Goal: Task Accomplishment & Management: Complete application form

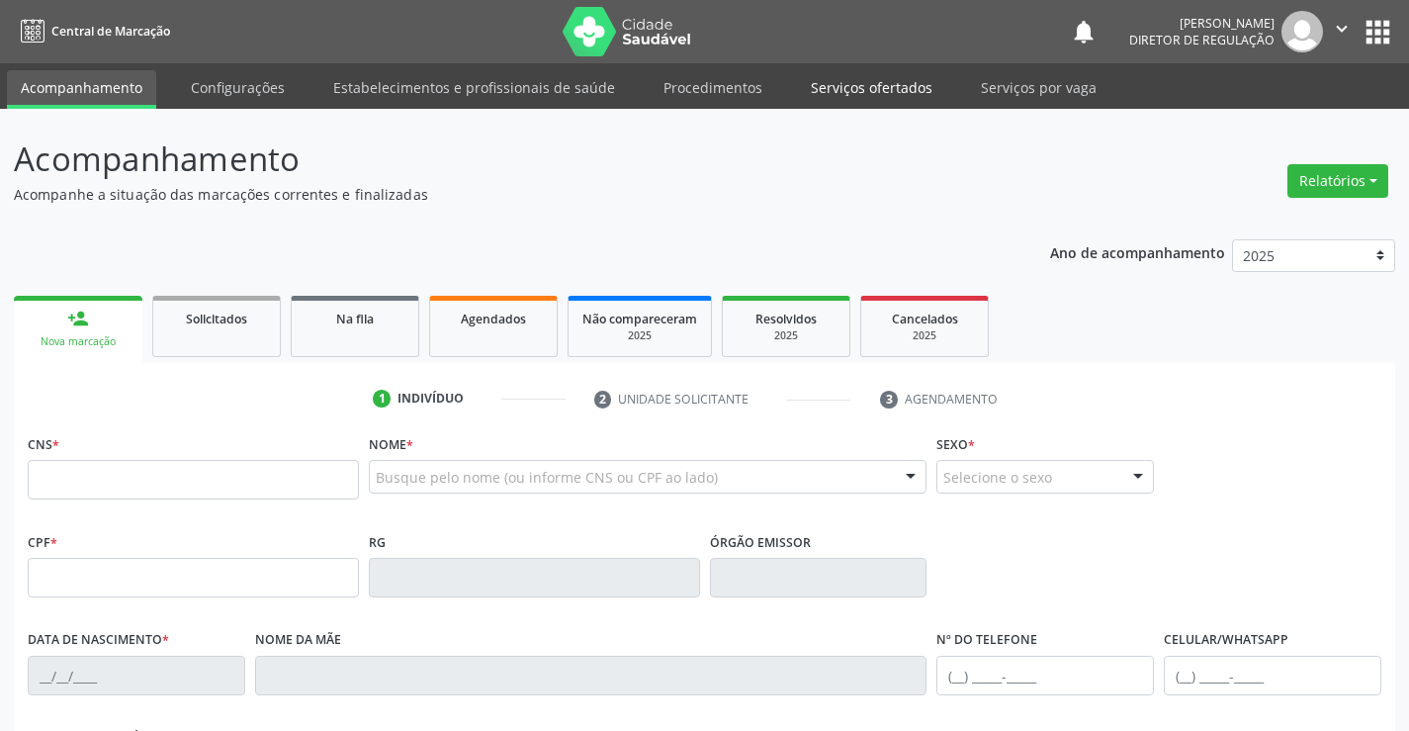
click at [835, 84] on link "Serviços ofertados" at bounding box center [871, 87] width 149 height 35
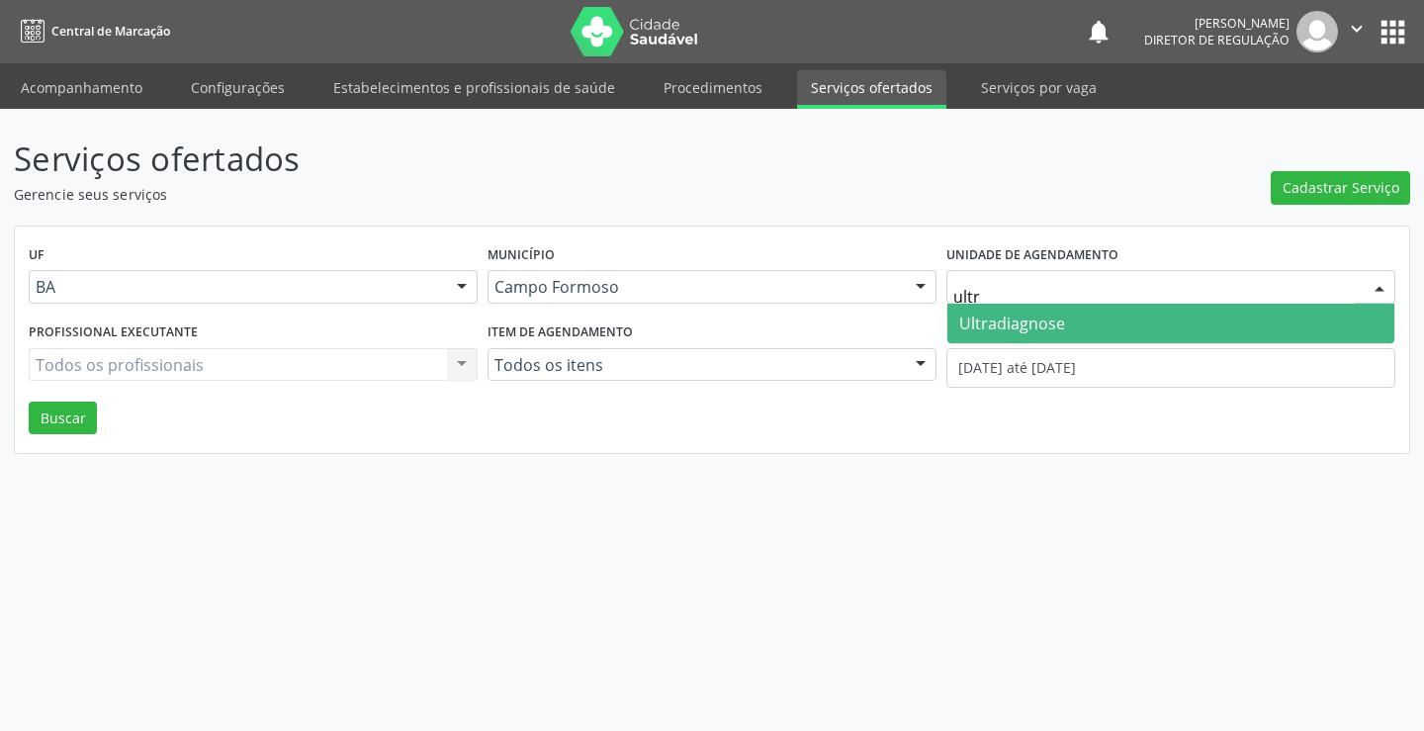
type input "ultra"
click at [1068, 321] on span "Ultradiagnose" at bounding box center [1171, 324] width 447 height 40
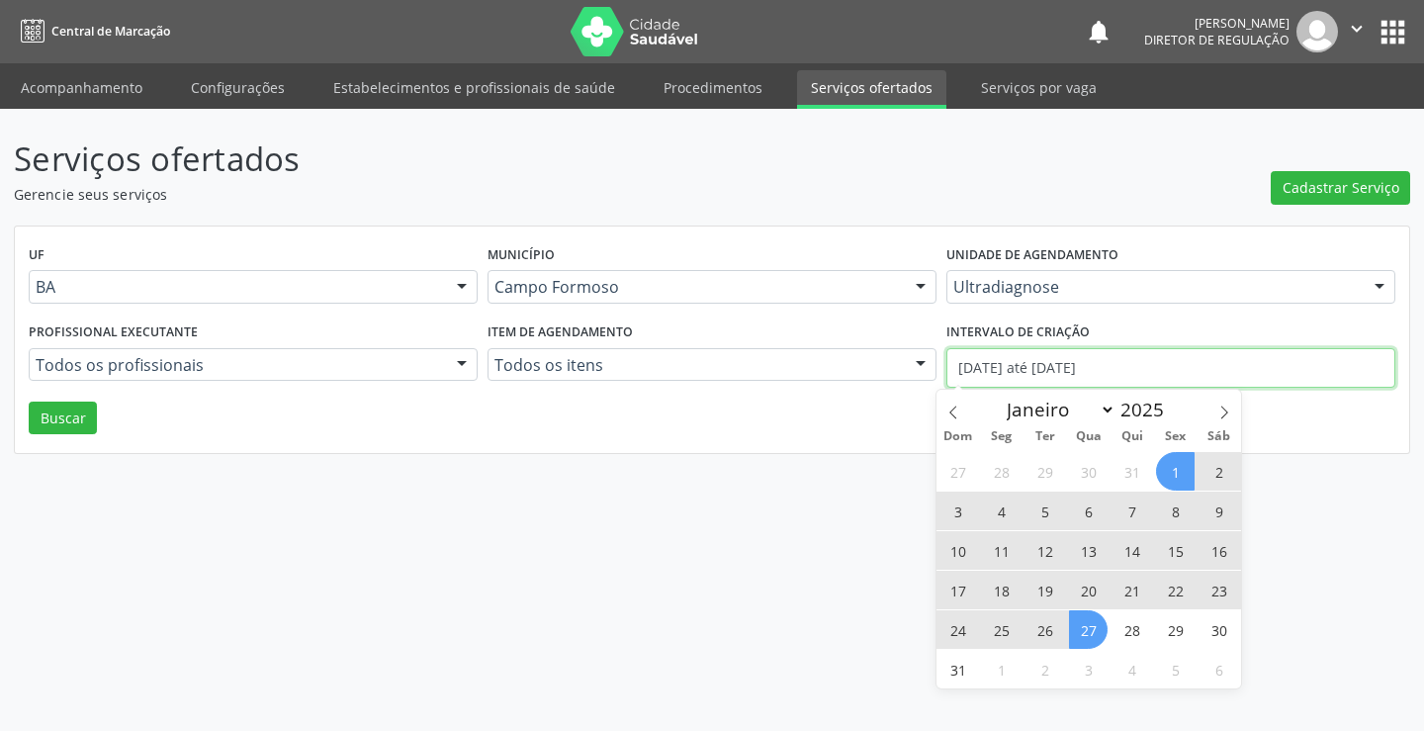
click at [1019, 375] on input "[DATE] até [DATE]" at bounding box center [1171, 368] width 449 height 40
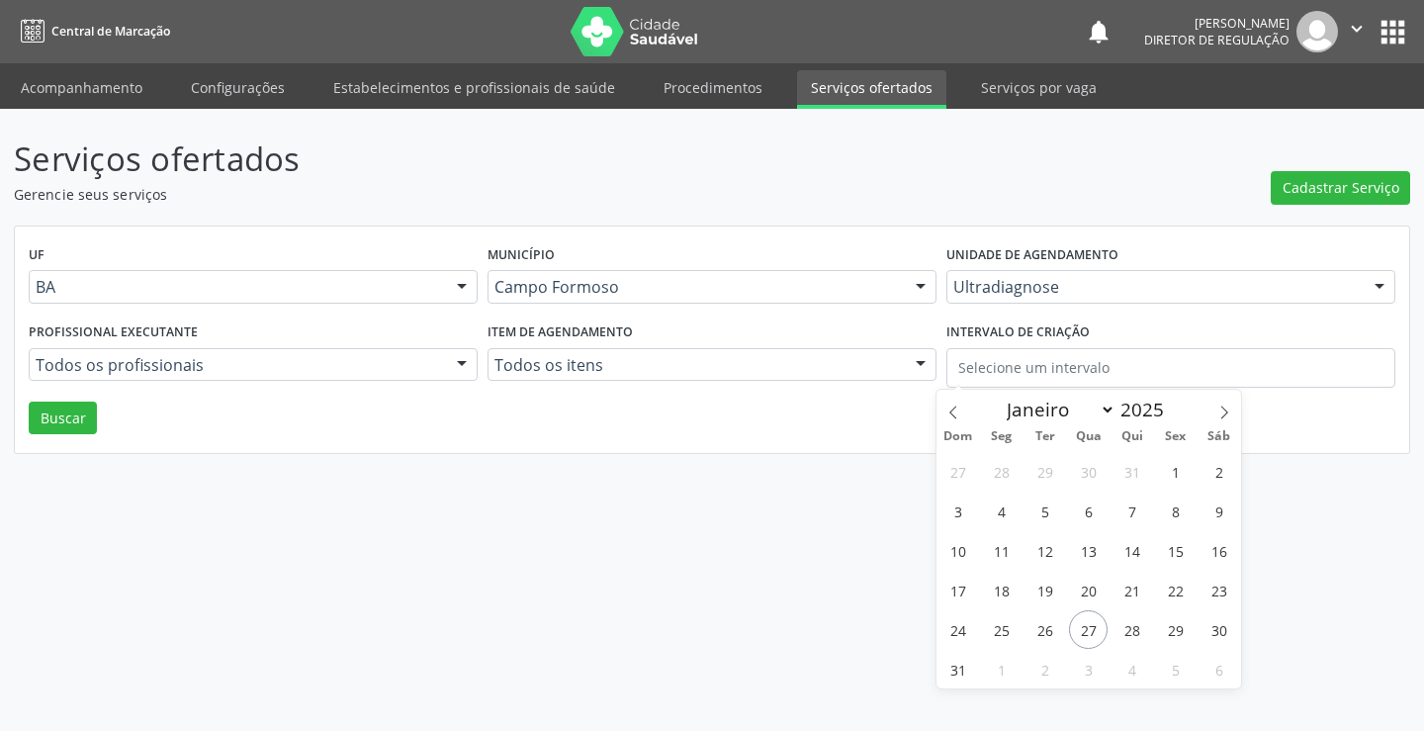
click at [13, 415] on div "Serviços ofertados Gerencie seus serviços Cadastrar Serviço UF BA BA Nenhum res…" at bounding box center [712, 420] width 1424 height 622
click at [90, 437] on div "UF BA BA Nenhum resultado encontrado para: " " Não há nenhuma opção para ser ex…" at bounding box center [712, 339] width 1395 height 227
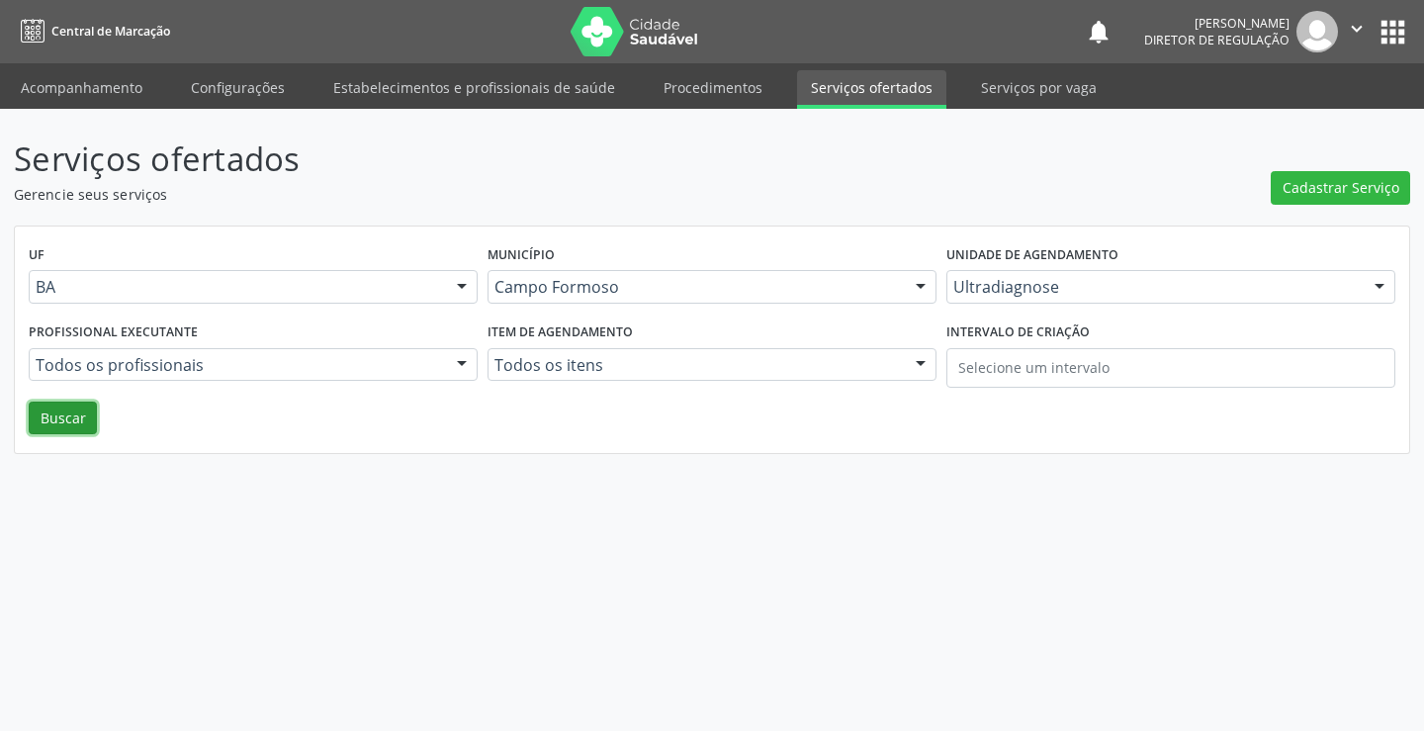
click at [65, 427] on button "Buscar" at bounding box center [63, 419] width 68 height 34
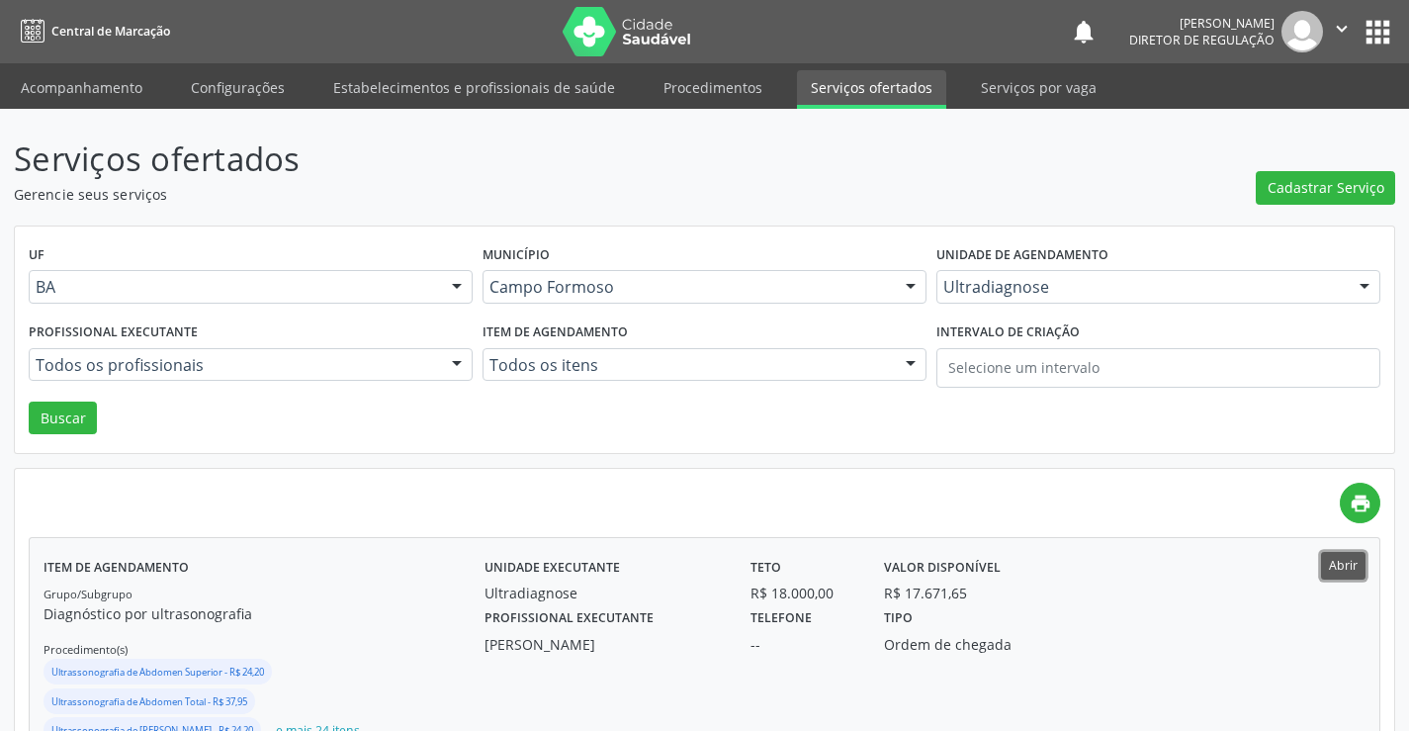
click at [1347, 573] on button "Abrir" at bounding box center [1343, 565] width 45 height 27
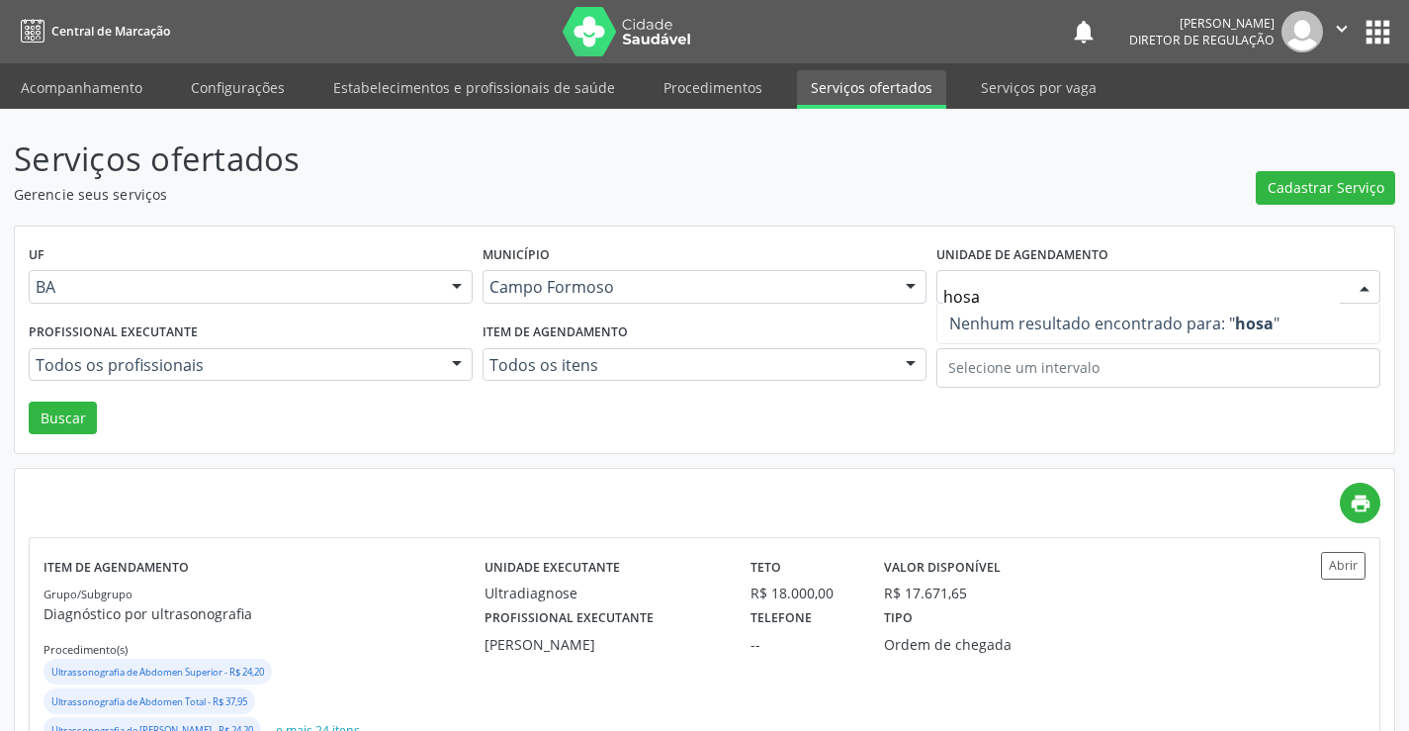
type input "hos"
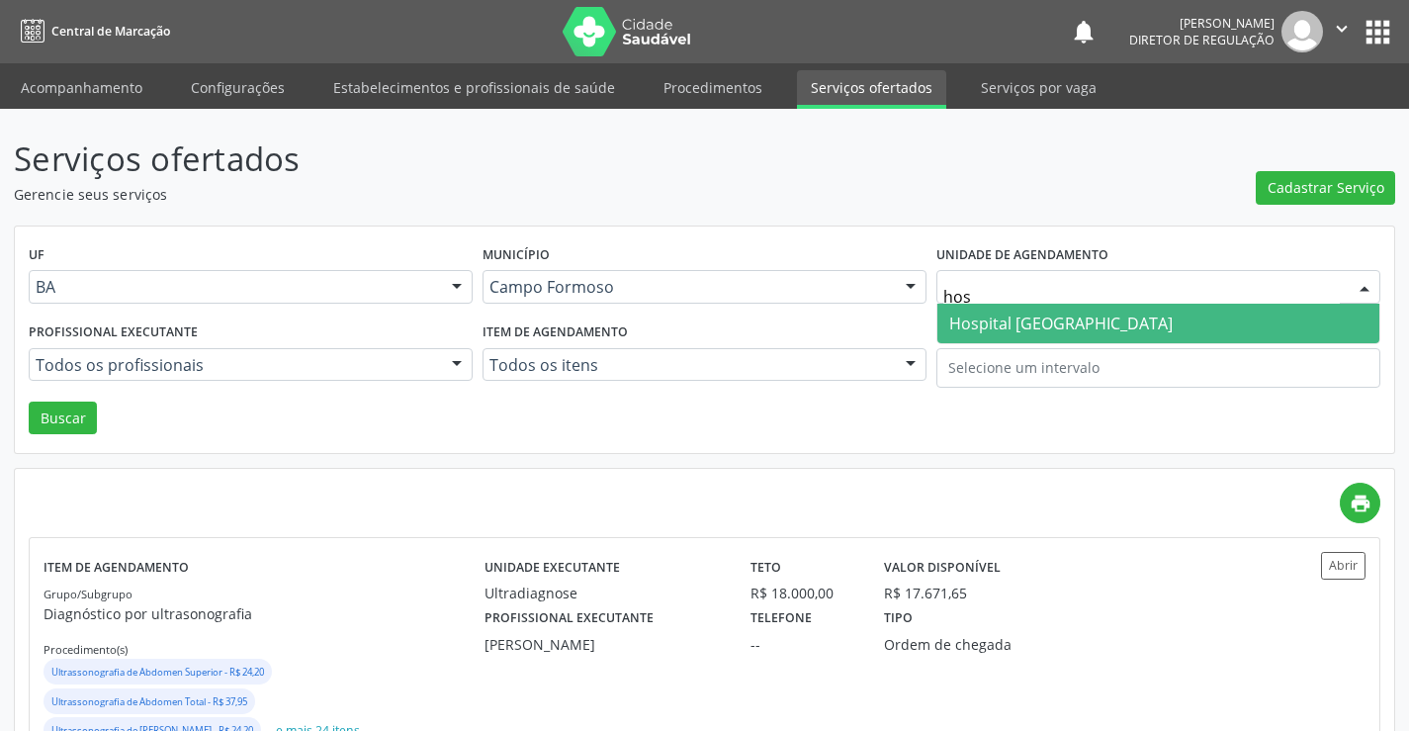
click at [1018, 327] on span "Hospital [GEOGRAPHIC_DATA]" at bounding box center [1061, 324] width 224 height 22
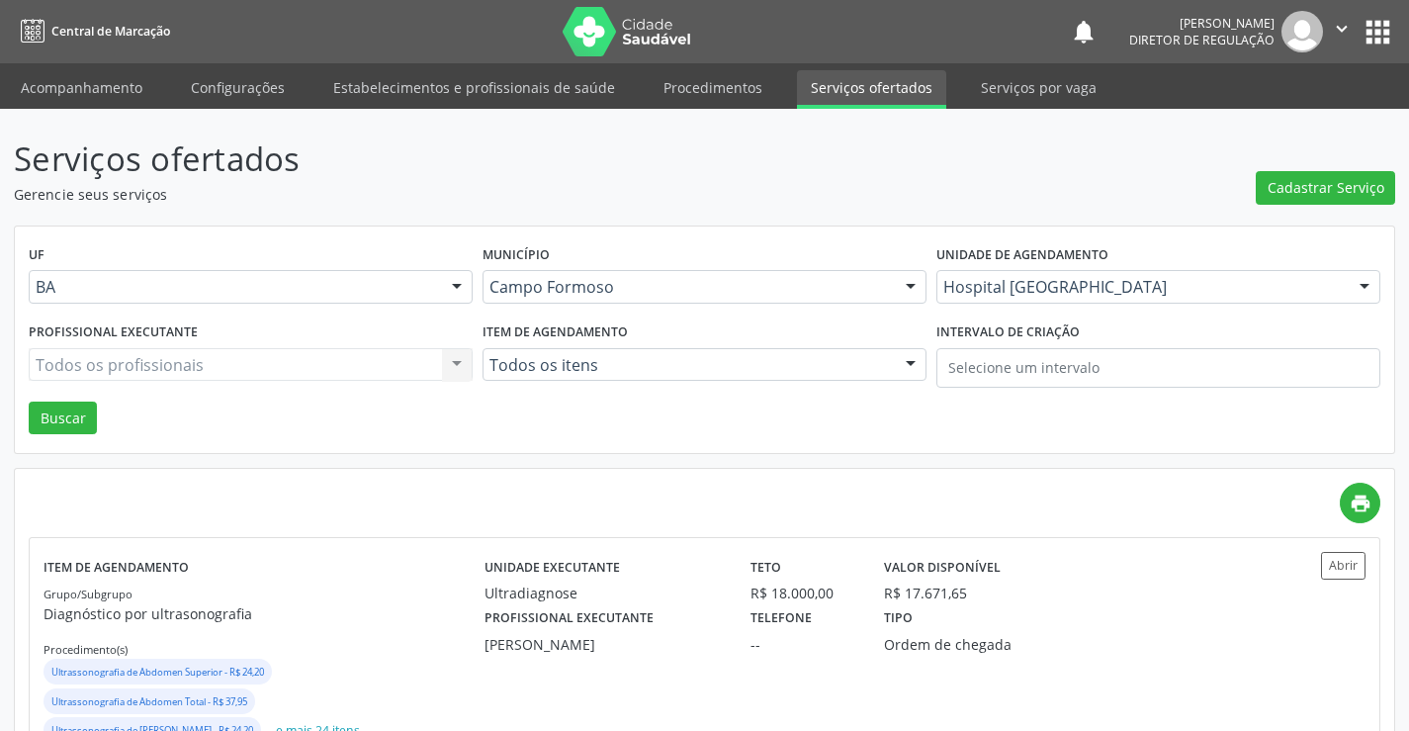
click at [148, 364] on div "Todos os profissionais Todos os profissionais [PERSON_NAME] Muritiba Nenhum res…" at bounding box center [251, 365] width 444 height 34
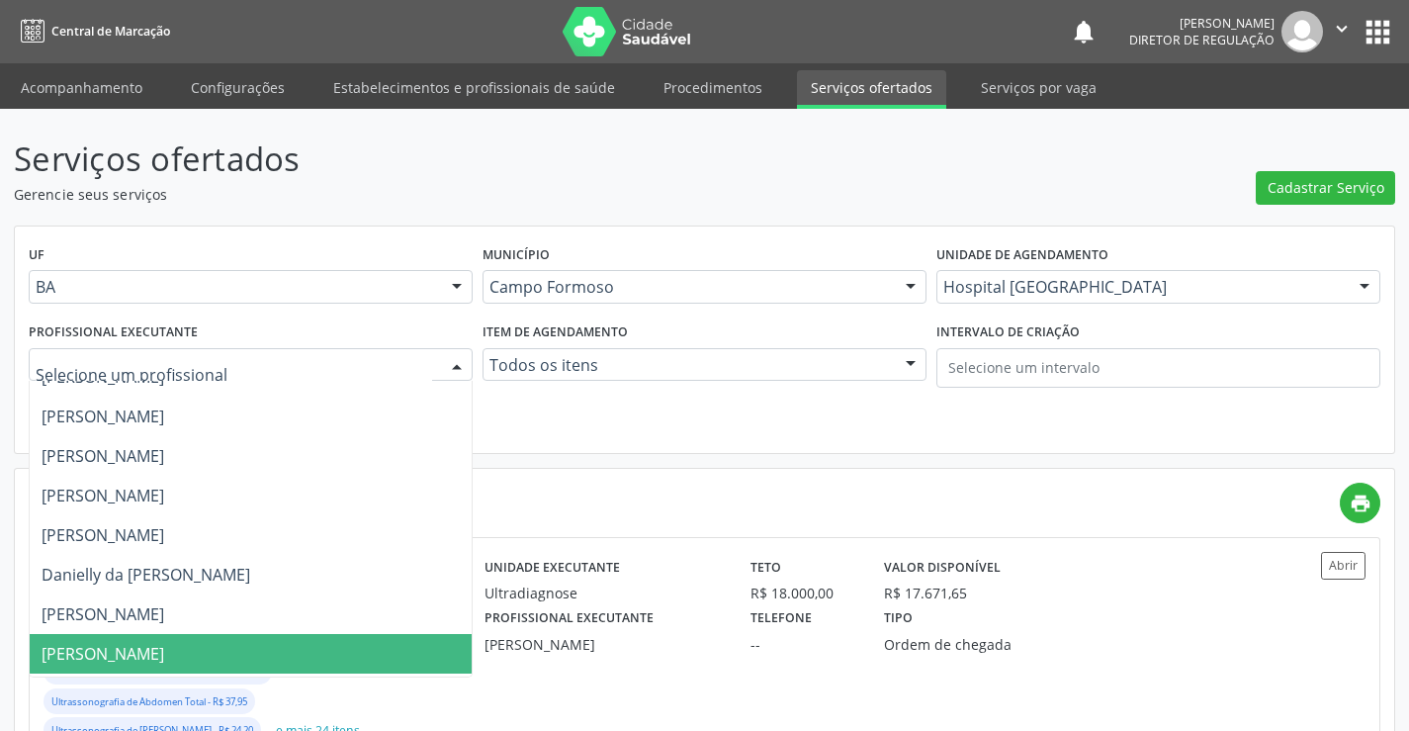
scroll to position [297, 0]
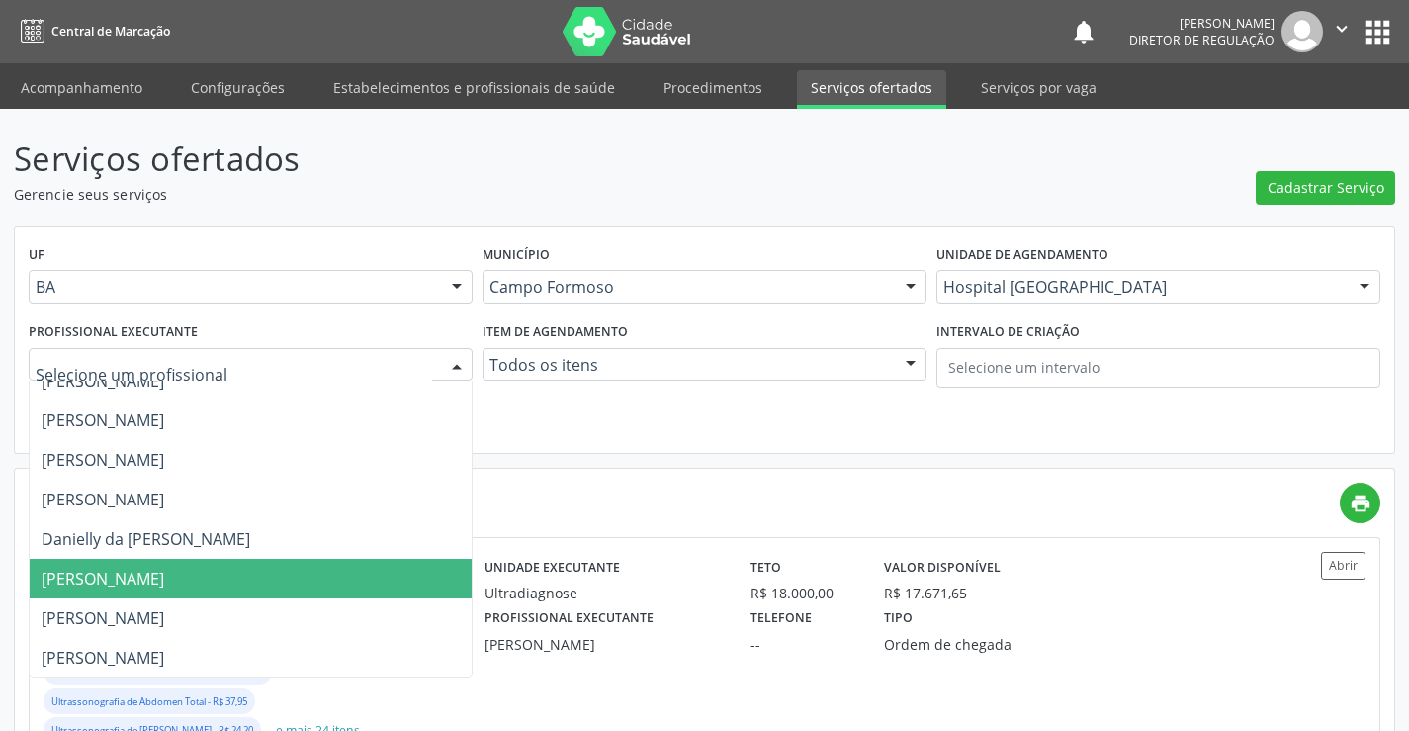
click at [144, 581] on span "[PERSON_NAME]" at bounding box center [103, 579] width 123 height 22
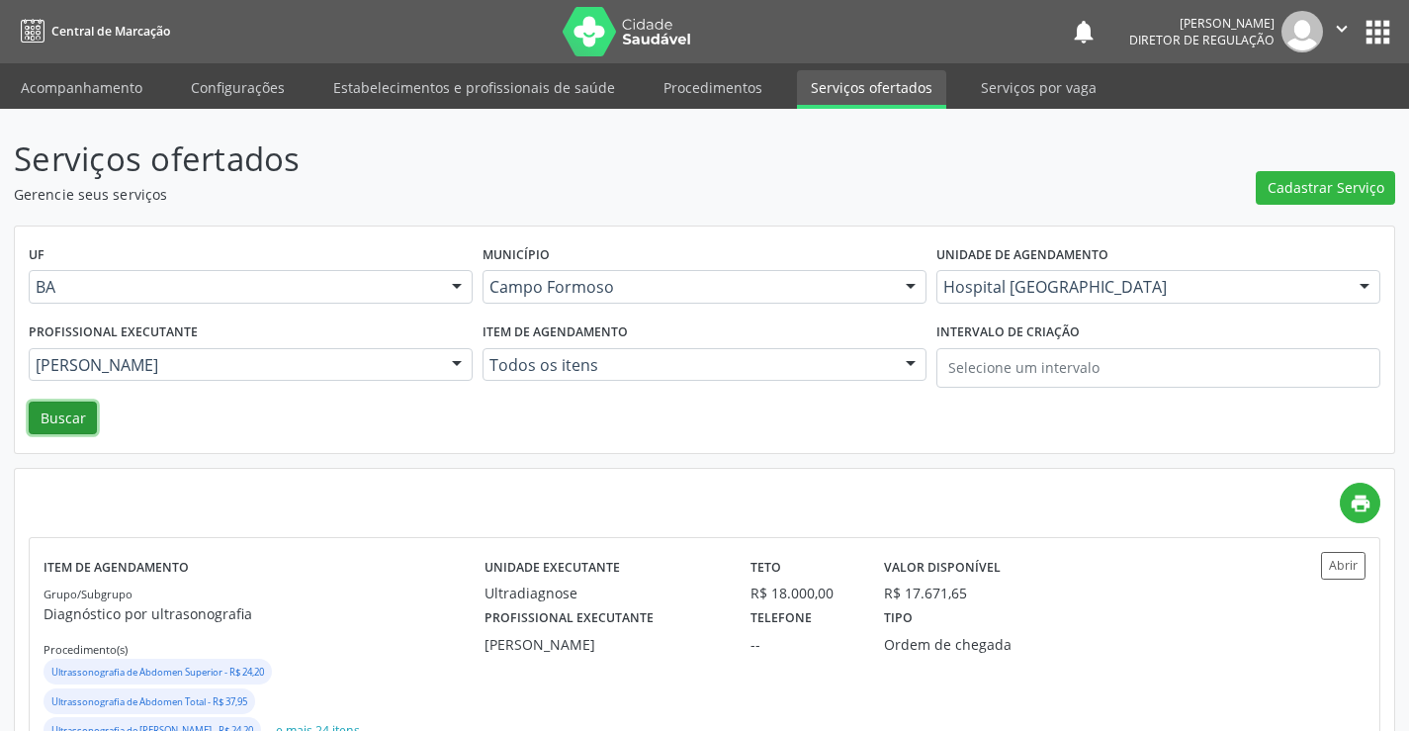
click at [70, 421] on button "Buscar" at bounding box center [63, 419] width 68 height 34
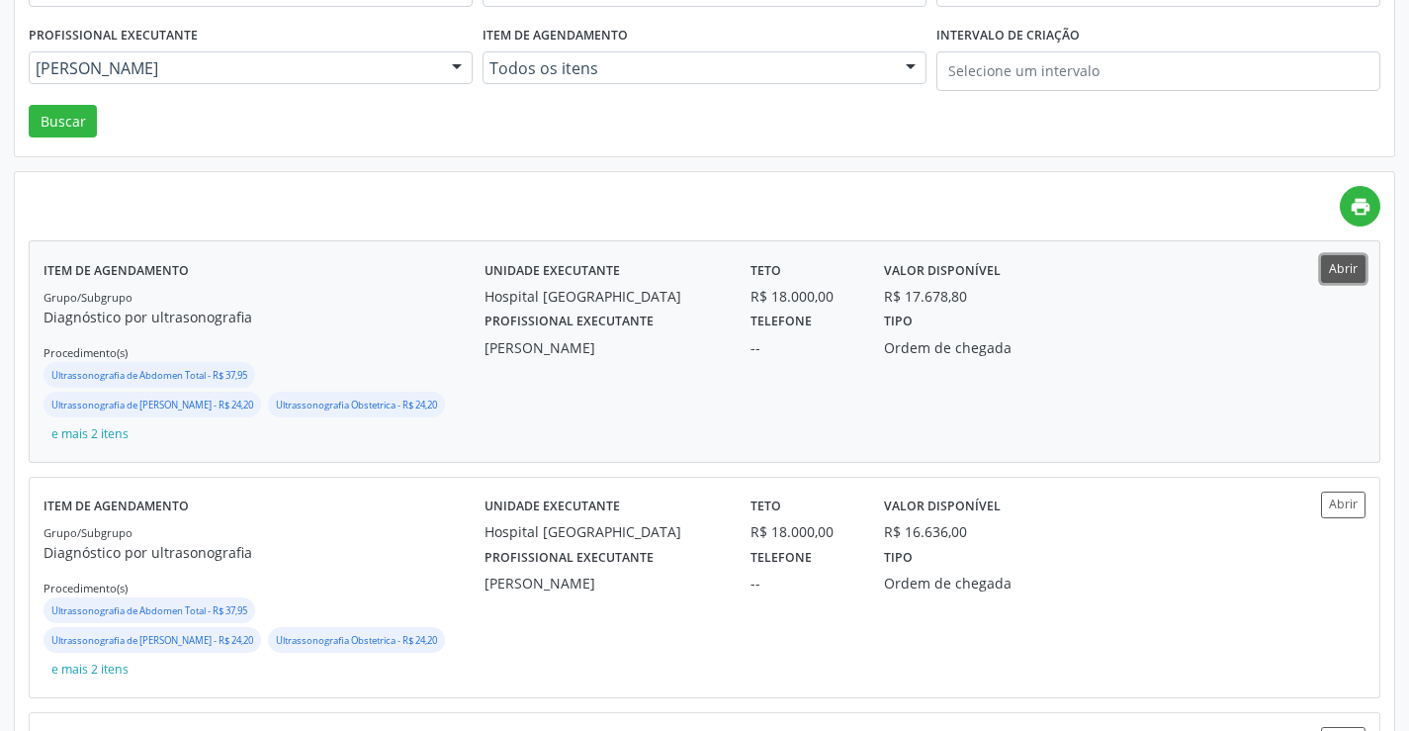
click at [1339, 268] on button "Abrir" at bounding box center [1343, 268] width 45 height 27
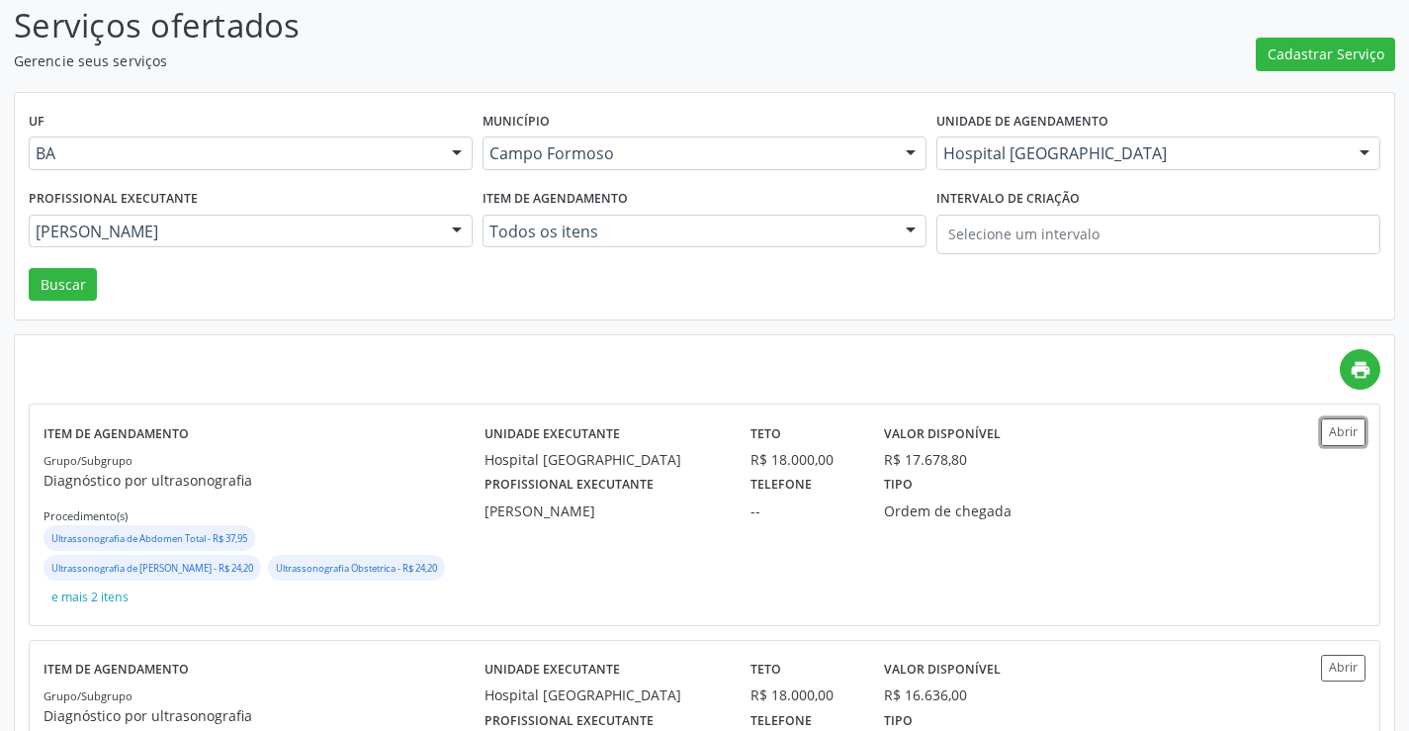
scroll to position [0, 0]
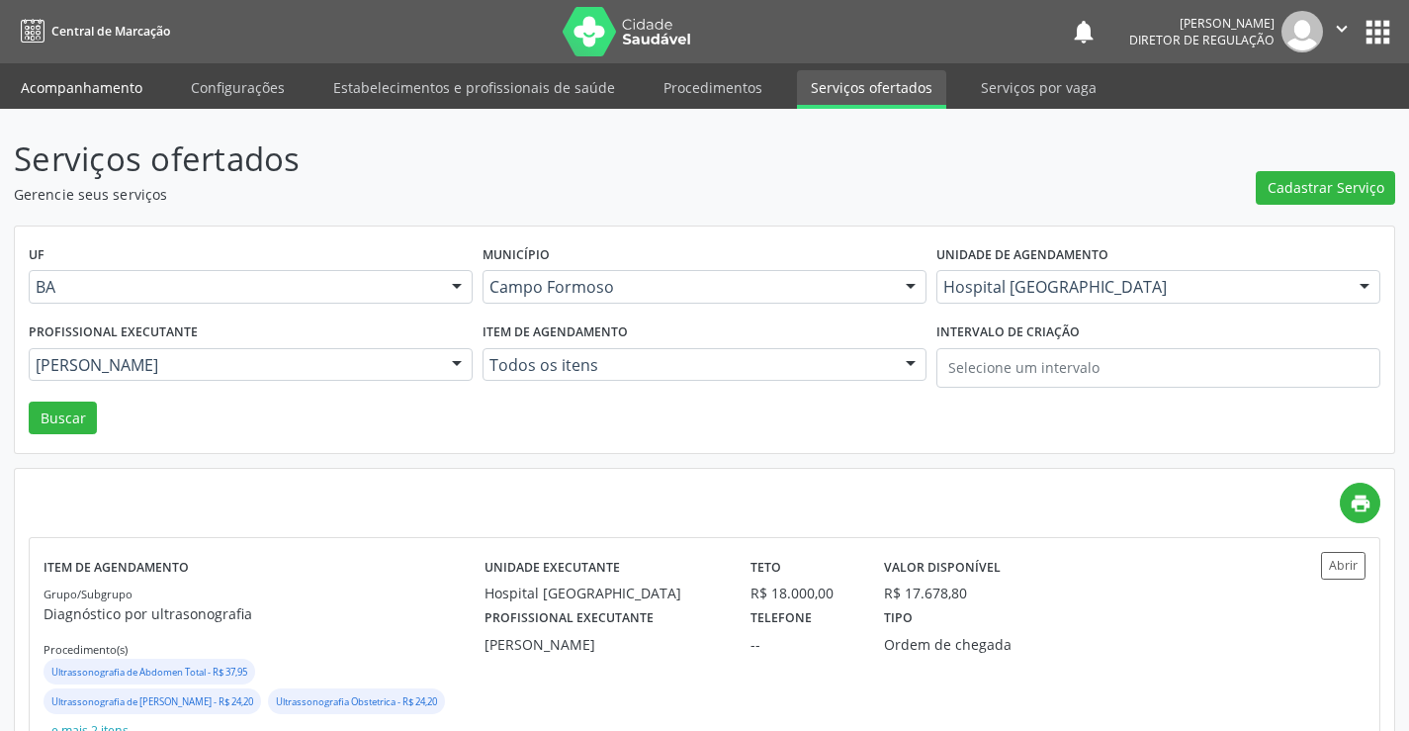
click at [95, 87] on link "Acompanhamento" at bounding box center [81, 87] width 149 height 35
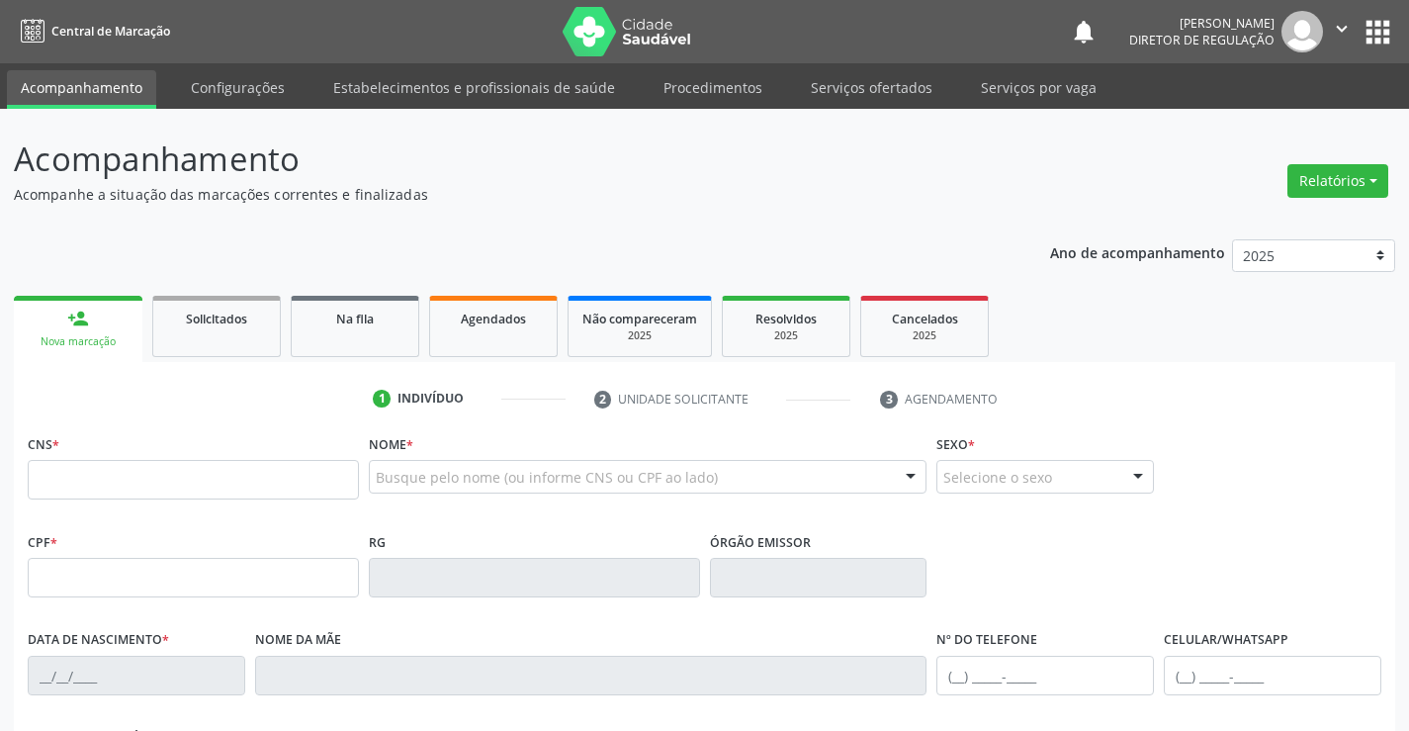
click at [435, 494] on div "Busque pelo nome (ou informe CNS ou CPF ao lado) Nenhum resultado encontrado pa…" at bounding box center [648, 483] width 559 height 47
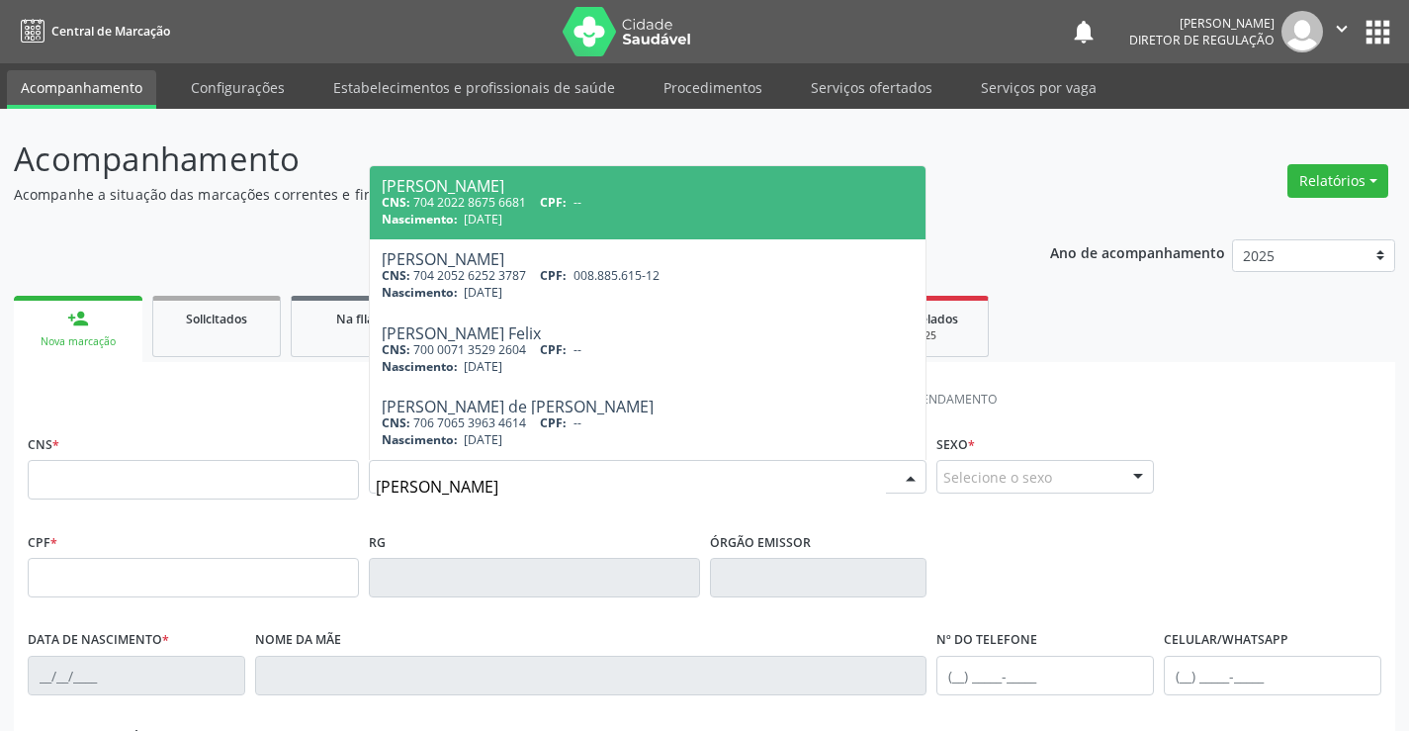
type input "[PERSON_NAME]"
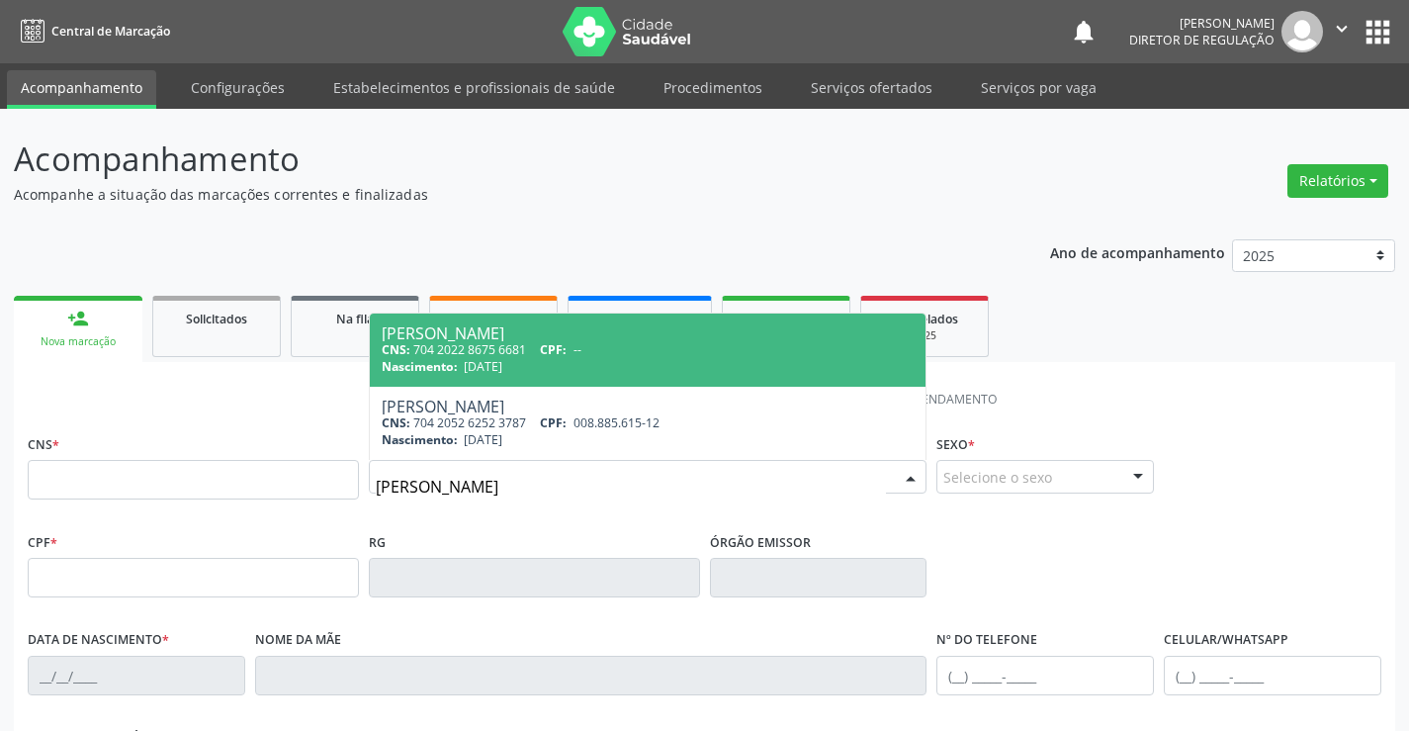
click at [542, 366] on div "Nascimento: [DATE]" at bounding box center [648, 366] width 533 height 17
type input "704 2022 8675 6681"
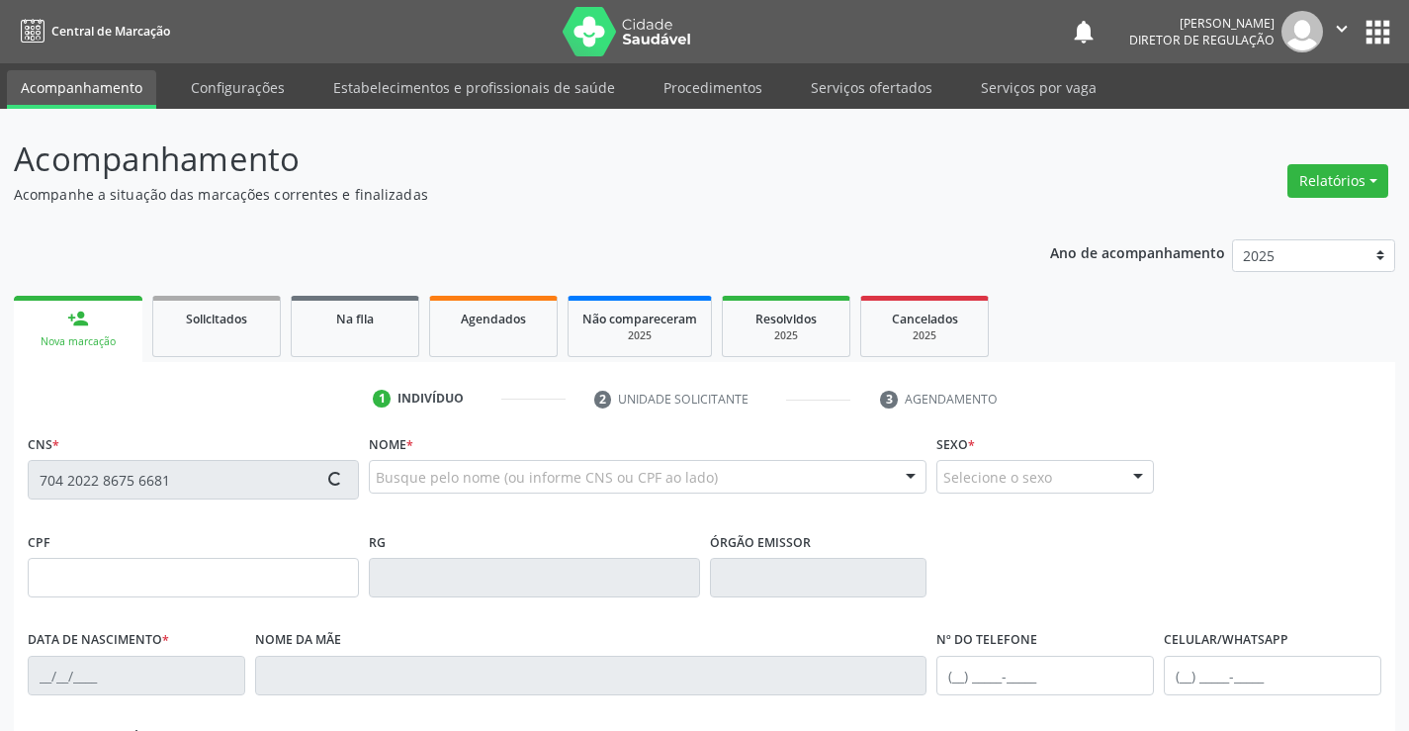
click at [22, 481] on div "CNS * 704 2022 8675 6681 [GEOGRAPHIC_DATA] * Busque pelo nome (ou informe CNS o…" at bounding box center [705, 743] width 1382 height 629
type input "[DATE]"
type input "[PHONE_NUMBER]"
type input "SN"
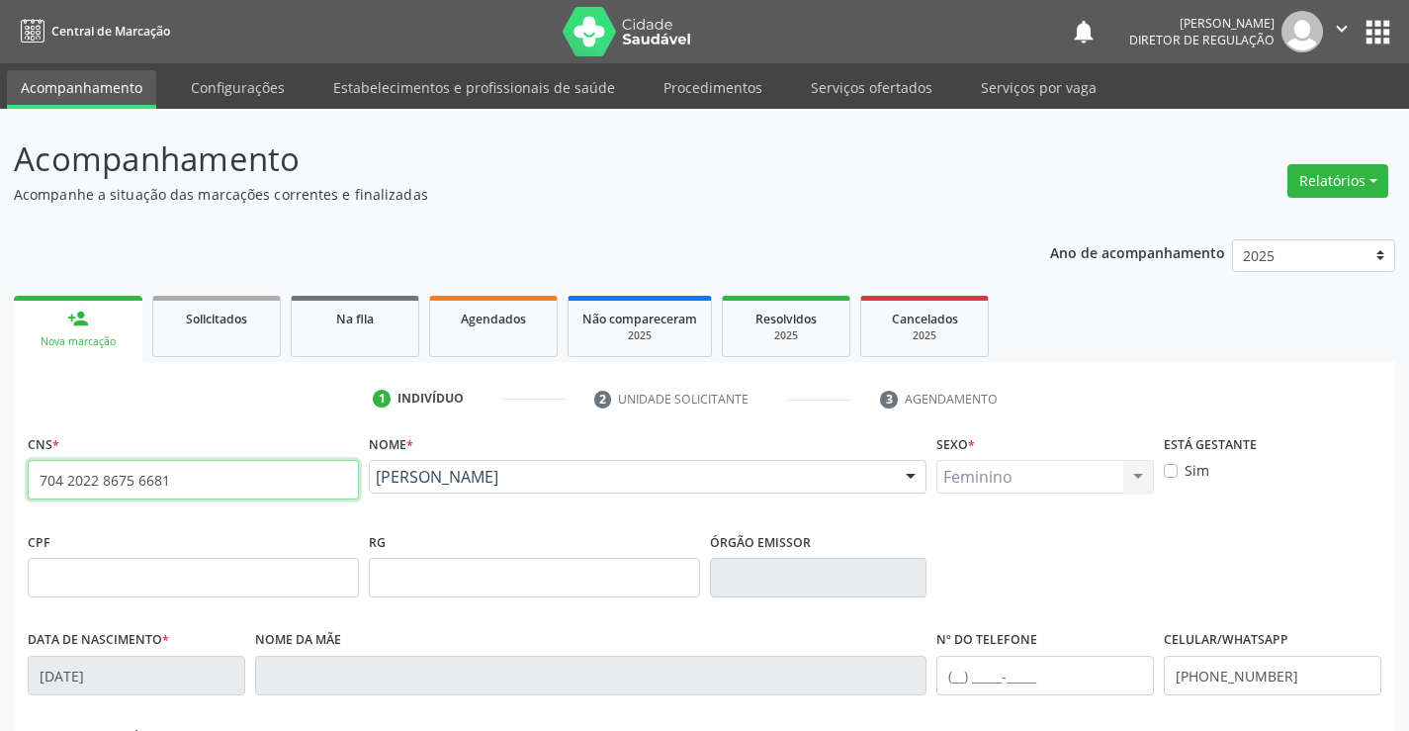
drag, startPoint x: 37, startPoint y: 480, endPoint x: 170, endPoint y: 481, distance: 133.5
click at [170, 481] on input "704 2022 8675 6681" at bounding box center [193, 480] width 331 height 40
click at [768, 330] on div "2025" at bounding box center [786, 335] width 99 height 15
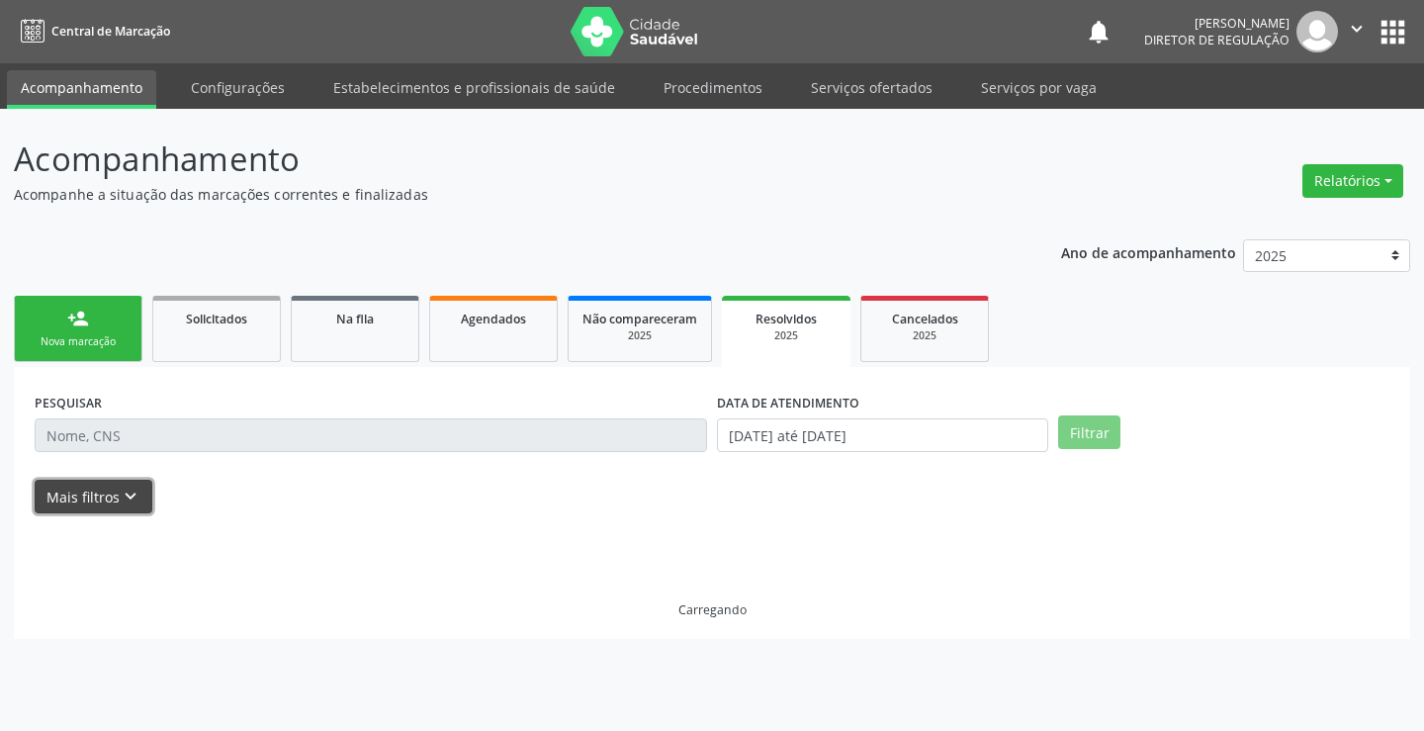
click at [115, 480] on button "Mais filtros keyboard_arrow_down" at bounding box center [94, 497] width 118 height 35
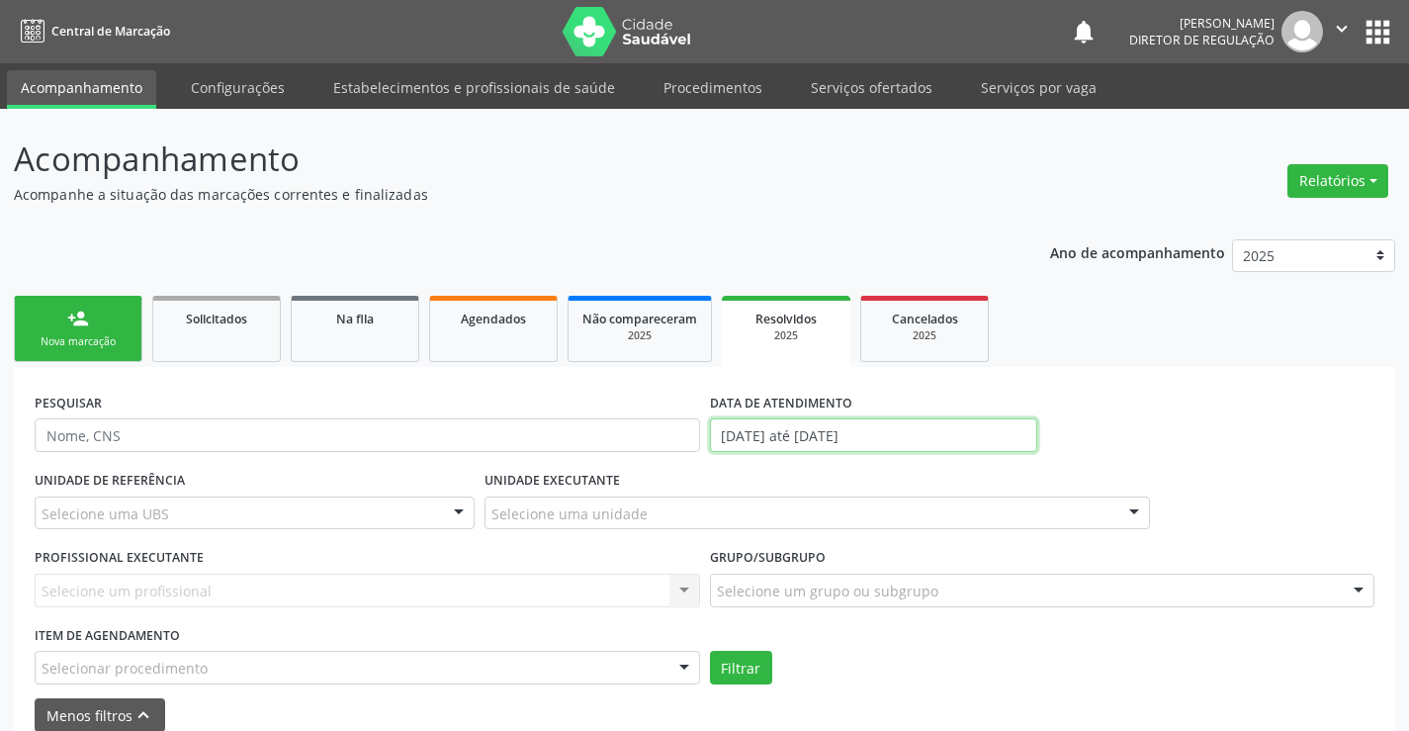
click at [778, 441] on input "[DATE] até [DATE]" at bounding box center [873, 435] width 327 height 34
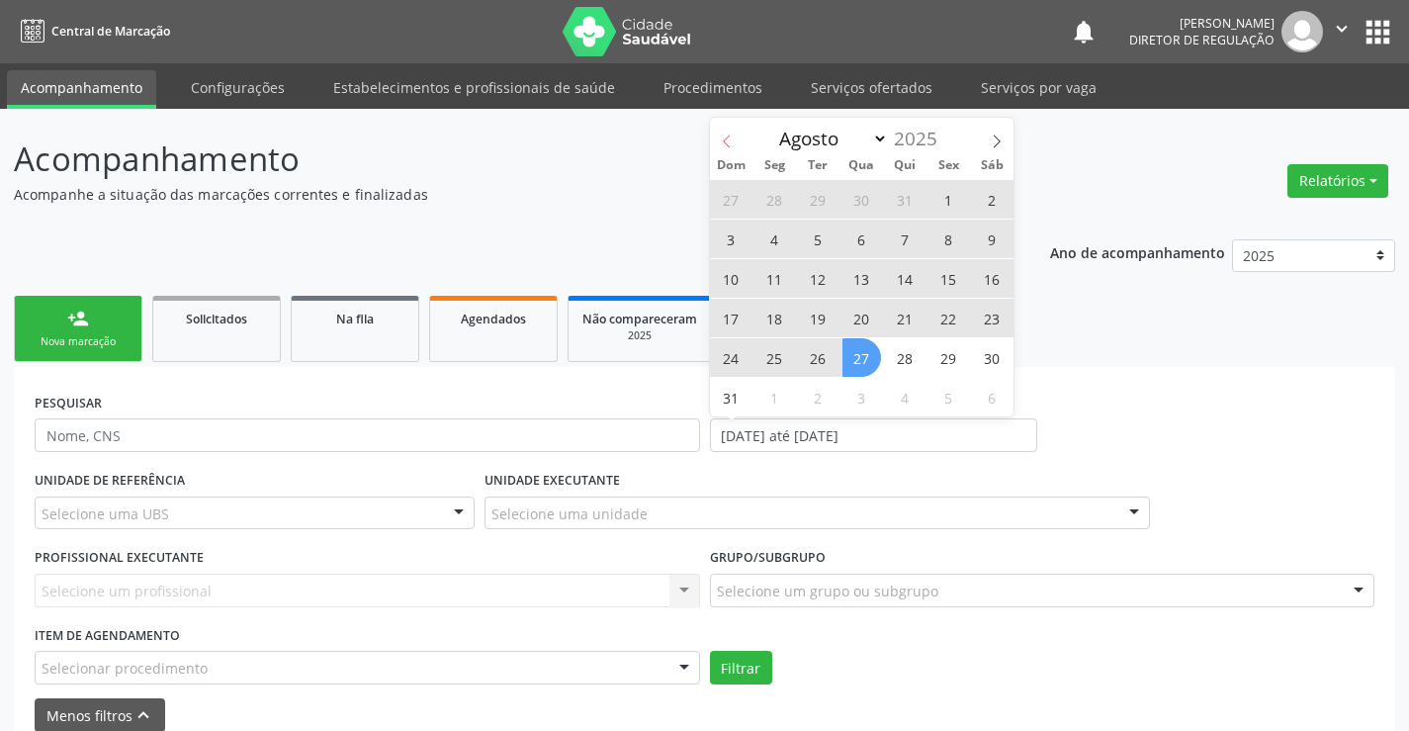
click at [721, 140] on icon at bounding box center [727, 142] width 14 height 14
select select "6"
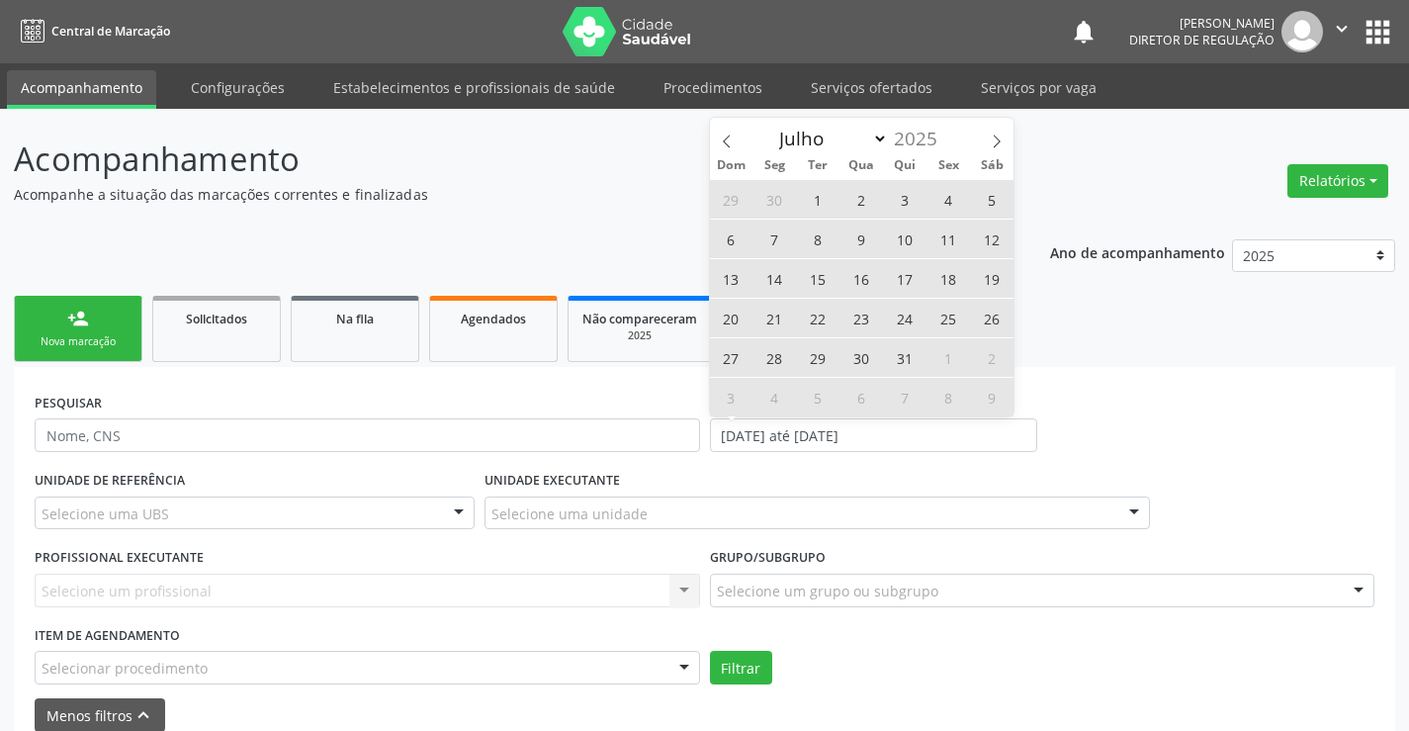
click at [819, 205] on span "1" at bounding box center [818, 199] width 39 height 39
type input "[DATE]"
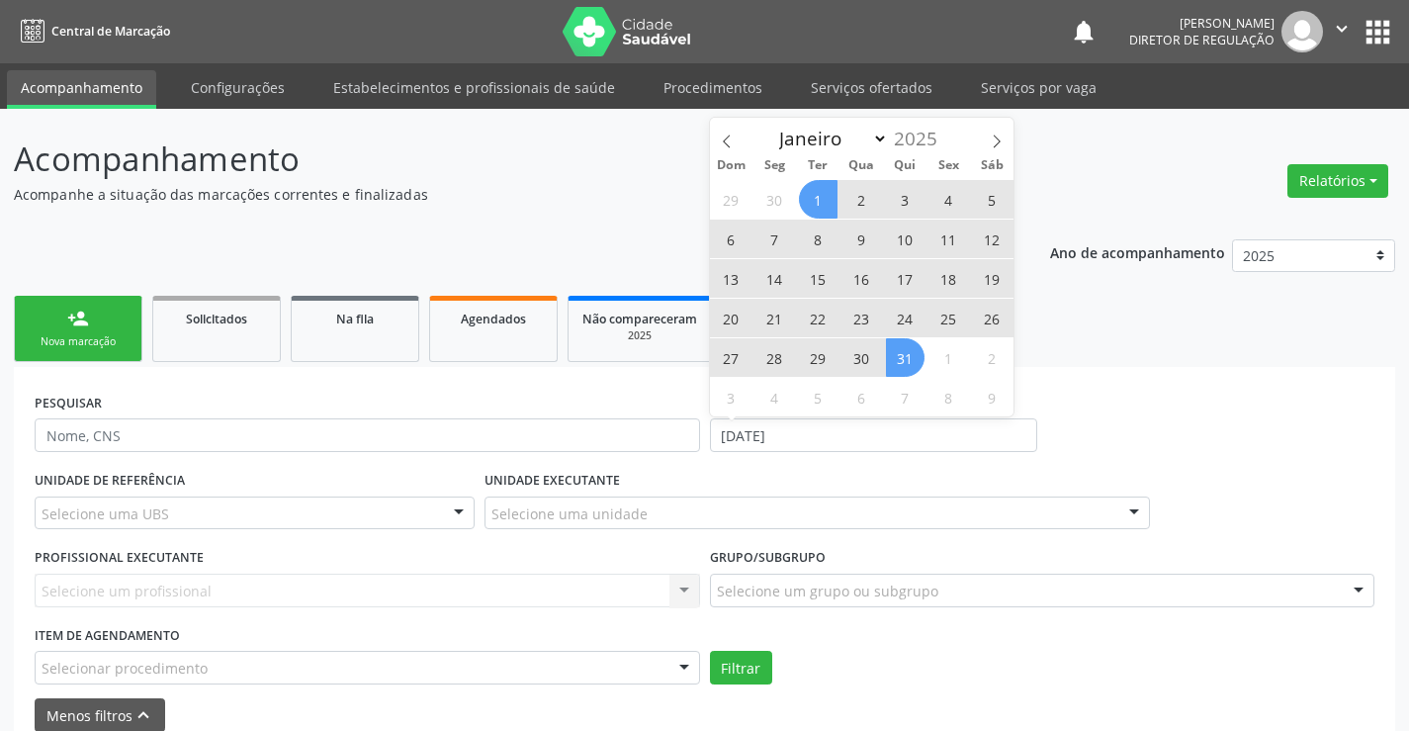
click at [913, 355] on span "31" at bounding box center [905, 357] width 39 height 39
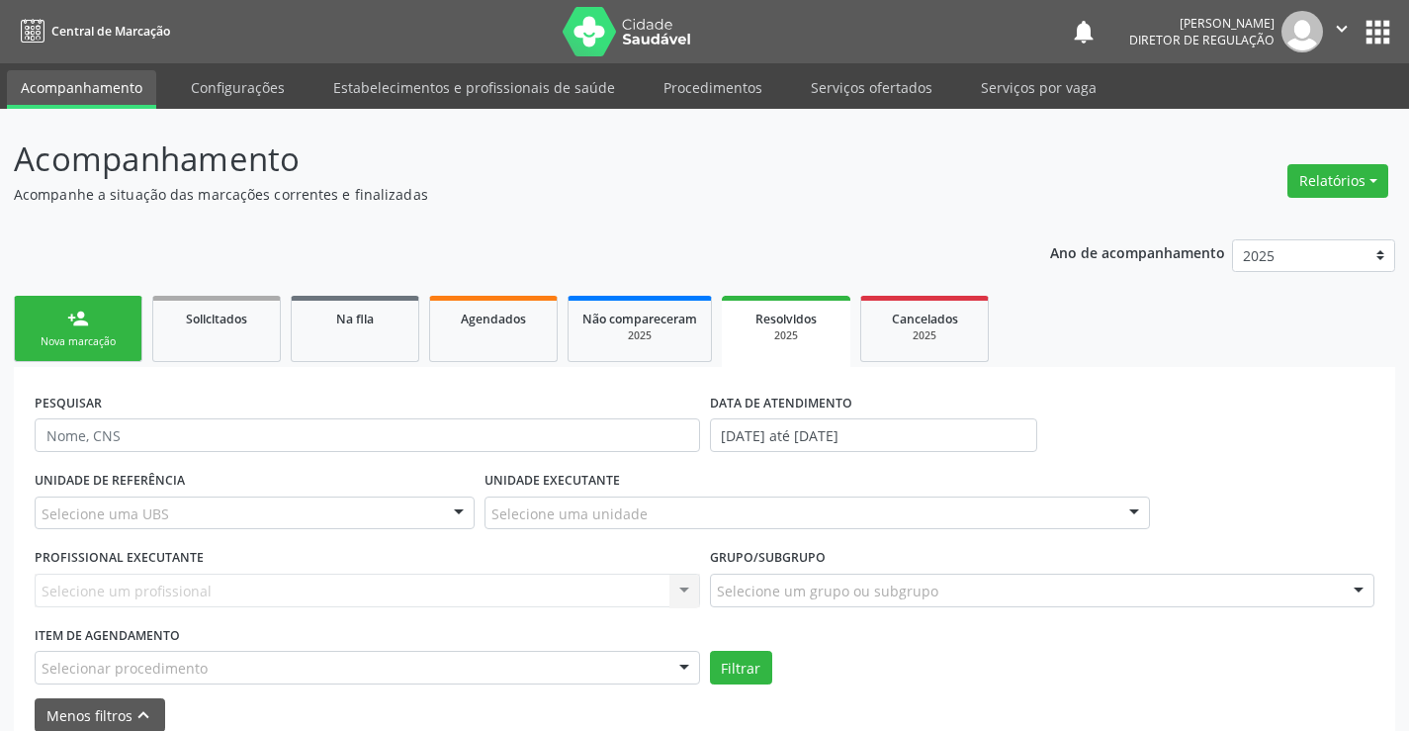
click at [429, 518] on div "Selecione uma UBS" at bounding box center [255, 514] width 440 height 34
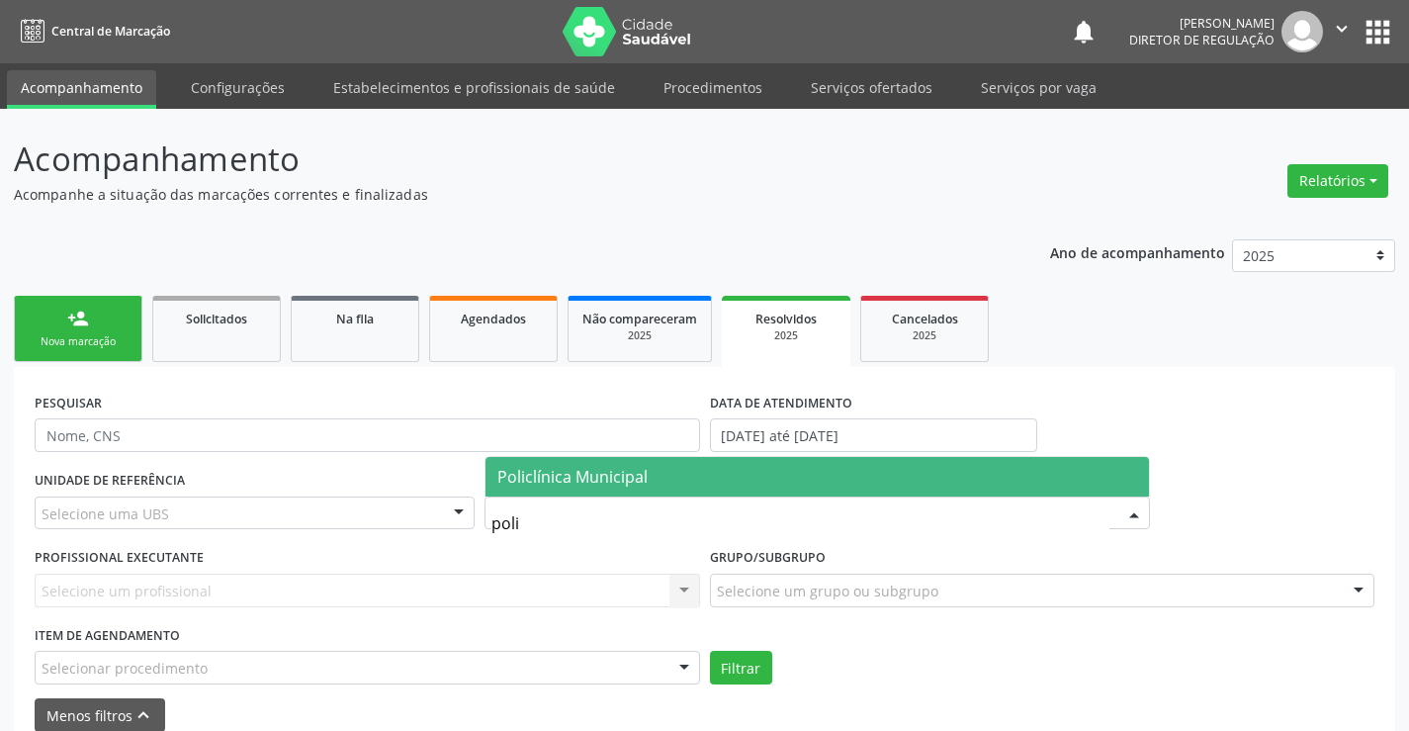
click at [608, 483] on span "Policlínica Municipal" at bounding box center [572, 477] width 150 height 22
type input "poli"
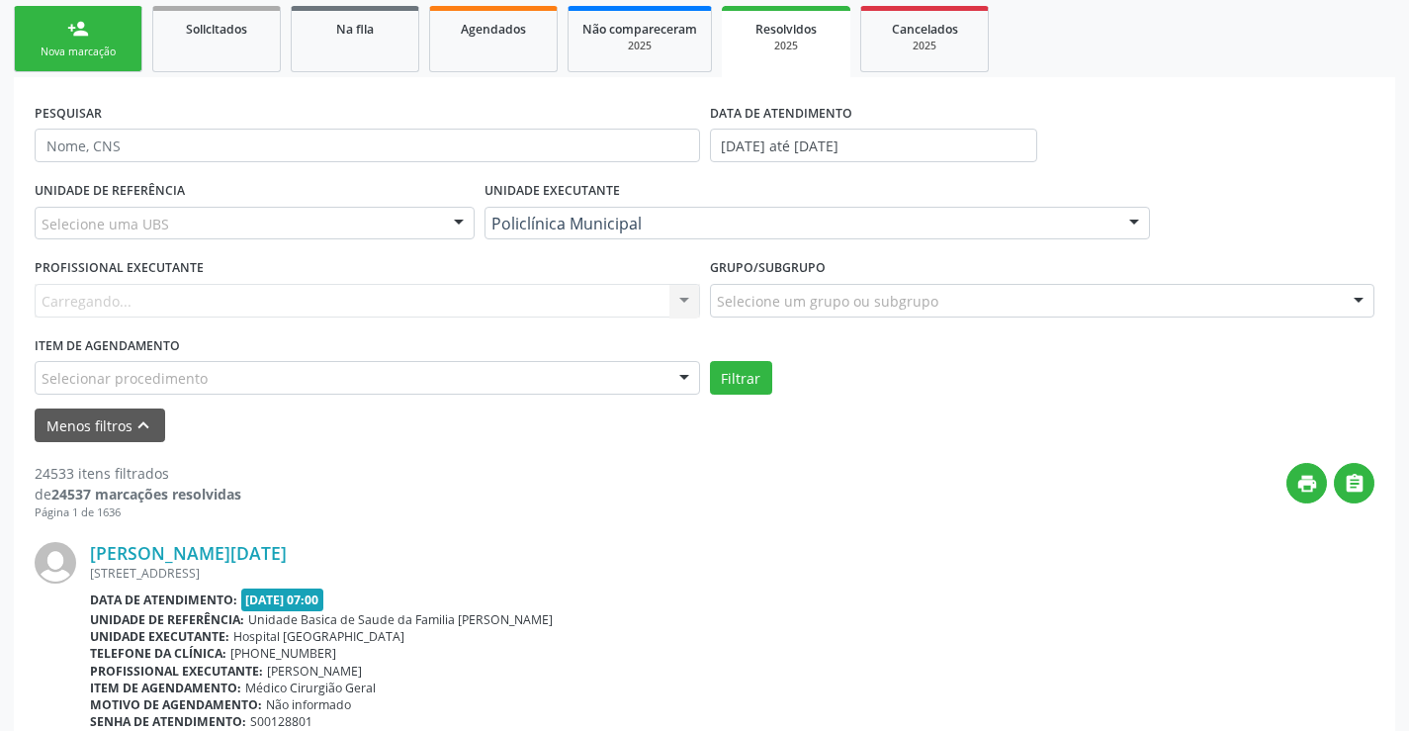
scroll to position [297, 0]
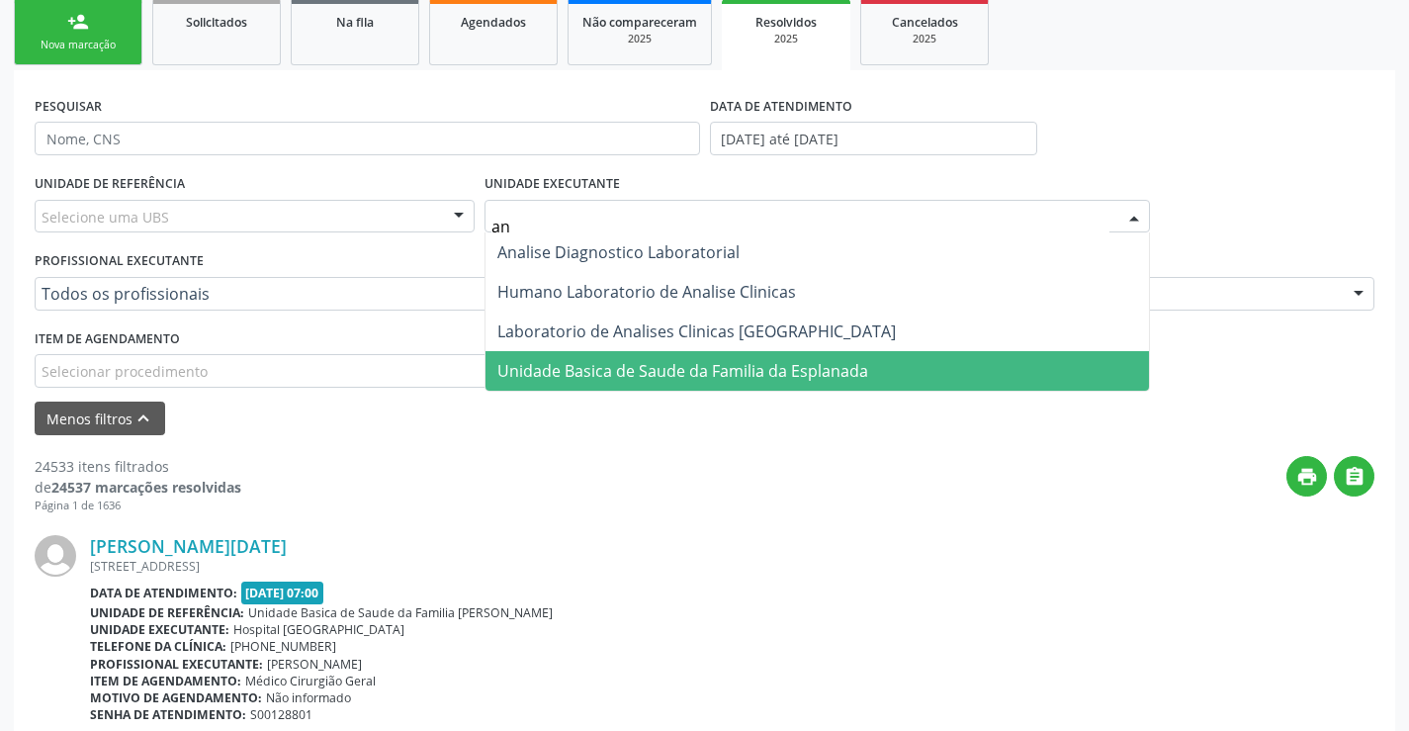
type input "ana"
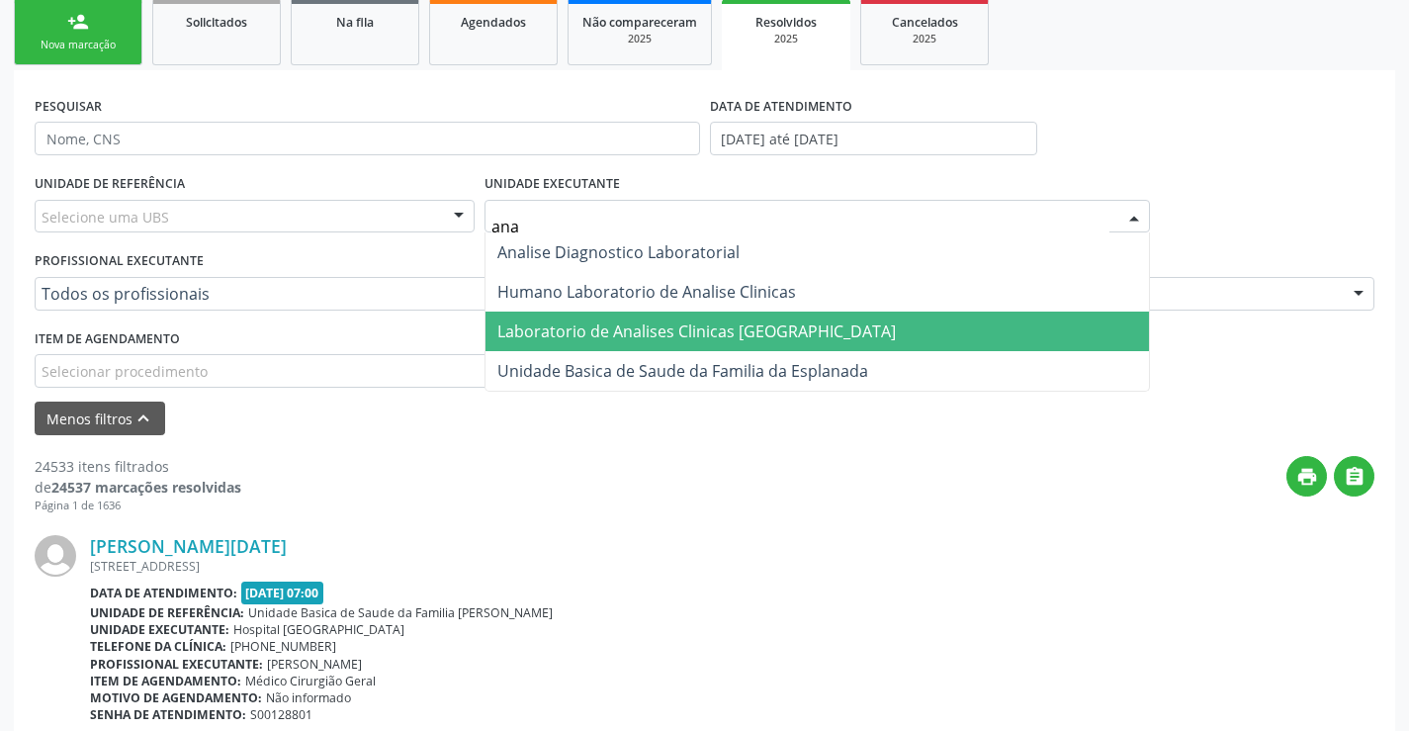
click at [660, 322] on span "Laboratorio de Analises Clinicas [GEOGRAPHIC_DATA]" at bounding box center [696, 331] width 399 height 22
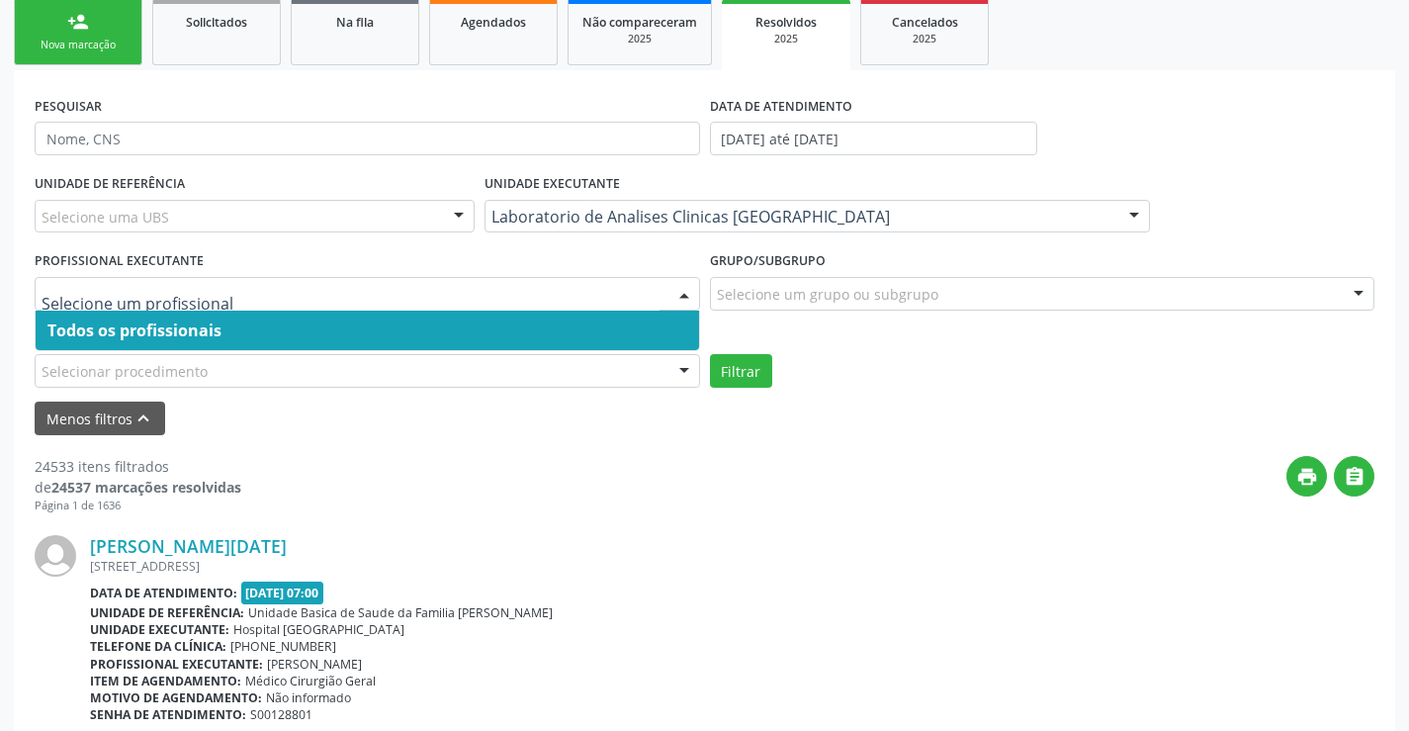
click at [509, 346] on span "Todos os profissionais" at bounding box center [368, 331] width 664 height 40
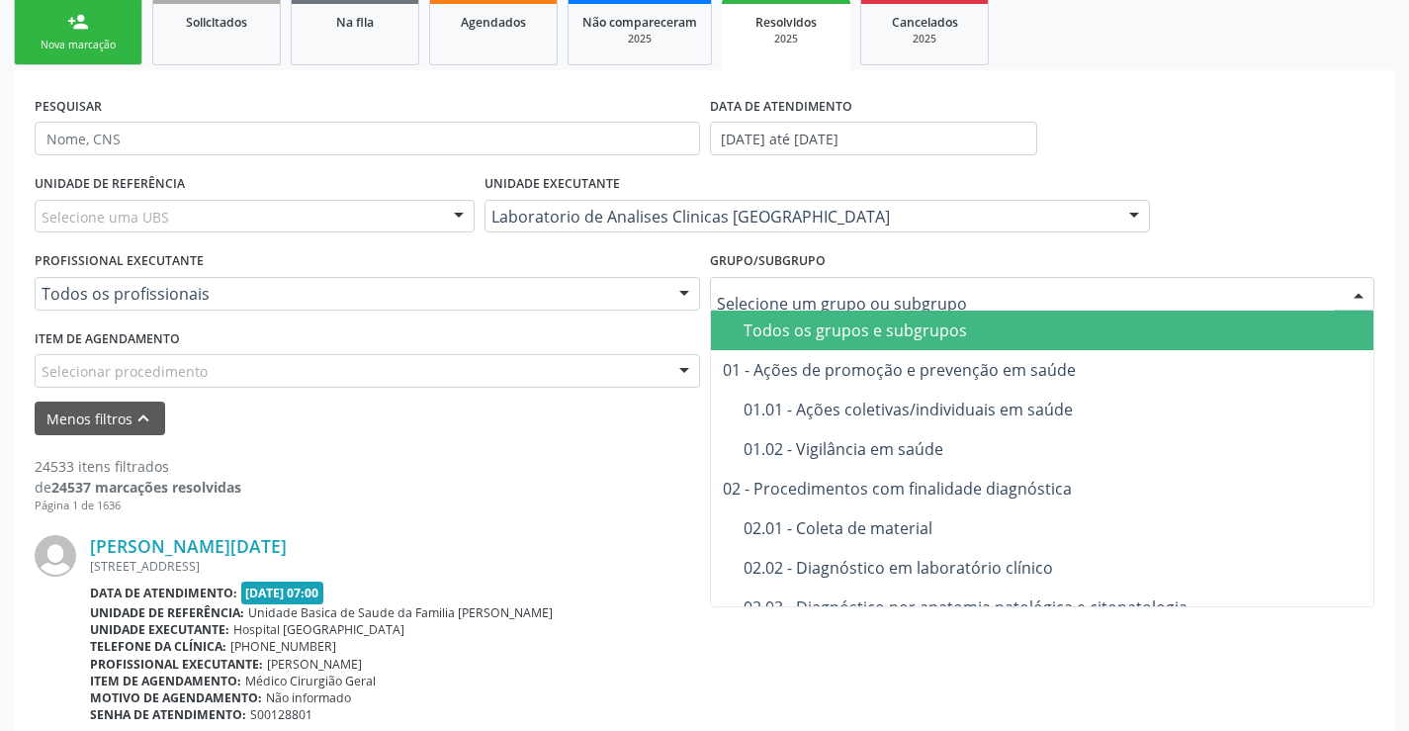
click at [606, 387] on div "Selecionar procedimento 0202040089 - 3X Pesquisa de Larvas Nas Fezes 0604320140…" at bounding box center [368, 371] width 666 height 34
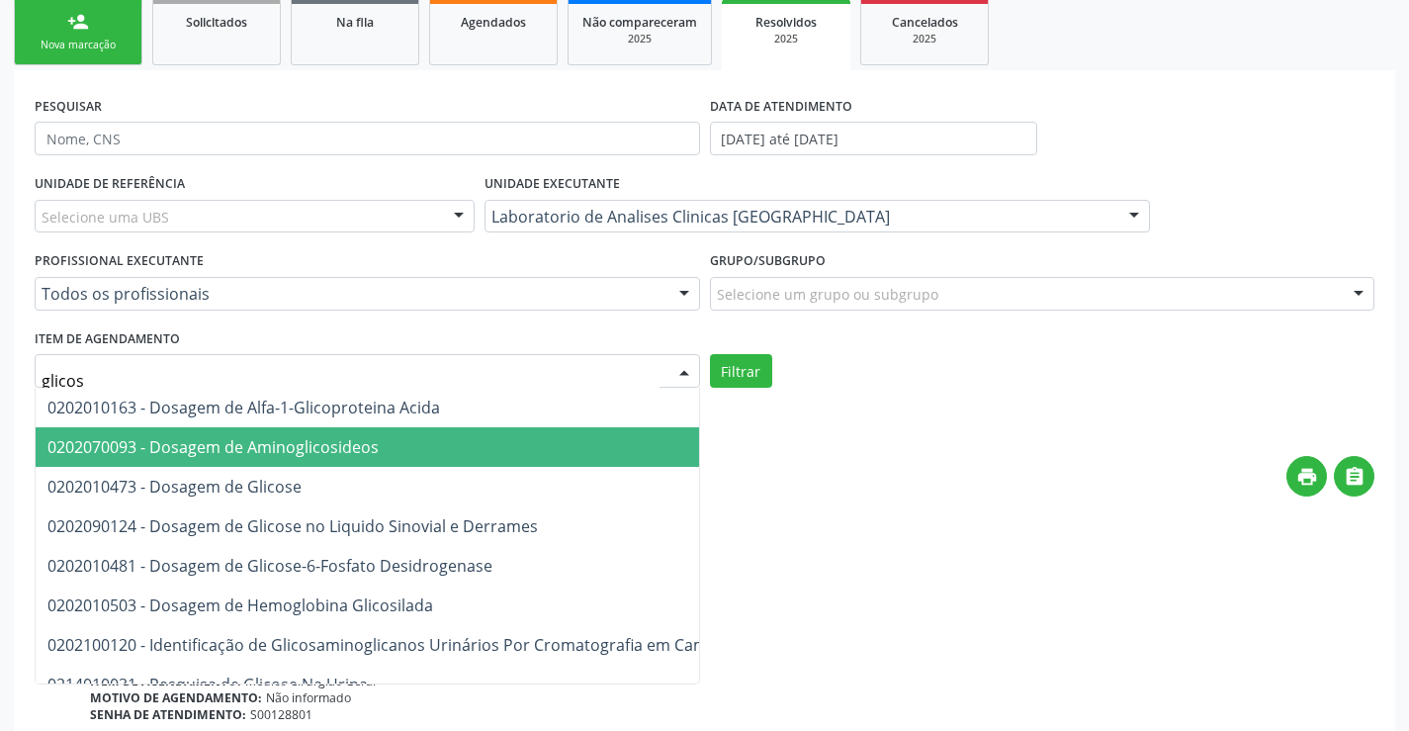
type input "glicose"
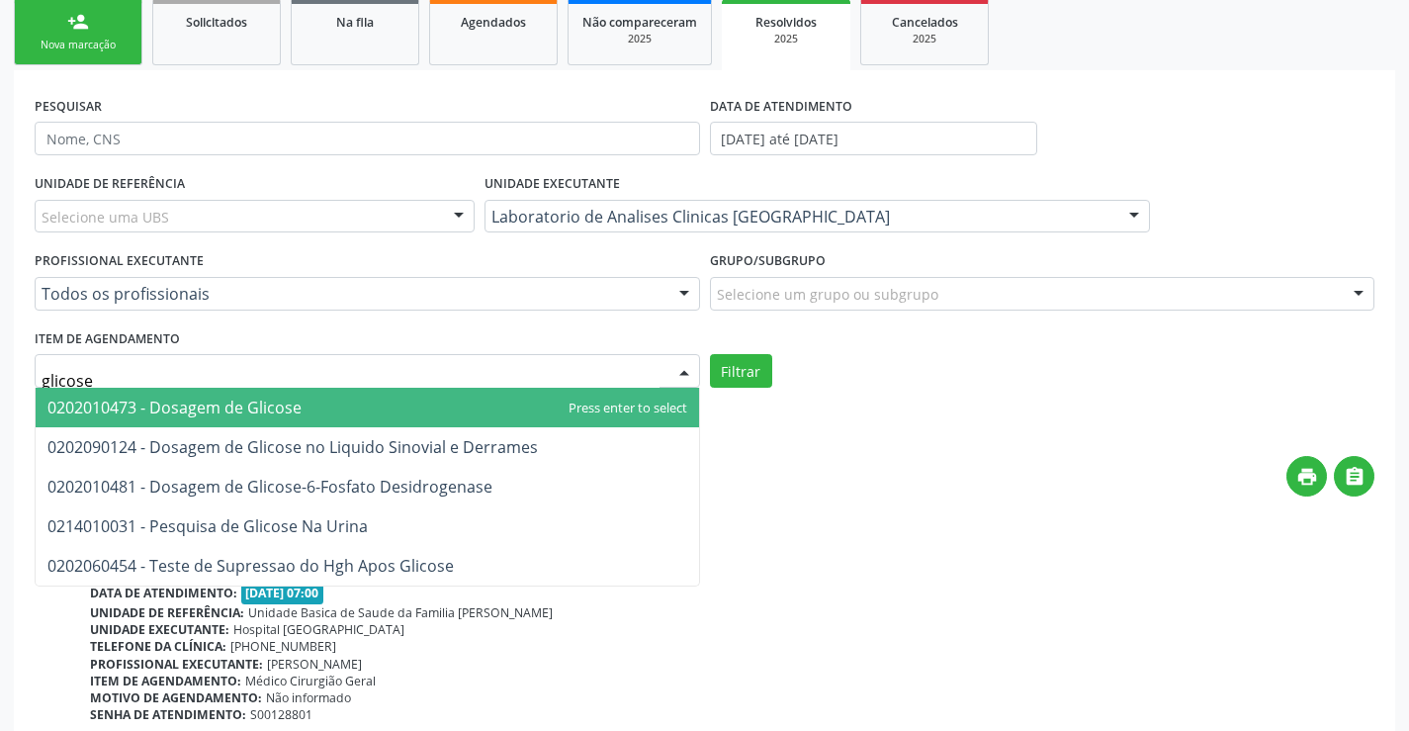
click at [299, 425] on span "0202010473 - Dosagem de Glicose" at bounding box center [368, 408] width 664 height 40
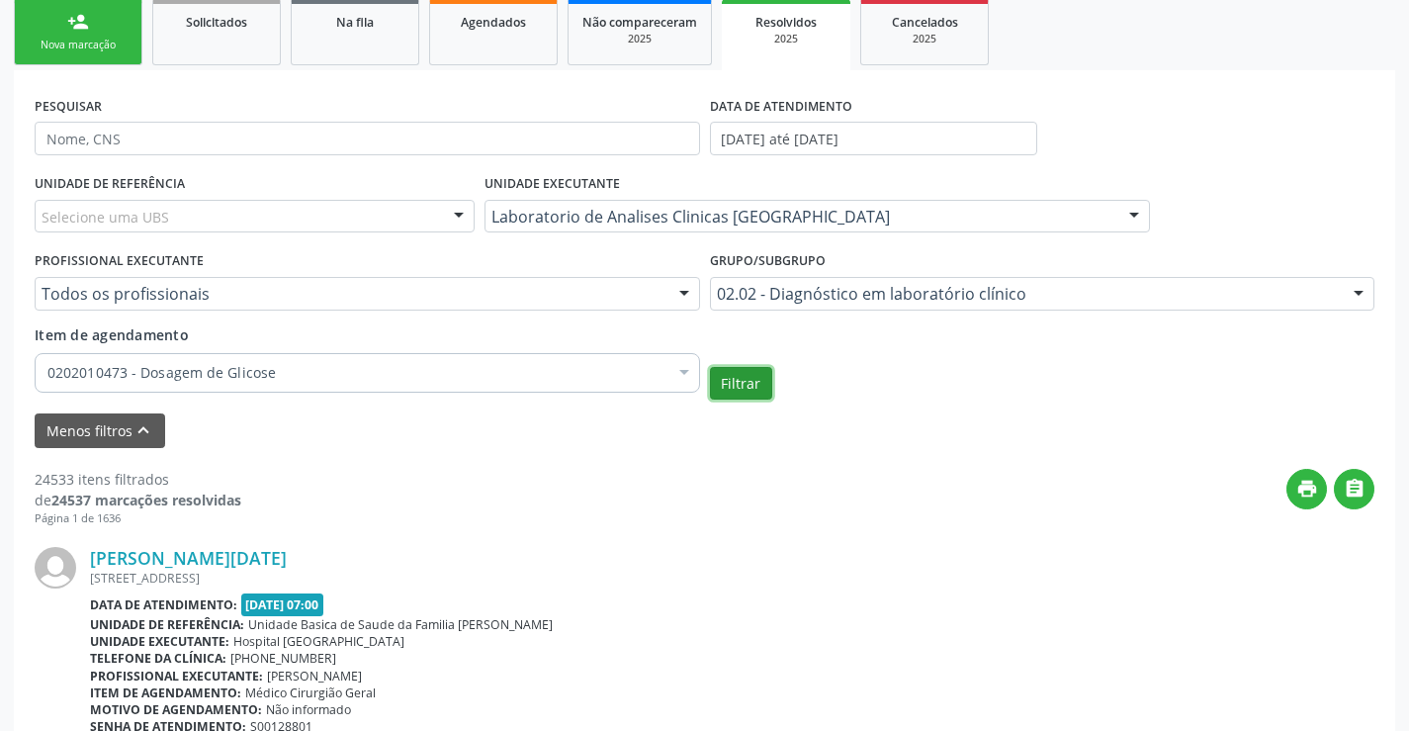
click at [731, 380] on button "Filtrar" at bounding box center [741, 384] width 62 height 34
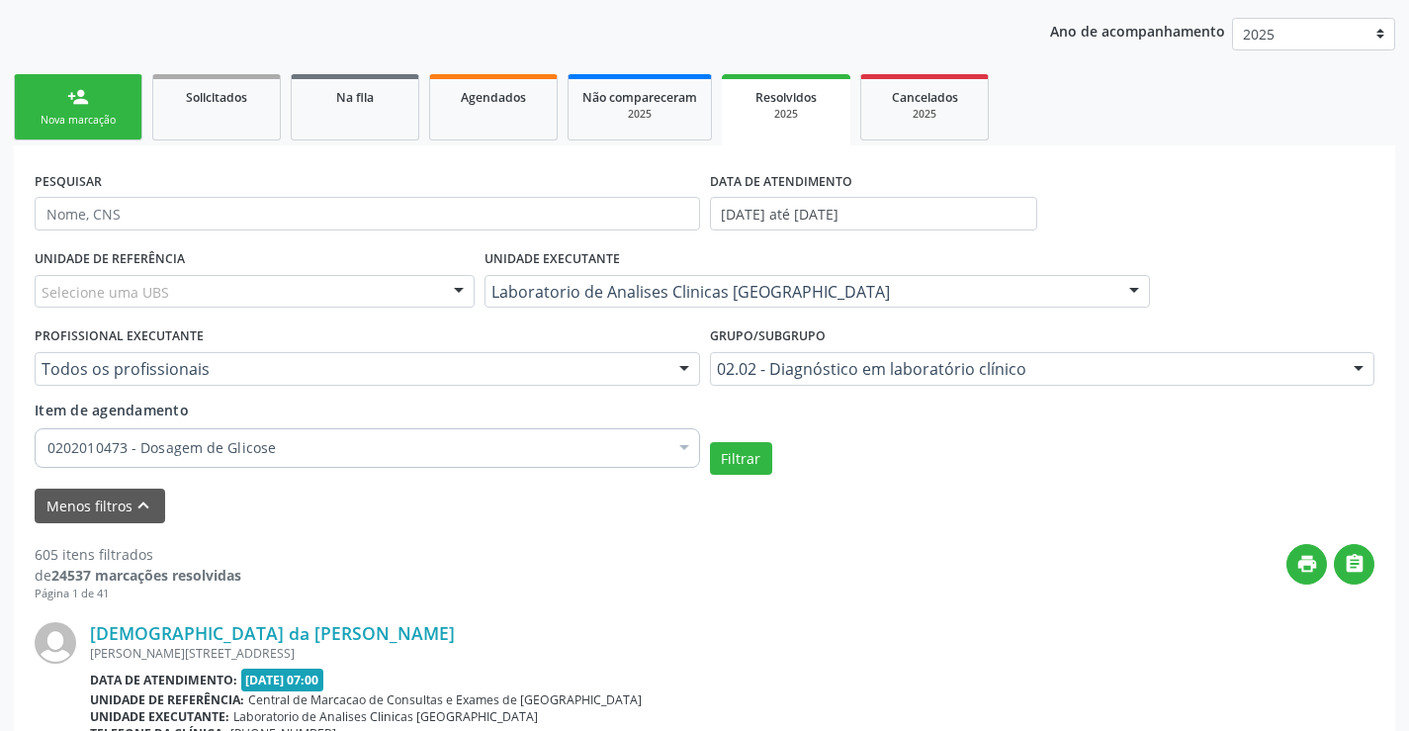
scroll to position [198, 0]
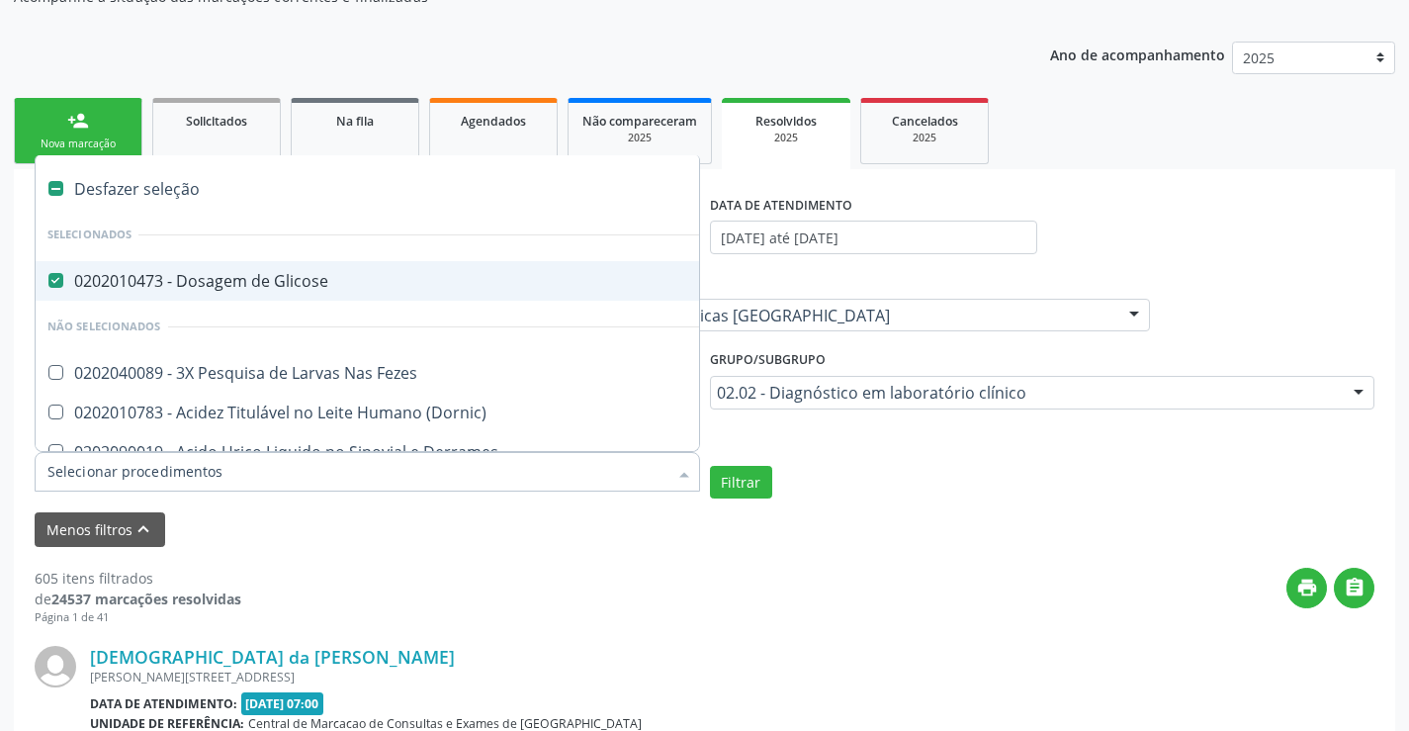
click at [335, 289] on span "0202010473 - Dosagem de Glicose" at bounding box center [582, 281] width 1092 height 40
checkbox Glicose "false"
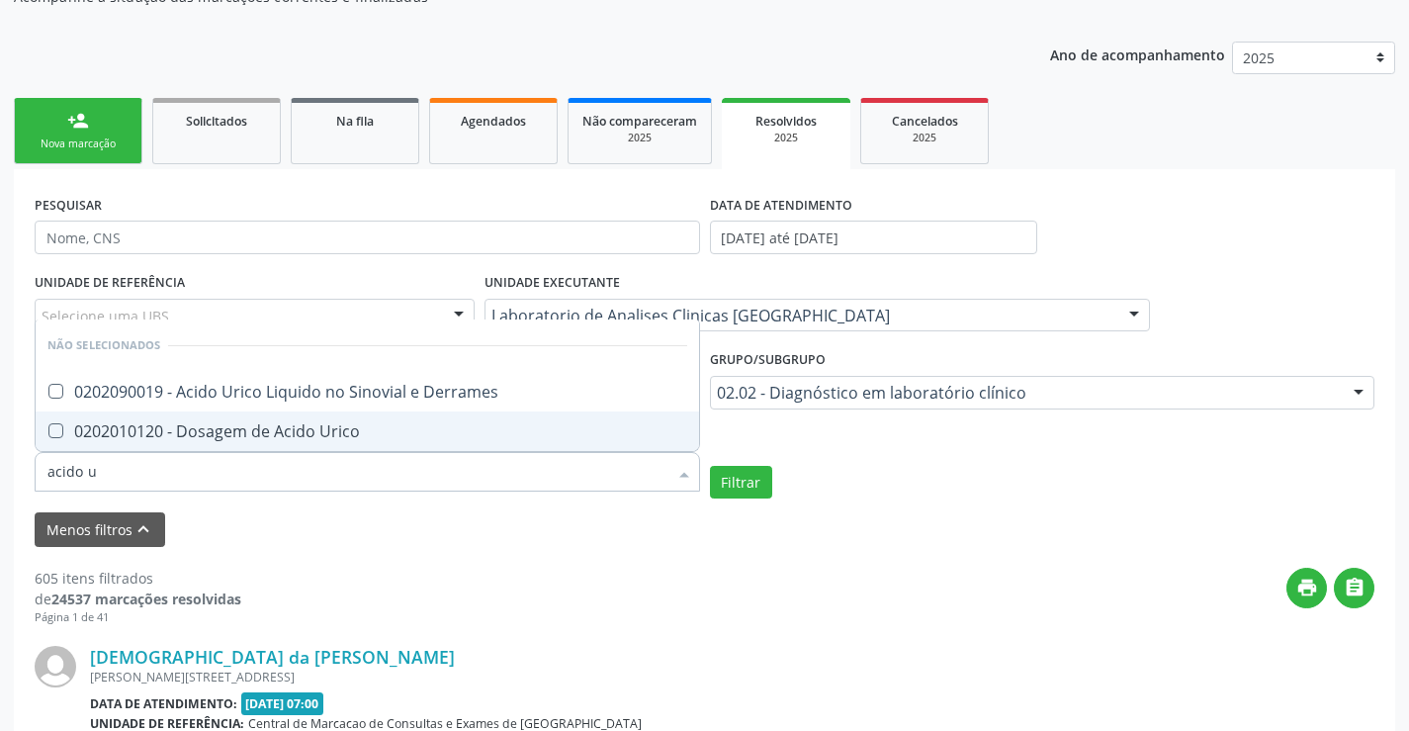
type input "acido ur"
click at [429, 453] on input "acido ur" at bounding box center [357, 472] width 620 height 40
click at [421, 428] on div "0202010120 - Dosagem de Acido Urico" at bounding box center [367, 431] width 640 height 16
checkbox Urico "true"
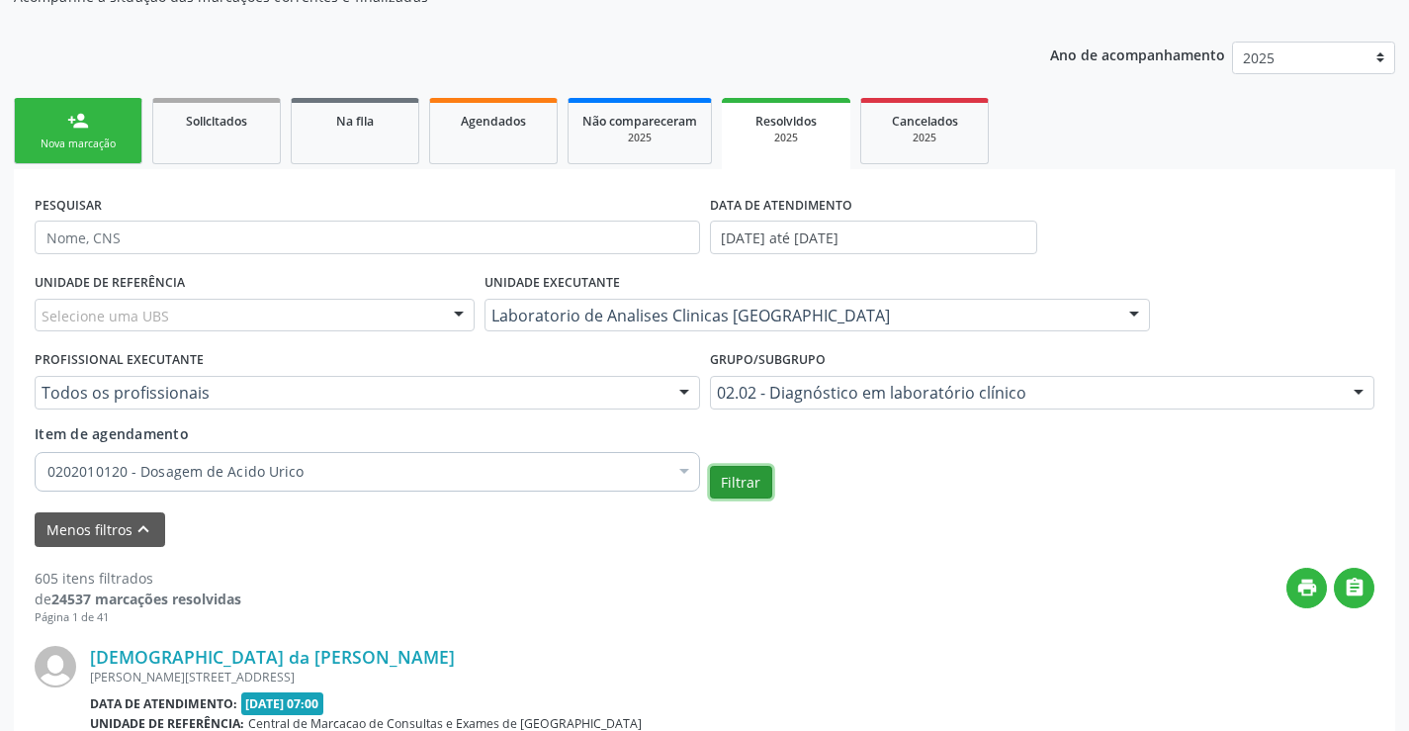
click at [721, 477] on button "Filtrar" at bounding box center [741, 483] width 62 height 34
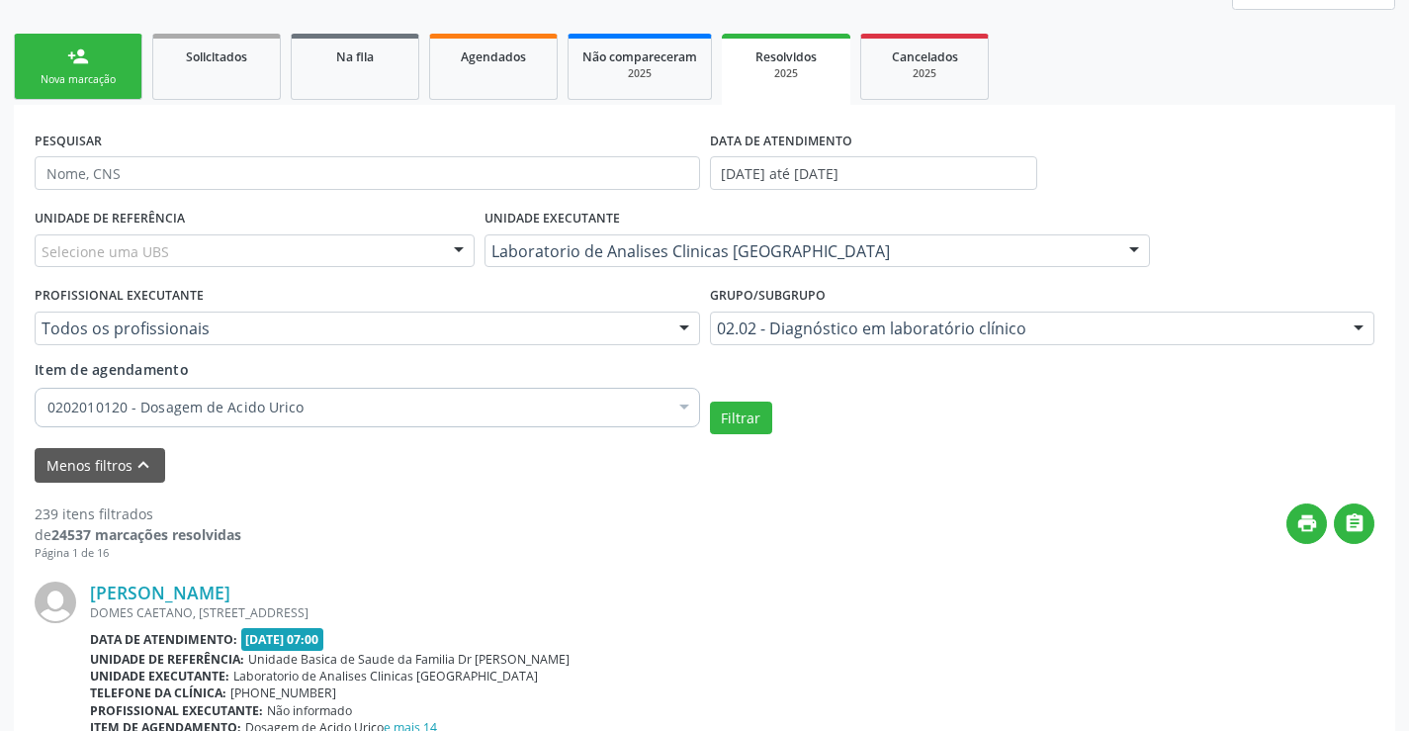
scroll to position [297, 0]
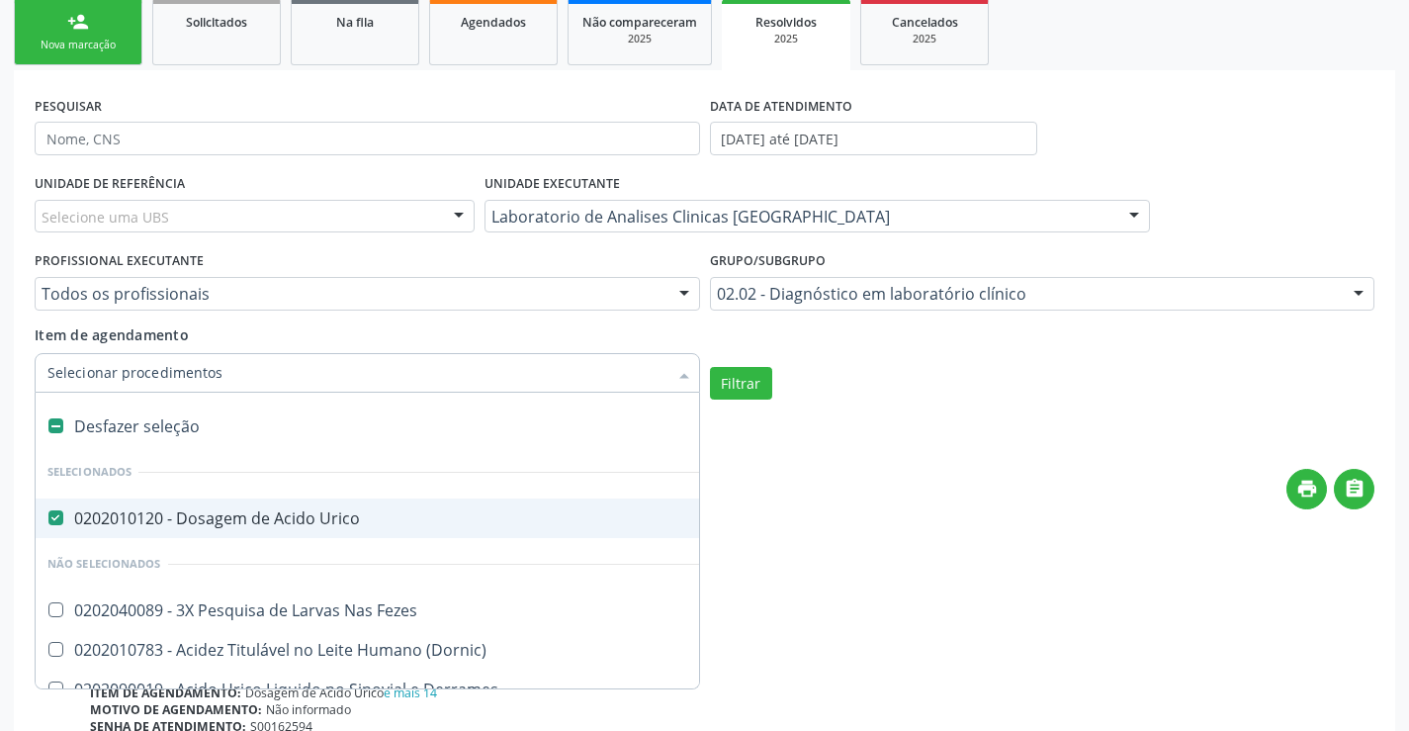
click at [213, 515] on div "0202010120 - Dosagem de Acido Urico" at bounding box center [581, 518] width 1068 height 16
checkbox Urico "false"
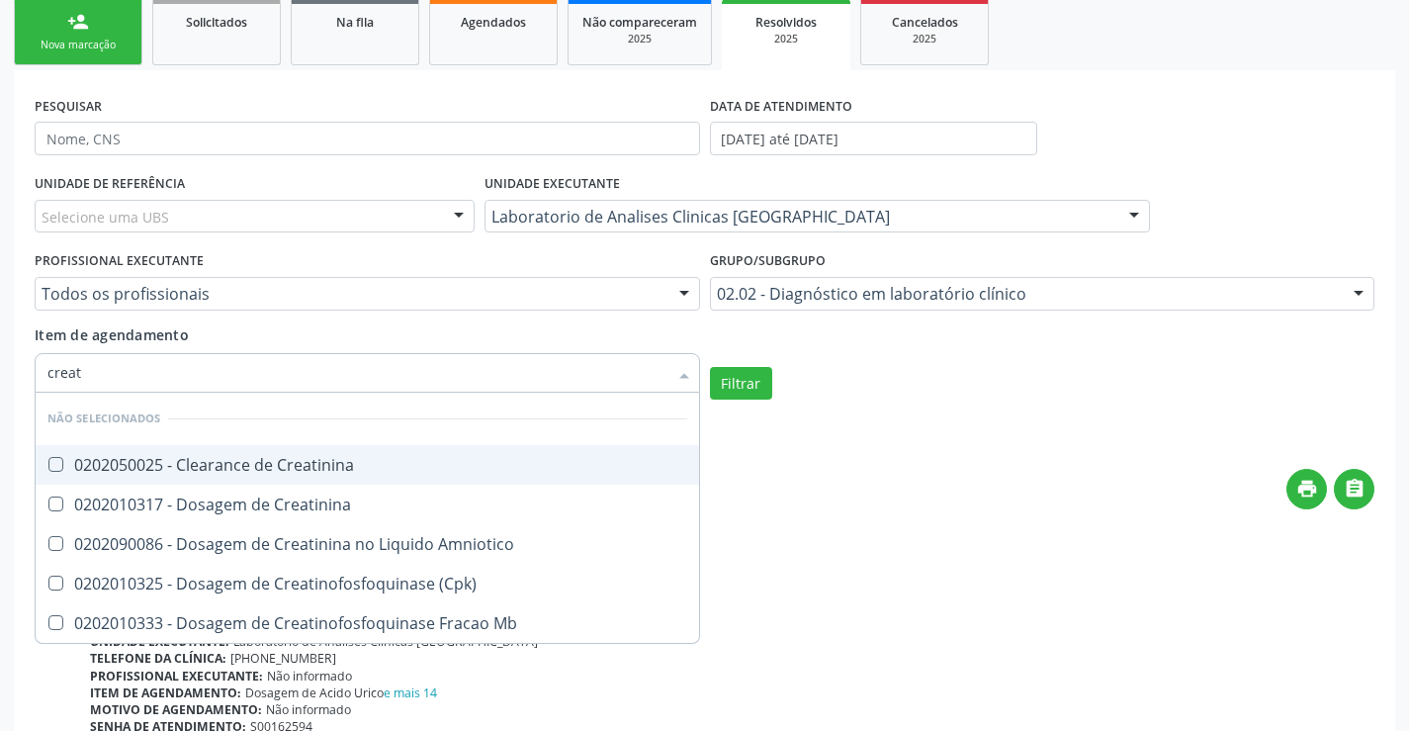
type input "creati"
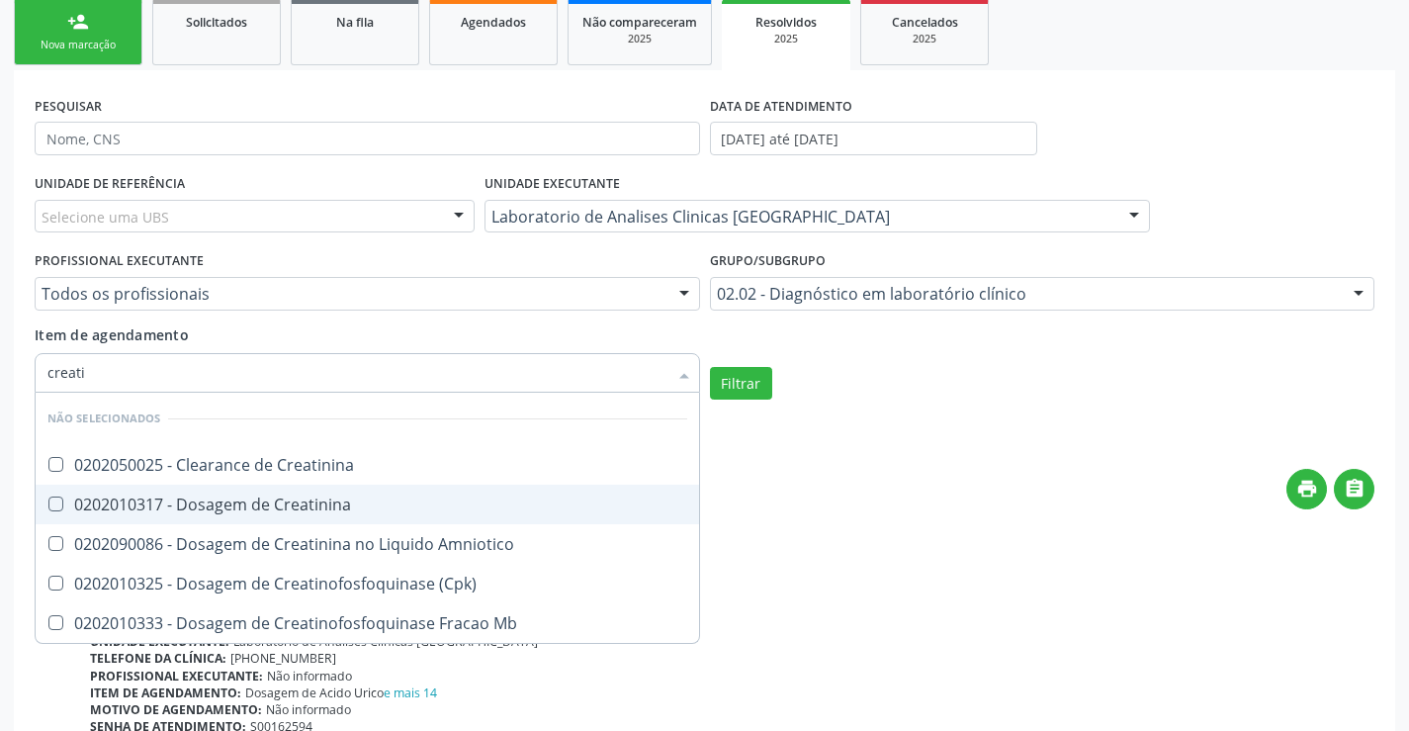
click at [251, 497] on div "0202010317 - Dosagem de Creatinina" at bounding box center [367, 505] width 640 height 16
checkbox Creatinina "true"
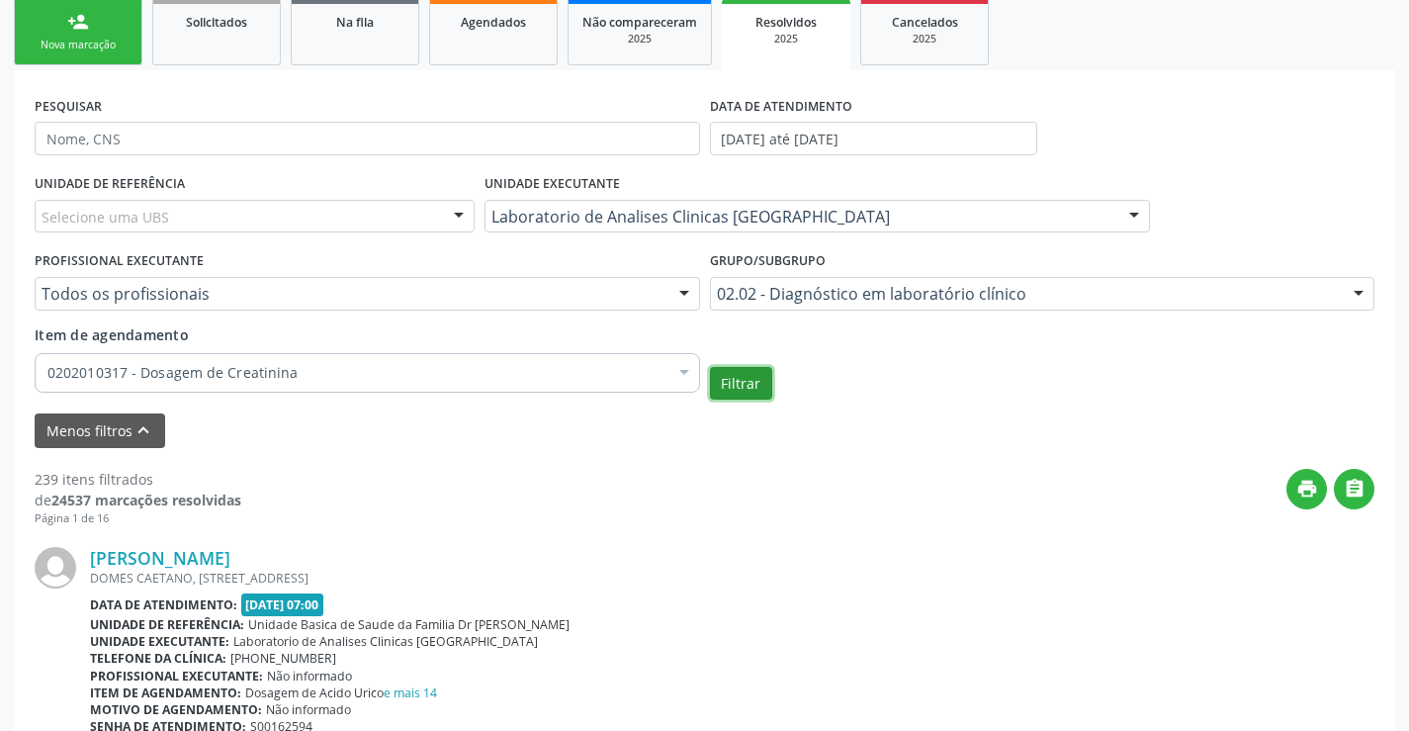
click at [738, 378] on button "Filtrar" at bounding box center [741, 384] width 62 height 34
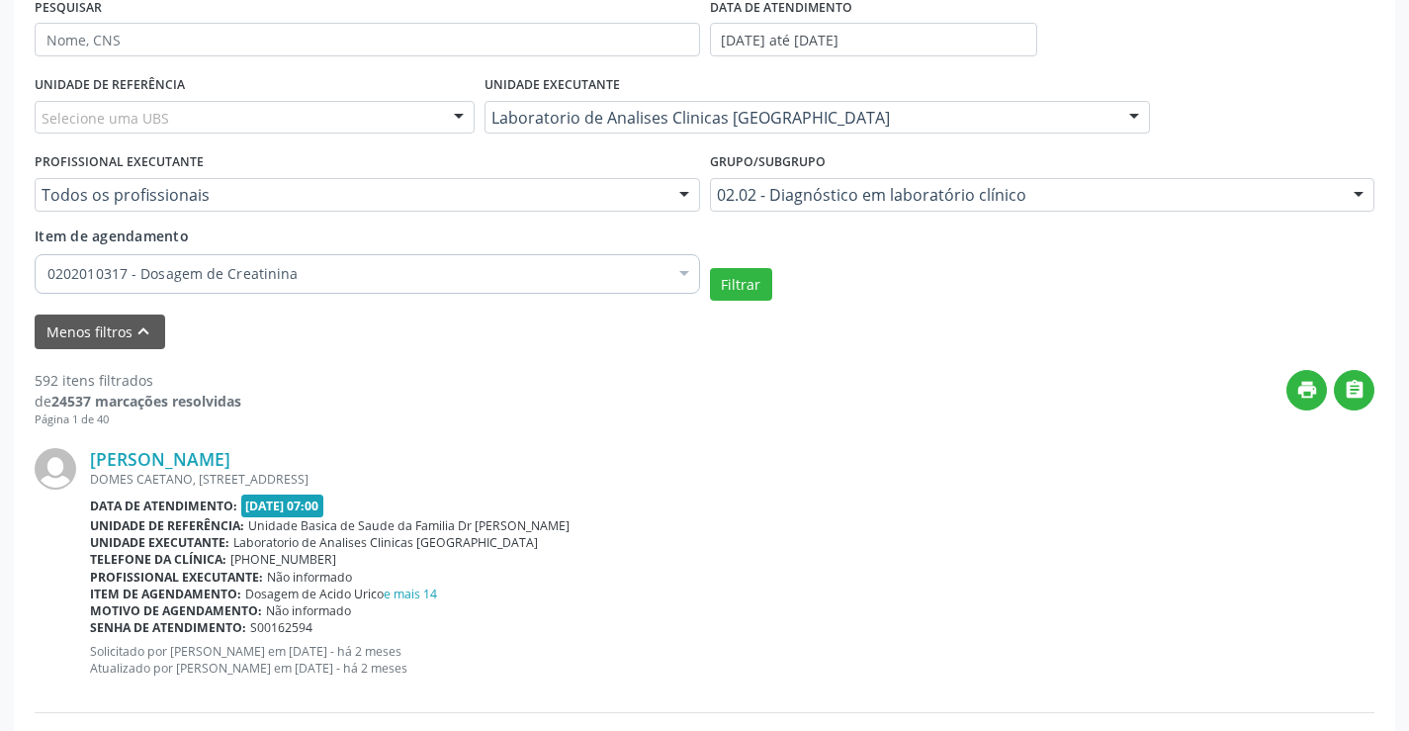
click at [509, 262] on div "0202010317 - Dosagem de Creatinina" at bounding box center [368, 274] width 666 height 40
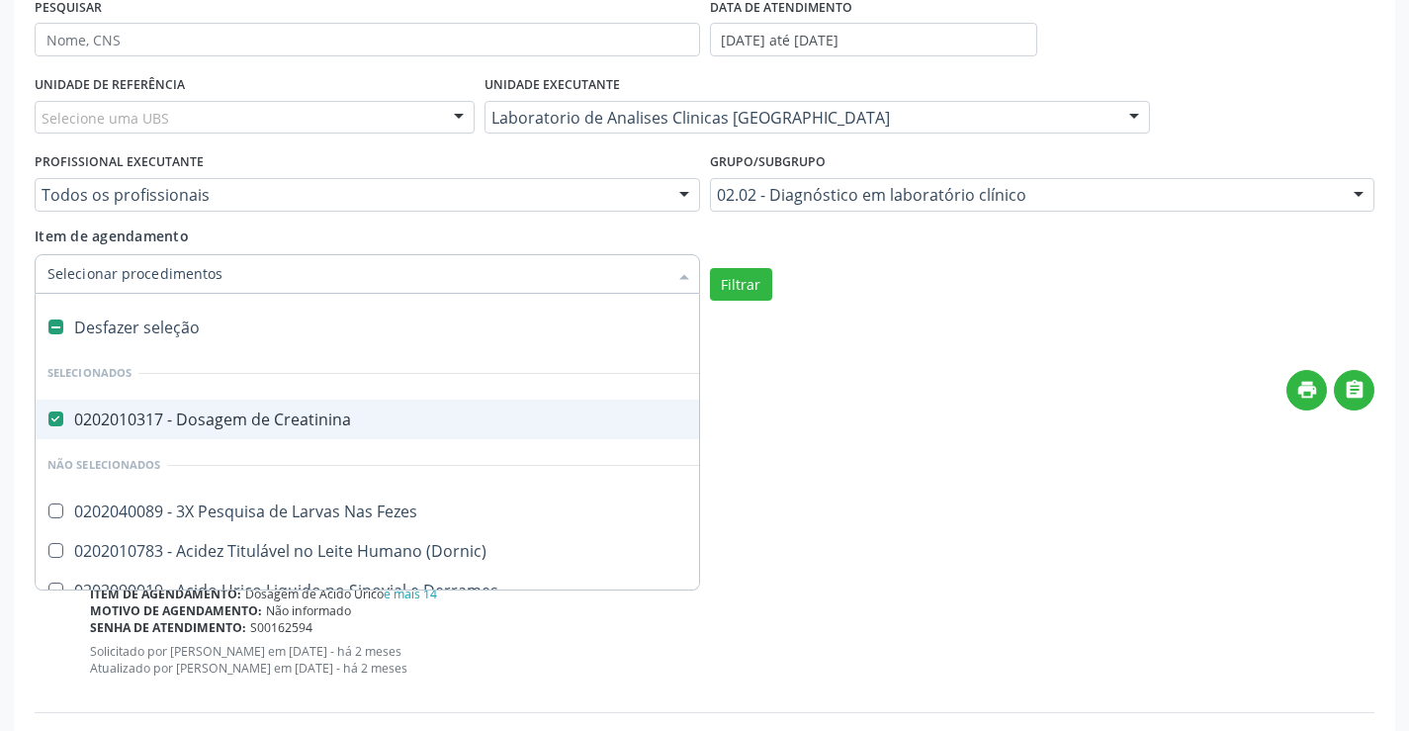
click at [356, 331] on div "Desfazer seleção" at bounding box center [582, 328] width 1092 height 40
checkbox Creatinina "false"
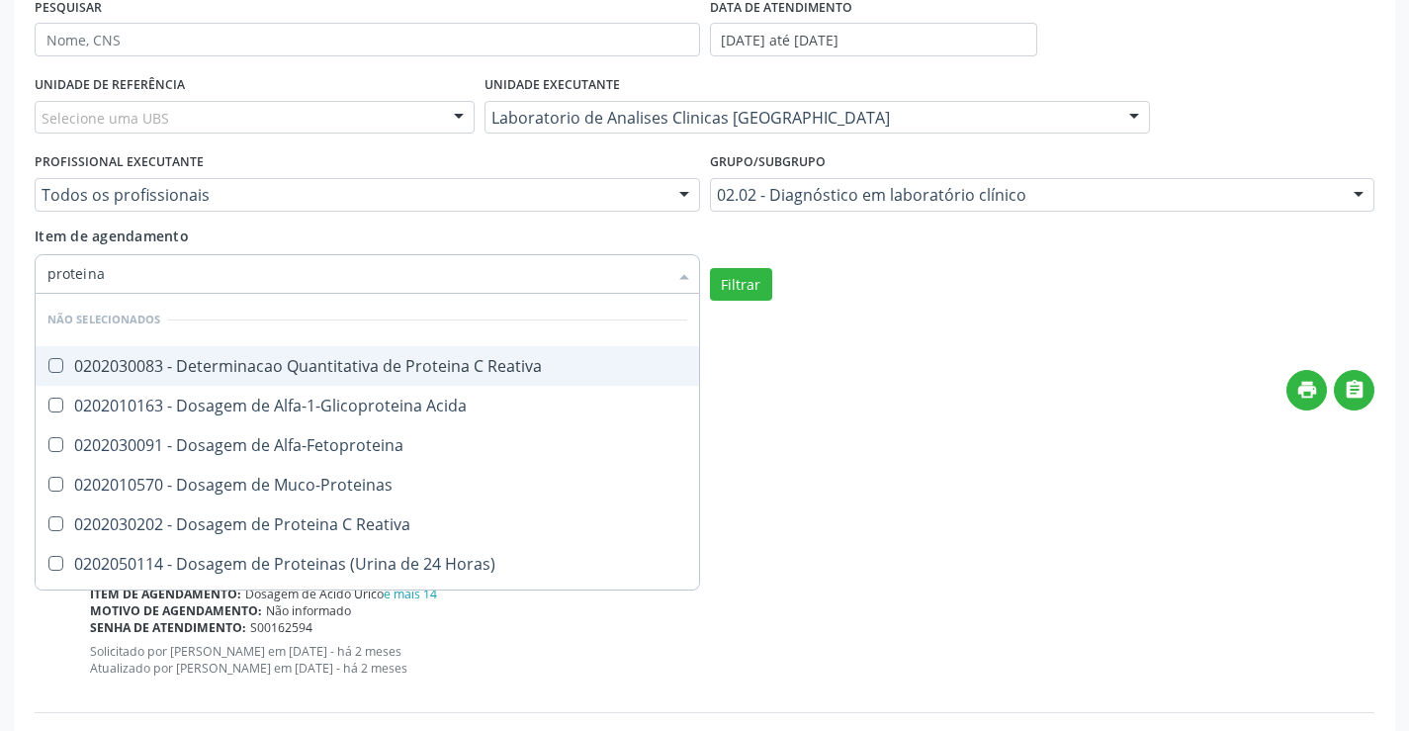
type input "proteinas"
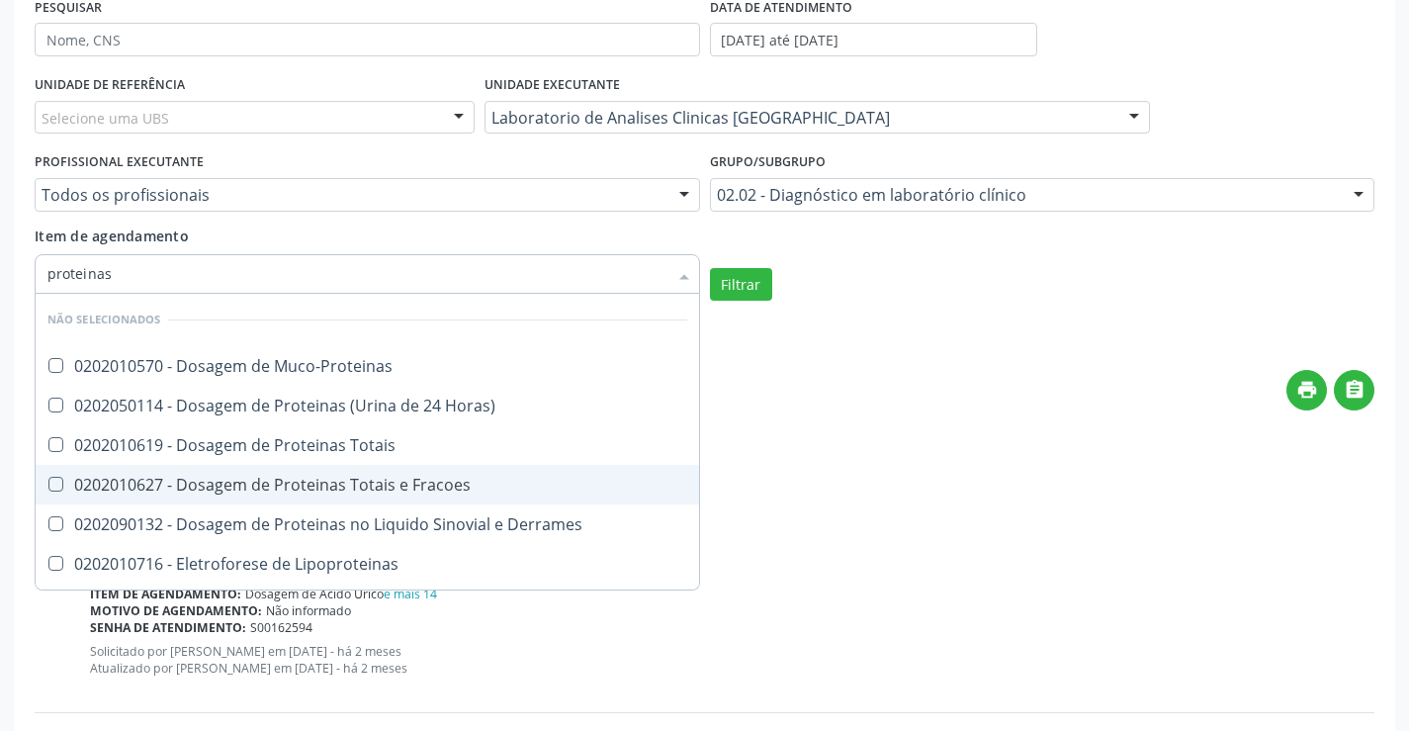
click at [397, 477] on div "0202010627 - Dosagem de Proteinas Totais e Fracoes" at bounding box center [367, 485] width 640 height 16
checkbox Fracoes "true"
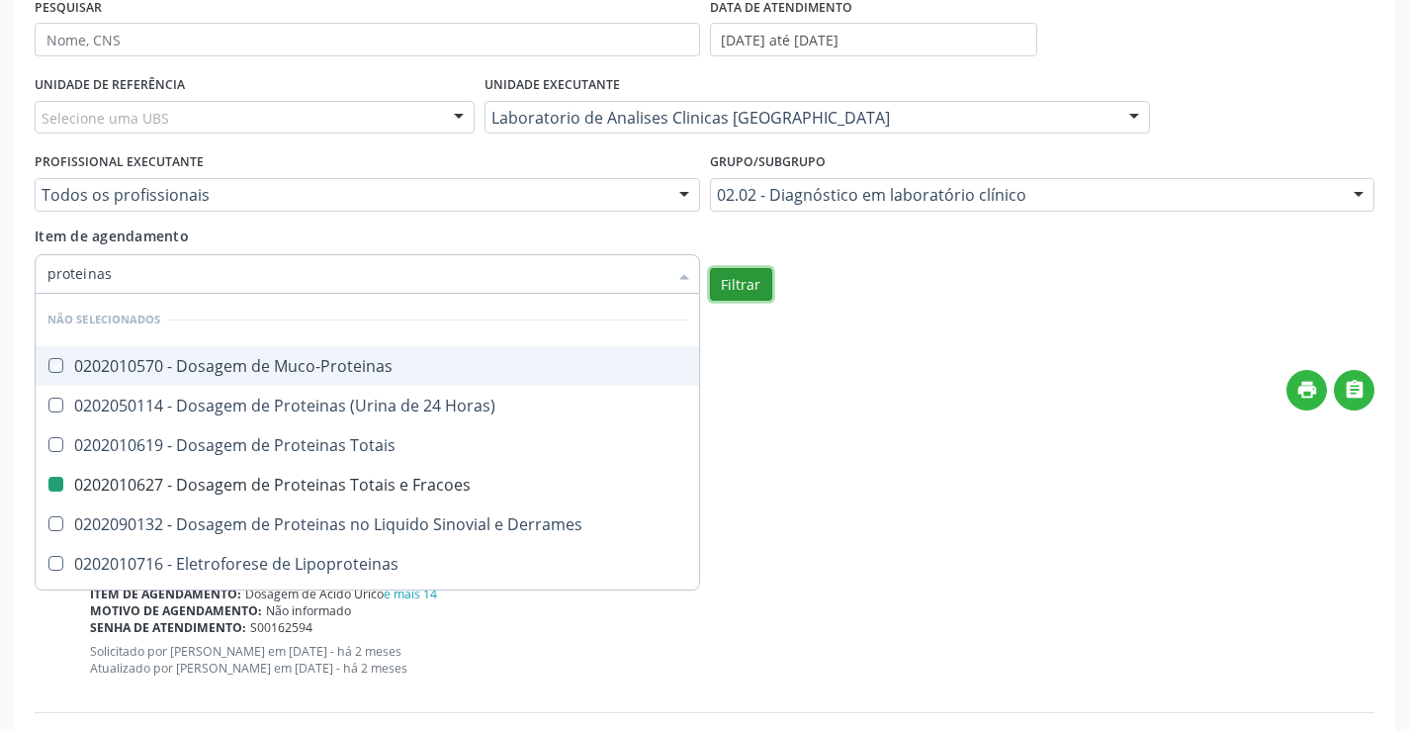
checkbox Muco-Proteinas "true"
checkbox Fracoes "false"
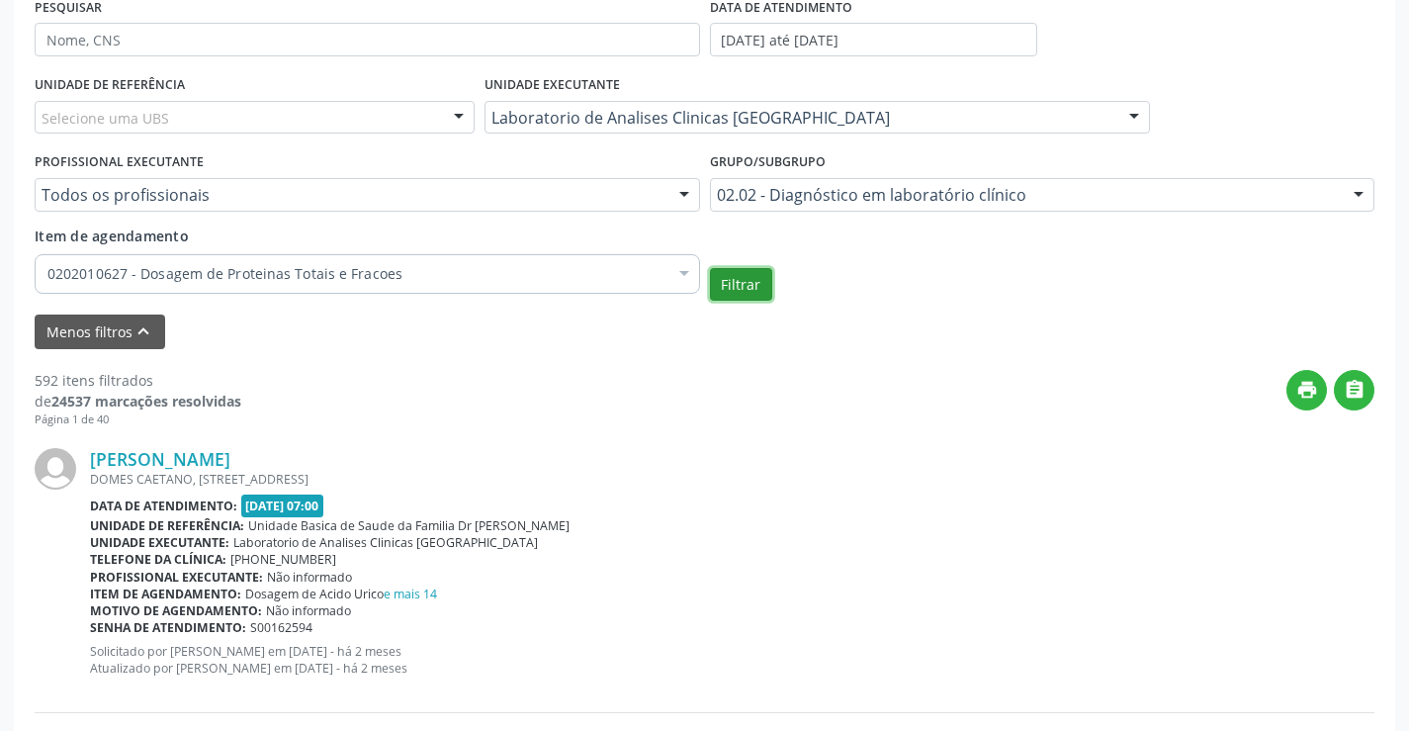
click at [743, 296] on button "Filtrar" at bounding box center [741, 285] width 62 height 34
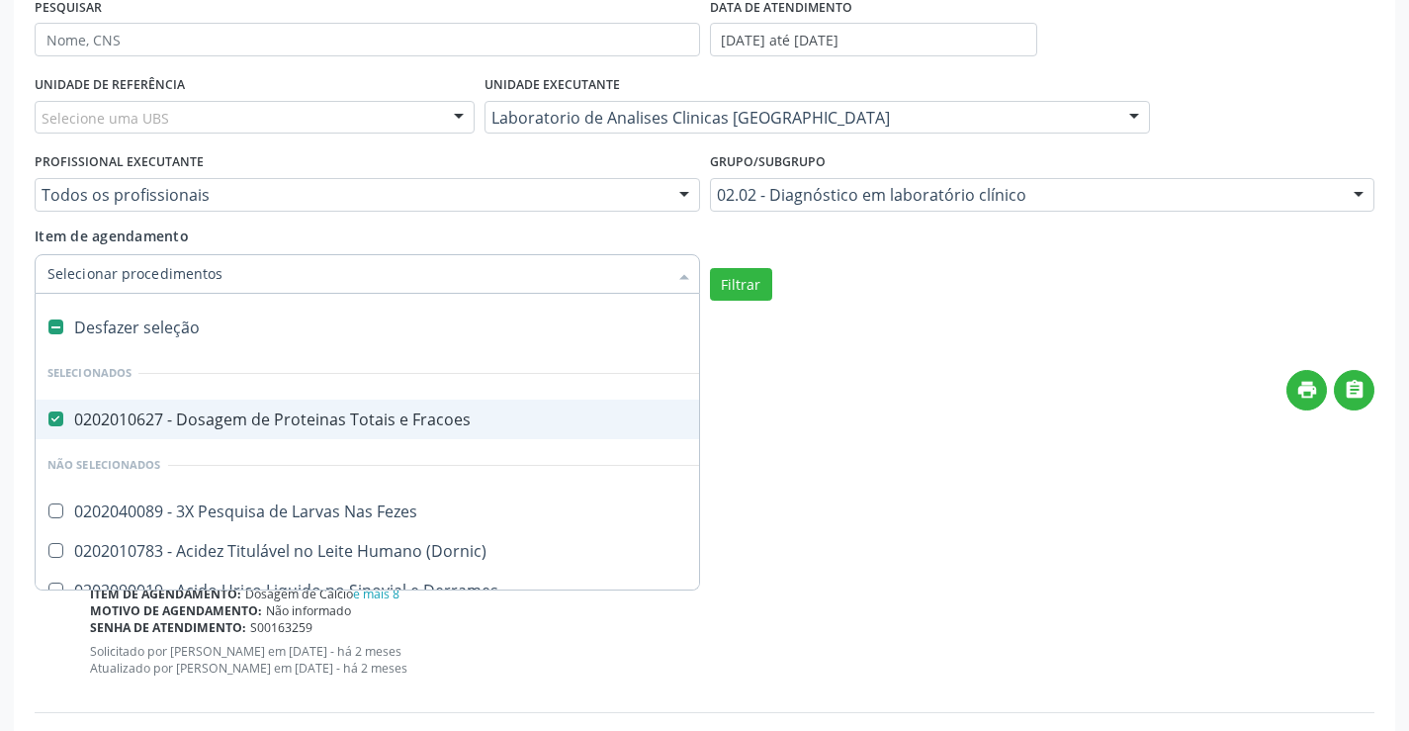
click at [232, 419] on div "0202010627 - Dosagem de Proteinas Totais e Fracoes" at bounding box center [581, 419] width 1068 height 16
checkbox Fracoes "false"
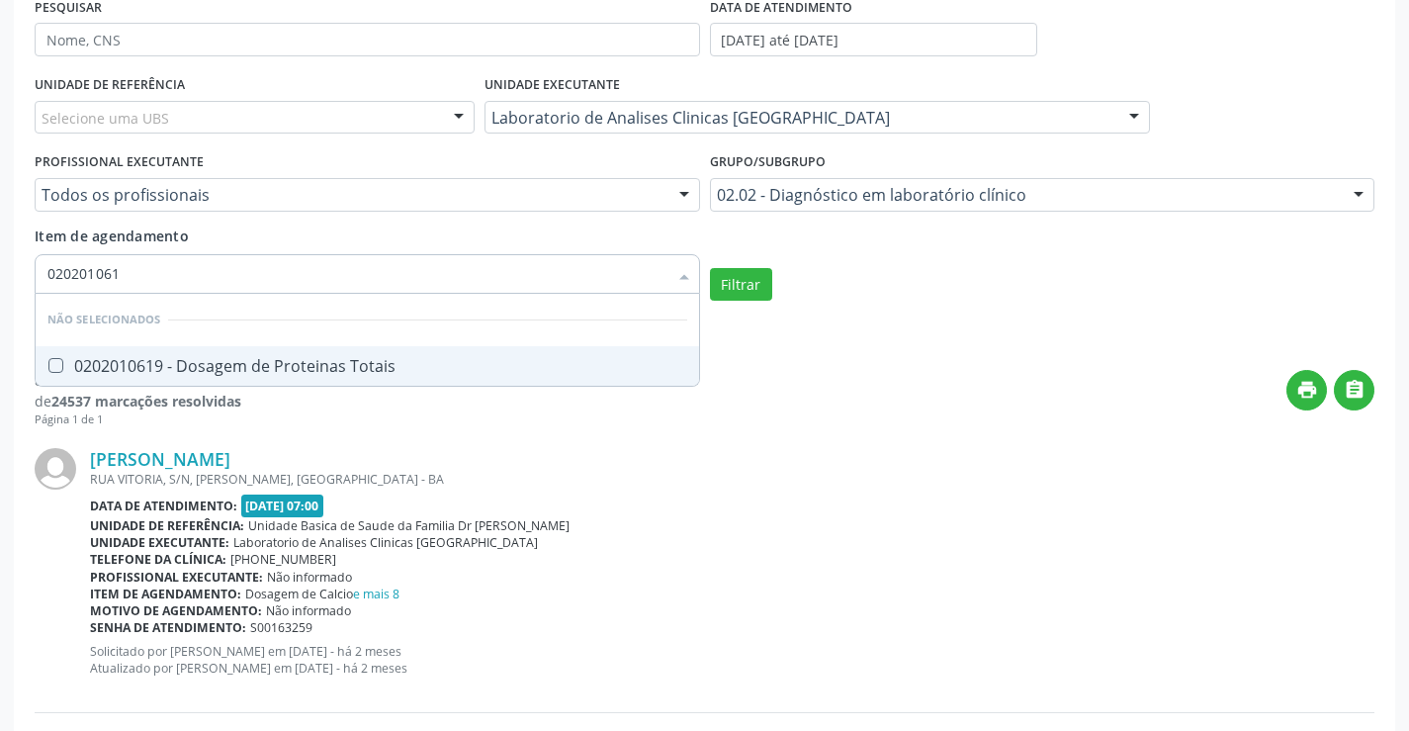
type input "0202010619"
click at [328, 366] on div "0202010619 - Dosagem de Proteinas Totais" at bounding box center [367, 366] width 640 height 16
click at [746, 294] on button "Filtrar" at bounding box center [741, 285] width 62 height 34
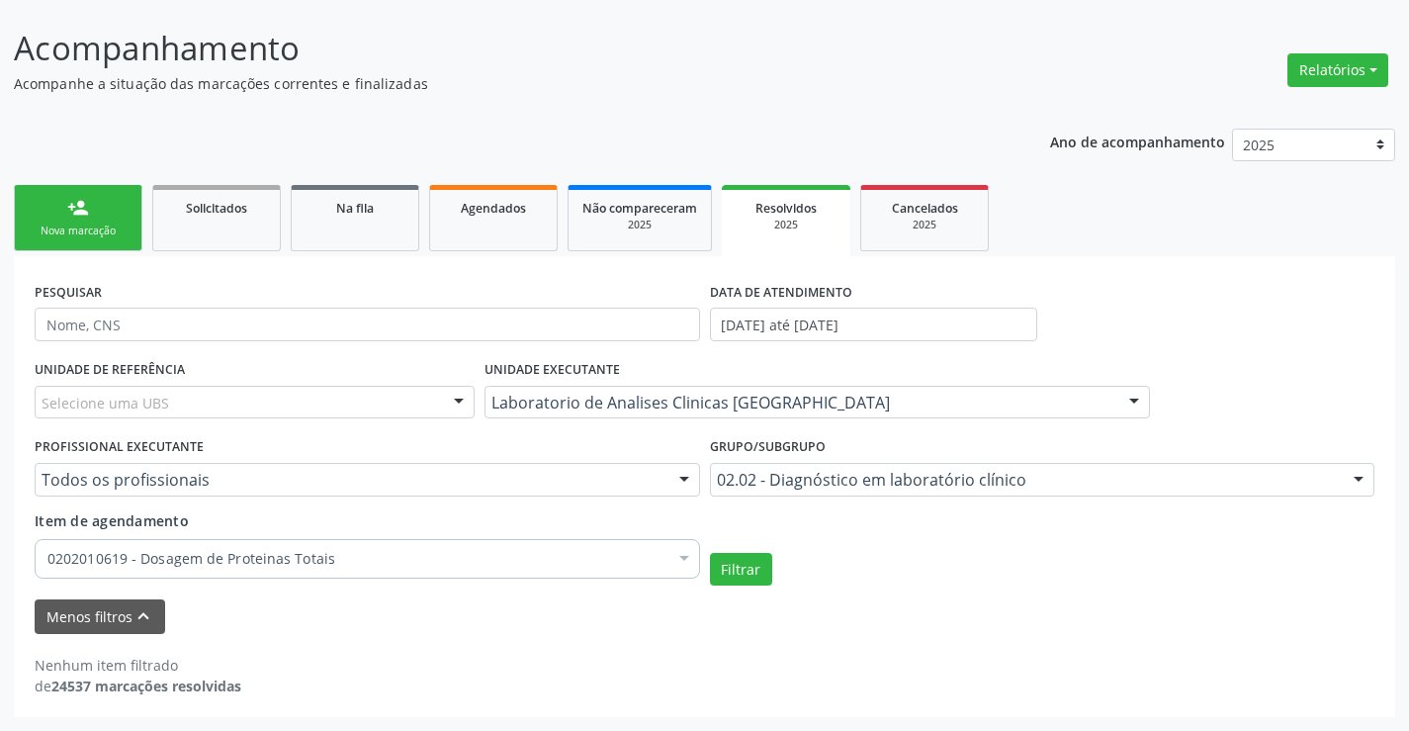
scroll to position [111, 0]
click at [750, 567] on button "Filtrar" at bounding box center [741, 570] width 62 height 34
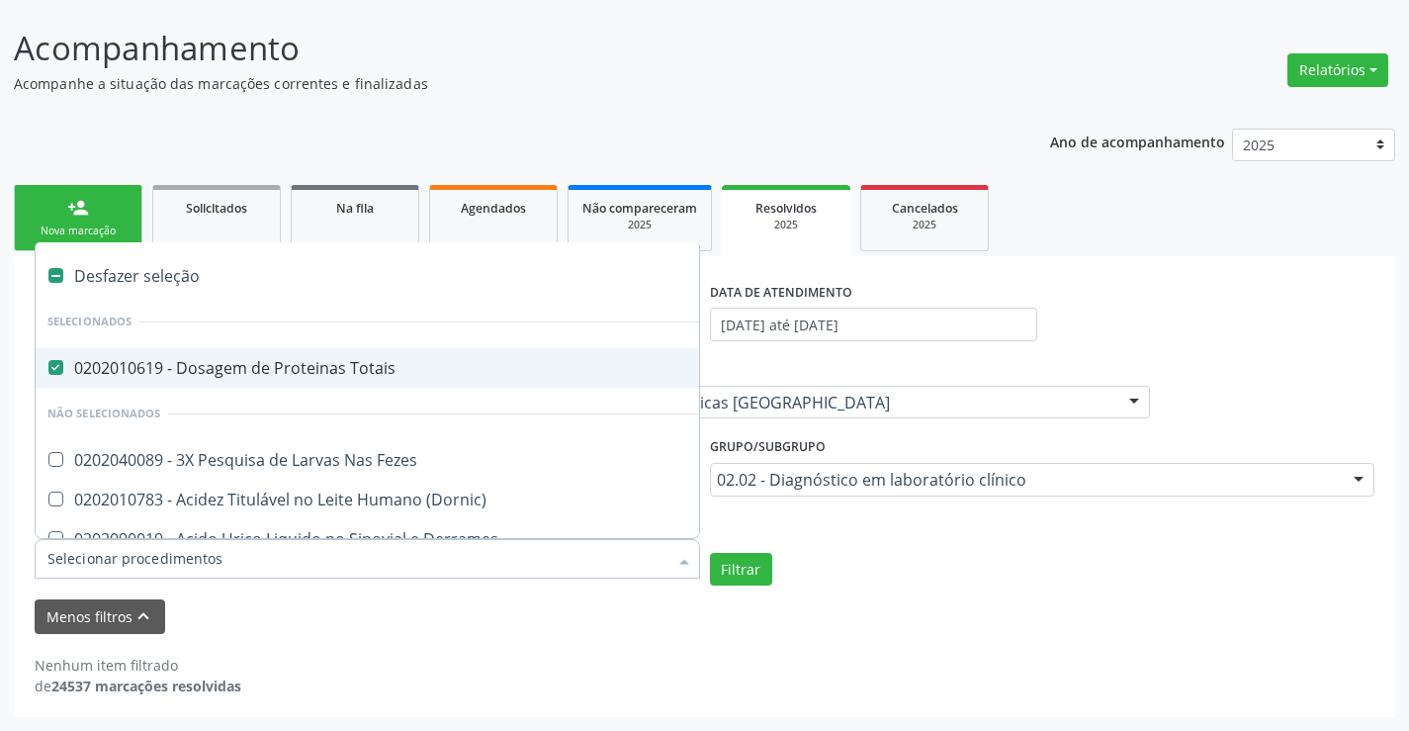
click at [277, 365] on div "0202010619 - Dosagem de Proteinas Totais" at bounding box center [581, 368] width 1068 height 16
checkbox Totais "false"
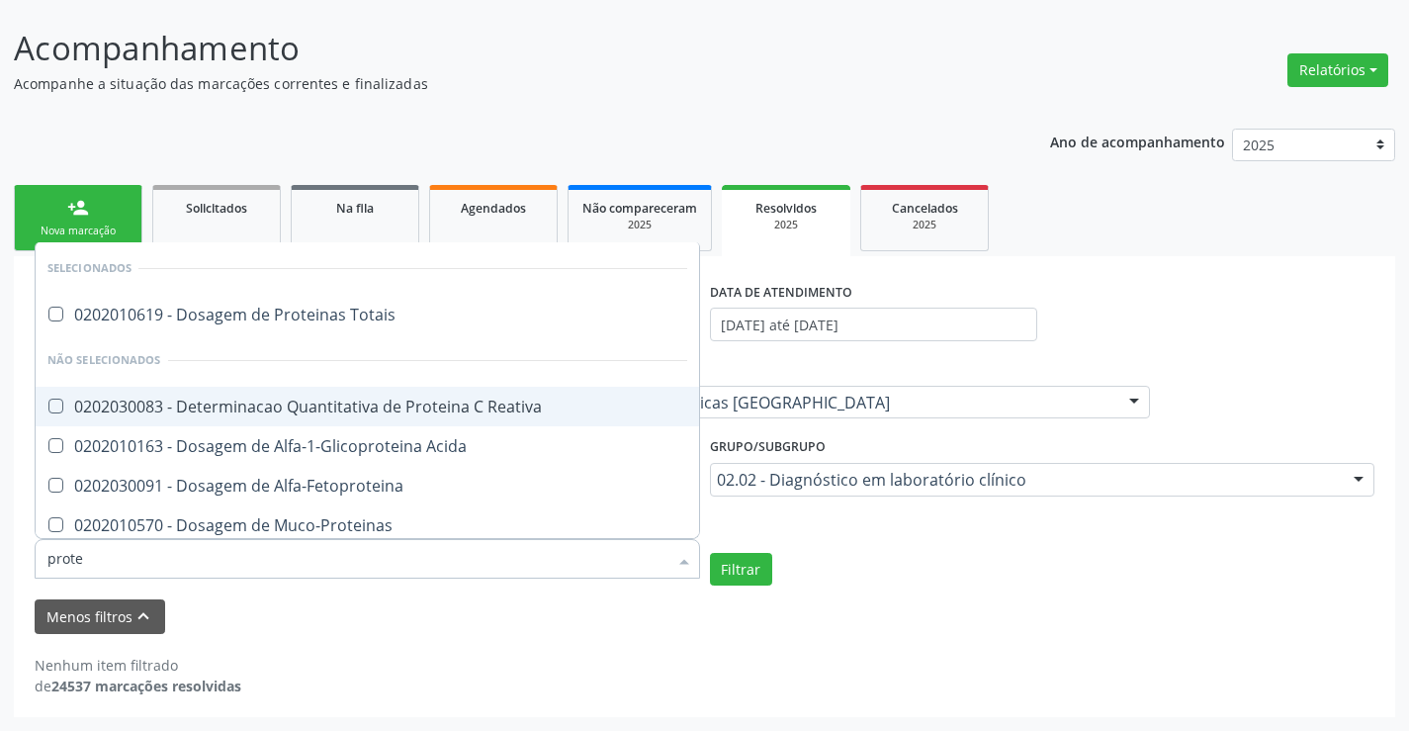
type input "protei"
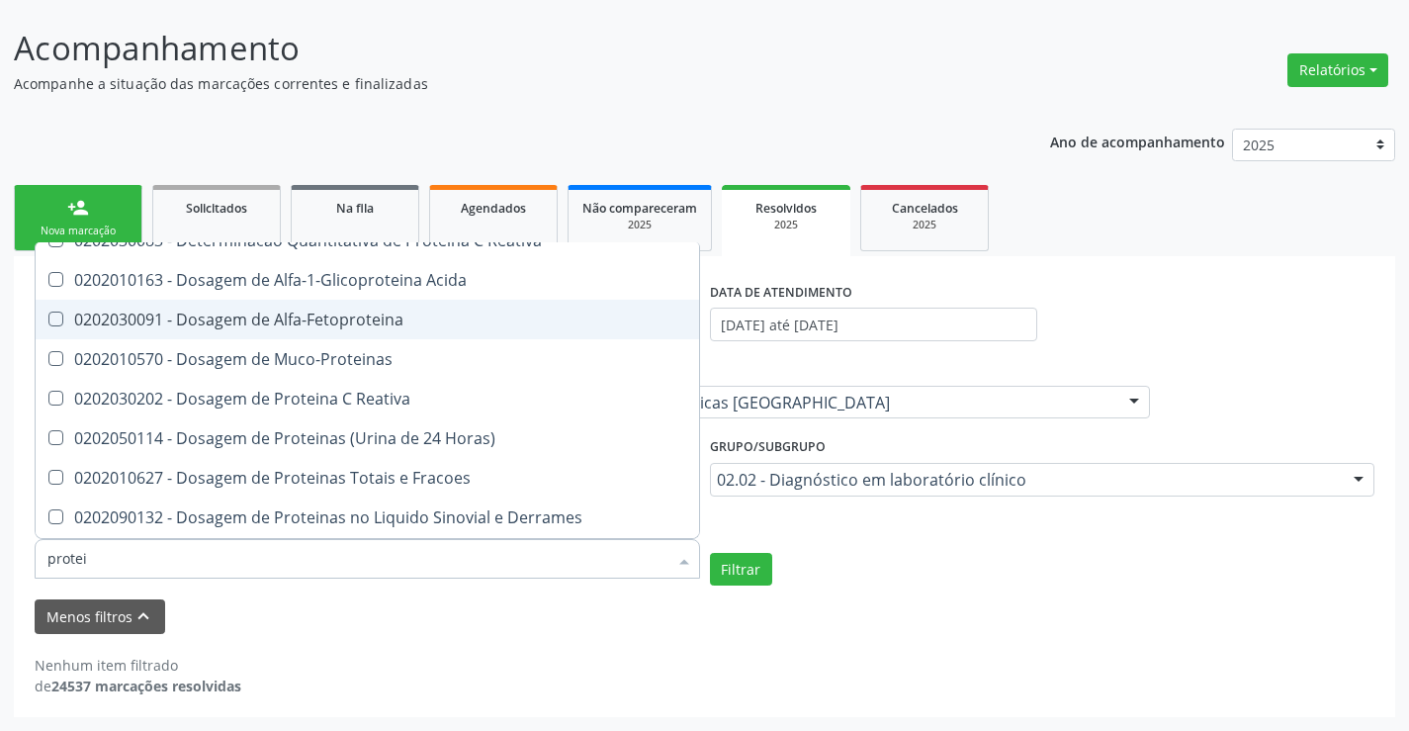
scroll to position [198, 0]
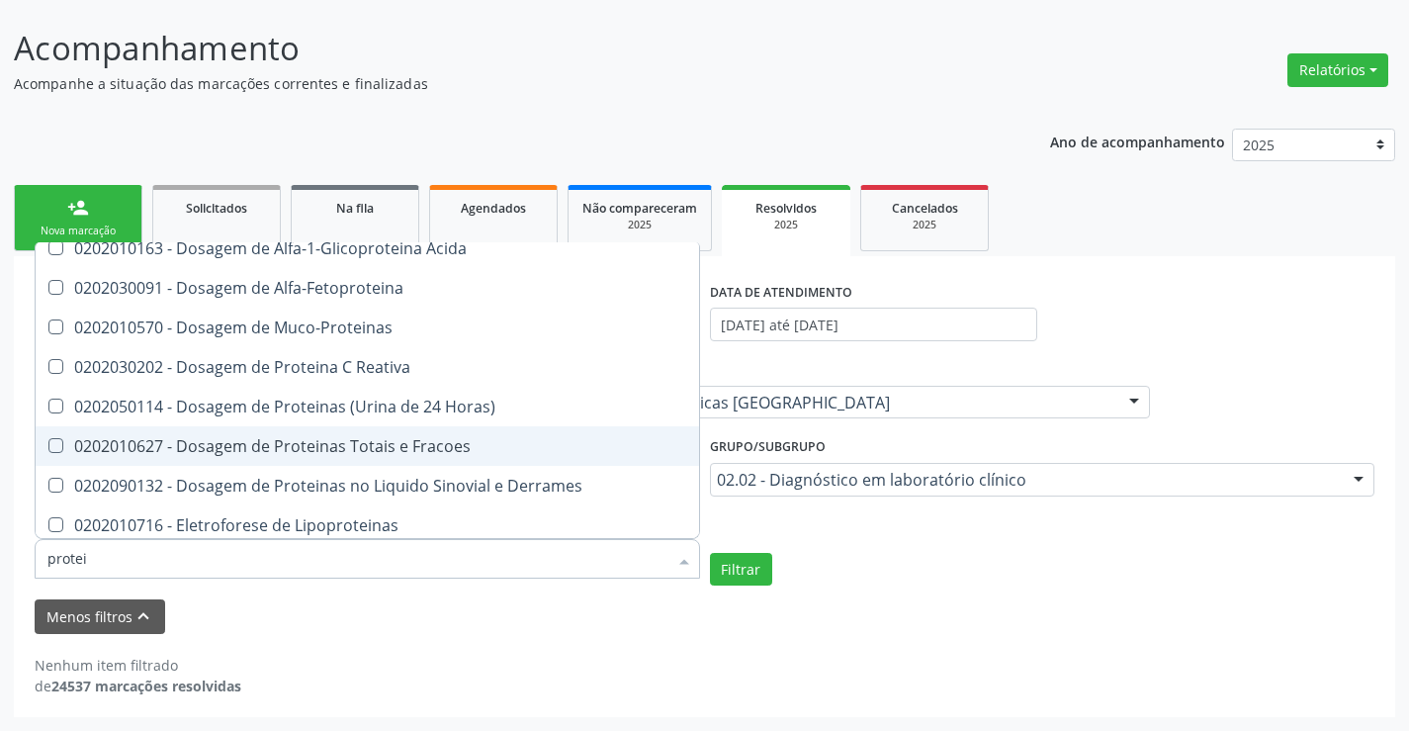
click at [384, 450] on div "0202010627 - Dosagem de Proteinas Totais e Fracoes" at bounding box center [367, 446] width 640 height 16
checkbox Fracoes "true"
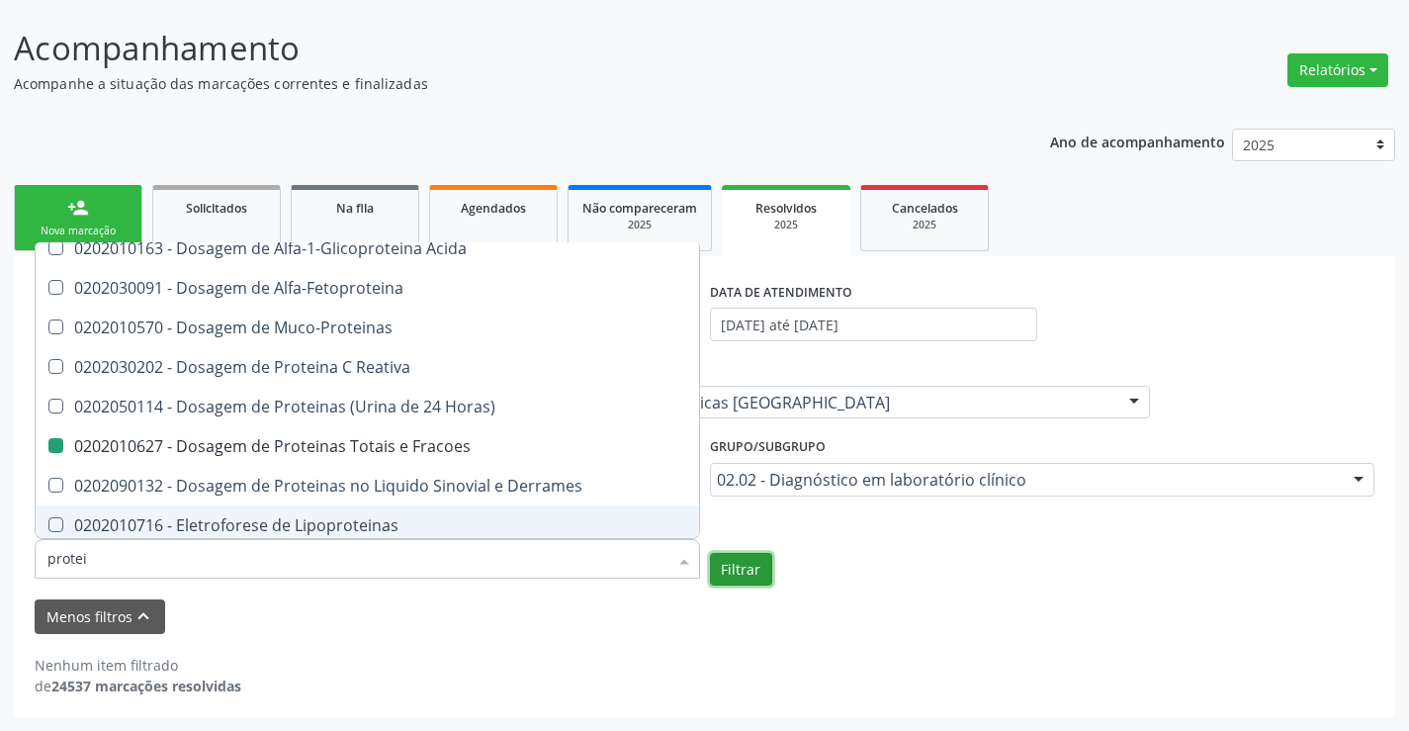
checkbox Totais "true"
checkbox Fracoes "false"
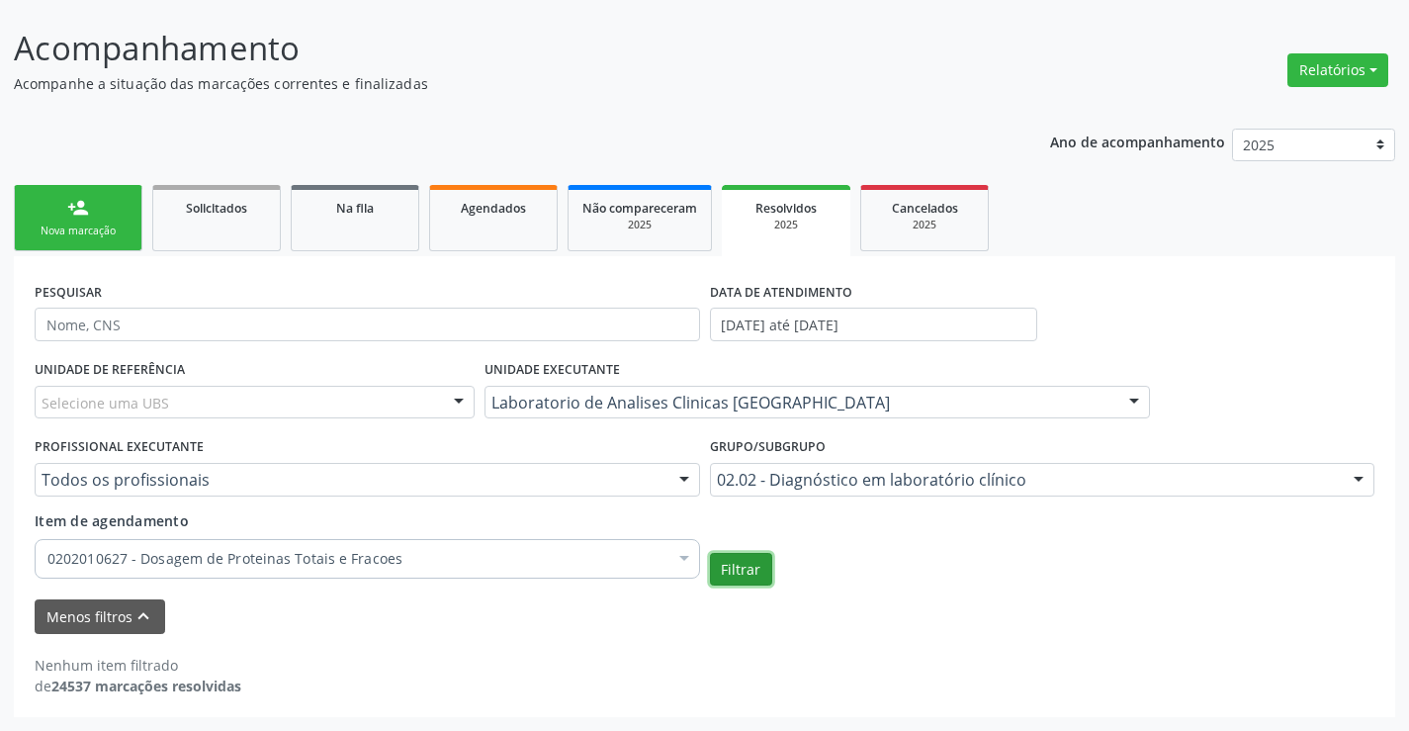
click at [765, 576] on button "Filtrar" at bounding box center [741, 570] width 62 height 34
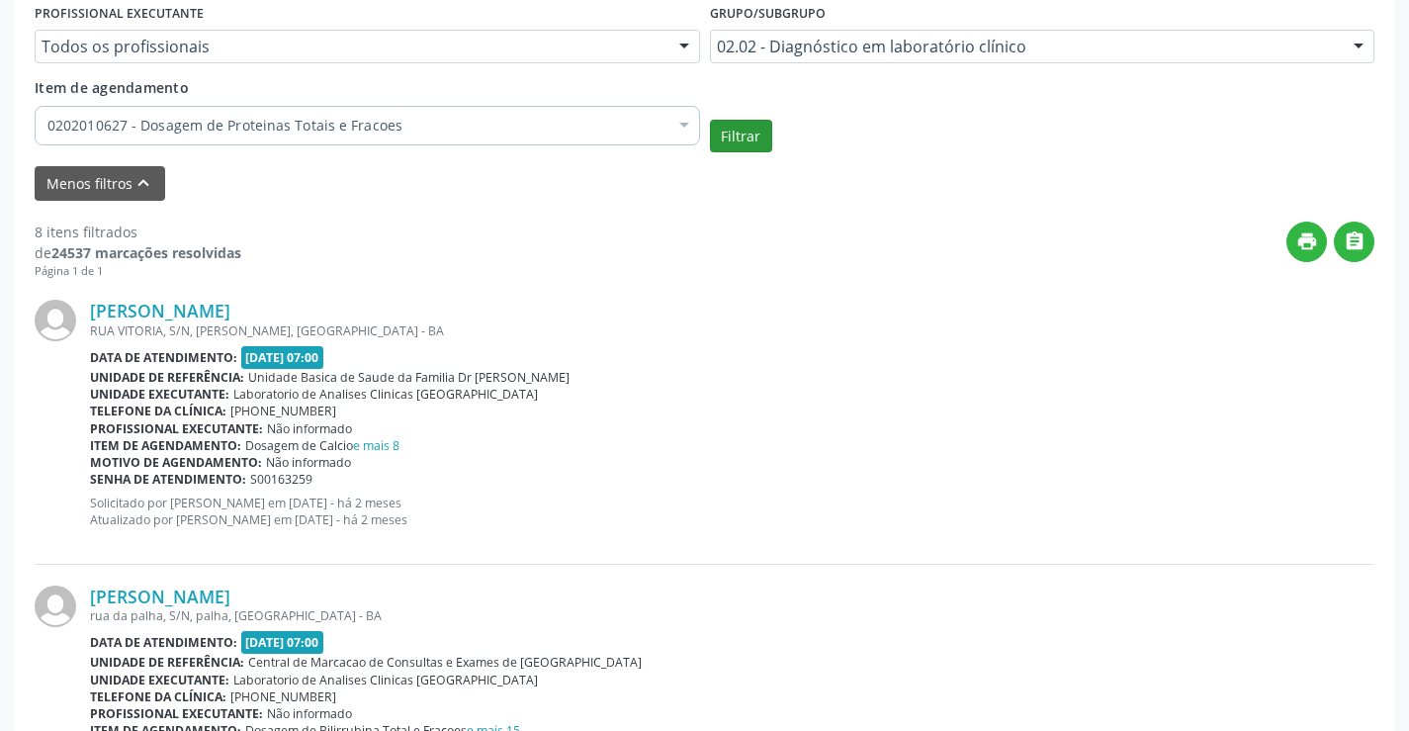
scroll to position [570, 0]
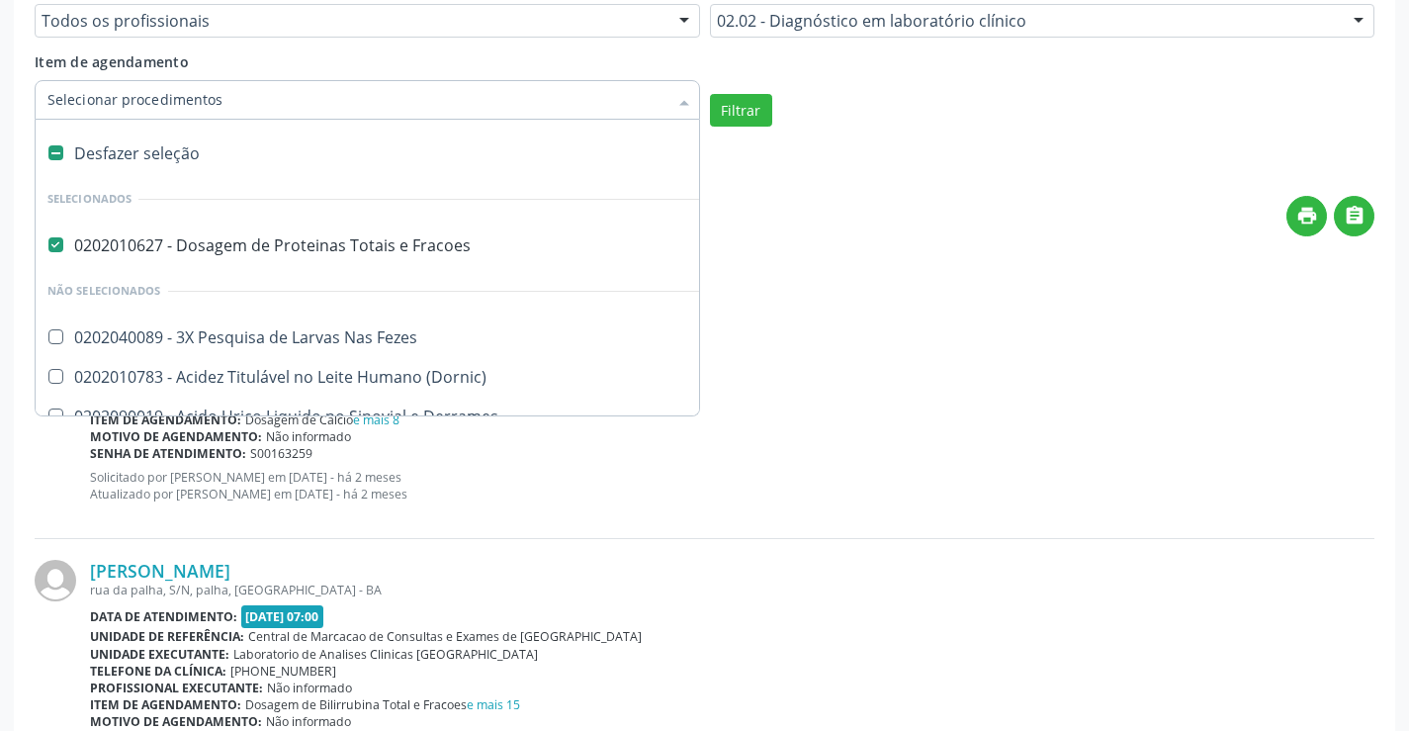
click at [208, 153] on div "Desfazer seleção" at bounding box center [582, 154] width 1092 height 40
checkbox Fracoes "false"
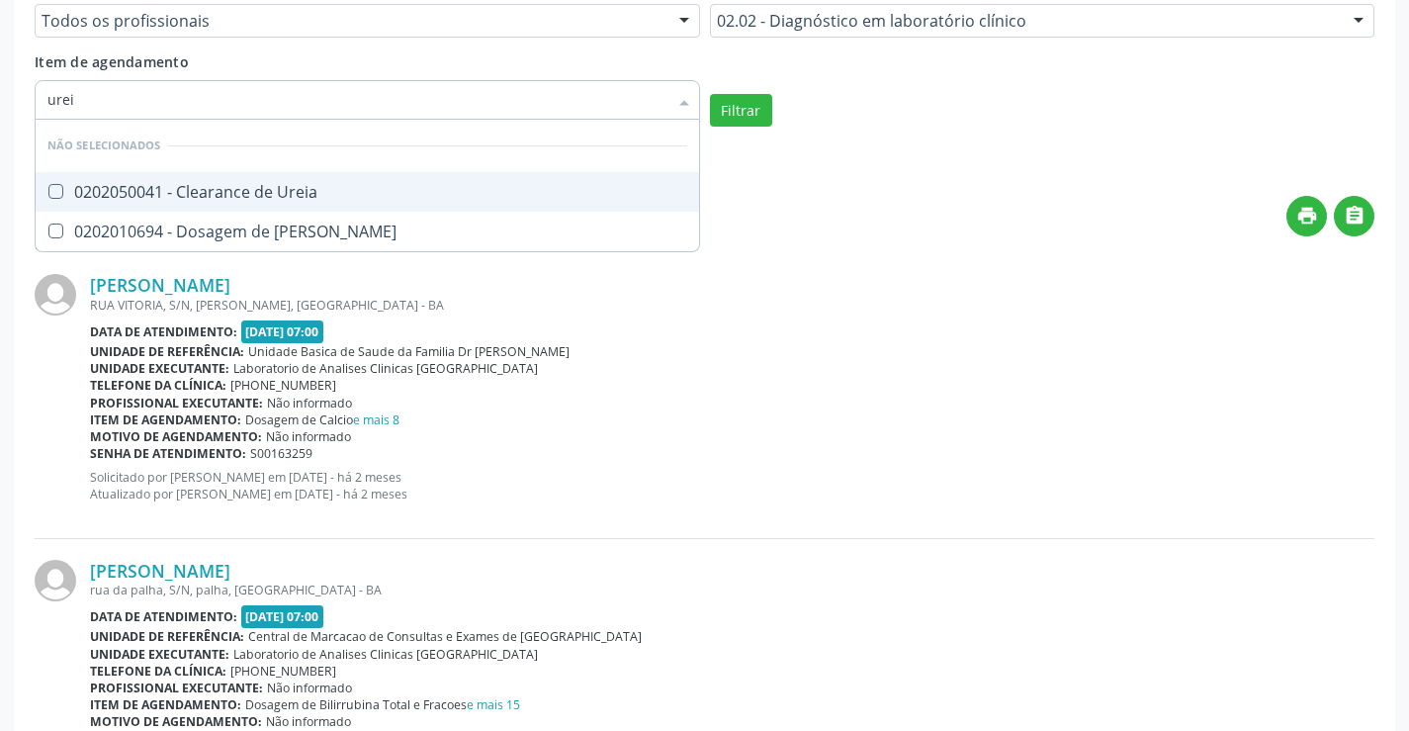
type input "ureia"
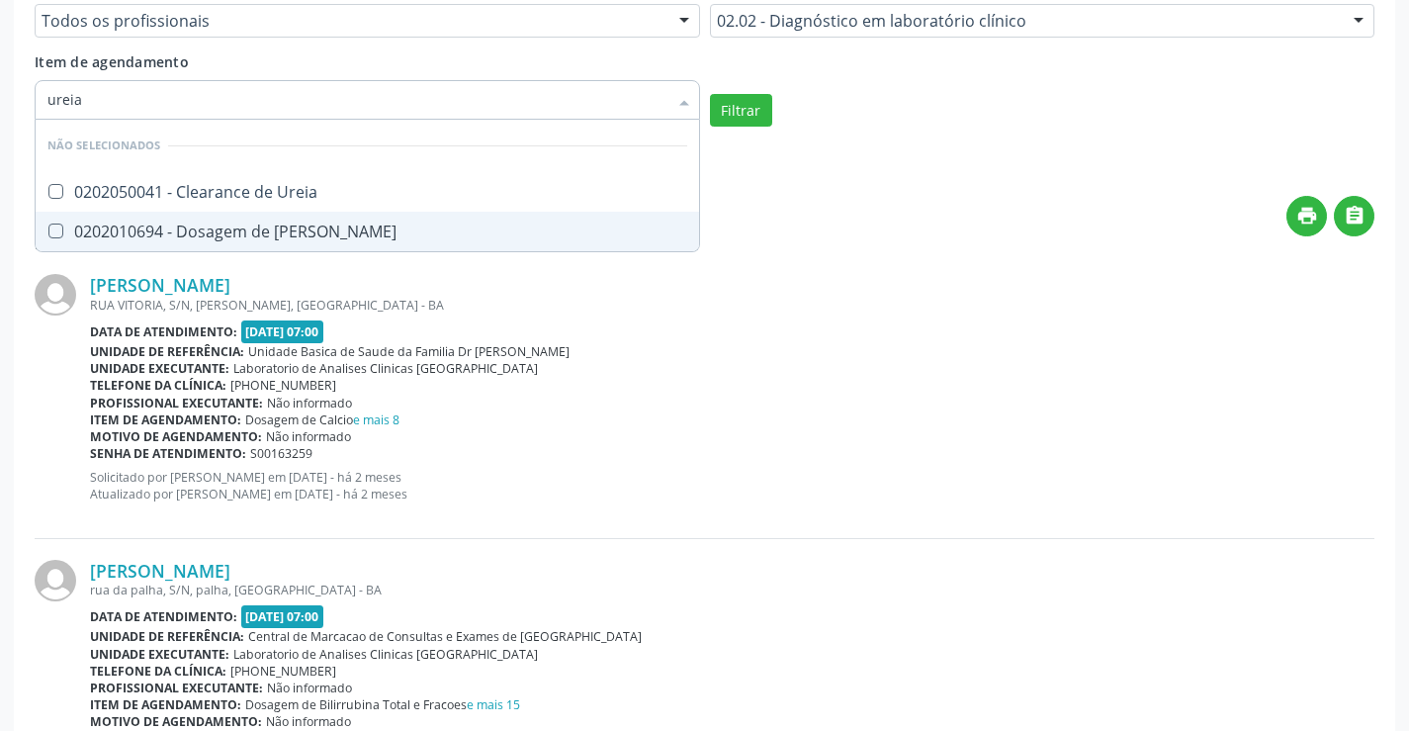
click at [270, 224] on div "0202010694 - Dosagem de [PERSON_NAME]" at bounding box center [367, 232] width 640 height 16
checkbox Ureia "true"
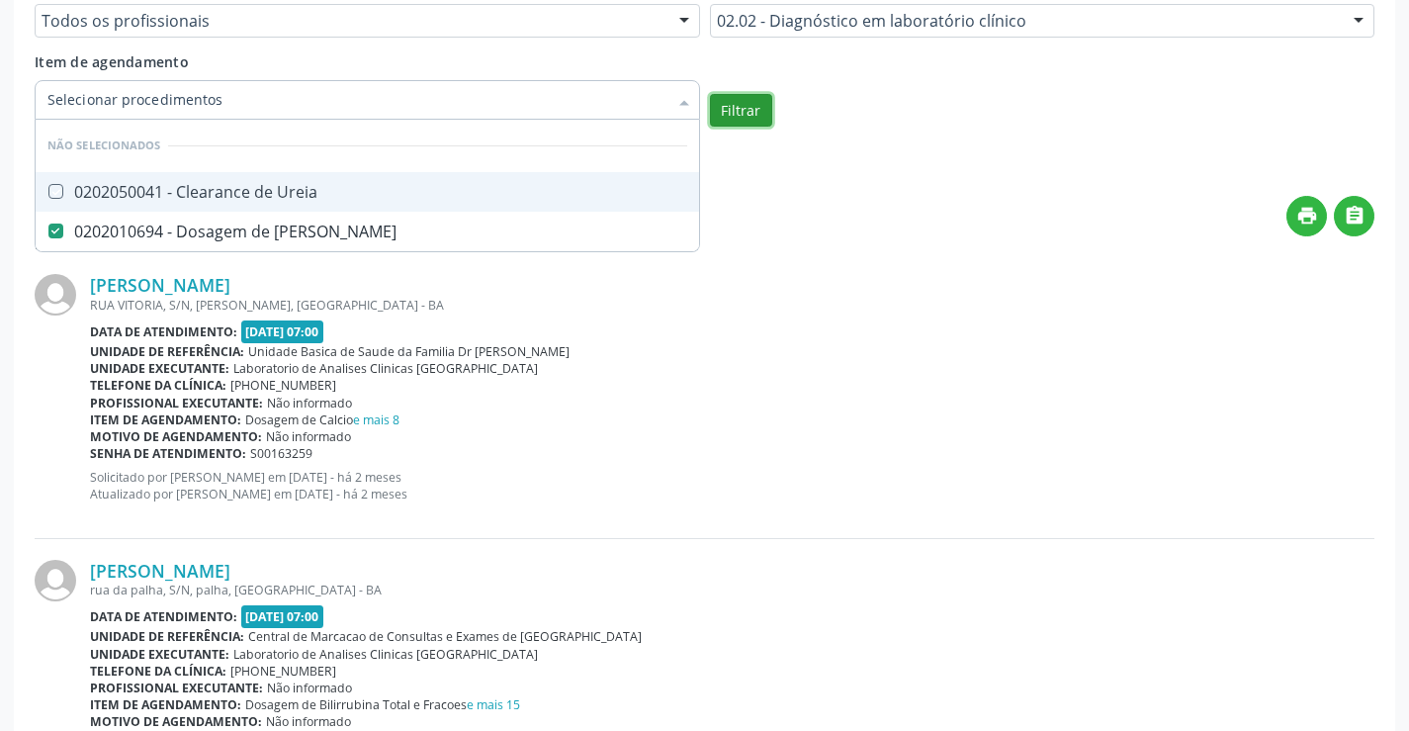
click at [742, 120] on button "Filtrar" at bounding box center [741, 111] width 62 height 34
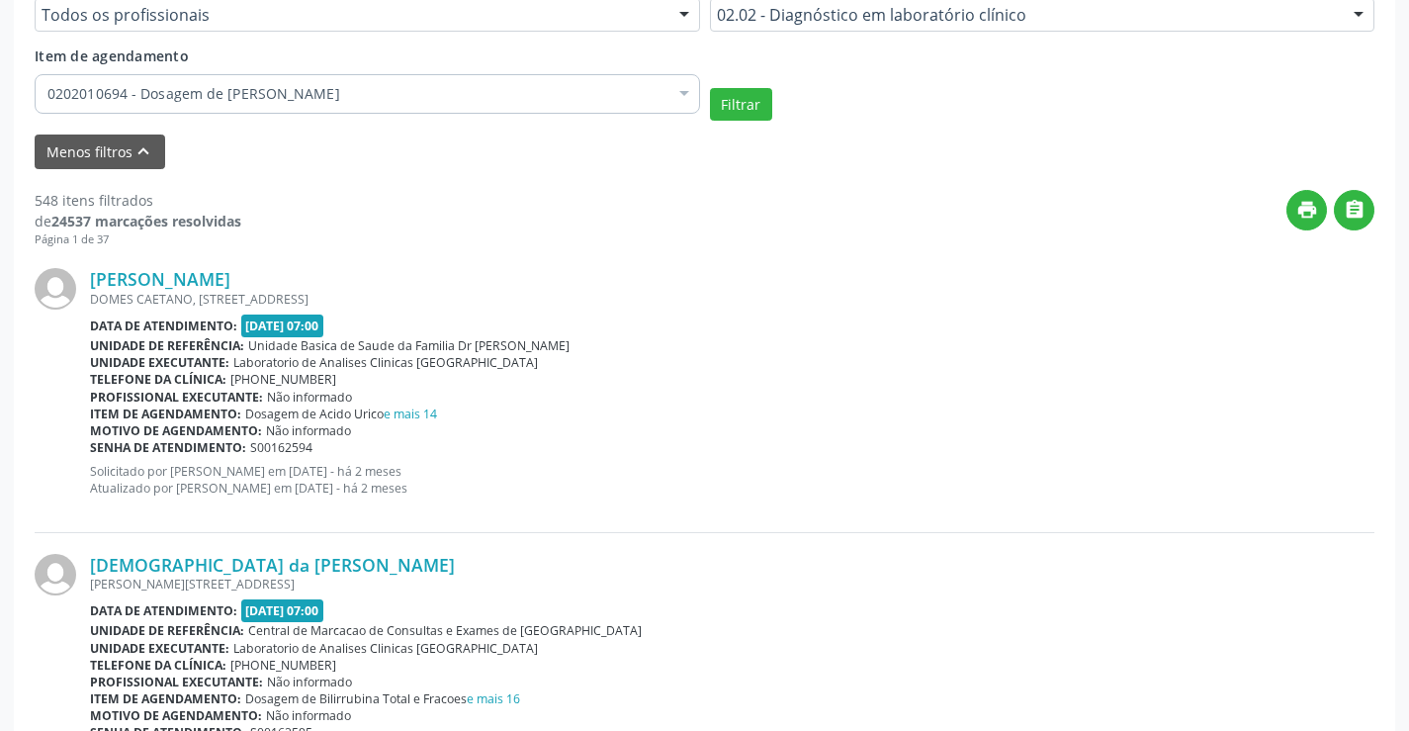
scroll to position [471, 0]
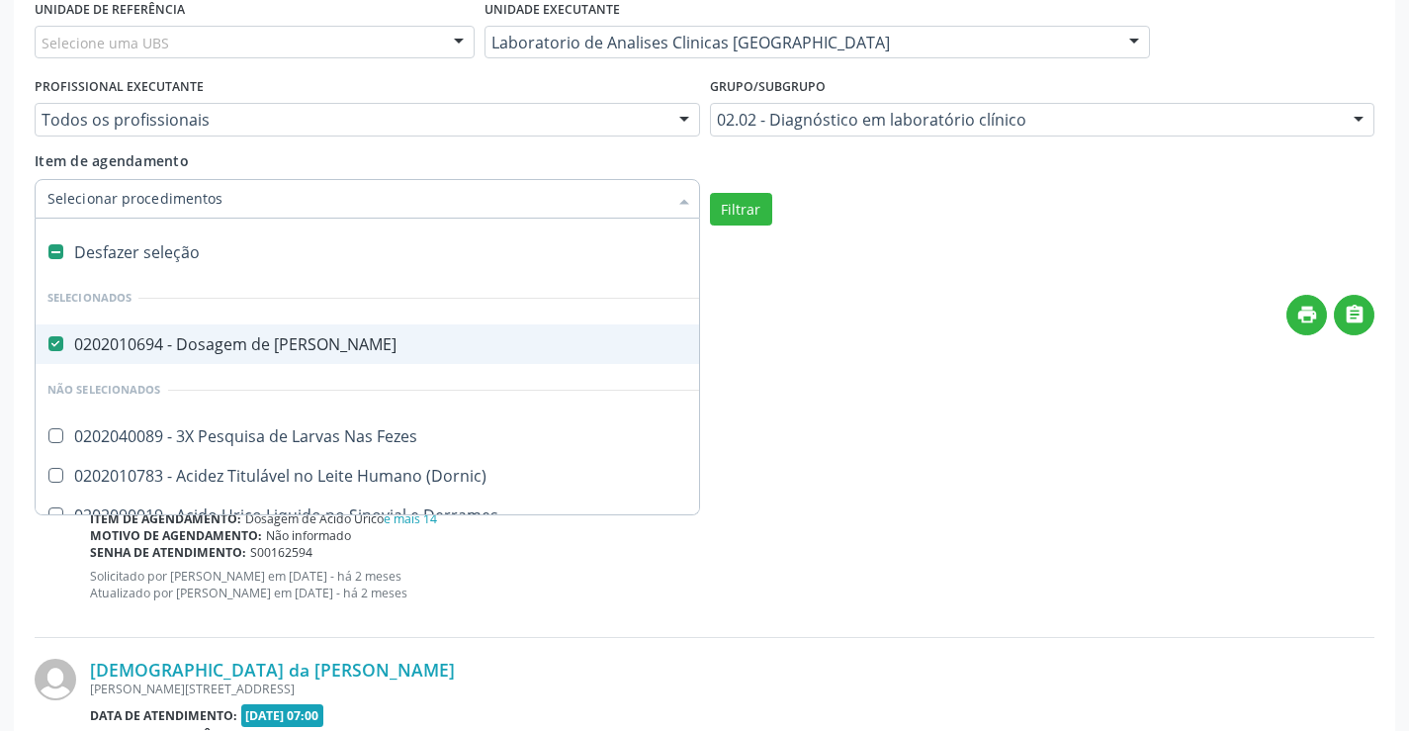
click at [320, 260] on div "Desfazer seleção" at bounding box center [582, 252] width 1092 height 40
checkbox Ureia "false"
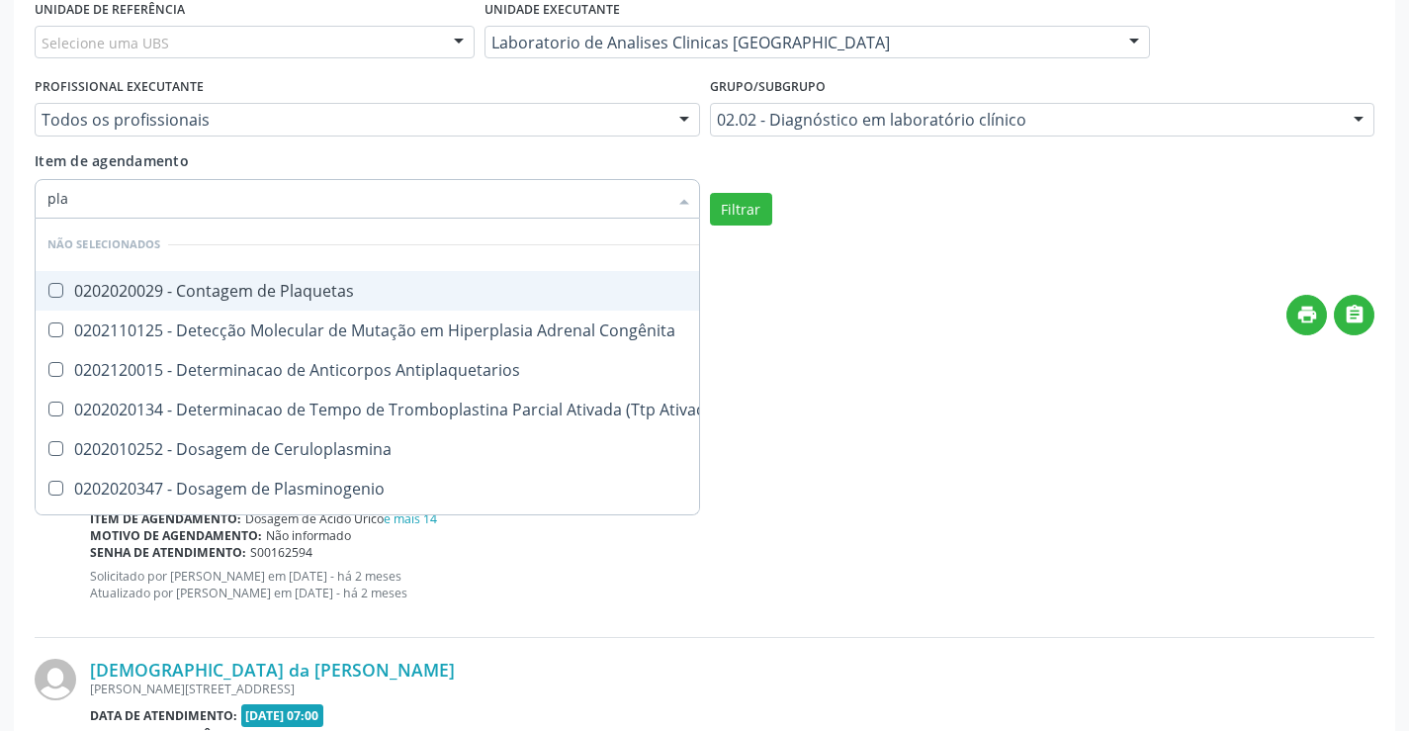
type input "plaq"
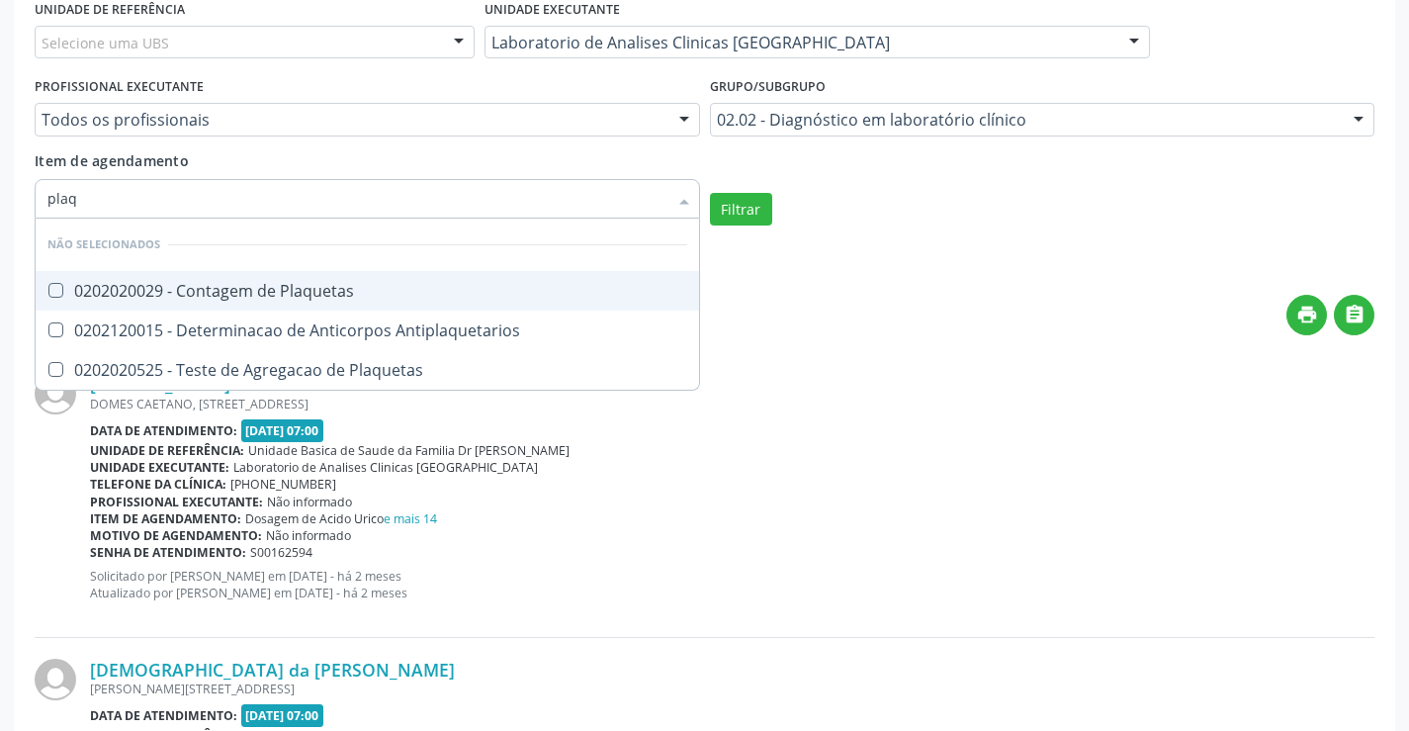
click at [308, 283] on div "0202020029 - Contagem de Plaquetas" at bounding box center [367, 291] width 640 height 16
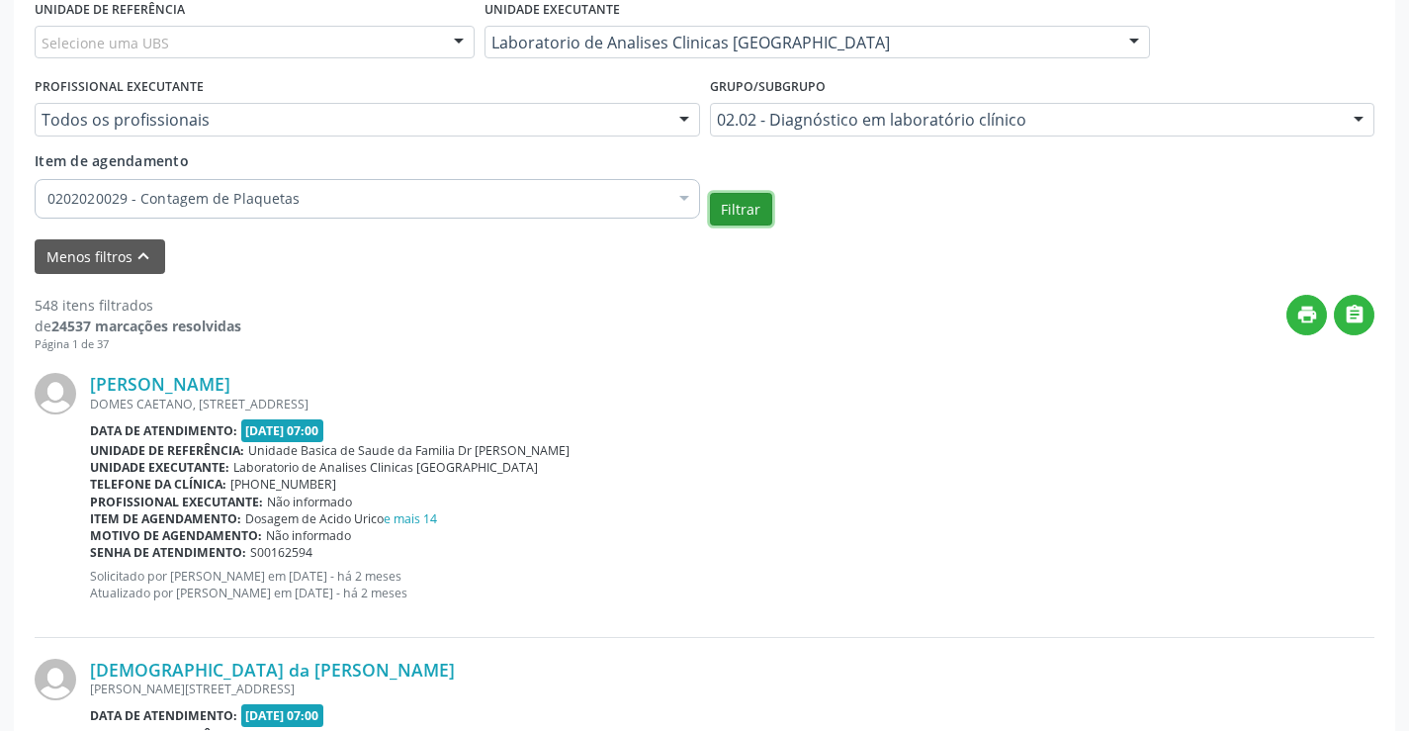
click at [758, 217] on button "Filtrar" at bounding box center [741, 210] width 62 height 34
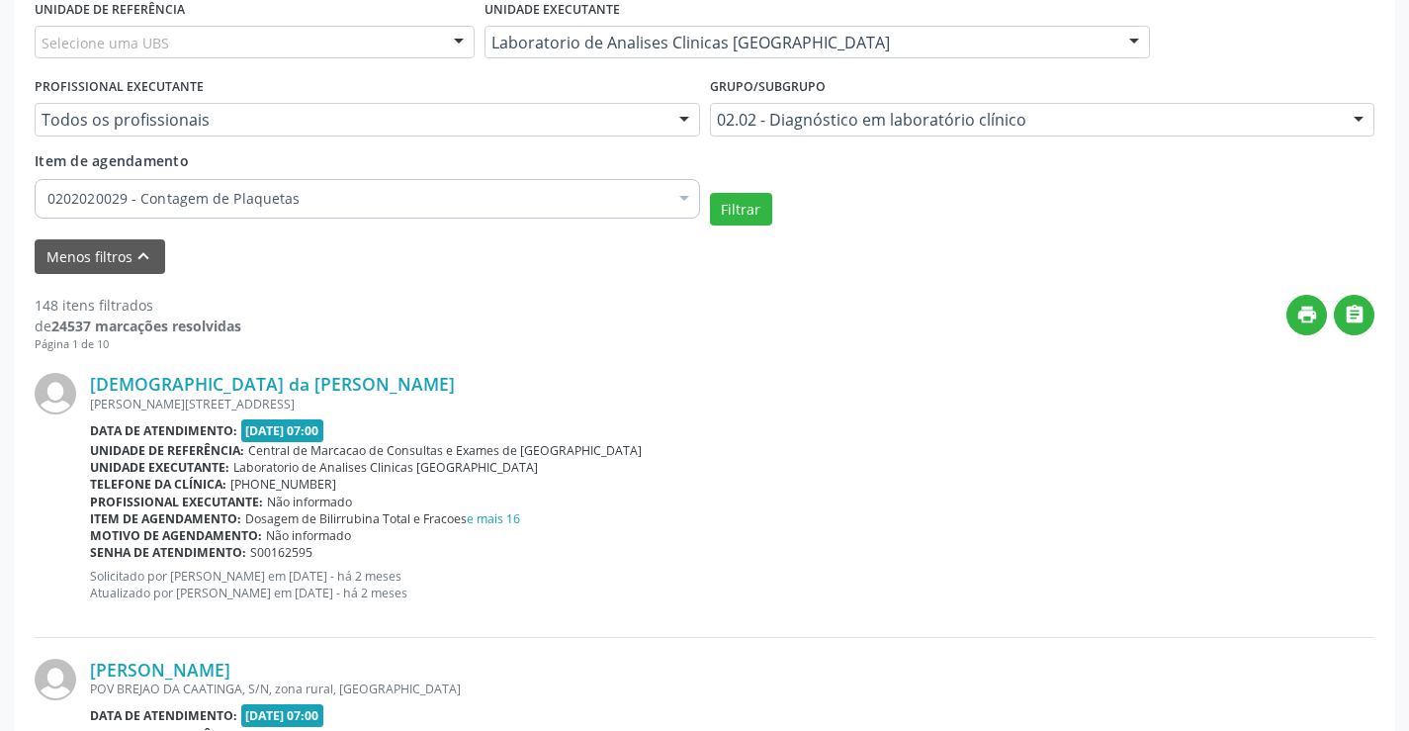
click at [444, 176] on div "Item de agendamento 0202020029 - Contagem de Plaquetas Desfazer seleção Selecio…" at bounding box center [368, 181] width 666 height 62
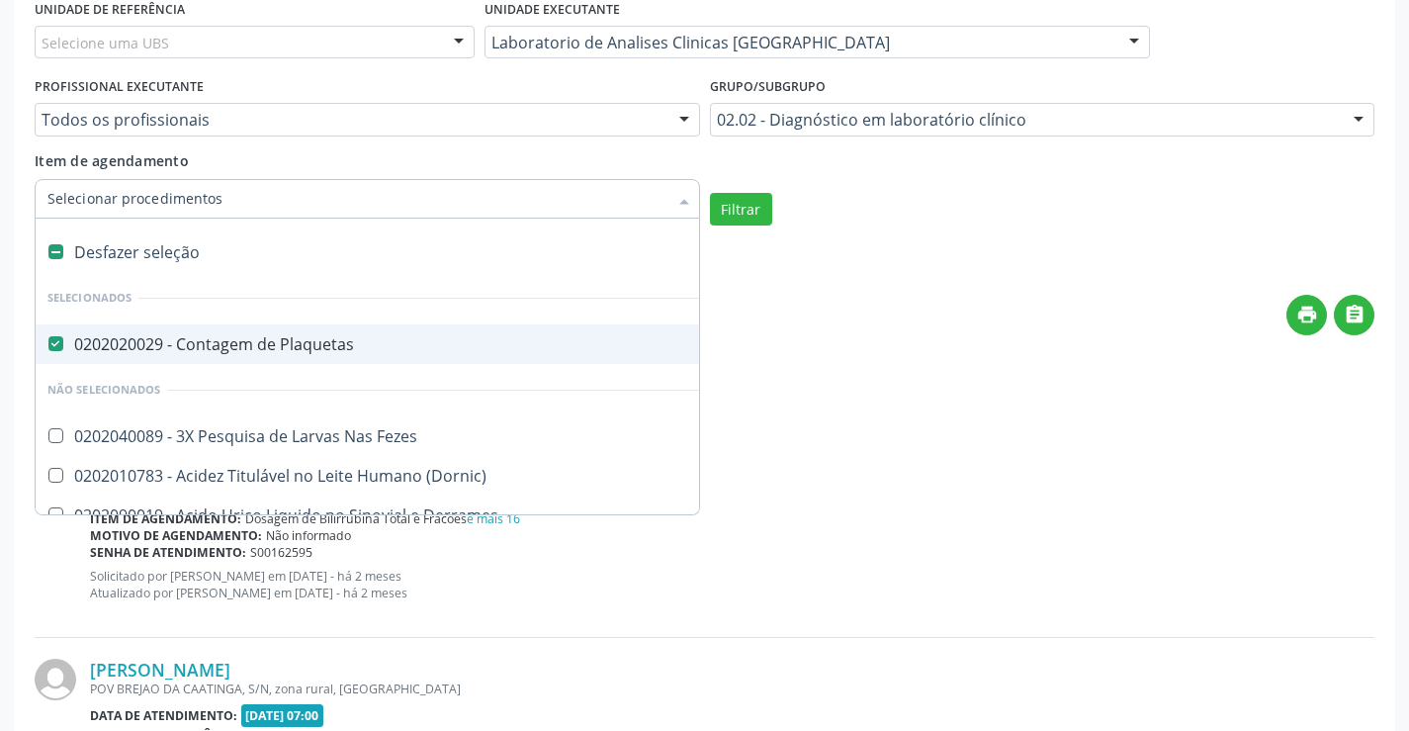
click at [401, 265] on div "Desfazer seleção" at bounding box center [582, 252] width 1092 height 40
checkbox Plaquetas "false"
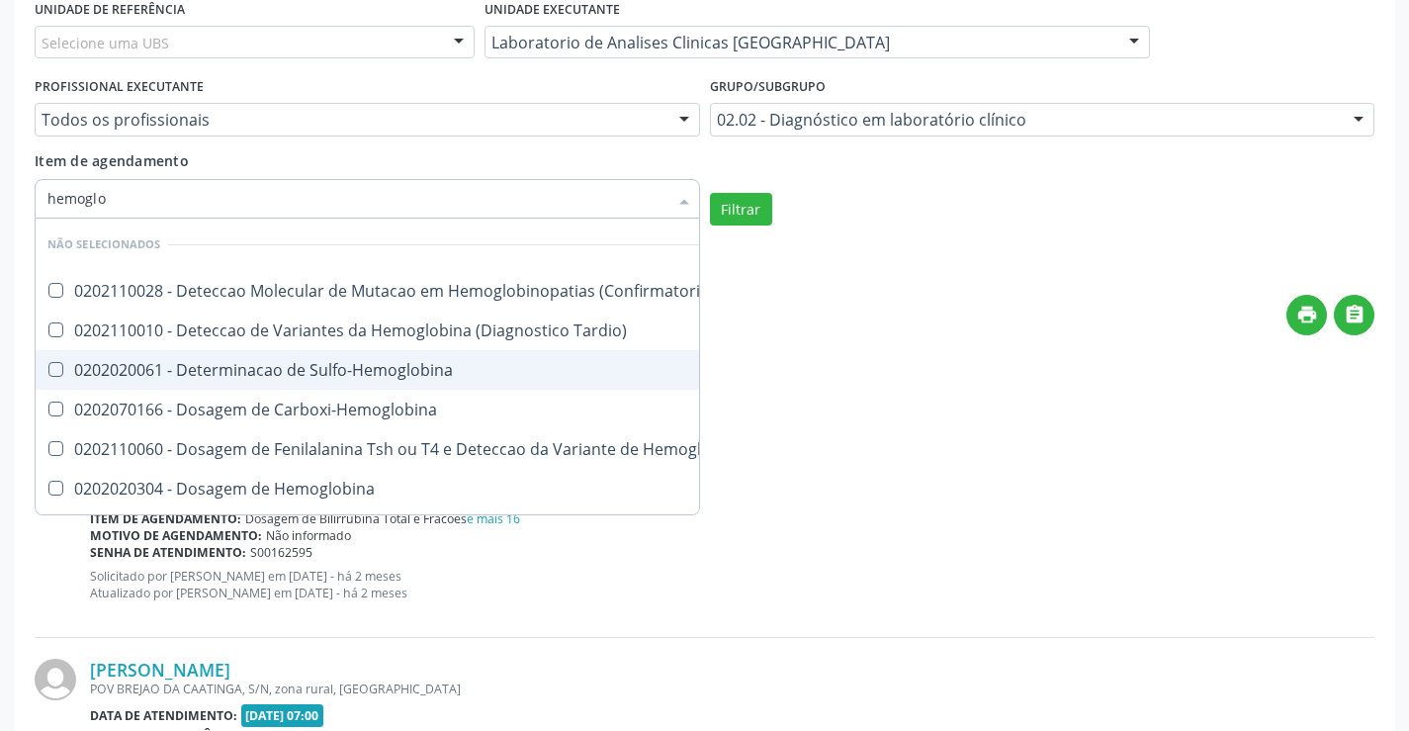
type input "hemoglob"
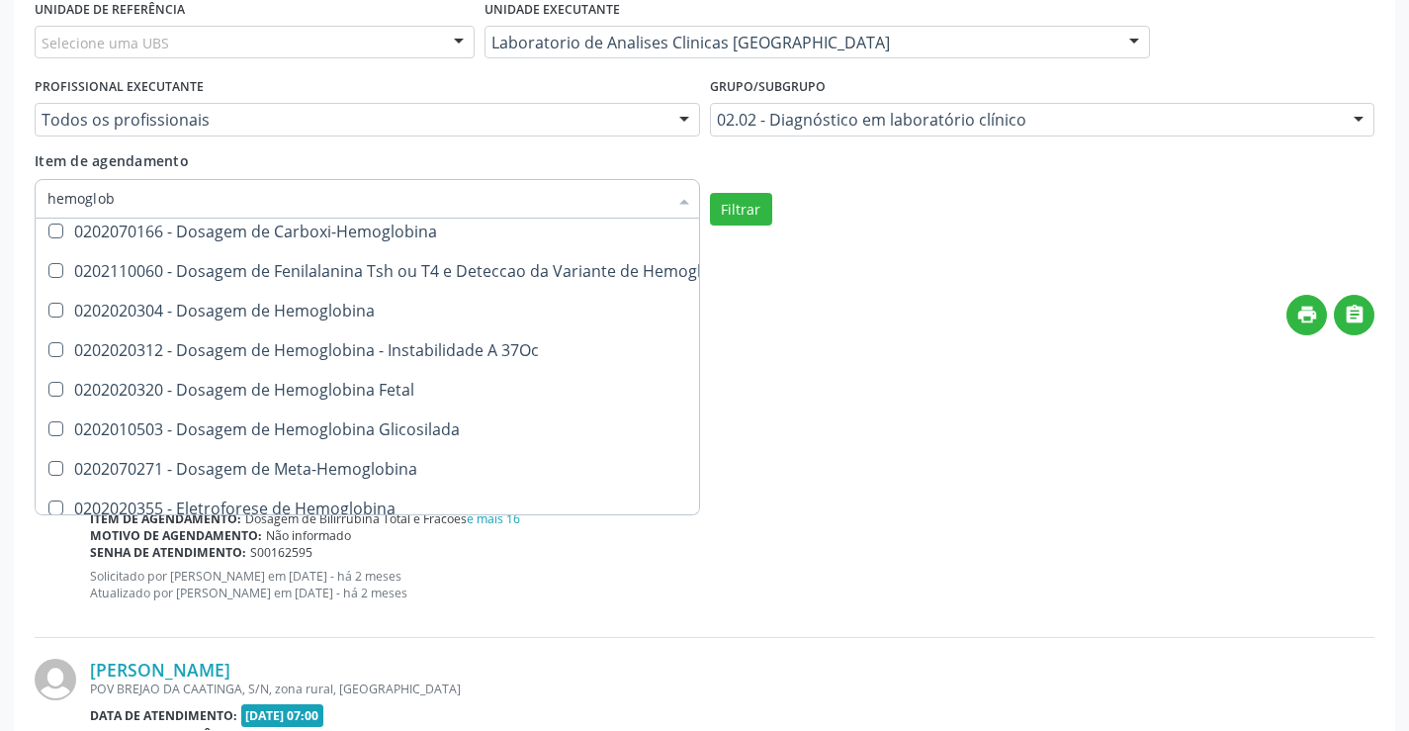
scroll to position [198, 0]
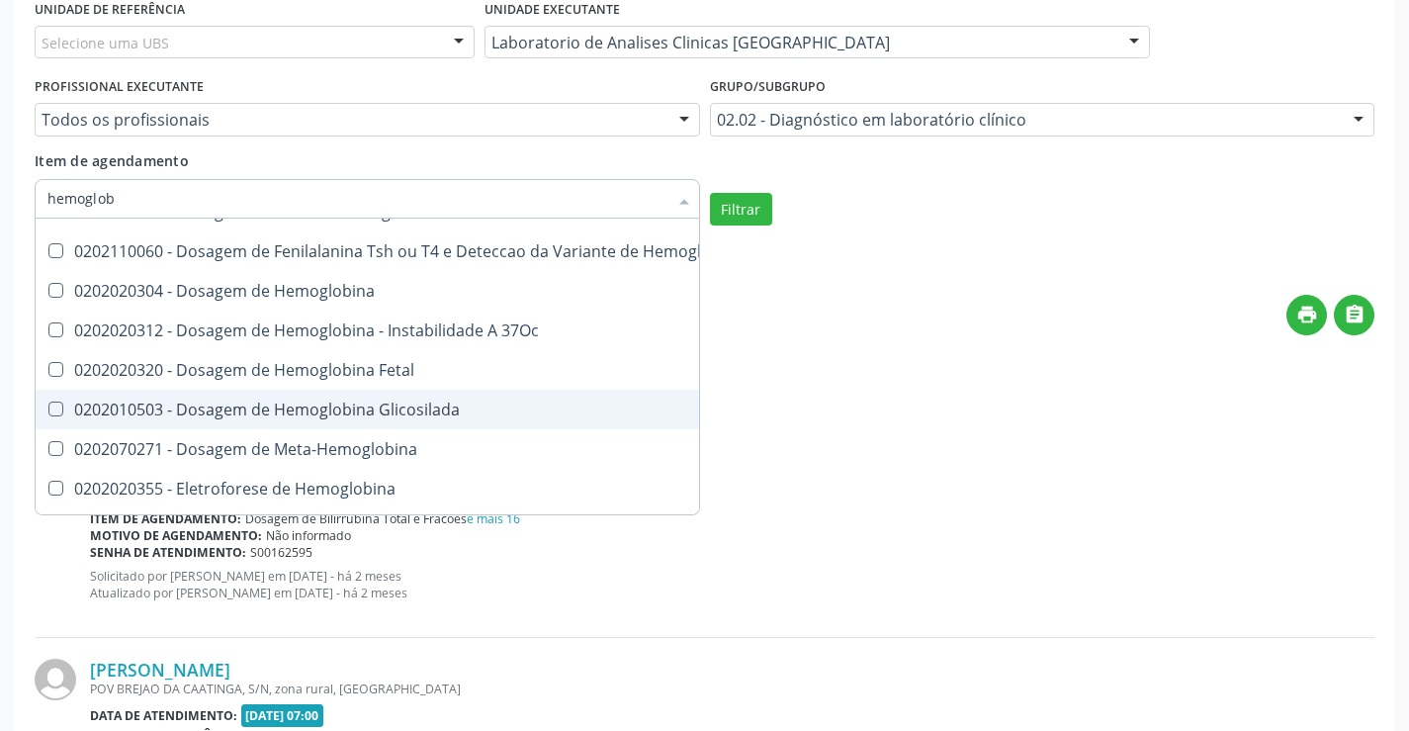
click at [381, 402] on div "0202010503 - Dosagem de Hemoglobina Glicosilada" at bounding box center [528, 410] width 963 height 16
checkbox Glicosilada "true"
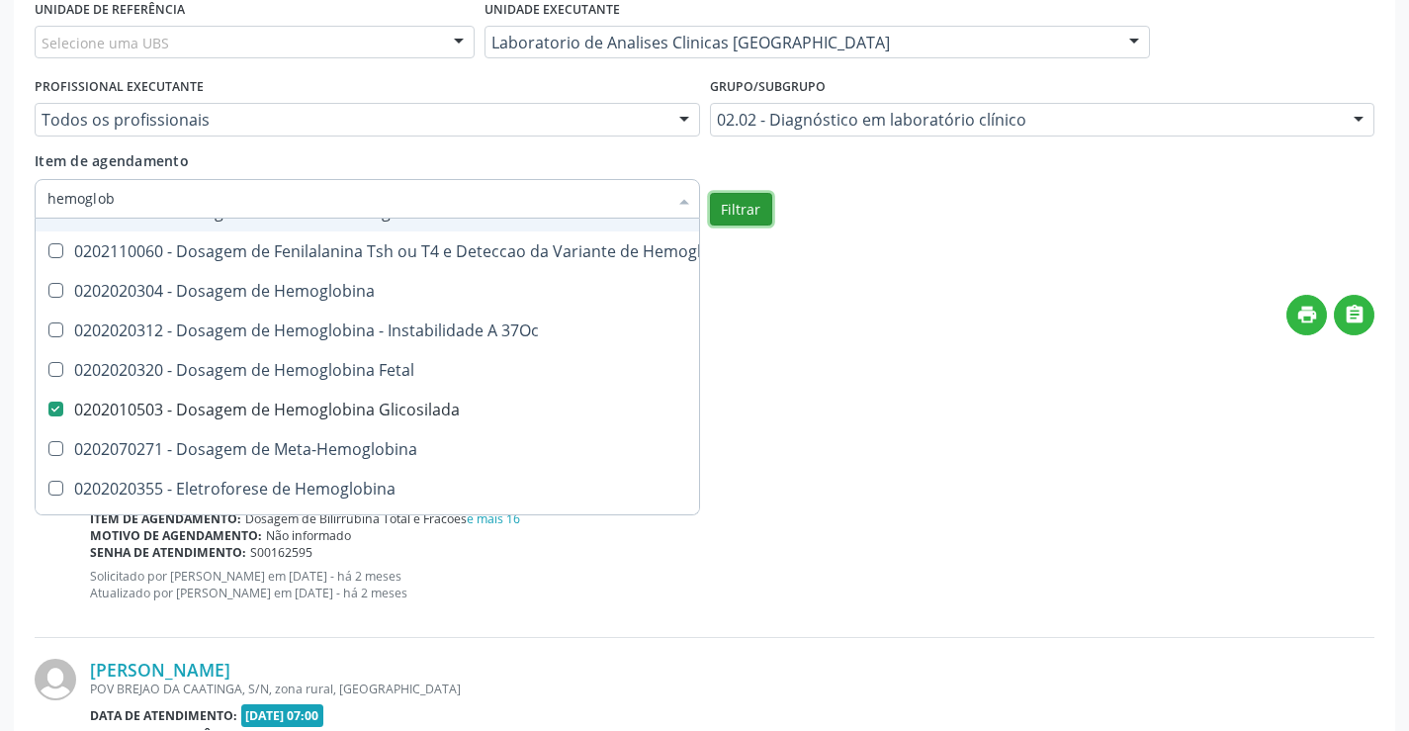
checkbox \(Confirmatorio\) "true"
checkbox Glicosilada "false"
click at [722, 196] on button "Filtrar" at bounding box center [741, 210] width 62 height 34
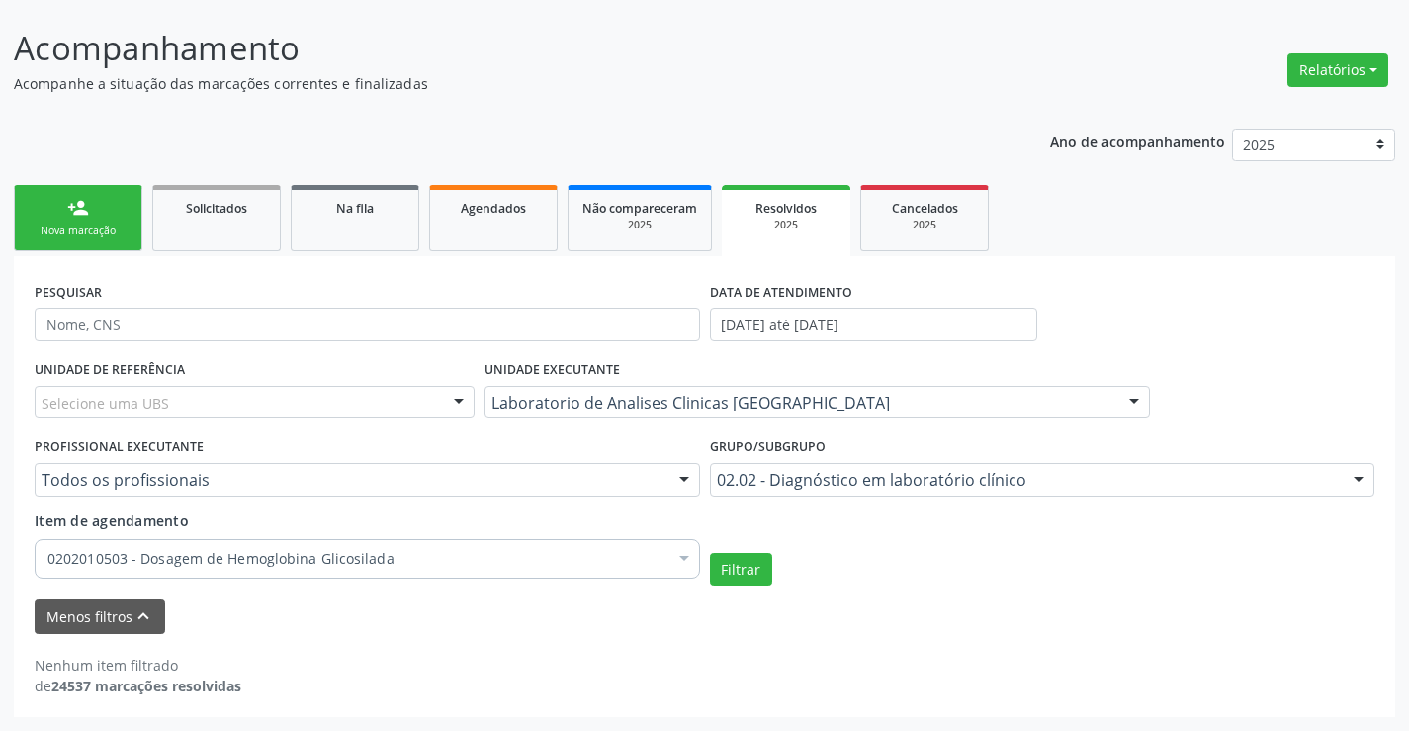
scroll to position [111, 0]
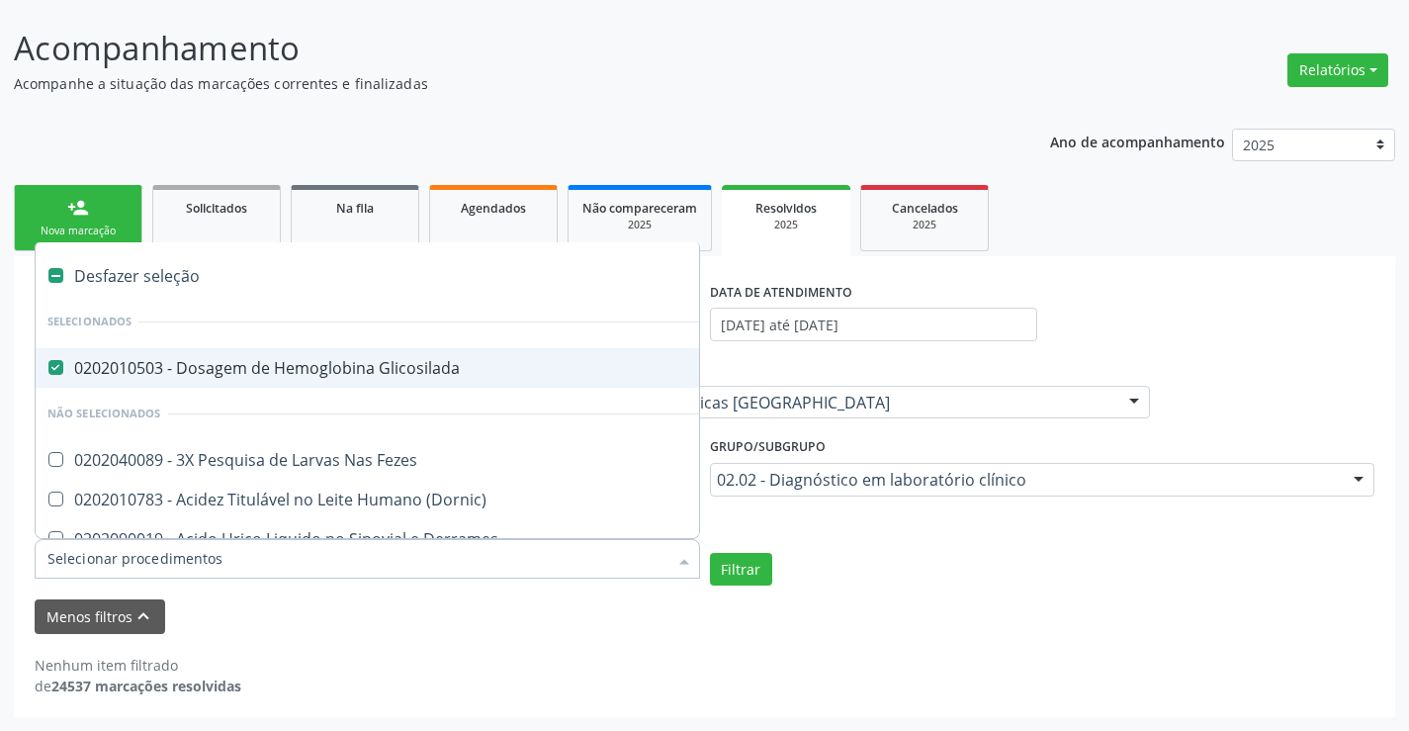
click at [407, 376] on div "0202010503 - Dosagem de Hemoglobina Glicosilada" at bounding box center [581, 368] width 1068 height 16
checkbox Glicosilada "false"
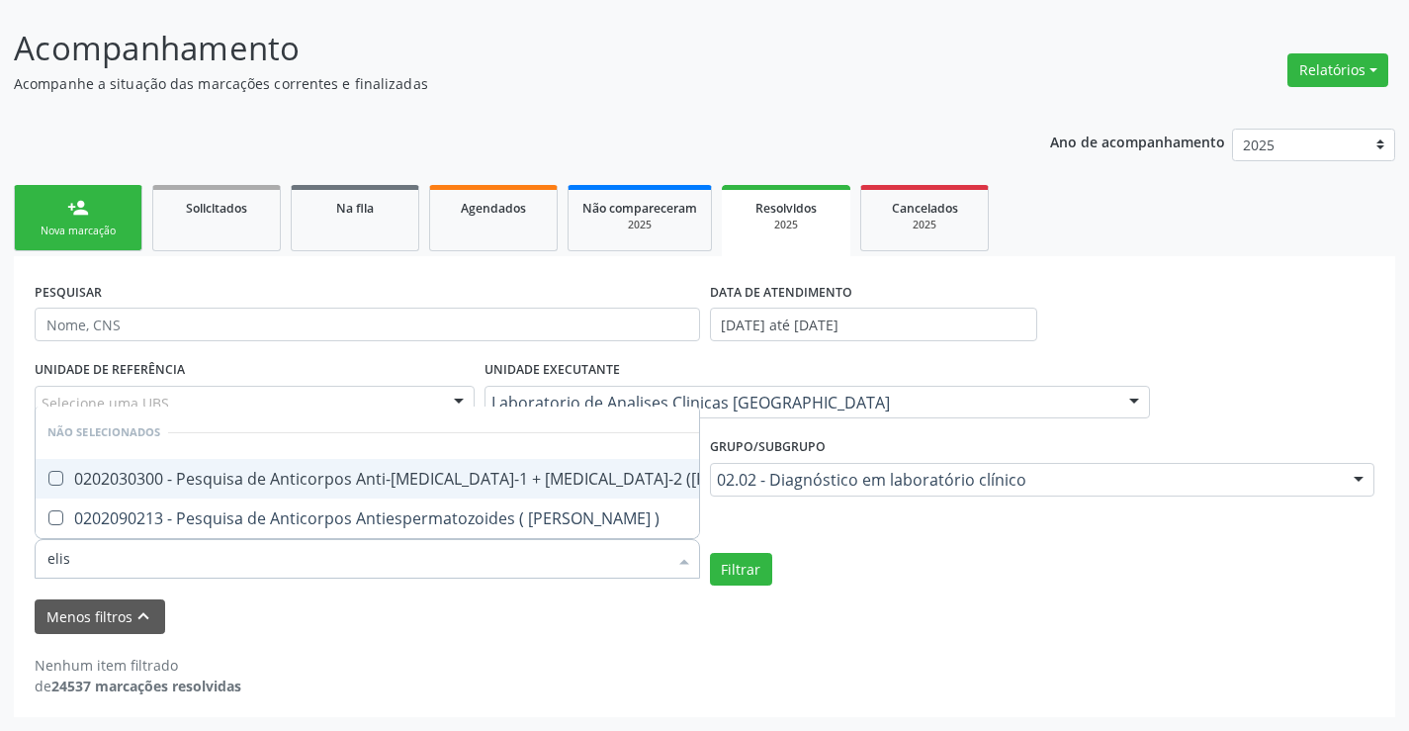
type input "[PERSON_NAME]"
click at [470, 485] on div "0202030300 - Pesquisa de Anticorpos Anti-[MEDICAL_DATA]-1 + [MEDICAL_DATA]-2 ([…" at bounding box center [432, 479] width 771 height 16
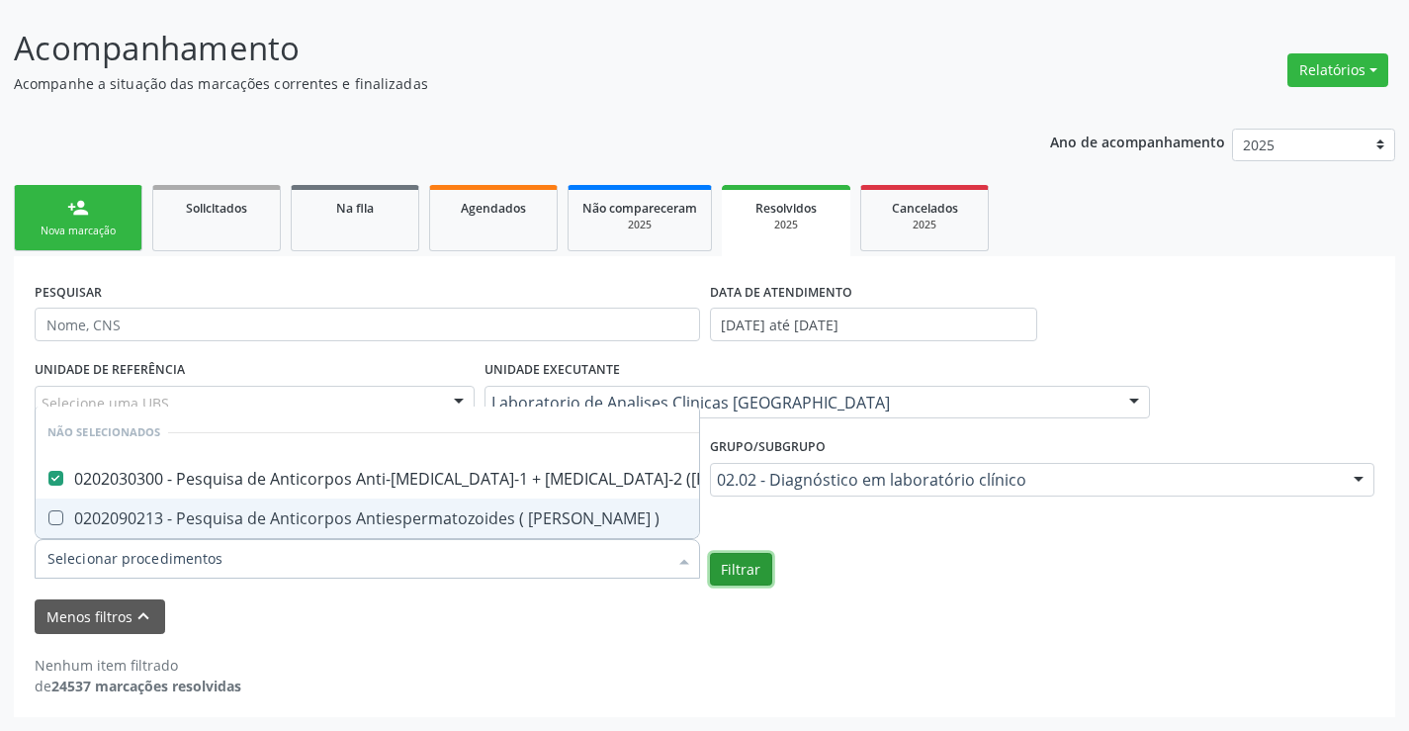
click at [757, 579] on button "Filtrar" at bounding box center [741, 570] width 62 height 34
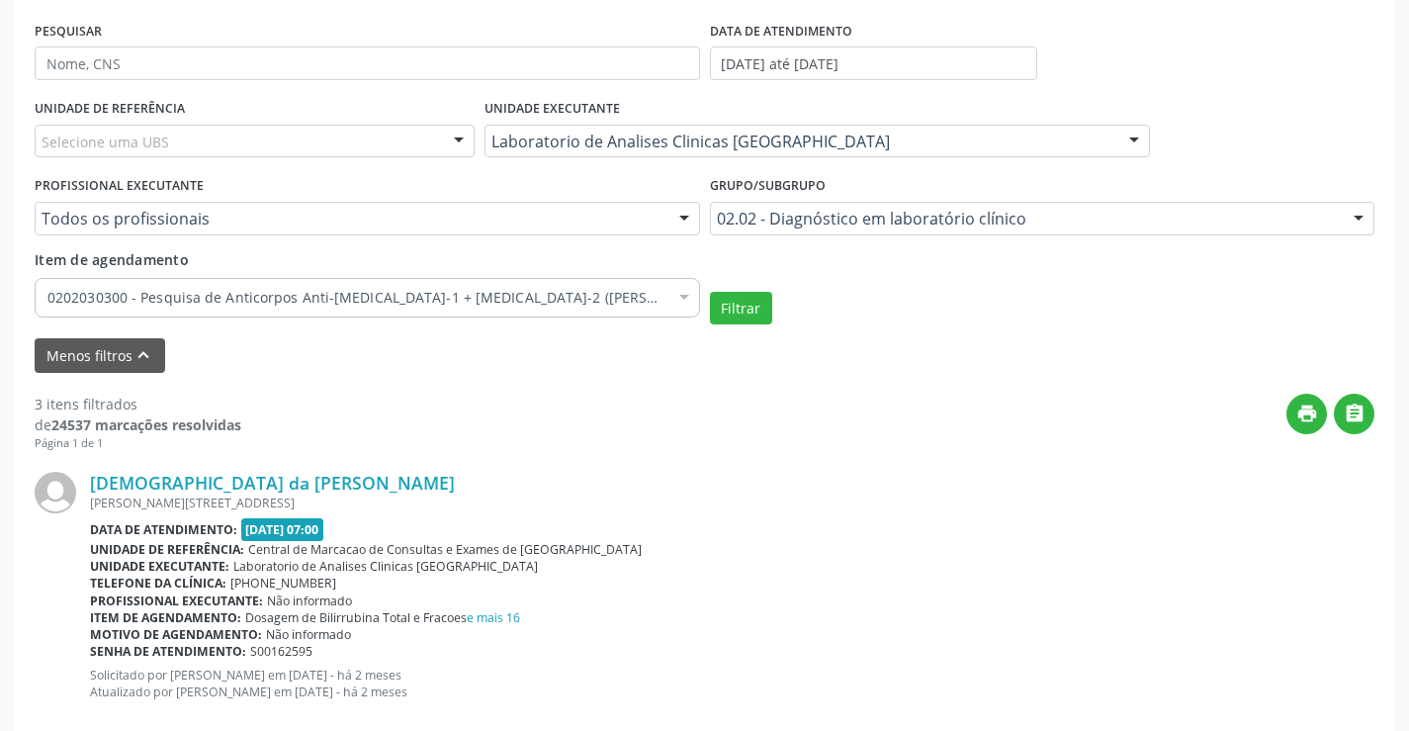
scroll to position [471, 0]
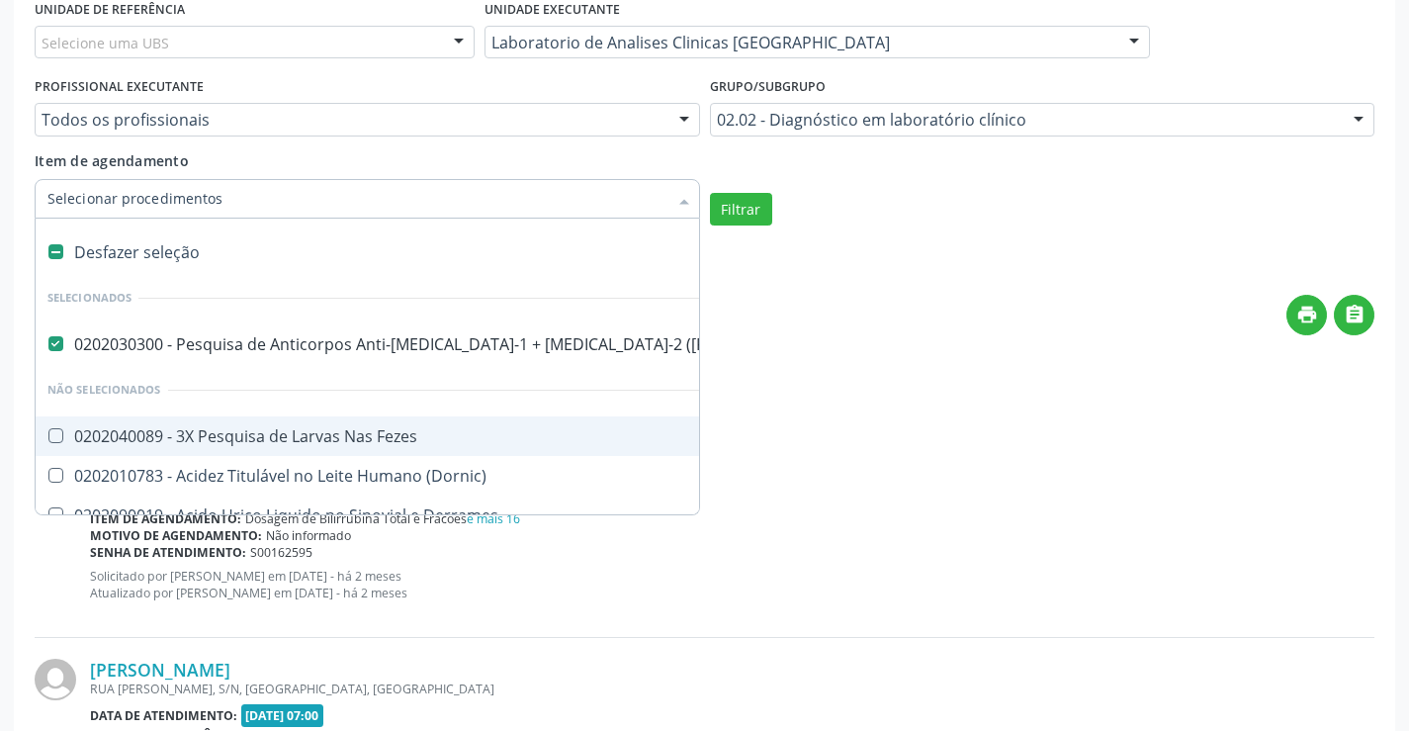
click at [233, 254] on div "Desfazer seleção" at bounding box center [582, 252] width 1092 height 40
checkbox \(Elisa\) "false"
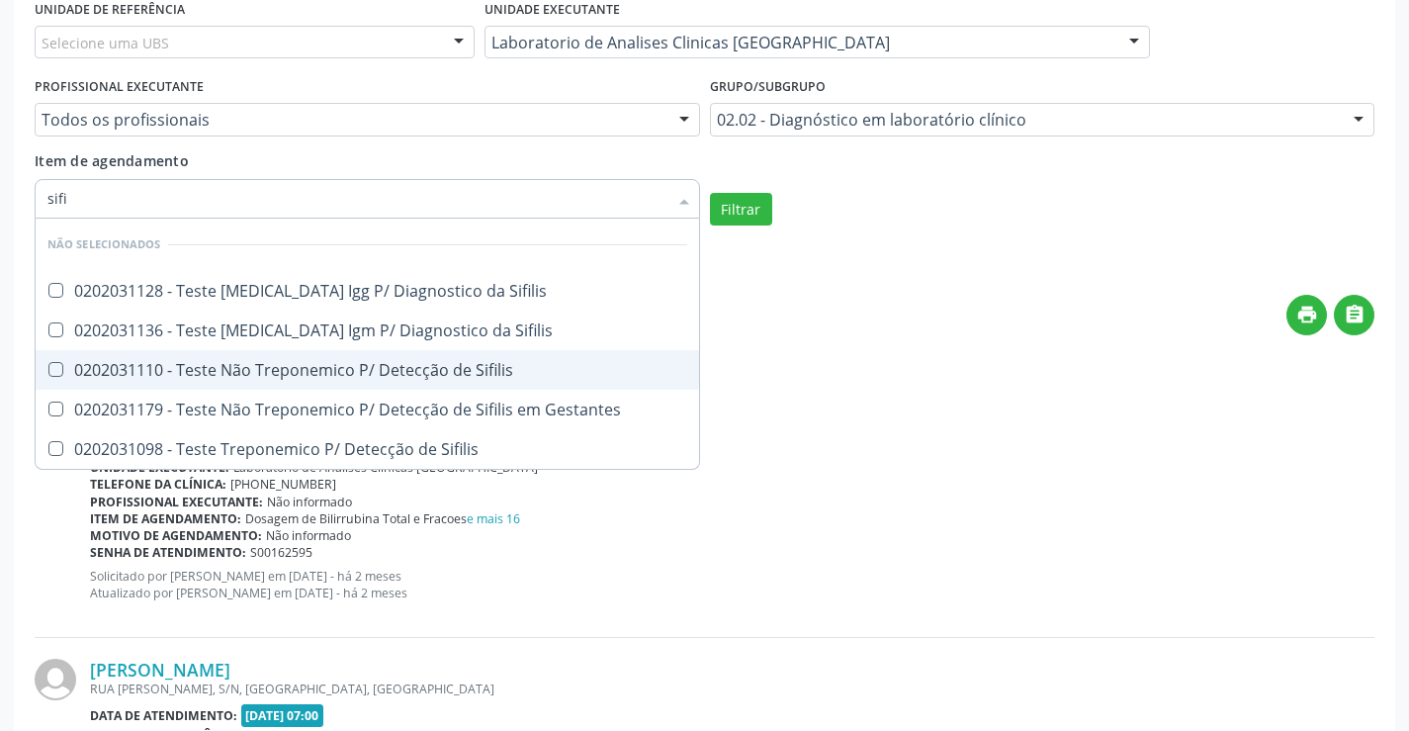
type input "sifil"
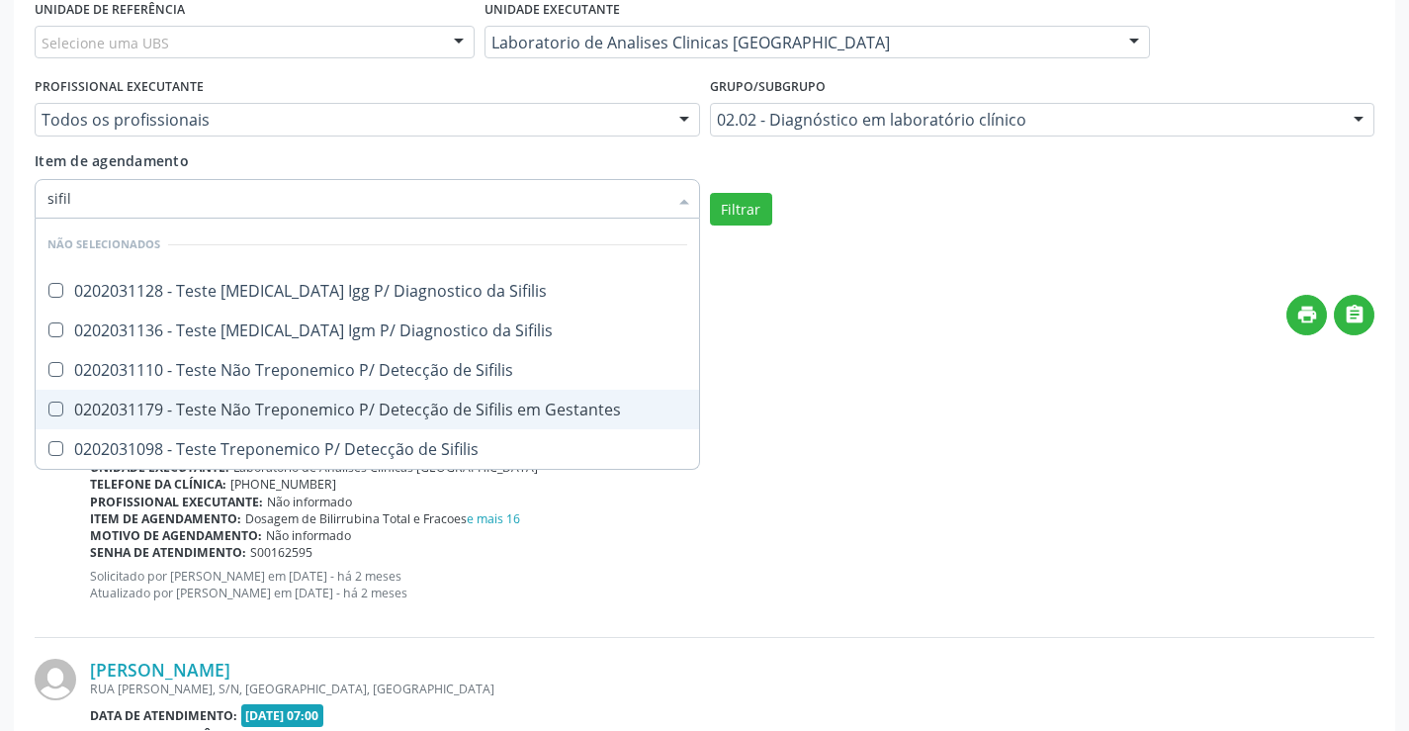
click at [346, 402] on div "0202031179 - Teste Não Treponemico P/ Detecção de Sifilis em Gestantes" at bounding box center [367, 410] width 640 height 16
checkbox Gestantes "true"
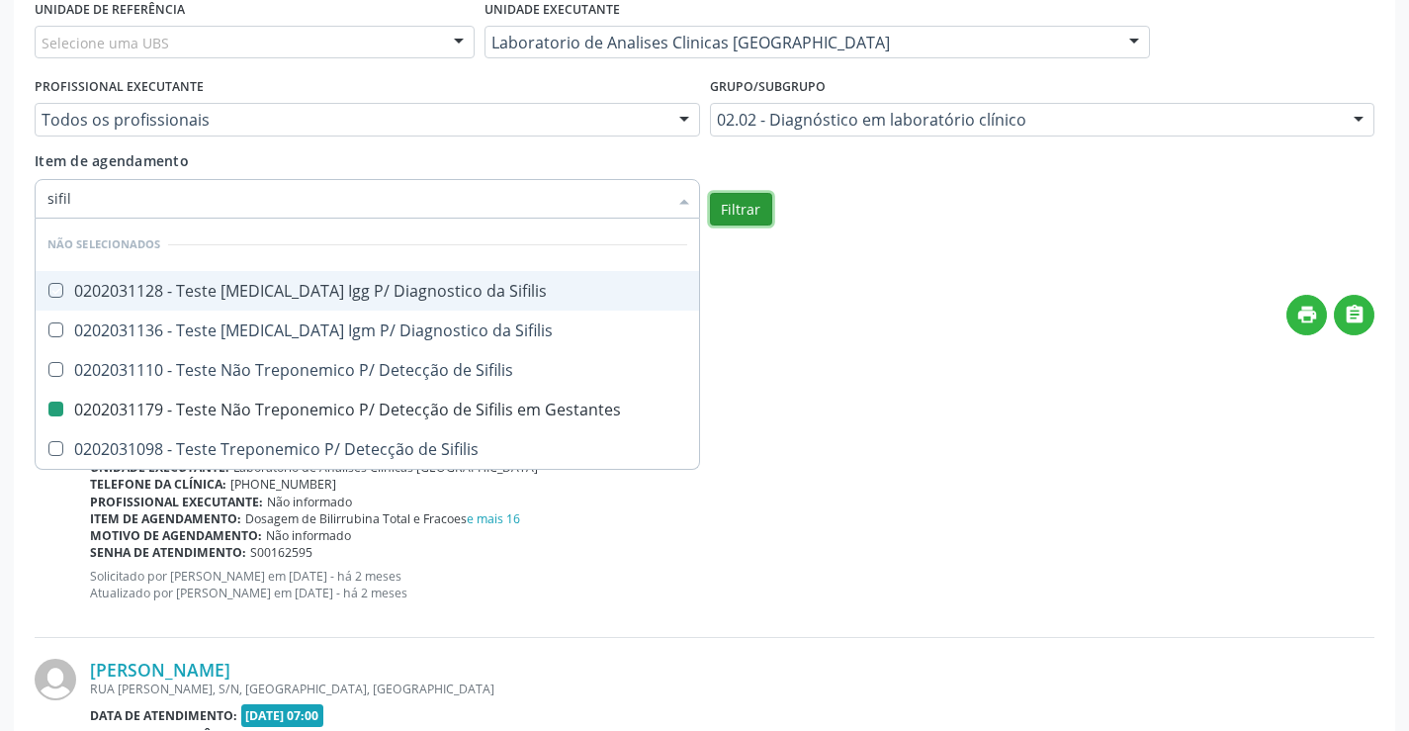
checkbox Sifilis "true"
checkbox Gestantes "false"
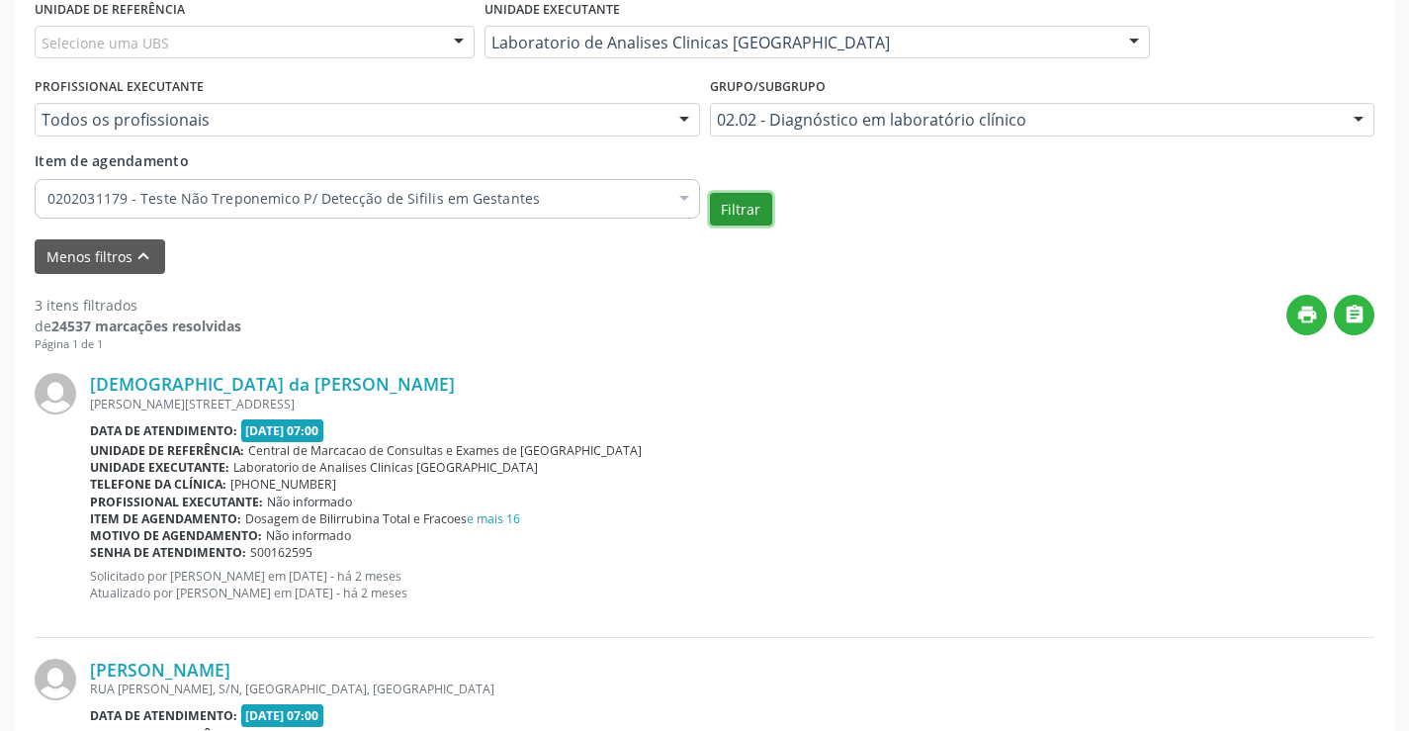
click at [759, 205] on button "Filtrar" at bounding box center [741, 210] width 62 height 34
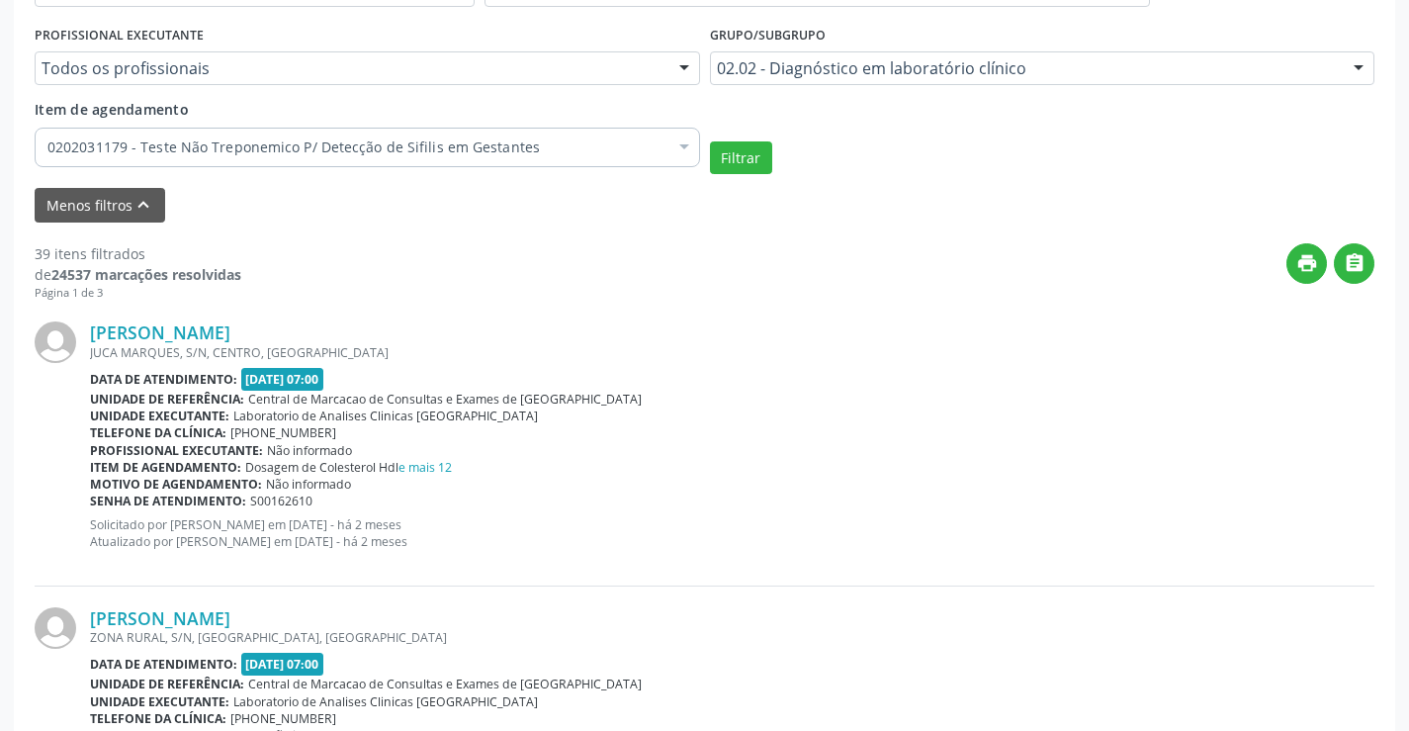
scroll to position [570, 0]
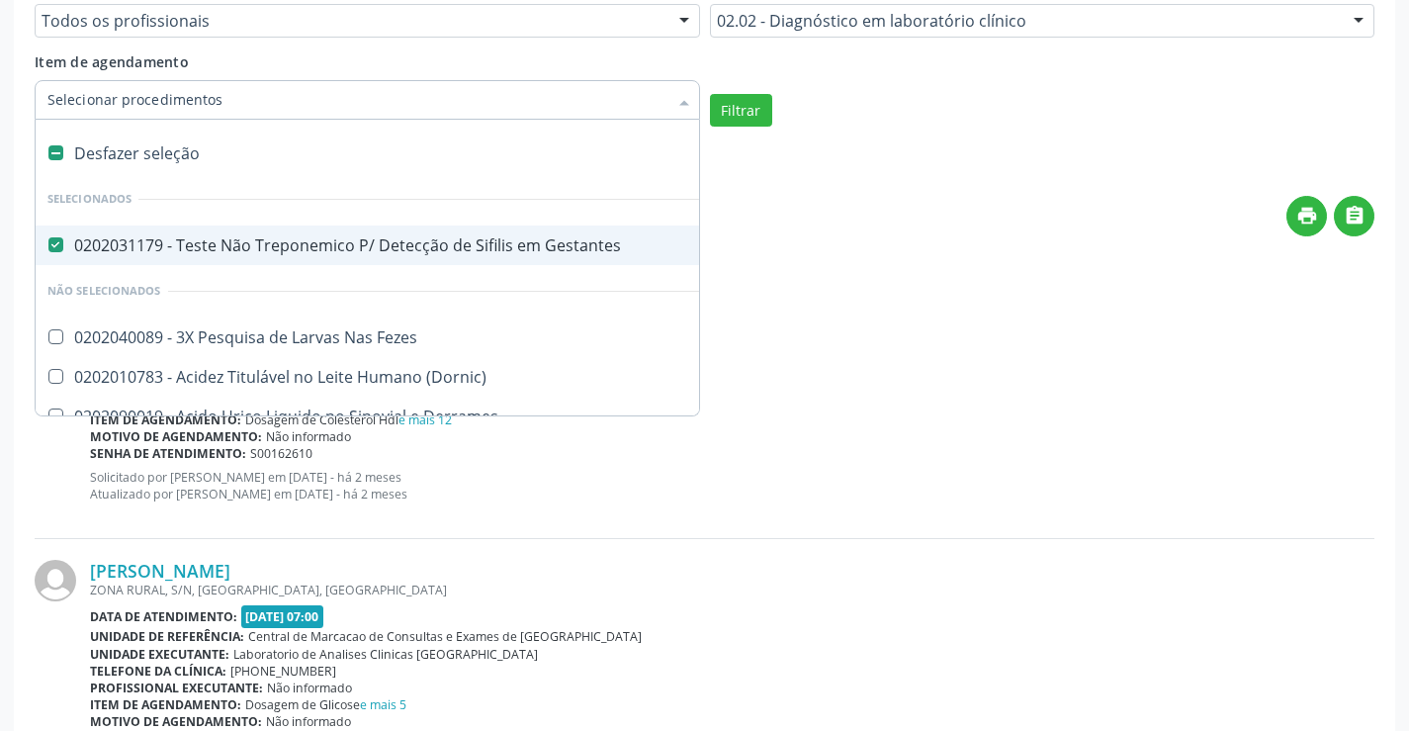
click at [154, 145] on div "Desfazer seleção" at bounding box center [582, 154] width 1092 height 40
checkbox Gestantes "false"
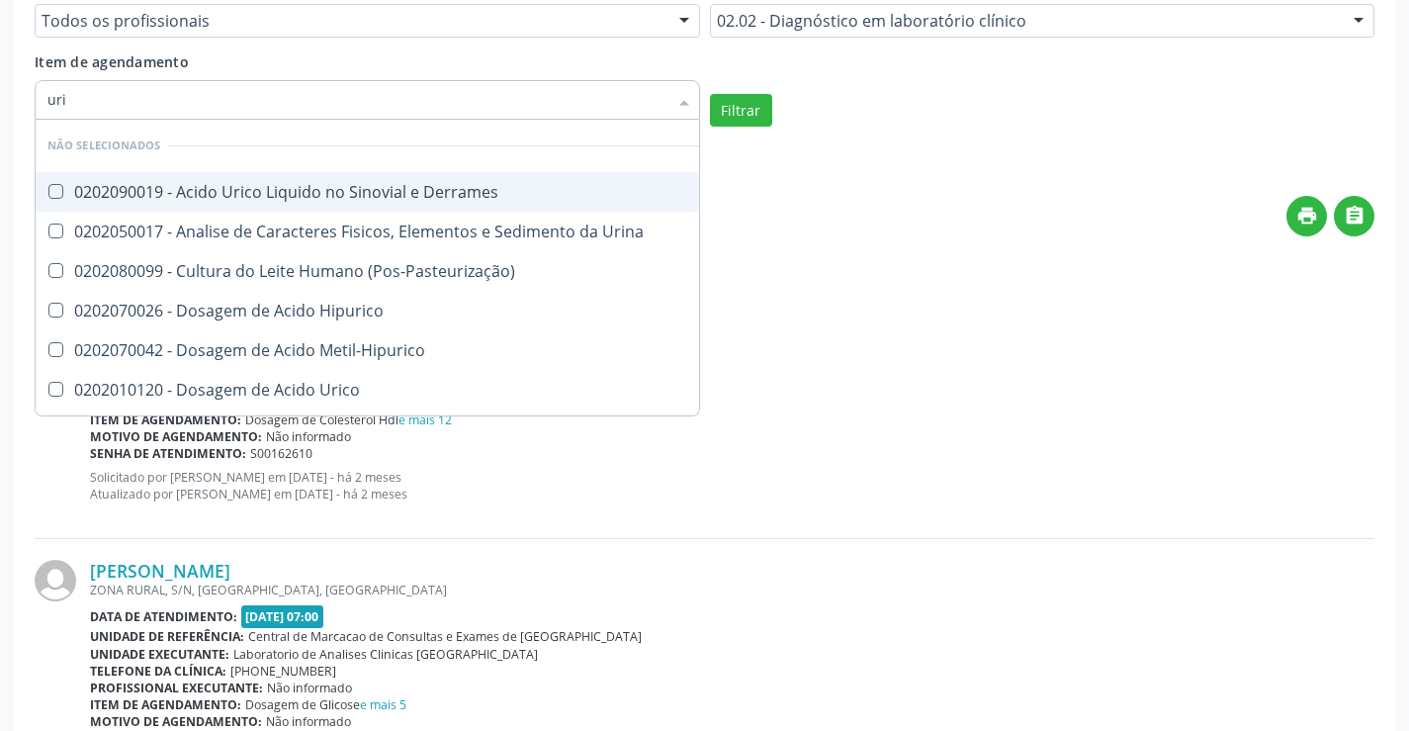
type input "urin"
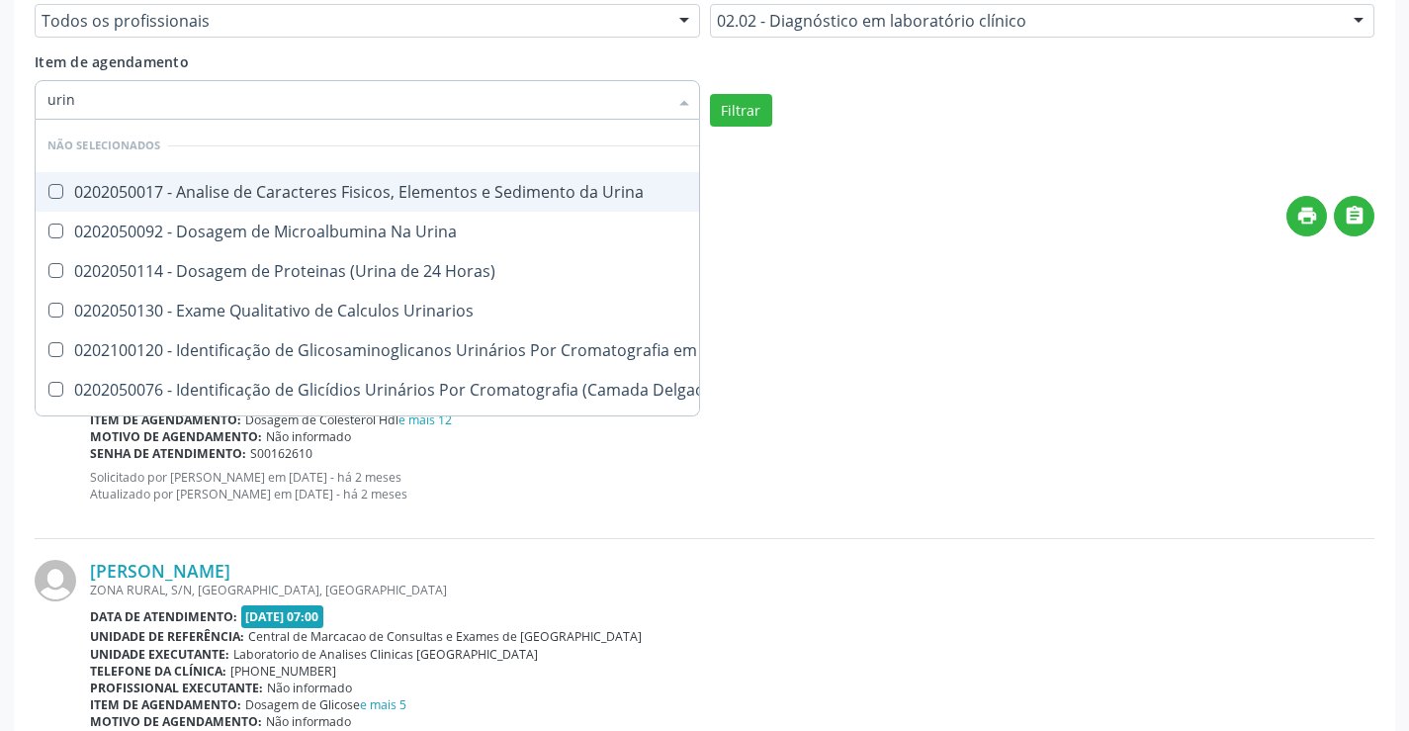
click at [304, 186] on div "0202050017 - Analise de Caracteres Fisicos, Elementos e Sedimento da Urina" at bounding box center [581, 192] width 1068 height 16
click at [738, 98] on button "Filtrar" at bounding box center [741, 111] width 62 height 34
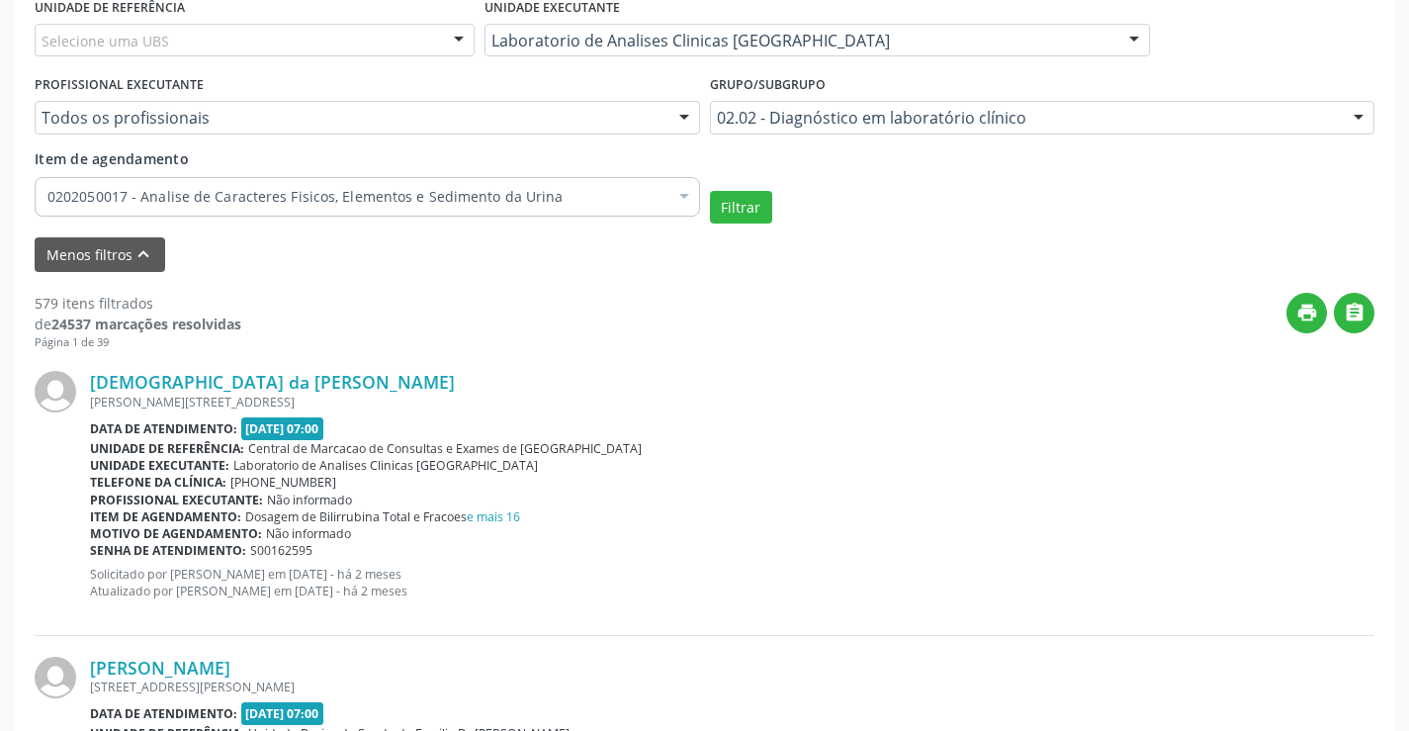
scroll to position [471, 0]
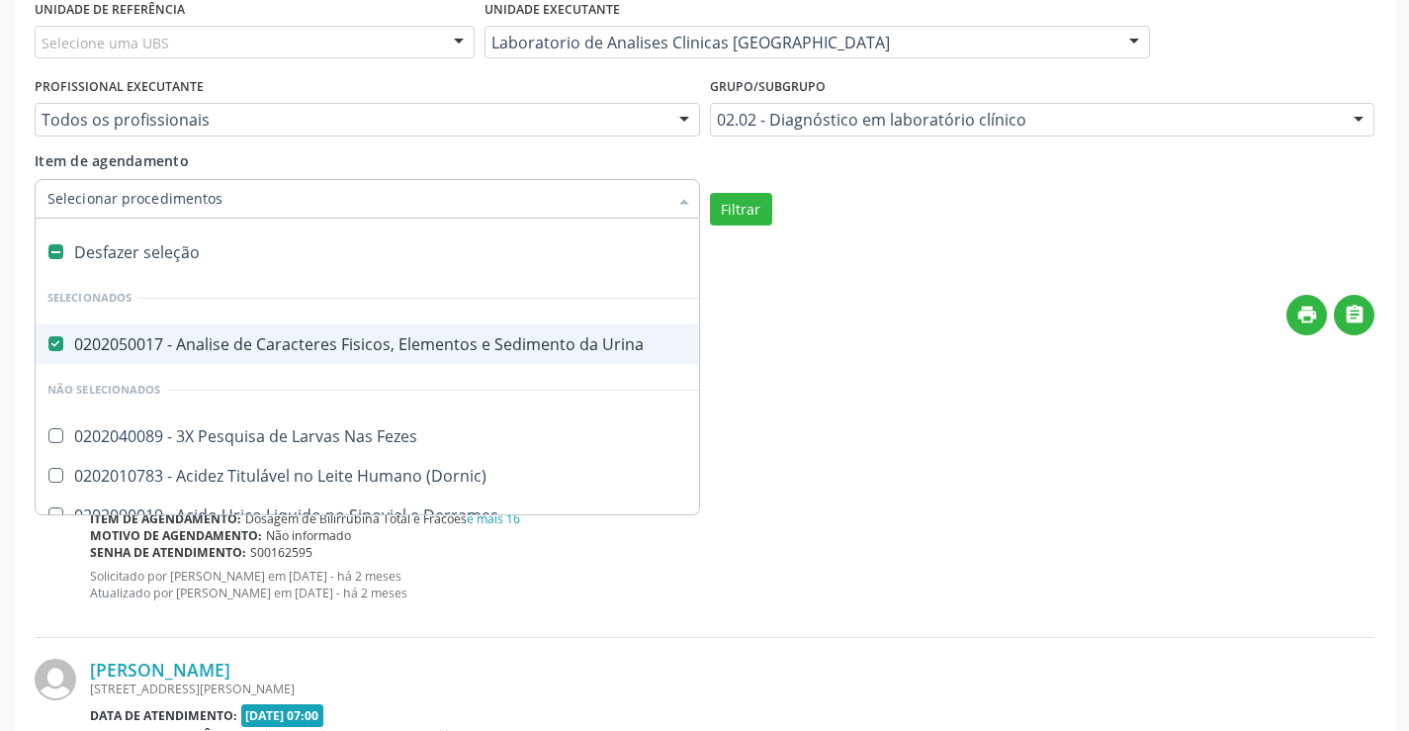
click at [220, 249] on div "Desfazer seleção" at bounding box center [582, 252] width 1092 height 40
checkbox Urina "false"
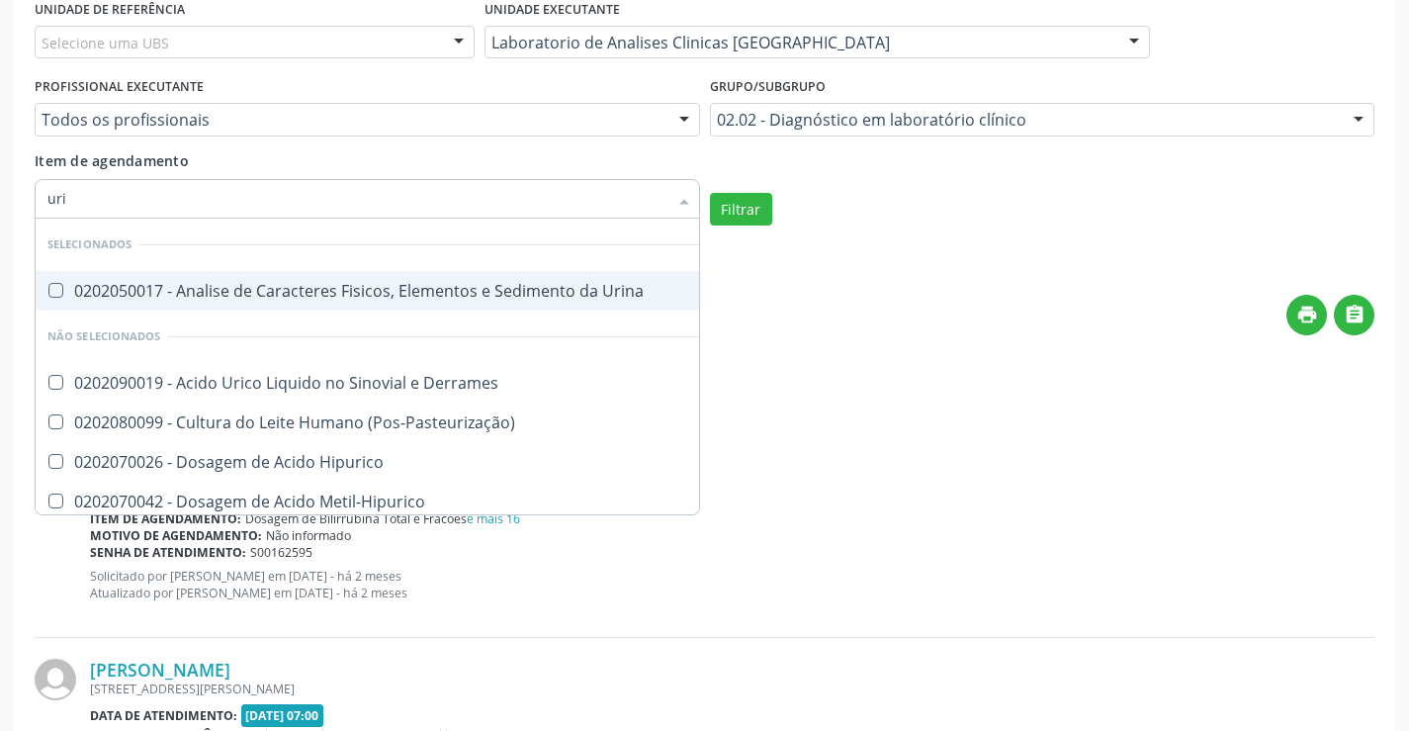
type input "urin"
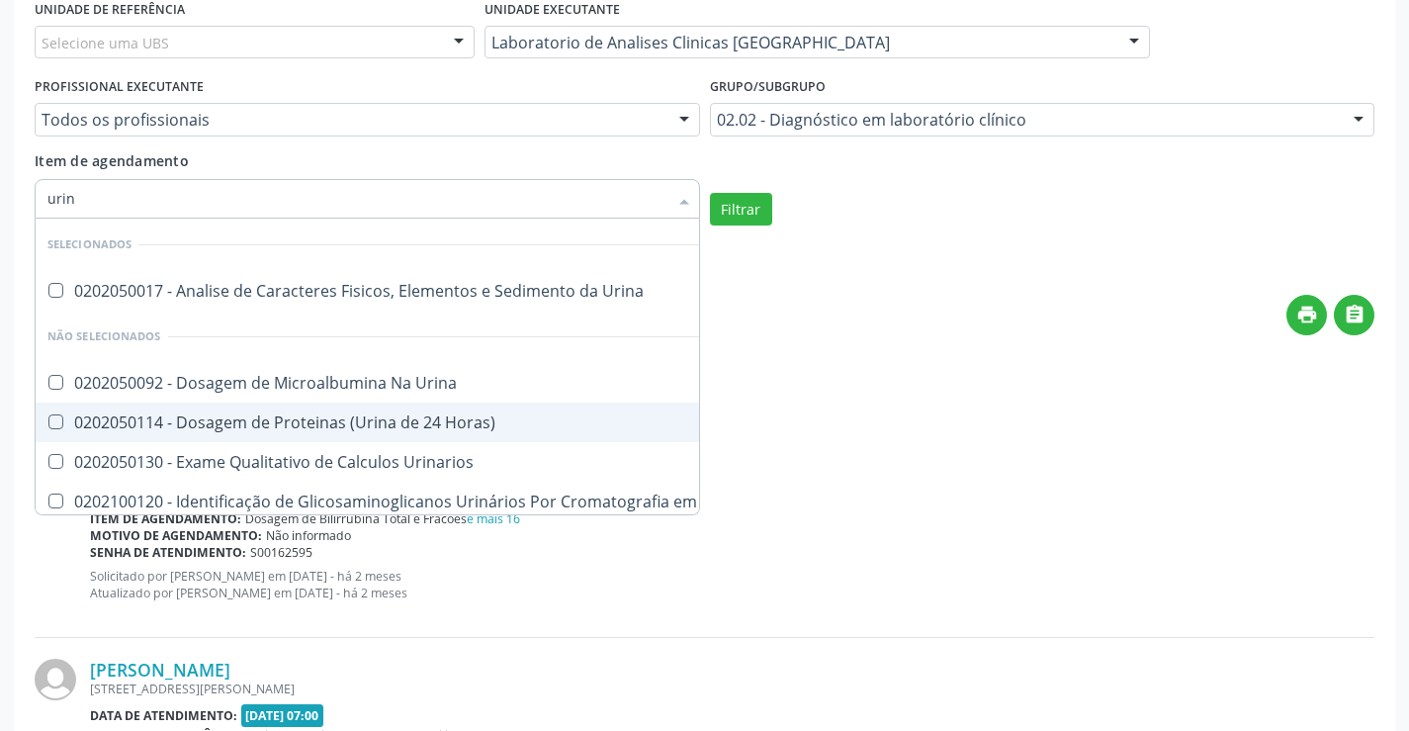
click at [467, 433] on span "0202050114 - Dosagem de Proteinas (Urina de 24 Horas)" at bounding box center [582, 423] width 1092 height 40
checkbox Horas\) "true"
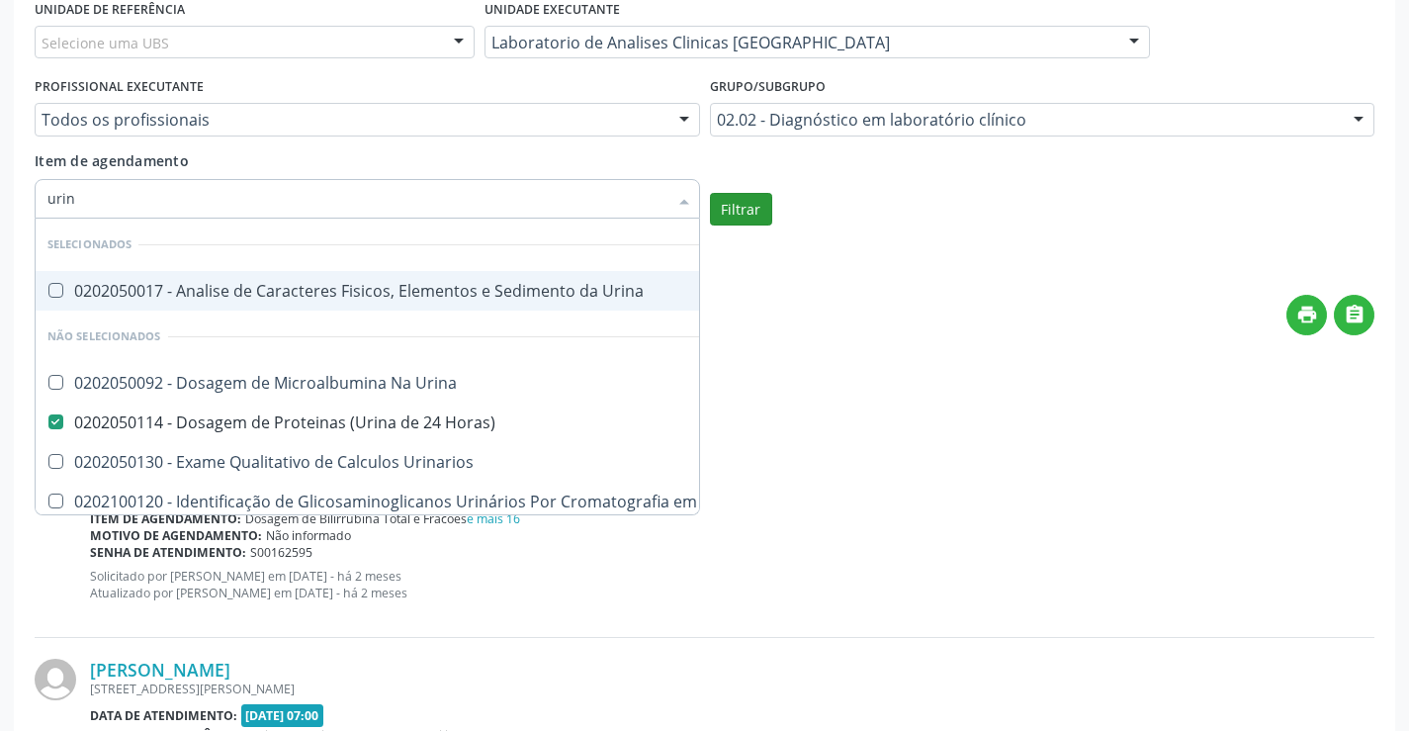
type input "urin"
checkbox Urina "true"
checkbox Horas\) "false"
click at [766, 200] on button "Filtrar" at bounding box center [741, 210] width 62 height 34
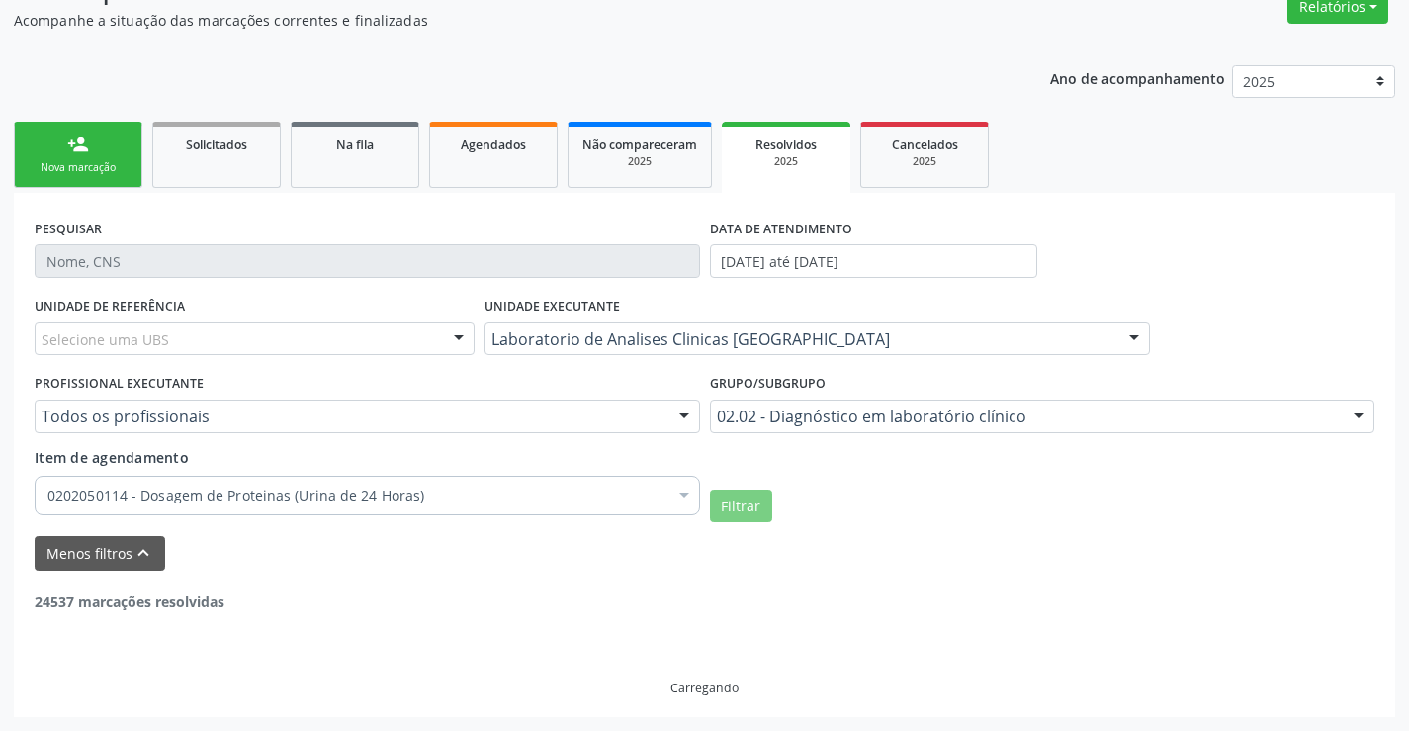
scroll to position [111, 0]
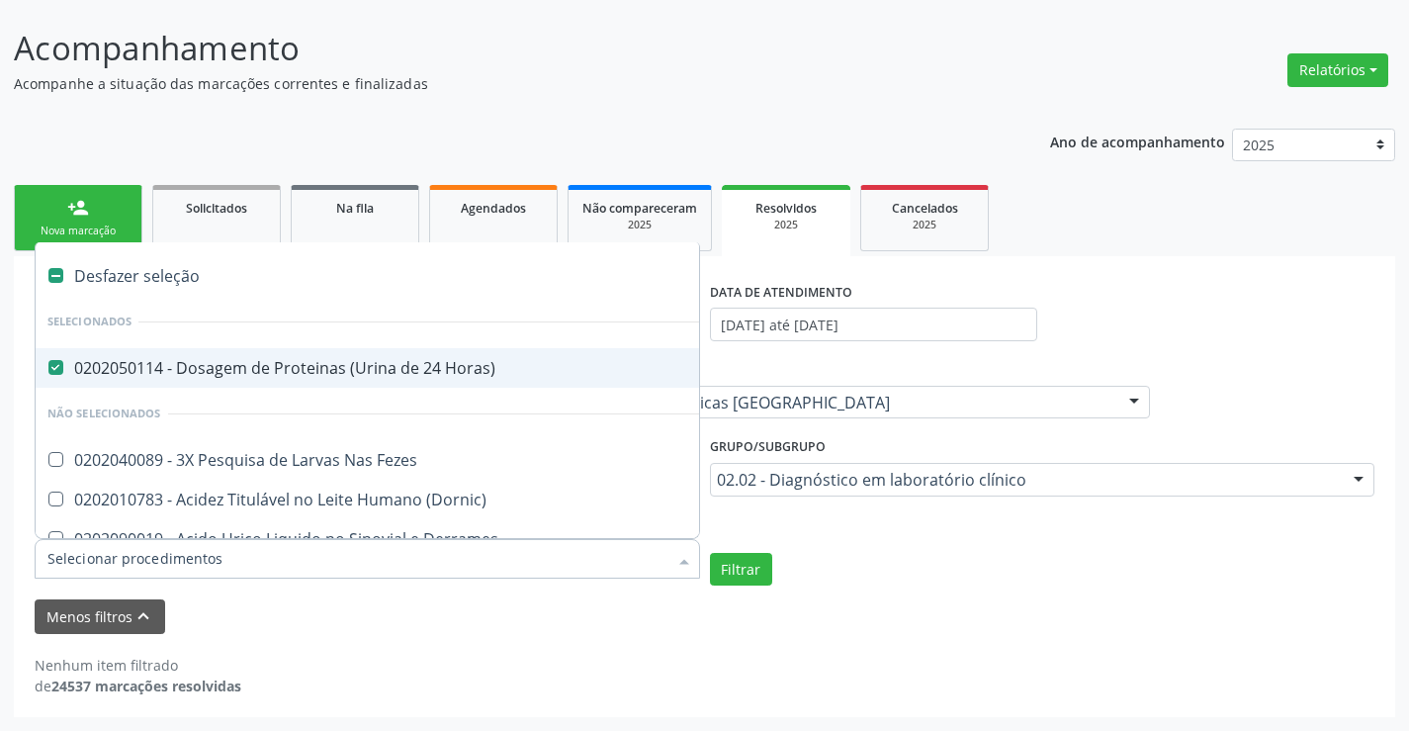
click at [277, 369] on div "0202050114 - Dosagem de Proteinas (Urina de 24 Horas)" at bounding box center [581, 368] width 1068 height 16
checkbox Horas\) "false"
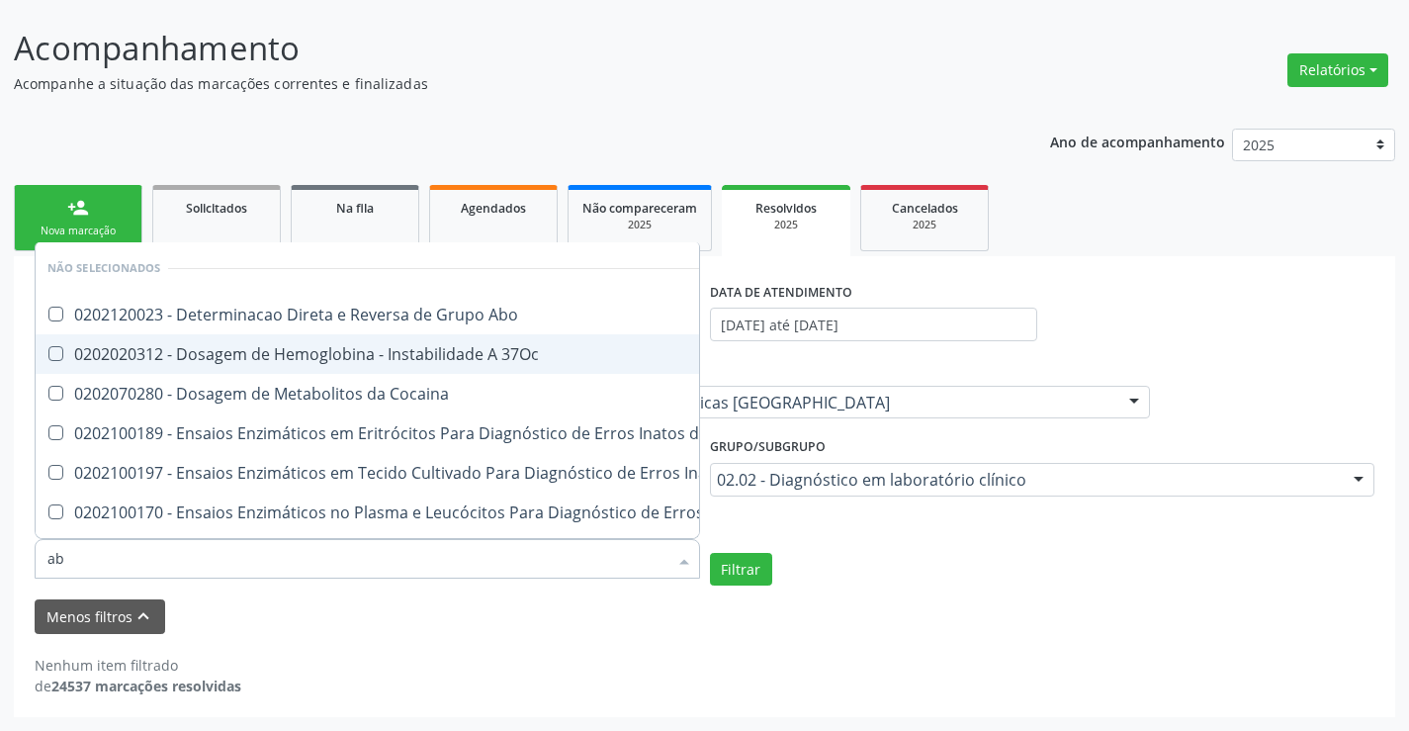
type input "abo"
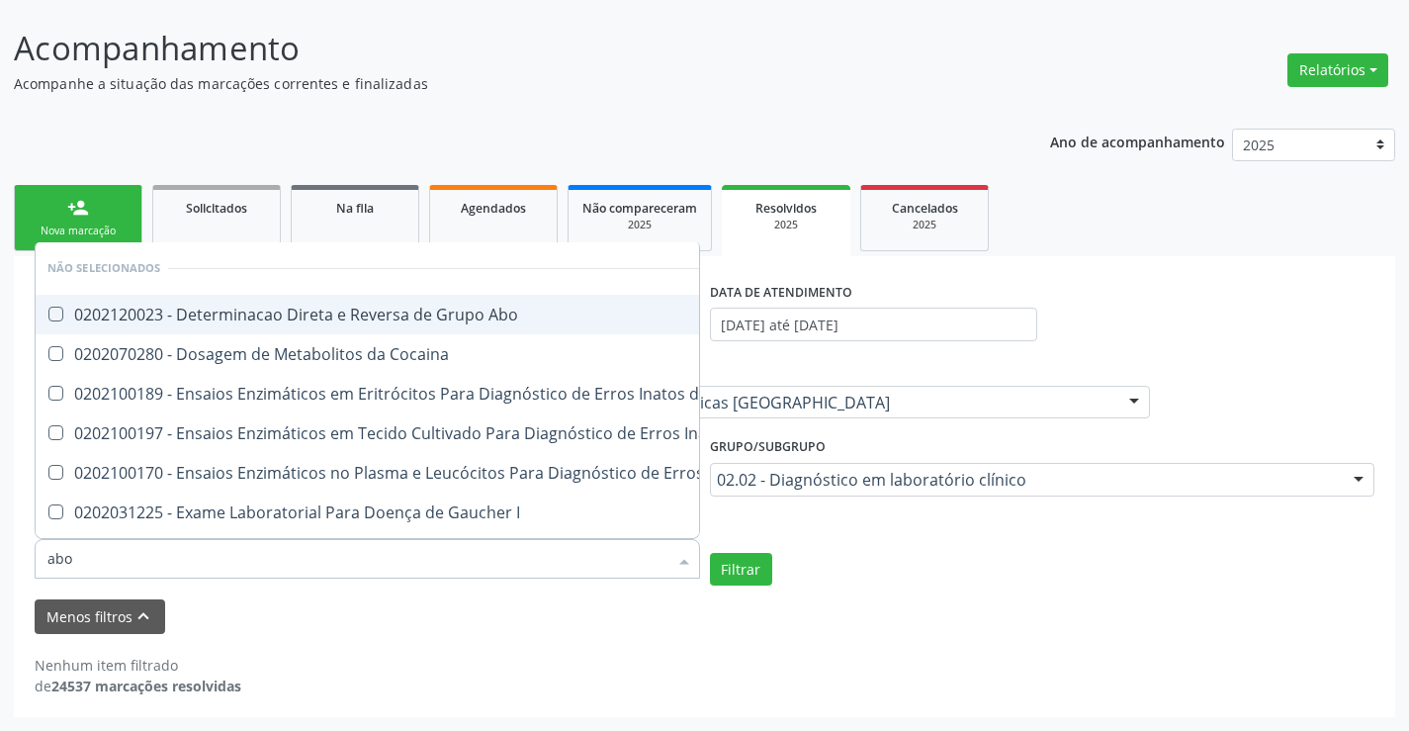
click at [463, 314] on div "0202120023 - Determinacao Direta e Reversa de Grupo Abo" at bounding box center [463, 315] width 833 height 16
checkbox Abo "true"
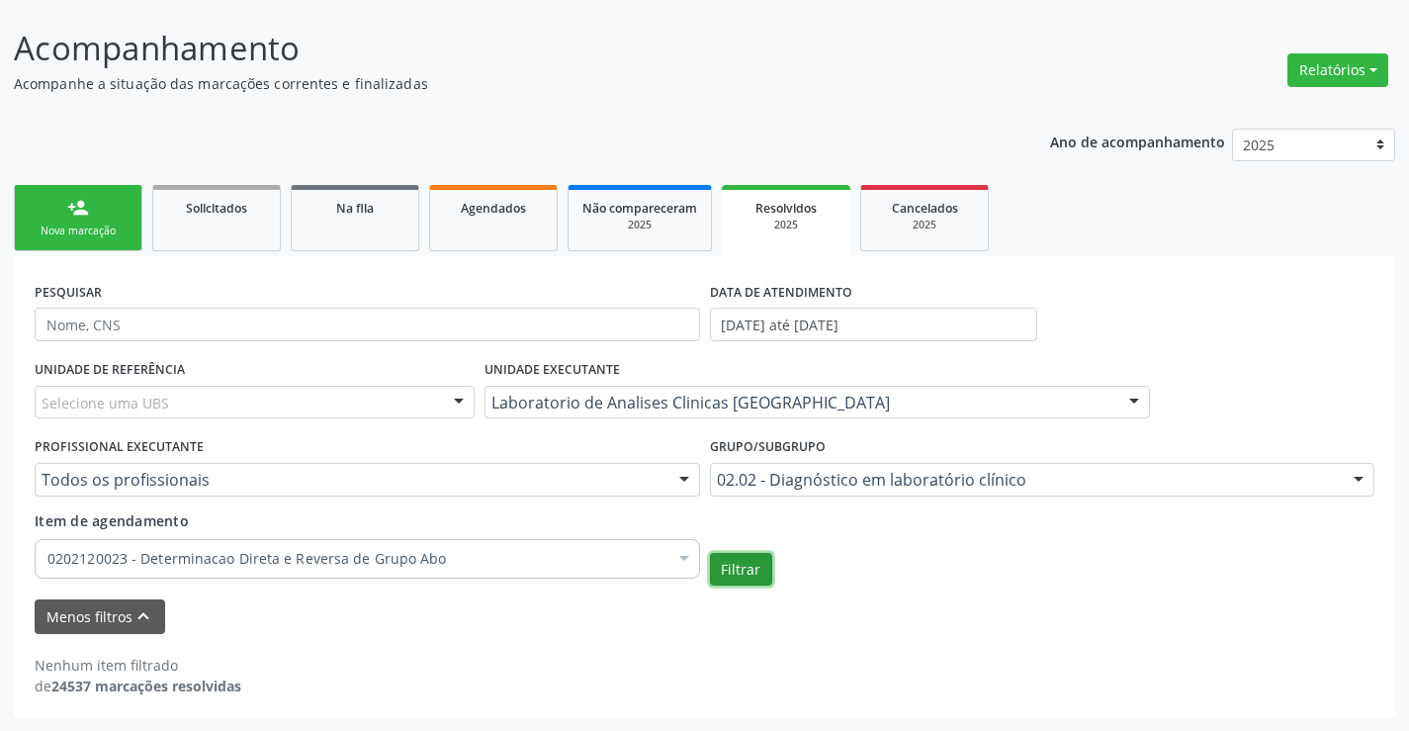
click at [755, 573] on button "Filtrar" at bounding box center [741, 570] width 62 height 34
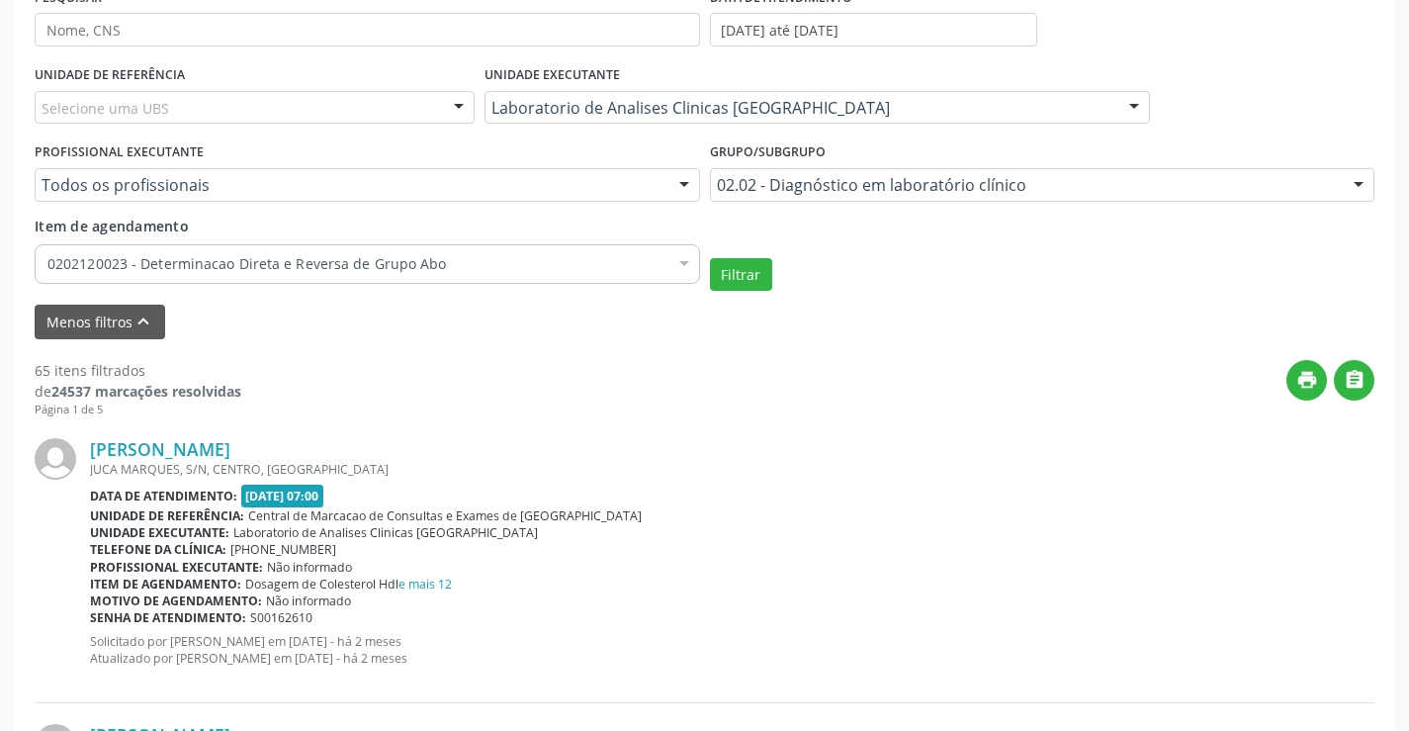
scroll to position [407, 0]
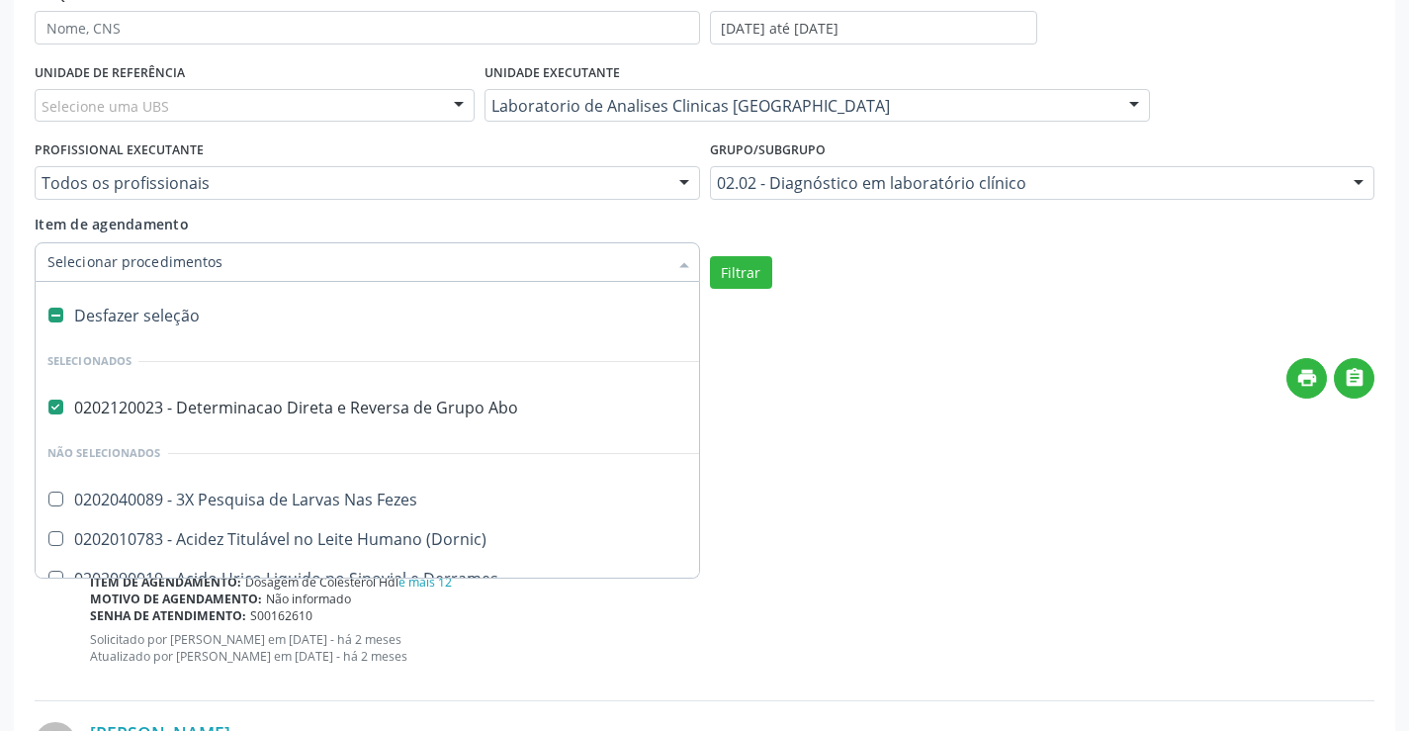
click at [436, 272] on div at bounding box center [368, 262] width 666 height 40
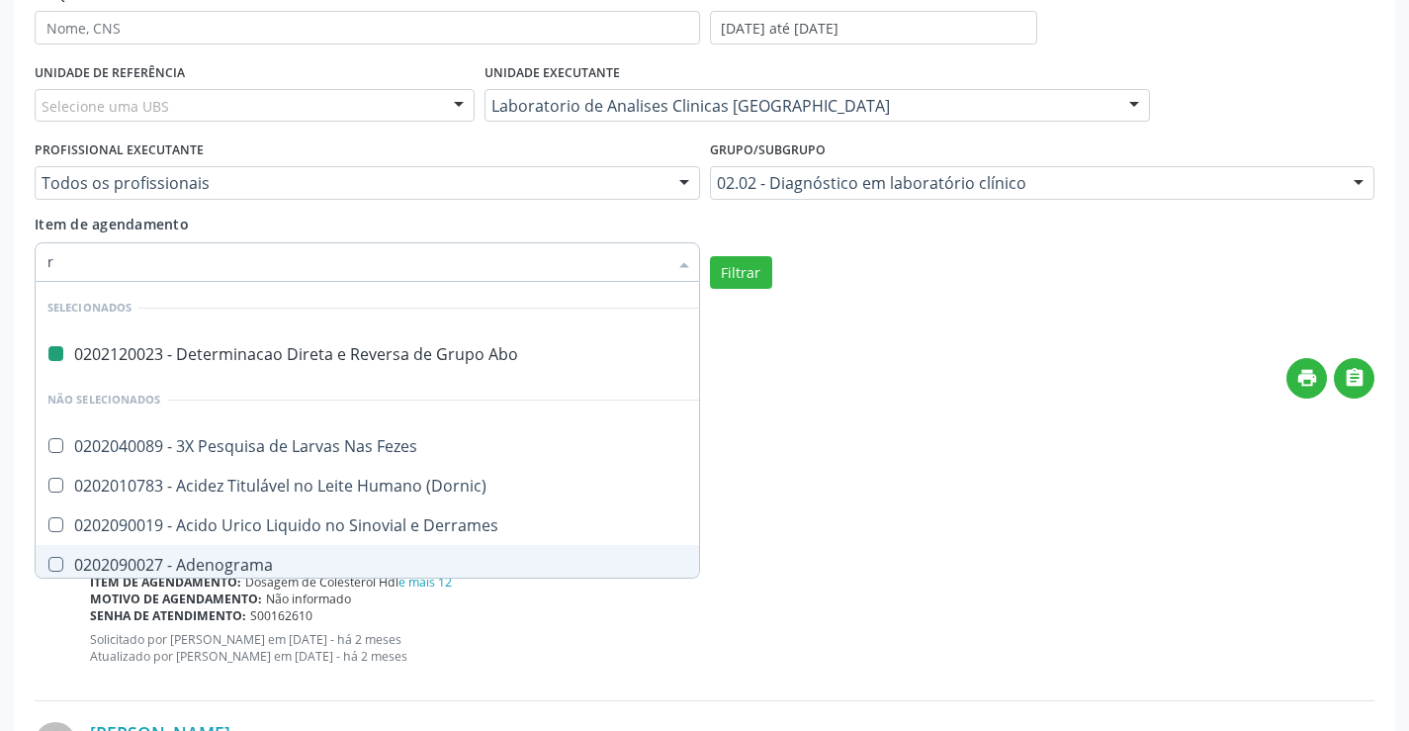
type input "rh"
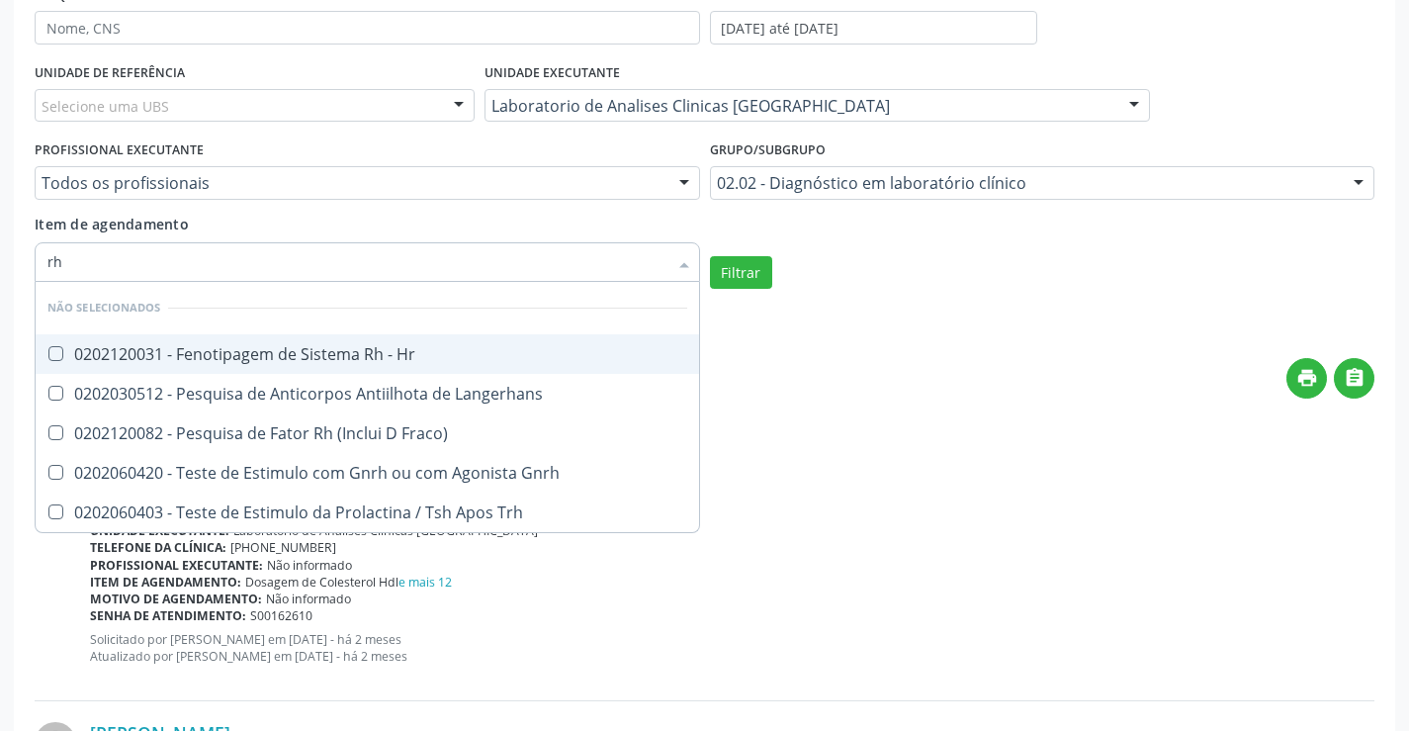
click at [431, 347] on div "0202120031 - Fenotipagem de Sistema Rh - Hr" at bounding box center [367, 354] width 640 height 16
checkbox Hr "false"
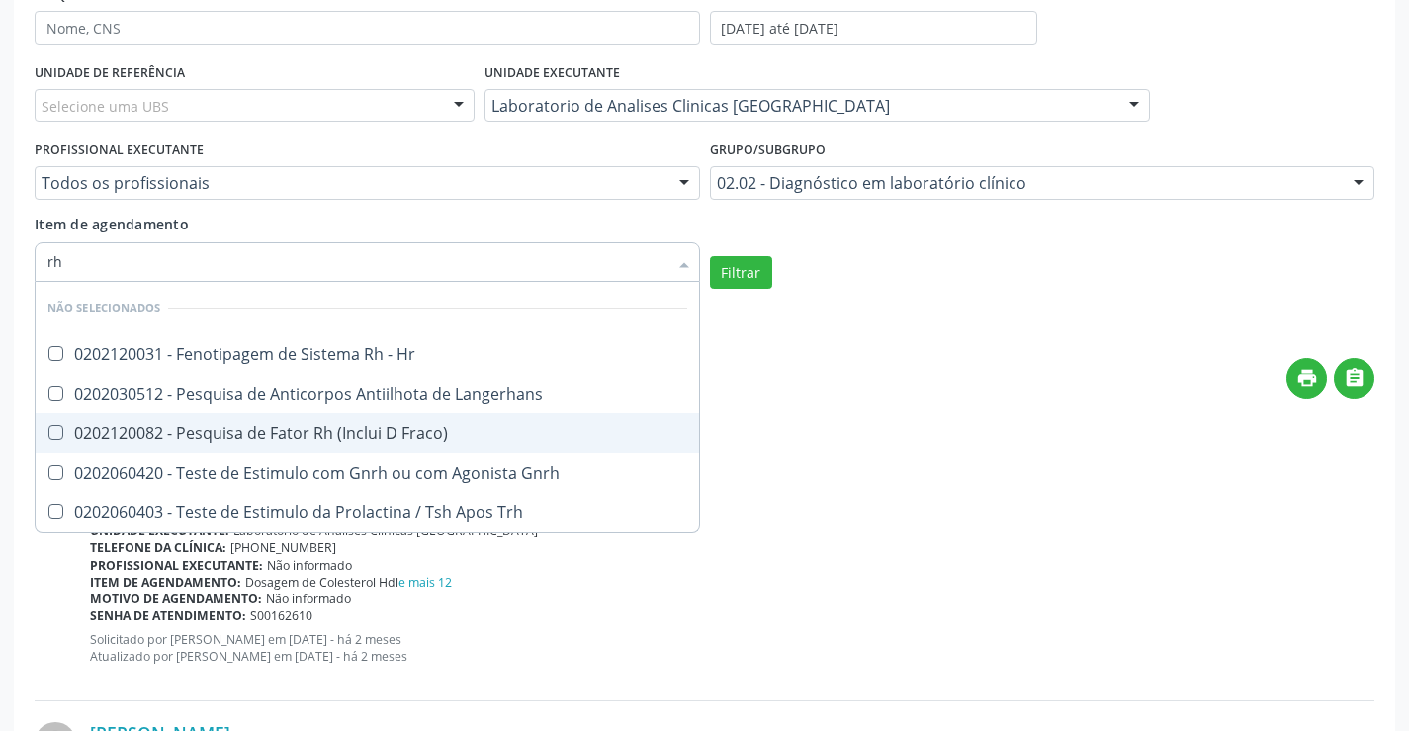
drag, startPoint x: 416, startPoint y: 440, endPoint x: 436, endPoint y: 435, distance: 20.4
click at [419, 440] on div "0202120082 - Pesquisa de Fator Rh (Inclui D Fraco)" at bounding box center [367, 433] width 640 height 16
checkbox Fraco\) "true"
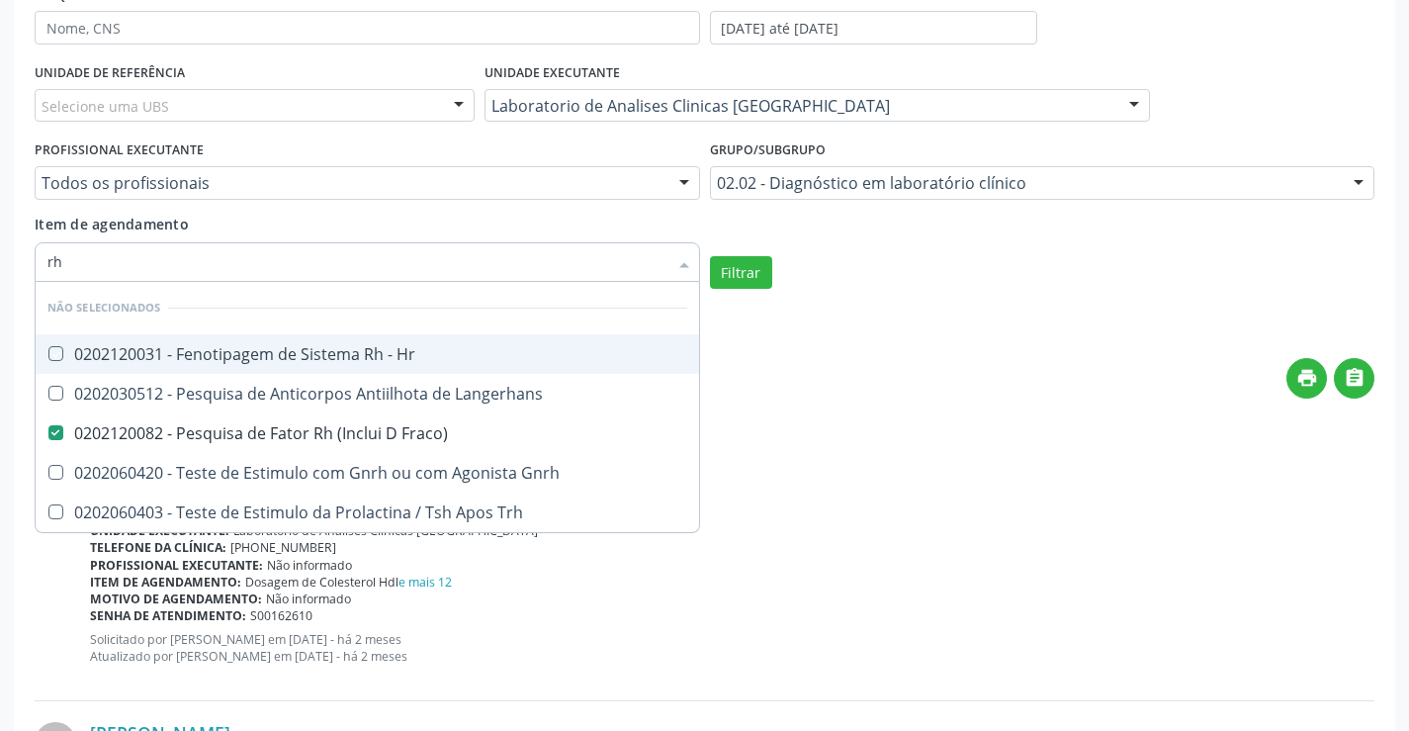
checkbox Hr "true"
checkbox Langerhans "true"
click at [776, 273] on div "Filtrar" at bounding box center [1043, 273] width 676 height 34
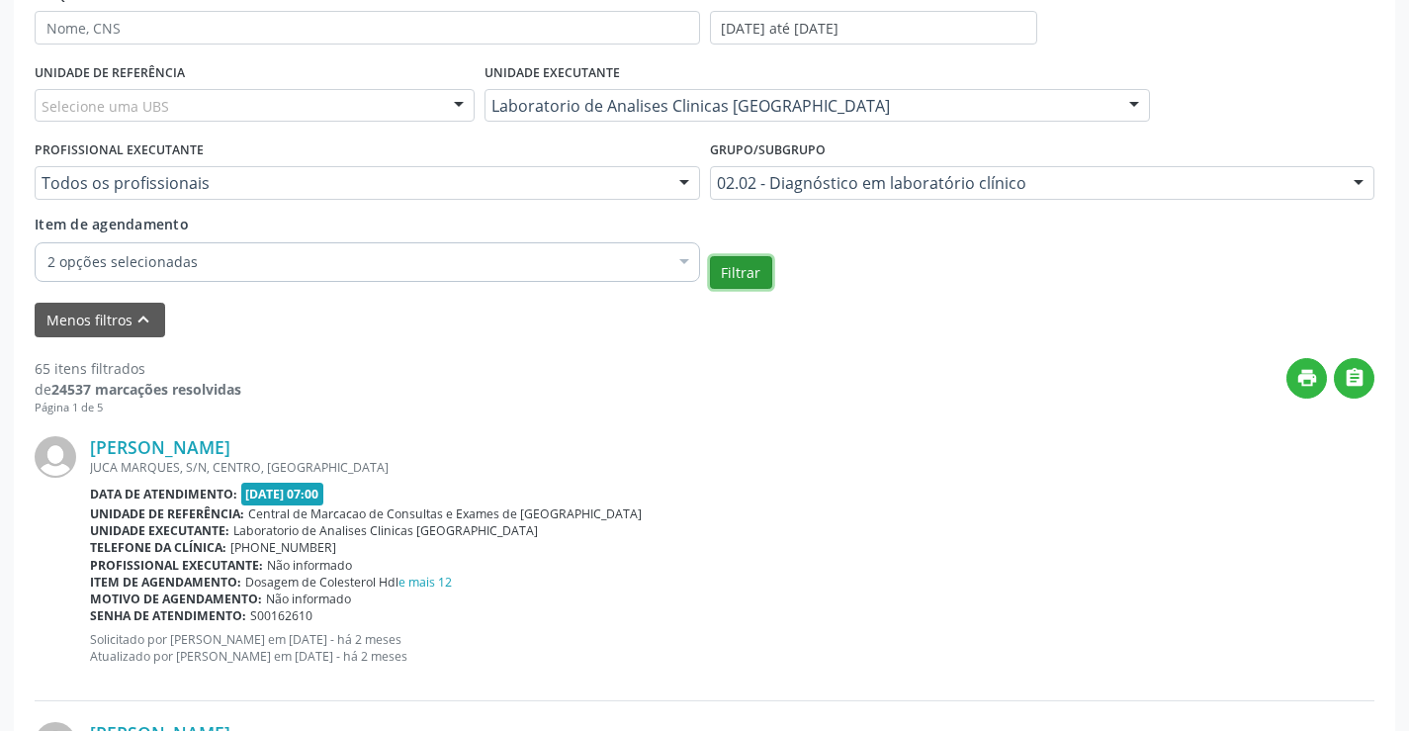
click at [746, 276] on button "Filtrar" at bounding box center [741, 273] width 62 height 34
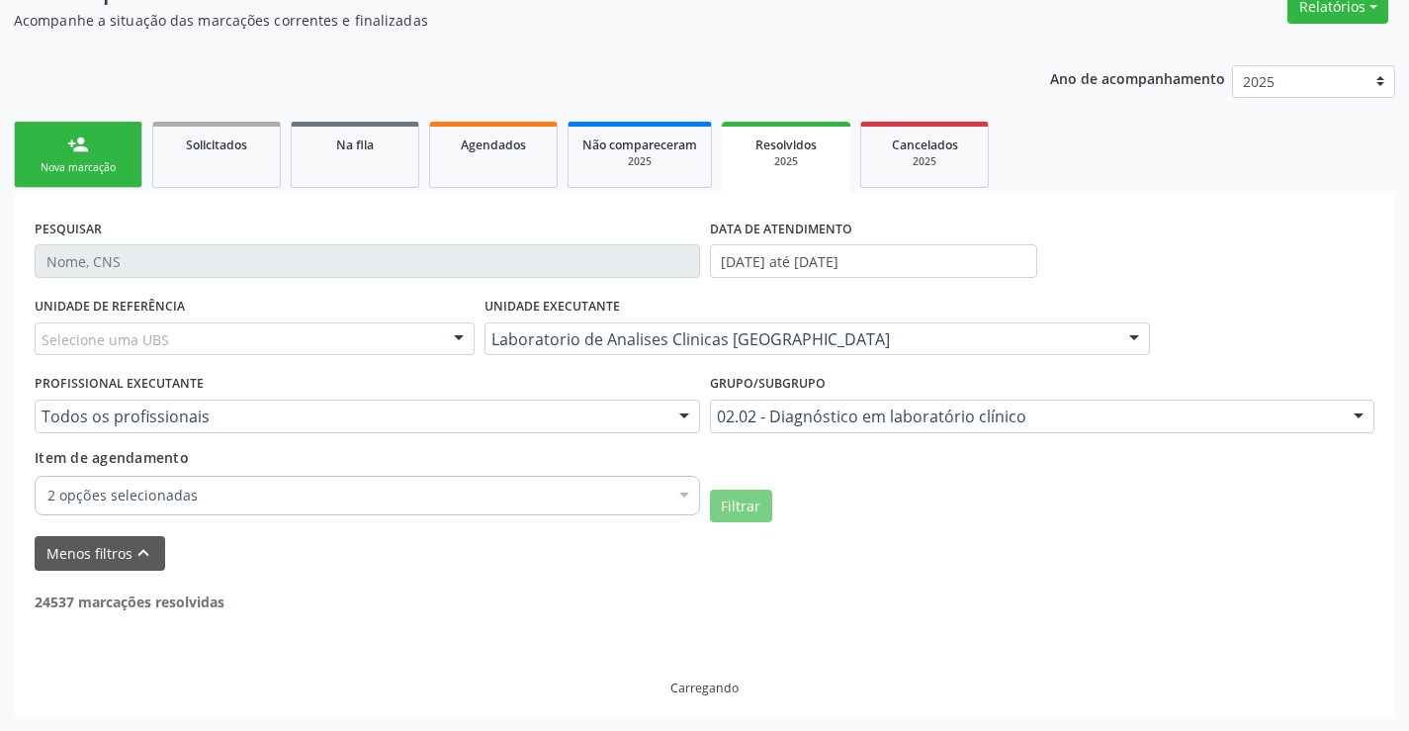
scroll to position [174, 0]
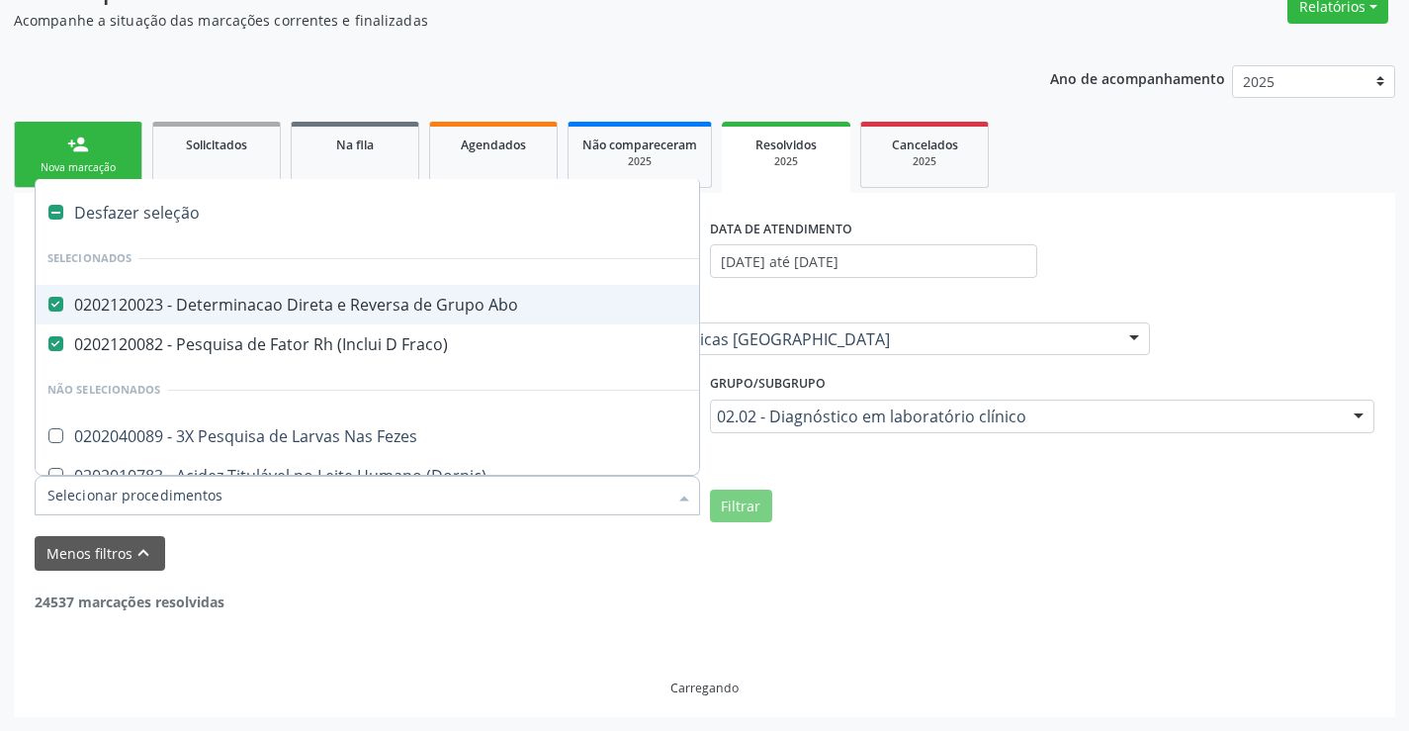
click at [176, 313] on div "0202120023 - Determinacao Direta e Reversa de Grupo Abo" at bounding box center [581, 305] width 1068 height 16
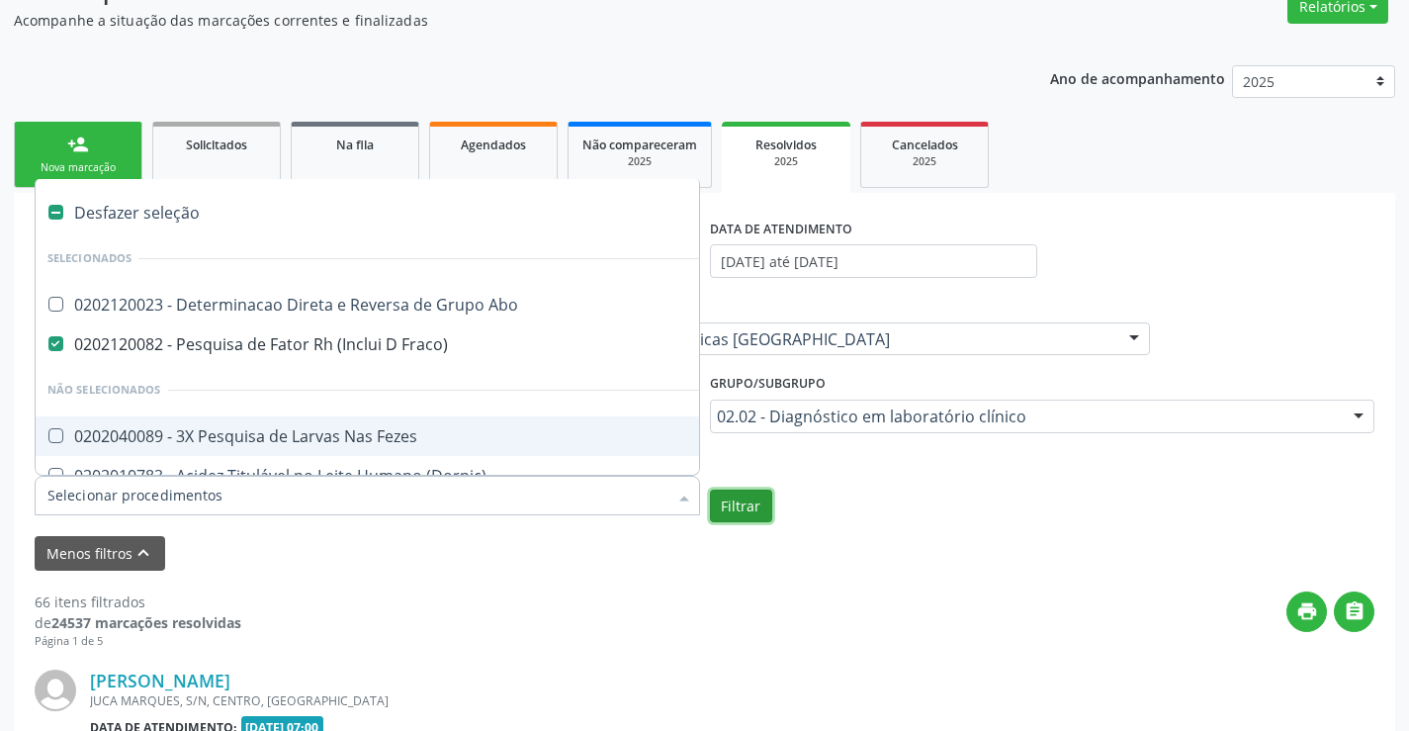
click at [744, 514] on button "Filtrar" at bounding box center [741, 507] width 62 height 34
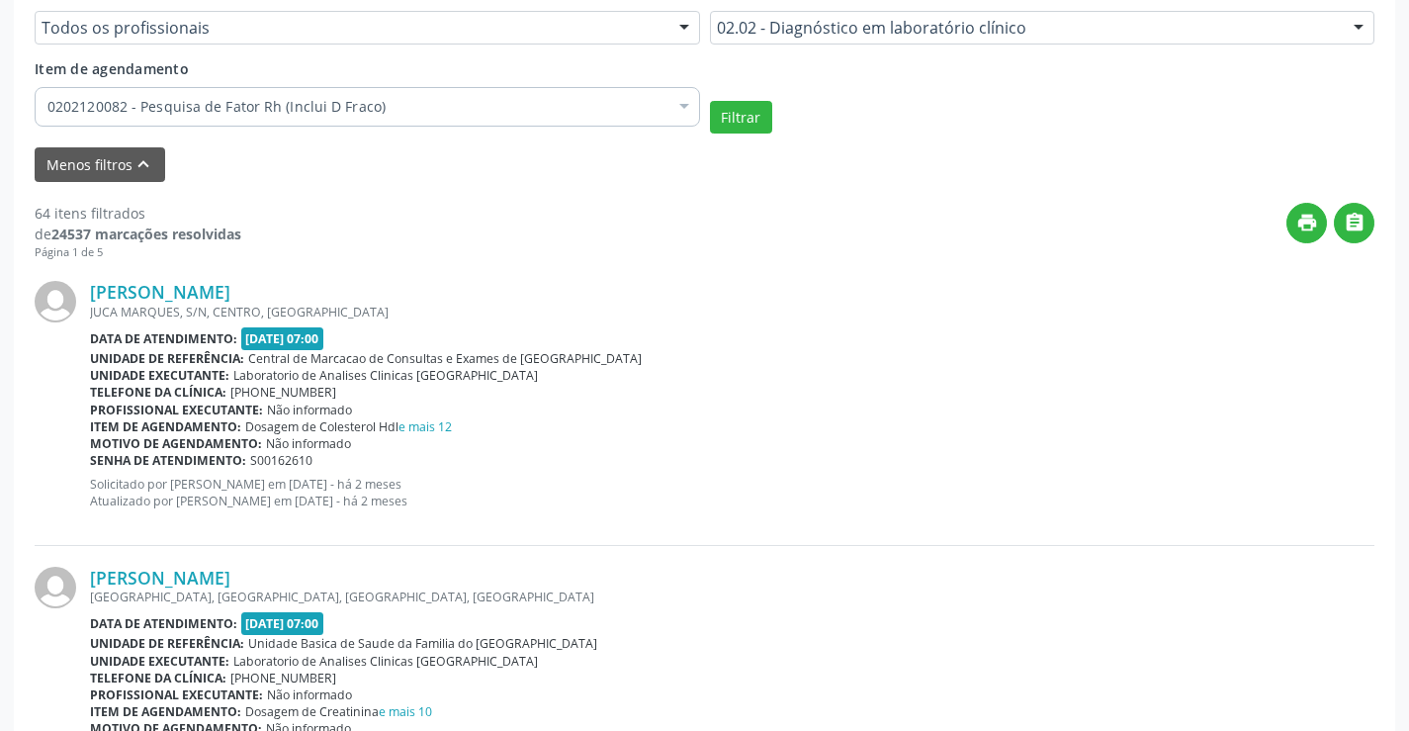
scroll to position [570, 0]
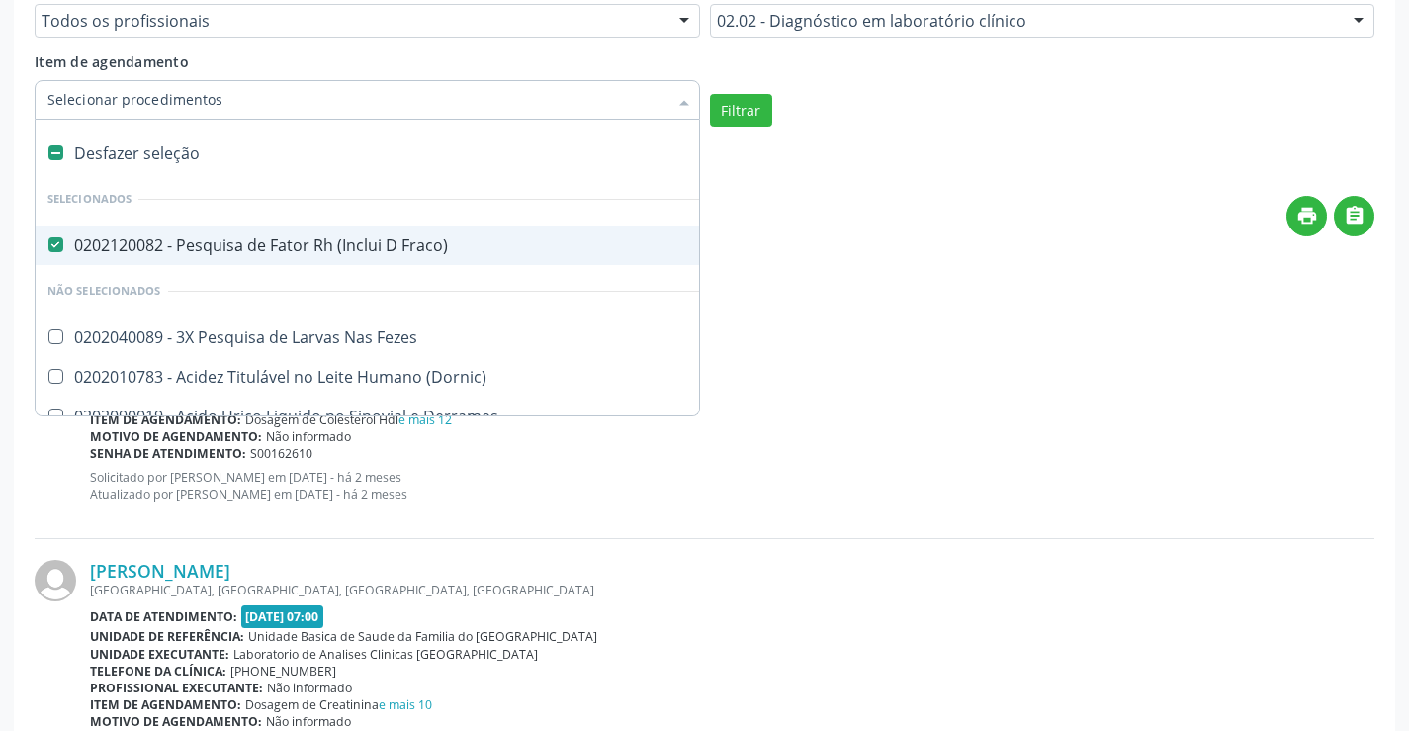
click at [226, 238] on div "0202120082 - Pesquisa de Fator Rh (Inclui D Fraco)" at bounding box center [581, 245] width 1068 height 16
checkbox Fraco\) "false"
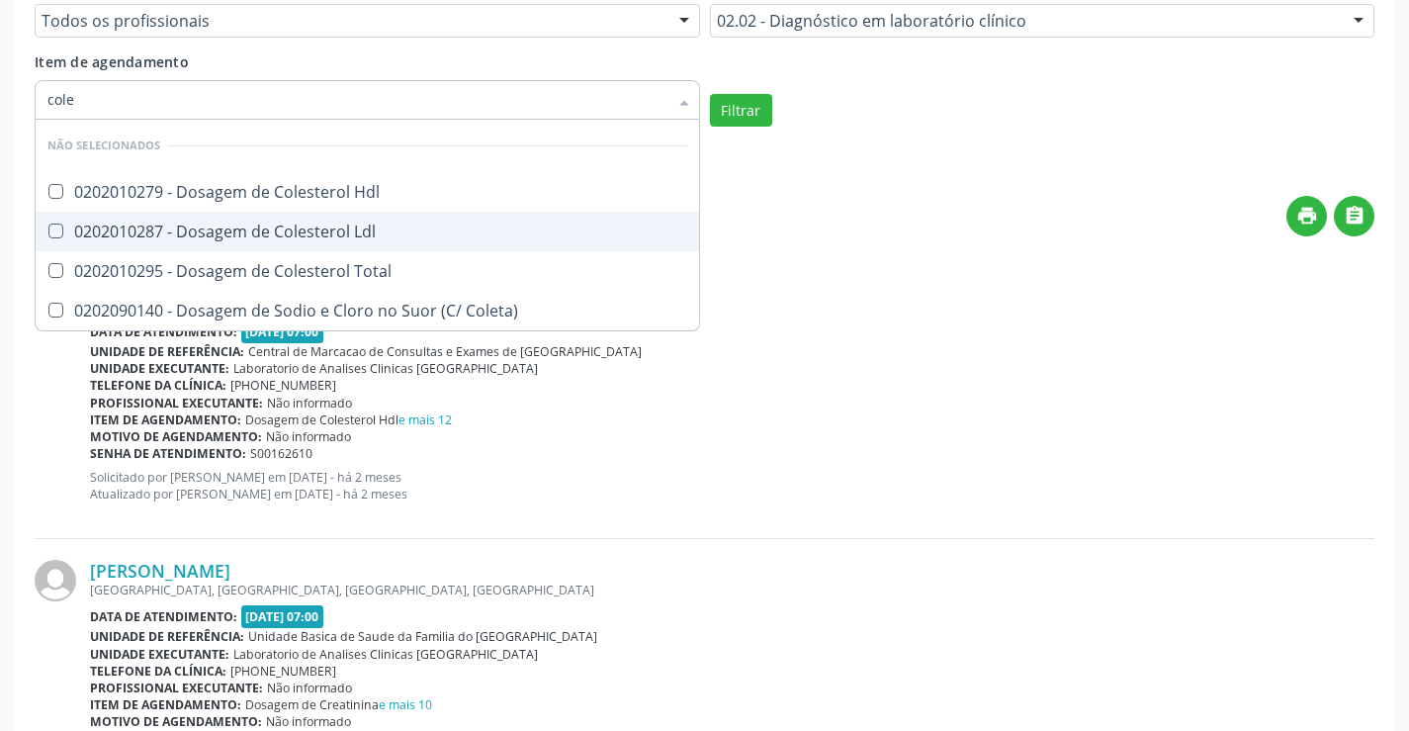
type input "coles"
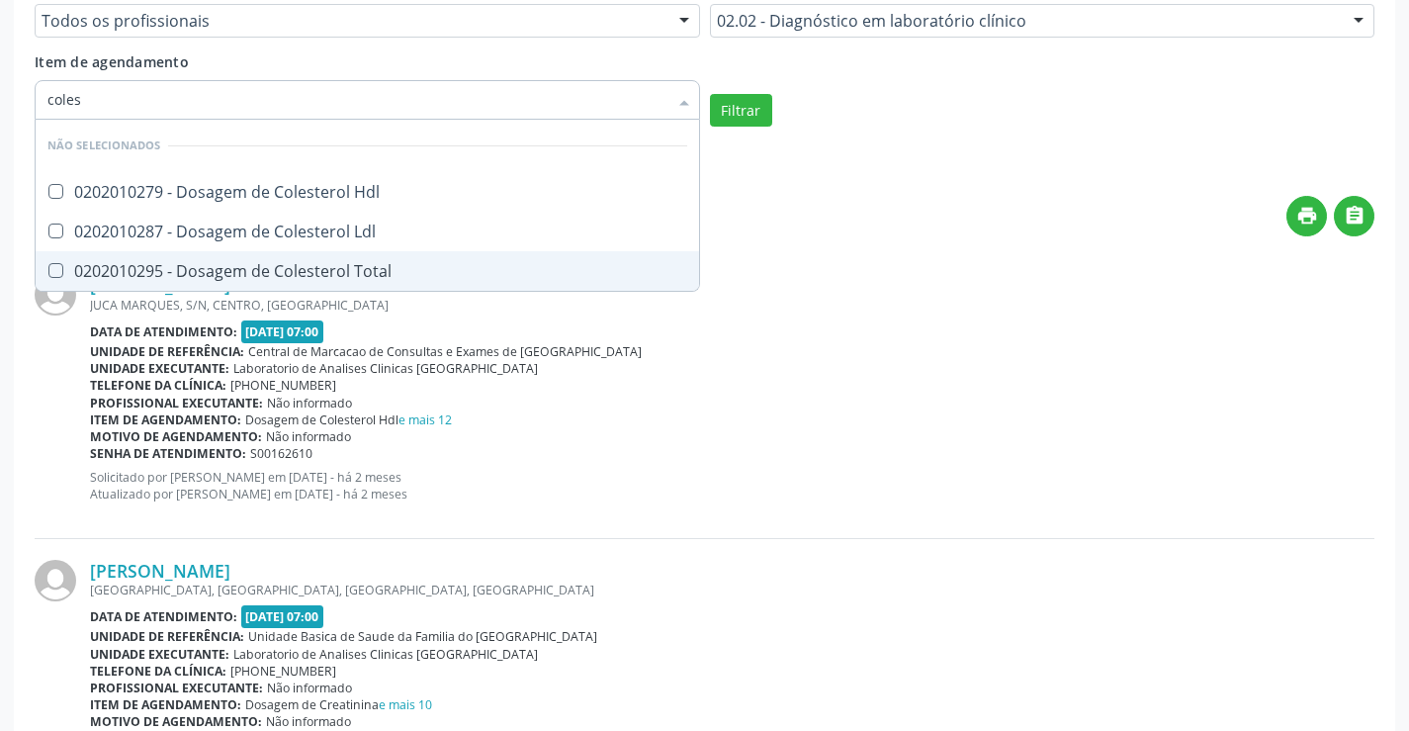
click at [312, 253] on span "0202010295 - Dosagem de Colesterol Total" at bounding box center [368, 271] width 664 height 40
checkbox Total "true"
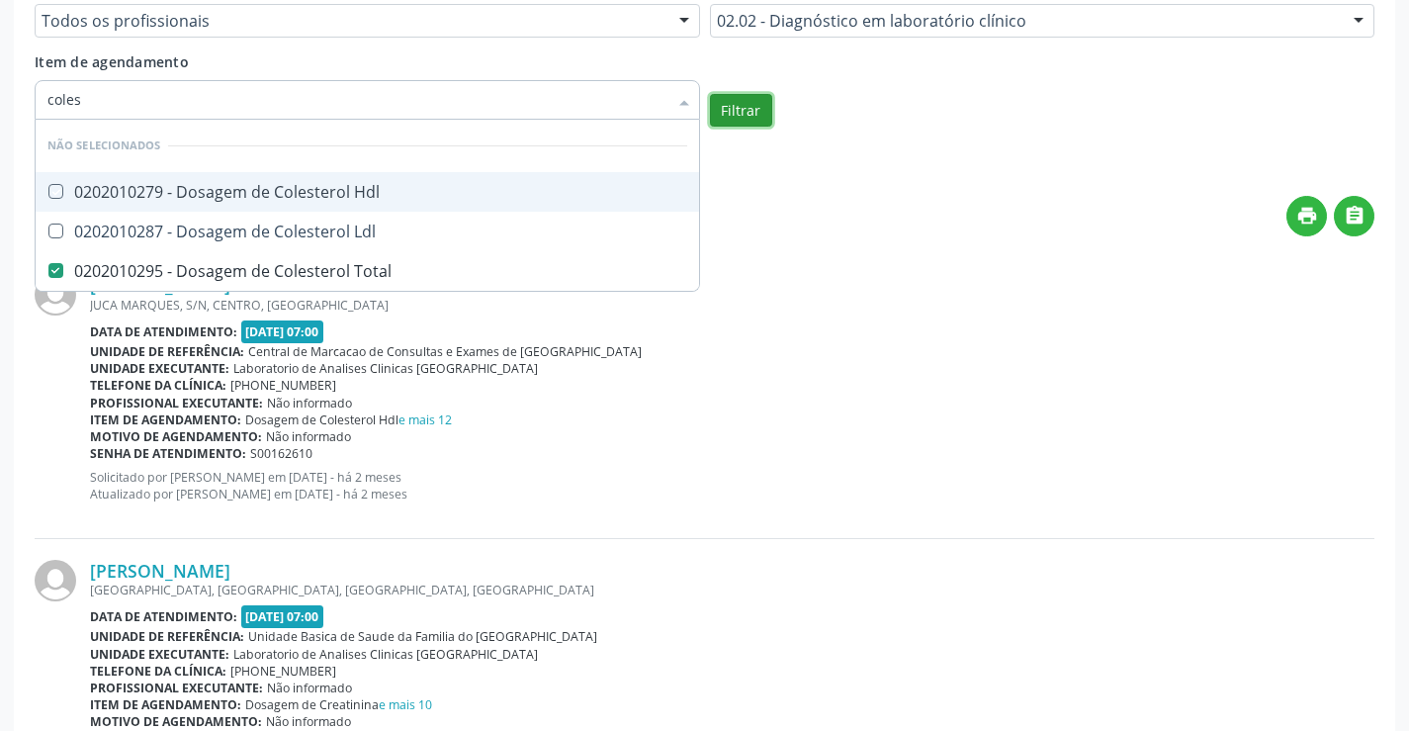
checkbox Hdl "true"
checkbox Total "false"
click at [733, 116] on button "Filtrar" at bounding box center [741, 111] width 62 height 34
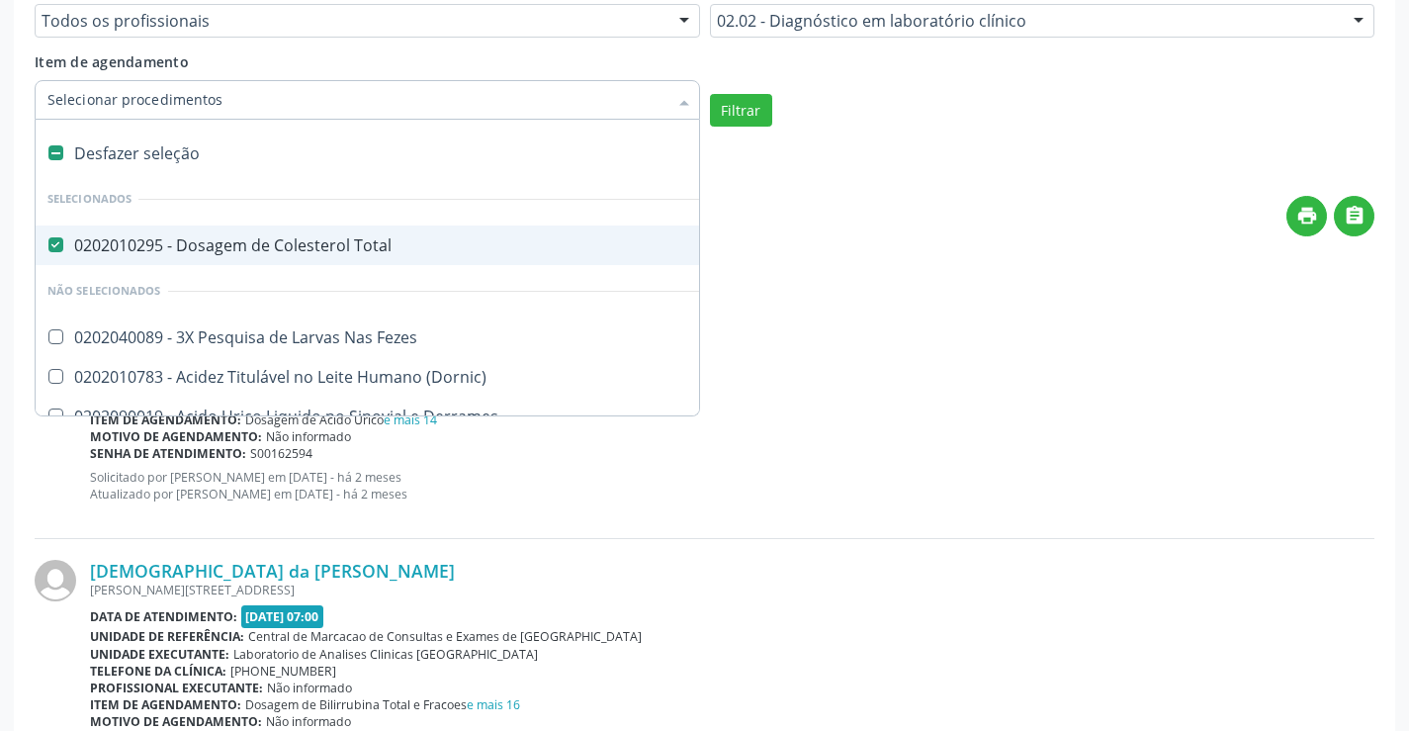
click at [296, 251] on div "0202010295 - Dosagem de Colesterol Total" at bounding box center [581, 245] width 1068 height 16
checkbox Total "false"
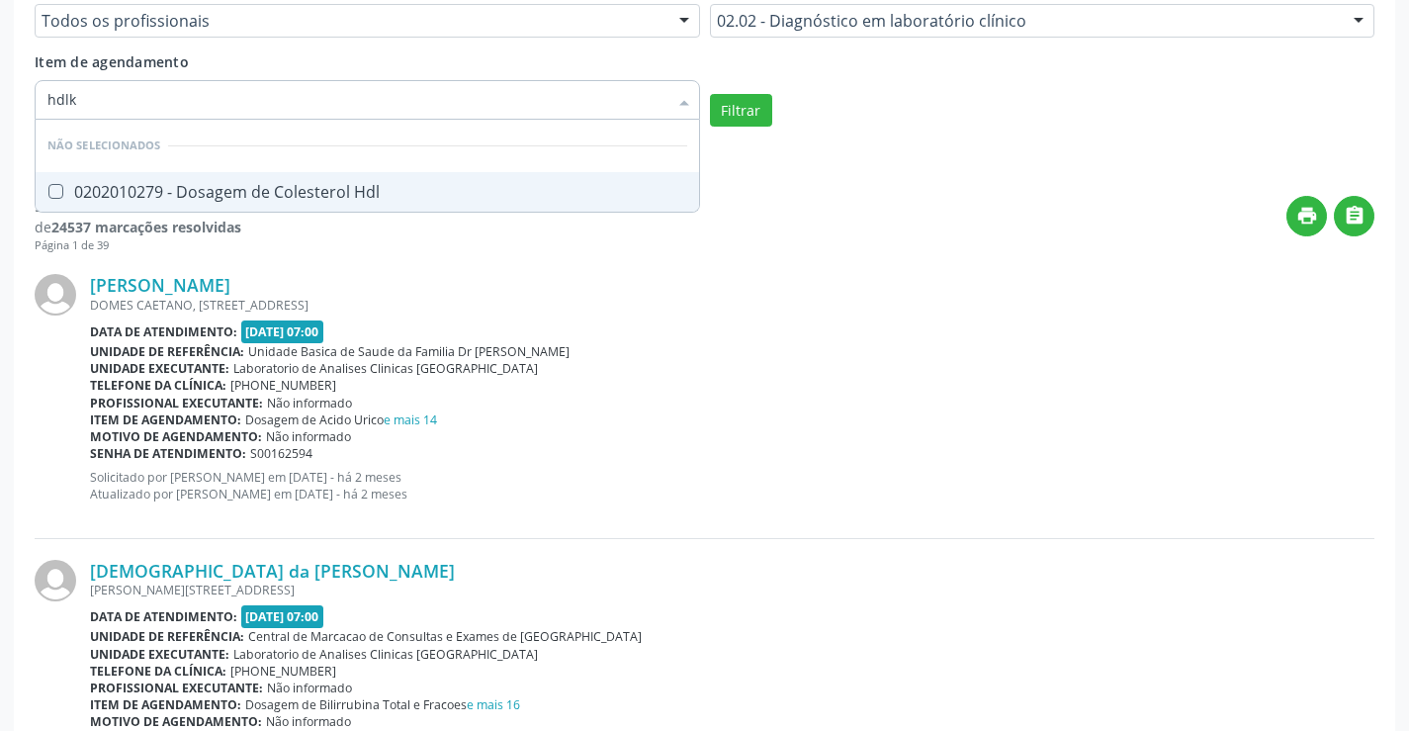
type input "hdl"
click at [322, 188] on div "0202010279 - Dosagem de Colesterol Hdl" at bounding box center [367, 192] width 640 height 16
checkbox Hdl "true"
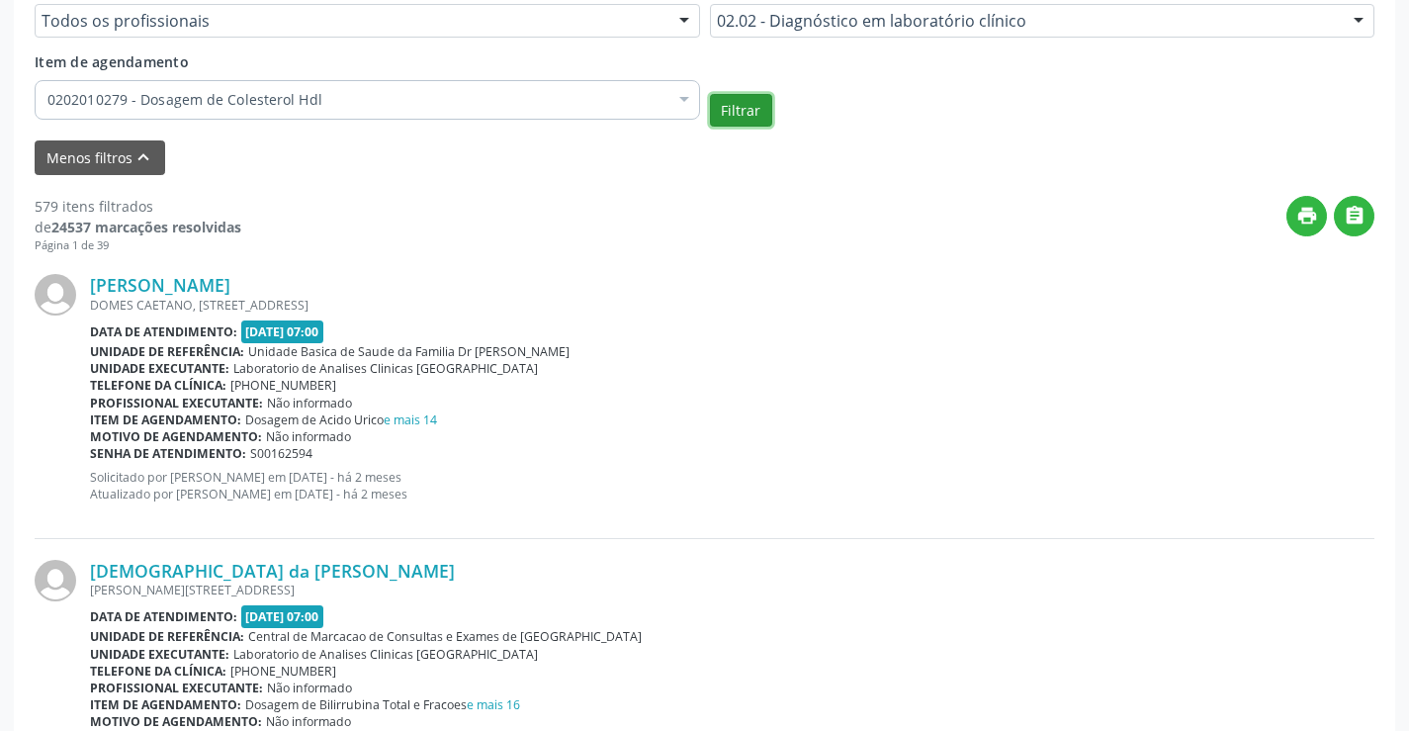
click at [729, 115] on button "Filtrar" at bounding box center [741, 111] width 62 height 34
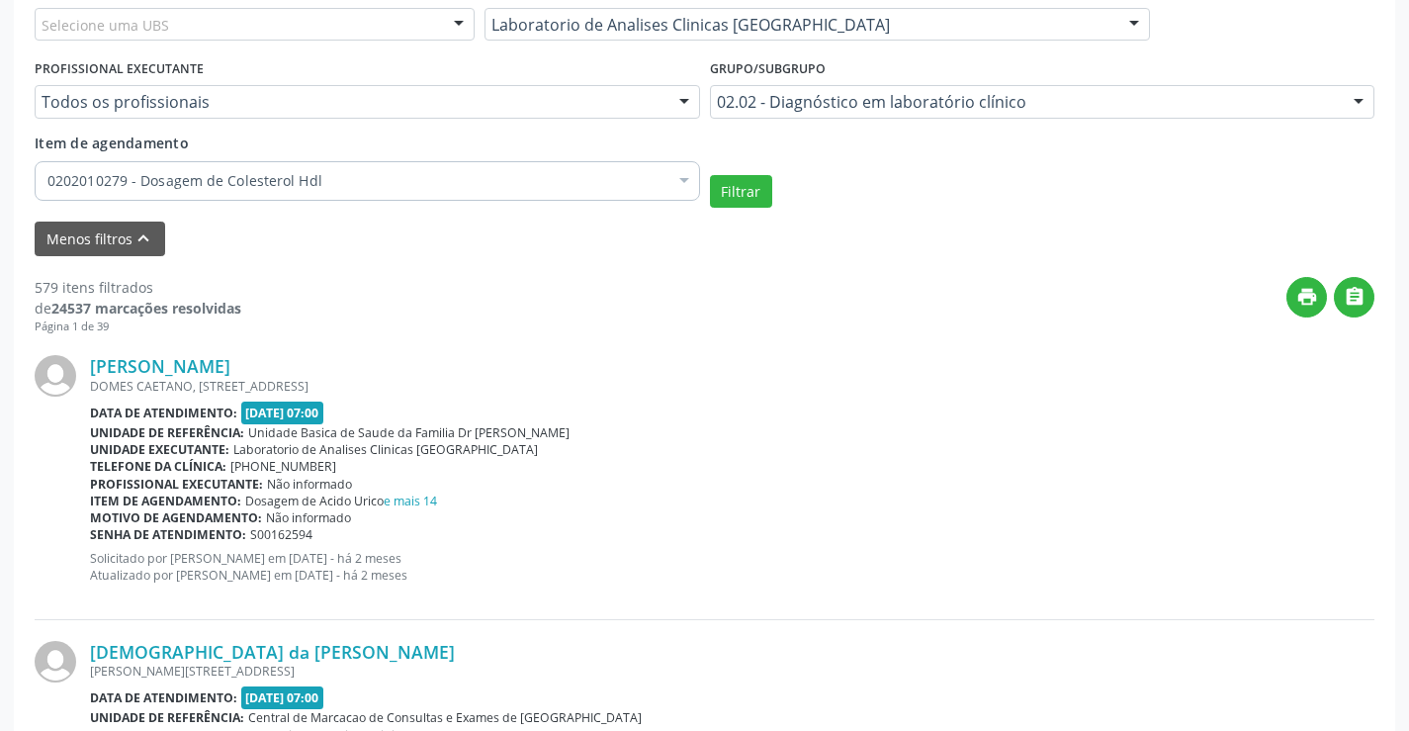
scroll to position [471, 0]
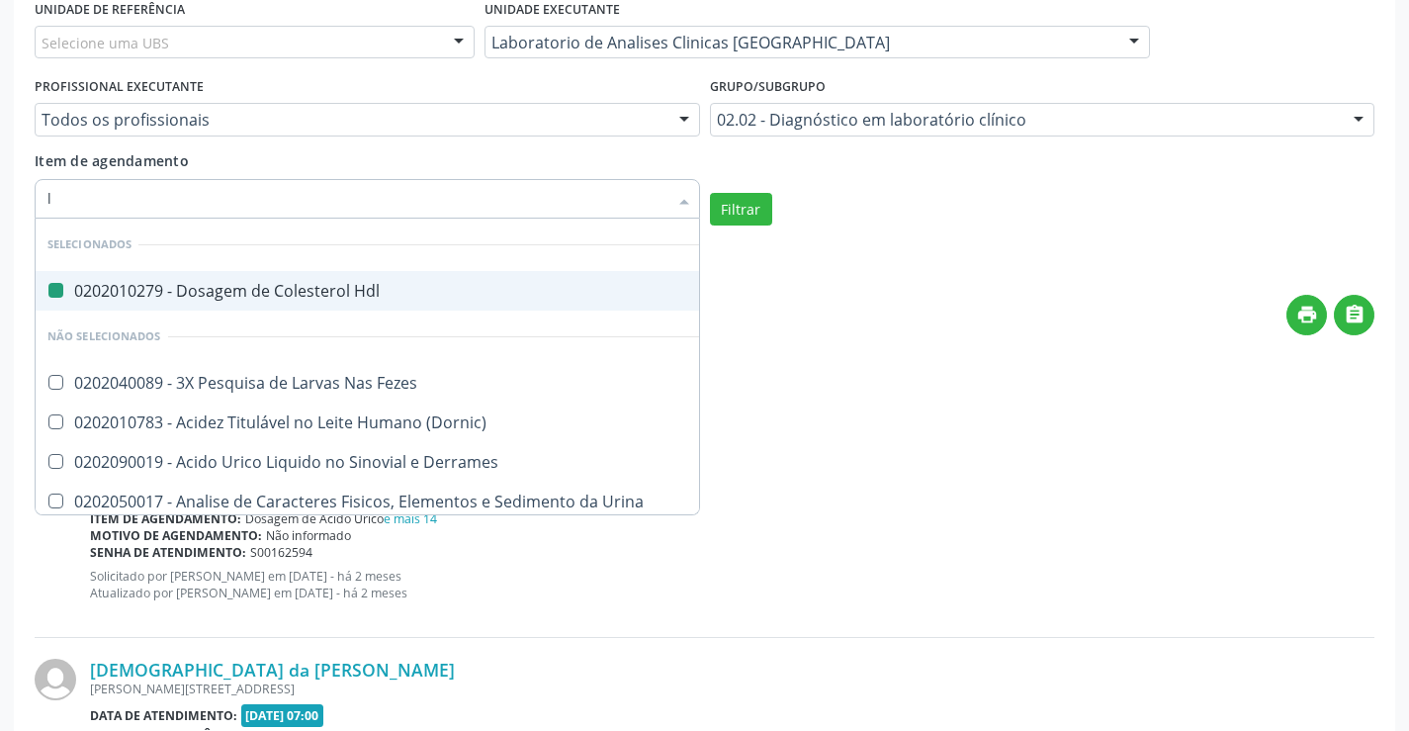
type input "ld"
checkbox Hdl "false"
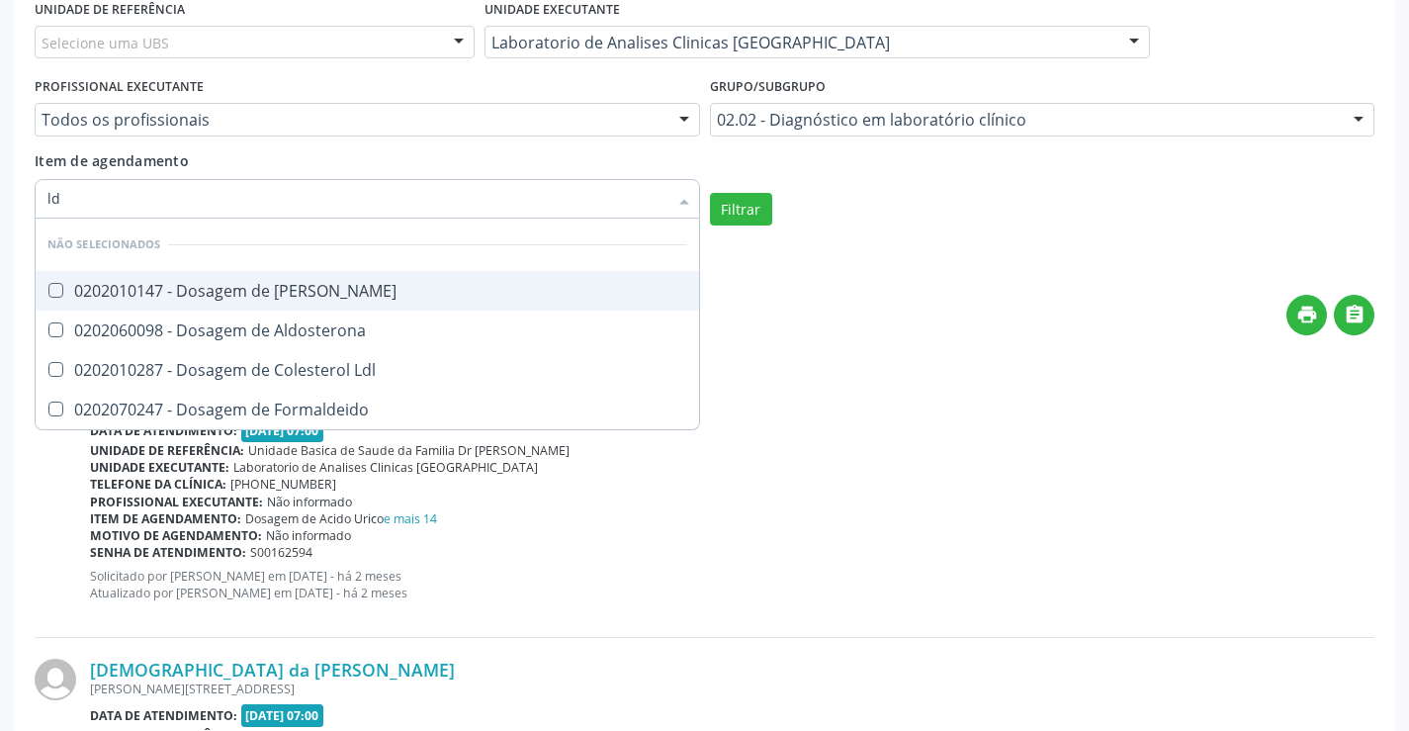
type input "ldl"
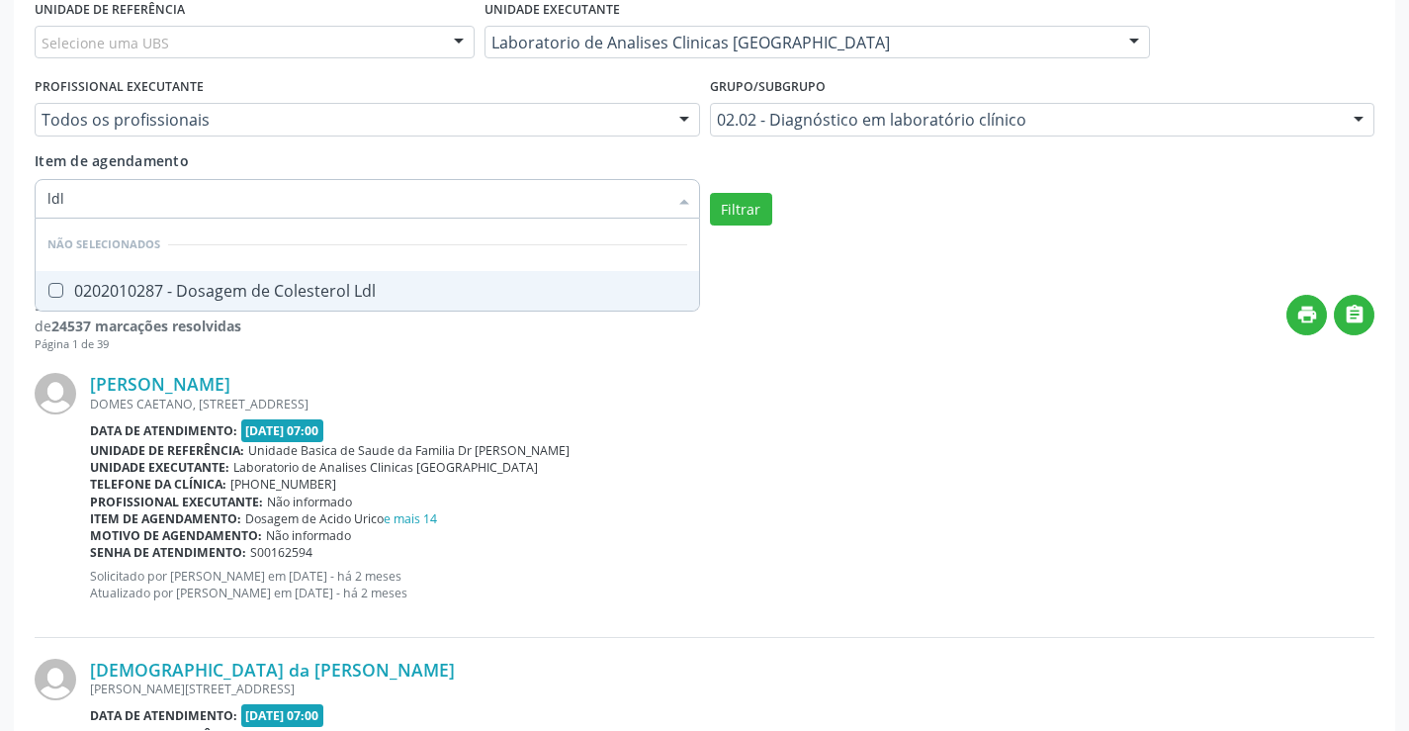
drag, startPoint x: 491, startPoint y: 294, endPoint x: 739, endPoint y: 243, distance: 253.3
click at [497, 294] on div "0202010287 - Dosagem de Colesterol Ldl" at bounding box center [367, 291] width 640 height 16
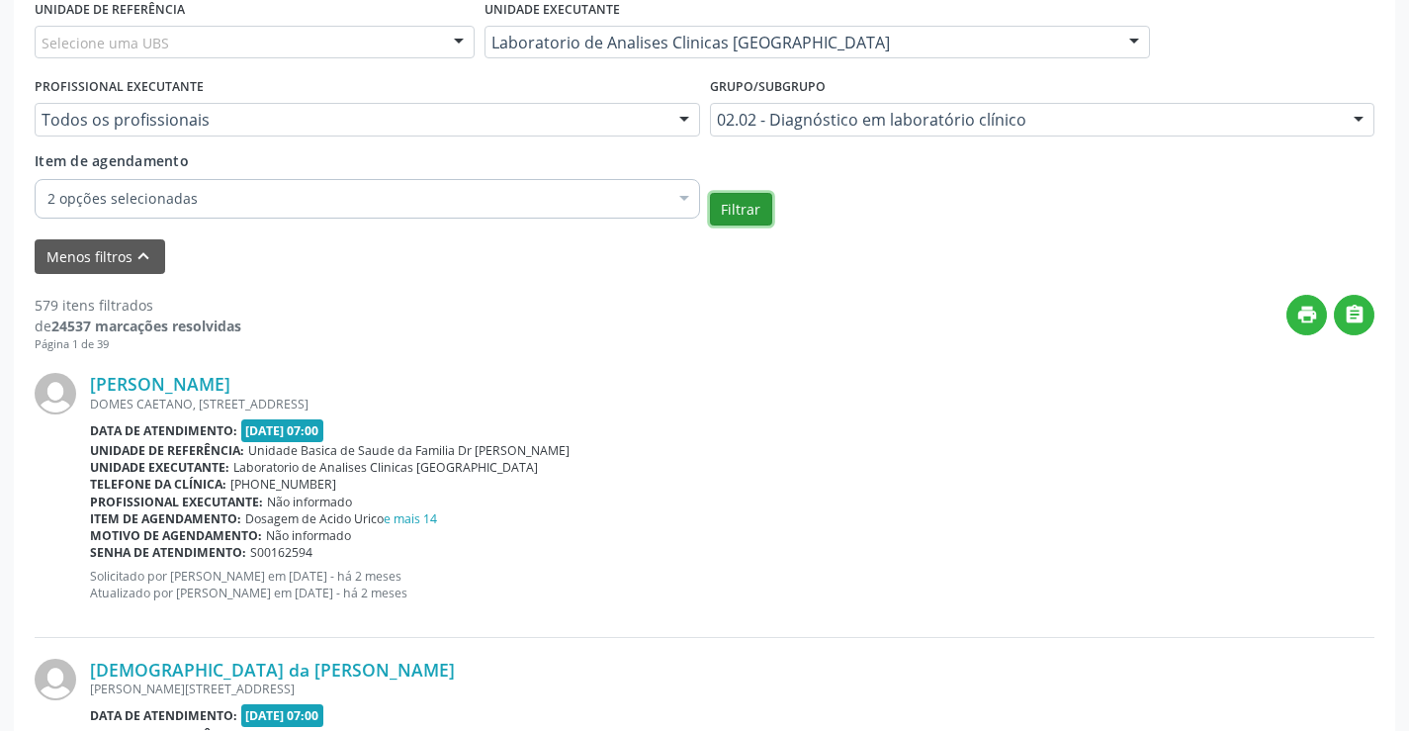
click at [765, 212] on button "Filtrar" at bounding box center [741, 210] width 62 height 34
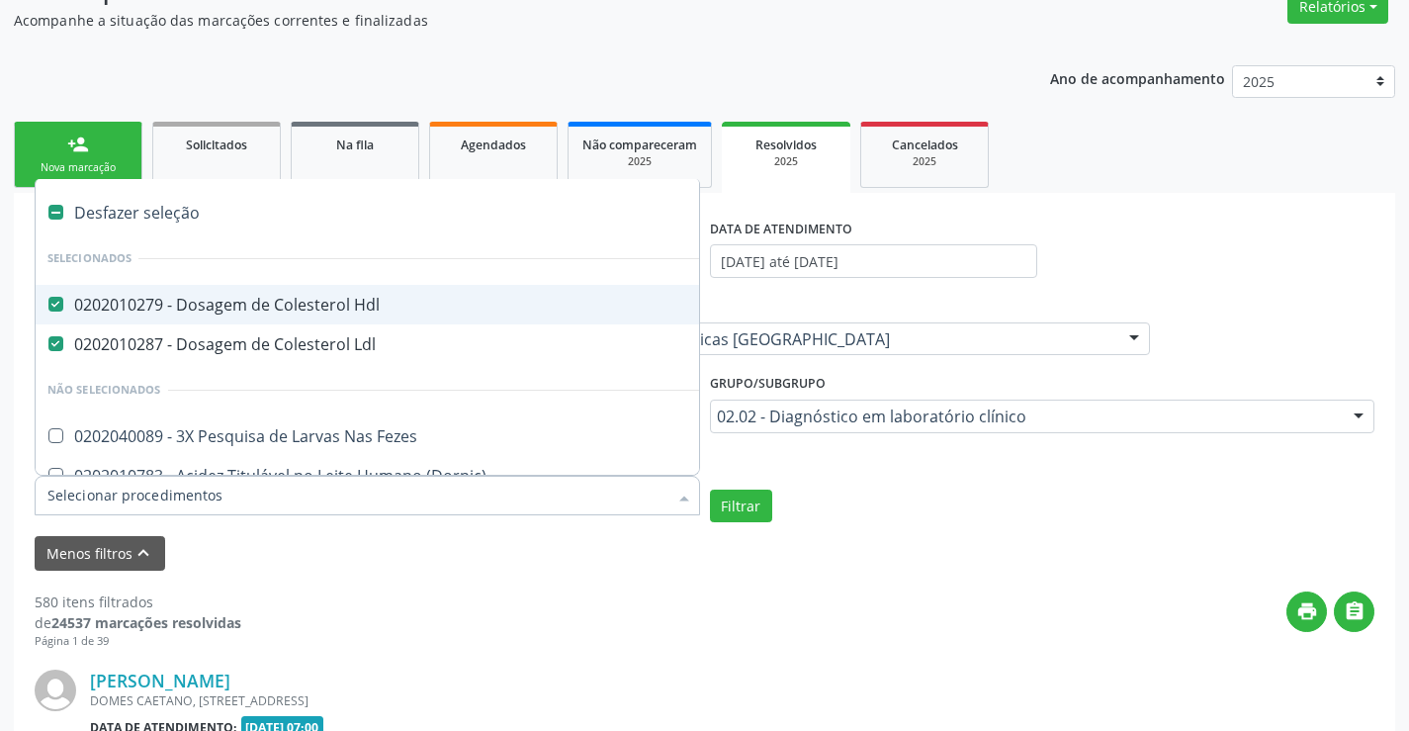
click at [299, 301] on div "0202010279 - Dosagem de Colesterol Hdl" at bounding box center [581, 305] width 1068 height 16
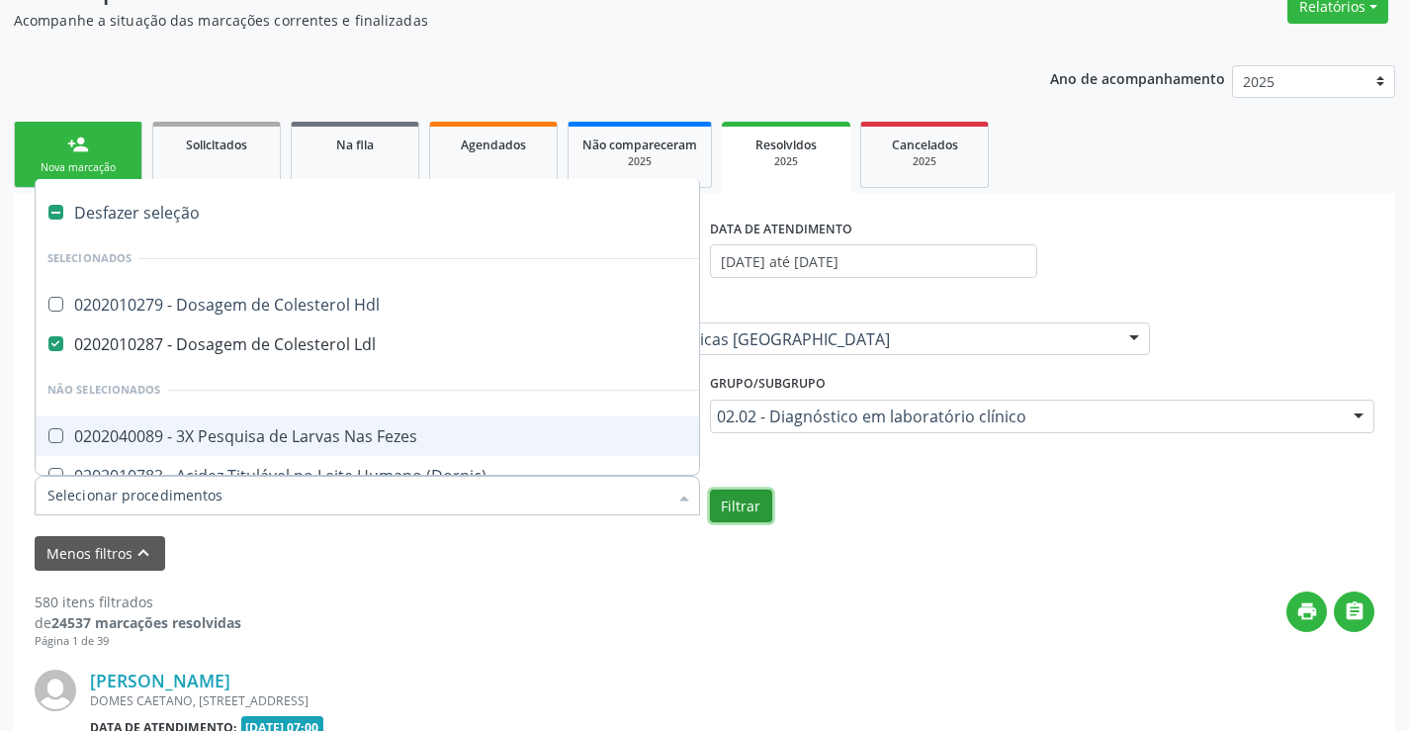
checkbox Hdl "true"
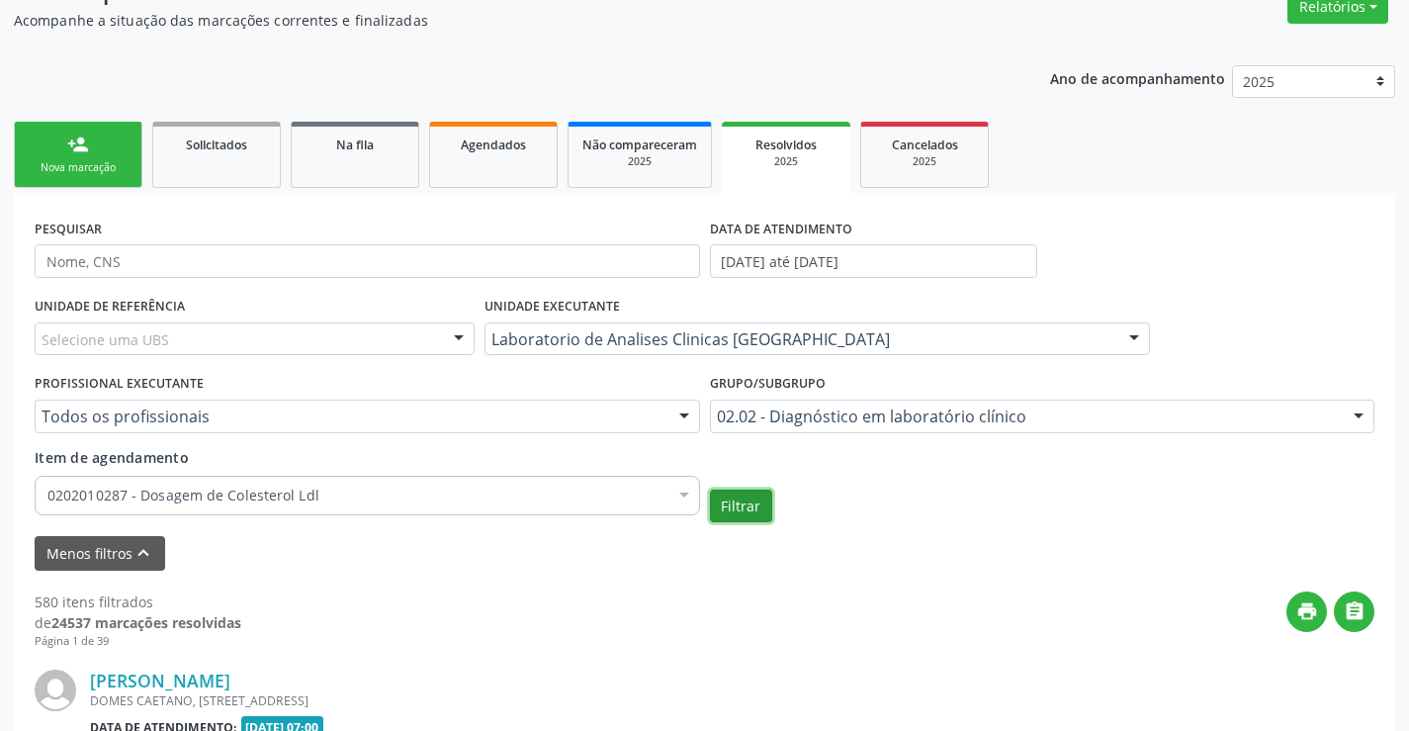
click at [754, 503] on button "Filtrar" at bounding box center [741, 507] width 62 height 34
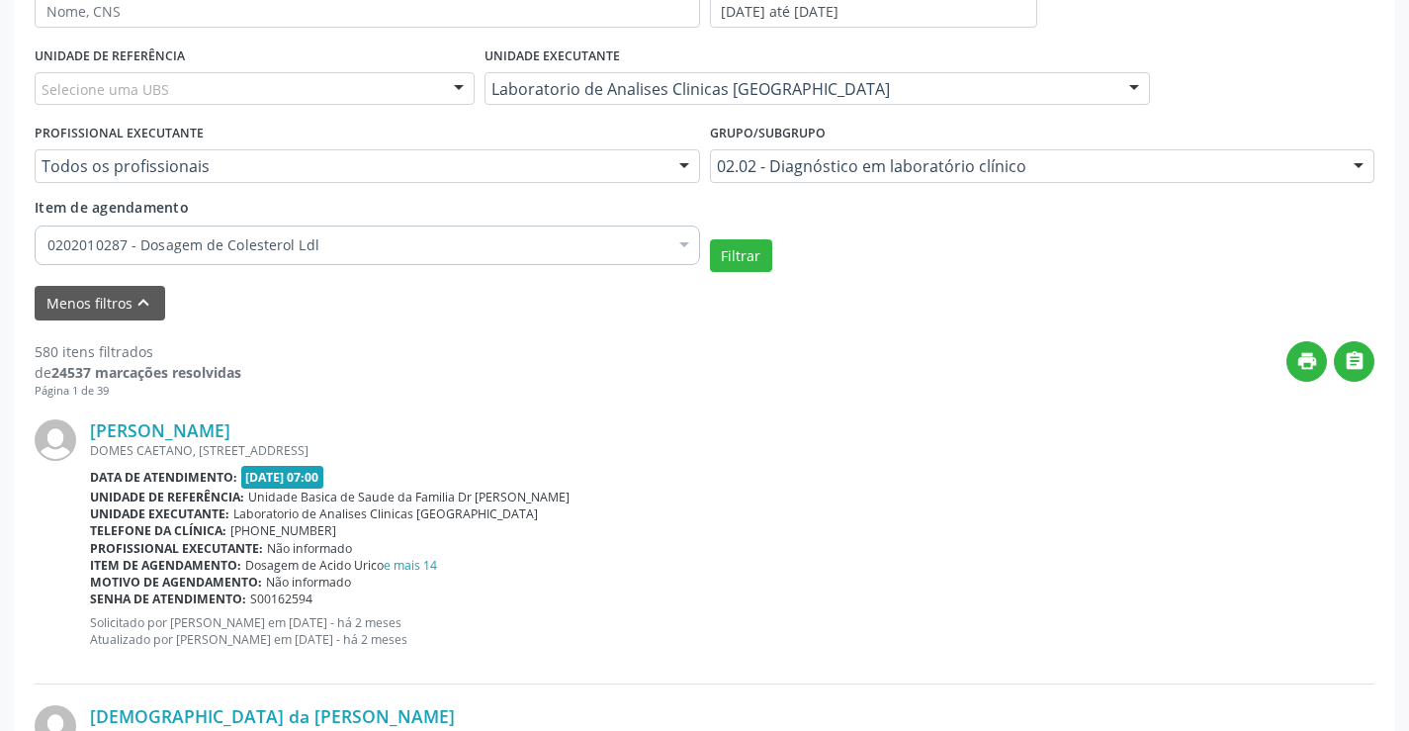
scroll to position [471, 0]
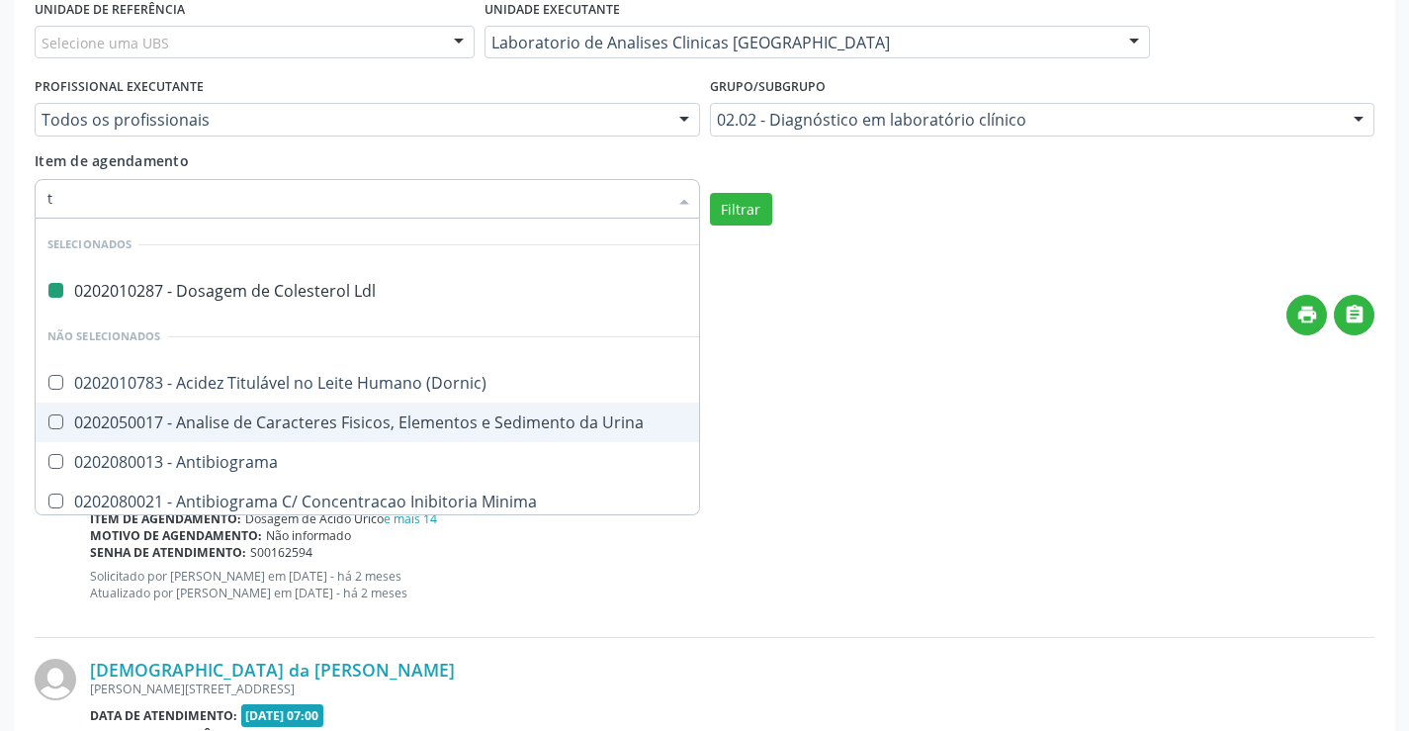
type input "tr"
checkbox Ldl "false"
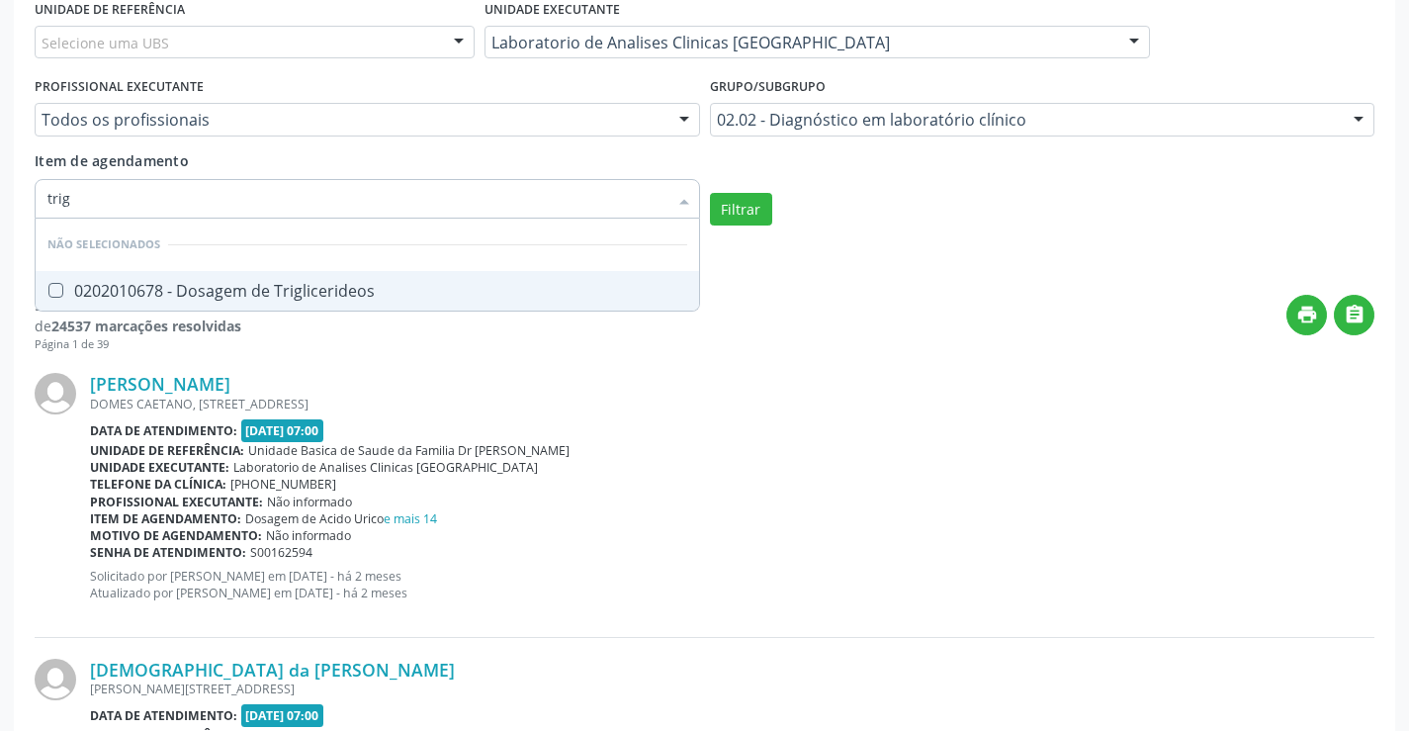
type input "trigl"
click at [409, 302] on span "0202010678 - Dosagem de Triglicerideos" at bounding box center [368, 291] width 664 height 40
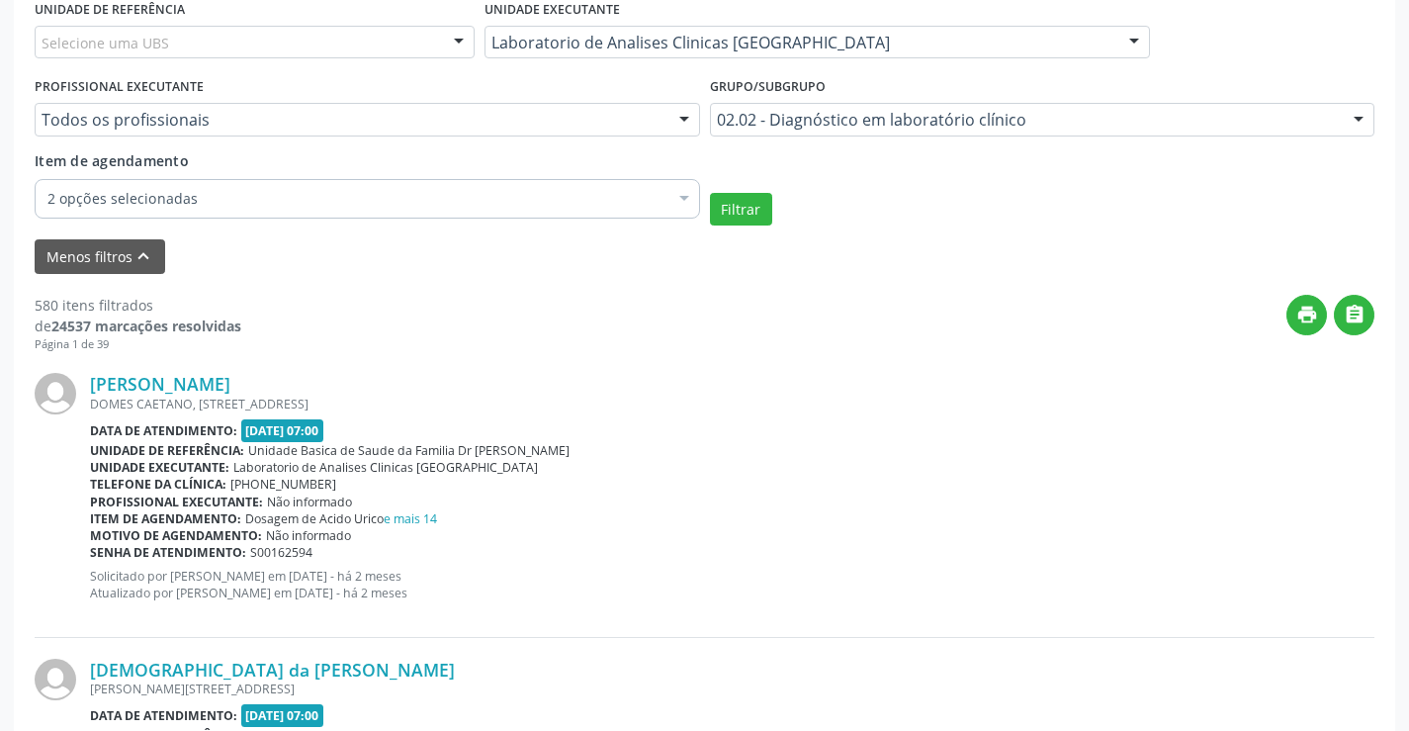
click at [325, 166] on div "Item de agendamento 2 opções selecionadas Desfazer seleção Selecionados 0202010…" at bounding box center [368, 181] width 666 height 62
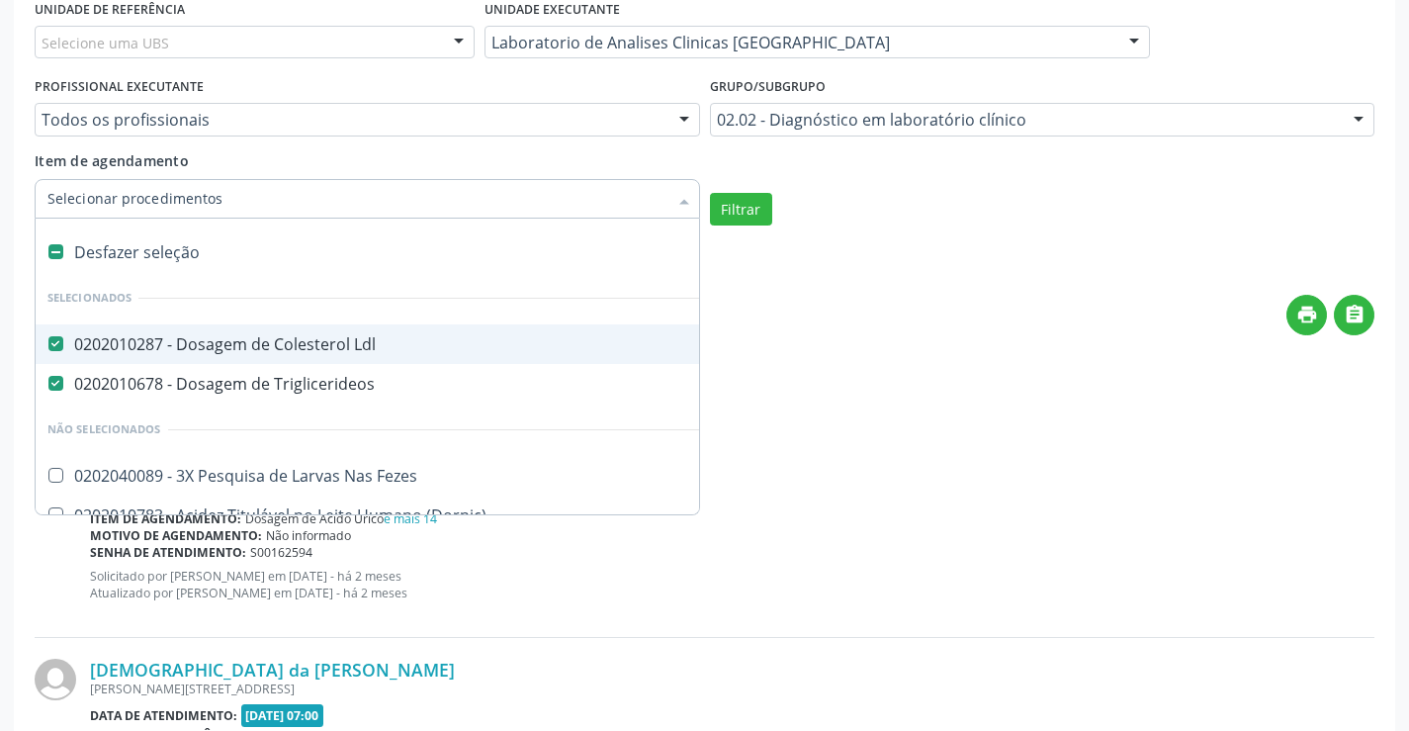
click at [159, 355] on span "0202010287 - Dosagem de Colesterol Ldl" at bounding box center [582, 344] width 1092 height 40
click at [755, 219] on button "Filtrar" at bounding box center [741, 210] width 62 height 34
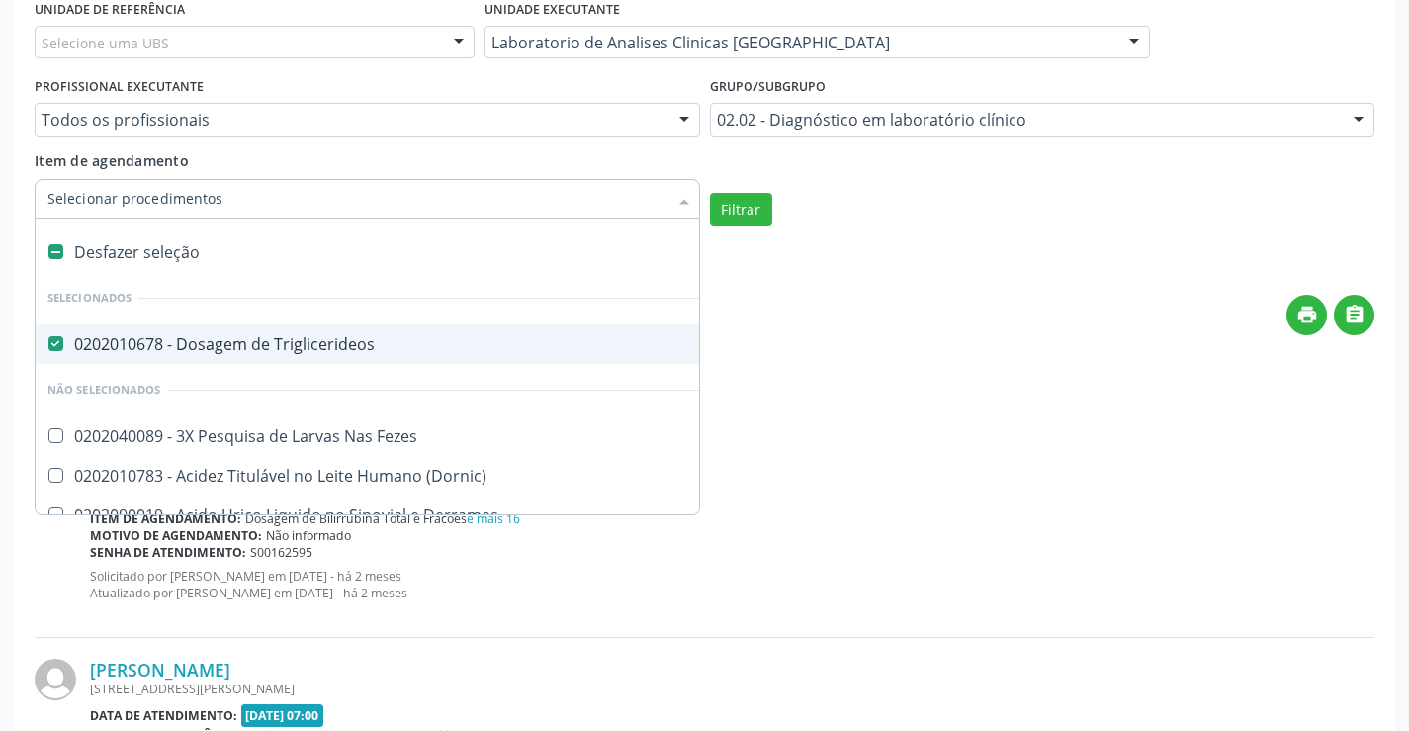
click at [328, 267] on div "Desfazer seleção" at bounding box center [582, 252] width 1092 height 40
checkbox Triglicerideos "false"
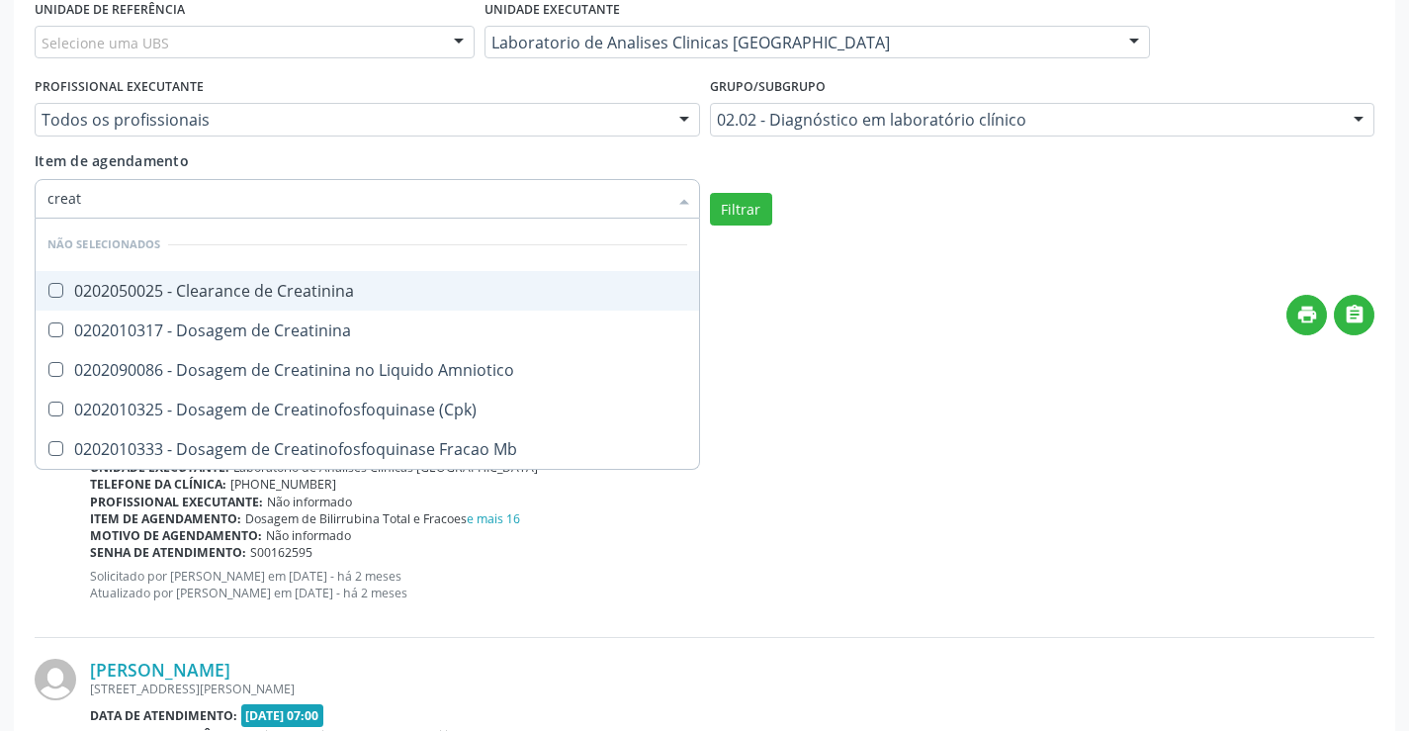
type input "creati"
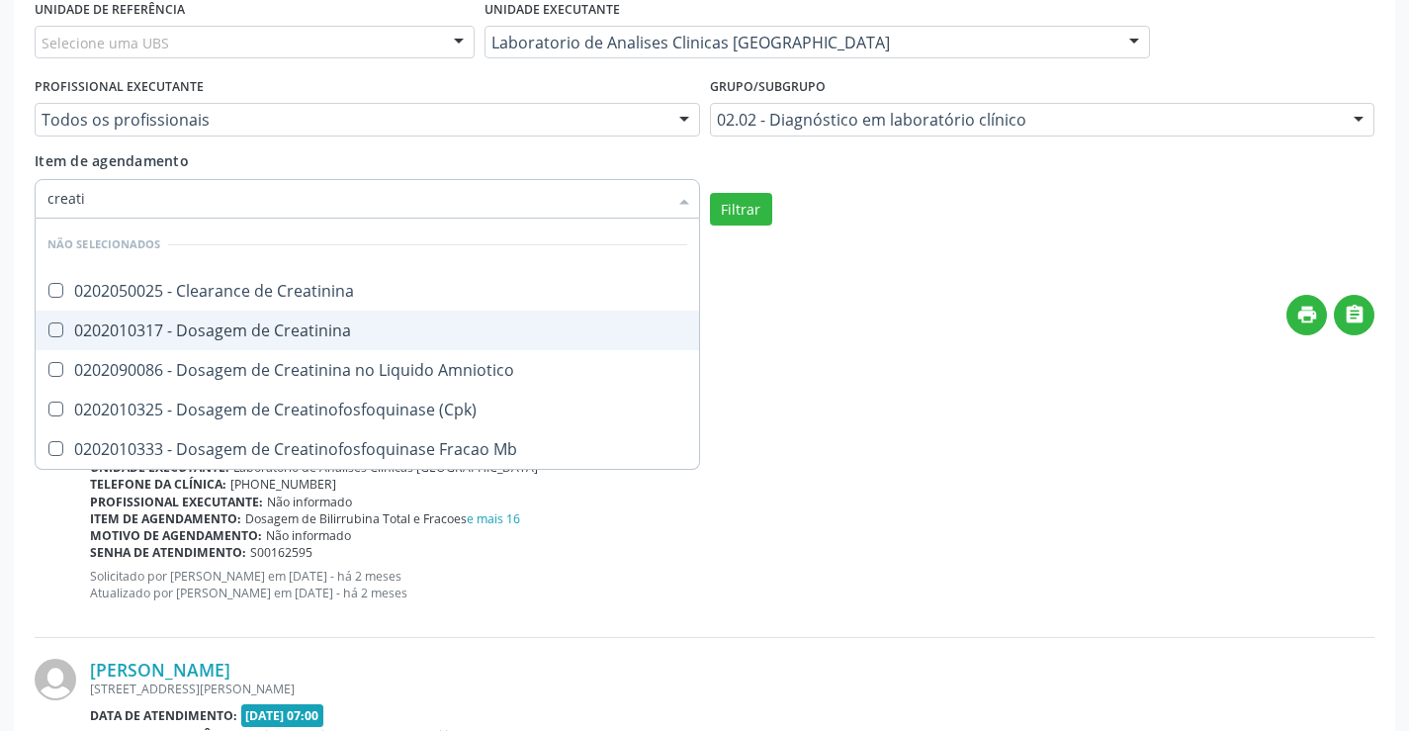
click at [323, 322] on div "0202010317 - Dosagem de Creatinina" at bounding box center [367, 330] width 640 height 16
checkbox Creatinina "true"
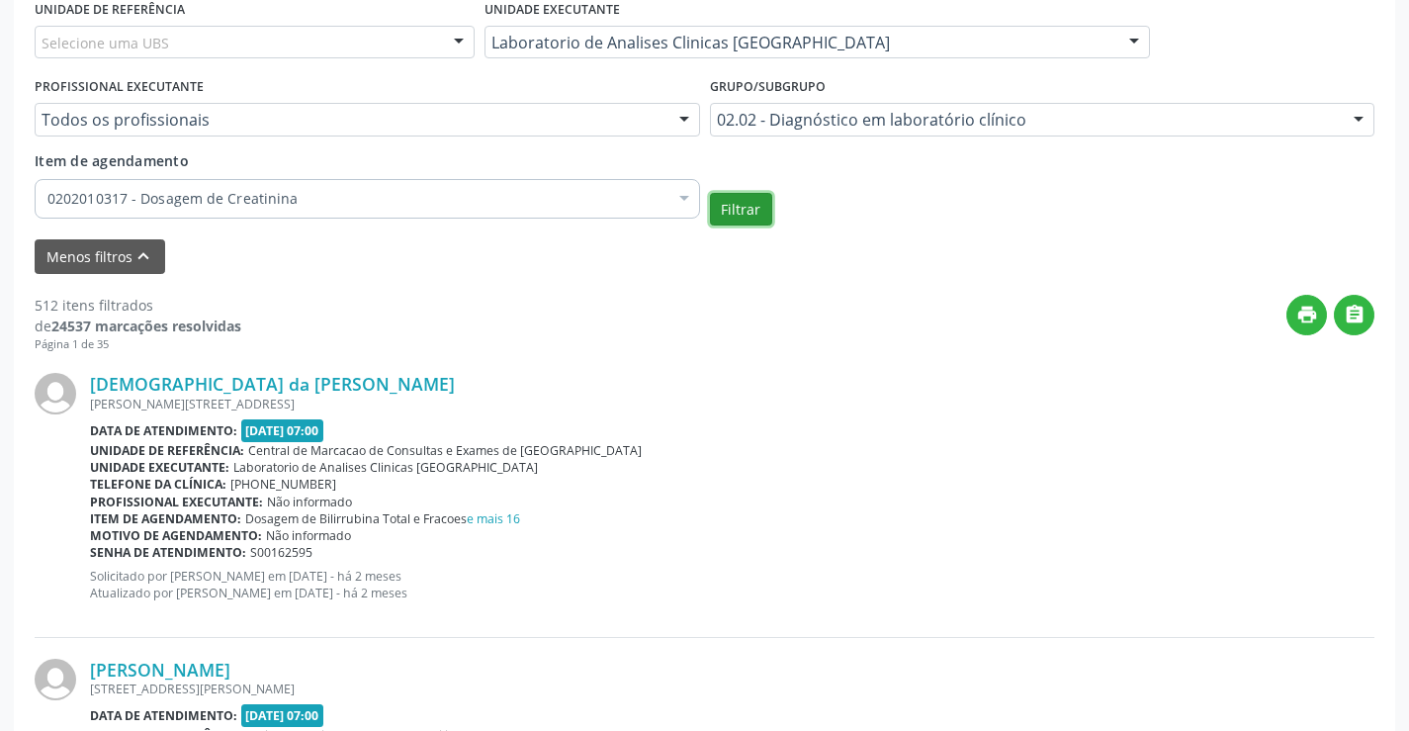
click at [767, 215] on button "Filtrar" at bounding box center [741, 210] width 62 height 34
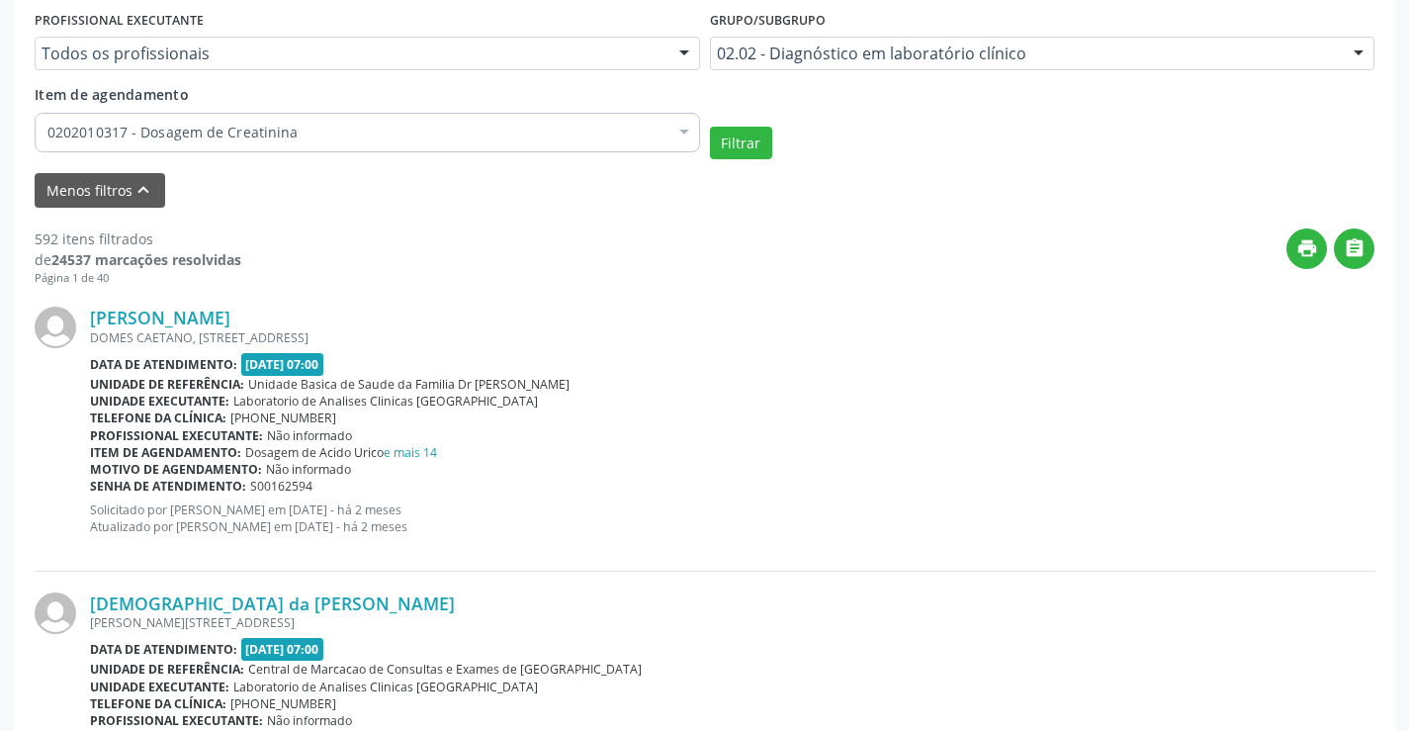
scroll to position [570, 0]
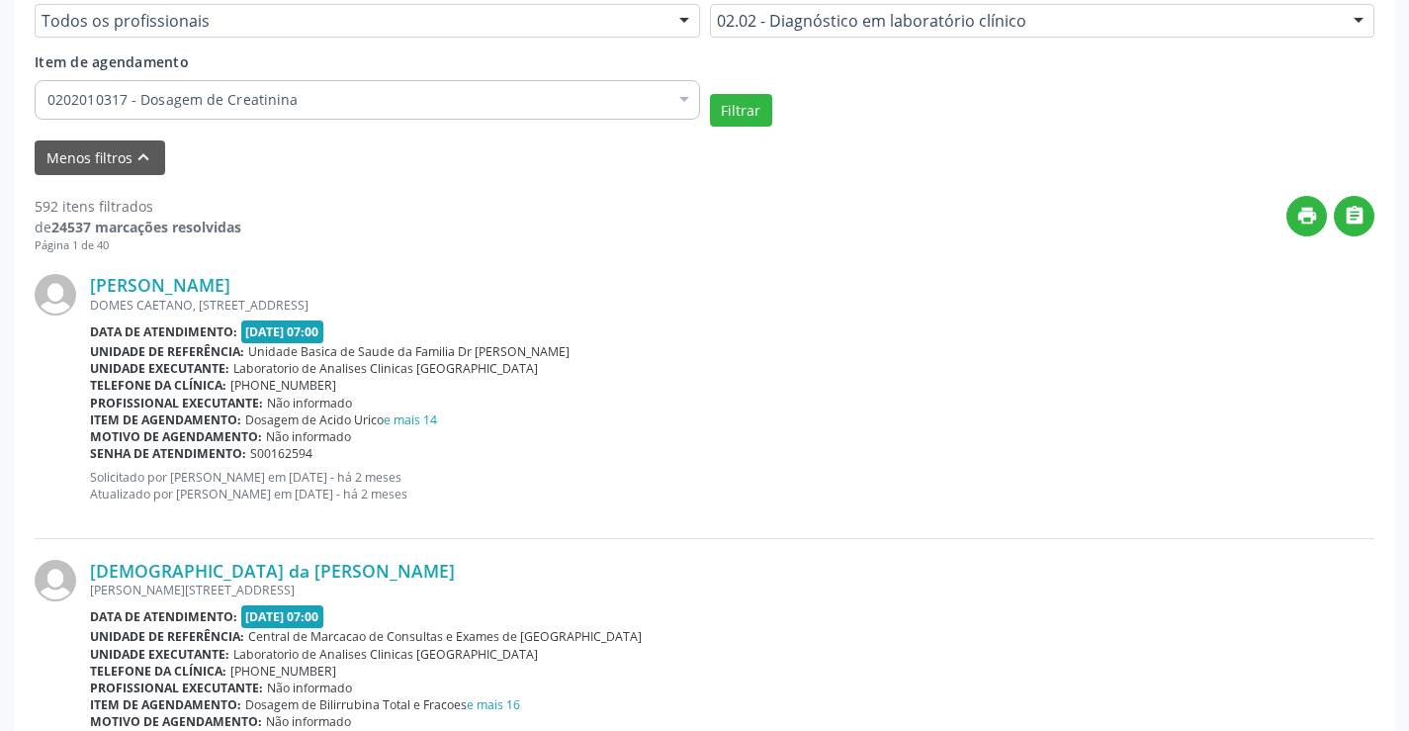
click at [362, 115] on div "0202010317 - Dosagem de Creatinina" at bounding box center [368, 100] width 666 height 40
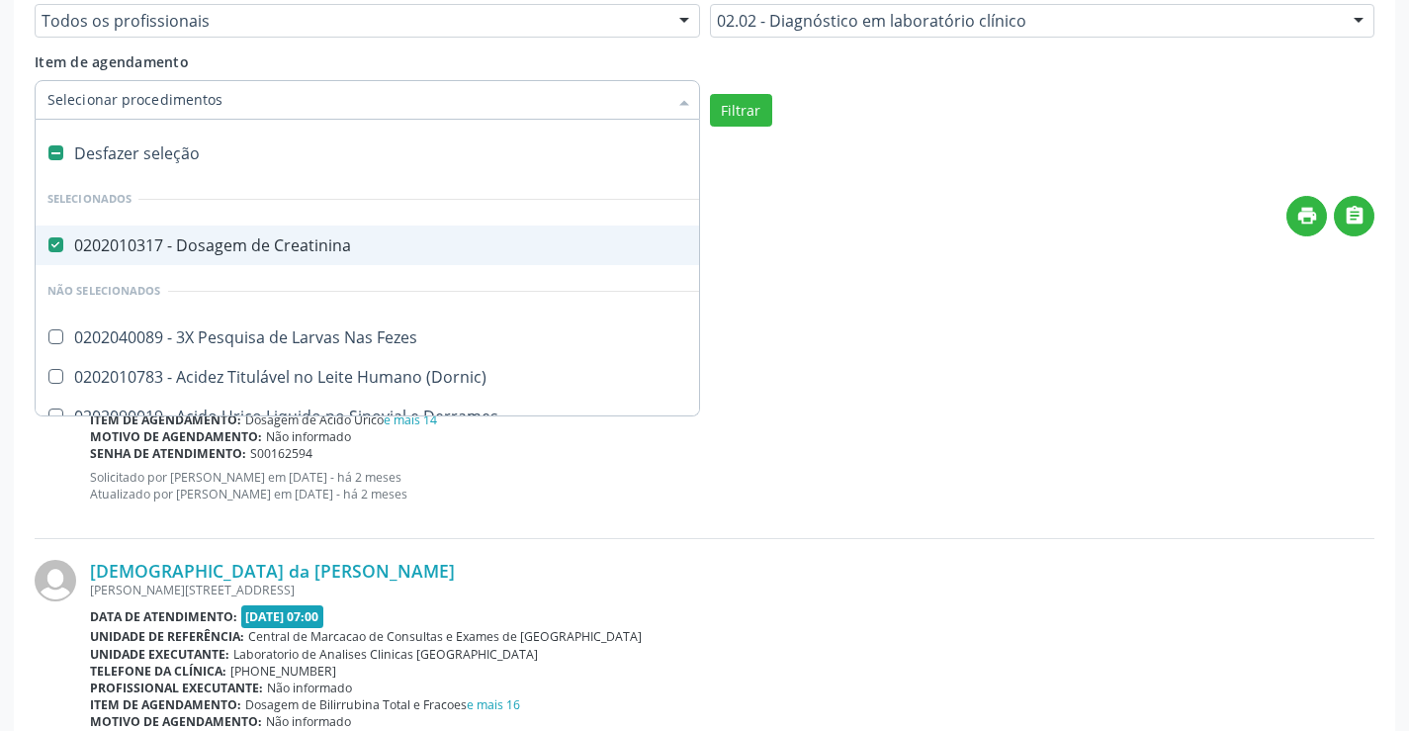
click at [269, 262] on span "0202010317 - Dosagem de Creatinina" at bounding box center [582, 246] width 1092 height 40
checkbox Creatinina "false"
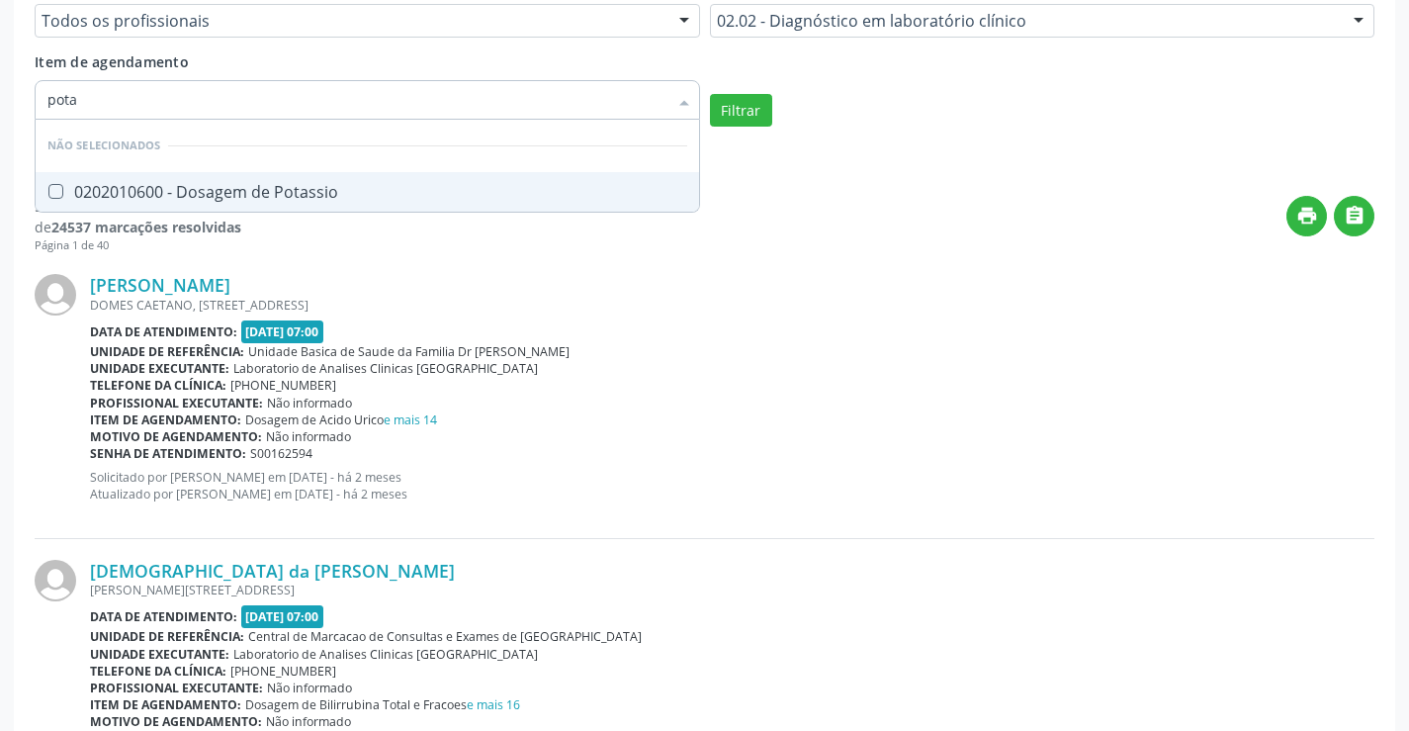
type input "potas"
click at [296, 194] on div "0202010600 - Dosagem de Potassio" at bounding box center [367, 192] width 640 height 16
click at [738, 124] on button "Filtrar" at bounding box center [741, 111] width 62 height 34
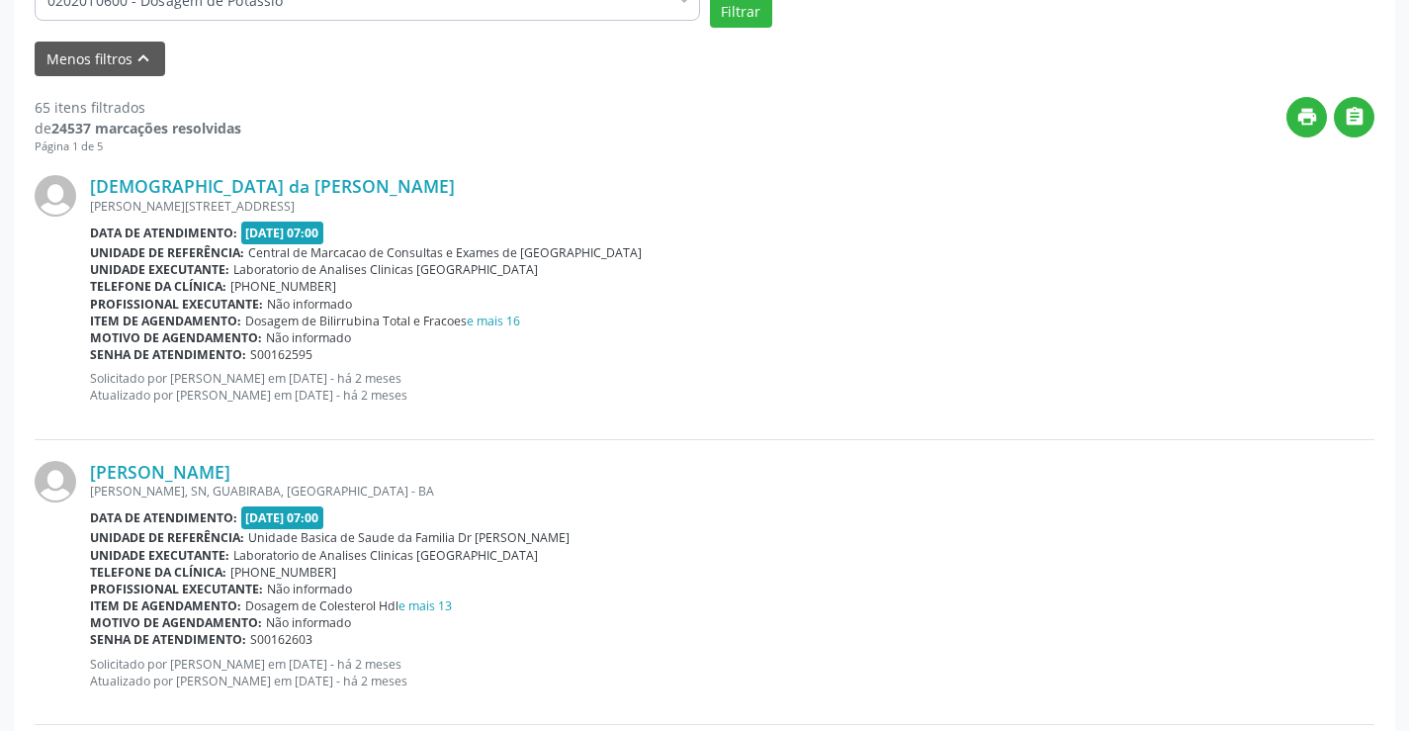
scroll to position [471, 0]
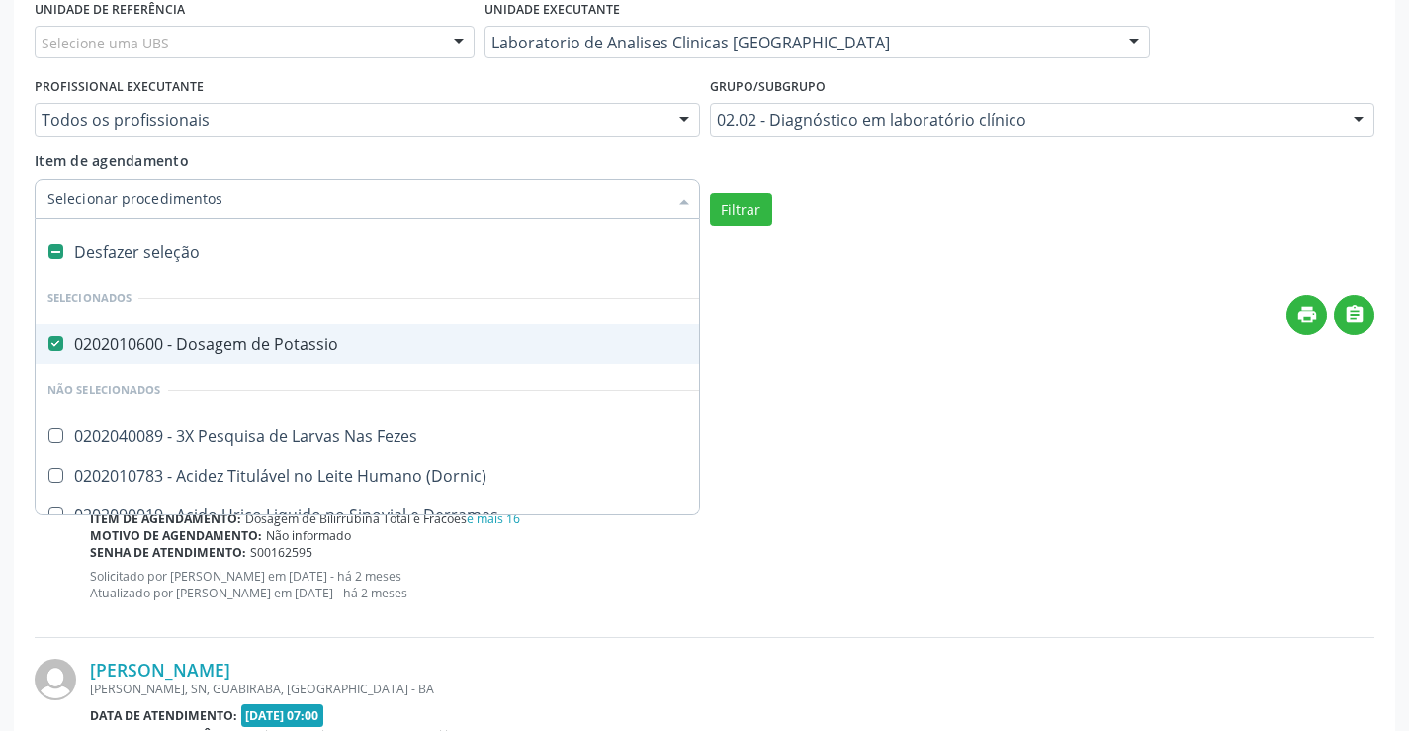
click at [278, 330] on span "0202010600 - Dosagem de Potassio" at bounding box center [582, 344] width 1092 height 40
checkbox Potassio "false"
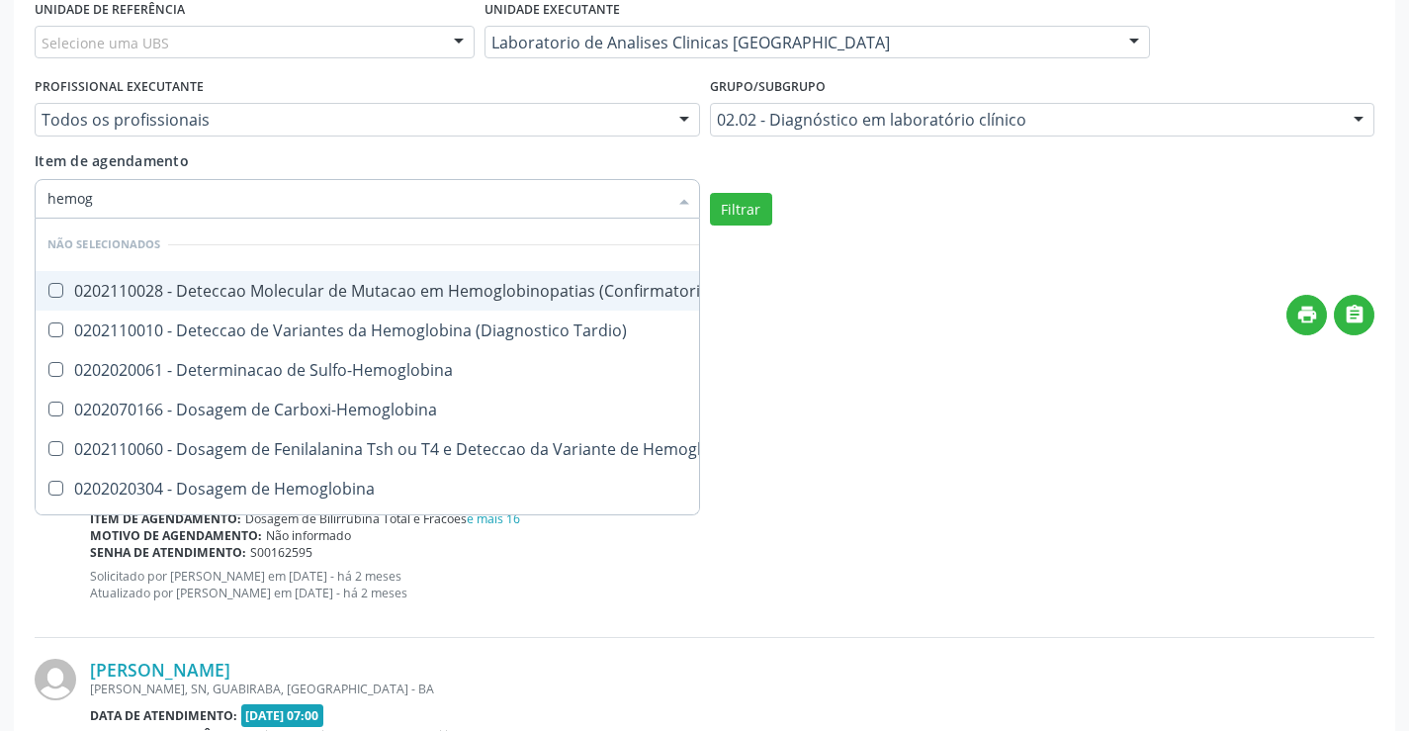
type input "hemogr"
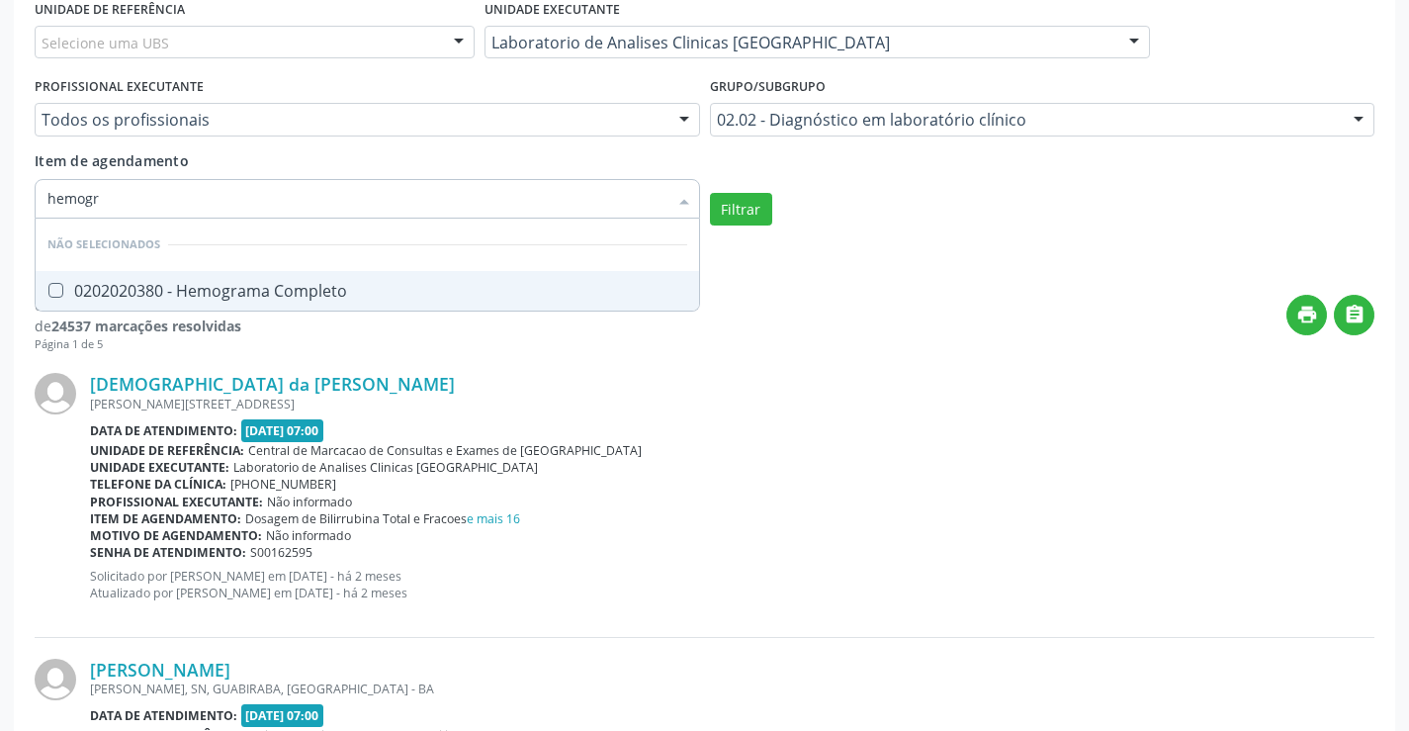
click at [290, 276] on span "0202020380 - Hemograma Completo" at bounding box center [368, 291] width 664 height 40
checkbox Completo "true"
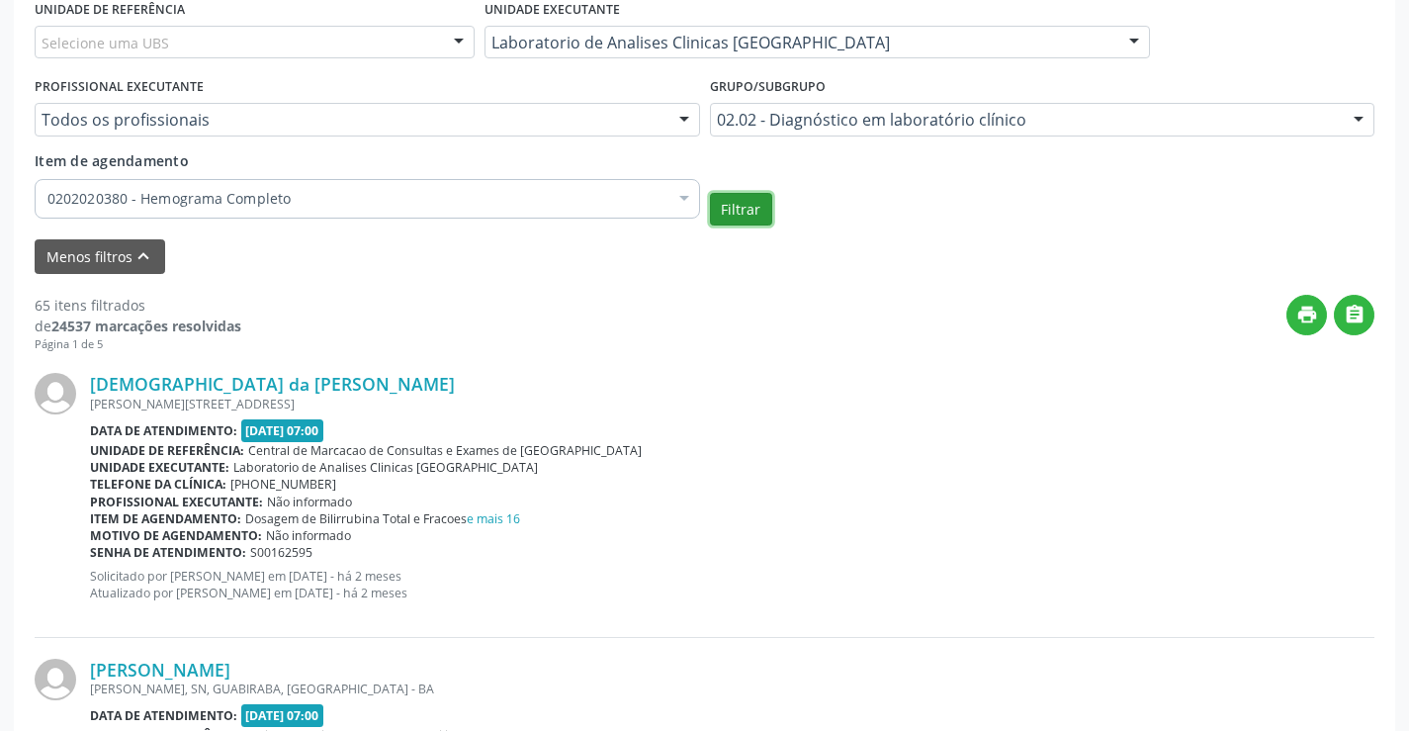
click at [765, 210] on button "Filtrar" at bounding box center [741, 210] width 62 height 34
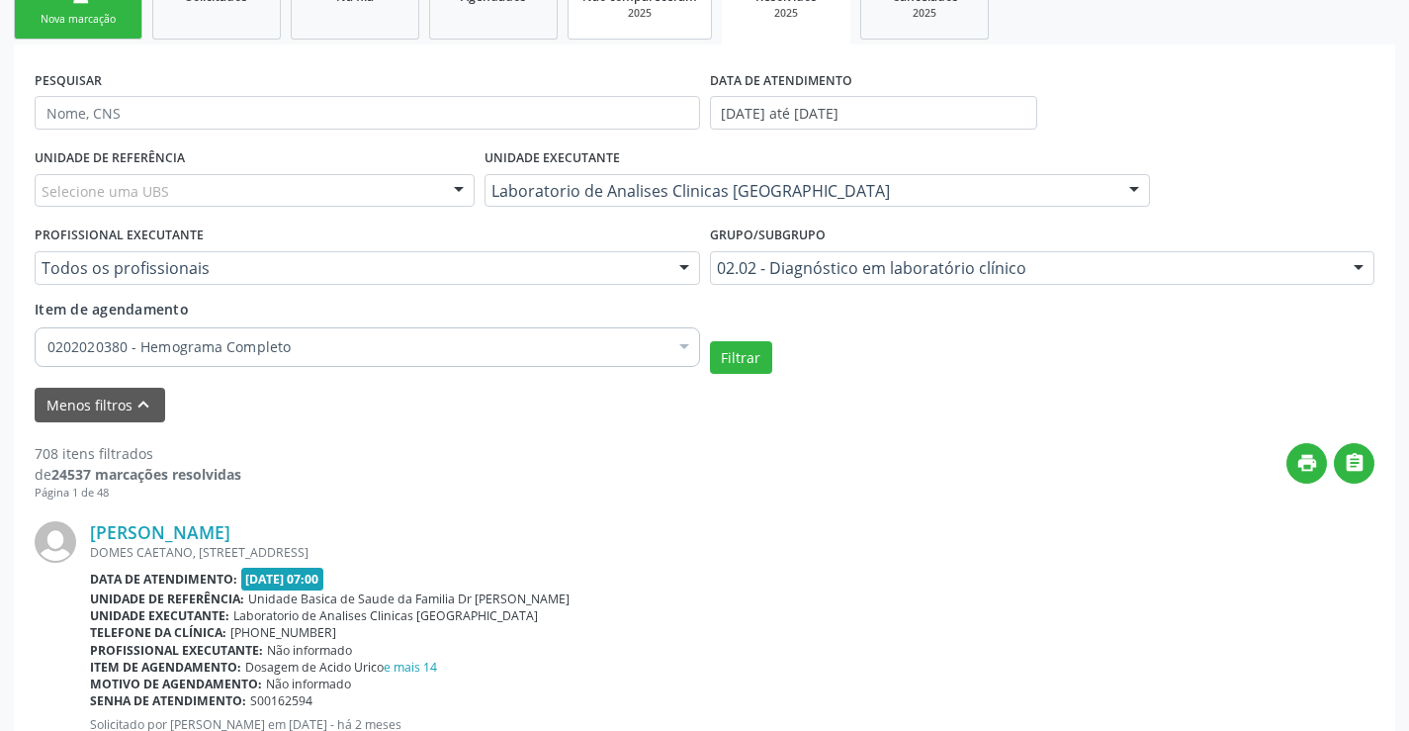
scroll to position [0, 0]
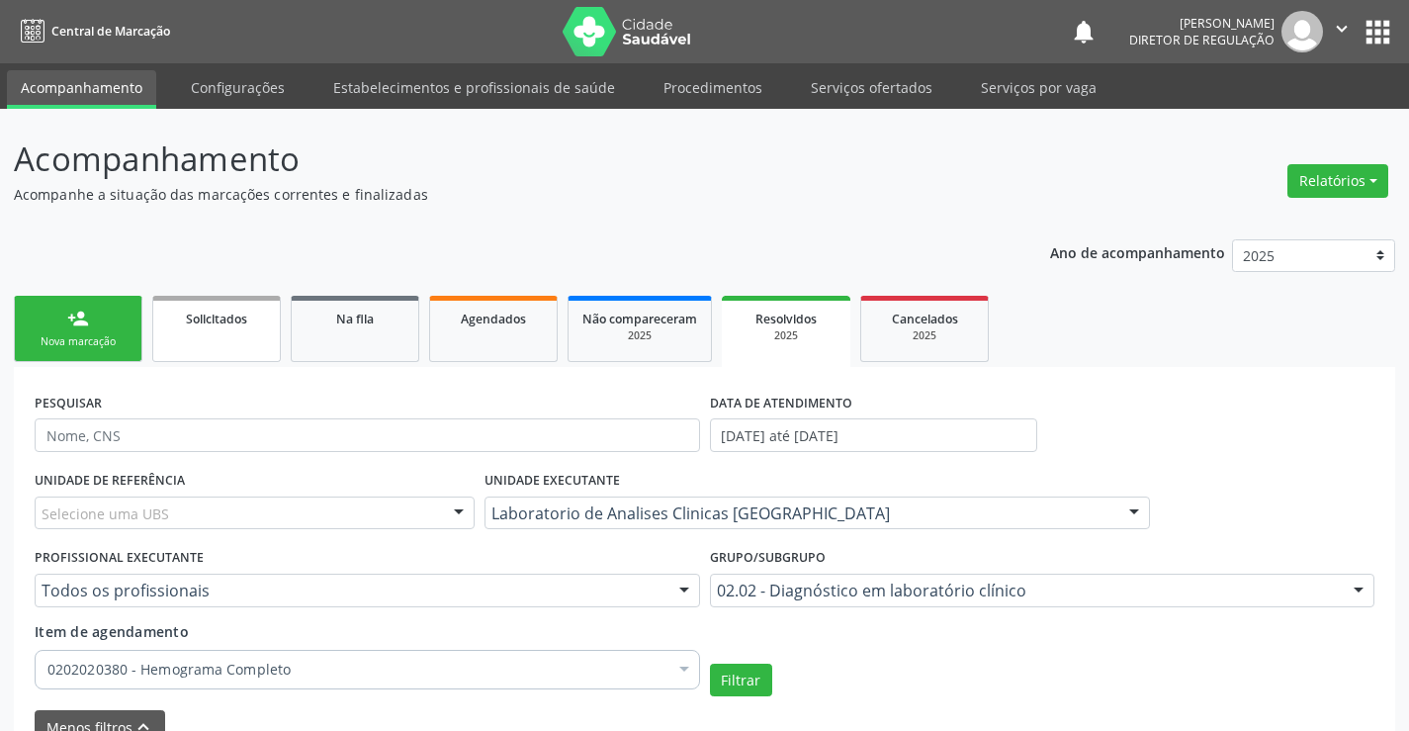
click at [241, 341] on link "Solicitados" at bounding box center [216, 329] width 129 height 66
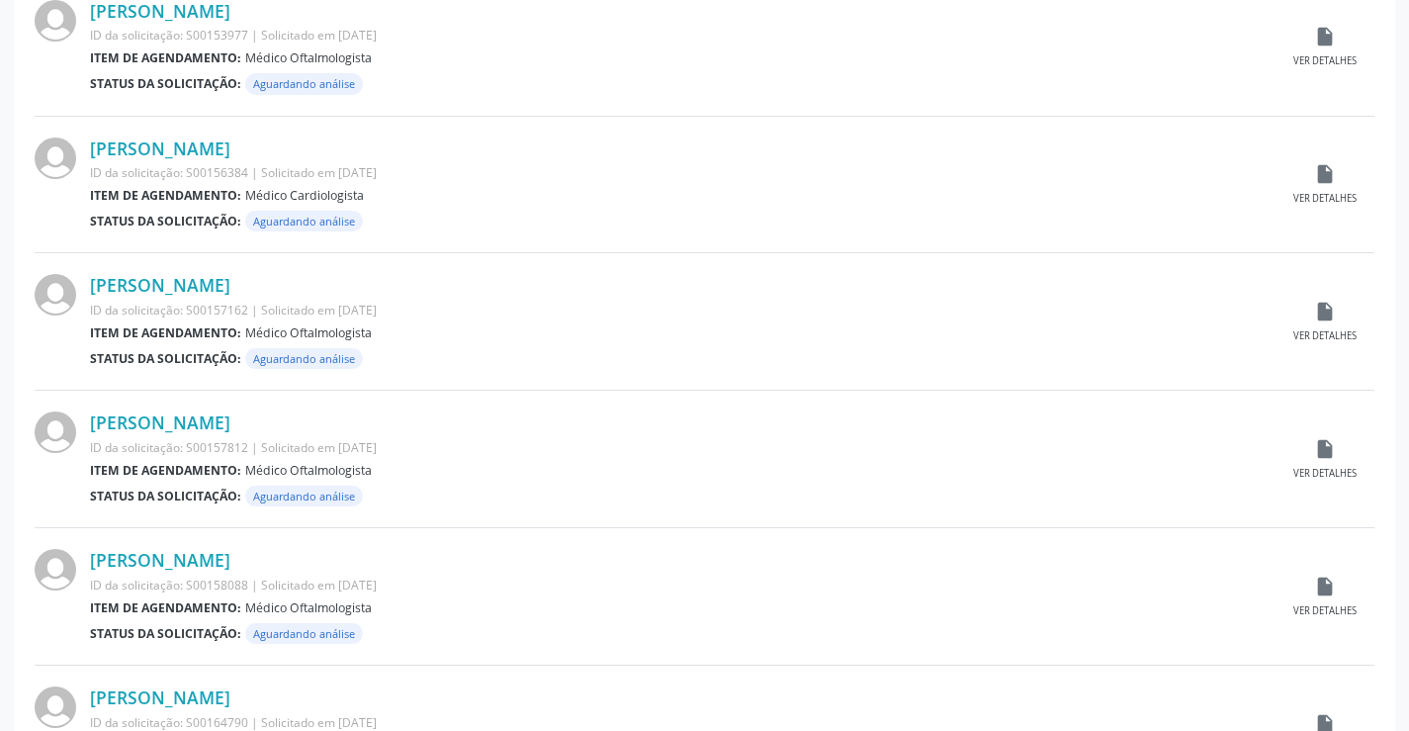
scroll to position [1950, 0]
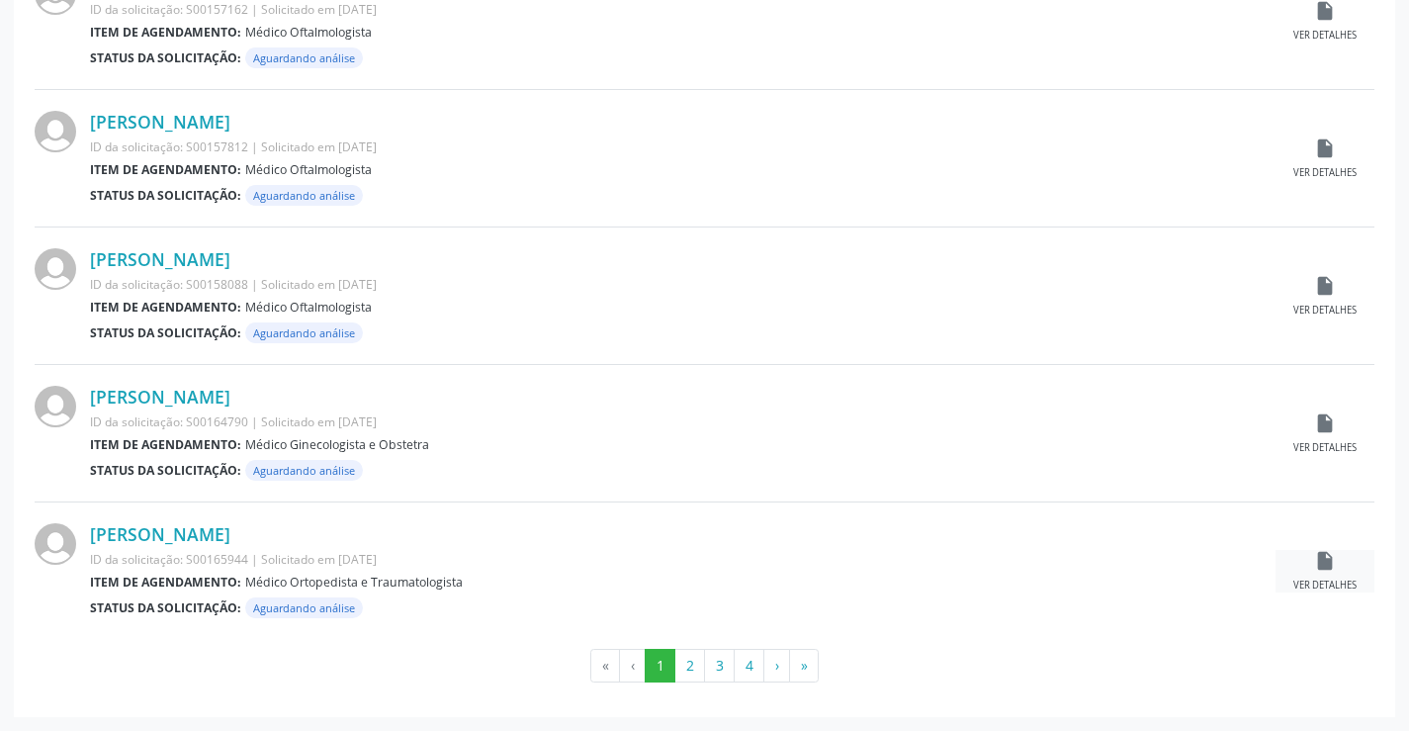
click at [1332, 566] on icon "insert_drive_file" at bounding box center [1325, 561] width 22 height 22
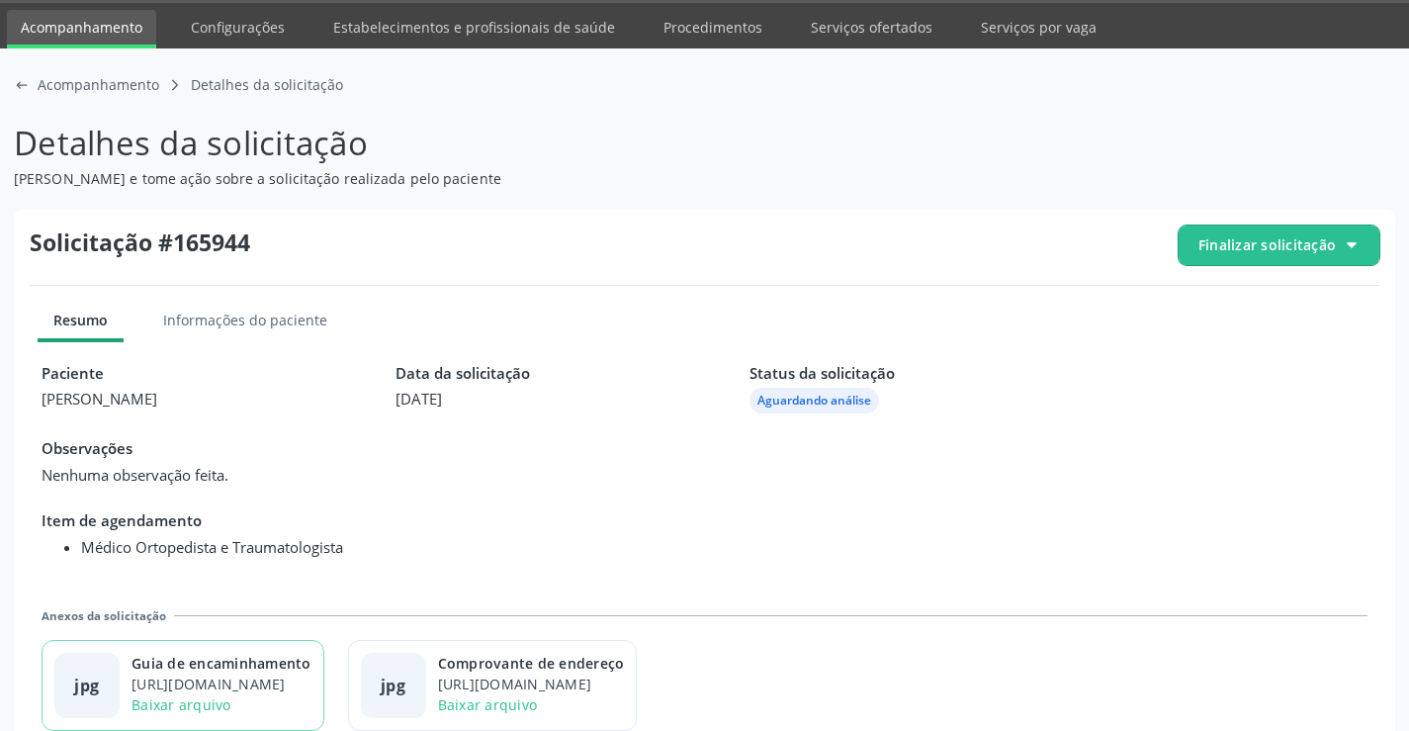
scroll to position [90, 0]
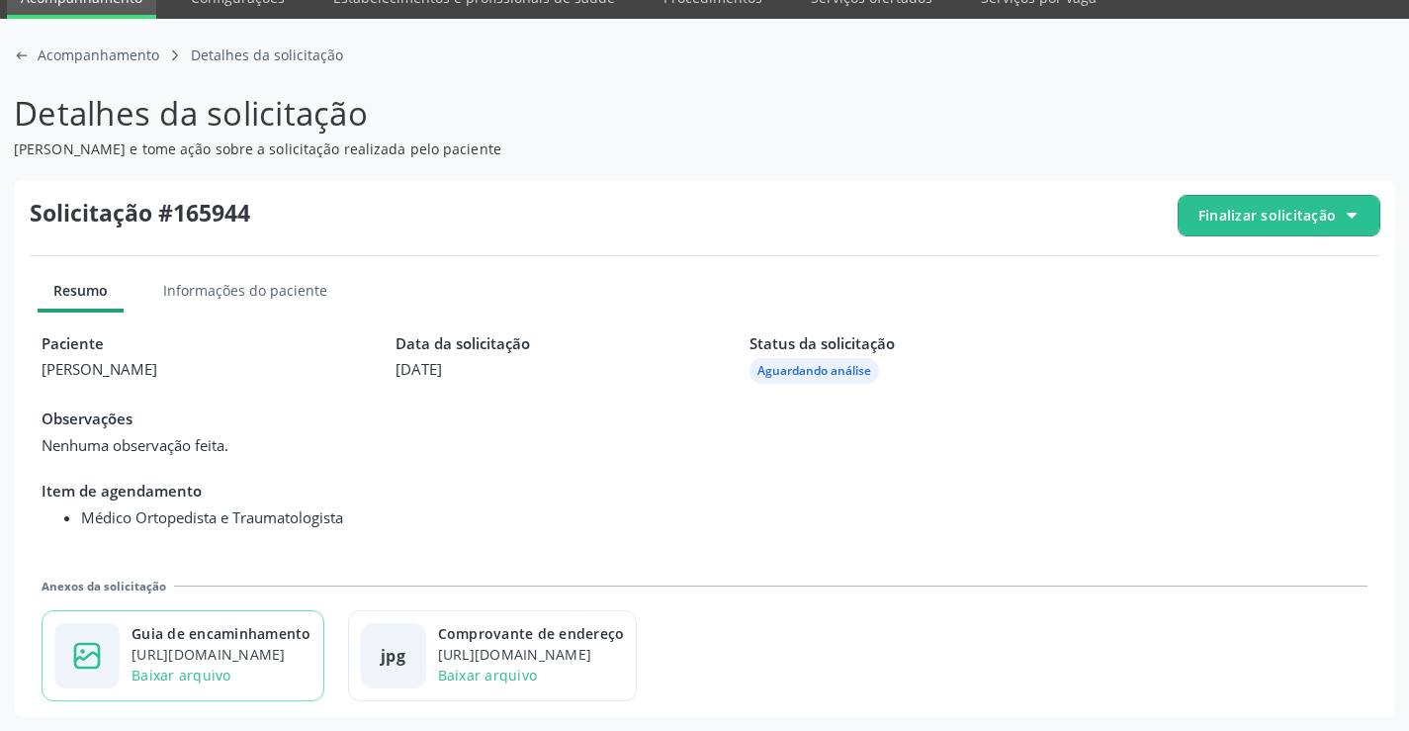
click at [224, 641] on div "Guia de encaminhamento" at bounding box center [222, 633] width 180 height 21
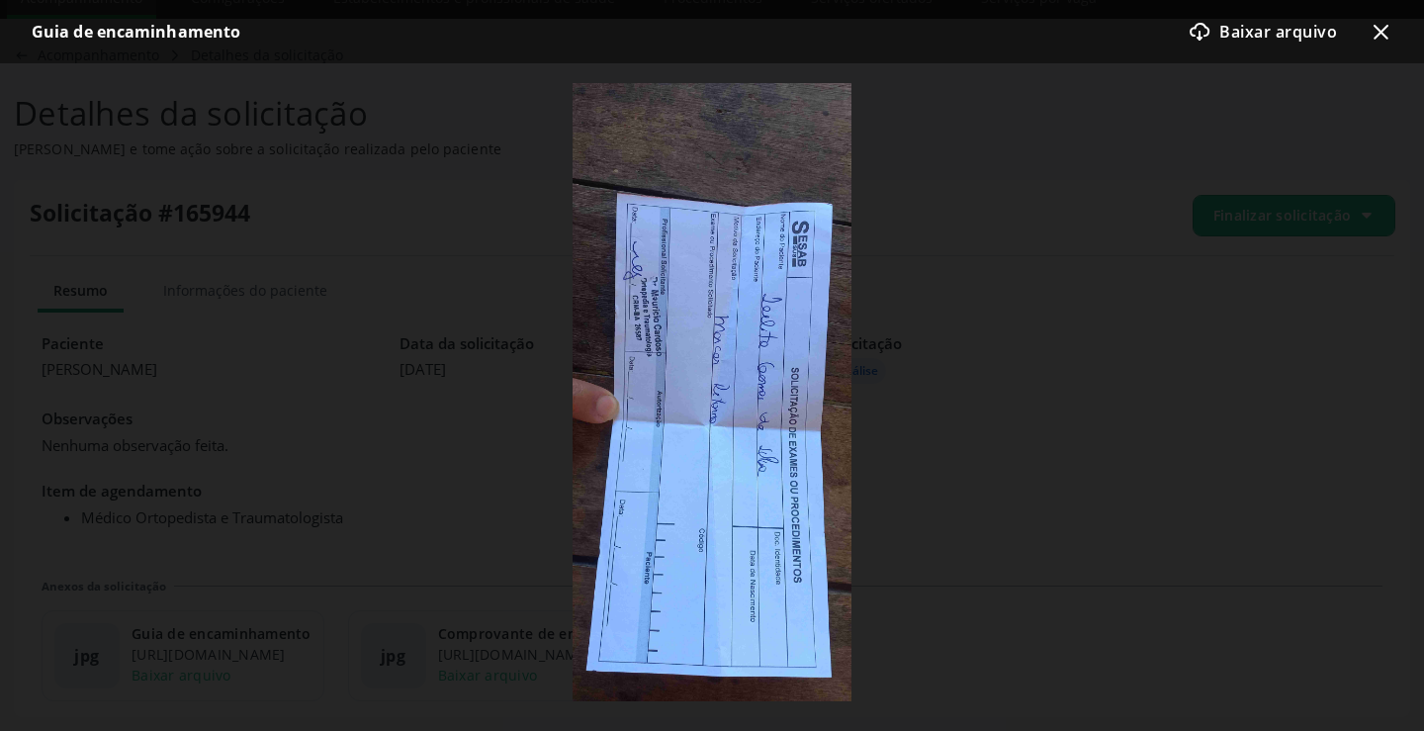
click at [1384, 36] on icon at bounding box center [1381, 32] width 15 height 15
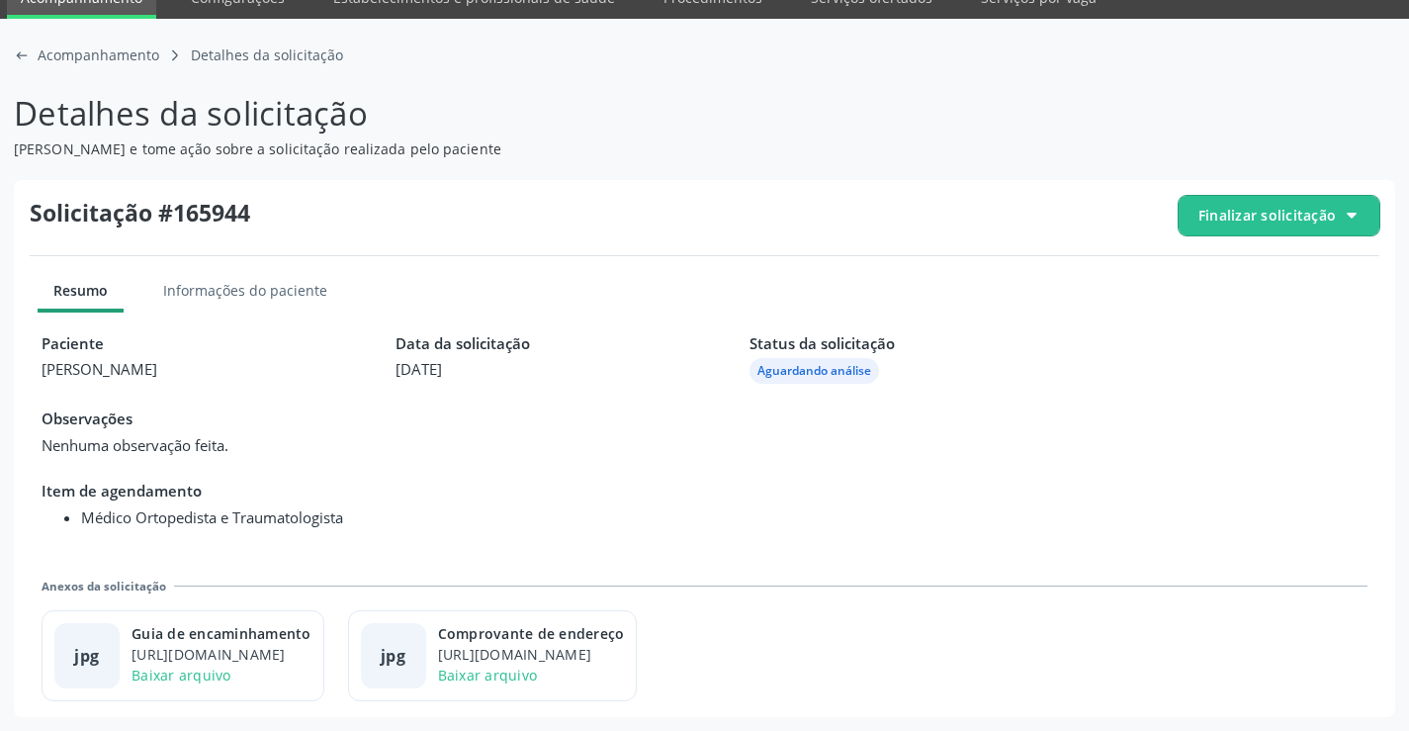
click at [1271, 218] on span "Finalizar solicitação" at bounding box center [1267, 215] width 137 height 21
click at [1219, 315] on div "check-outline icon Deferir solicitação" at bounding box center [1280, 326] width 186 height 45
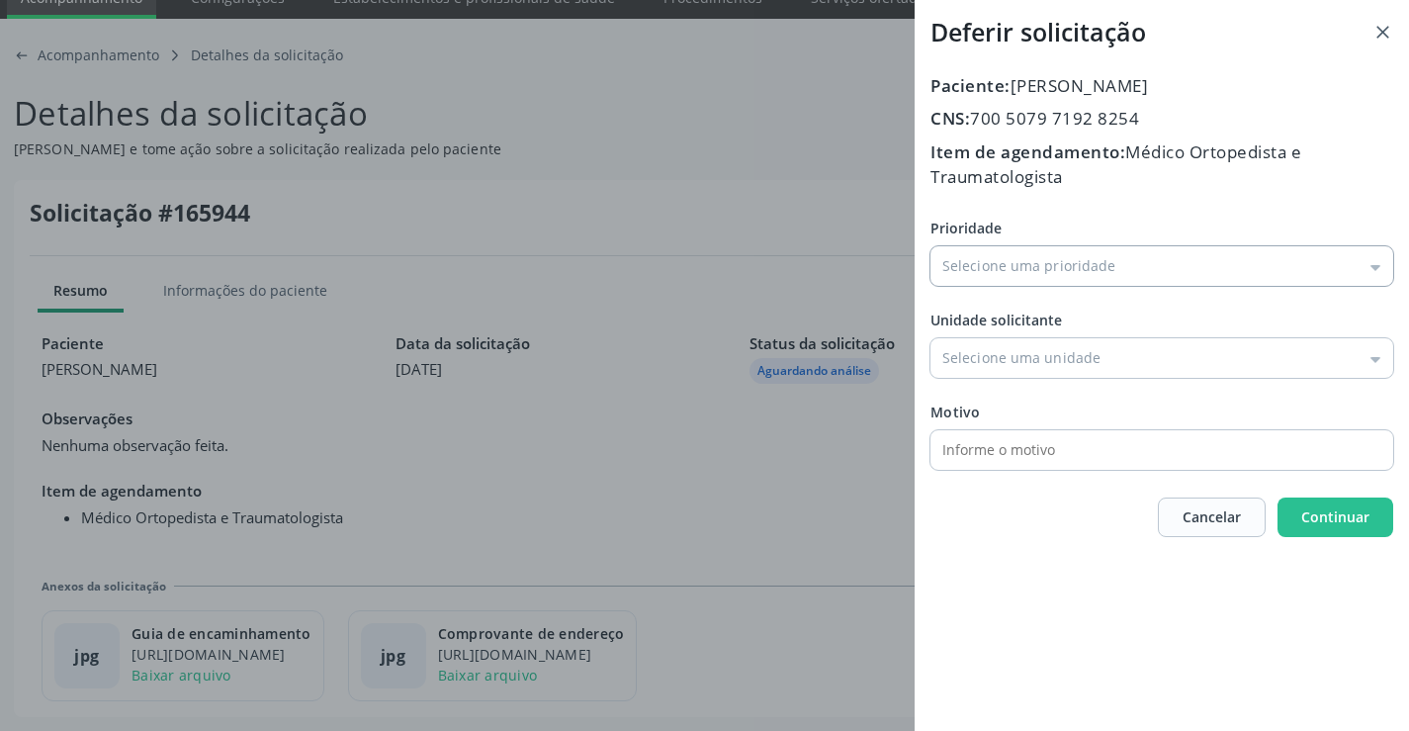
click at [991, 251] on input "Prioridade" at bounding box center [1162, 266] width 463 height 40
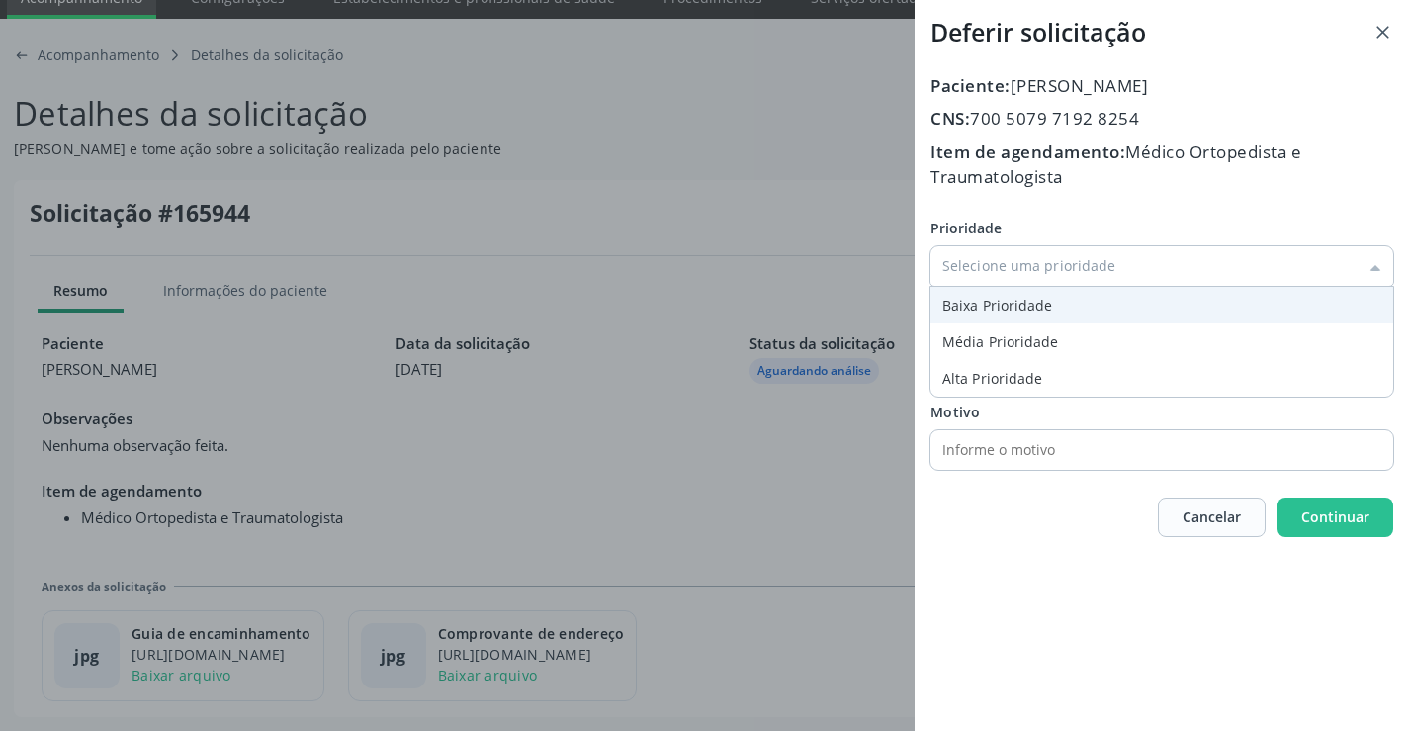
type input "Baixa Prioridade"
click at [984, 308] on div "Prioridade Baixa Prioridade Baixa Prioridade Média Prioridade Alta Prioridade U…" at bounding box center [1162, 344] width 463 height 252
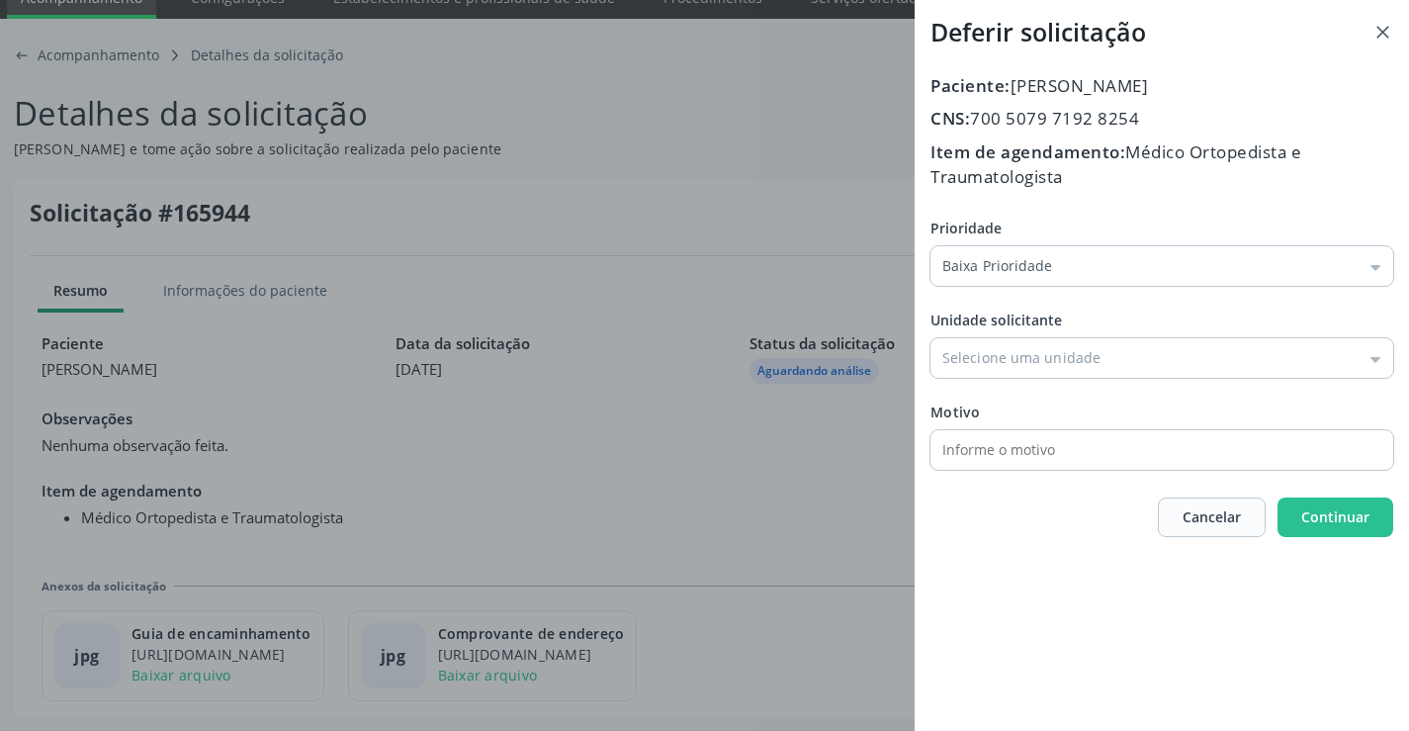
click at [1022, 371] on input "Prioridade" at bounding box center [1162, 358] width 463 height 40
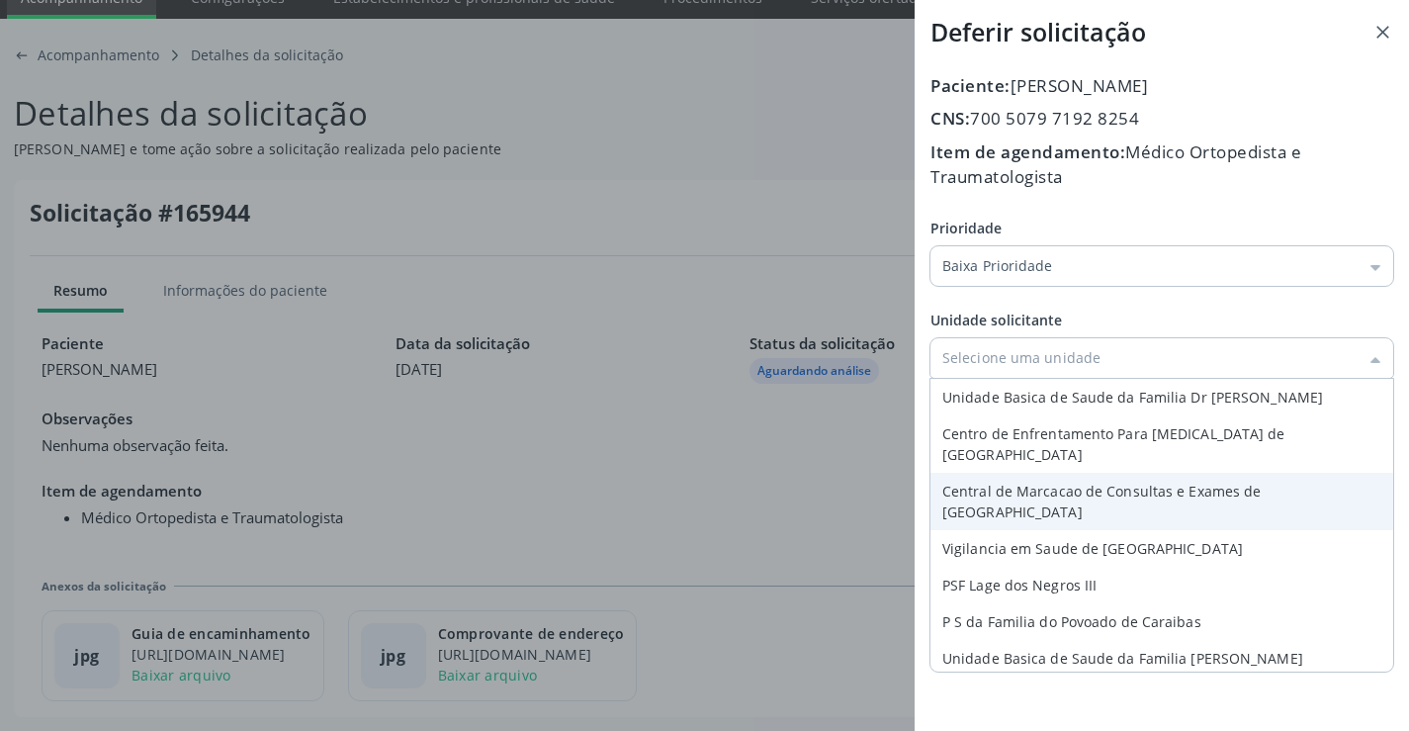
type input "Central de Marcacao de Consultas e Exames de [GEOGRAPHIC_DATA]"
click at [1036, 460] on div "Prioridade Baixa Prioridade Baixa Prioridade Média Prioridade Alta Prioridade U…" at bounding box center [1162, 344] width 463 height 252
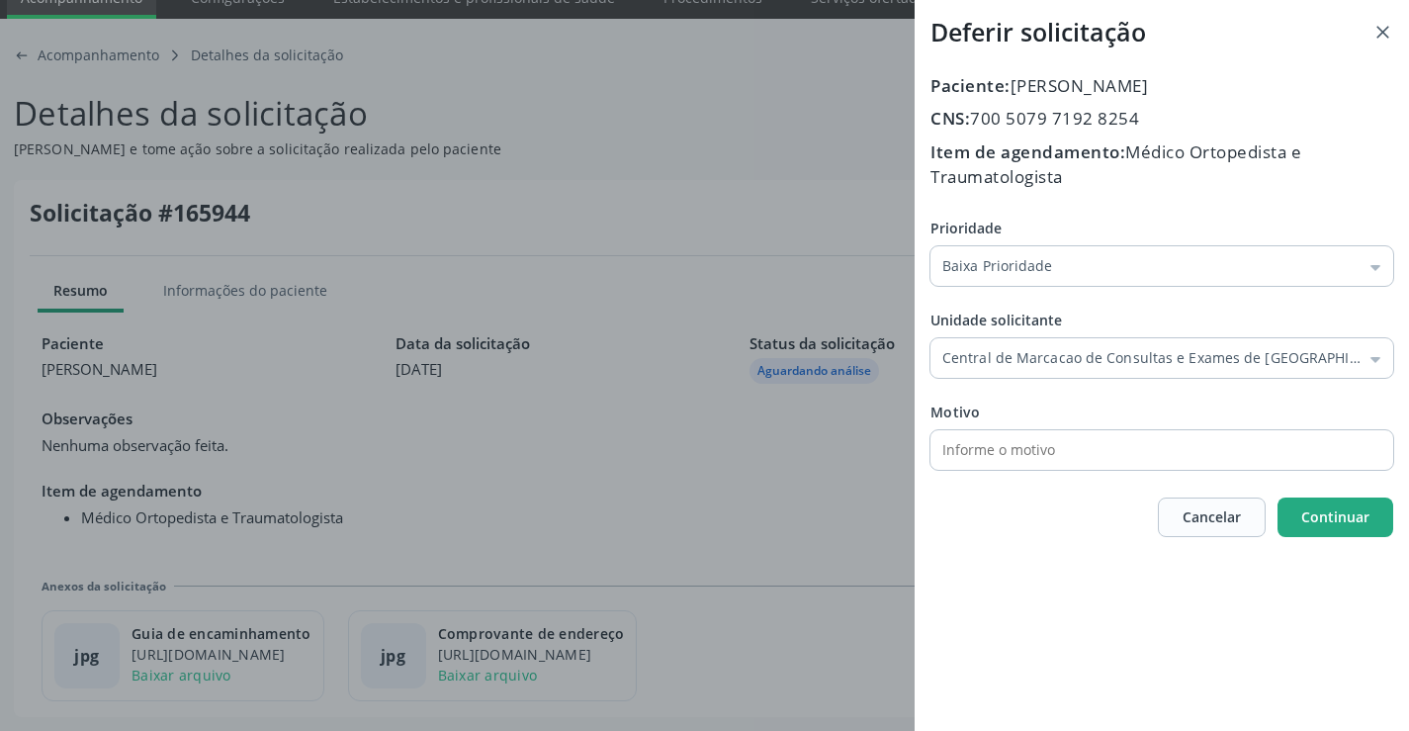
click at [1350, 511] on span "Continuar" at bounding box center [1336, 516] width 68 height 19
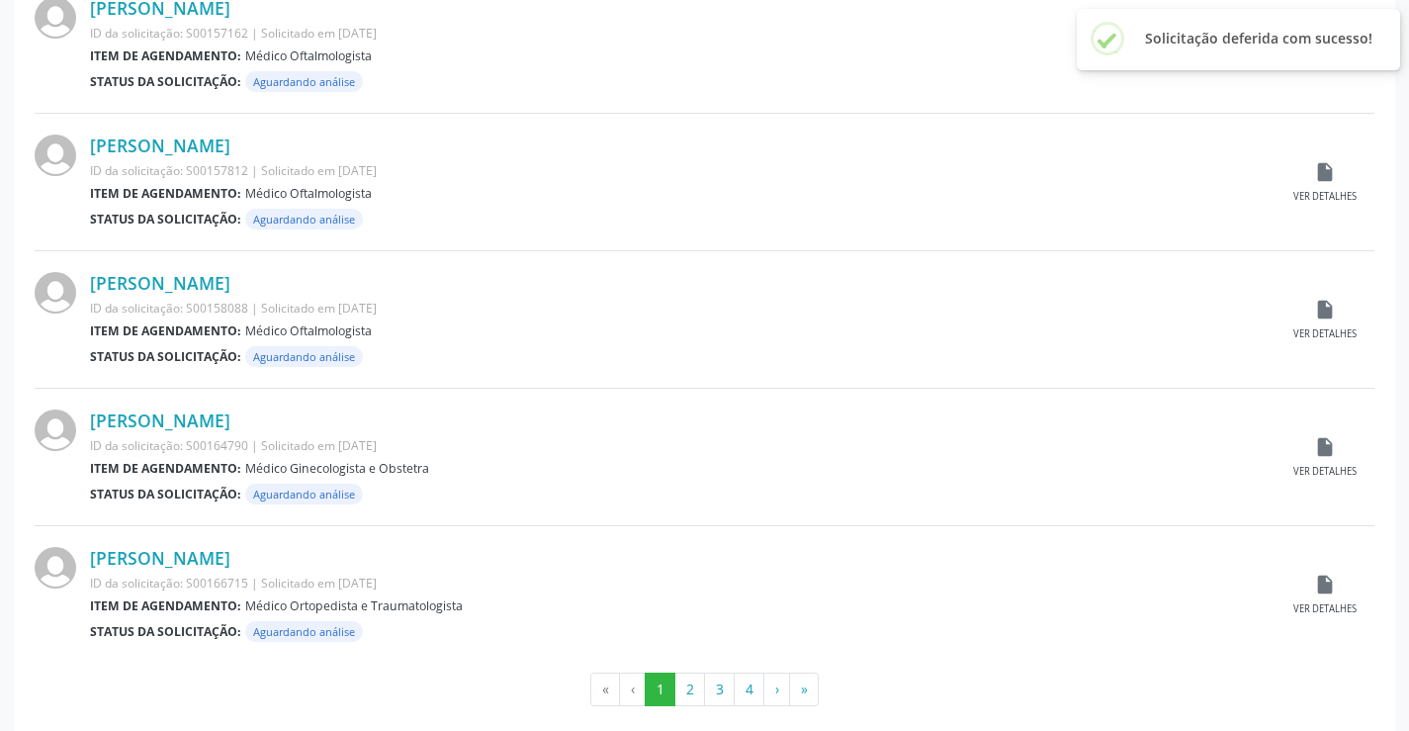
scroll to position [1950, 0]
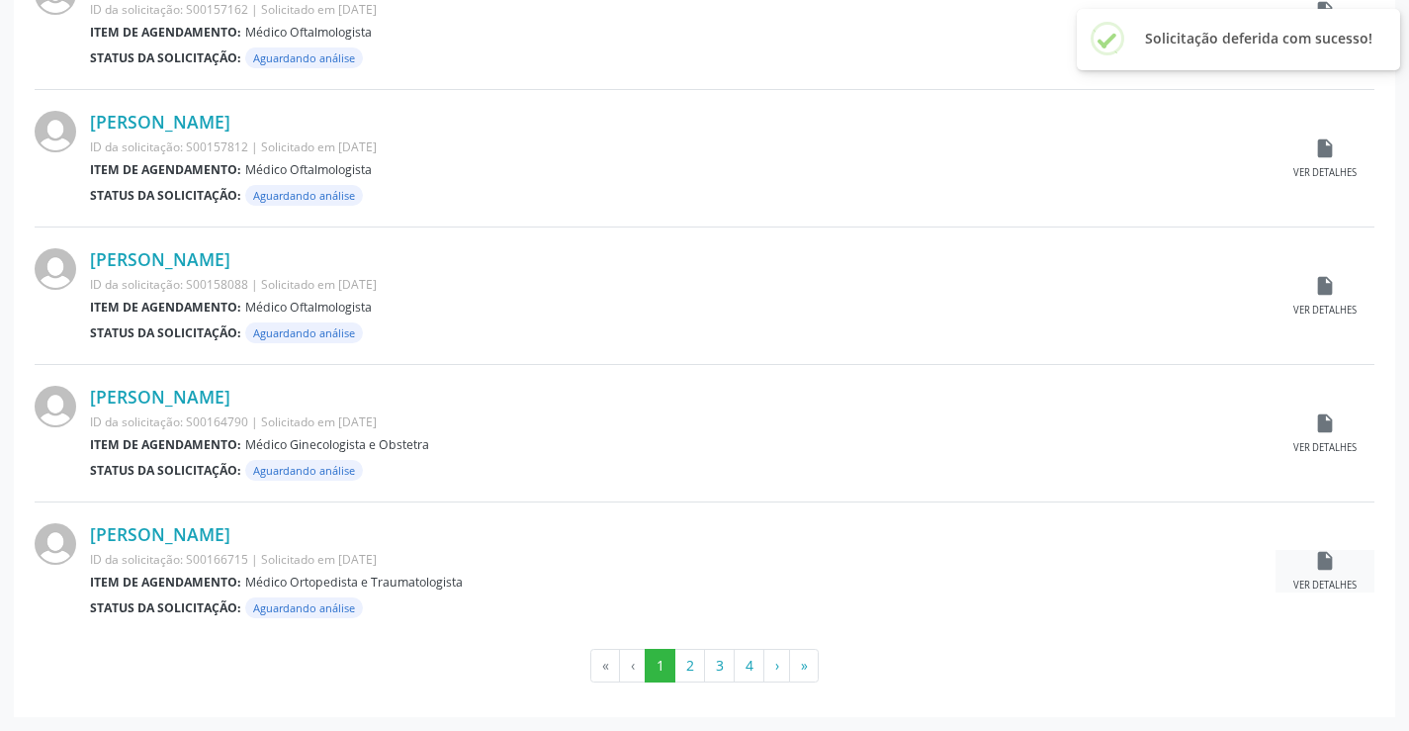
click at [1317, 561] on icon "insert_drive_file" at bounding box center [1325, 561] width 22 height 22
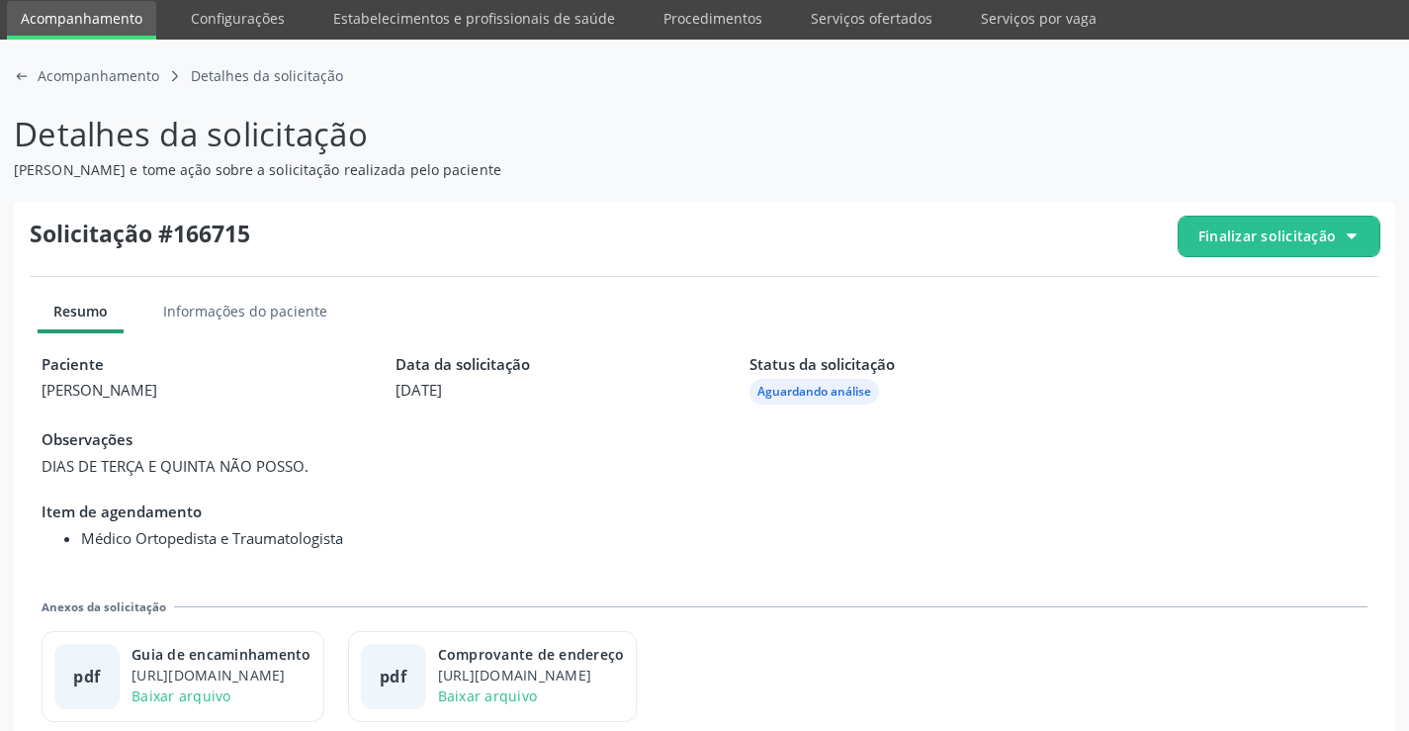
scroll to position [90, 0]
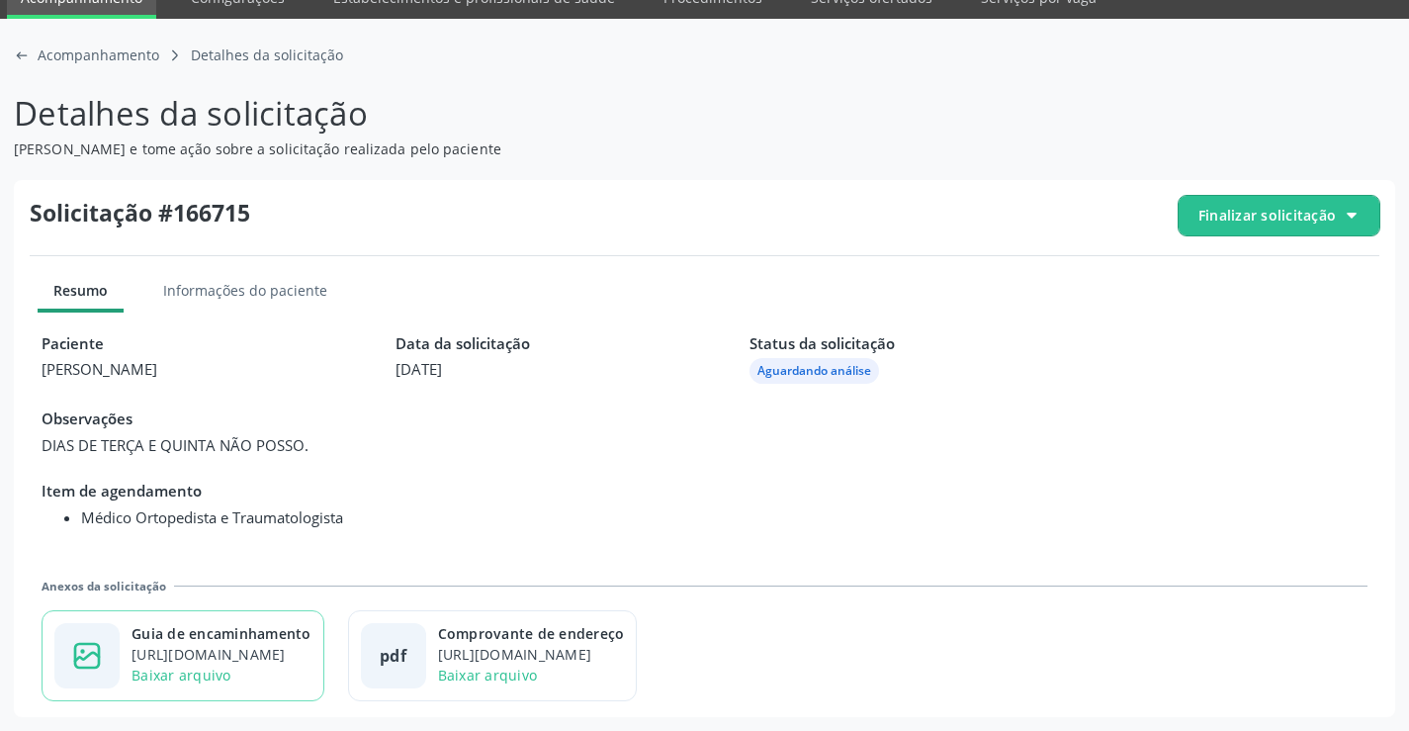
click at [271, 649] on div "[URL][DOMAIN_NAME]" at bounding box center [222, 654] width 180 height 21
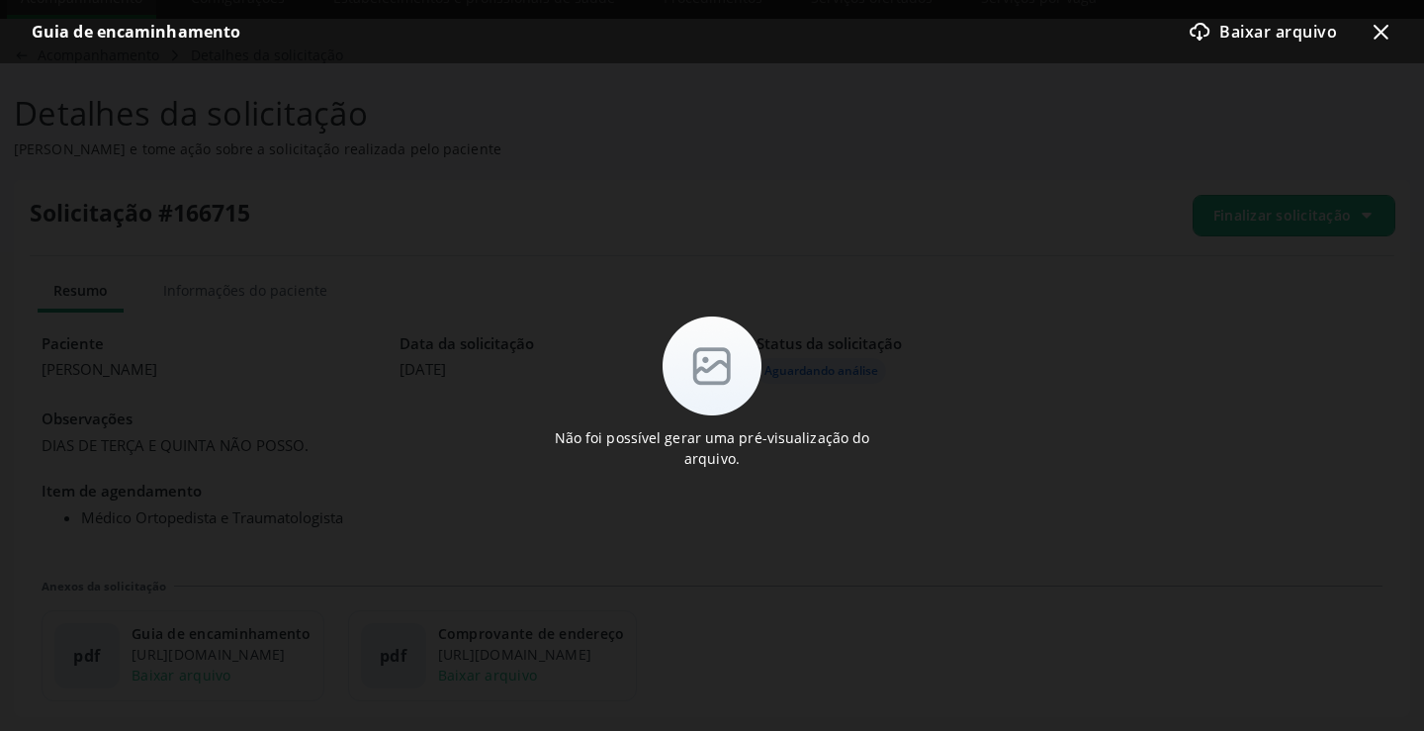
click at [1384, 34] on icon at bounding box center [1381, 32] width 15 height 15
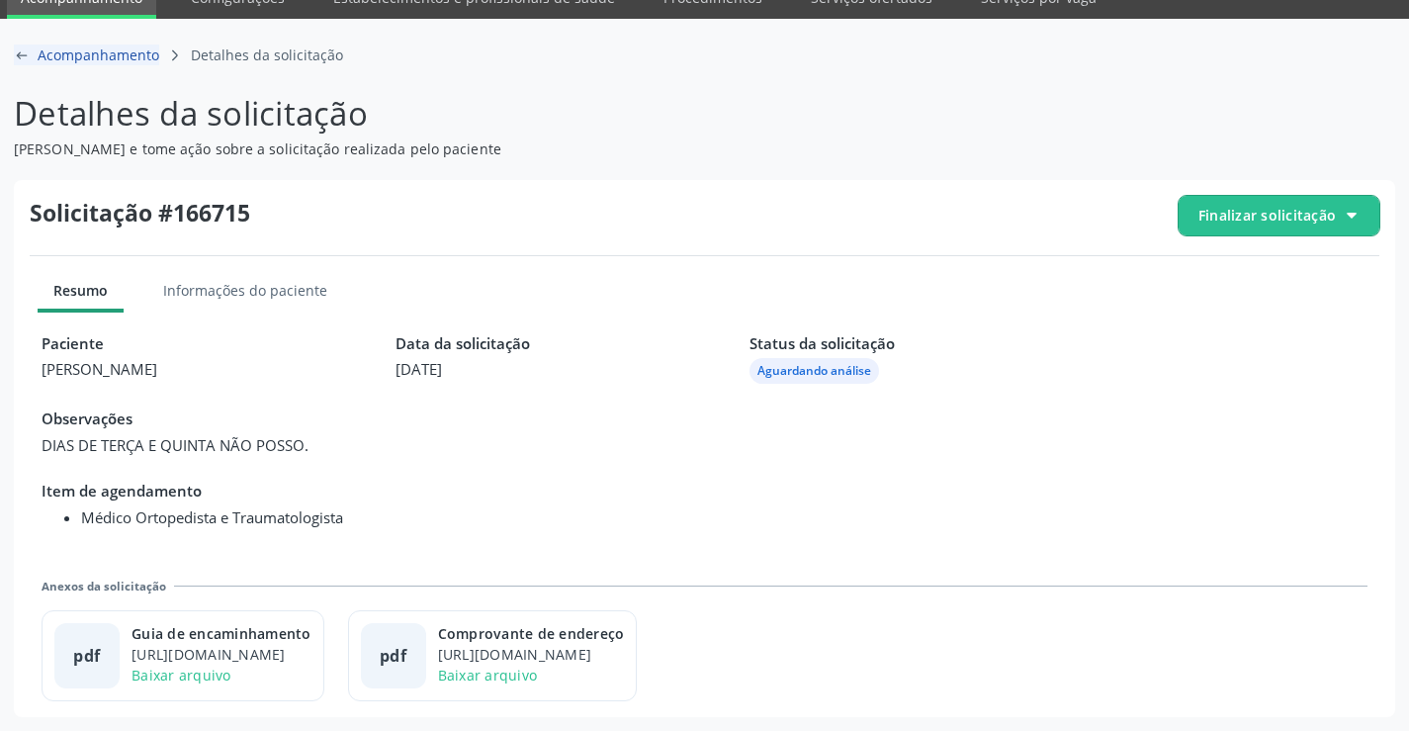
click at [22, 61] on icon "arrow-left-outline icon" at bounding box center [22, 55] width 16 height 16
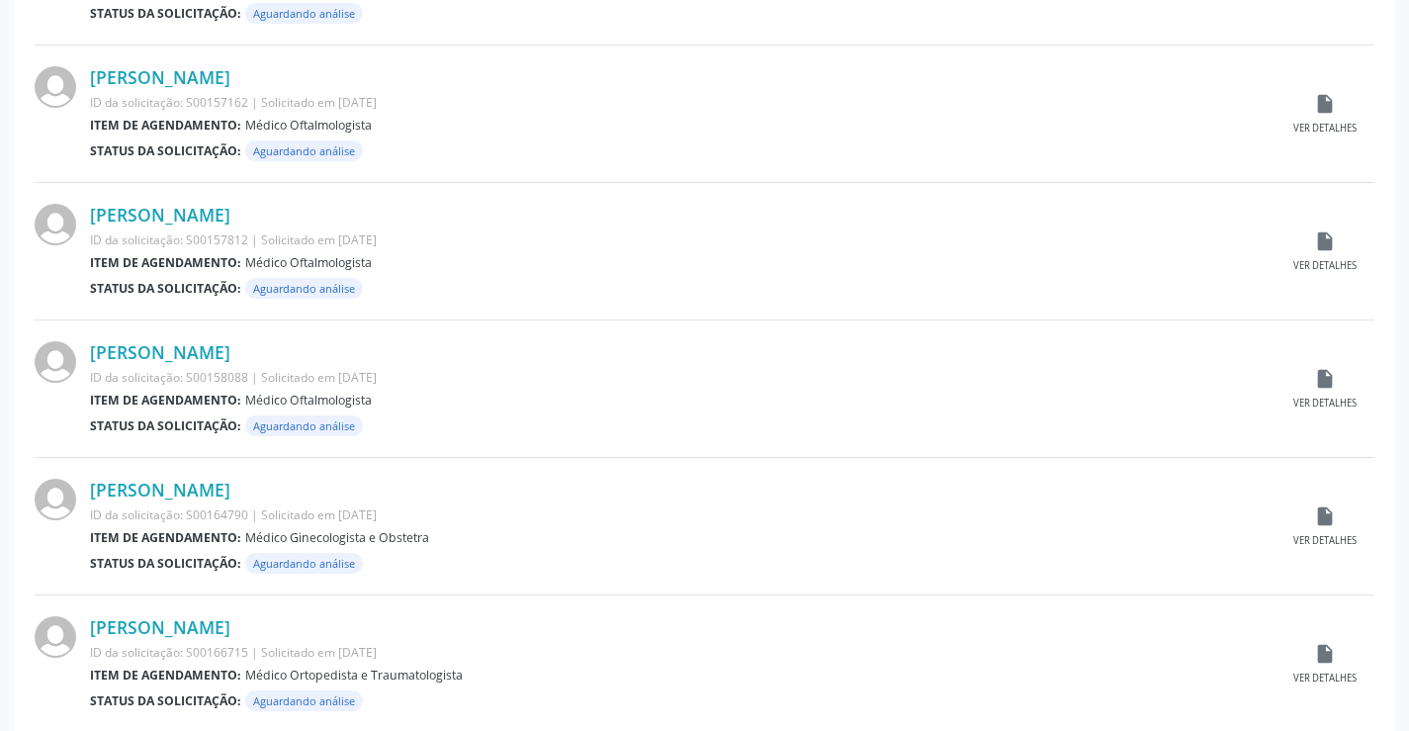
scroll to position [1950, 0]
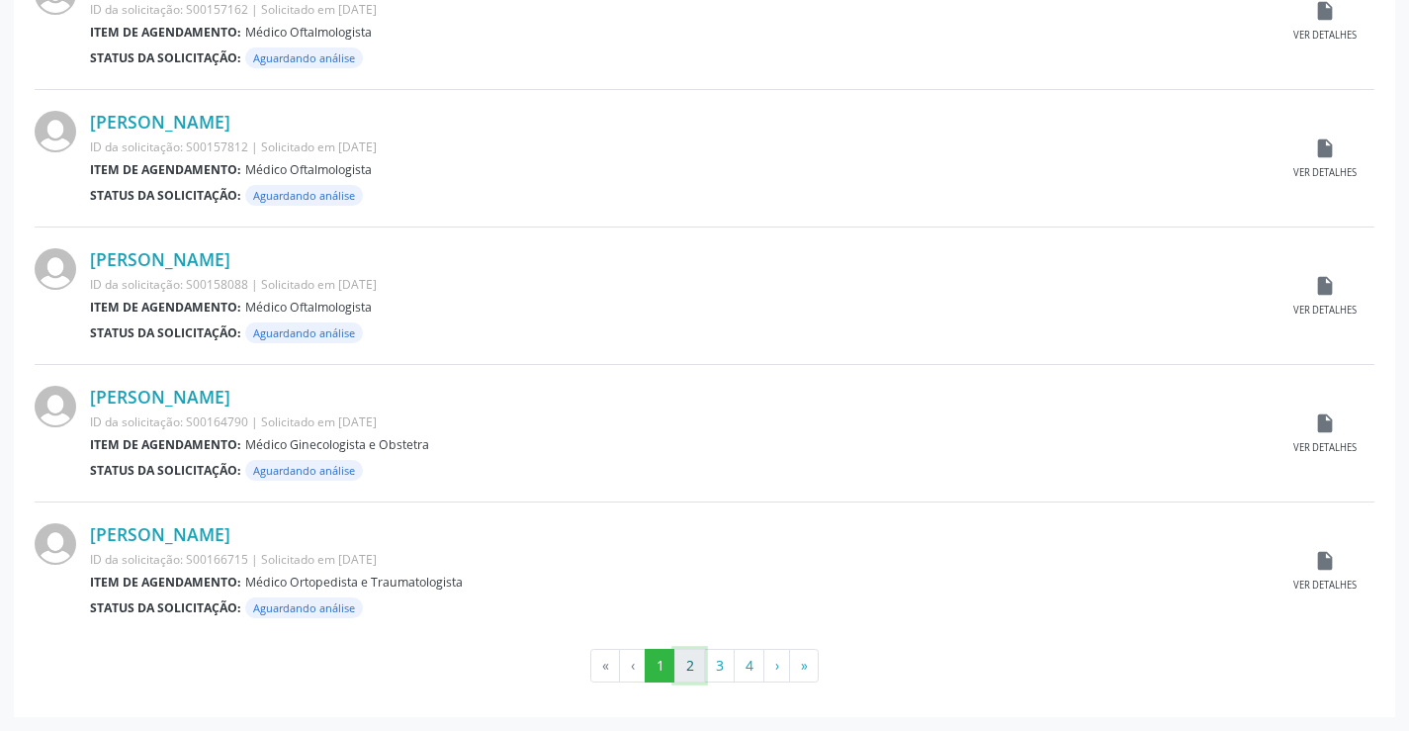
click at [696, 668] on button "2" at bounding box center [690, 666] width 31 height 34
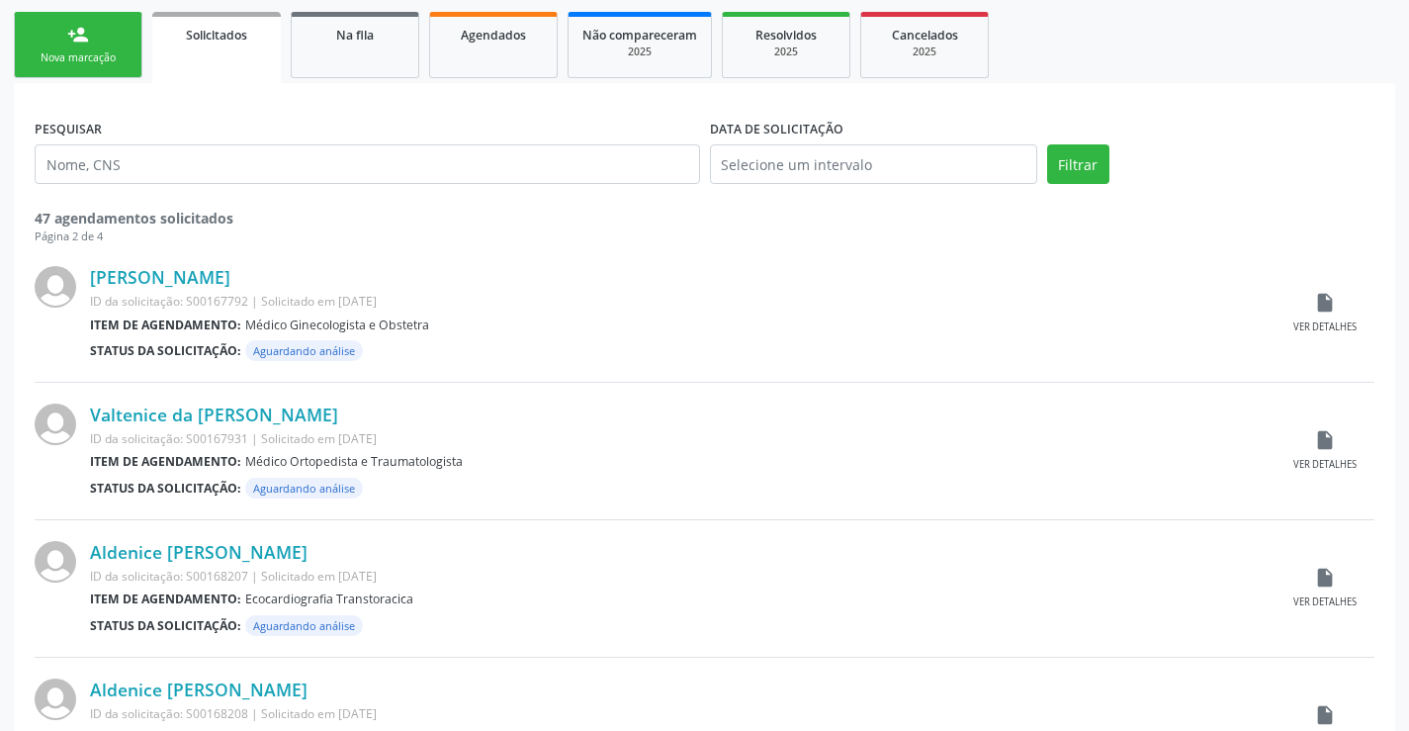
scroll to position [396, 0]
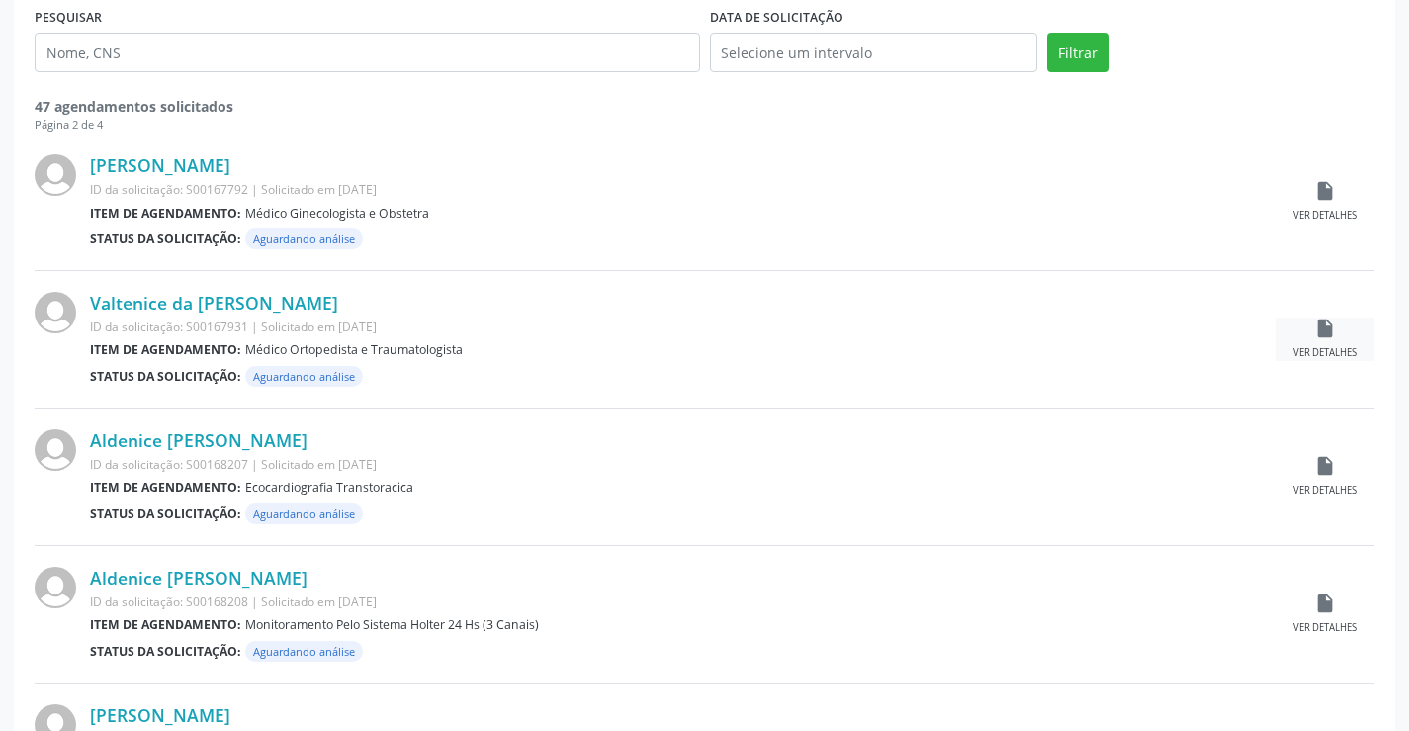
click at [1326, 324] on icon "insert_drive_file" at bounding box center [1325, 328] width 22 height 22
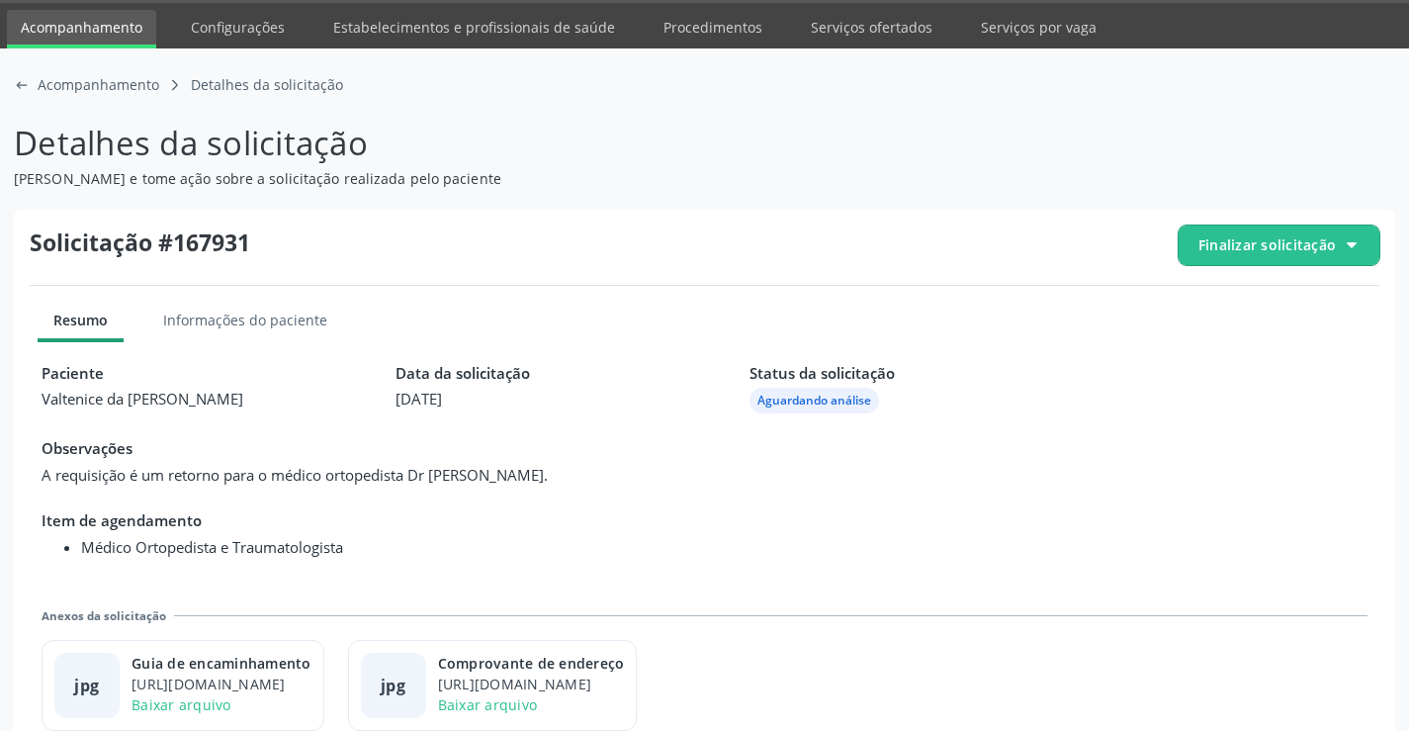
scroll to position [90, 0]
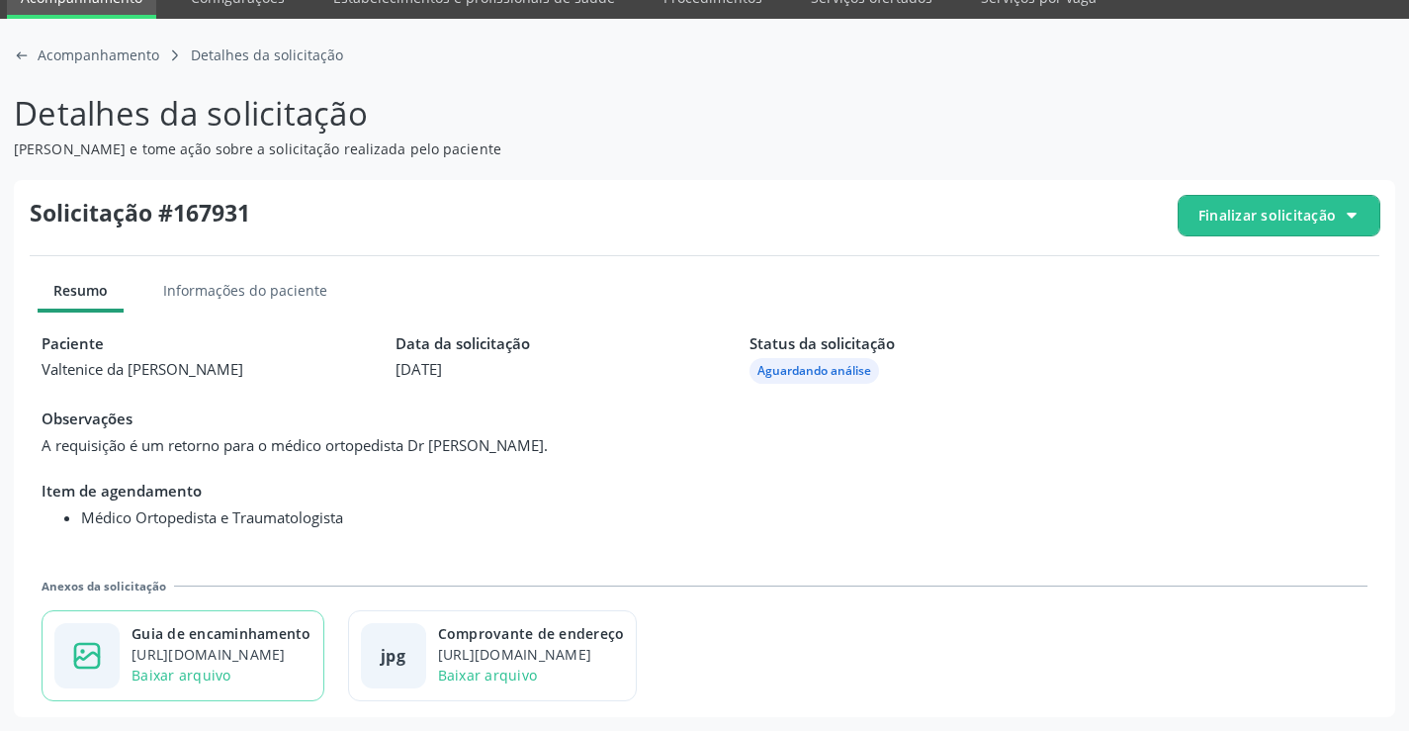
click at [258, 634] on div "Guia de encaminhamento" at bounding box center [222, 633] width 180 height 21
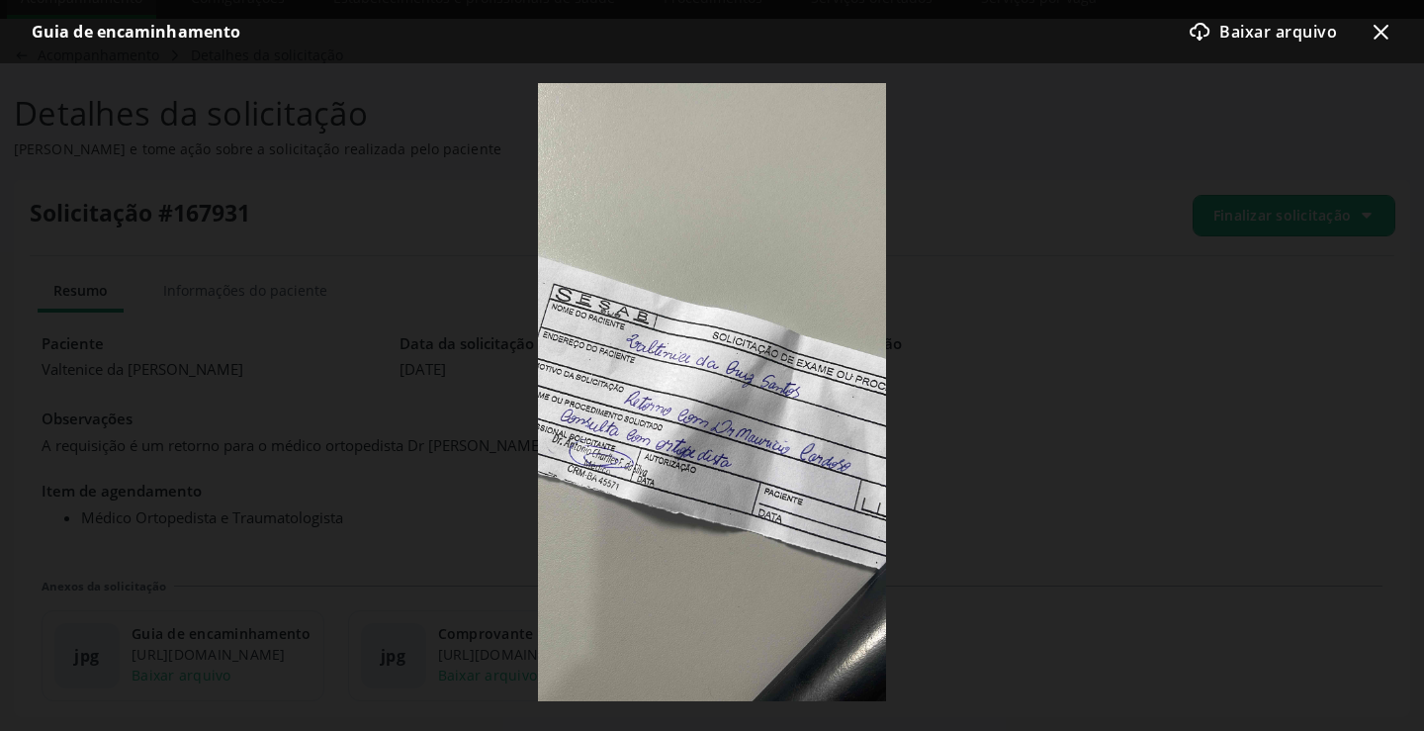
click at [1374, 41] on icon "x-outline icon" at bounding box center [1381, 32] width 24 height 24
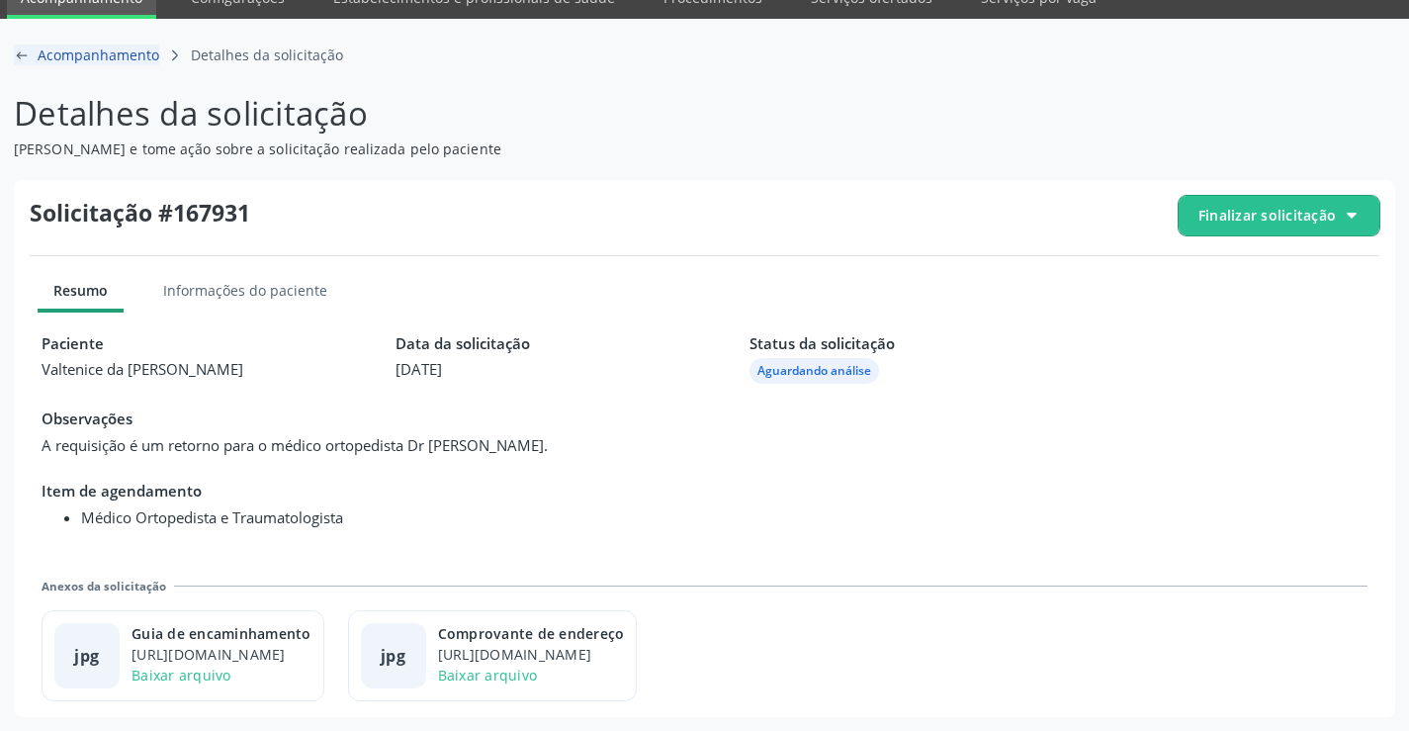
click at [33, 62] on div "arrow-left-outline icon Acompanhamento" at bounding box center [86, 55] width 145 height 21
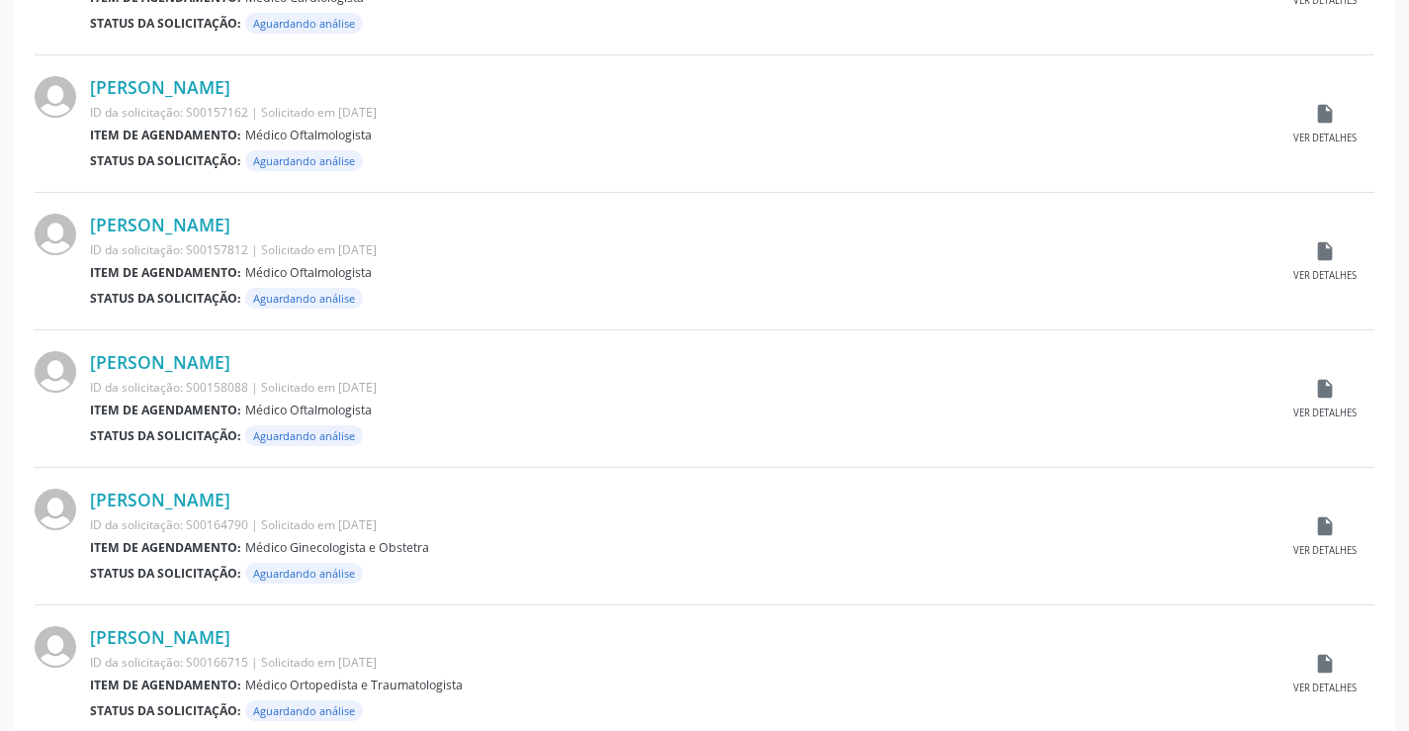
scroll to position [1950, 0]
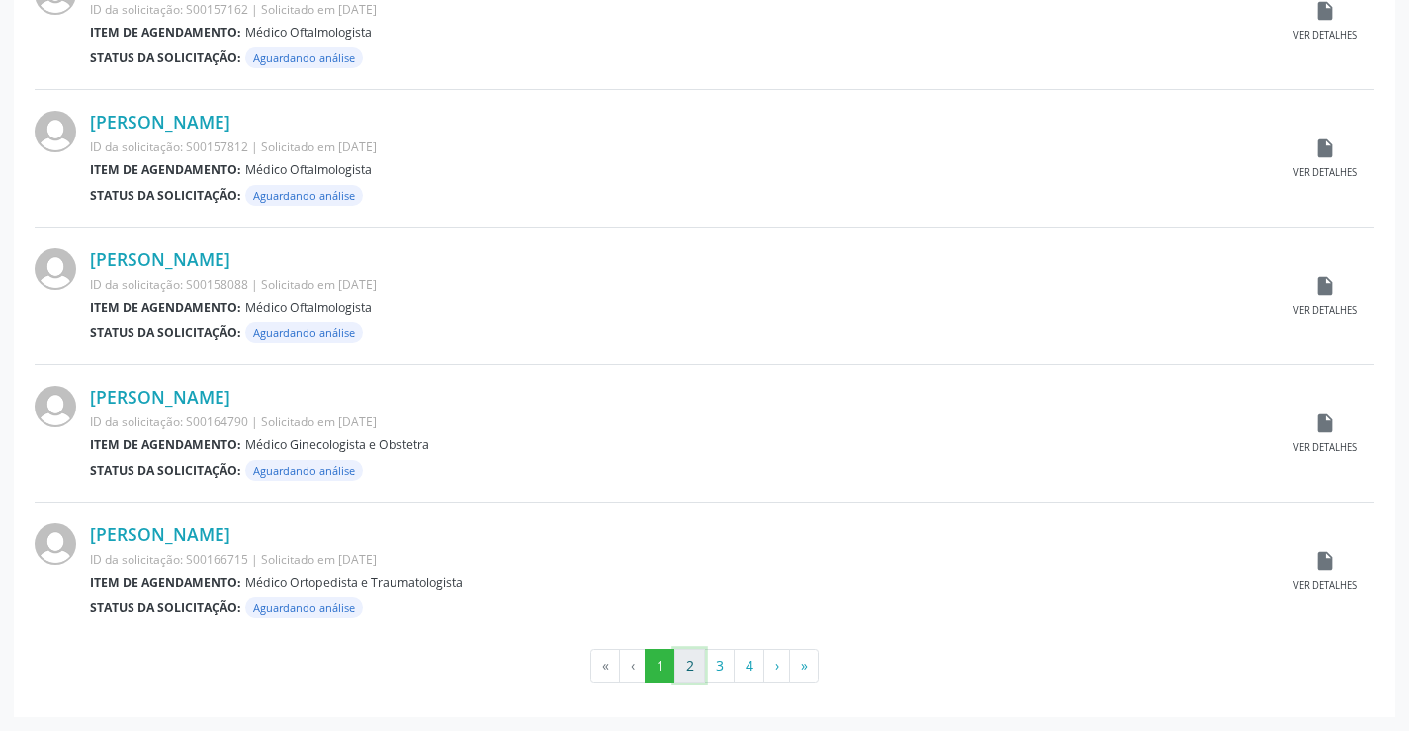
click at [686, 663] on button "2" at bounding box center [690, 666] width 31 height 34
click at [723, 666] on button "3" at bounding box center [719, 666] width 31 height 34
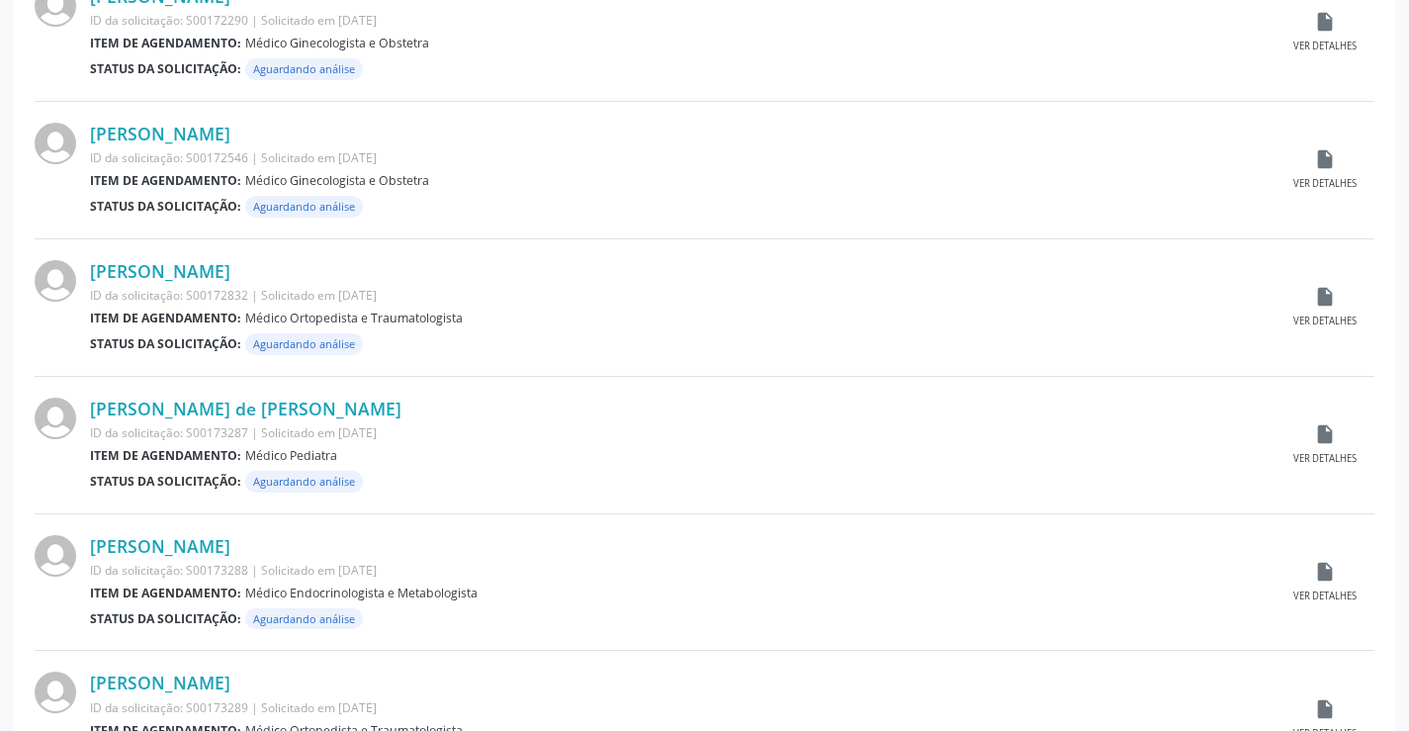
scroll to position [1286, 0]
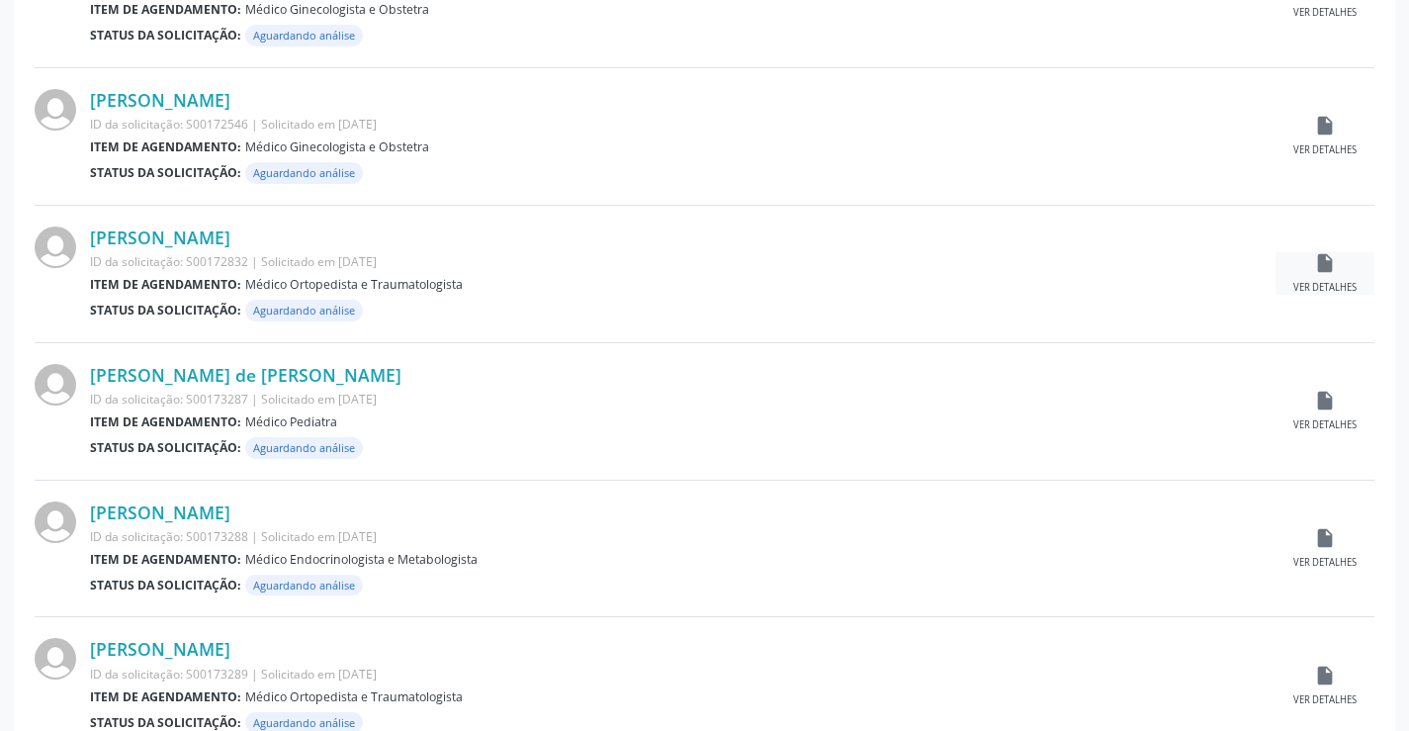
click at [1307, 278] on div "insert_drive_file Ver detalhes" at bounding box center [1325, 273] width 99 height 43
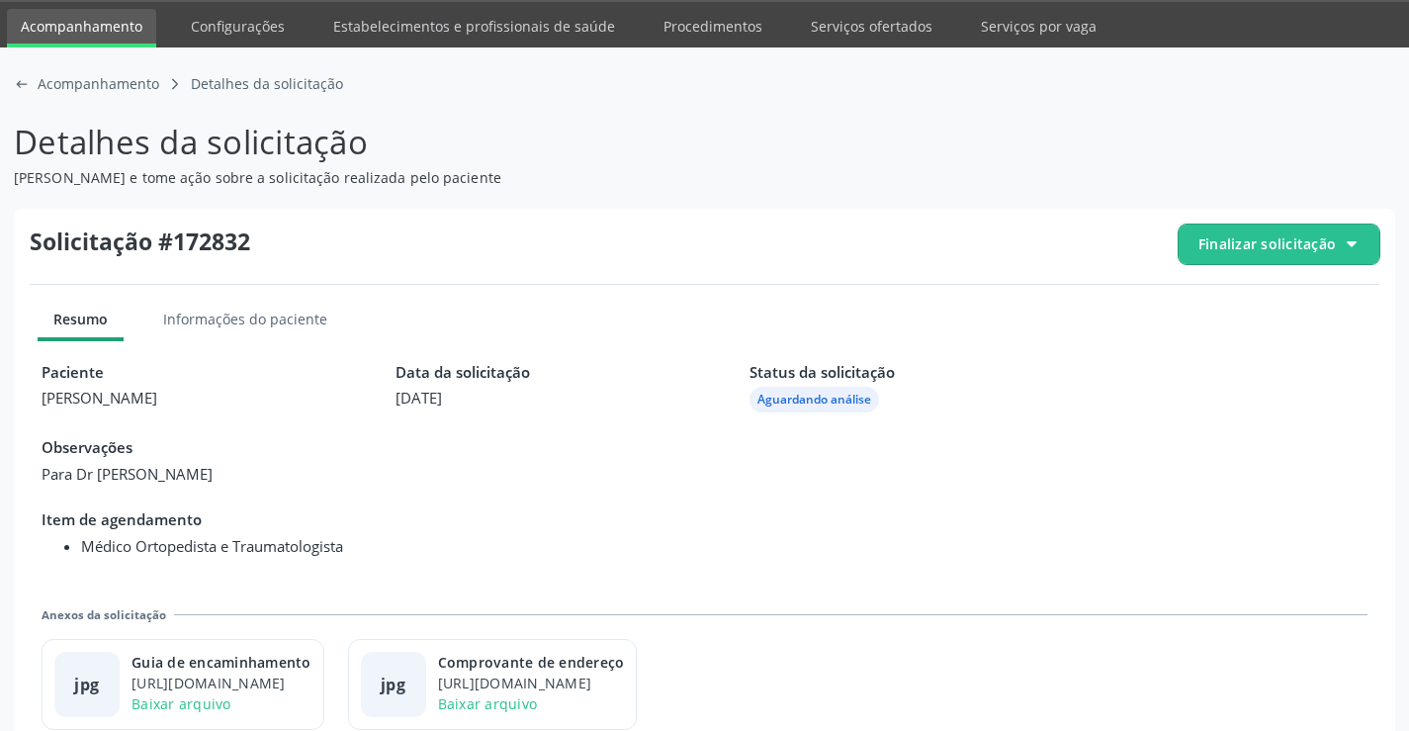
scroll to position [90, 0]
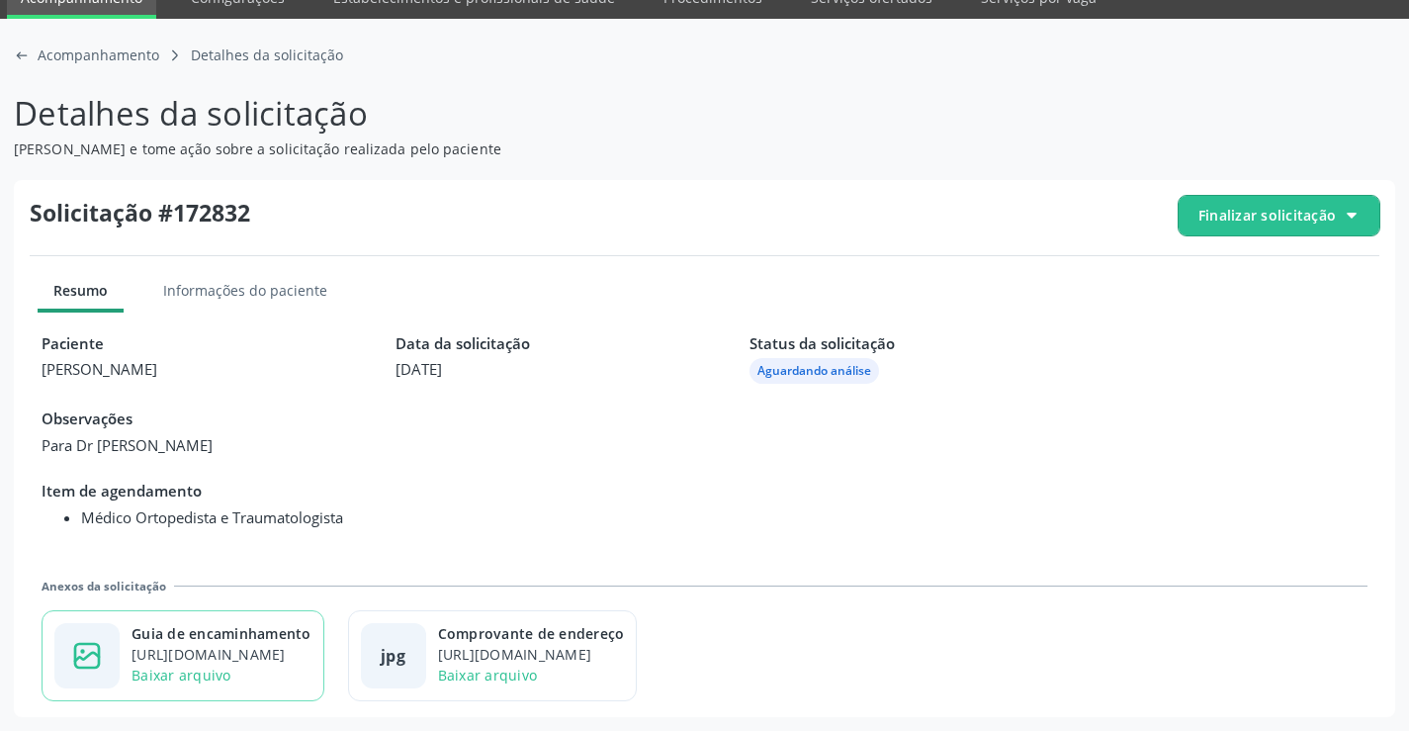
click at [255, 632] on div "Guia de encaminhamento" at bounding box center [222, 633] width 180 height 21
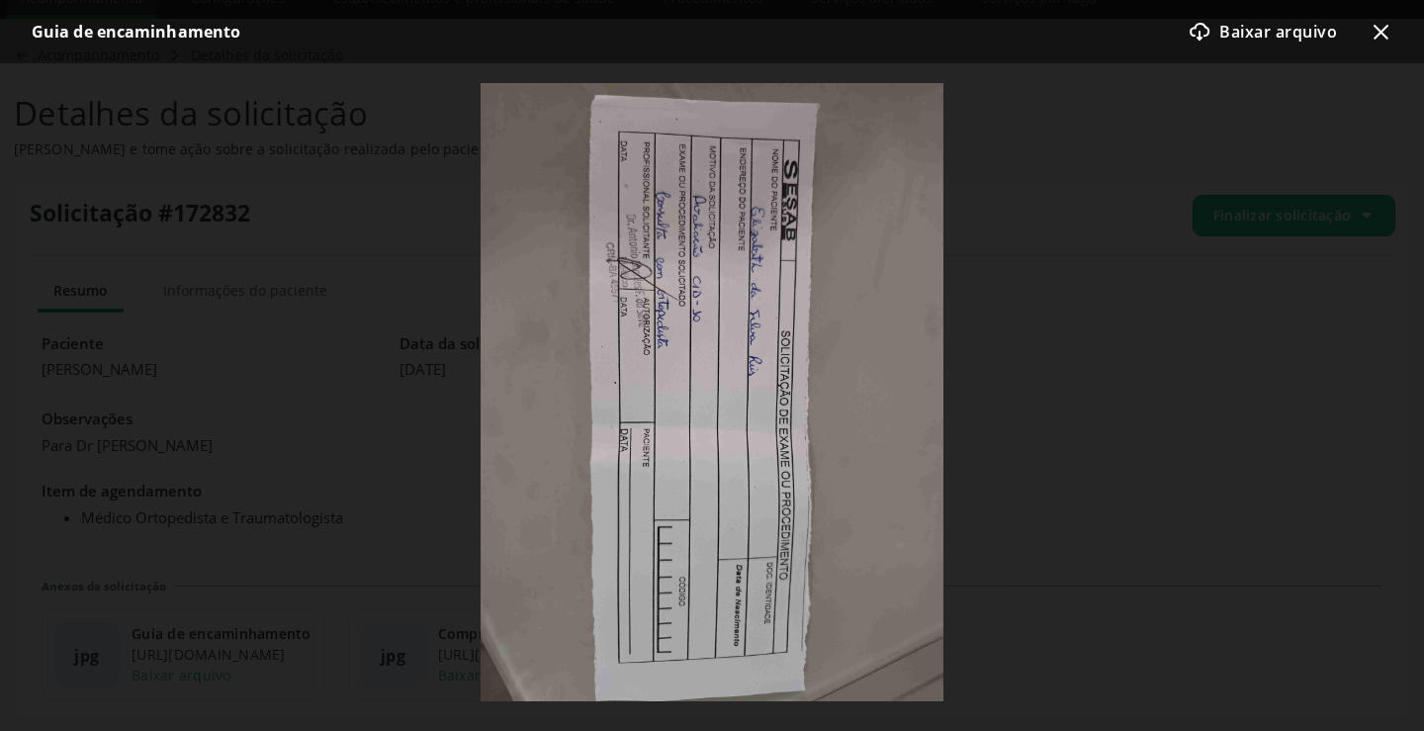
click at [1383, 23] on icon "x-outline icon" at bounding box center [1381, 32] width 24 height 24
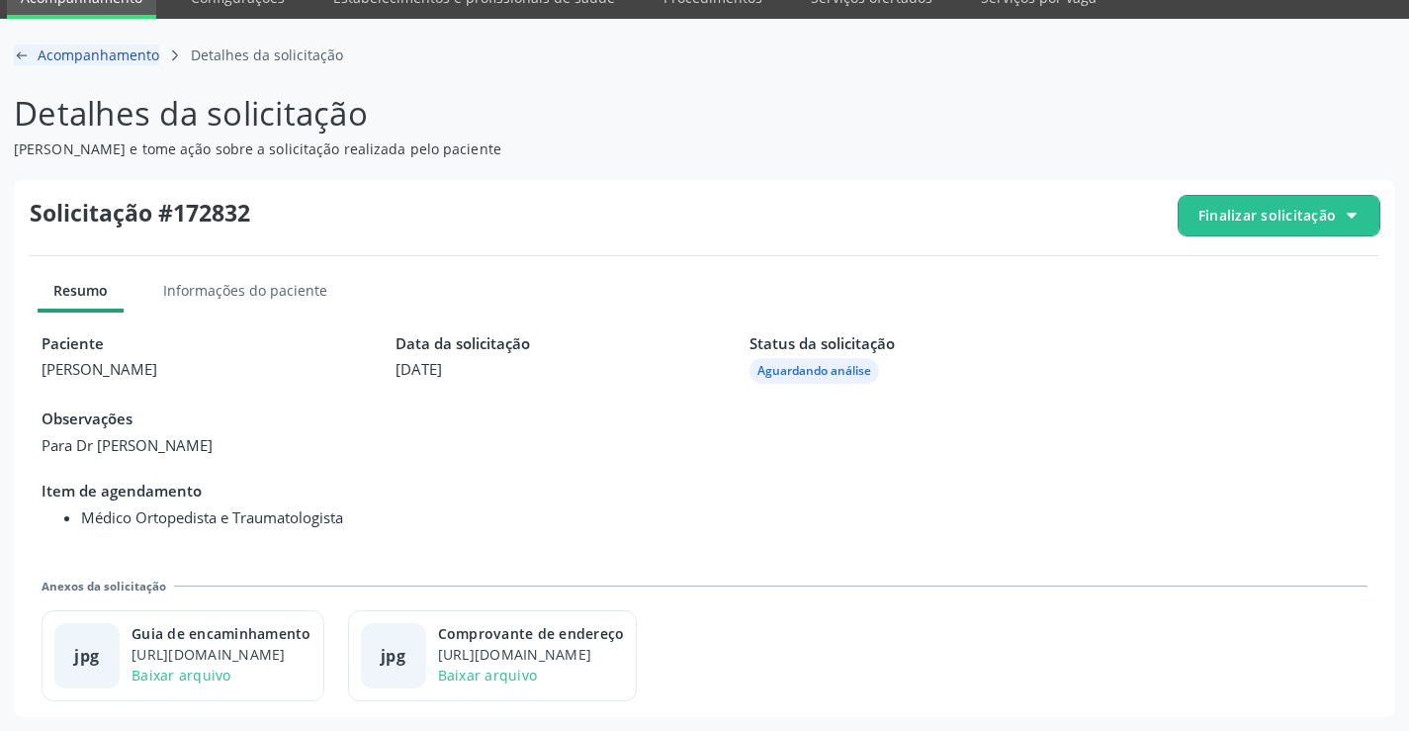
click at [29, 55] on icon "arrow-left-outline icon" at bounding box center [22, 55] width 16 height 16
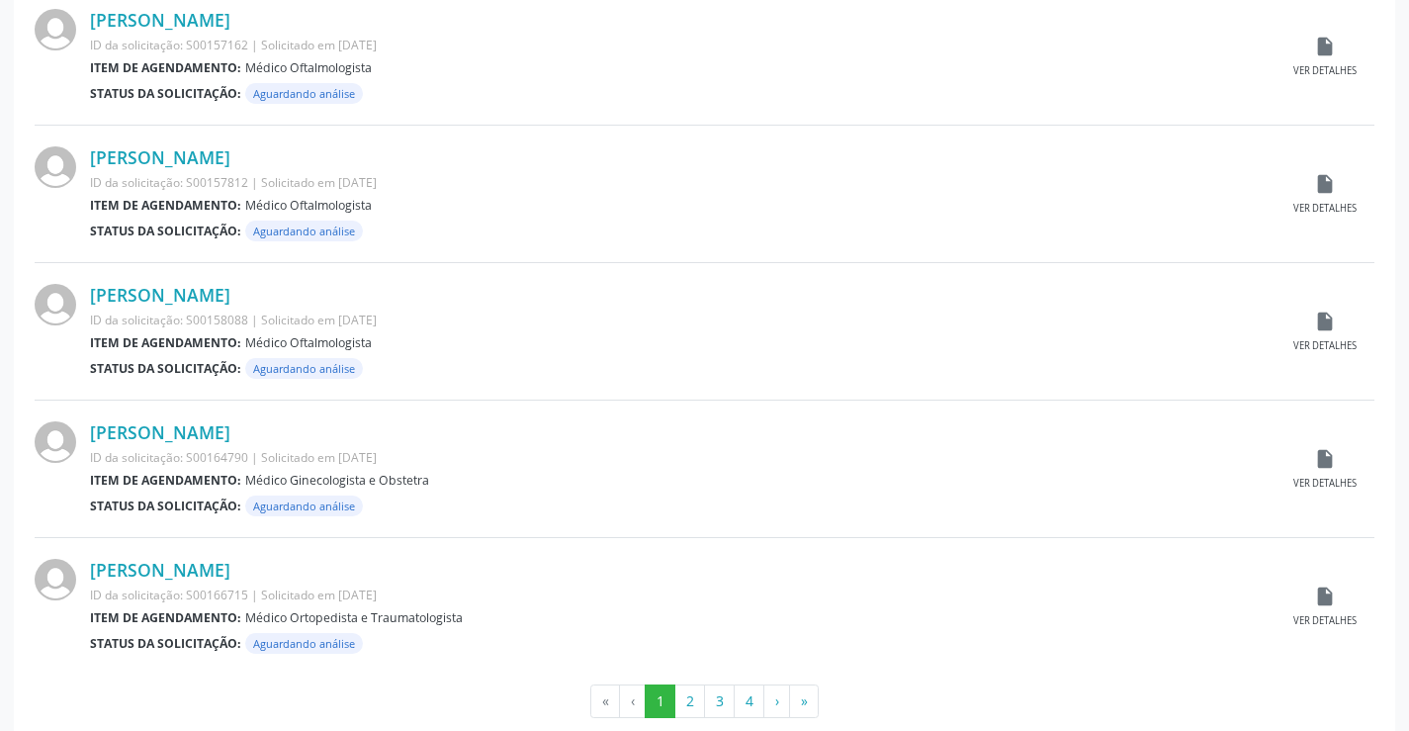
scroll to position [1950, 0]
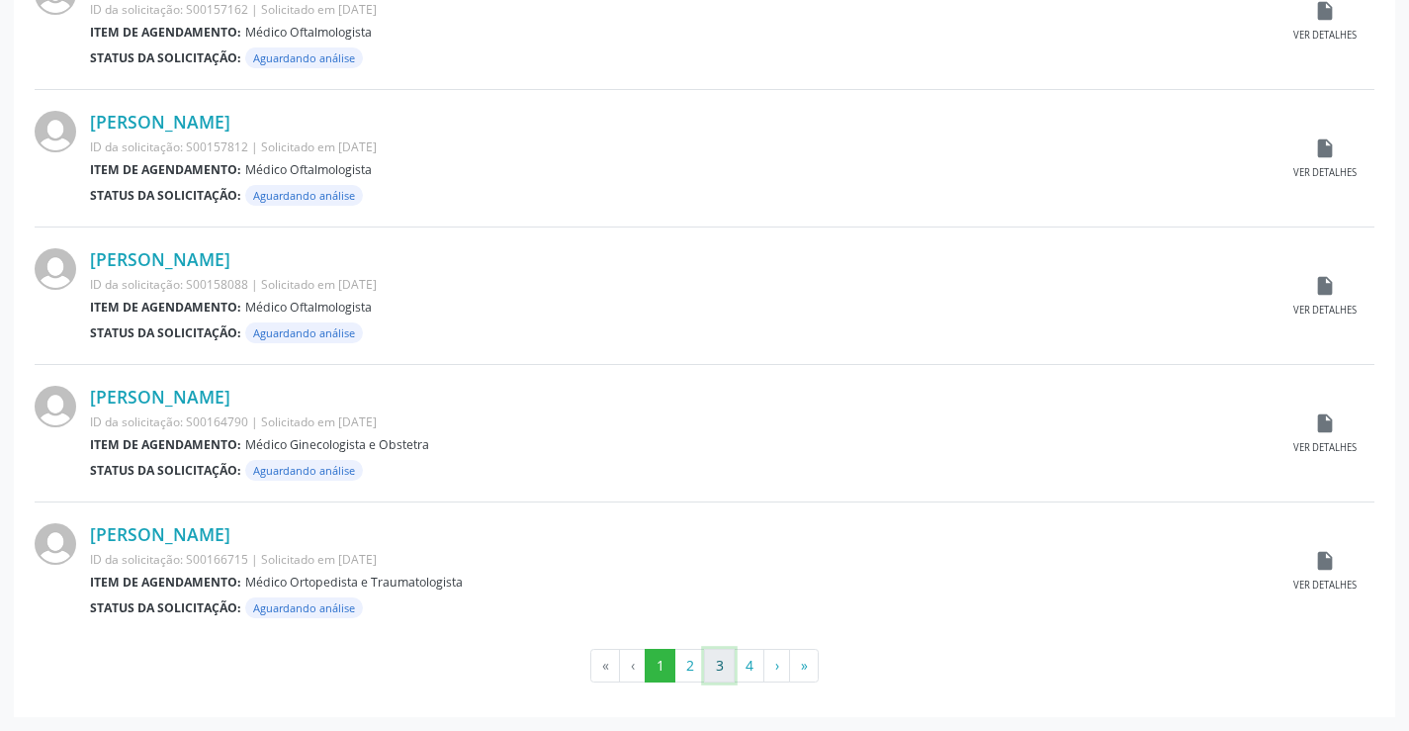
click at [716, 669] on button "3" at bounding box center [719, 666] width 31 height 34
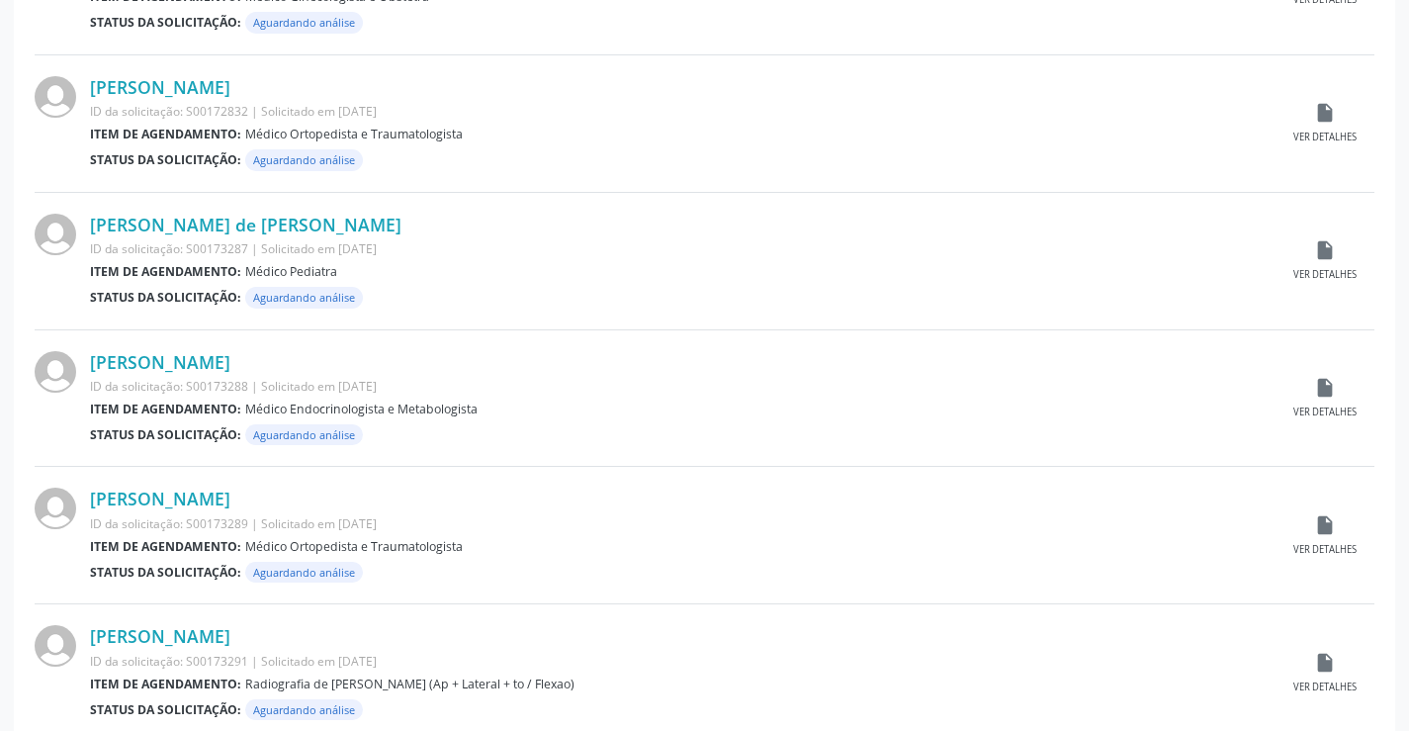
scroll to position [1484, 0]
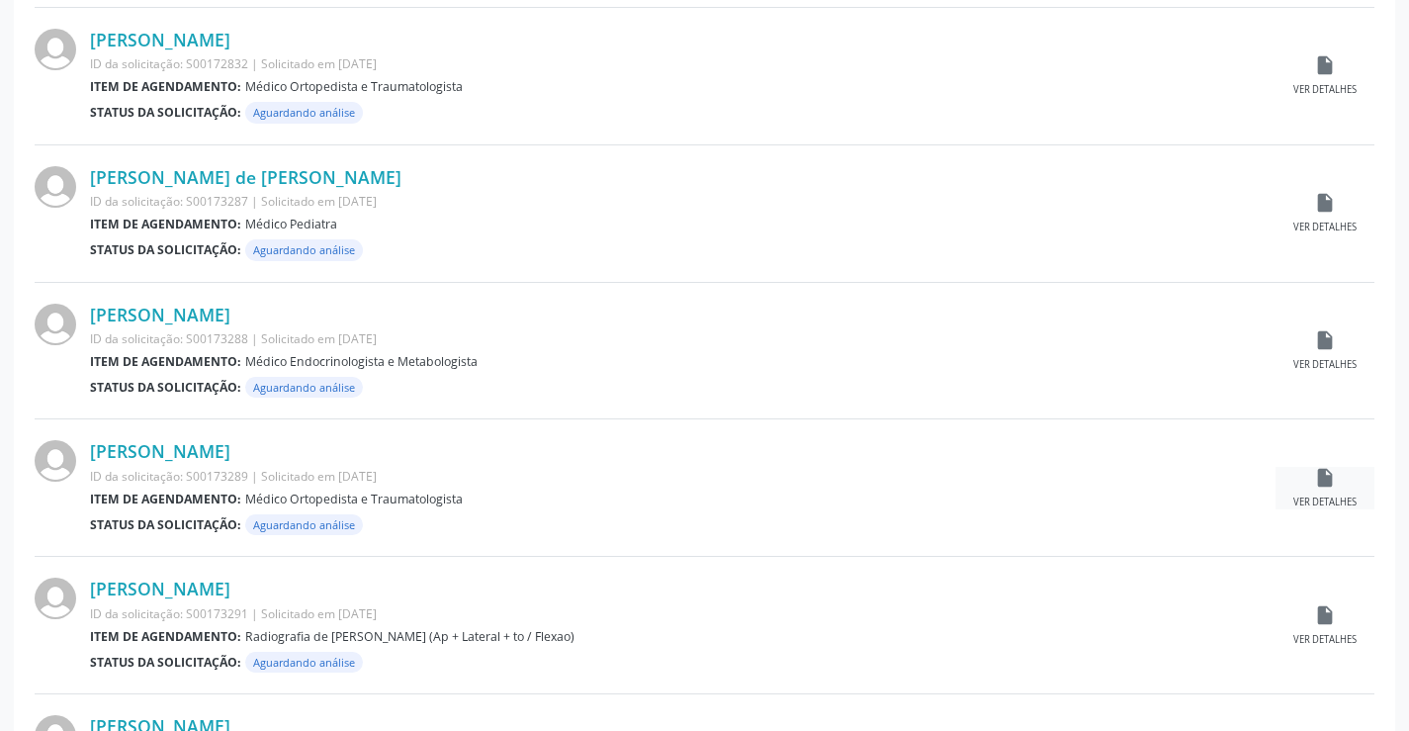
click at [1315, 480] on icon "insert_drive_file" at bounding box center [1325, 478] width 22 height 22
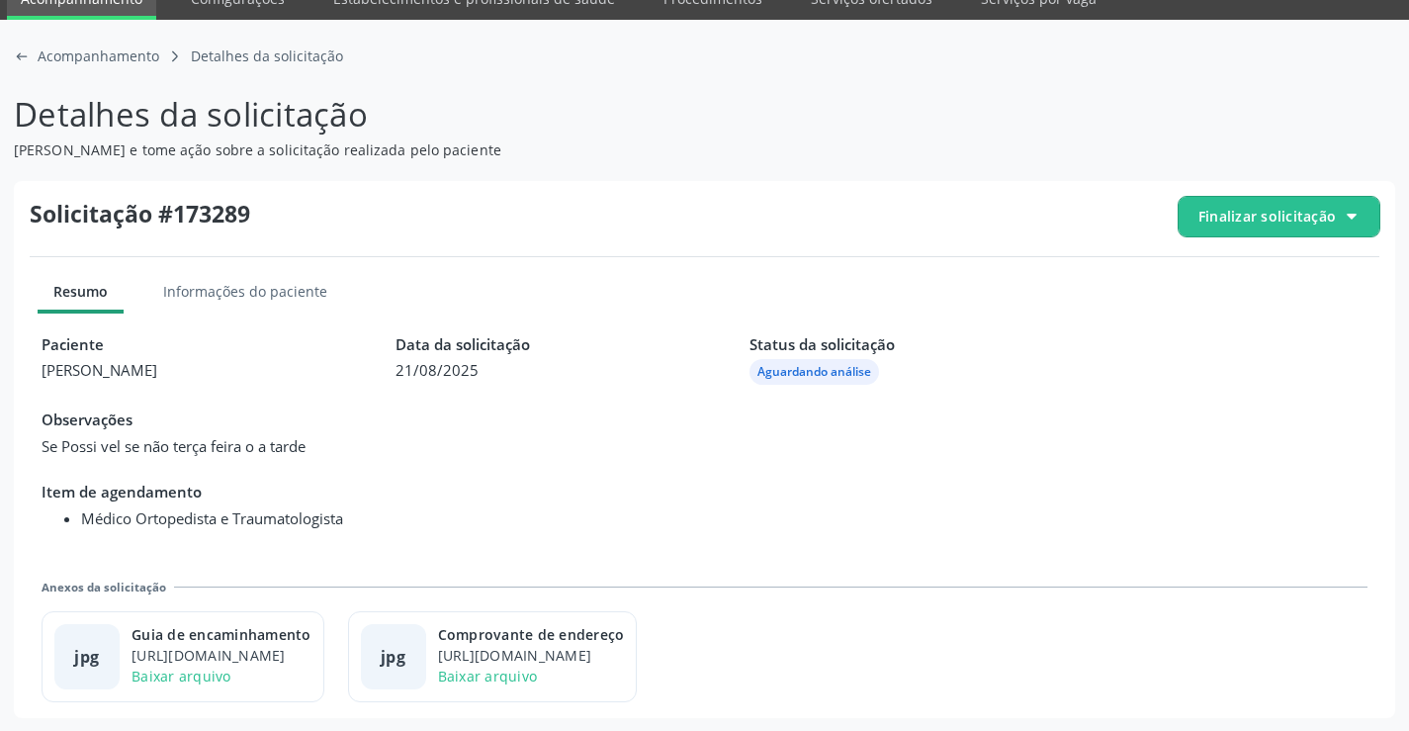
scroll to position [90, 0]
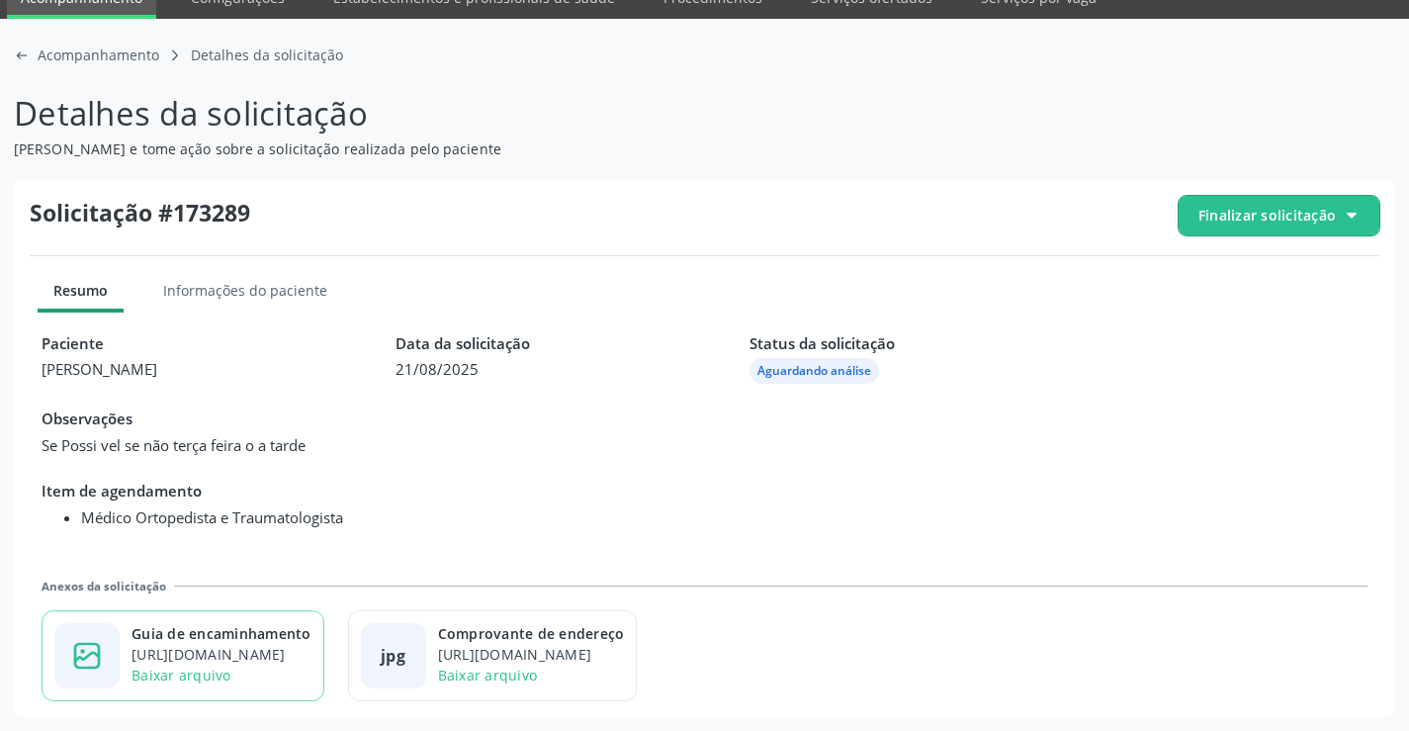
click at [259, 630] on div "Guia de encaminhamento" at bounding box center [222, 633] width 180 height 21
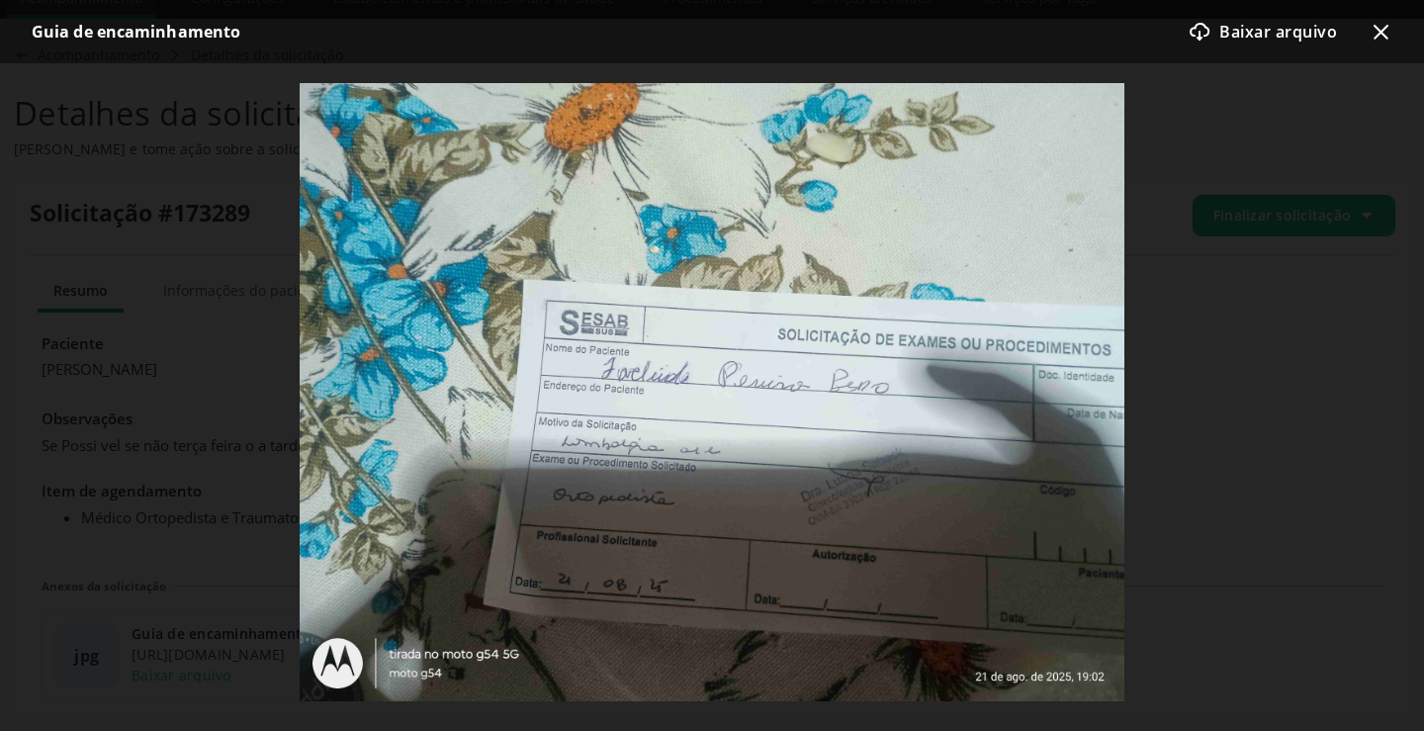
click at [1391, 29] on icon "x-outline icon" at bounding box center [1381, 32] width 24 height 24
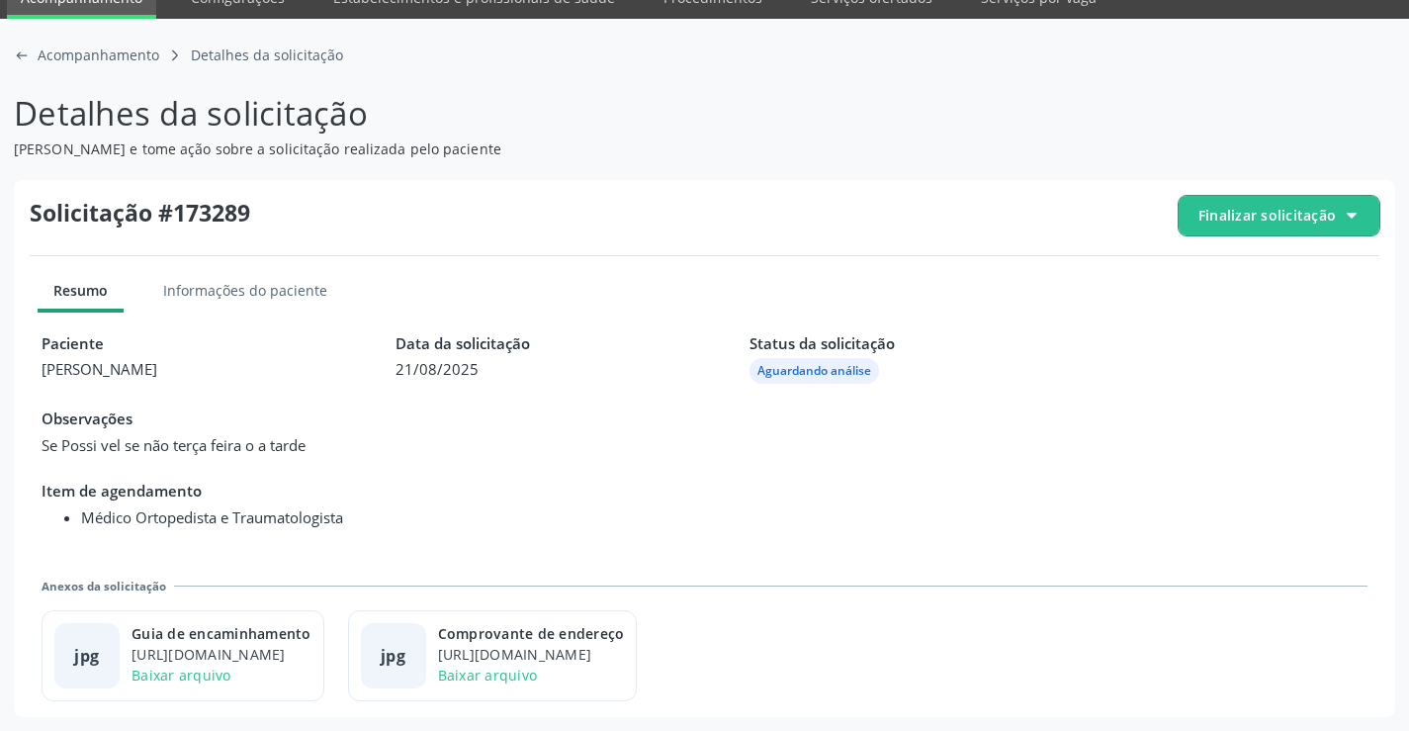
click at [1262, 226] on span "Finalizar solicitação" at bounding box center [1279, 216] width 201 height 40
click at [1234, 313] on span "Deferir solicitação" at bounding box center [1290, 326] width 125 height 29
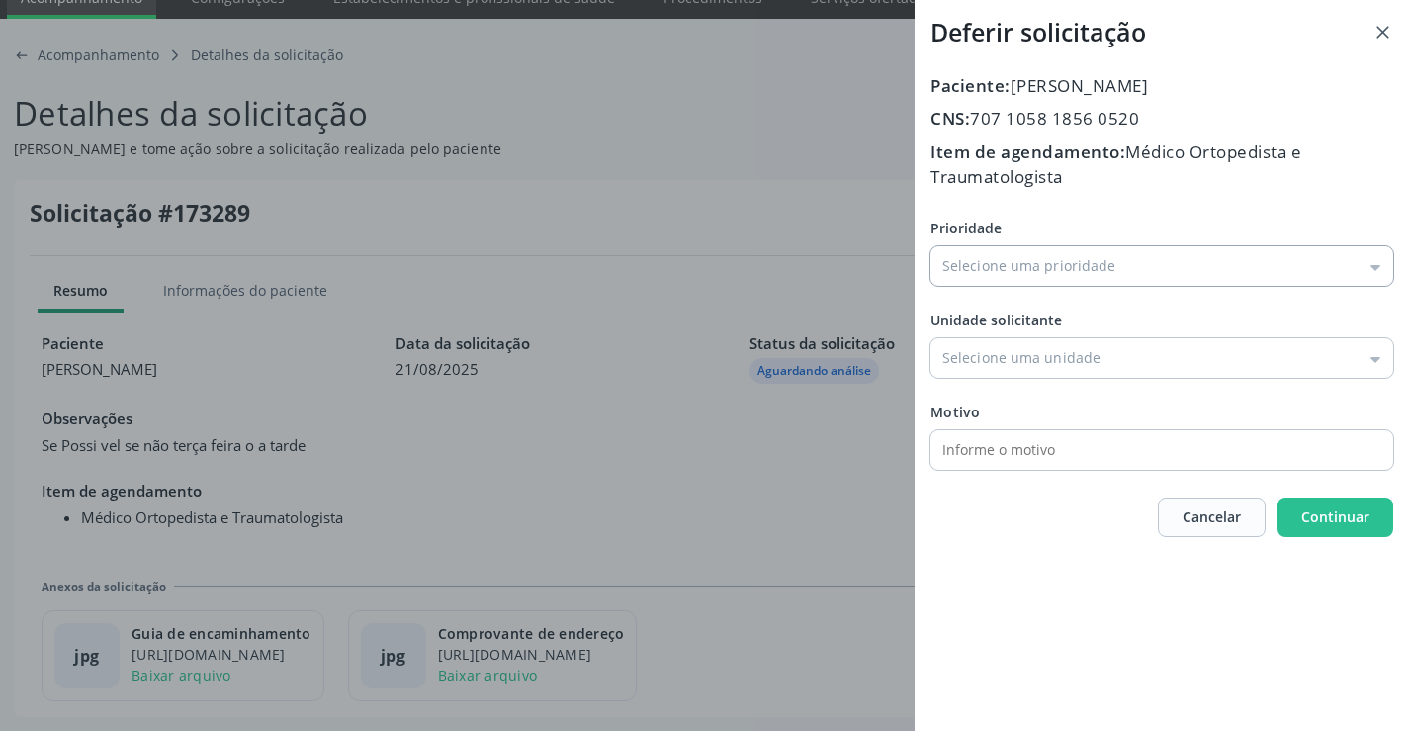
click at [1071, 271] on input "Prioridade" at bounding box center [1162, 266] width 463 height 40
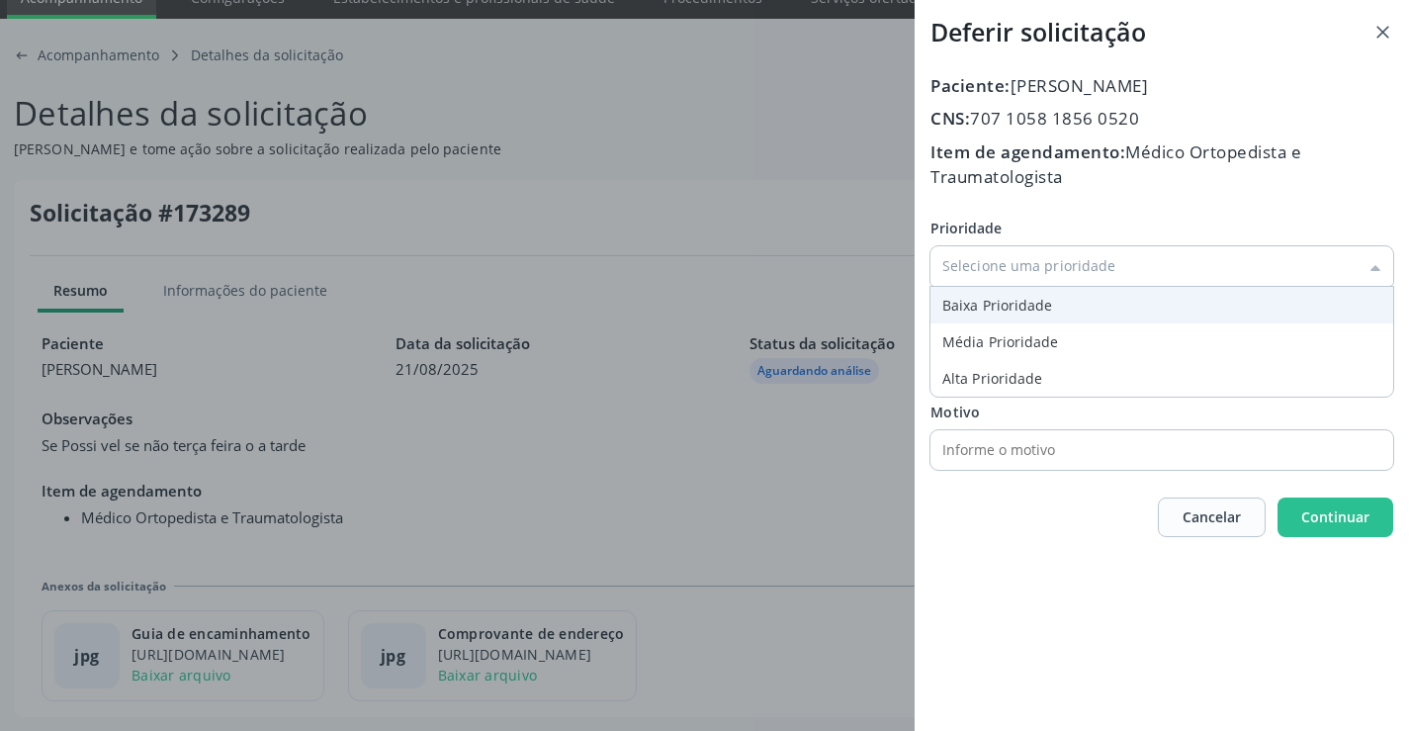
type input "Baixa Prioridade"
click at [987, 306] on div "Prioridade Baixa Prioridade Baixa Prioridade Média Prioridade Alta Prioridade U…" at bounding box center [1162, 344] width 463 height 252
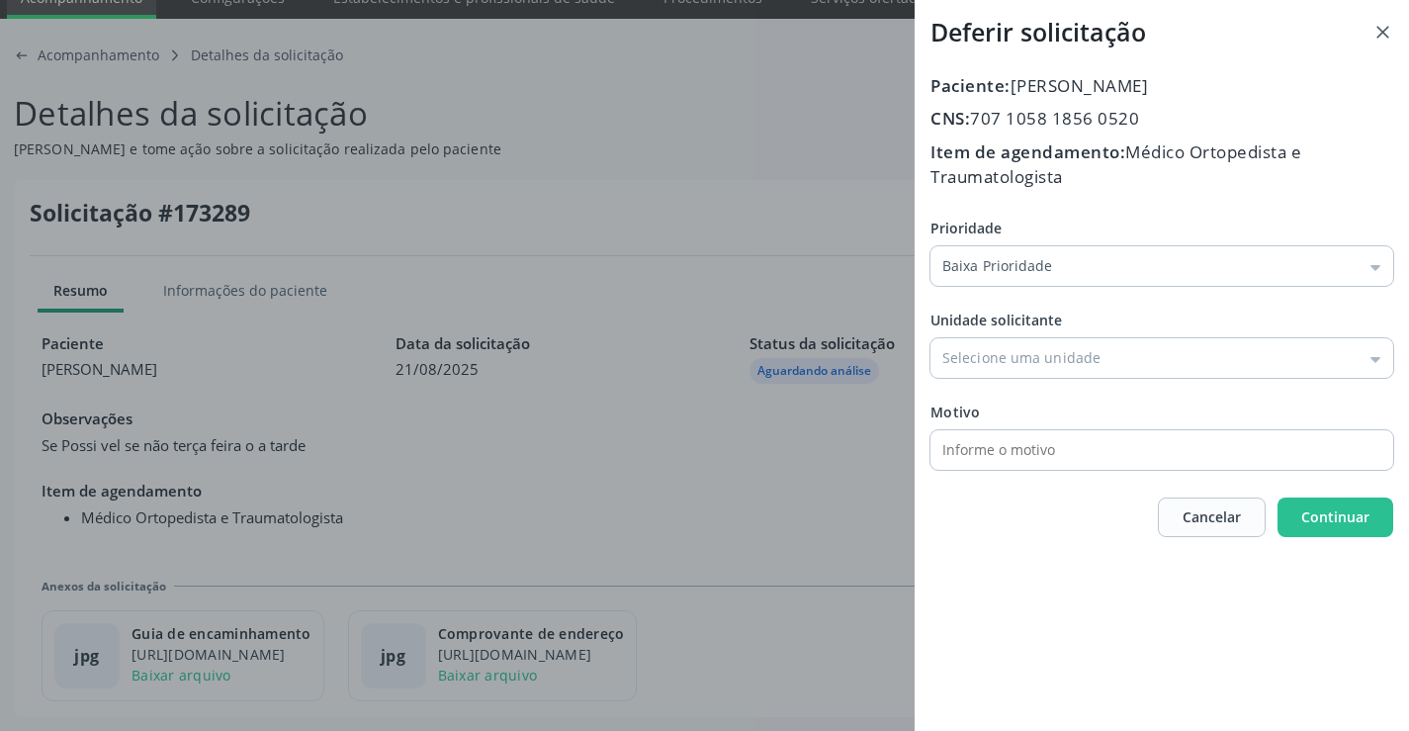
click at [1029, 380] on div "Prioridade Baixa Prioridade Baixa Prioridade Média Prioridade Alta Prioridade U…" at bounding box center [1162, 344] width 463 height 252
click at [1027, 363] on input "Prioridade" at bounding box center [1162, 358] width 463 height 40
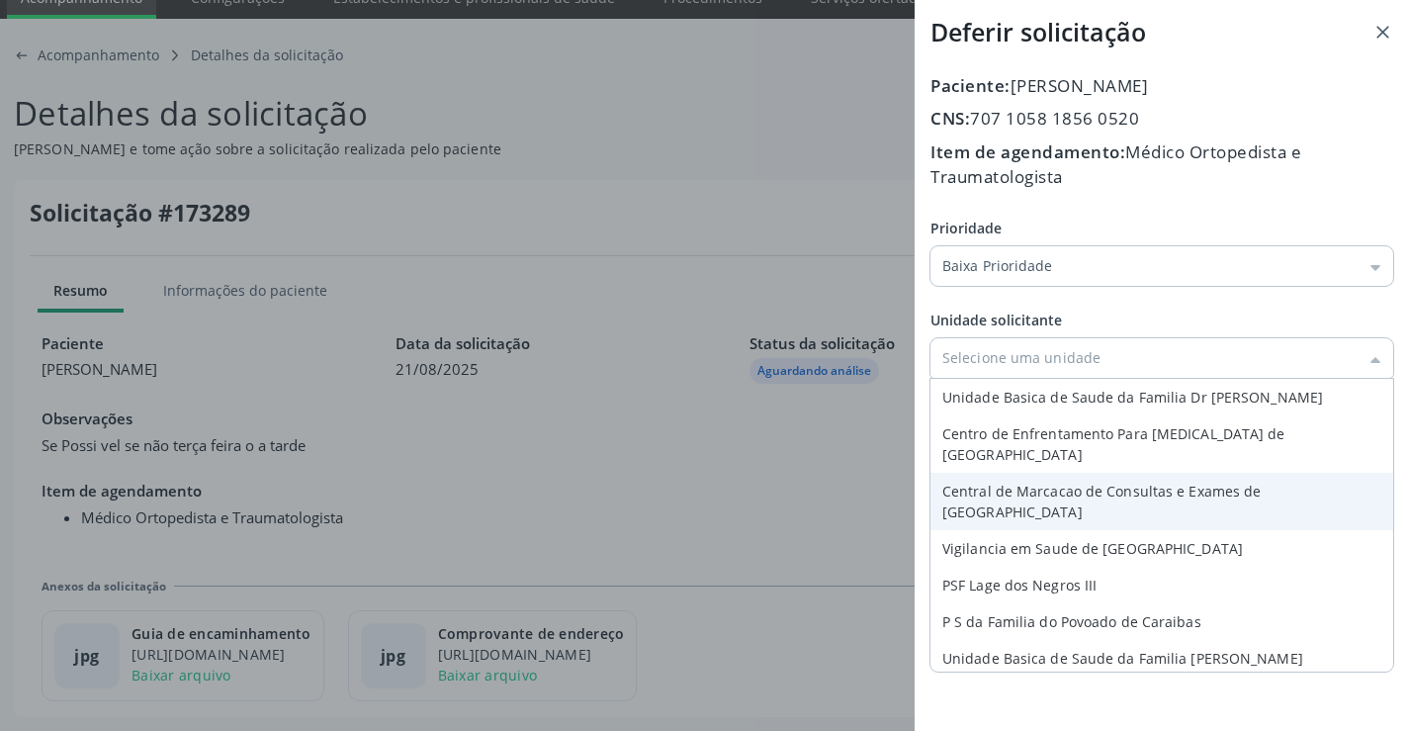
type input "Central de Marcacao de Consultas e Exames de [GEOGRAPHIC_DATA]"
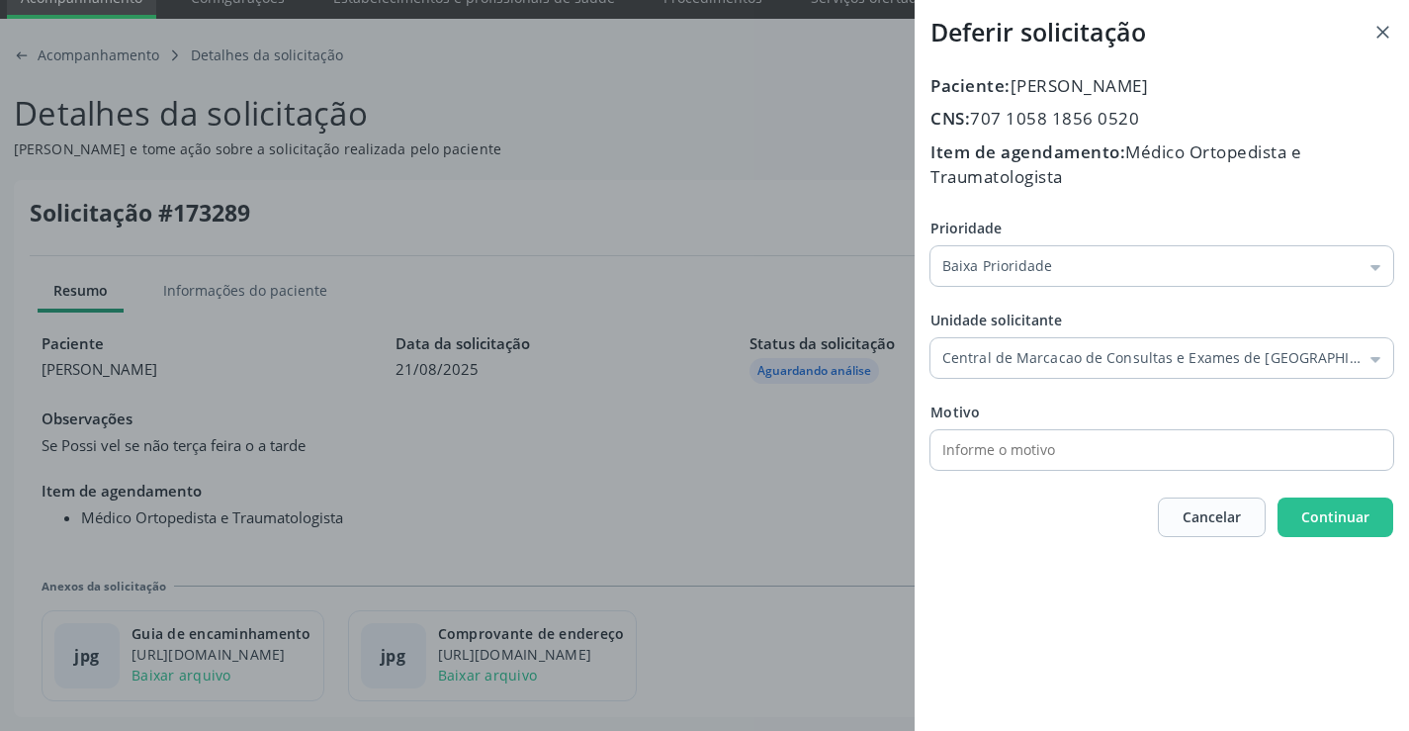
click at [1040, 462] on div "Prioridade Baixa Prioridade Baixa Prioridade Média Prioridade Alta Prioridade U…" at bounding box center [1162, 344] width 463 height 252
click at [1319, 511] on span "Continuar" at bounding box center [1336, 516] width 68 height 19
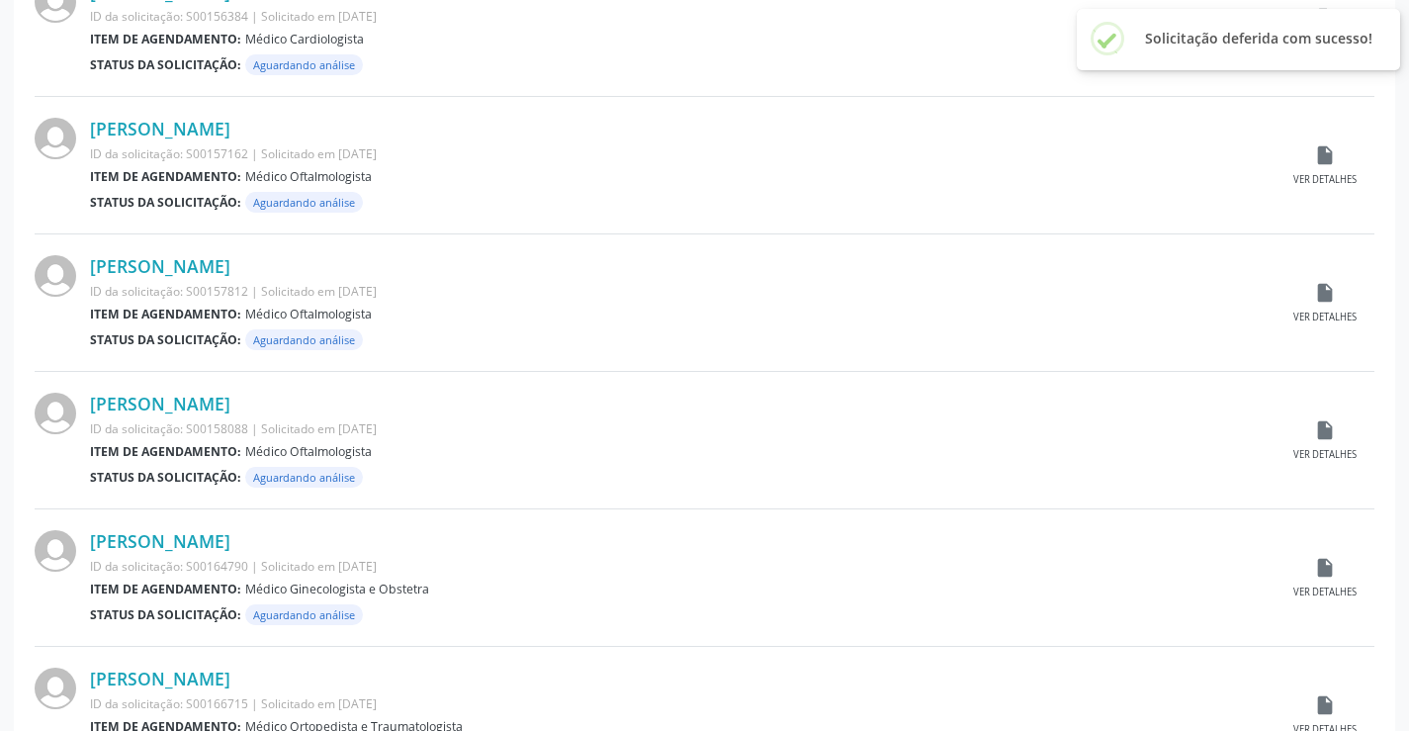
scroll to position [1950, 0]
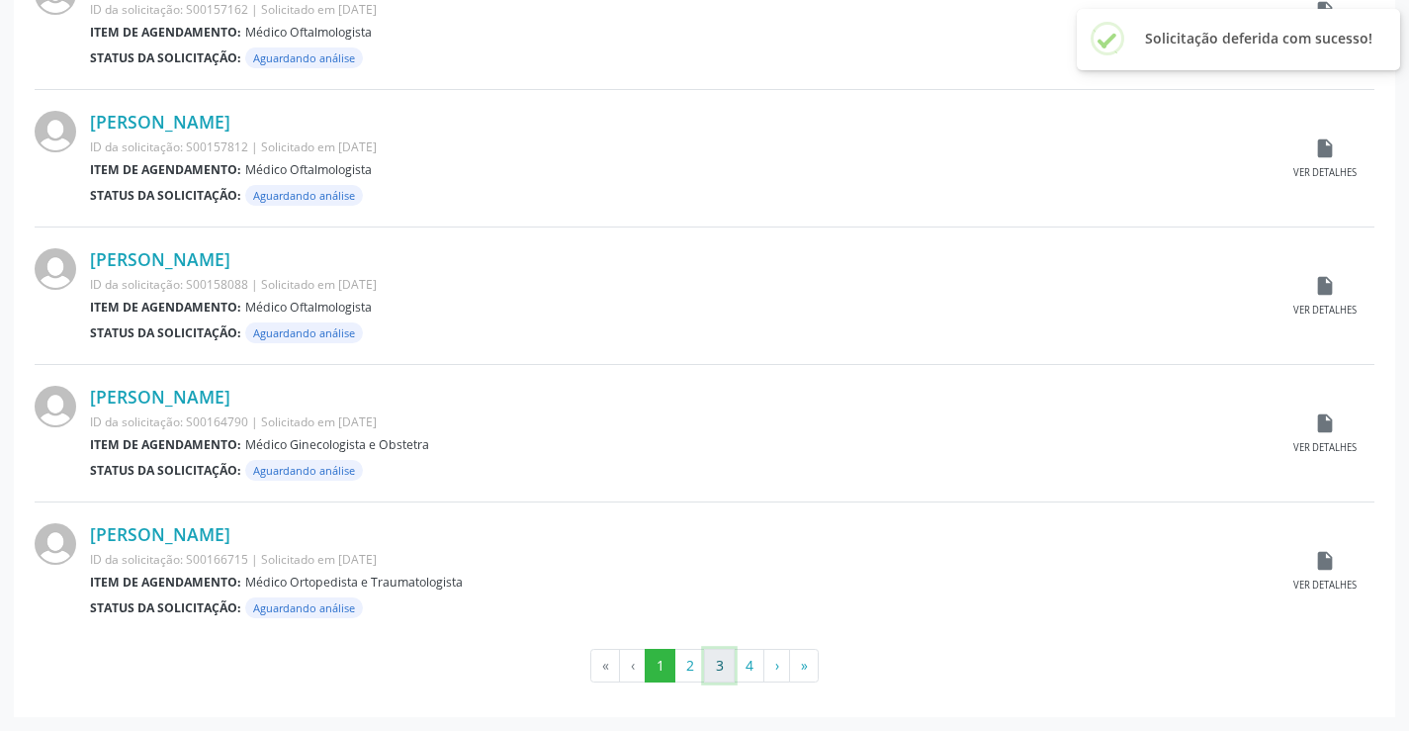
click at [715, 676] on button "3" at bounding box center [719, 666] width 31 height 34
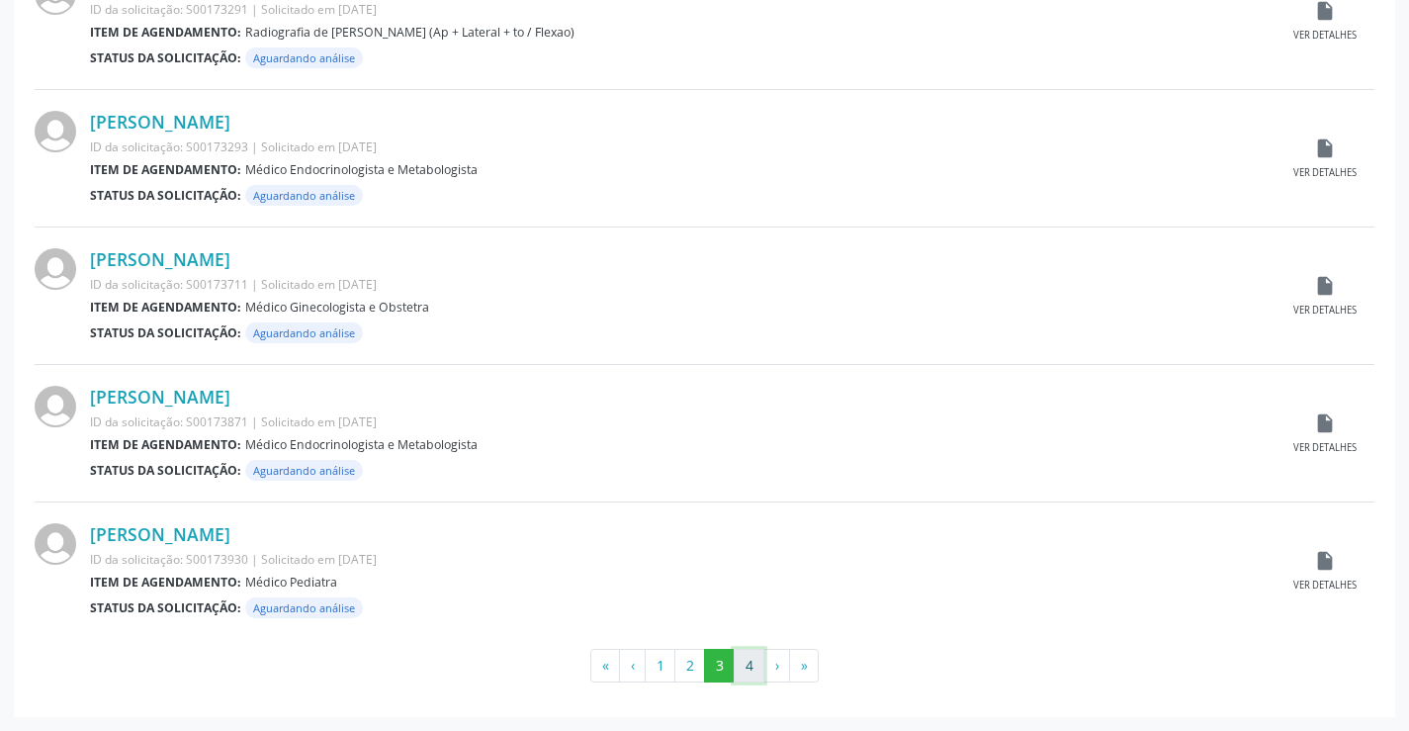
click at [744, 670] on button "4" at bounding box center [749, 666] width 31 height 34
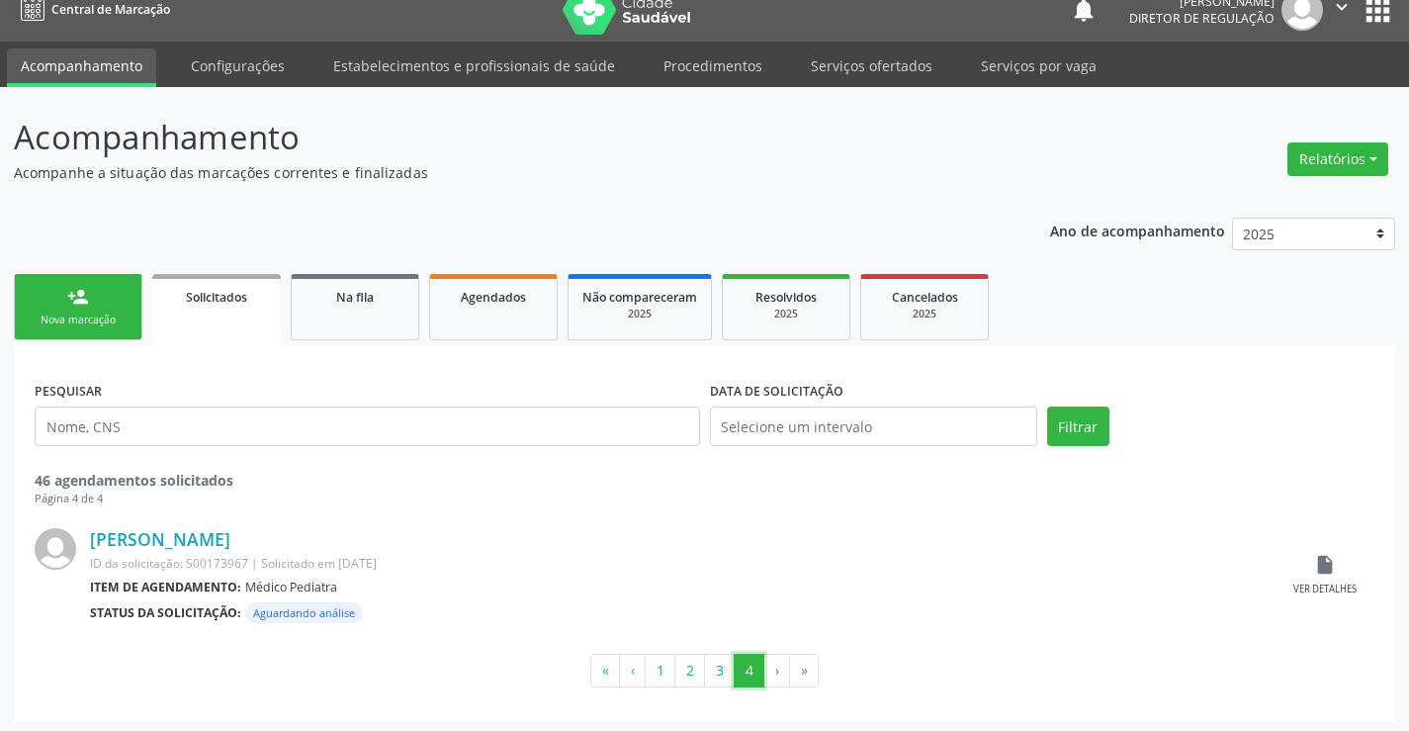
scroll to position [27, 0]
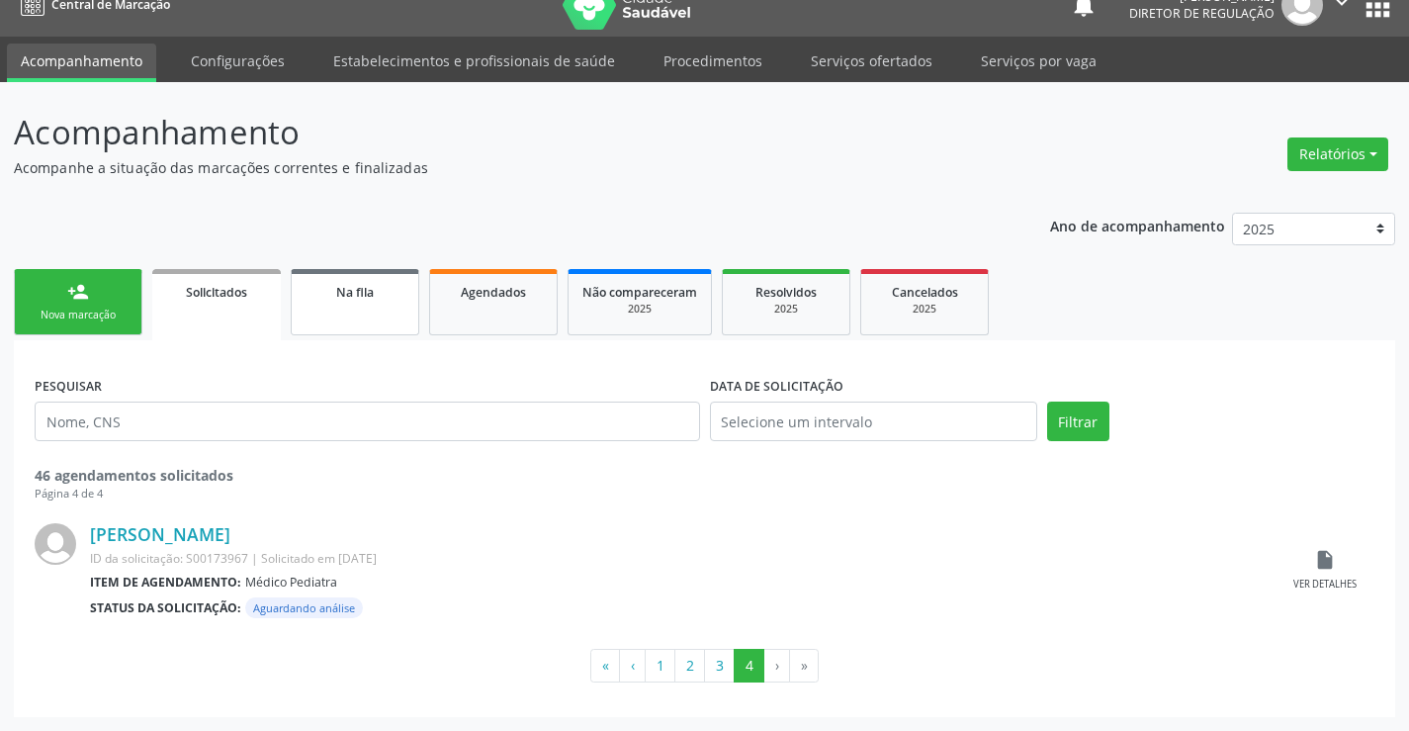
click at [337, 313] on link "Na fila" at bounding box center [355, 302] width 129 height 66
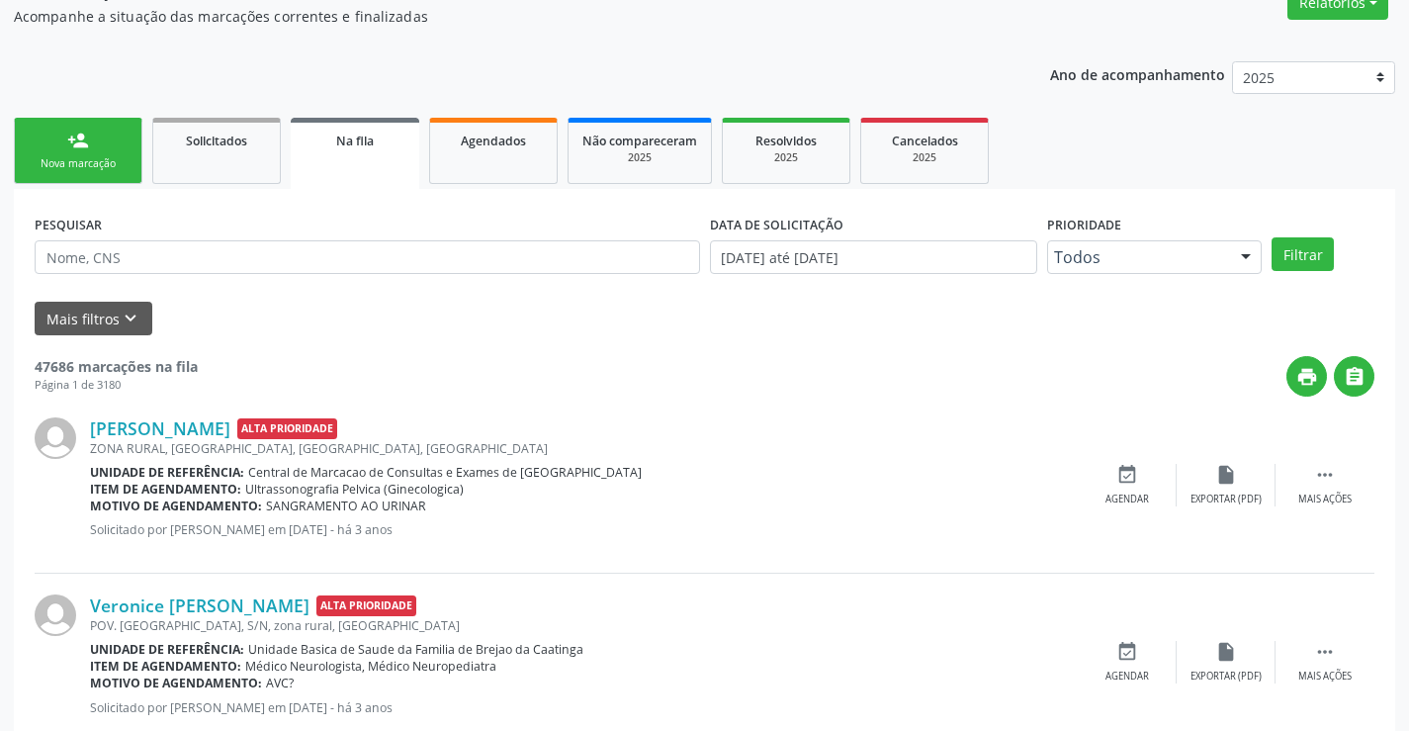
scroll to position [198, 0]
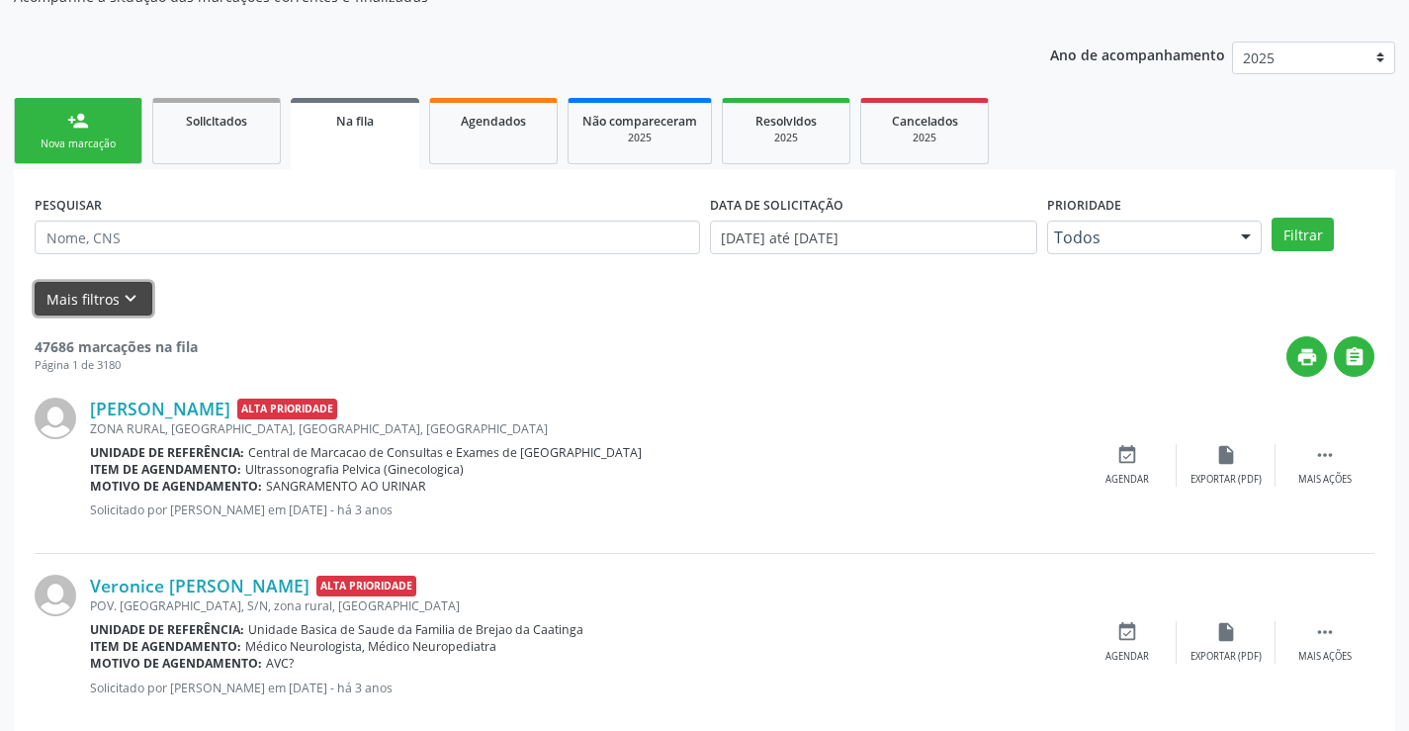
click at [114, 311] on button "Mais filtros keyboard_arrow_down" at bounding box center [94, 299] width 118 height 35
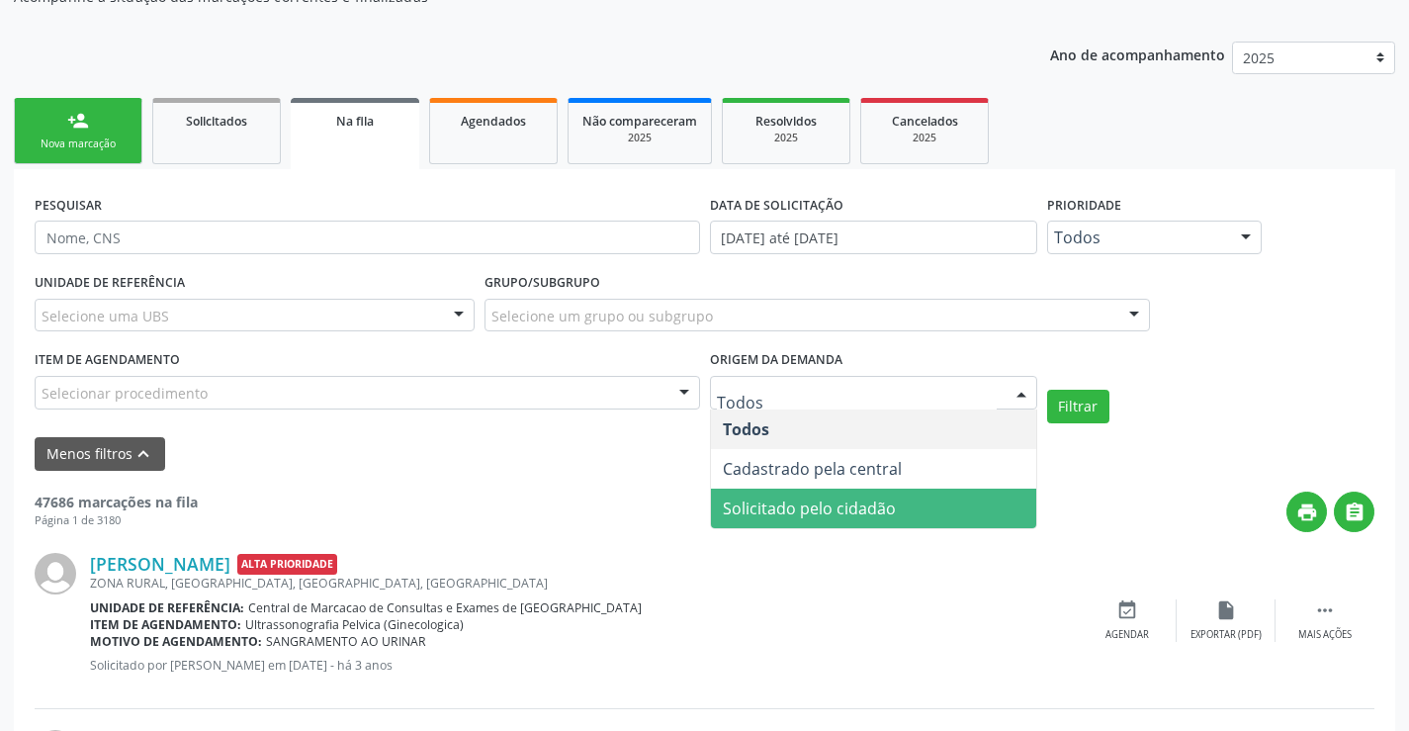
drag, startPoint x: 807, startPoint y: 487, endPoint x: 807, endPoint y: 507, distance: 20.8
click at [807, 507] on ul "Todos Cadastrado pela central Solicitado pelo cidadão Nenhum resultado encontra…" at bounding box center [873, 468] width 325 height 119
click at [807, 507] on span "Solicitado pelo cidadão" at bounding box center [809, 508] width 173 height 22
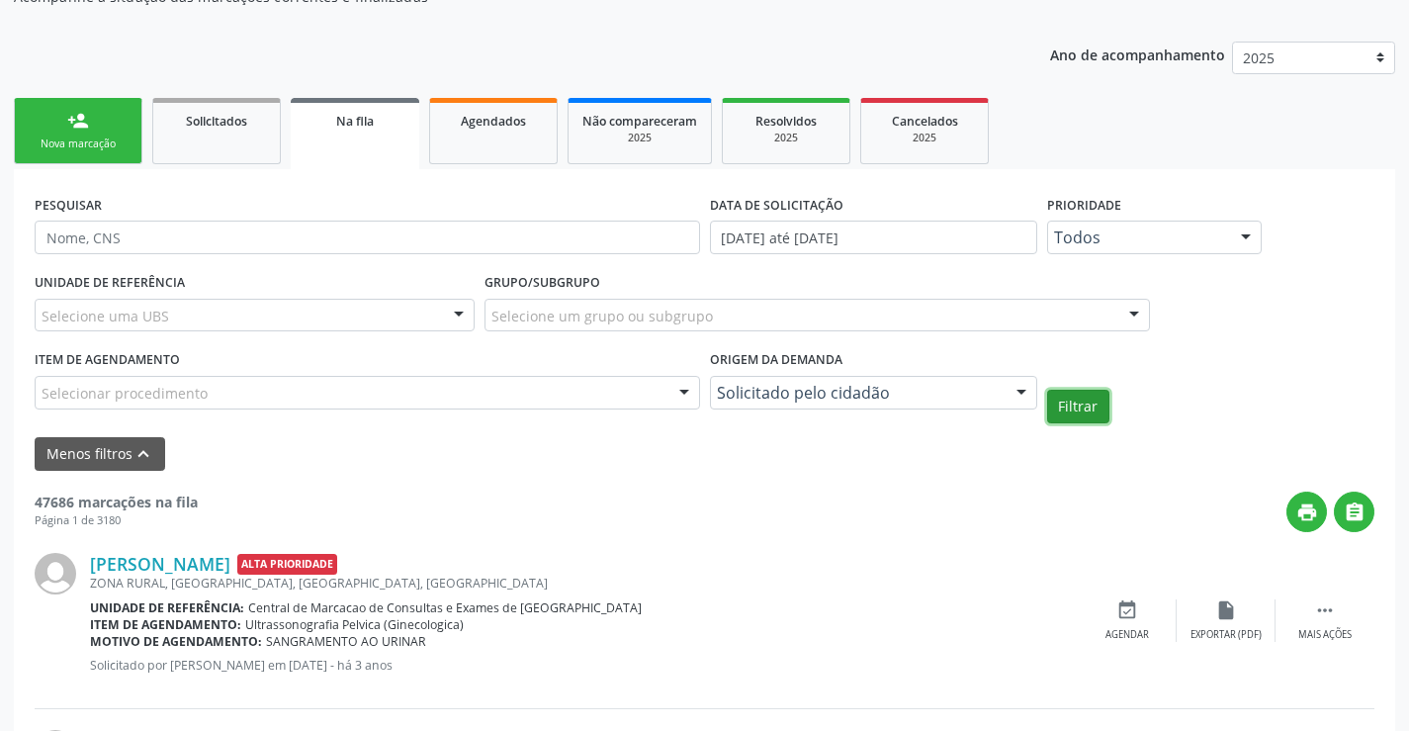
click at [1074, 408] on button "Filtrar" at bounding box center [1078, 407] width 62 height 34
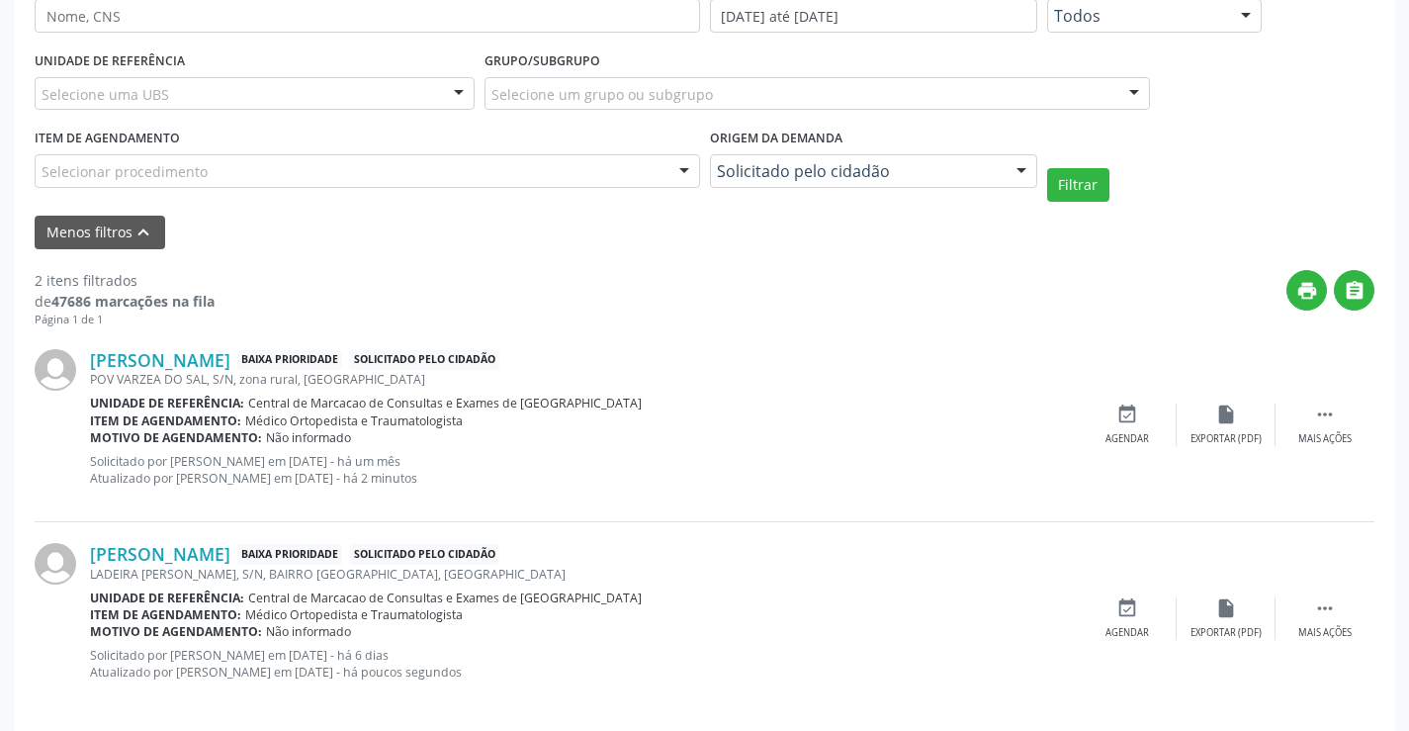
scroll to position [439, 0]
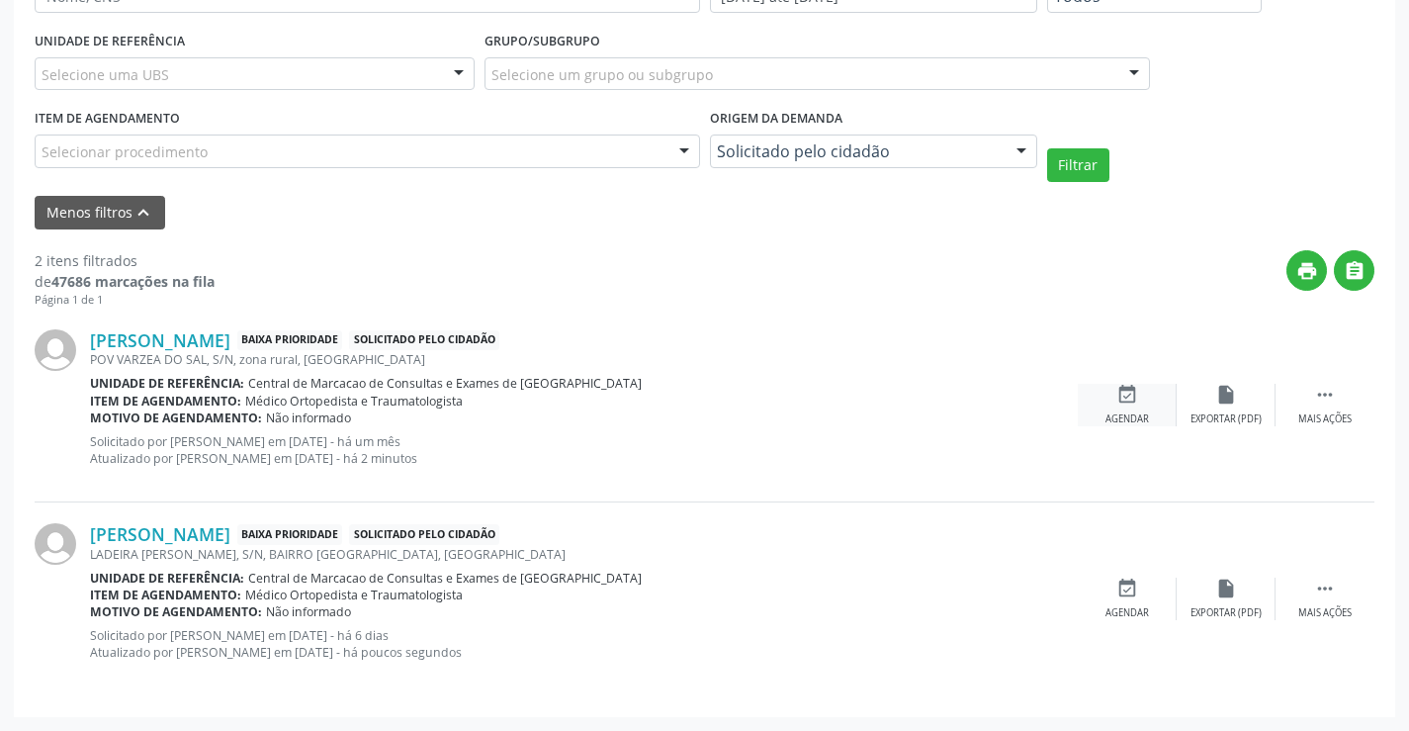
click at [1136, 402] on icon "event_available" at bounding box center [1128, 395] width 22 height 22
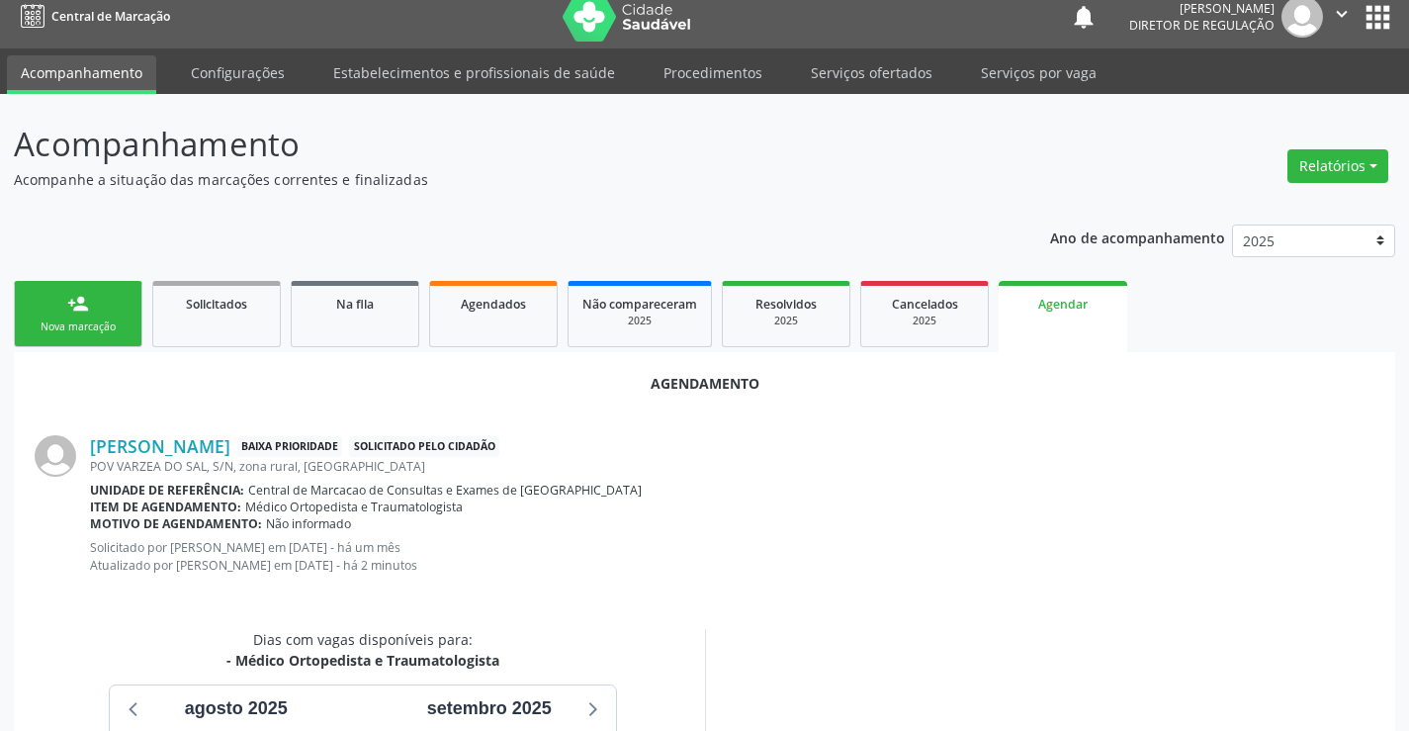
scroll to position [316, 0]
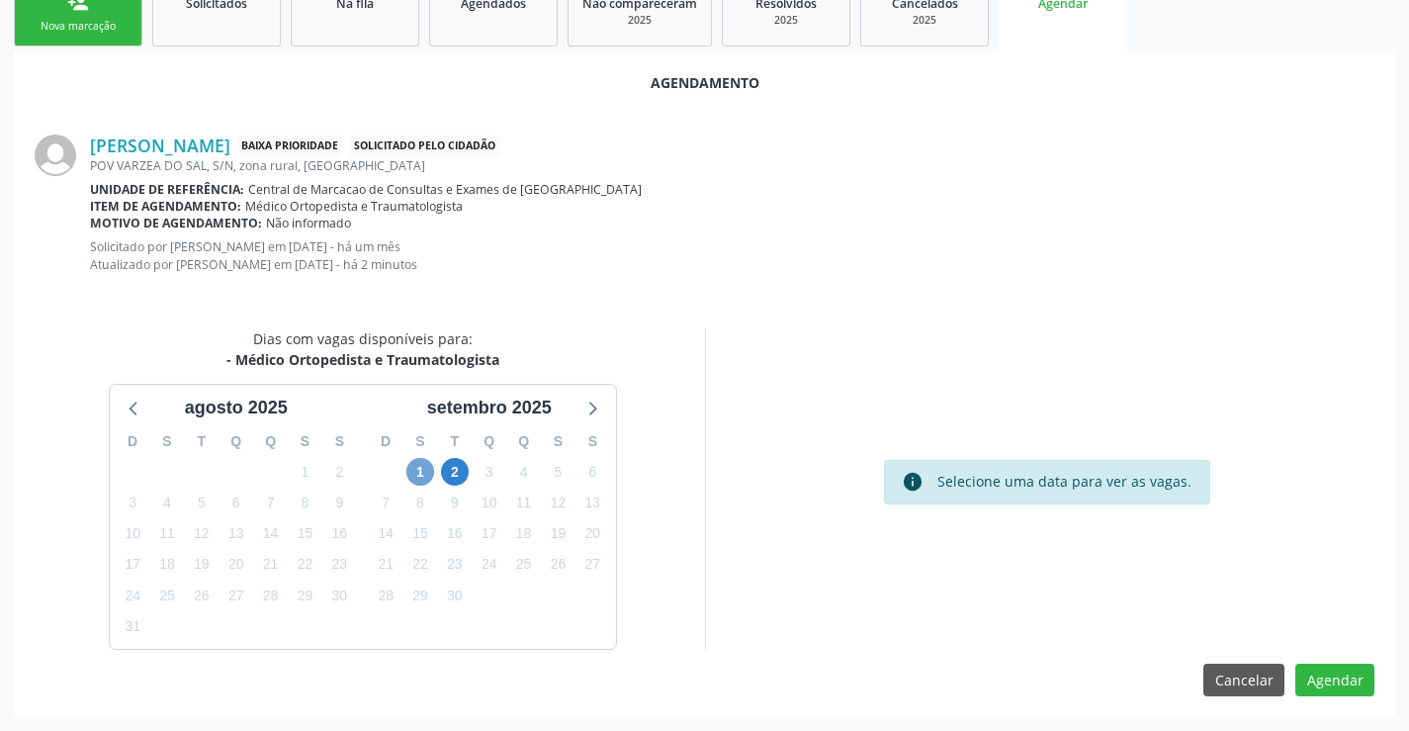
click at [413, 460] on span "1" at bounding box center [420, 472] width 28 height 28
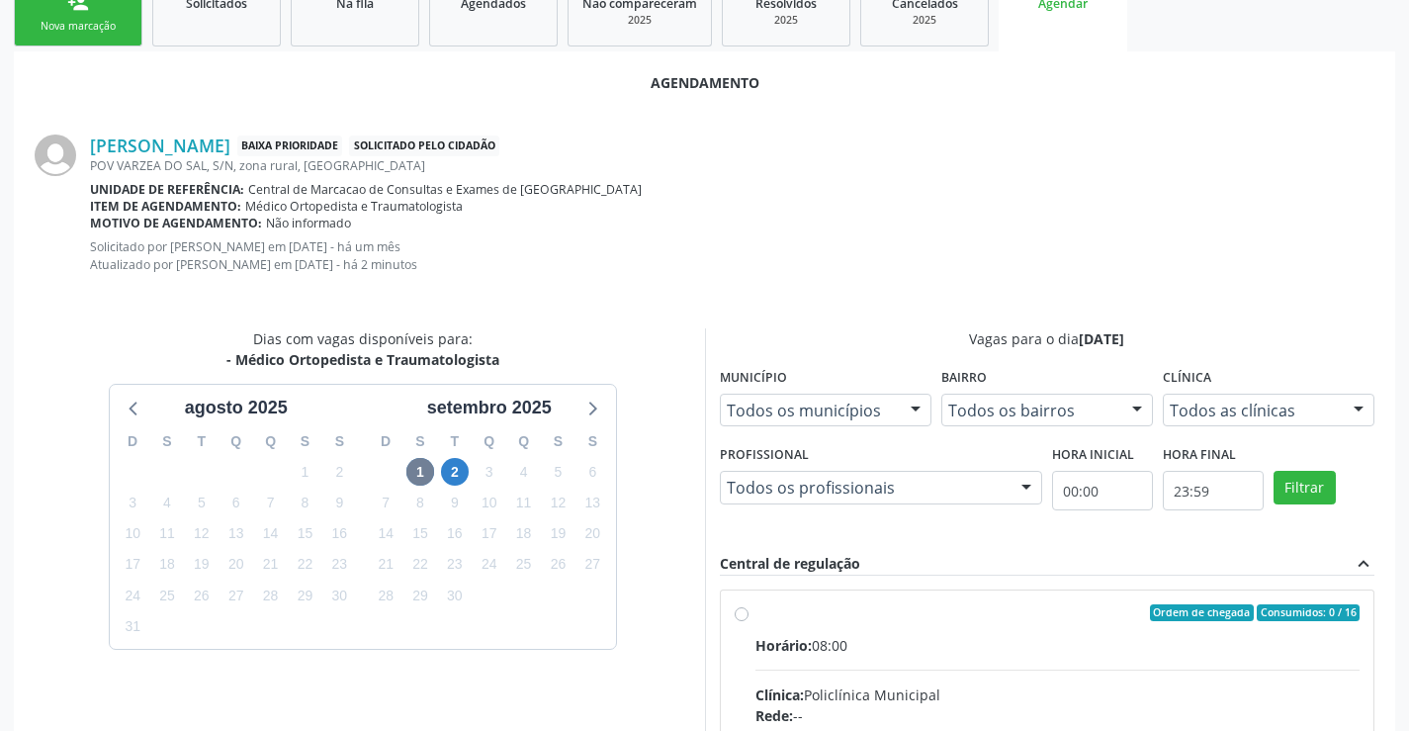
click at [941, 636] on div "Horário: 08:00" at bounding box center [1058, 645] width 605 height 21
click at [749, 622] on input "Ordem de chegada Consumidos: 0 / 16 Horário: 08:00 Clínica: Policlínica Municip…" at bounding box center [742, 613] width 14 height 18
radio input "true"
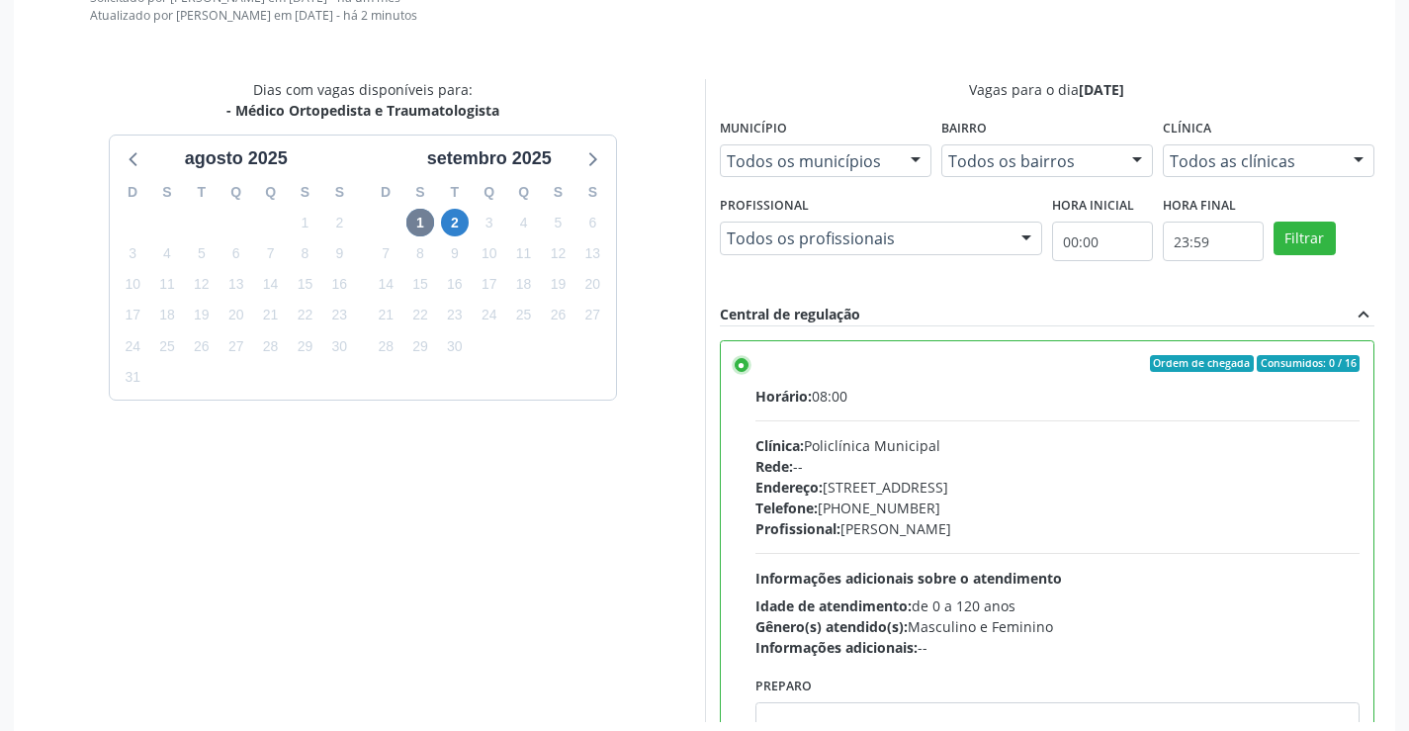
scroll to position [637, 0]
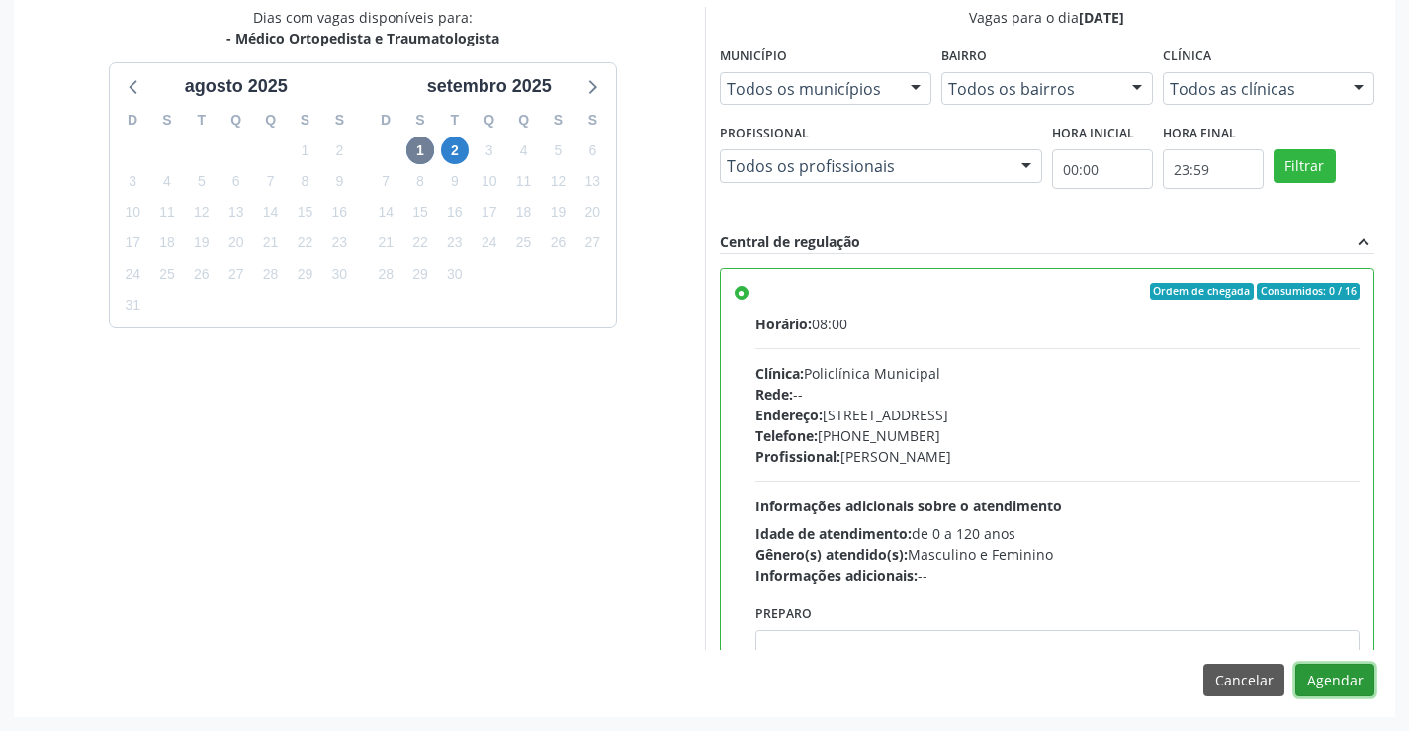
click at [1343, 672] on button "Agendar" at bounding box center [1335, 681] width 79 height 34
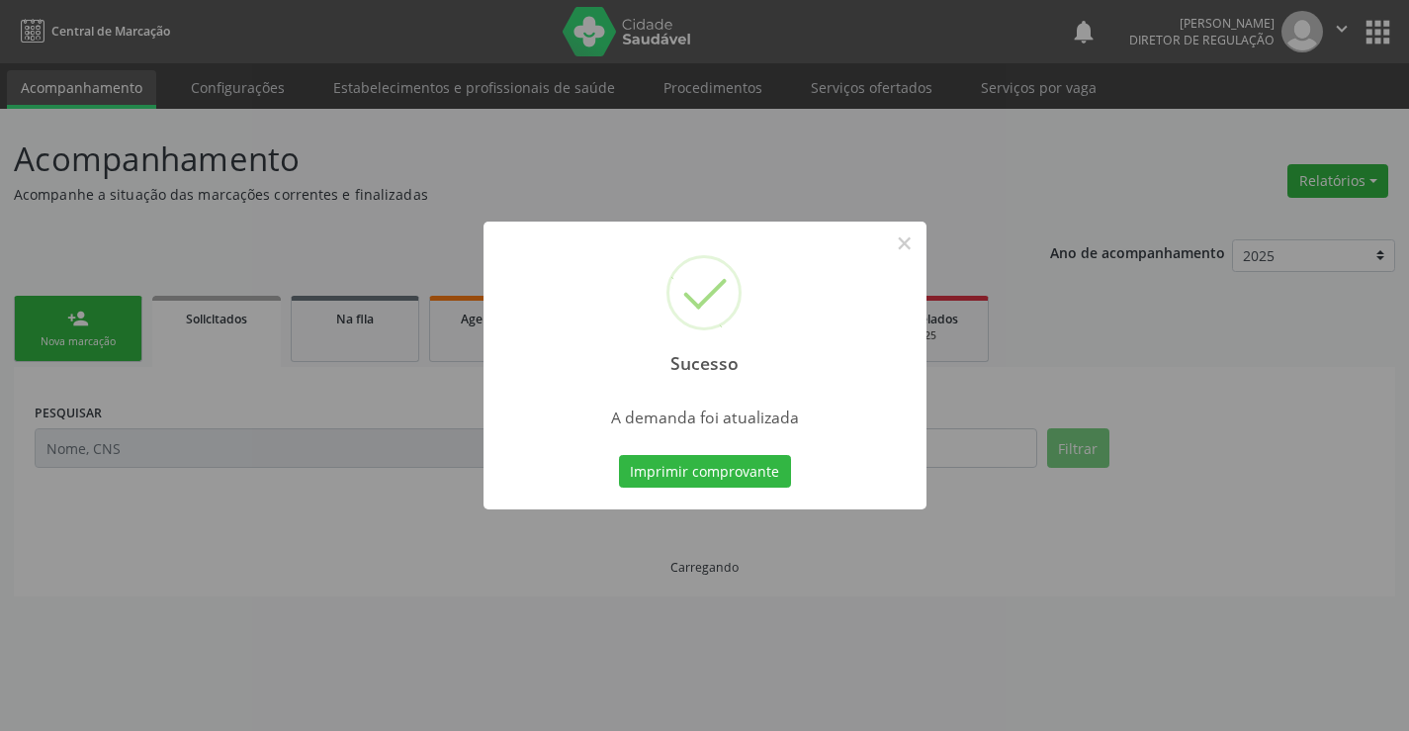
scroll to position [0, 0]
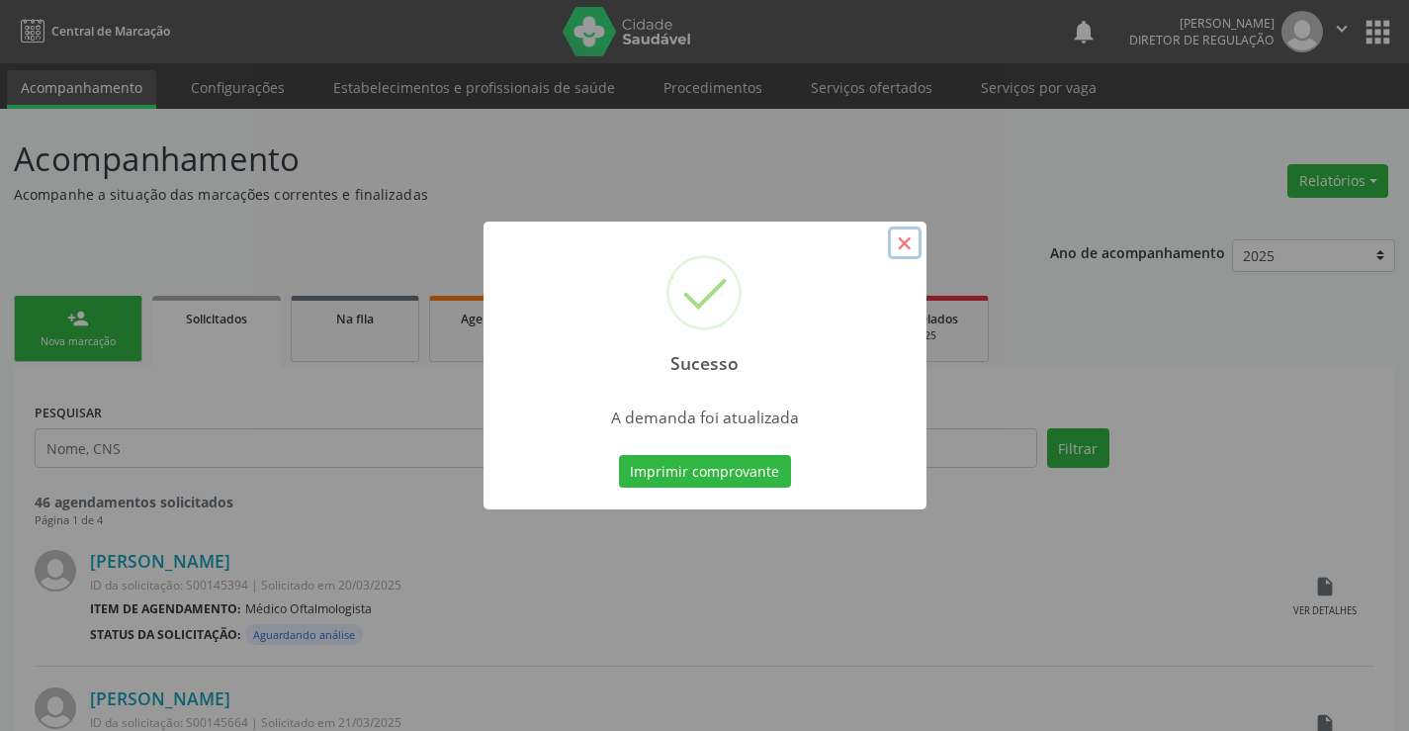
click at [909, 243] on button "×" at bounding box center [905, 243] width 34 height 34
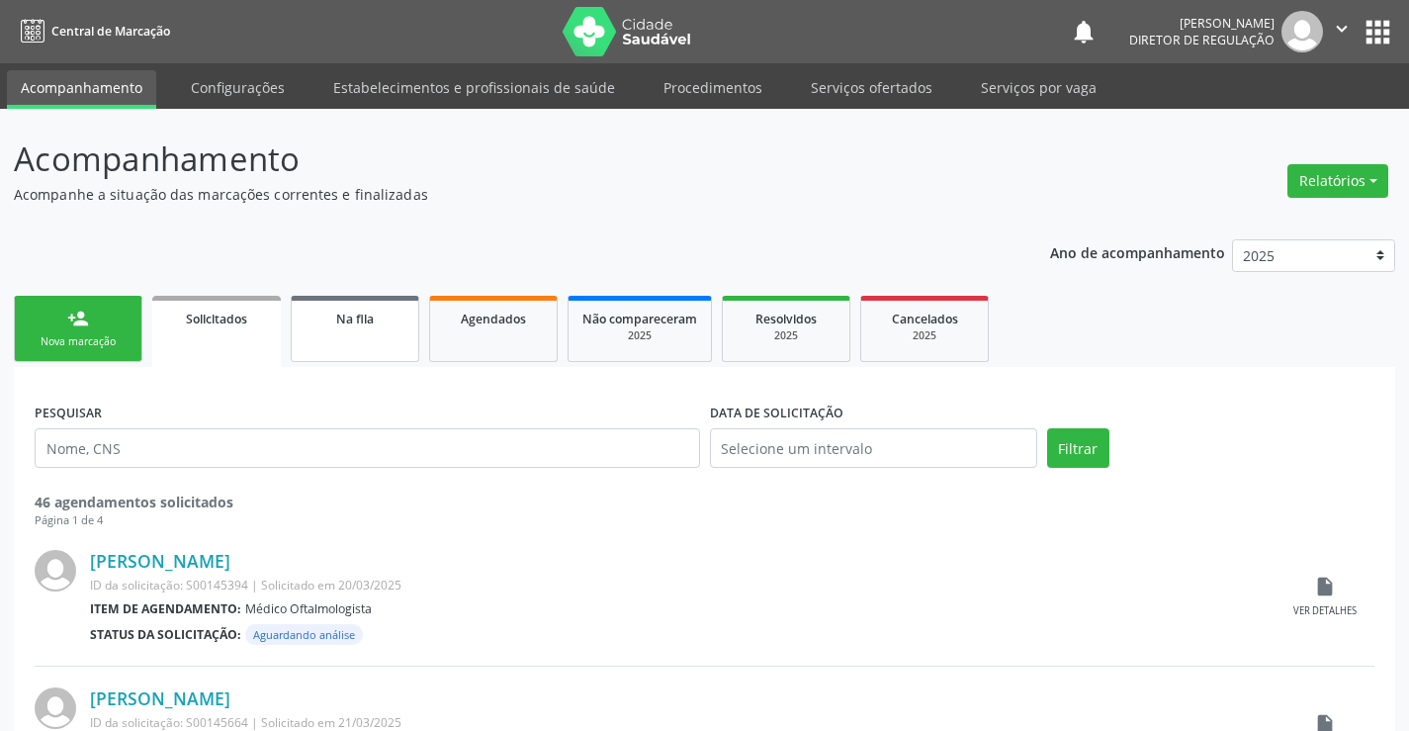
click at [336, 323] on span "Na fila" at bounding box center [355, 319] width 38 height 17
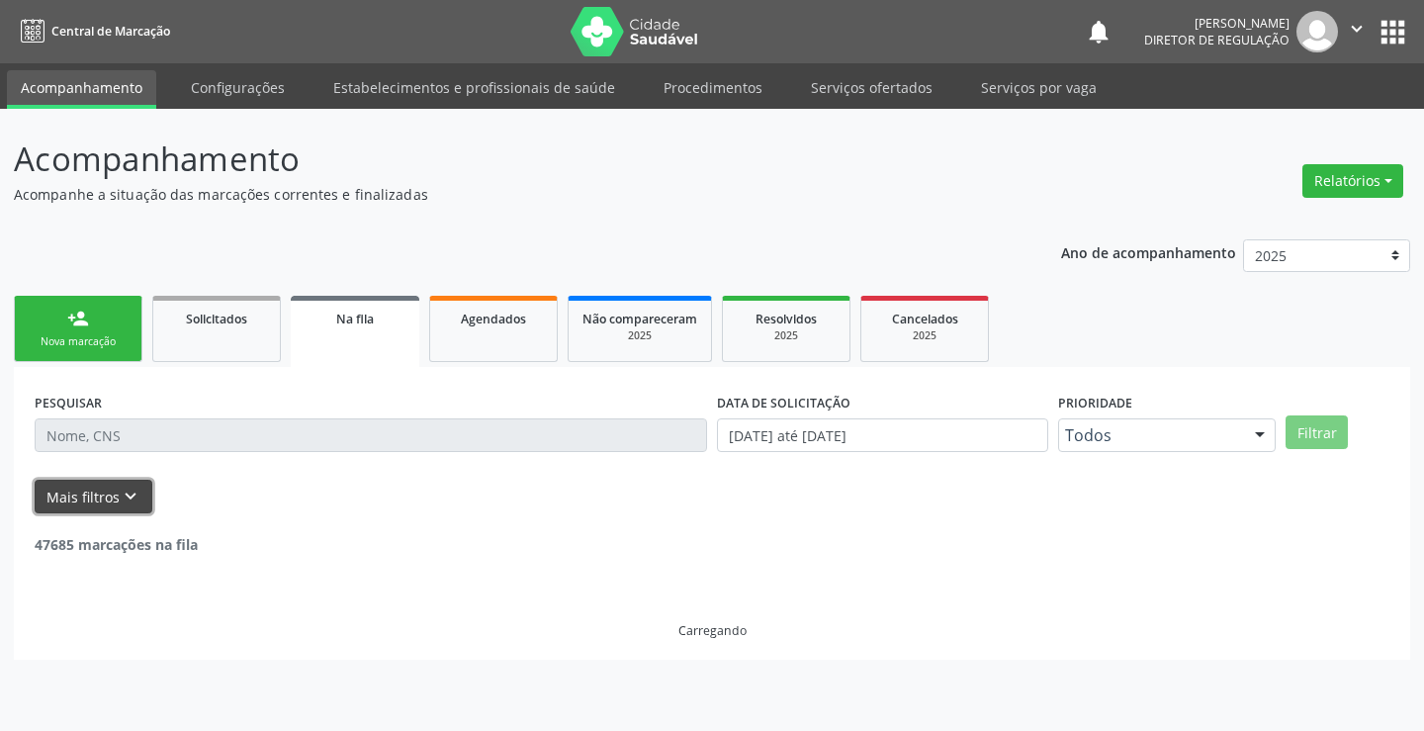
click at [135, 497] on icon "keyboard_arrow_down" at bounding box center [131, 497] width 22 height 22
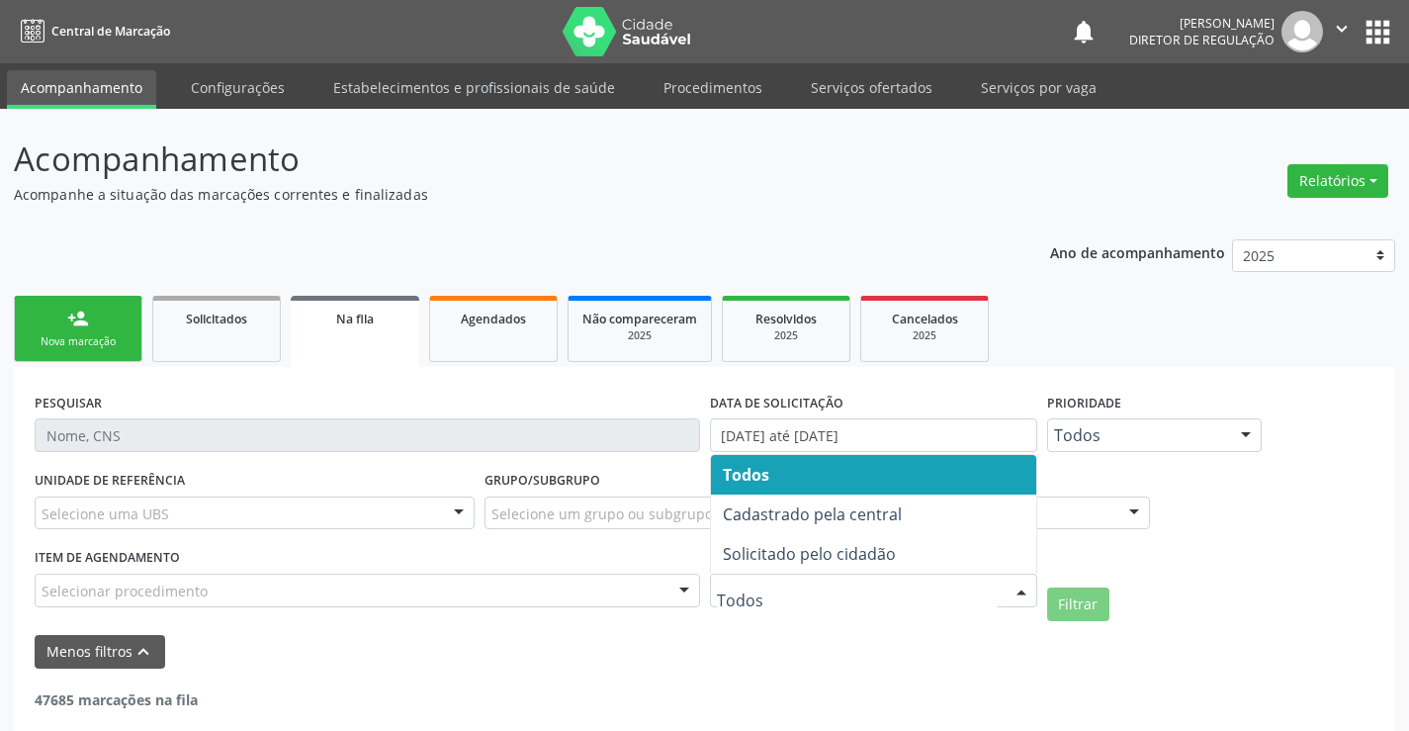
click at [860, 576] on div at bounding box center [873, 591] width 327 height 34
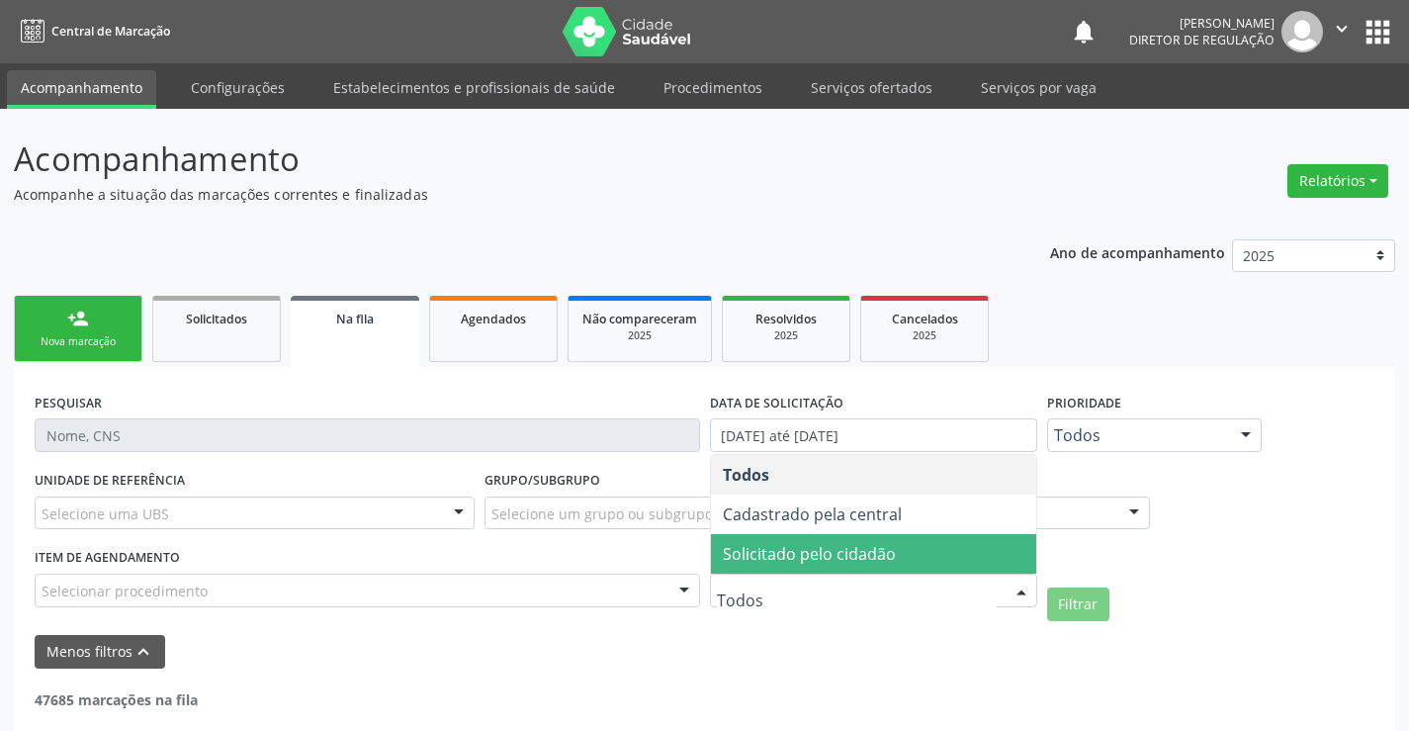
click at [865, 561] on span "Solicitado pelo cidadão" at bounding box center [809, 554] width 173 height 22
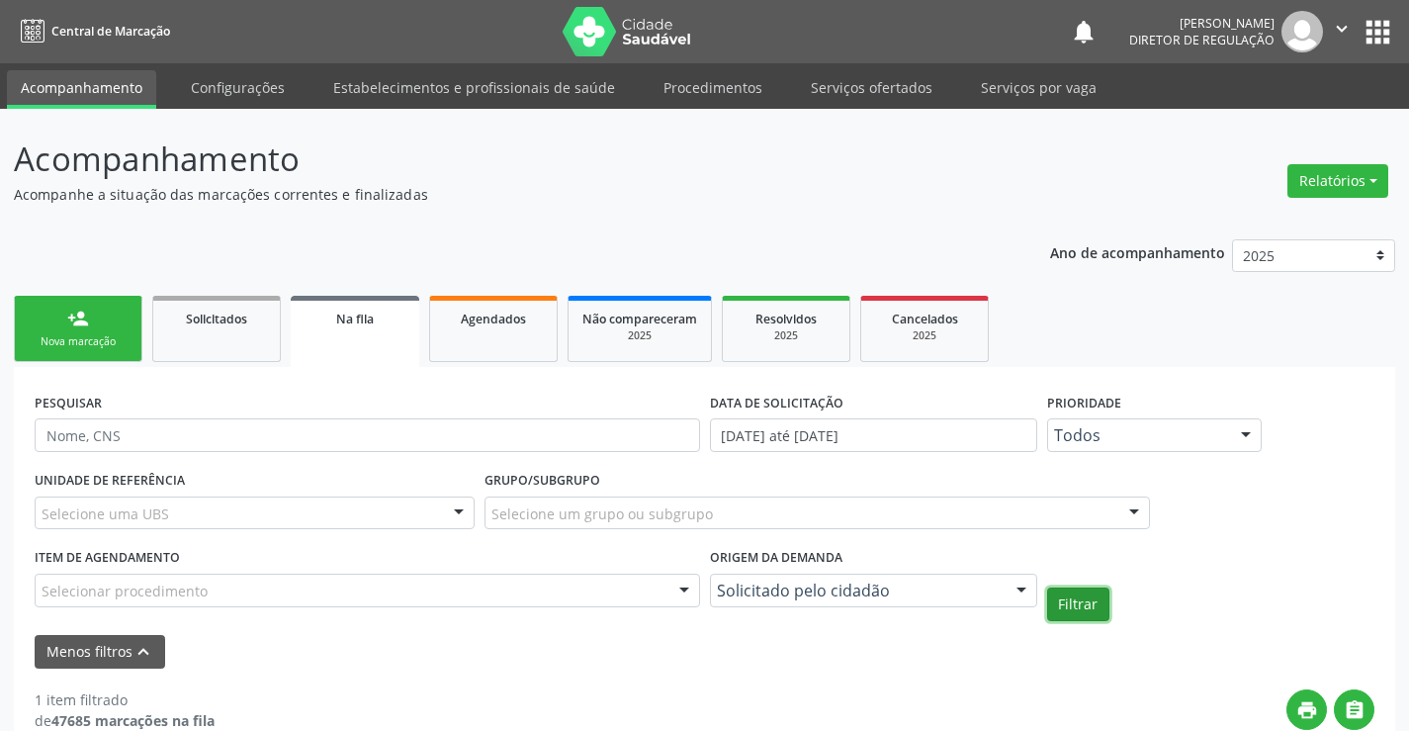
click at [1092, 606] on button "Filtrar" at bounding box center [1078, 604] width 62 height 34
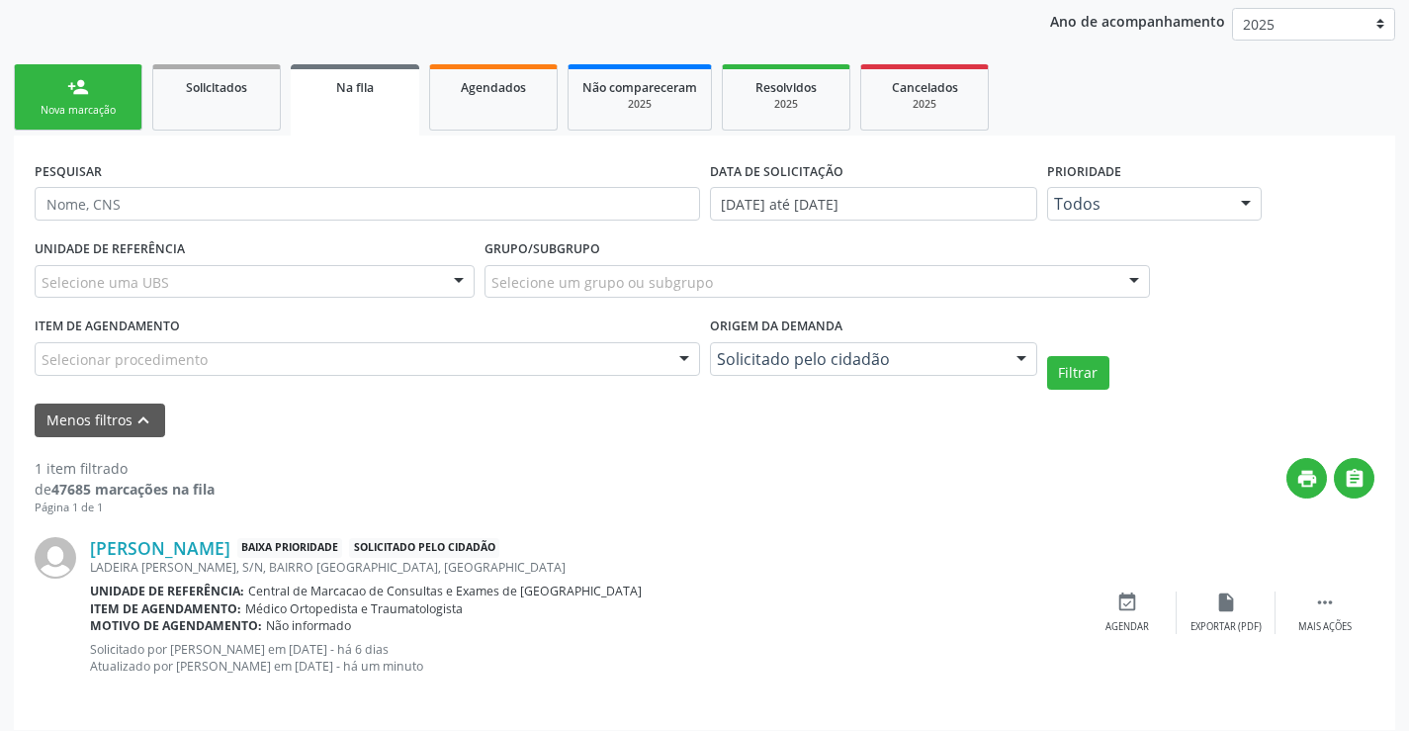
scroll to position [244, 0]
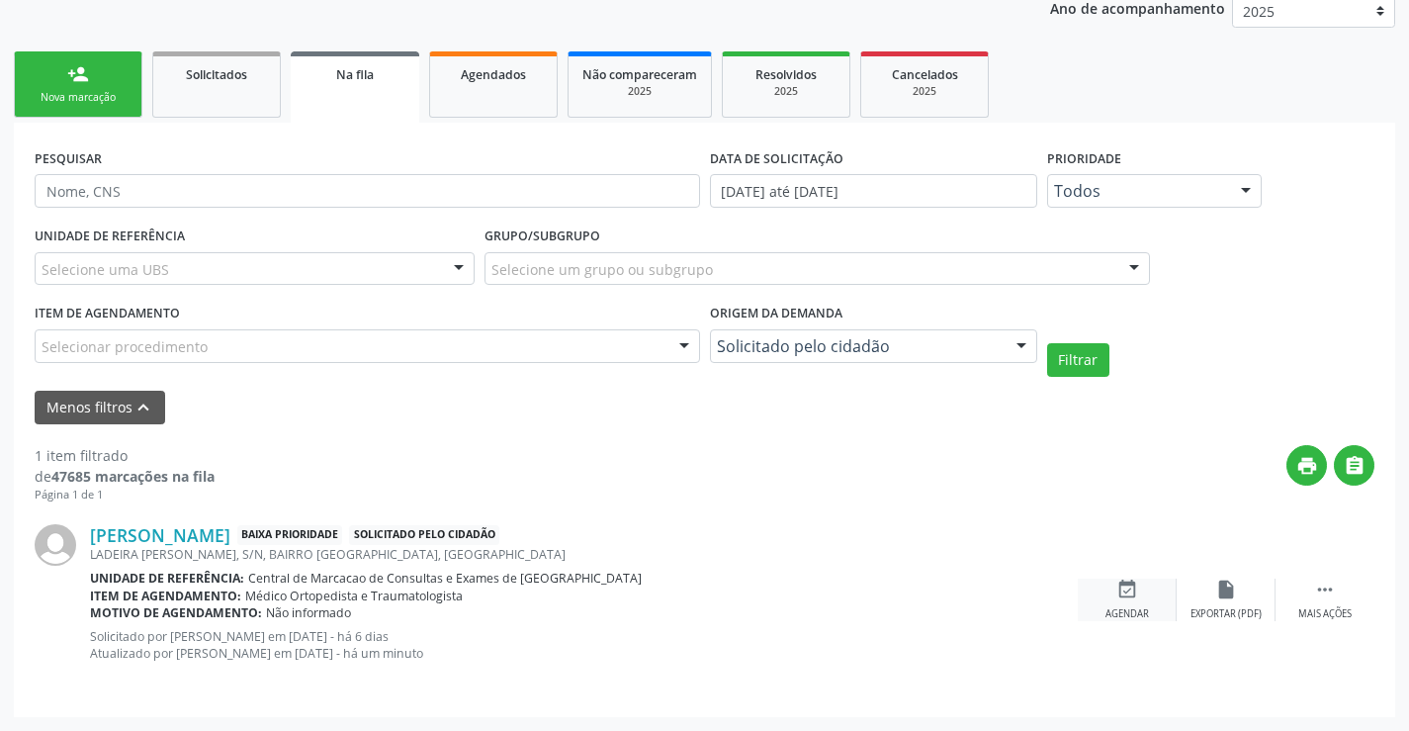
click at [1118, 600] on div "event_available Agendar" at bounding box center [1127, 600] width 99 height 43
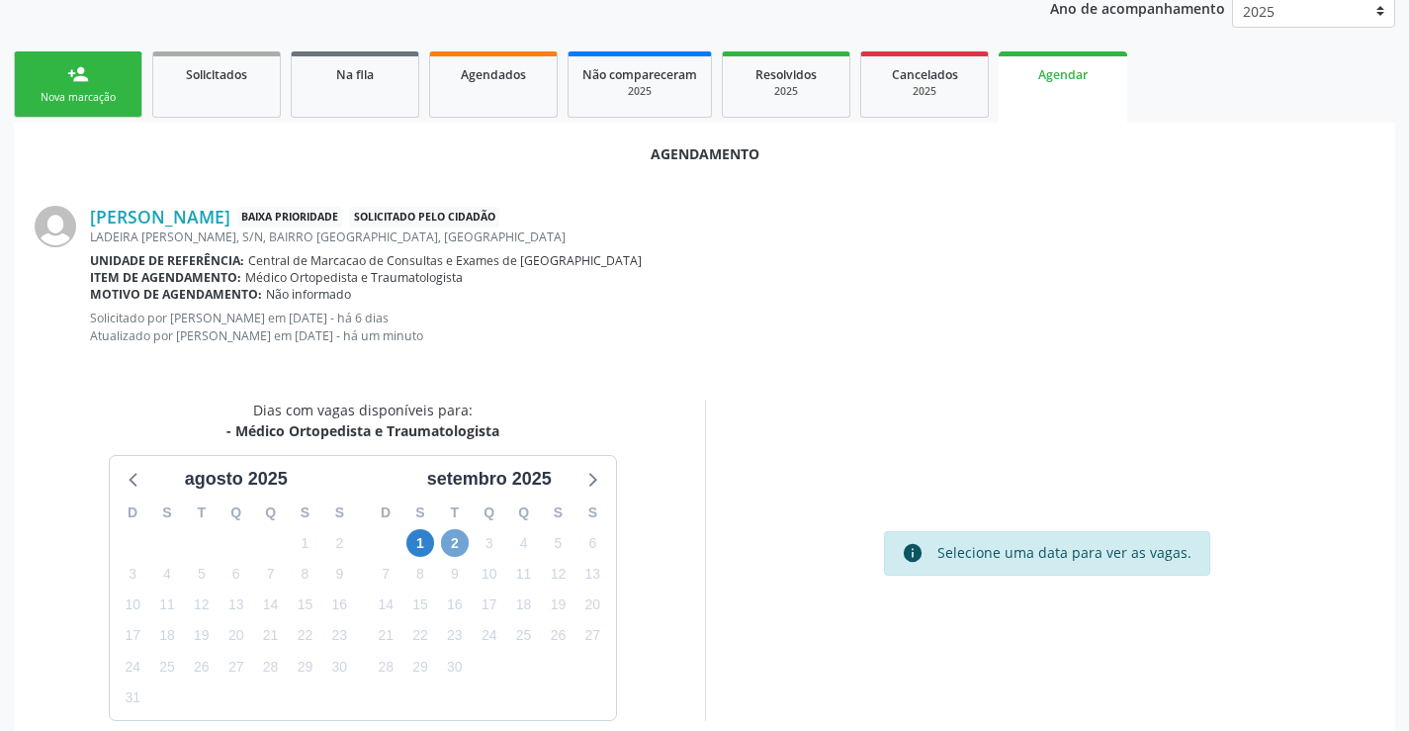
click at [452, 542] on span "2" at bounding box center [455, 543] width 28 height 28
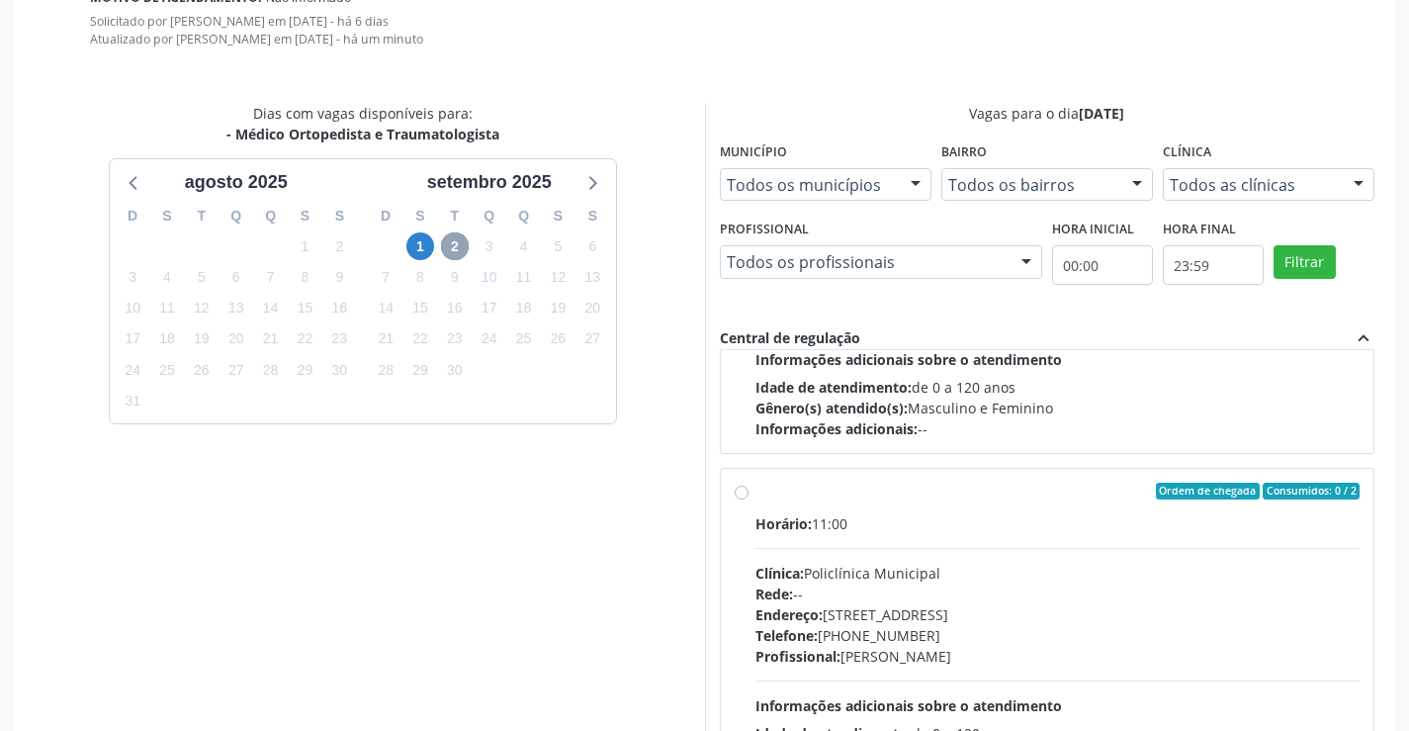
scroll to position [658, 0]
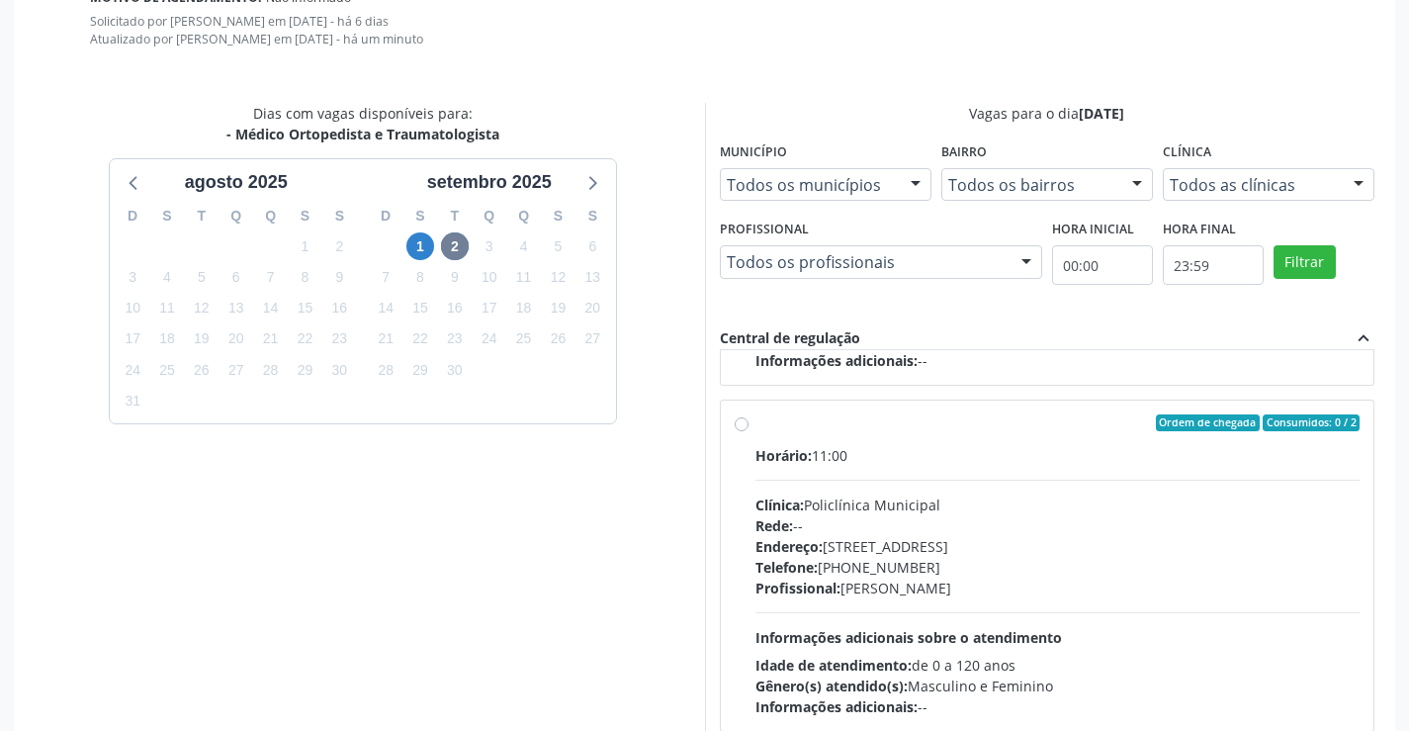
click at [928, 497] on div "Clínica: Policlínica Municipal" at bounding box center [1058, 505] width 605 height 21
click at [749, 432] on input "Ordem de chegada Consumidos: 0 / 2 Horário: 11:00 Clínica: Policlínica Municipa…" at bounding box center [742, 423] width 14 height 18
radio input "true"
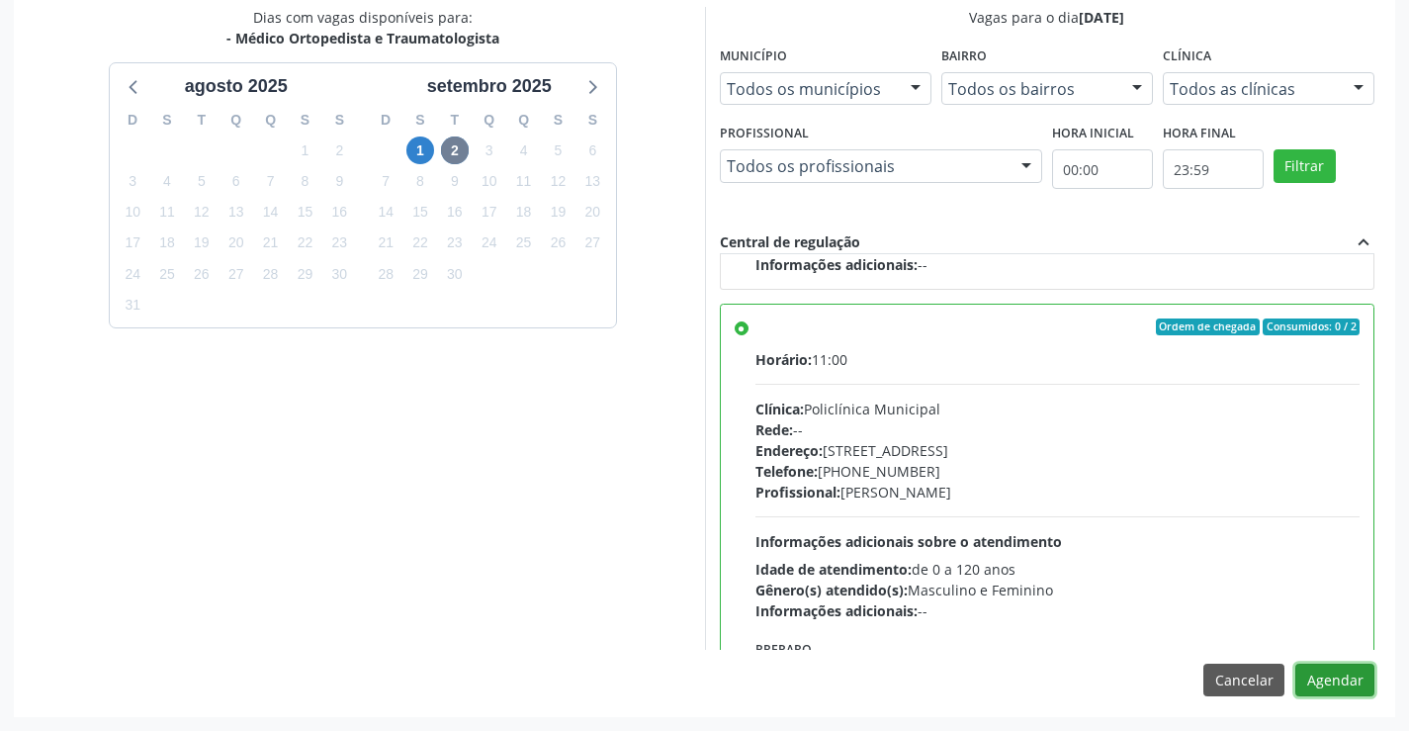
click at [1334, 678] on button "Agendar" at bounding box center [1335, 681] width 79 height 34
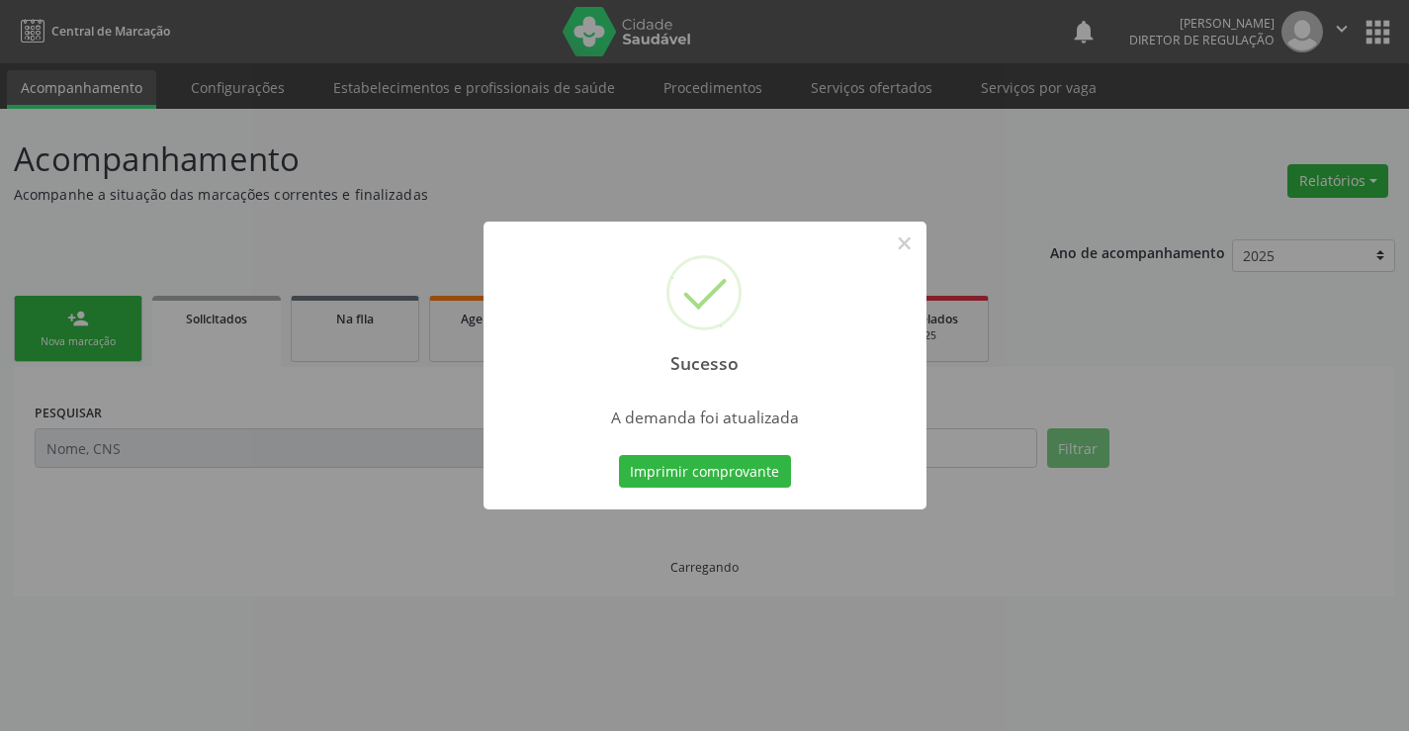
scroll to position [0, 0]
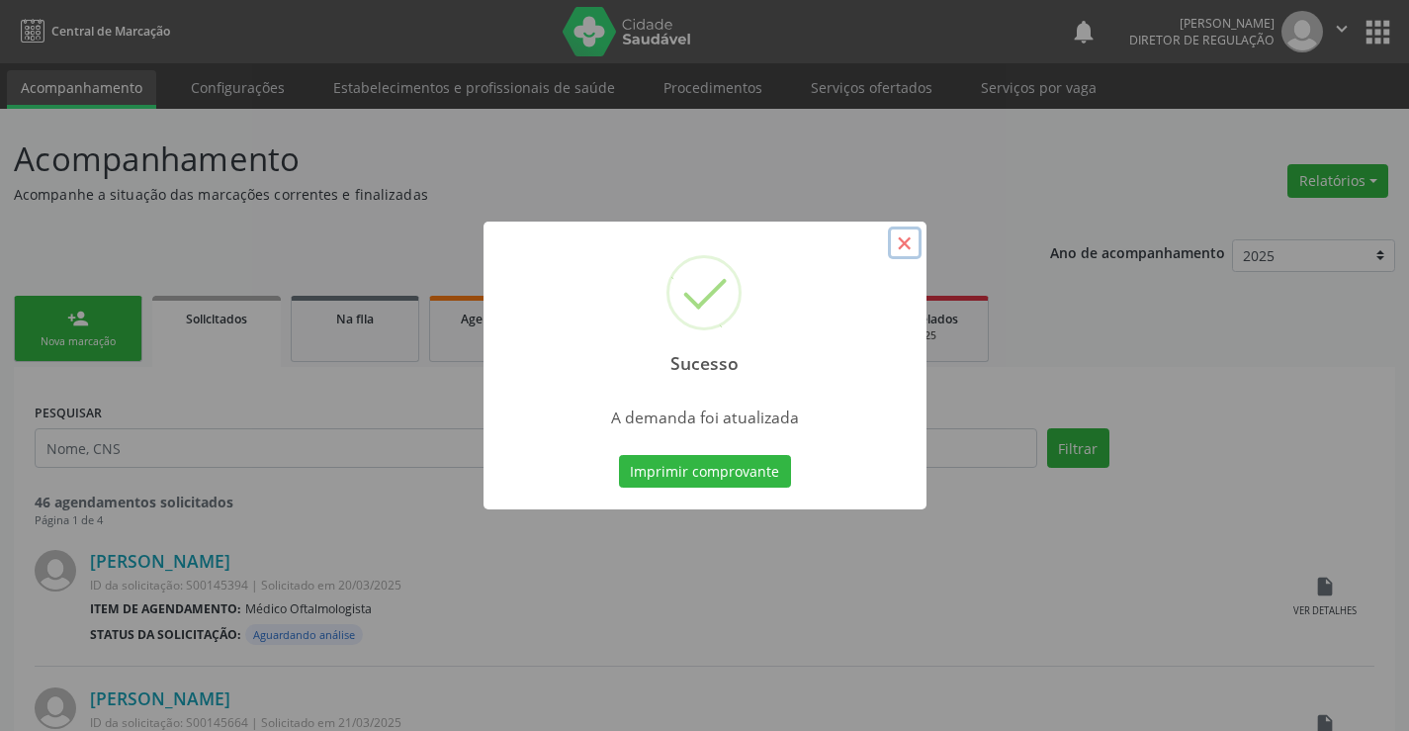
click at [911, 241] on button "×" at bounding box center [905, 243] width 34 height 34
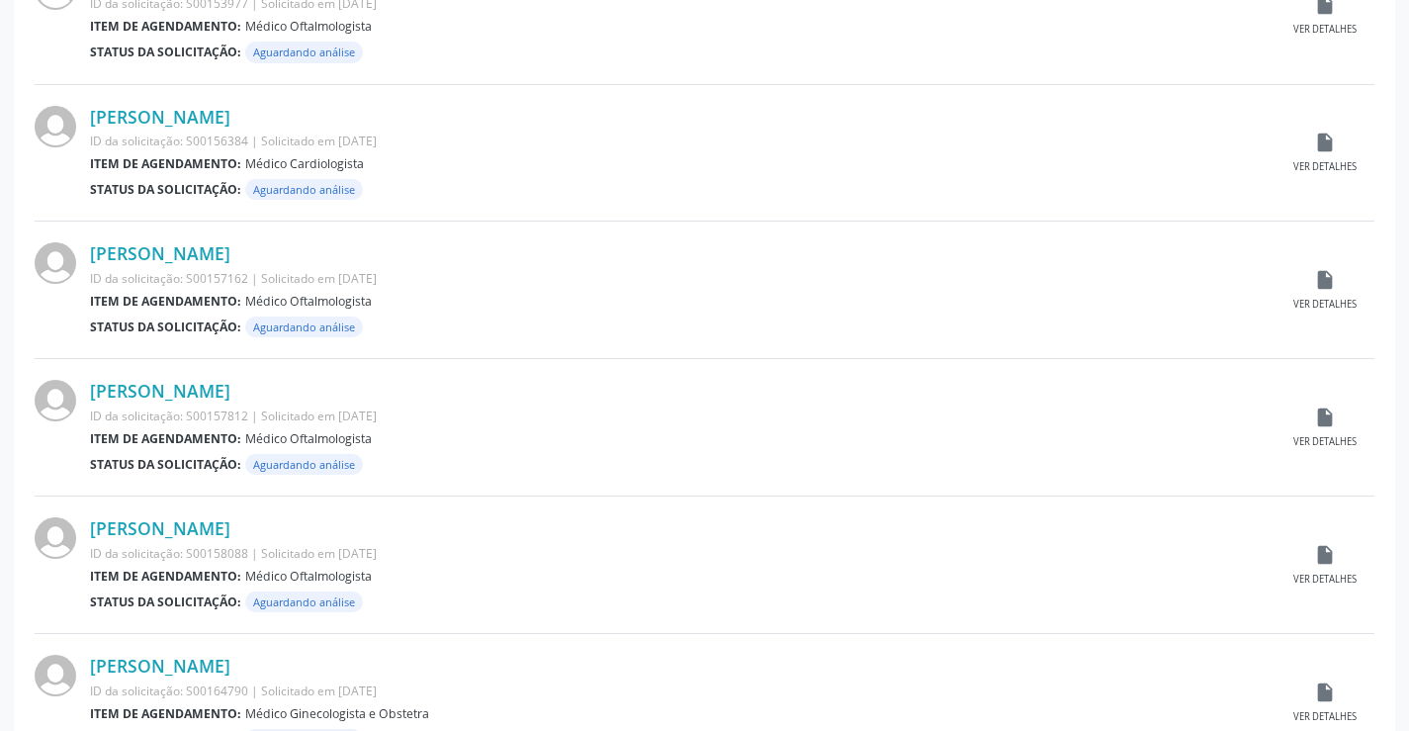
scroll to position [1950, 0]
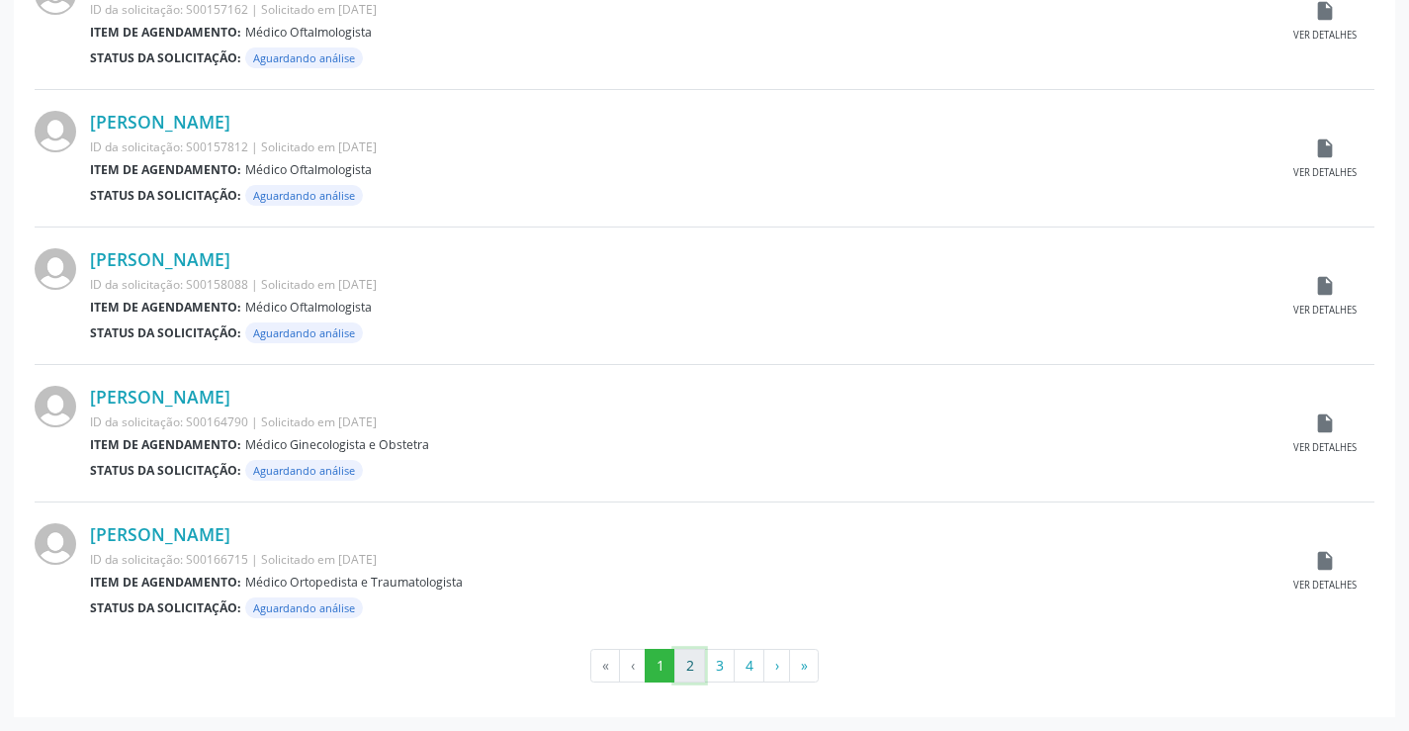
click at [690, 663] on button "2" at bounding box center [690, 666] width 31 height 34
click at [714, 672] on button "3" at bounding box center [719, 666] width 31 height 34
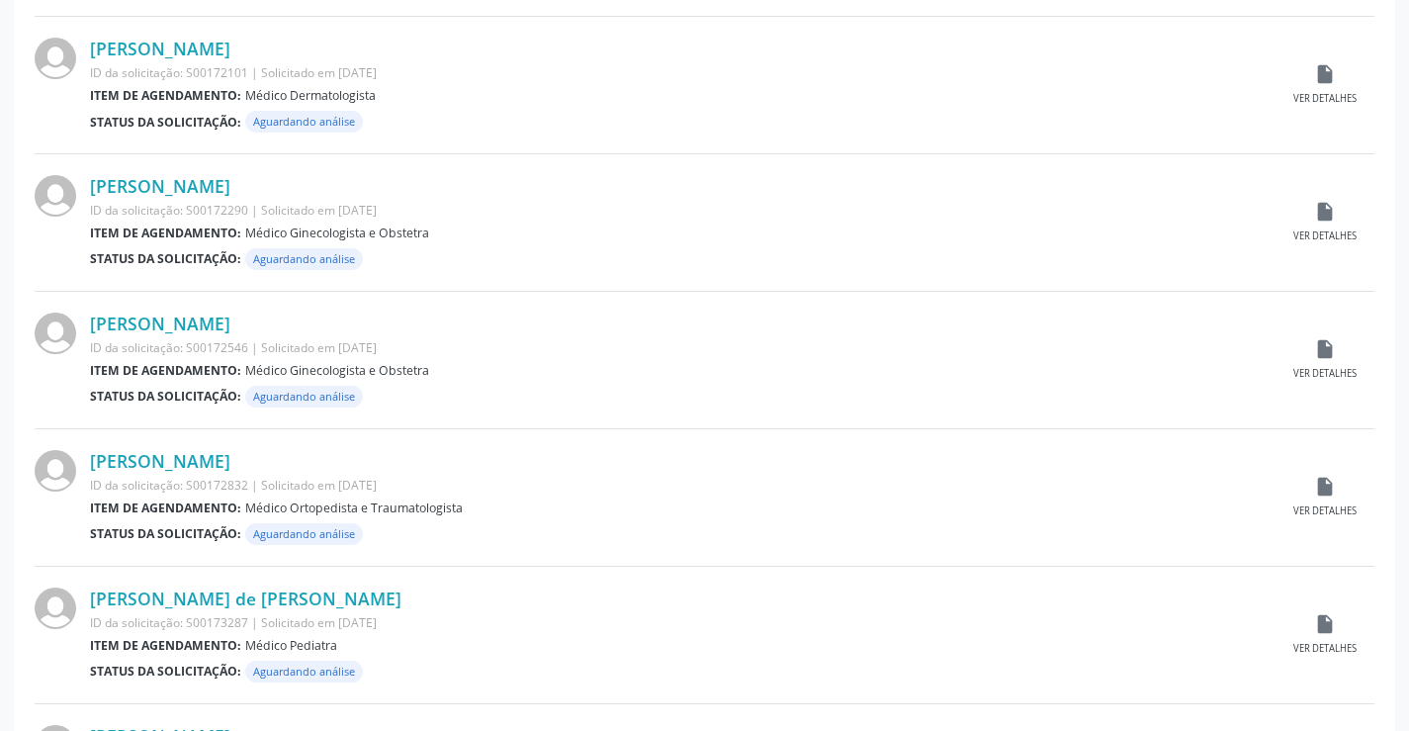
scroll to position [1088, 0]
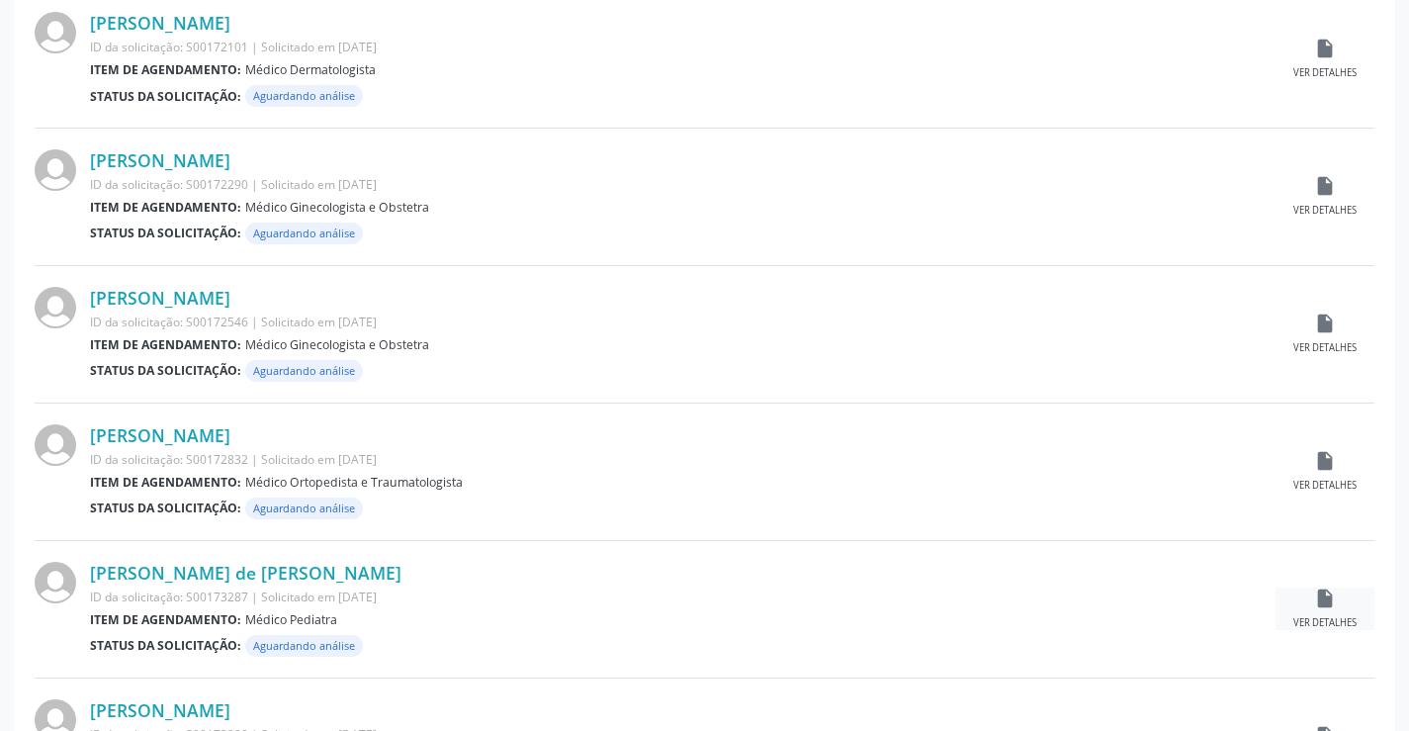
click at [1320, 596] on icon "insert_drive_file" at bounding box center [1325, 598] width 22 height 22
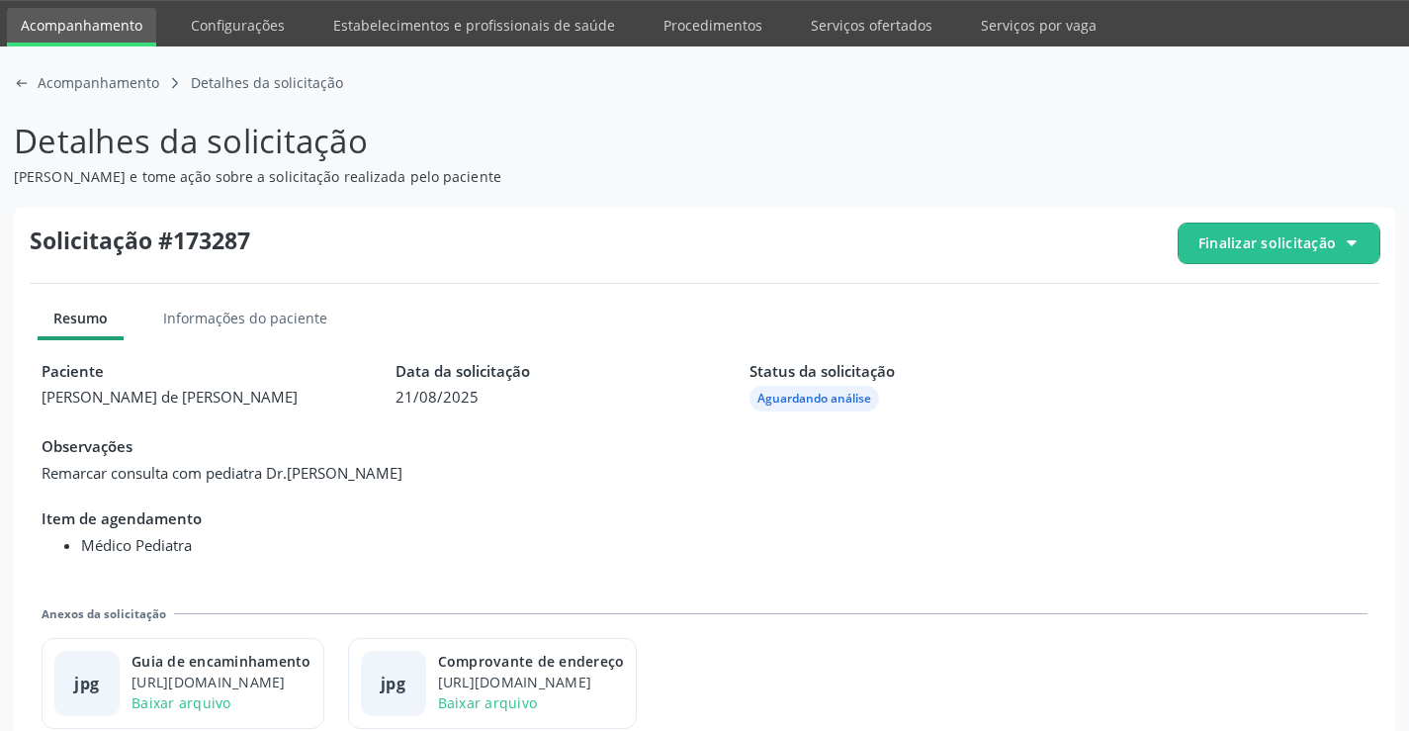
scroll to position [90, 0]
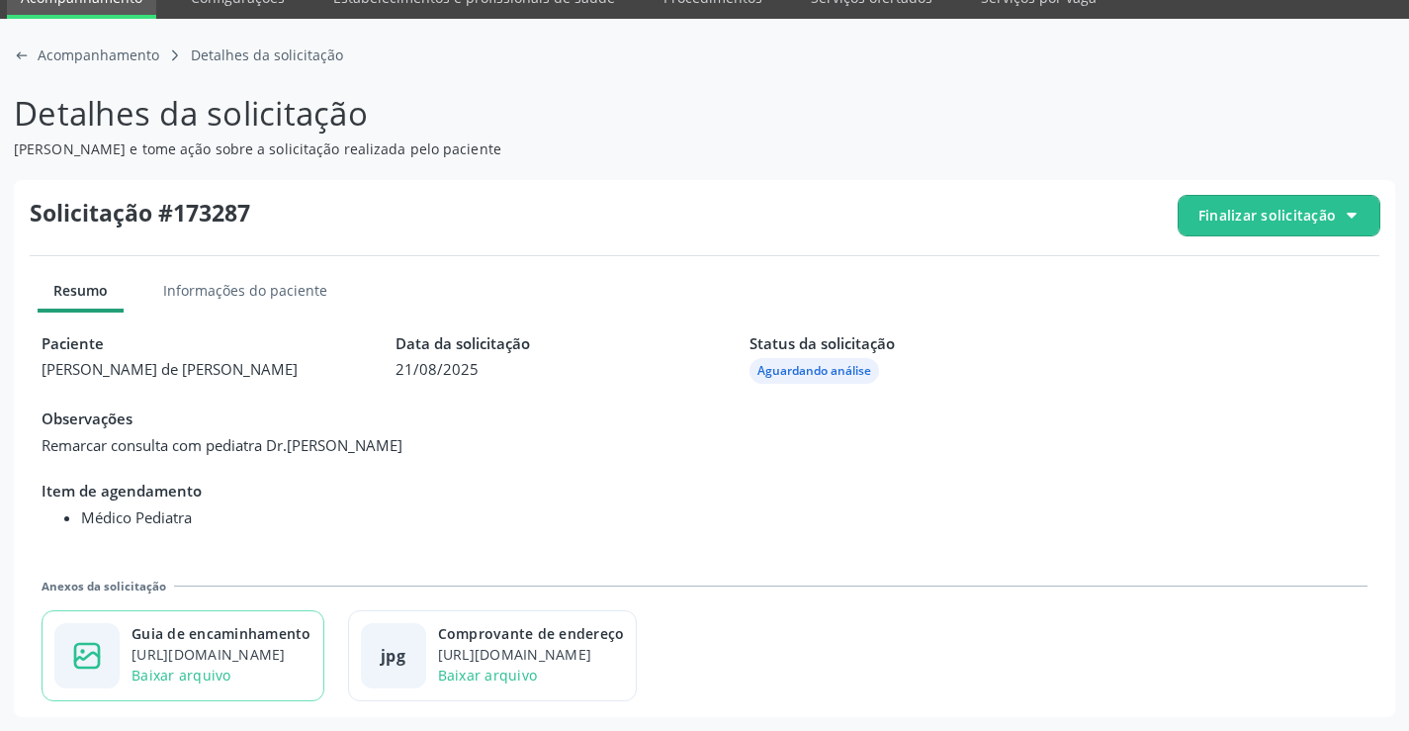
click at [248, 634] on div "Guia de encaminhamento" at bounding box center [222, 633] width 180 height 21
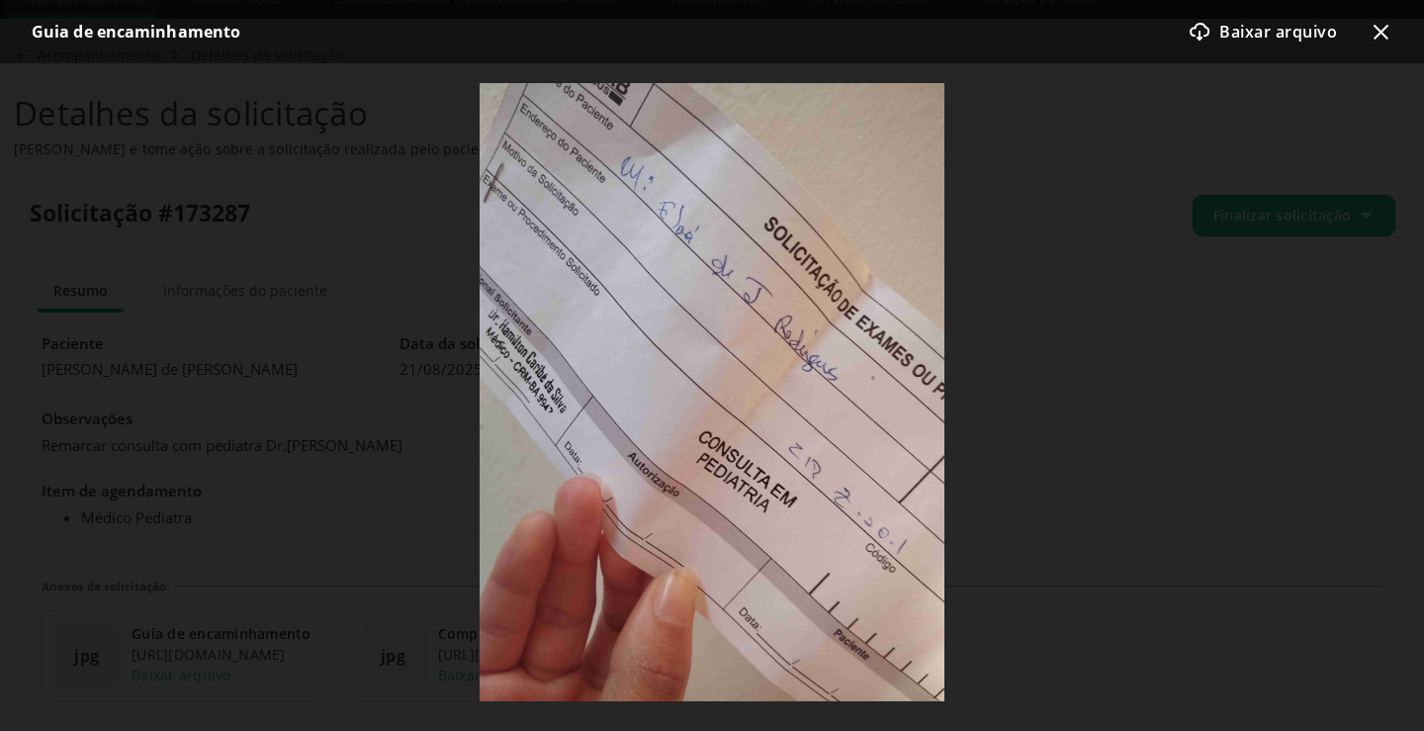
click at [1392, 41] on icon "x-outline icon" at bounding box center [1381, 32] width 24 height 24
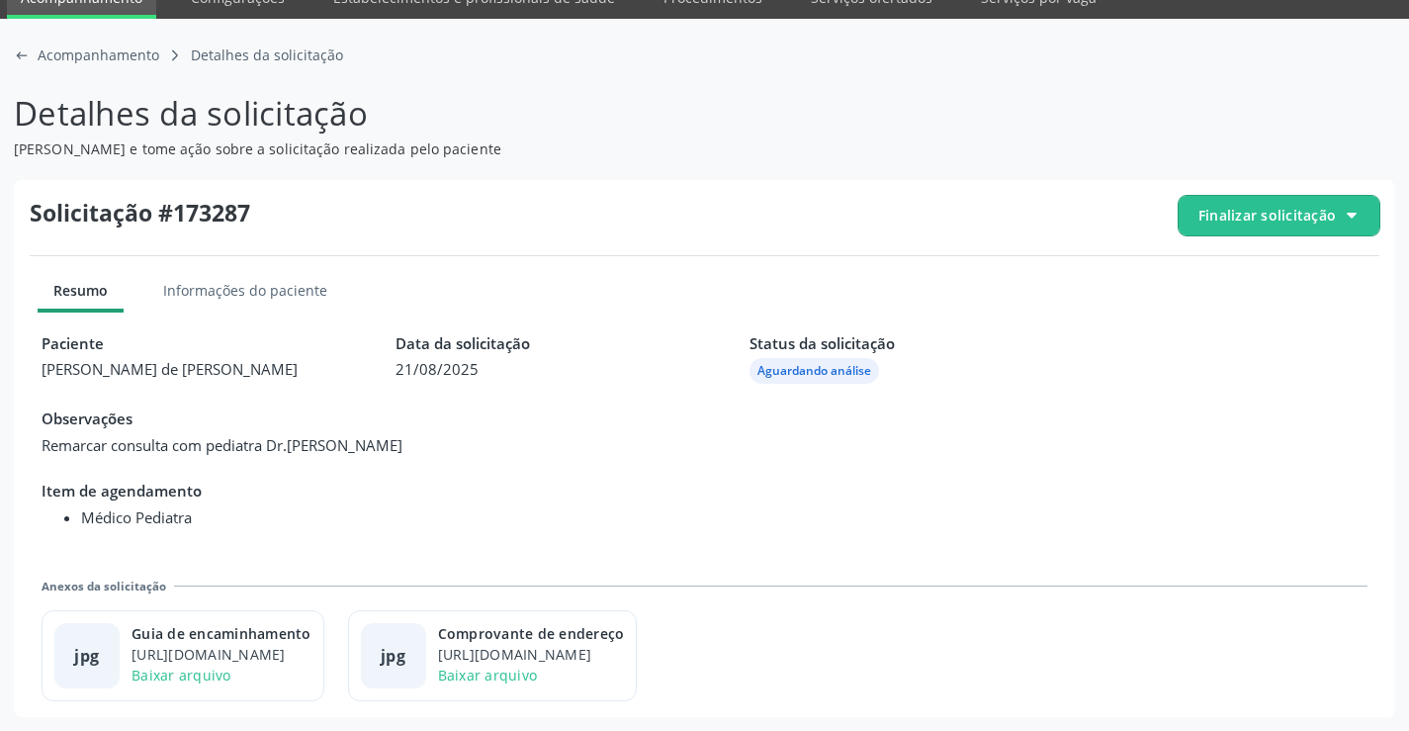
click at [1291, 210] on span "Finalizar solicitação" at bounding box center [1267, 215] width 137 height 21
click at [1222, 322] on div "check-outline icon Deferir solicitação" at bounding box center [1280, 326] width 186 height 45
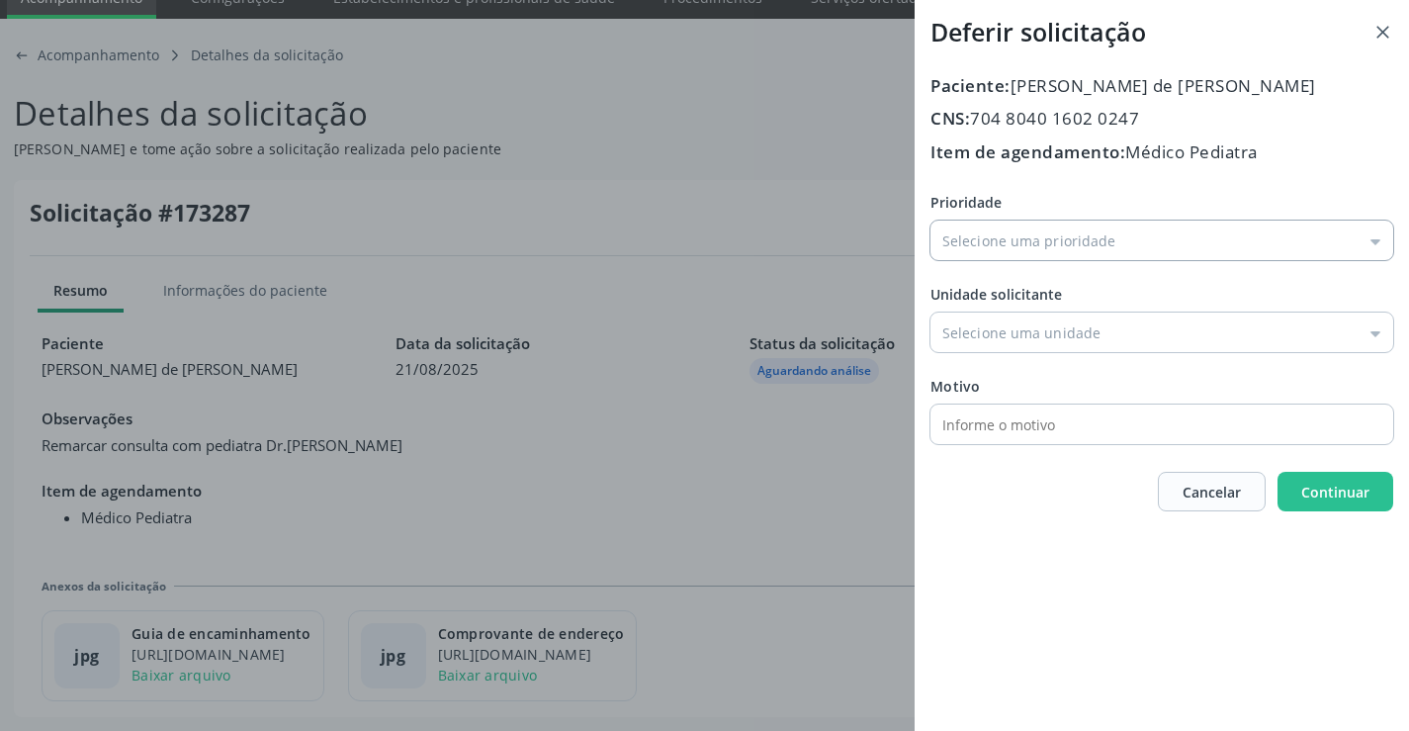
click at [1014, 254] on input "Prioridade" at bounding box center [1162, 241] width 463 height 40
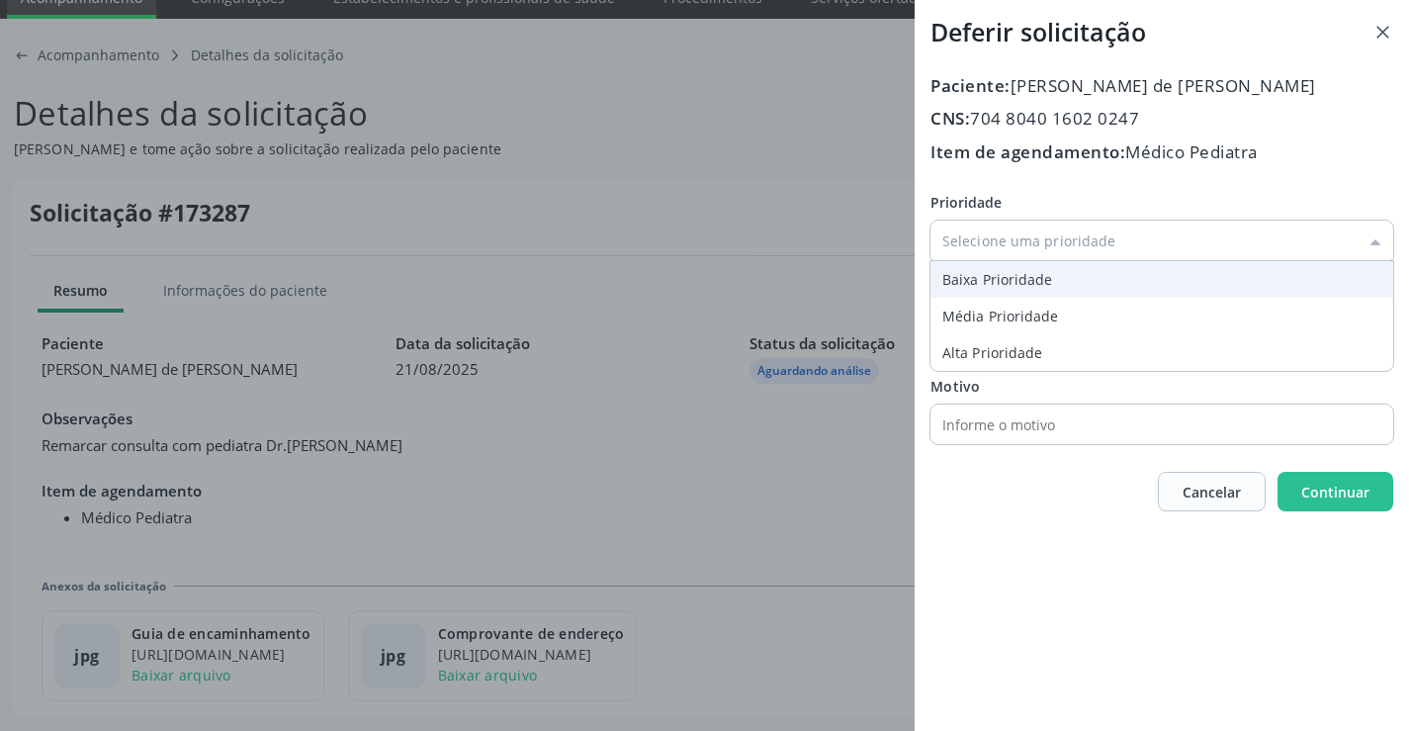
type input "Baixa Prioridade"
click at [992, 291] on div "Prioridade Baixa Prioridade Baixa Prioridade Média Prioridade Alta Prioridade U…" at bounding box center [1162, 318] width 463 height 252
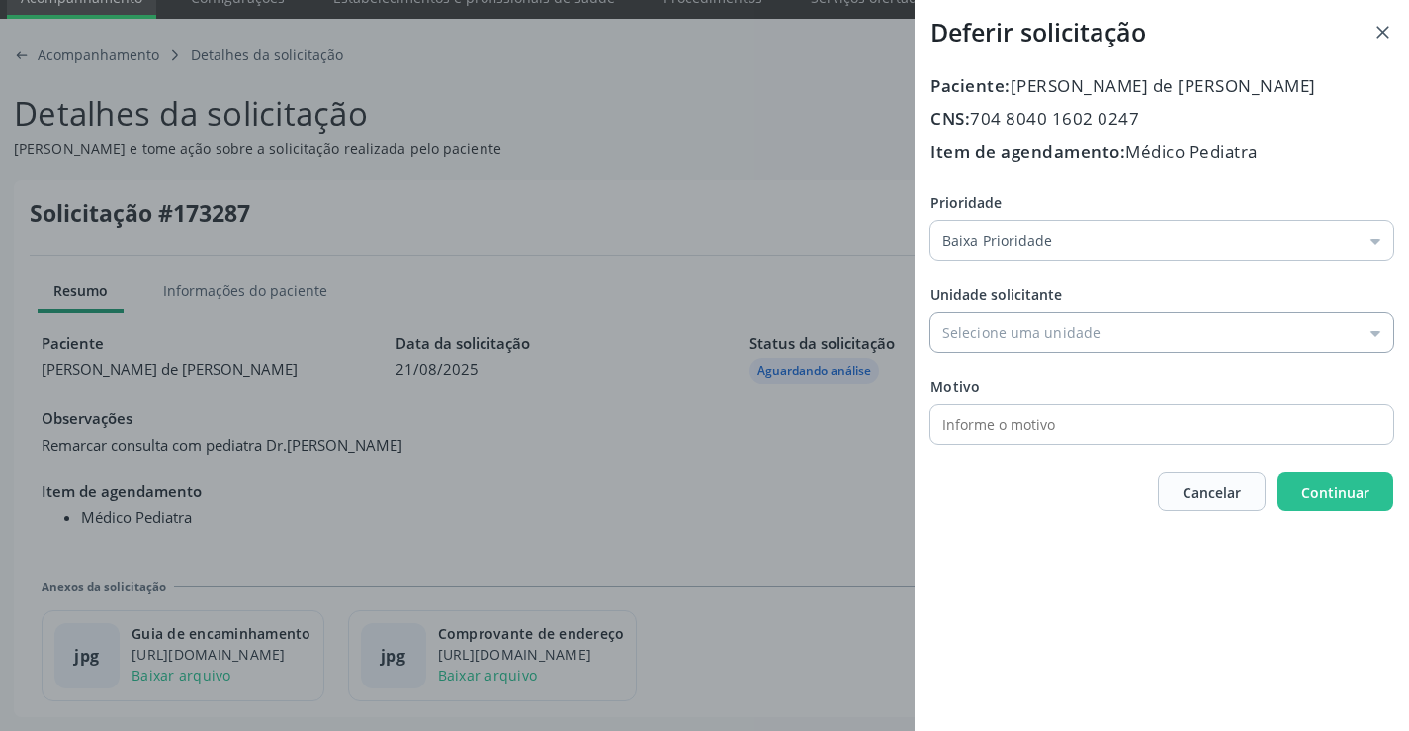
click at [1013, 339] on input "Prioridade" at bounding box center [1162, 333] width 463 height 40
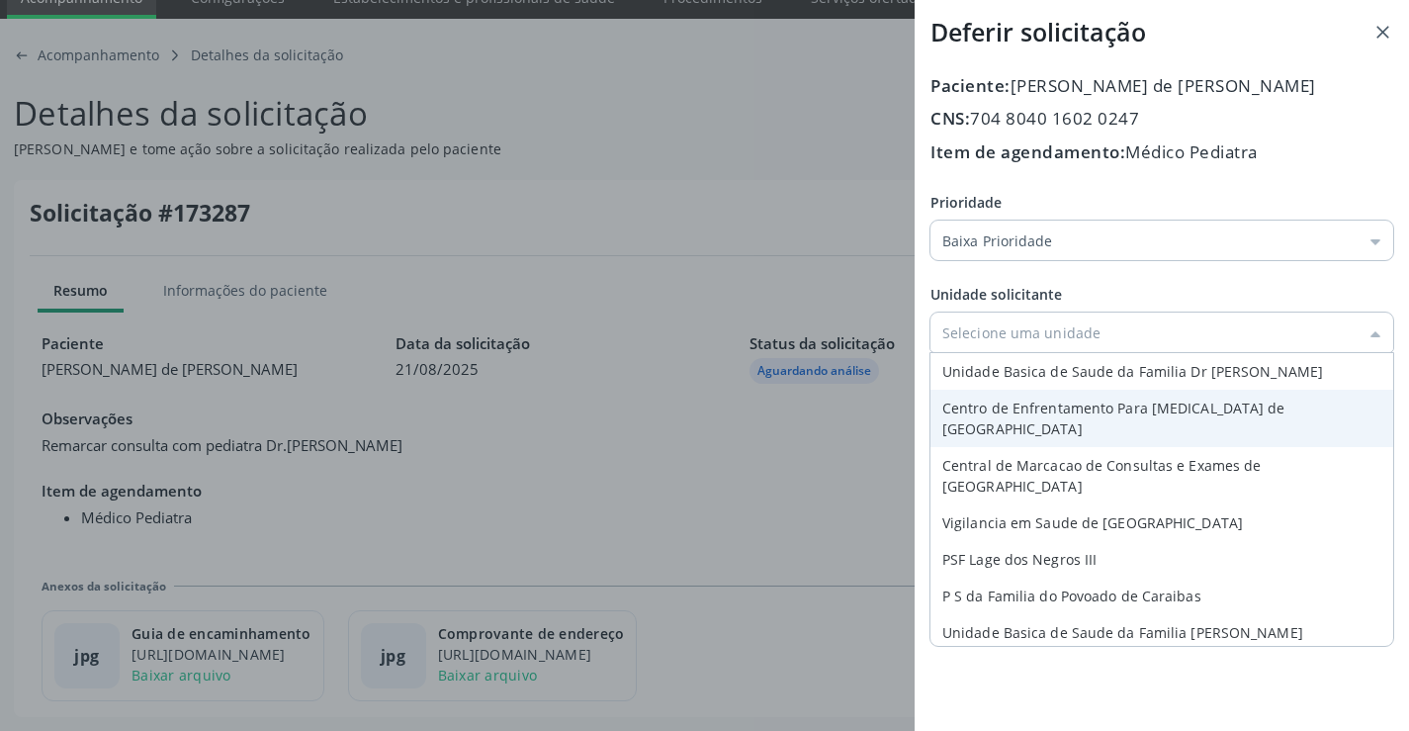
type input "Central de Marcacao de Consultas e Exames de [GEOGRAPHIC_DATA]"
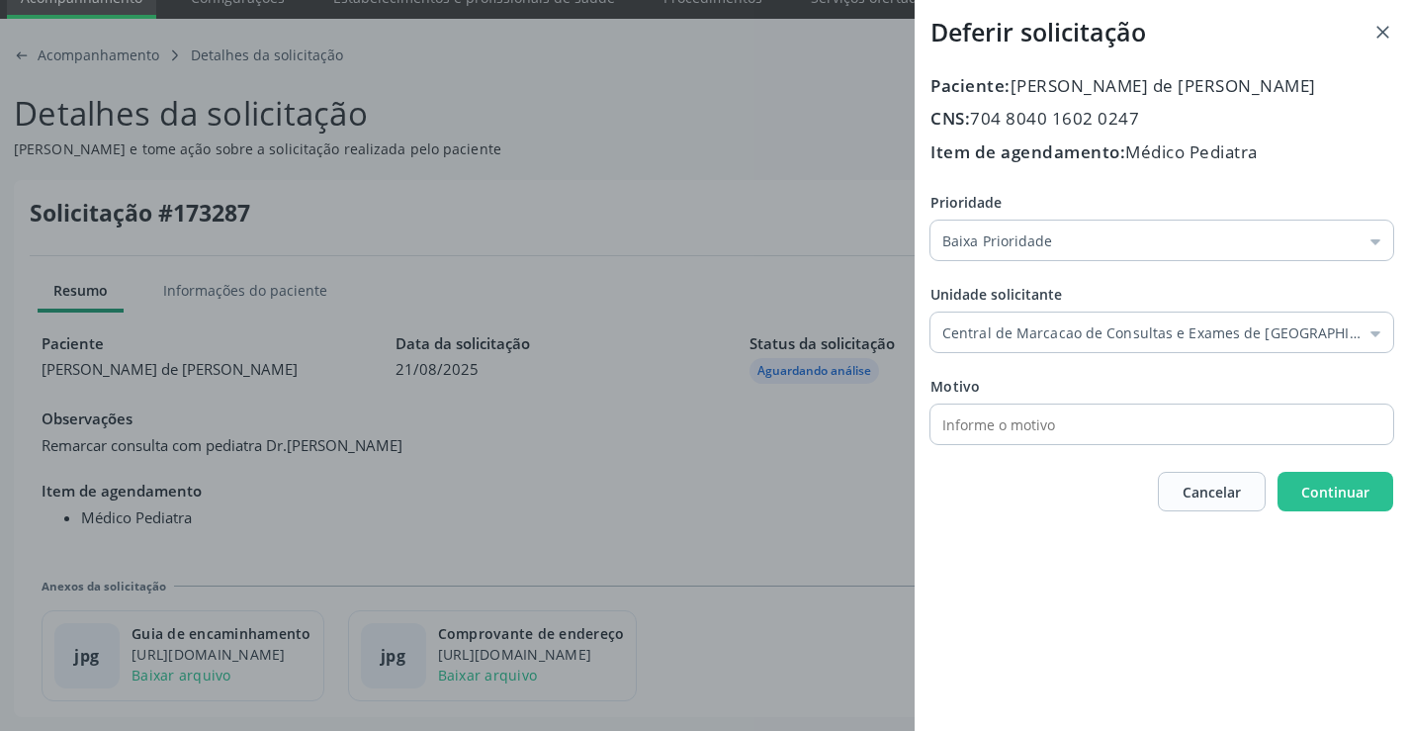
click at [1031, 439] on div "Prioridade Baixa Prioridade Baixa Prioridade Média Prioridade Alta Prioridade U…" at bounding box center [1162, 318] width 463 height 252
click at [1309, 493] on span "Continuar" at bounding box center [1336, 492] width 68 height 19
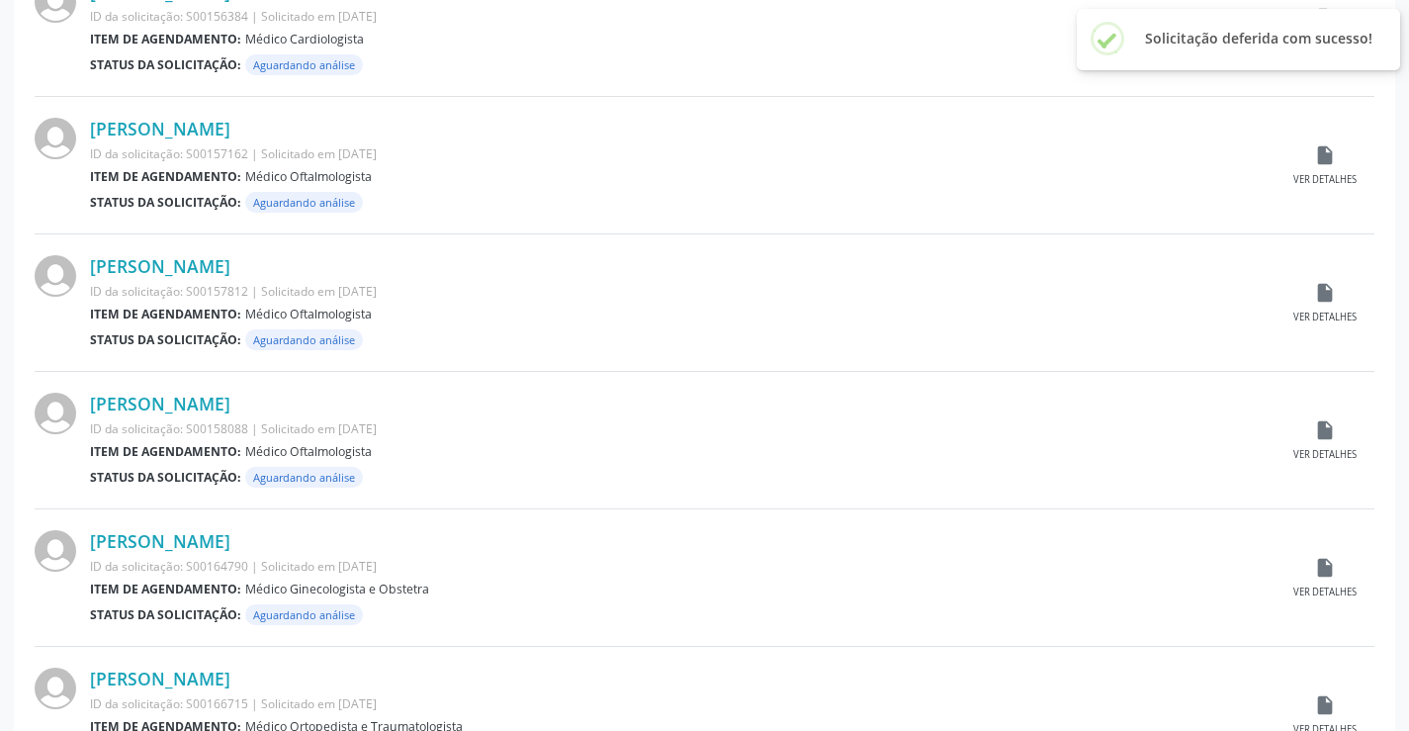
scroll to position [1950, 0]
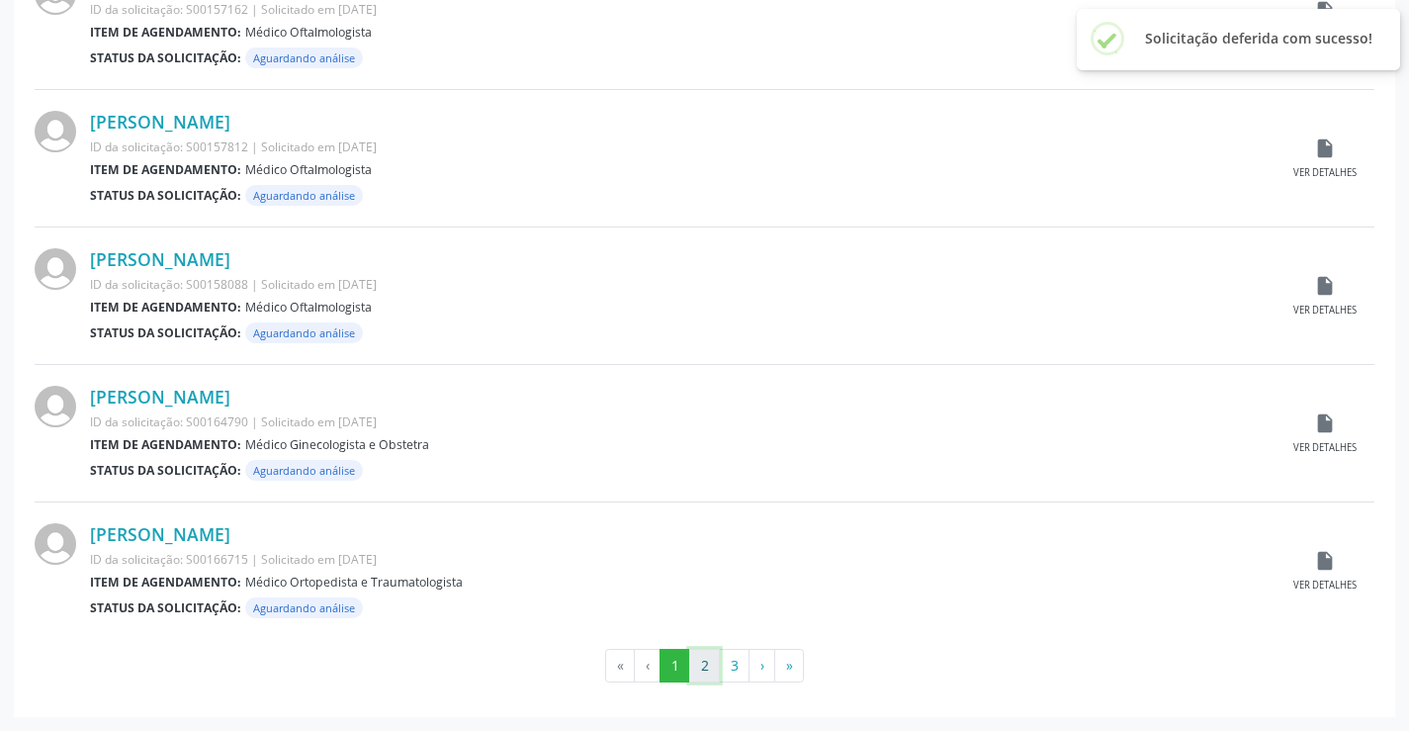
click at [715, 659] on button "2" at bounding box center [704, 666] width 31 height 34
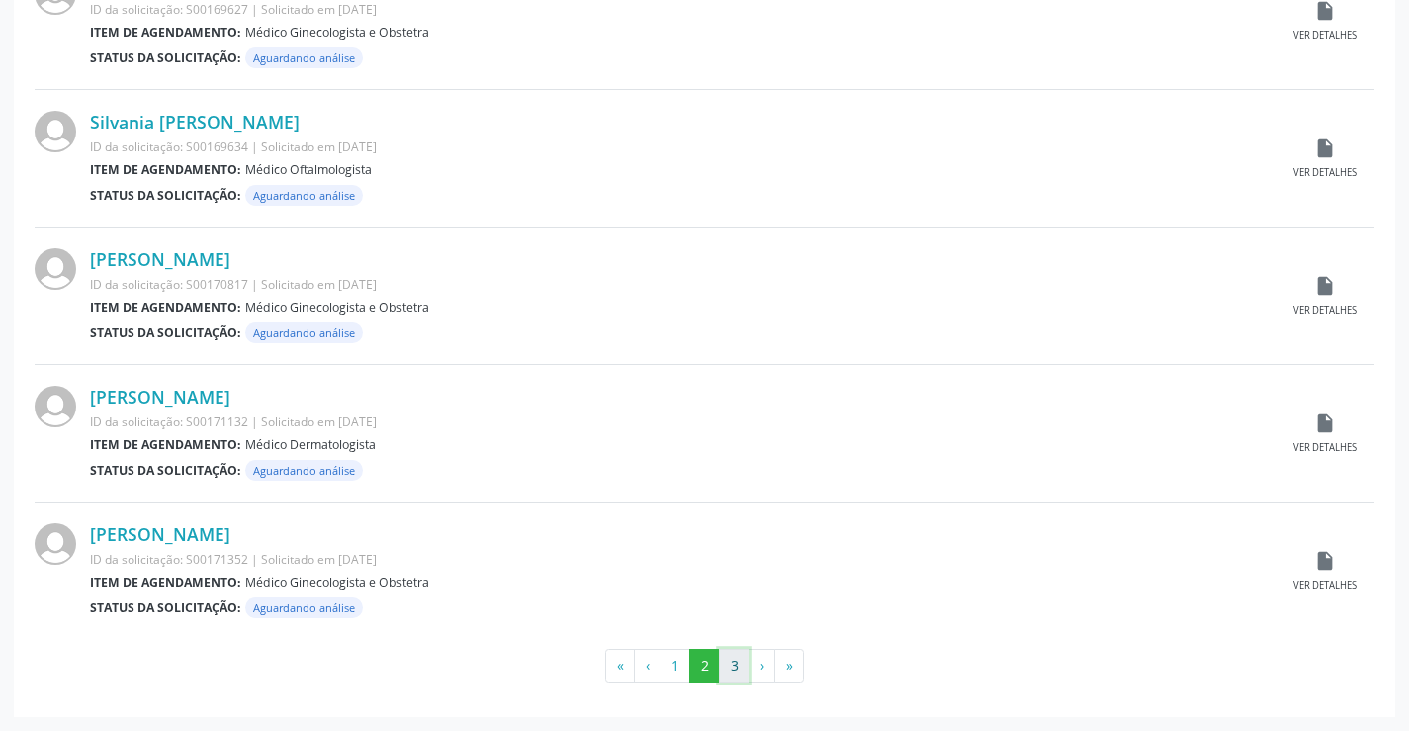
click at [744, 677] on button "3" at bounding box center [734, 666] width 31 height 34
click at [1315, 429] on icon "insert_drive_file" at bounding box center [1325, 423] width 22 height 22
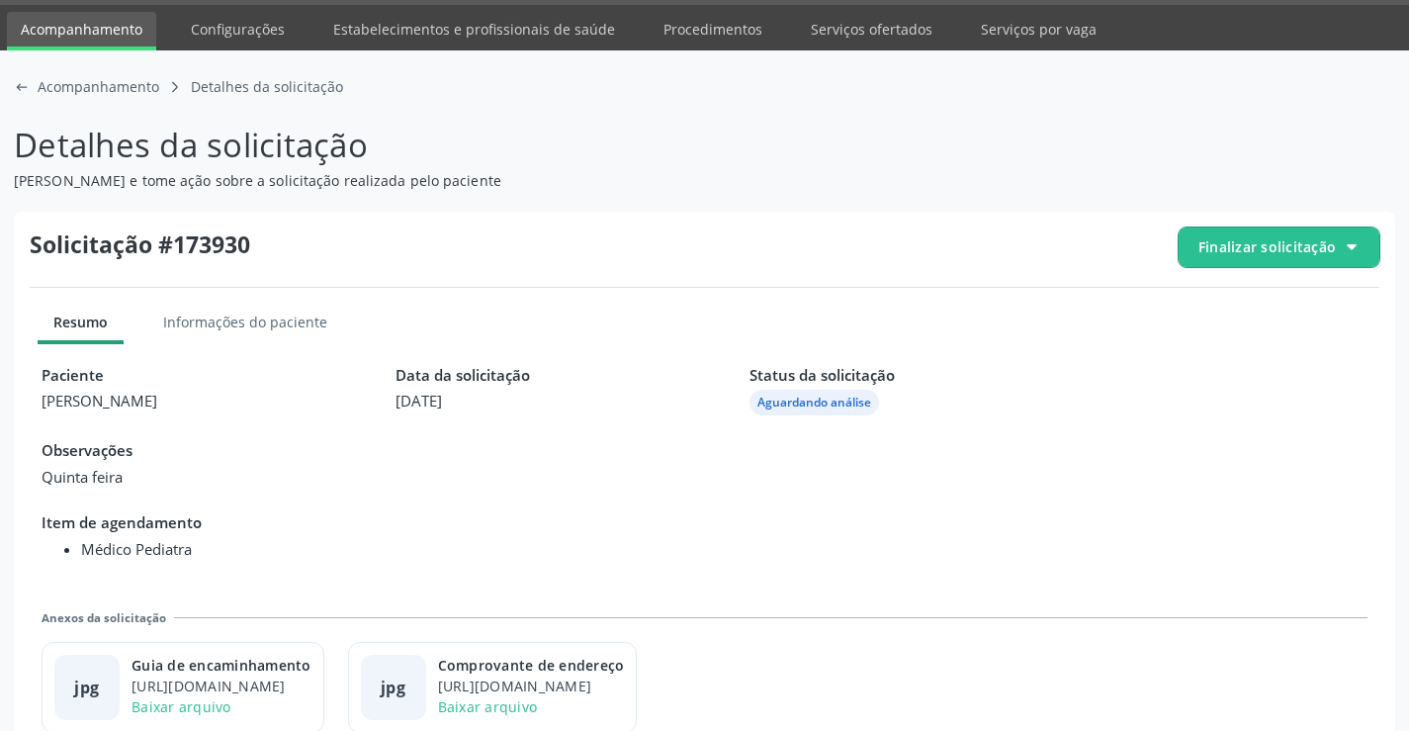
scroll to position [90, 0]
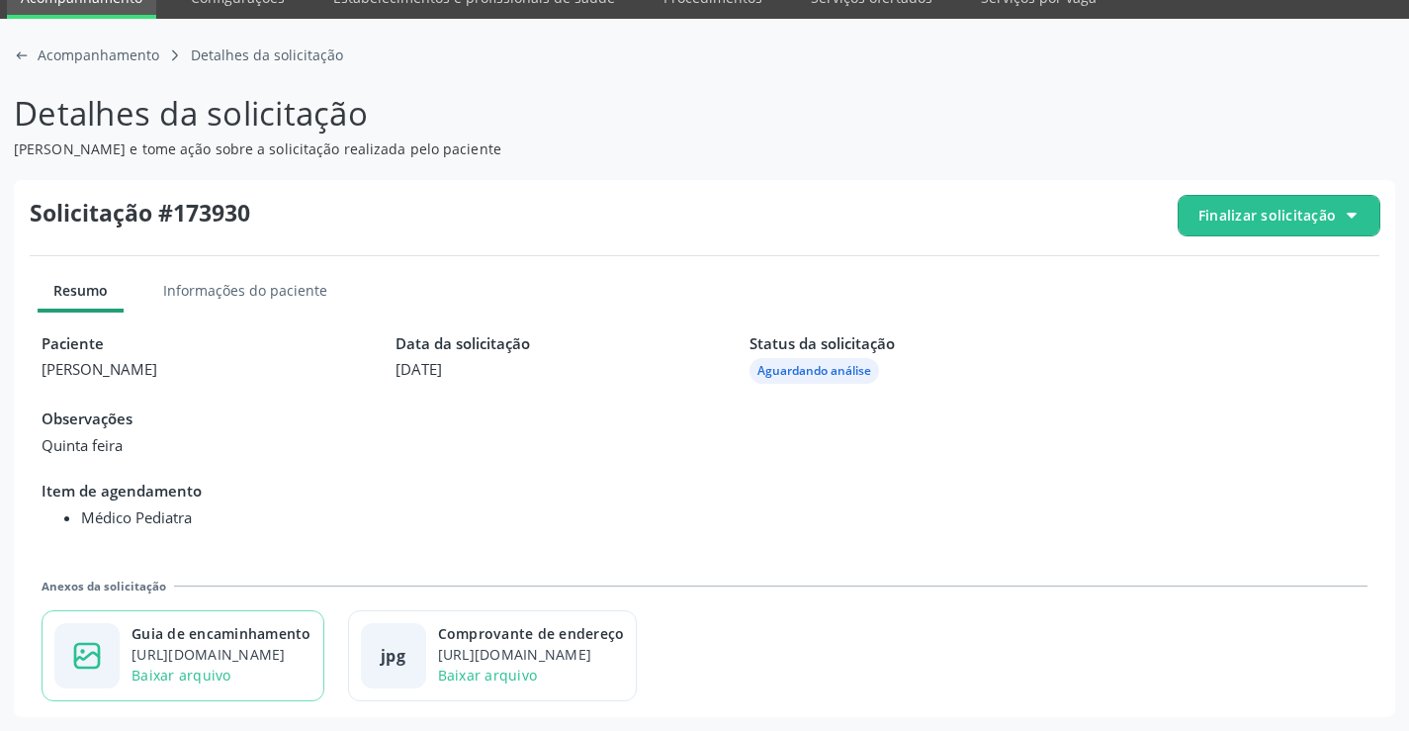
click at [274, 651] on div "[URL][DOMAIN_NAME]" at bounding box center [222, 654] width 180 height 21
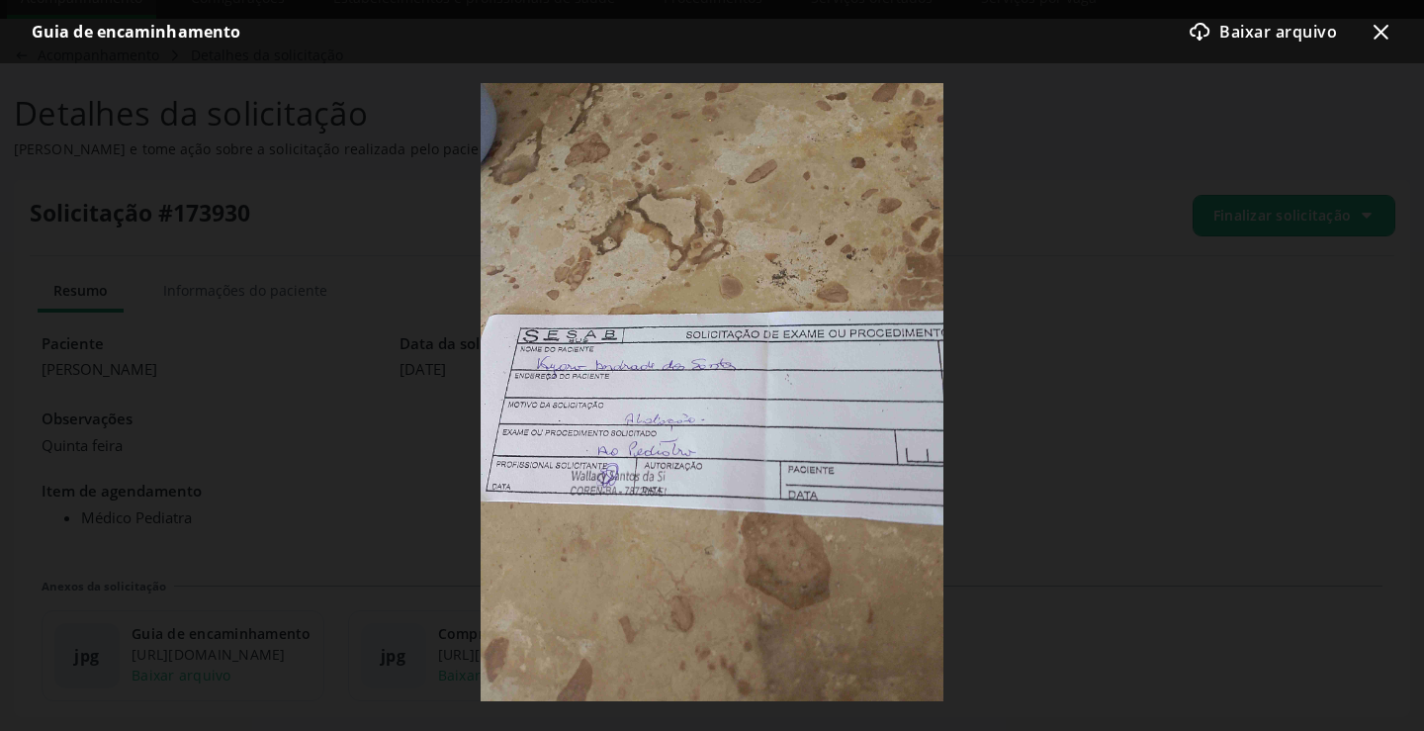
click at [1374, 26] on icon "x-outline icon" at bounding box center [1381, 32] width 24 height 24
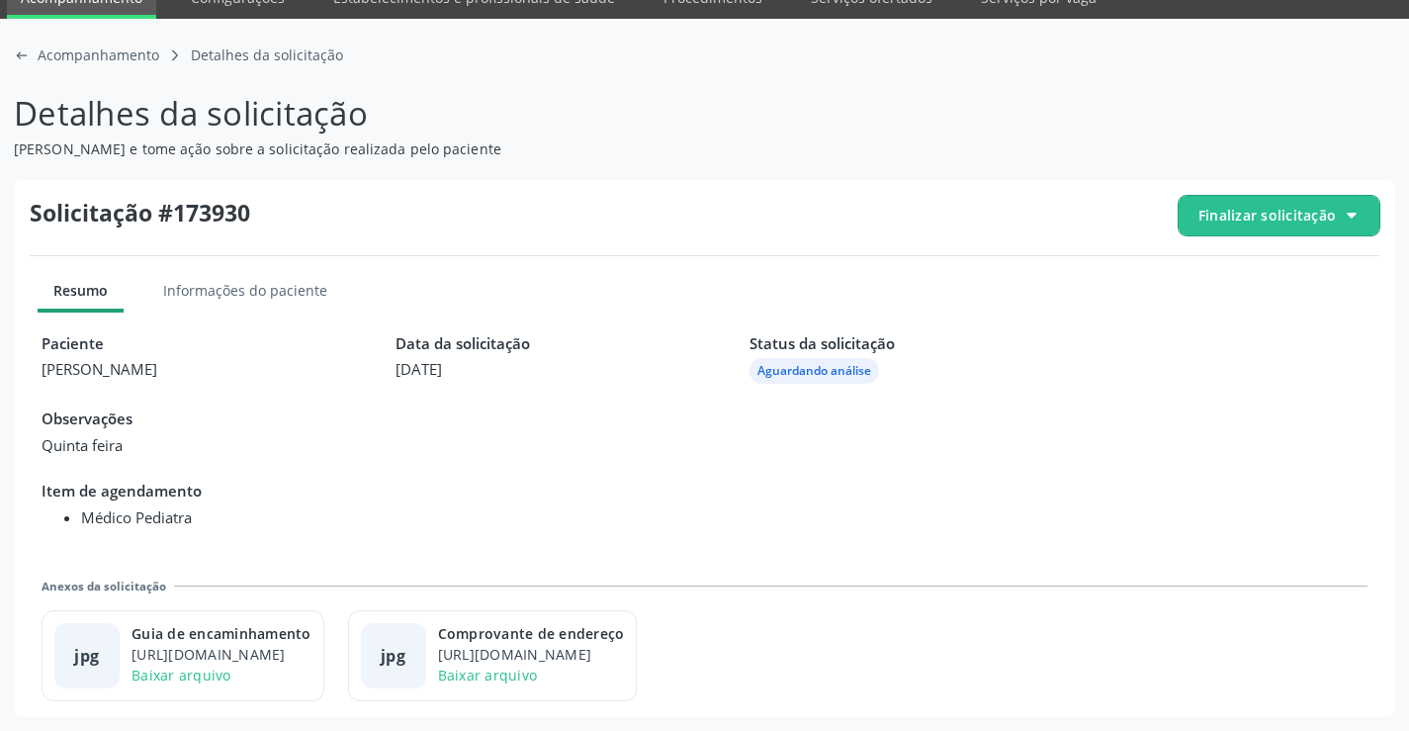
click at [1256, 209] on span "Finalizar solicitação" at bounding box center [1267, 215] width 137 height 21
click at [1223, 275] on div "block-outline icon Cancelar solicitação" at bounding box center [1280, 273] width 186 height 45
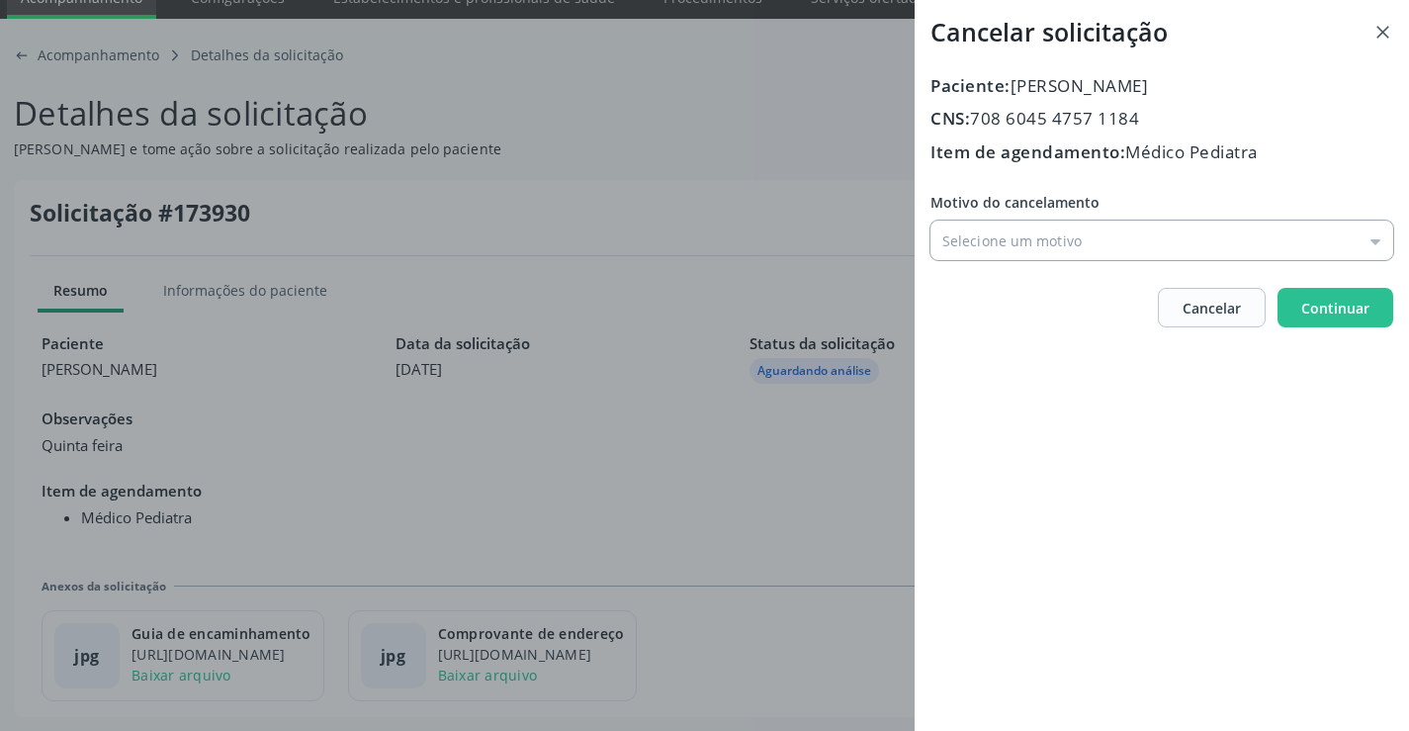
click at [1040, 250] on input "Motivo do cancelamento" at bounding box center [1162, 241] width 463 height 40
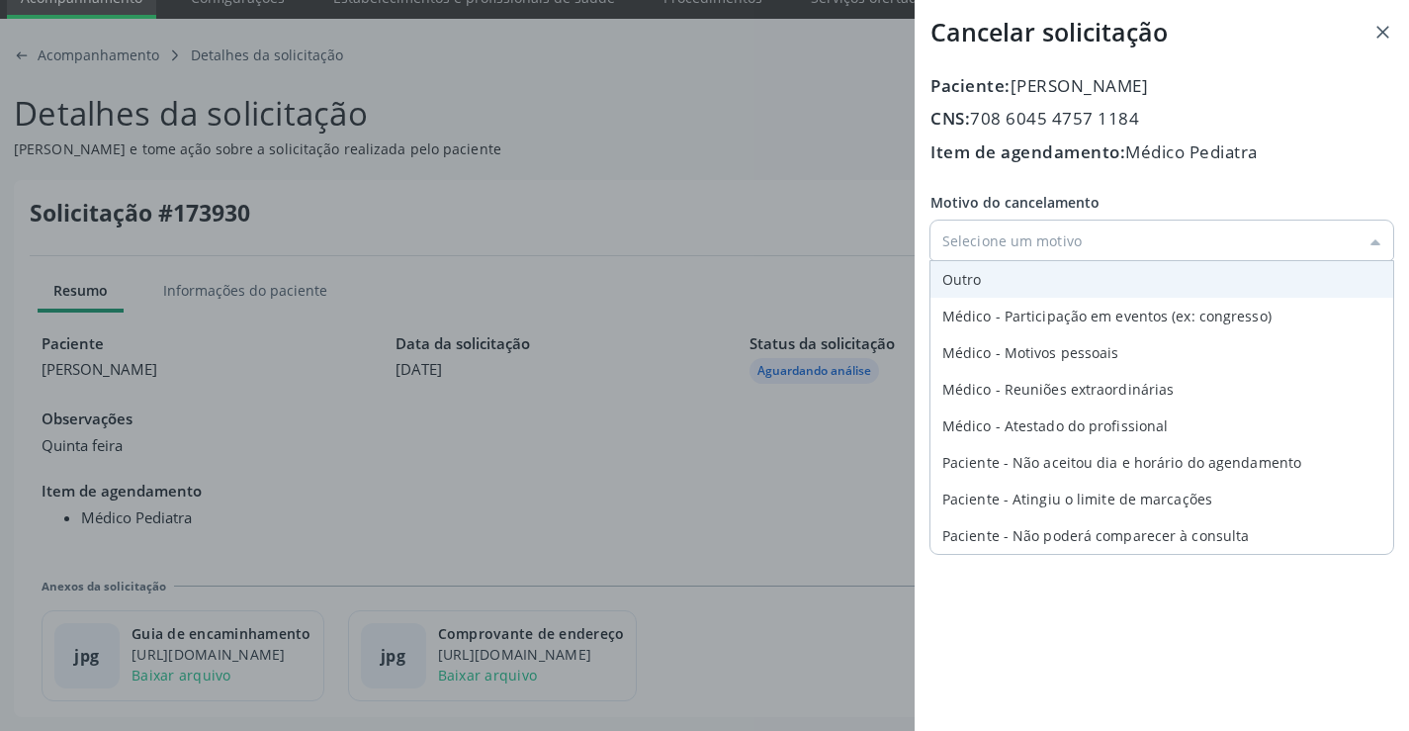
type input "Outro"
click at [1021, 260] on div "Motivo do cancelamento Outro Outro Médico - Participação em eventos (ex: congre…" at bounding box center [1162, 226] width 463 height 68
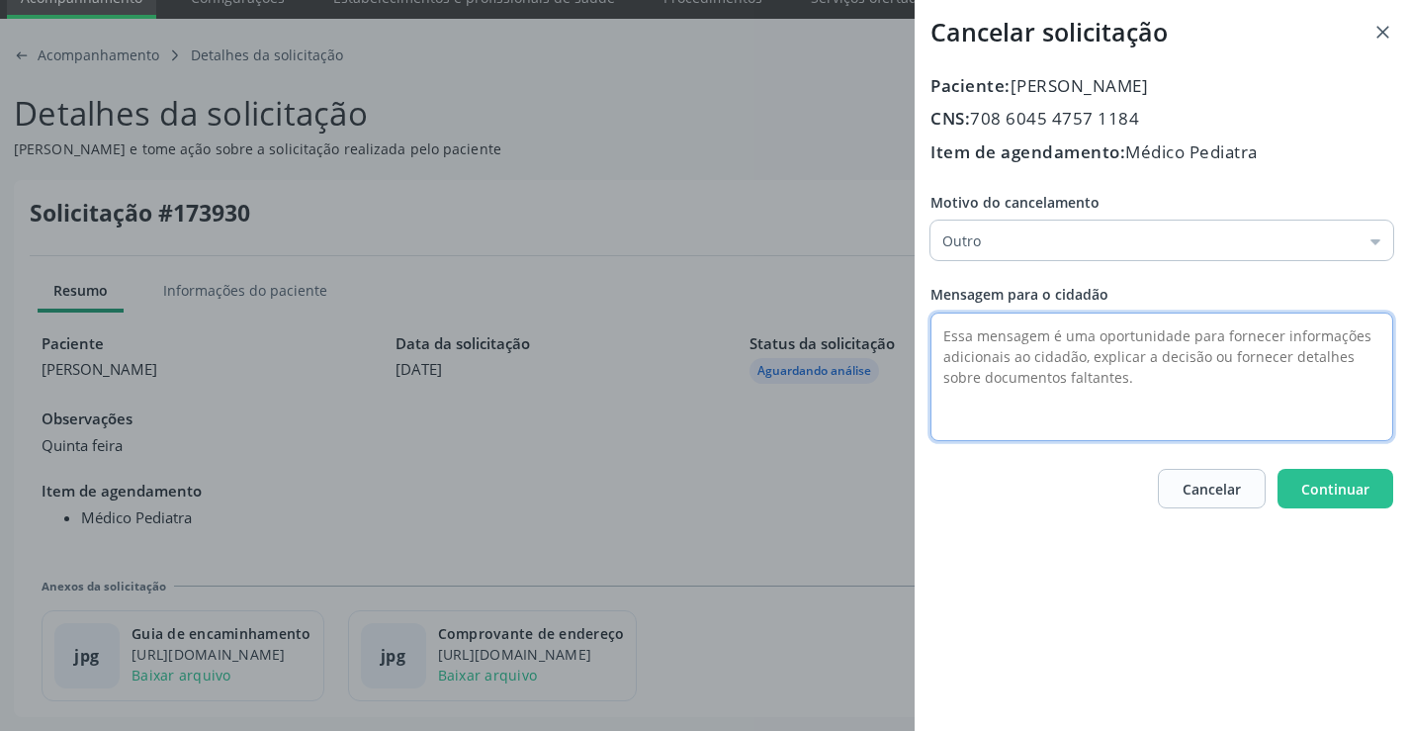
click at [989, 333] on textarea at bounding box center [1162, 377] width 463 height 129
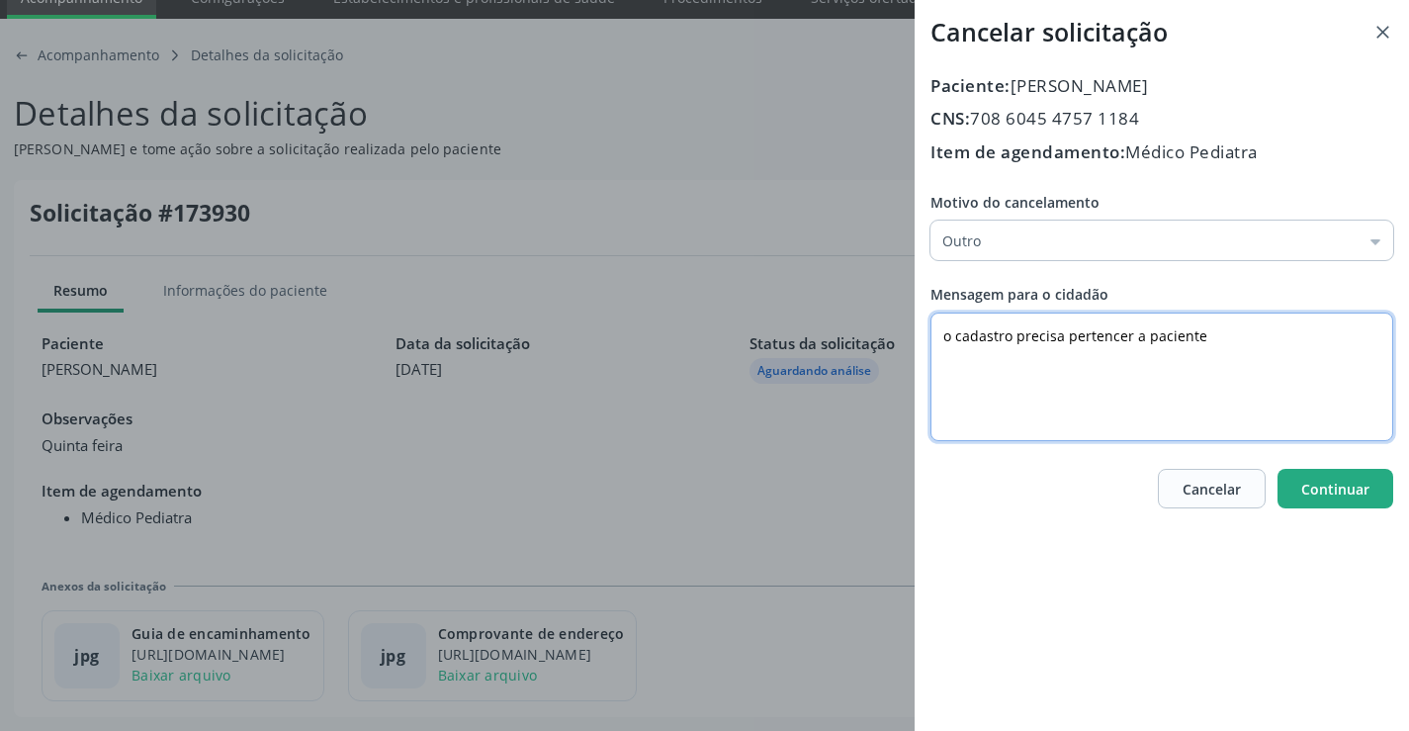
type textarea "o cadastro precisa pertencer a paciente"
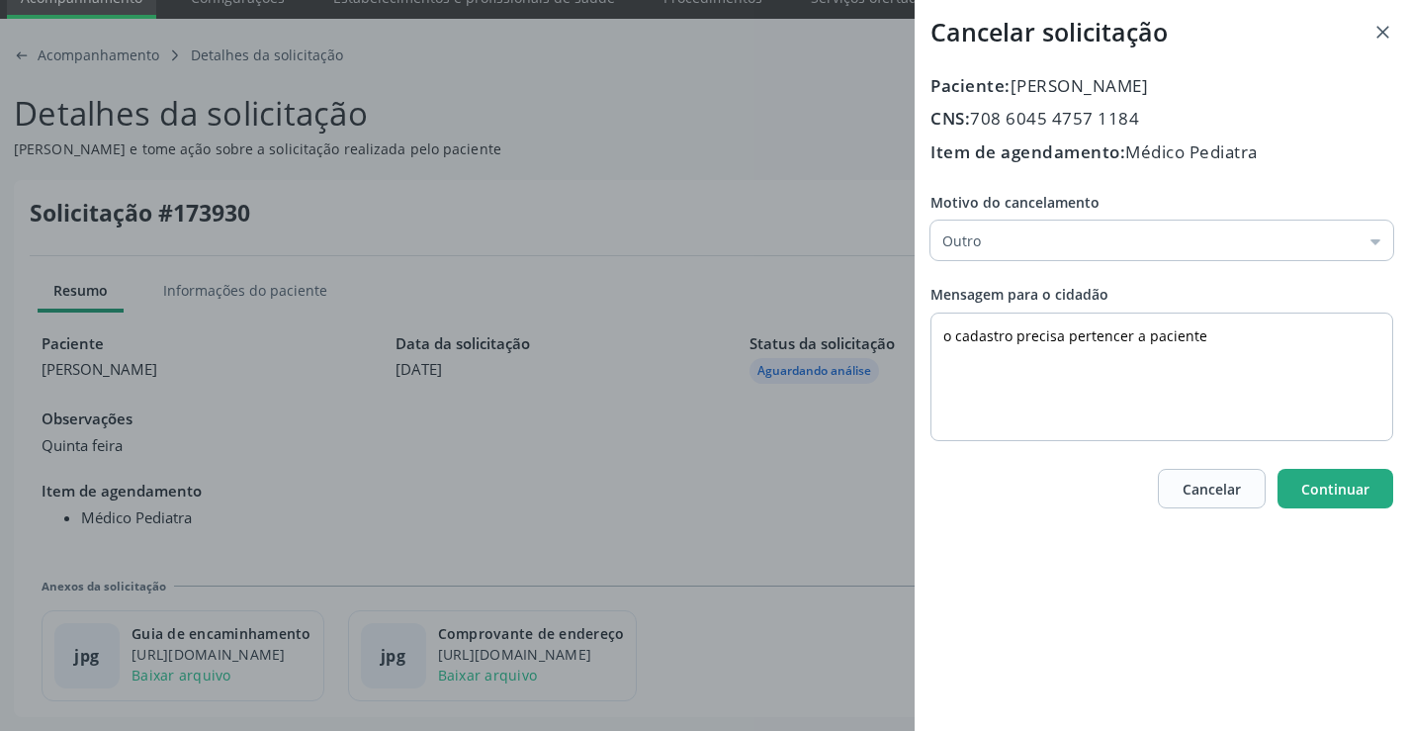
click at [1371, 494] on button "Continuar" at bounding box center [1336, 489] width 116 height 40
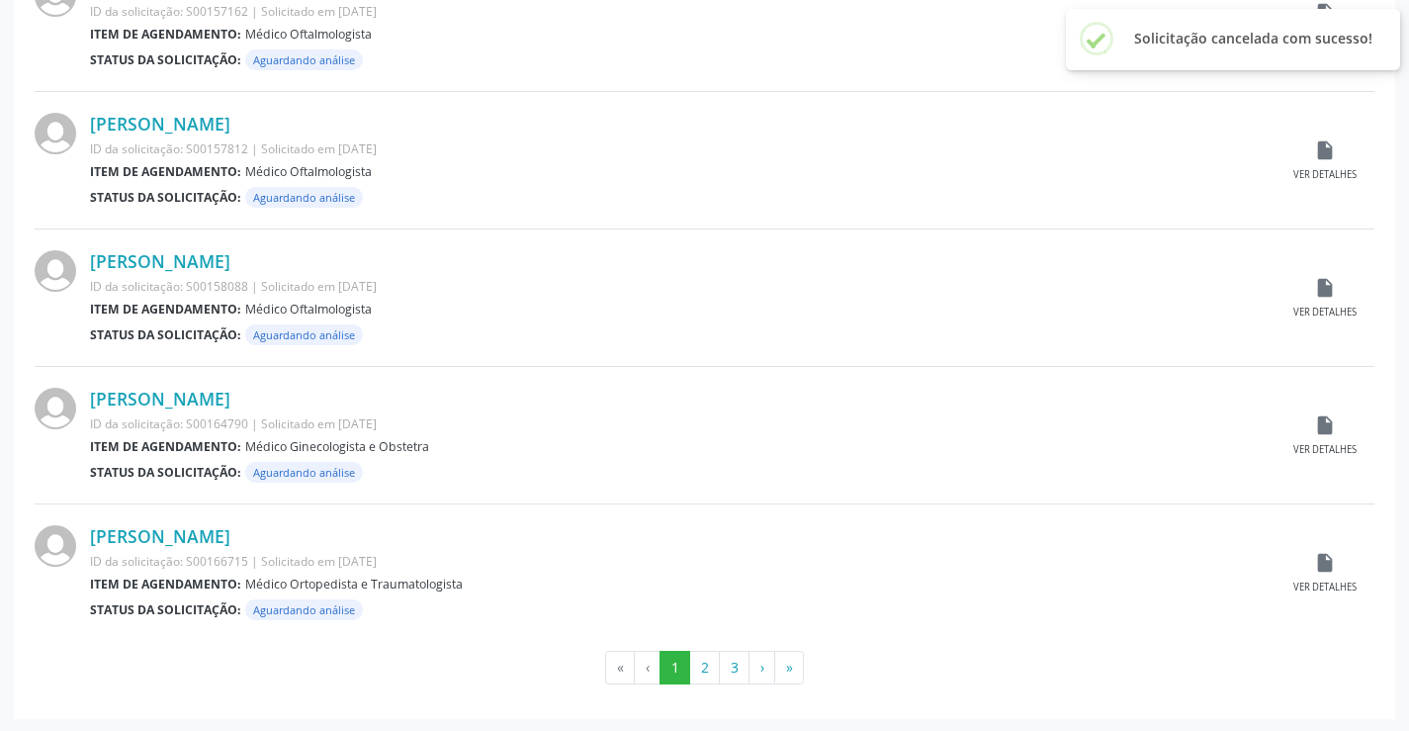
scroll to position [1950, 0]
click at [759, 673] on button "›" at bounding box center [762, 666] width 27 height 34
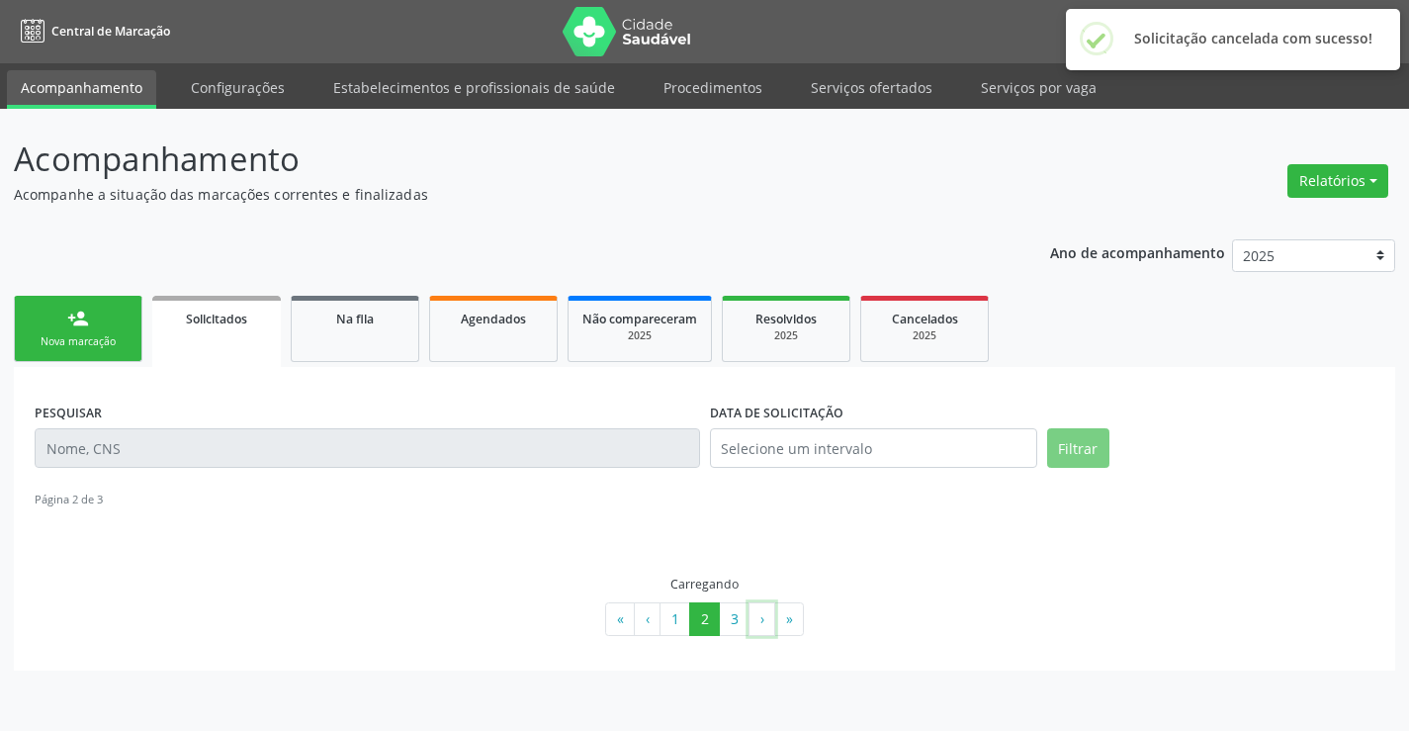
scroll to position [0, 0]
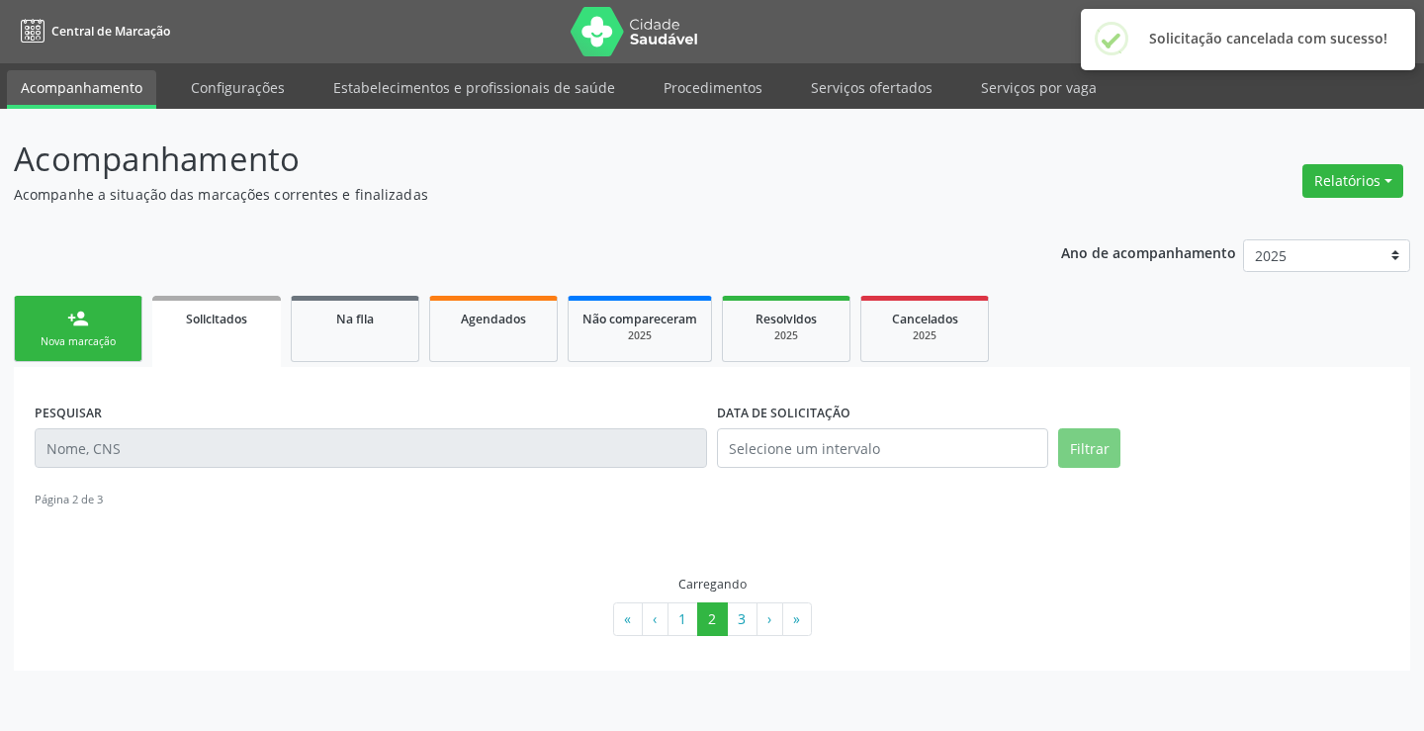
click at [723, 669] on div "PESQUISAR DATA DE SOLICITAÇÃO Filtrar Página 2 de 3 Carregando « ‹ 1 2 3 › »" at bounding box center [712, 518] width 1397 height 303
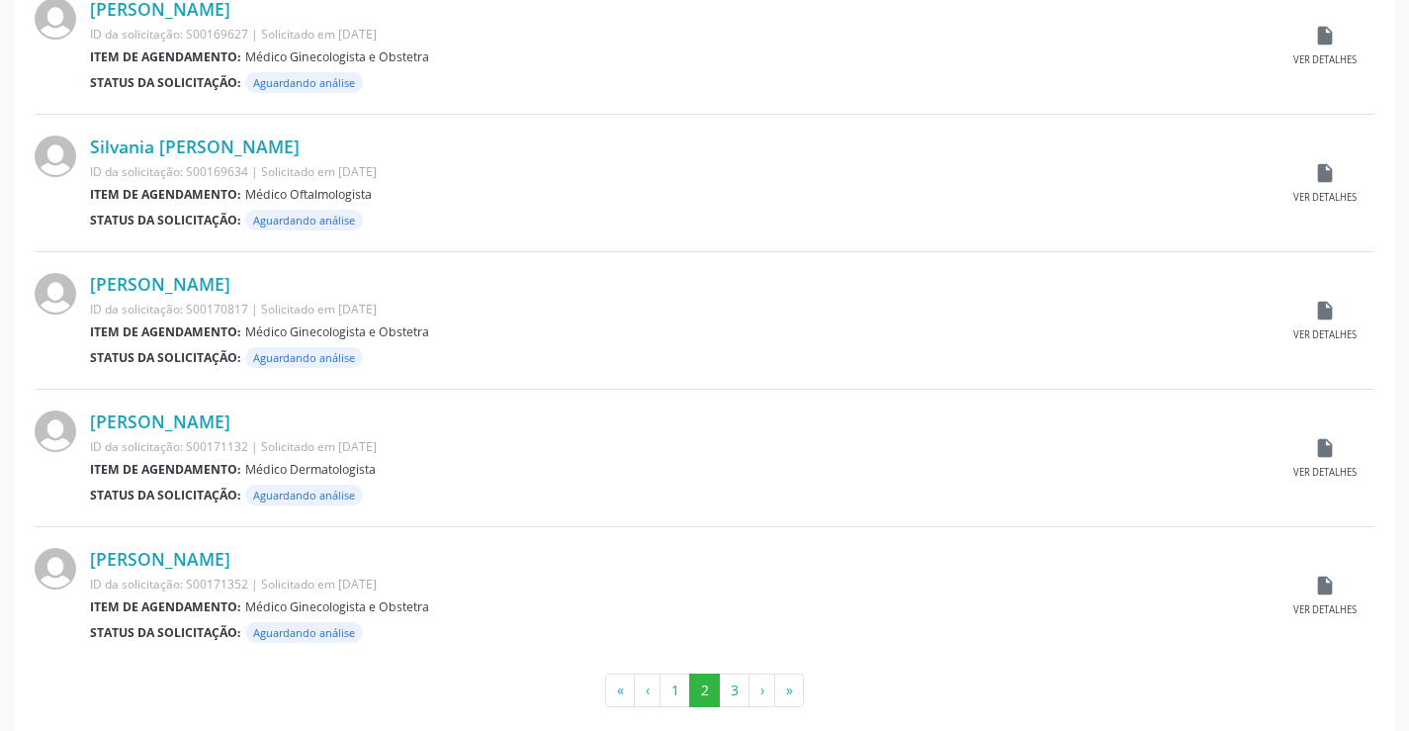
scroll to position [1950, 0]
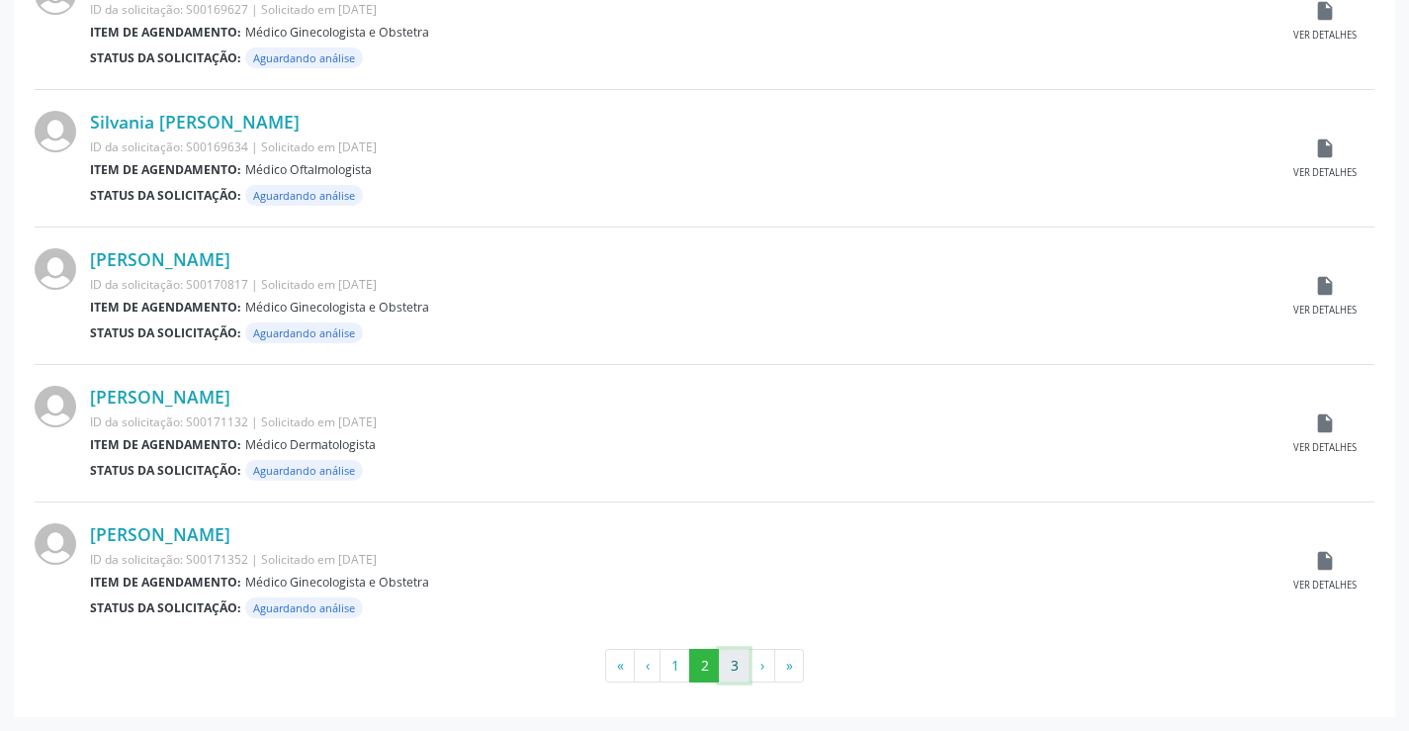
click at [730, 672] on button "3" at bounding box center [734, 666] width 31 height 34
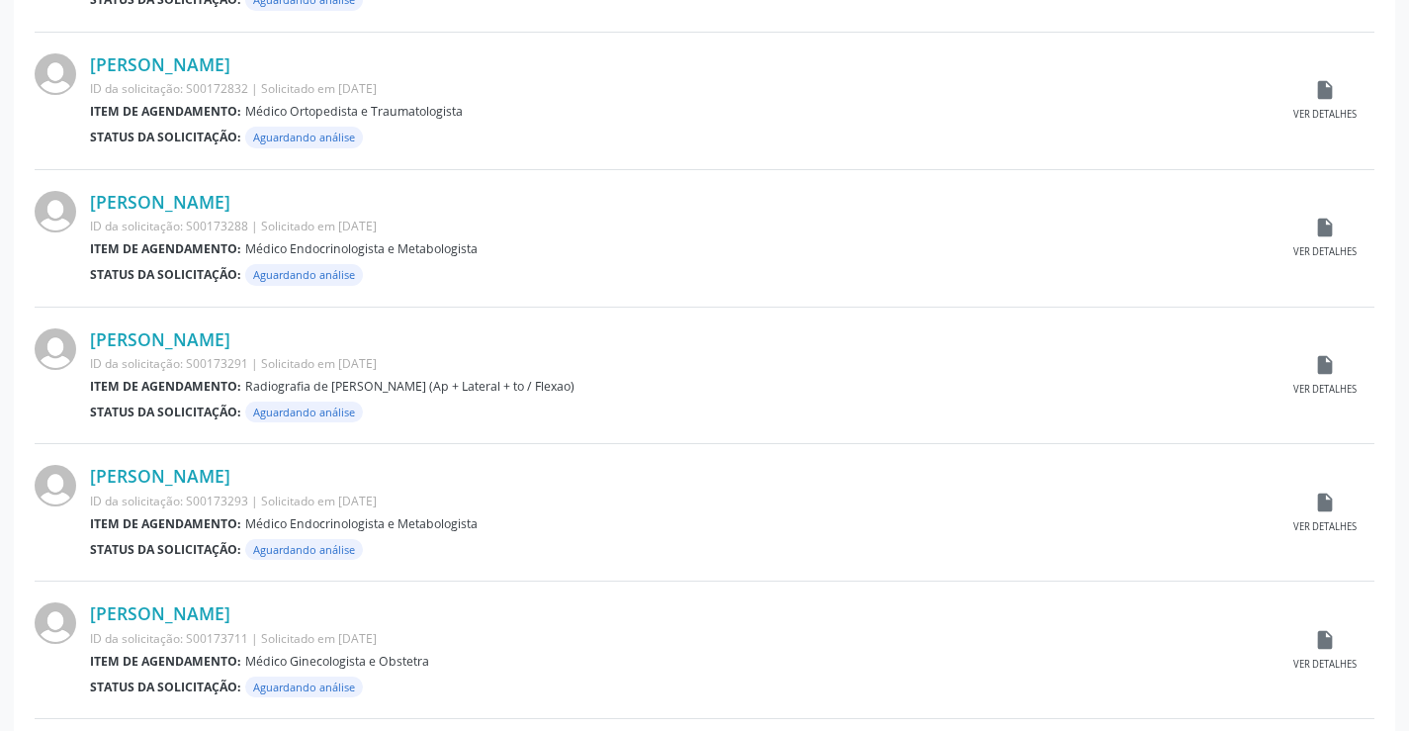
scroll to position [1813, 0]
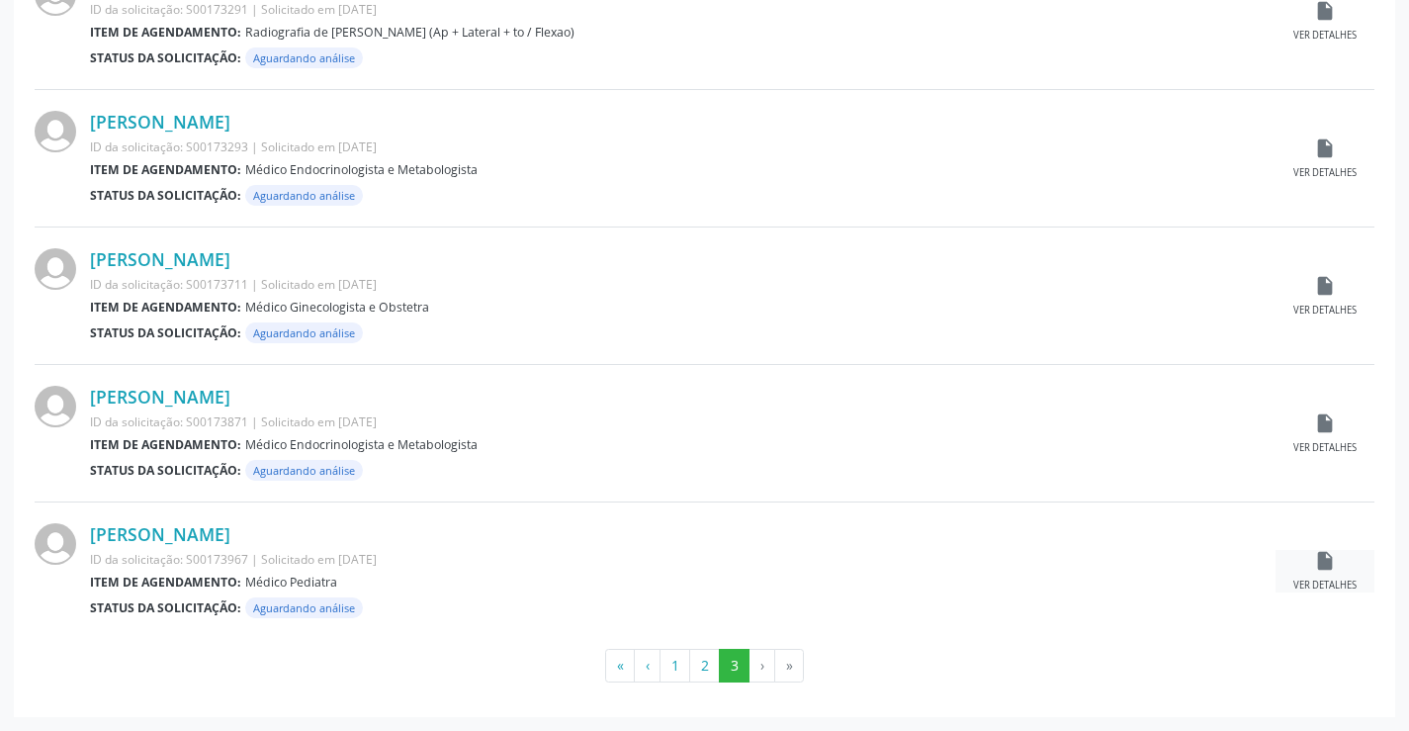
click at [1341, 558] on div "insert_drive_file Ver detalhes" at bounding box center [1325, 571] width 99 height 43
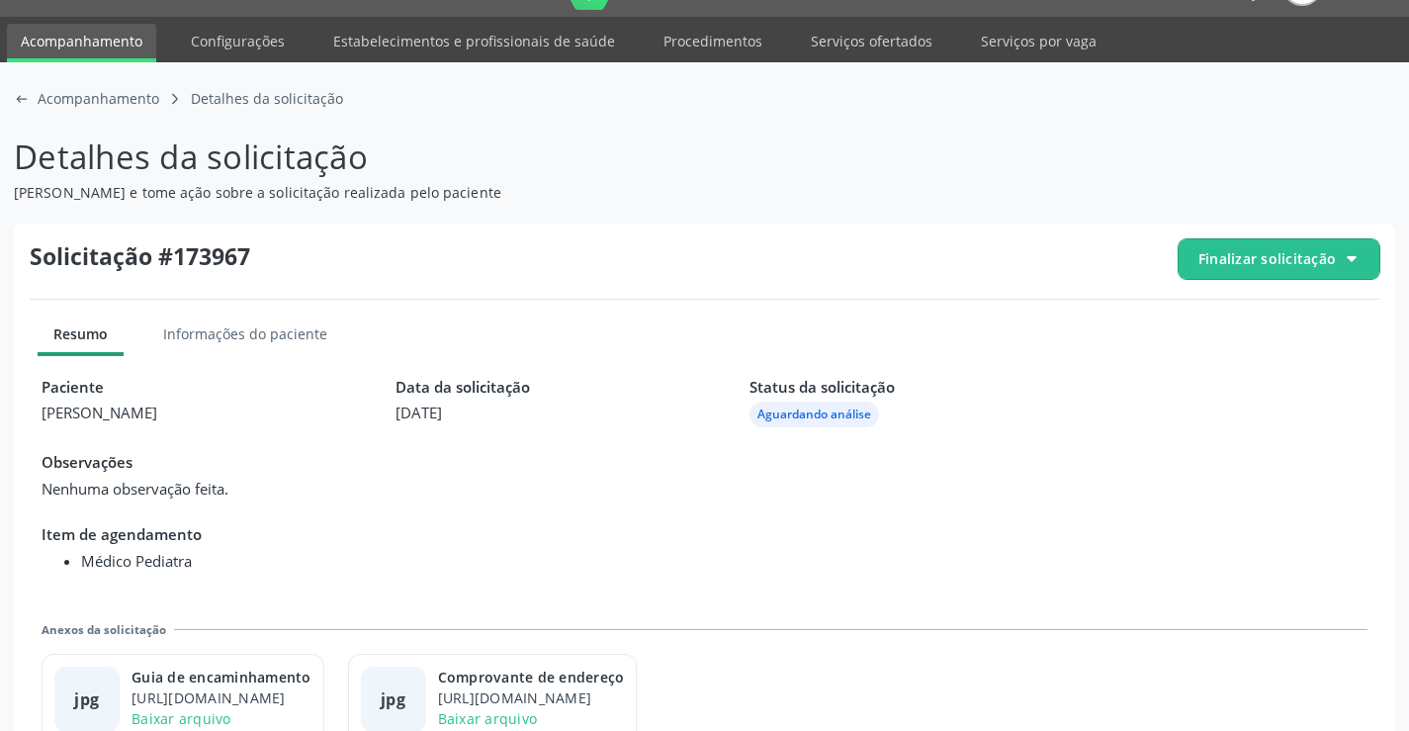
scroll to position [90, 0]
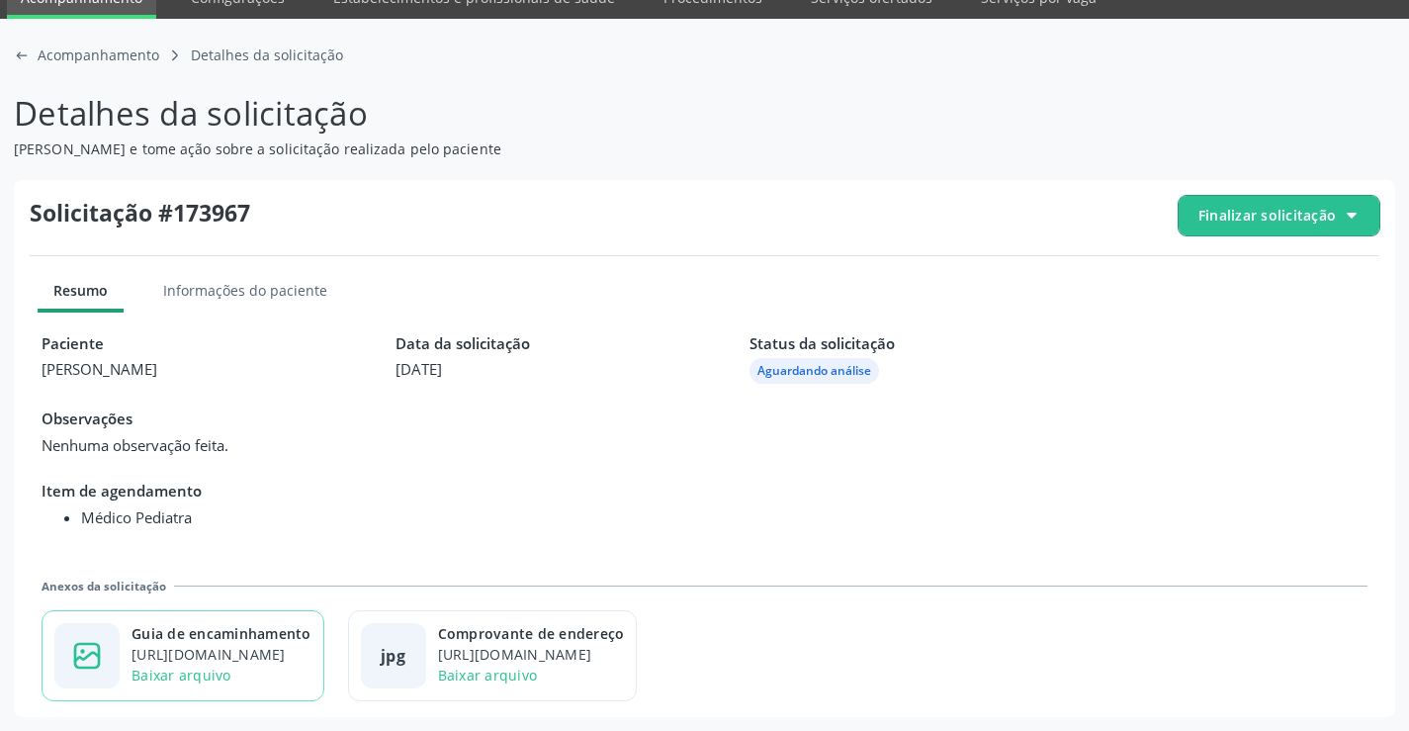
click at [297, 628] on div "Guia de encaminhamento" at bounding box center [222, 633] width 180 height 21
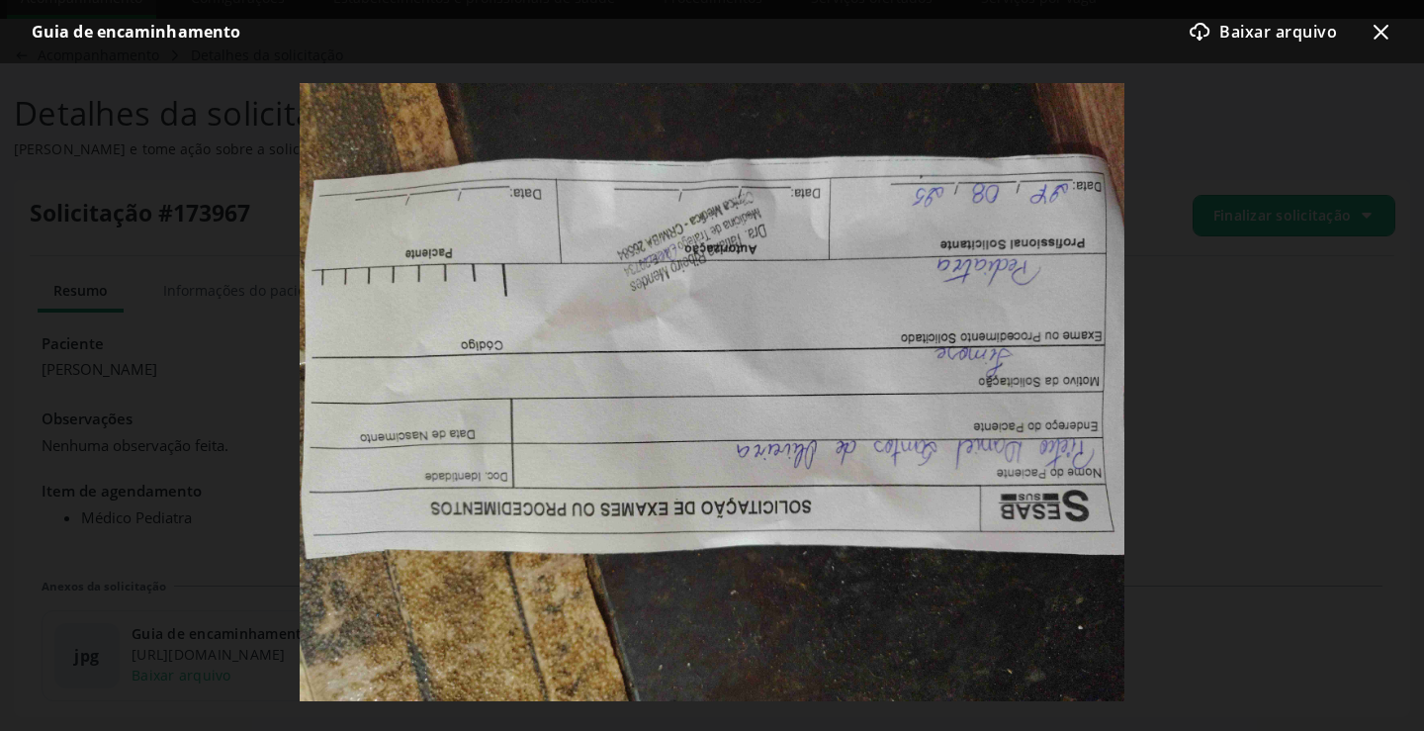
click at [1389, 32] on icon "x-outline icon" at bounding box center [1381, 32] width 24 height 24
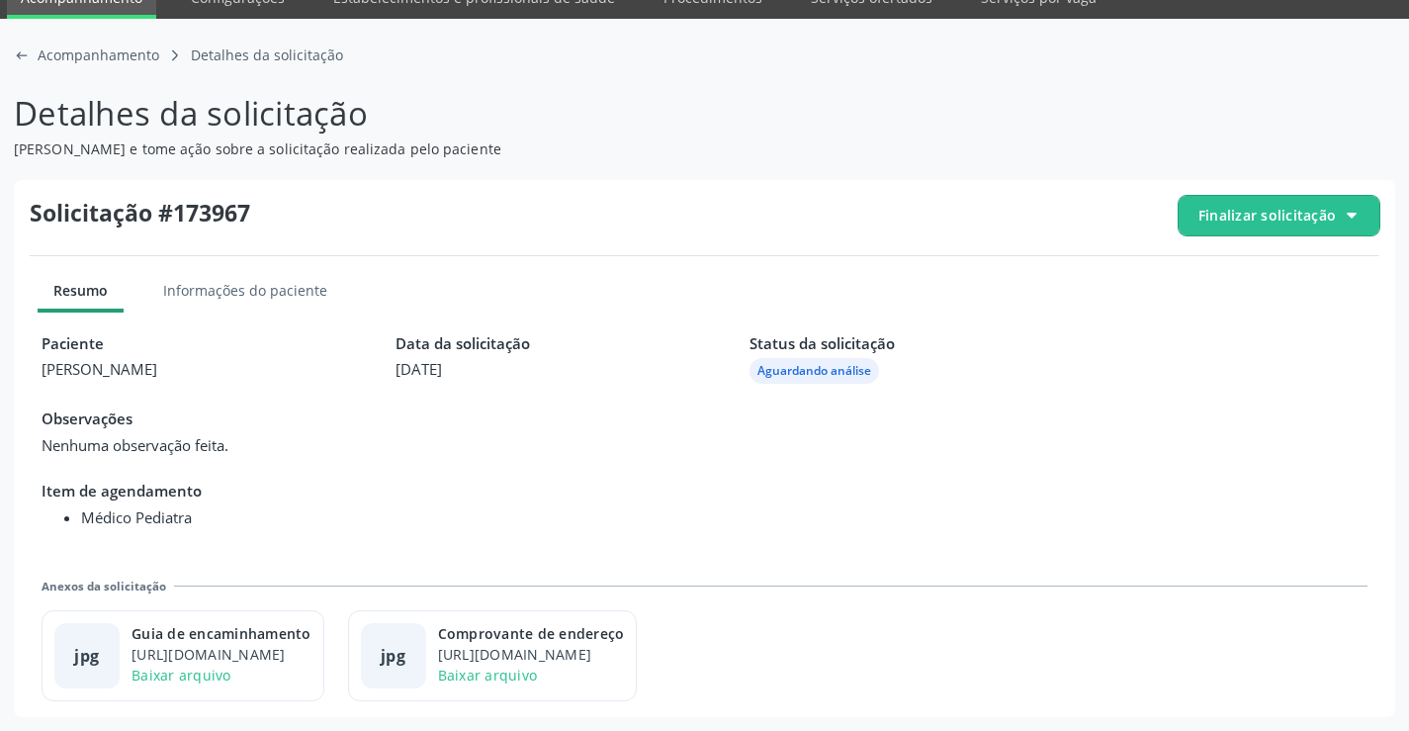
drag, startPoint x: 1279, startPoint y: 213, endPoint x: 1269, endPoint y: 223, distance: 14.0
click at [1272, 221] on span "Finalizar solicitação" at bounding box center [1267, 215] width 137 height 21
click at [1198, 319] on icon "check-outline icon" at bounding box center [1206, 326] width 22 height 22
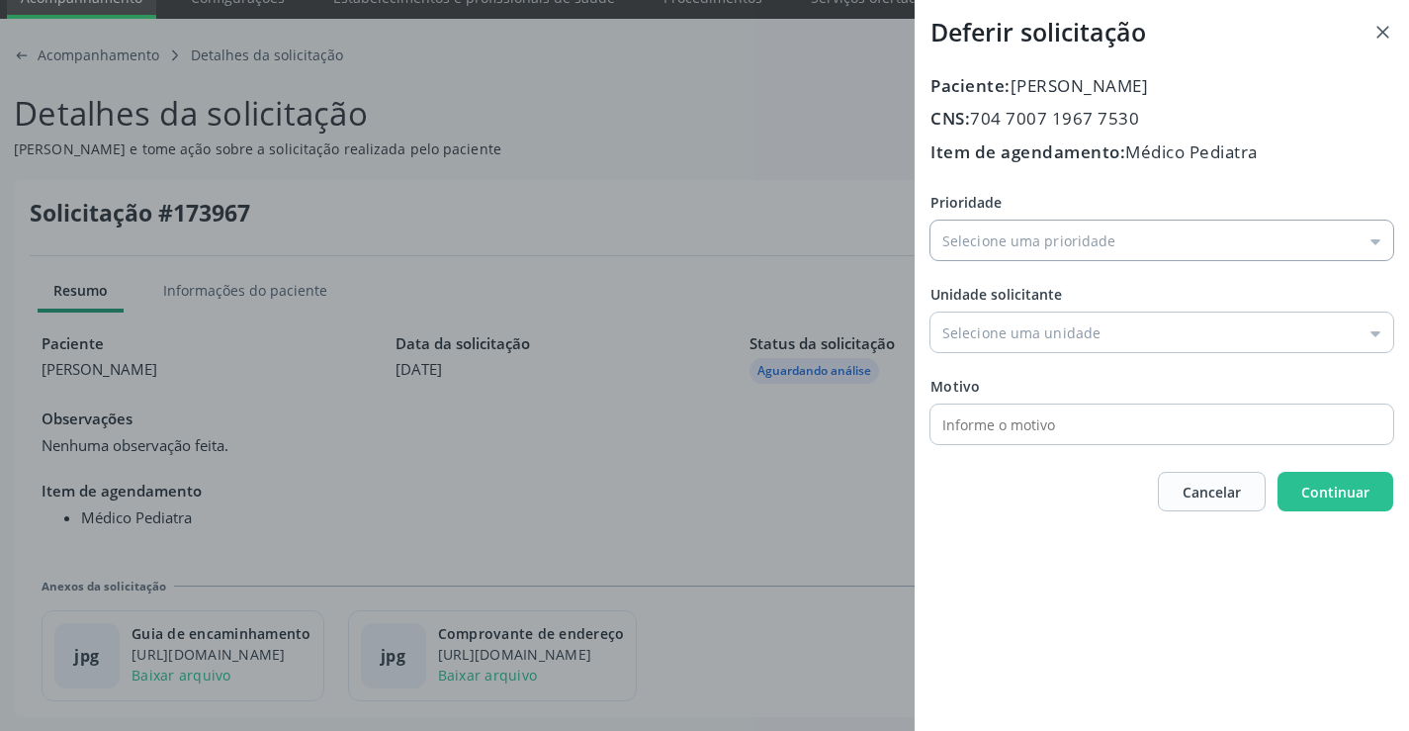
click at [1017, 232] on input "Prioridade" at bounding box center [1162, 241] width 463 height 40
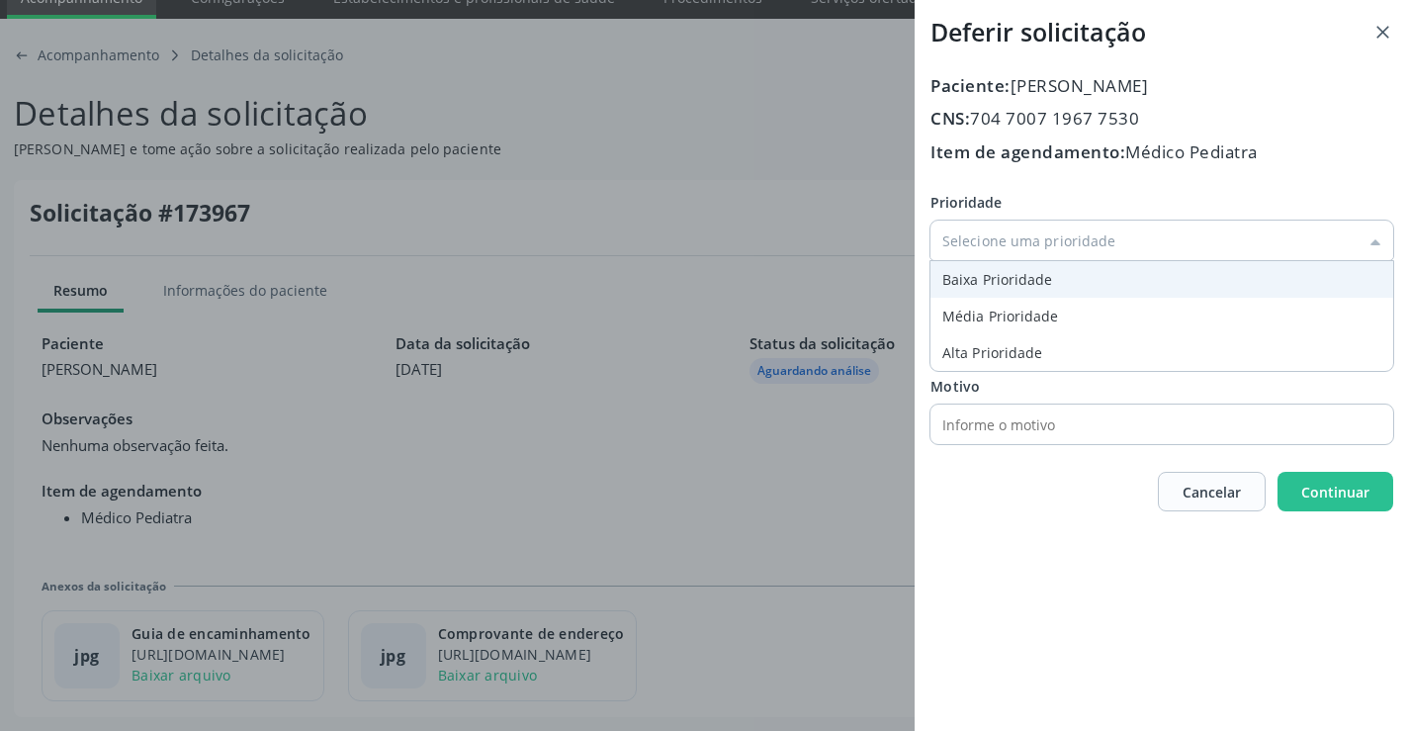
type input "Baixa Prioridade"
click at [976, 269] on div "Prioridade Baixa Prioridade Baixa Prioridade Média Prioridade Alta Prioridade U…" at bounding box center [1162, 318] width 463 height 252
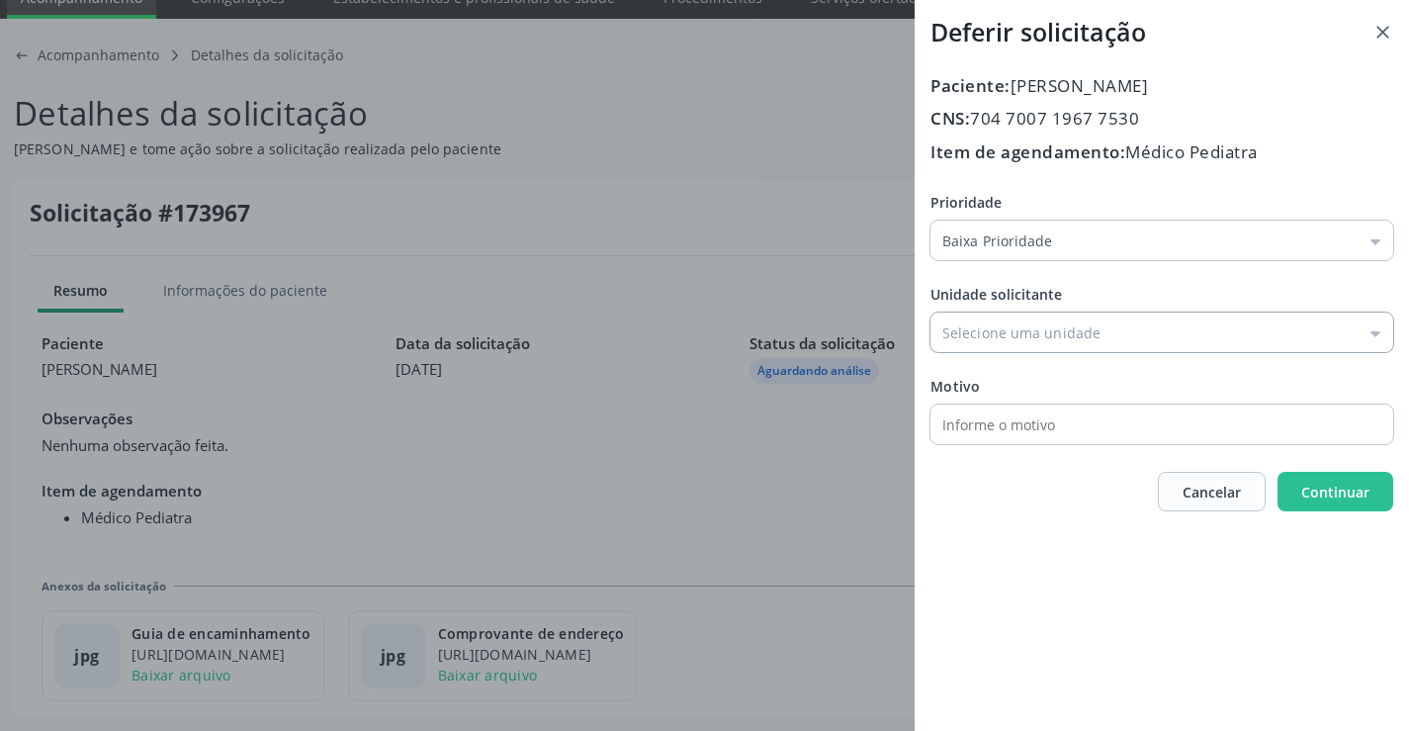
click at [1010, 333] on input "Prioridade" at bounding box center [1162, 333] width 463 height 40
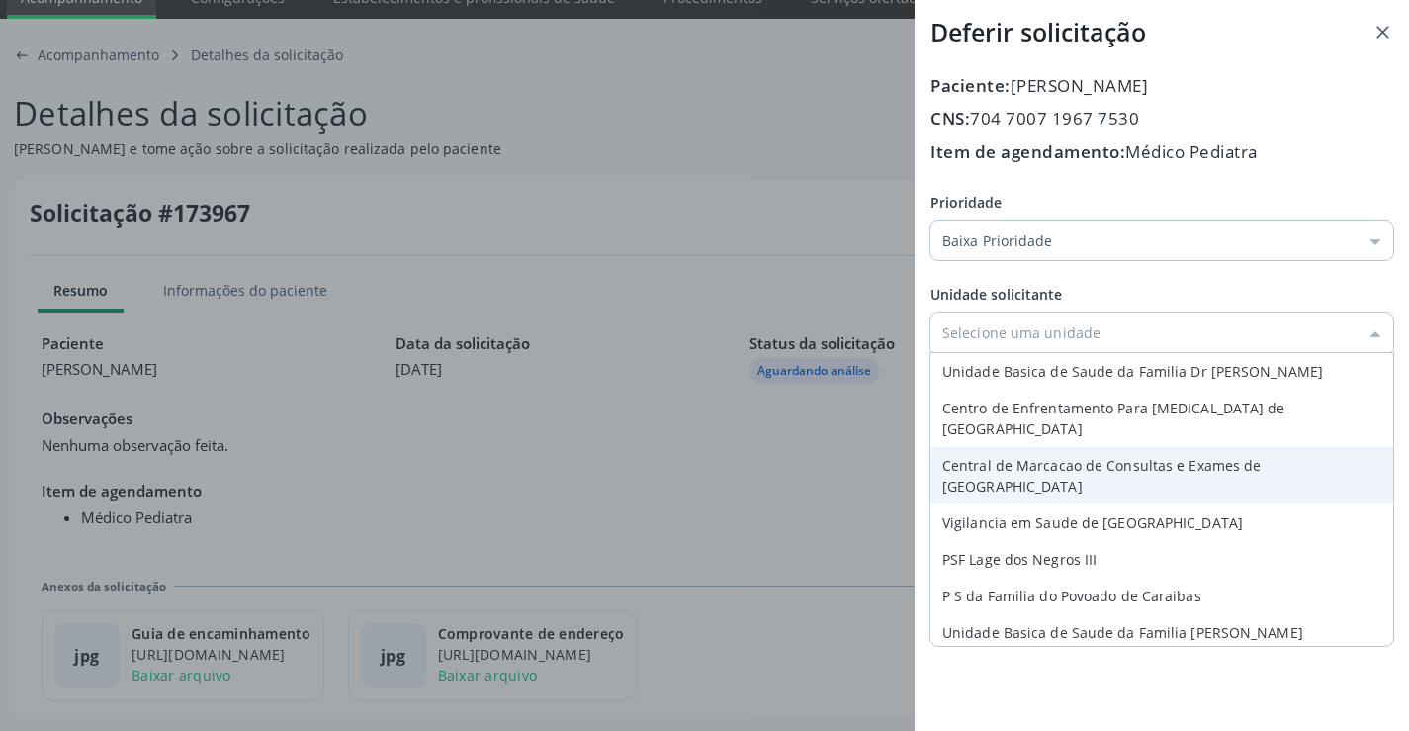
type input "Central de Marcacao de Consultas e Exames de [GEOGRAPHIC_DATA]"
click at [1043, 454] on div "Paciente: [PERSON_NAME] CNS: 704 7007 1967 7530 Item de agendamento: Médico Ped…" at bounding box center [1162, 292] width 463 height 439
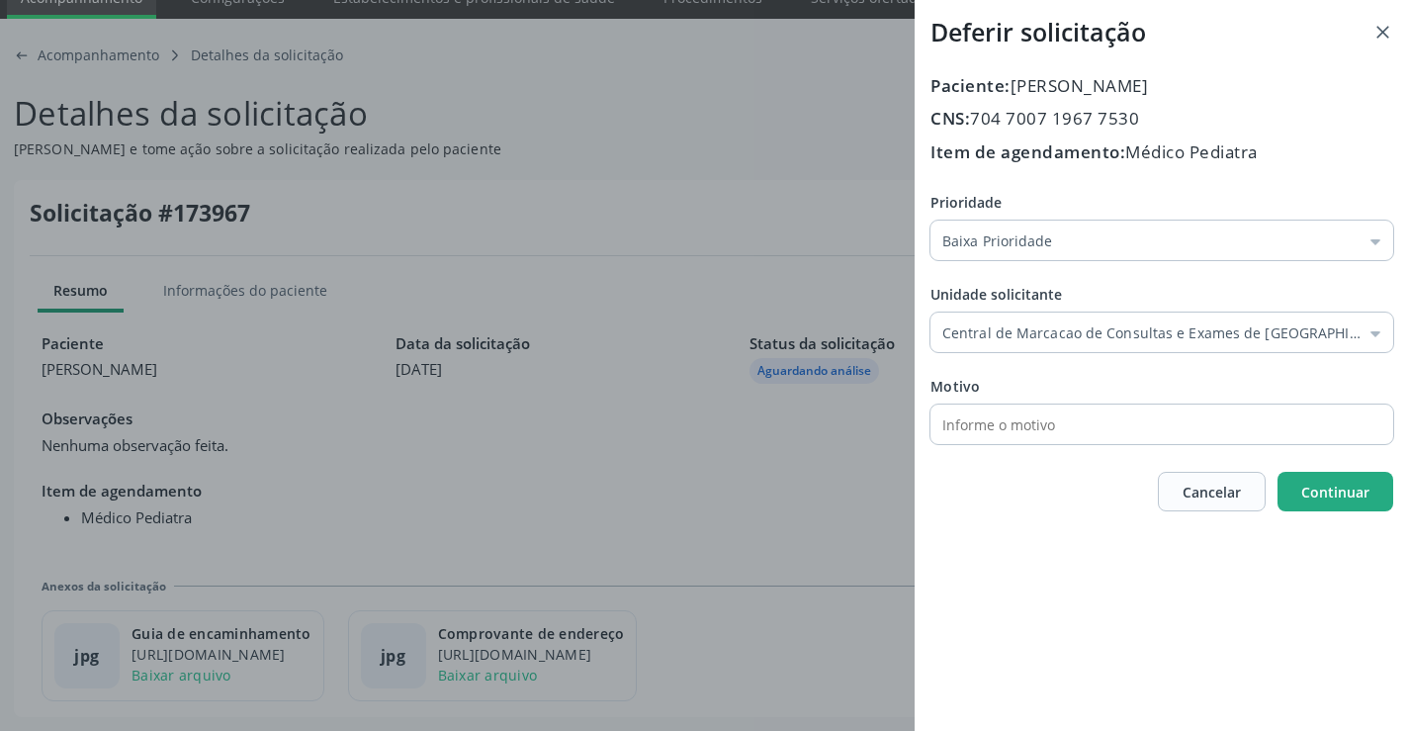
click at [1347, 478] on button "Continuar" at bounding box center [1336, 492] width 116 height 40
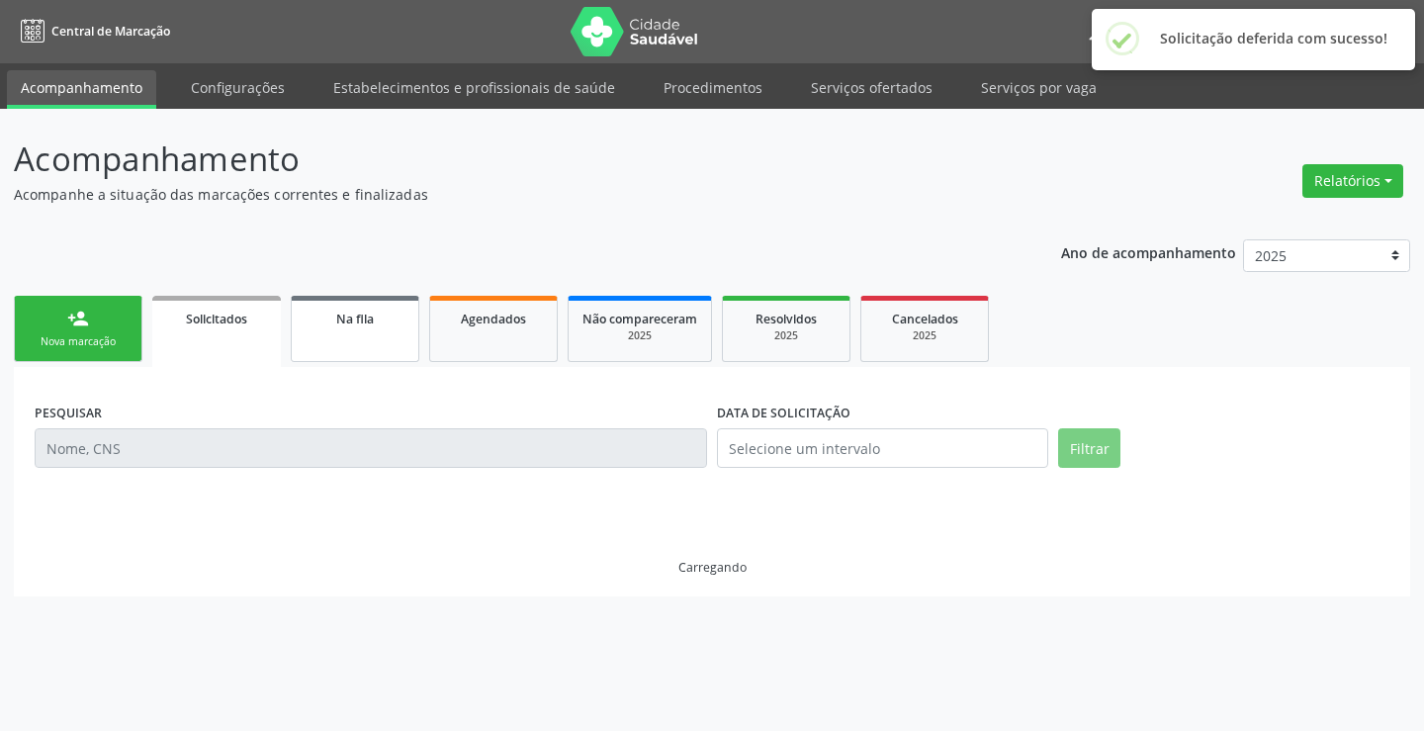
click at [324, 336] on link "Na fila" at bounding box center [355, 329] width 129 height 66
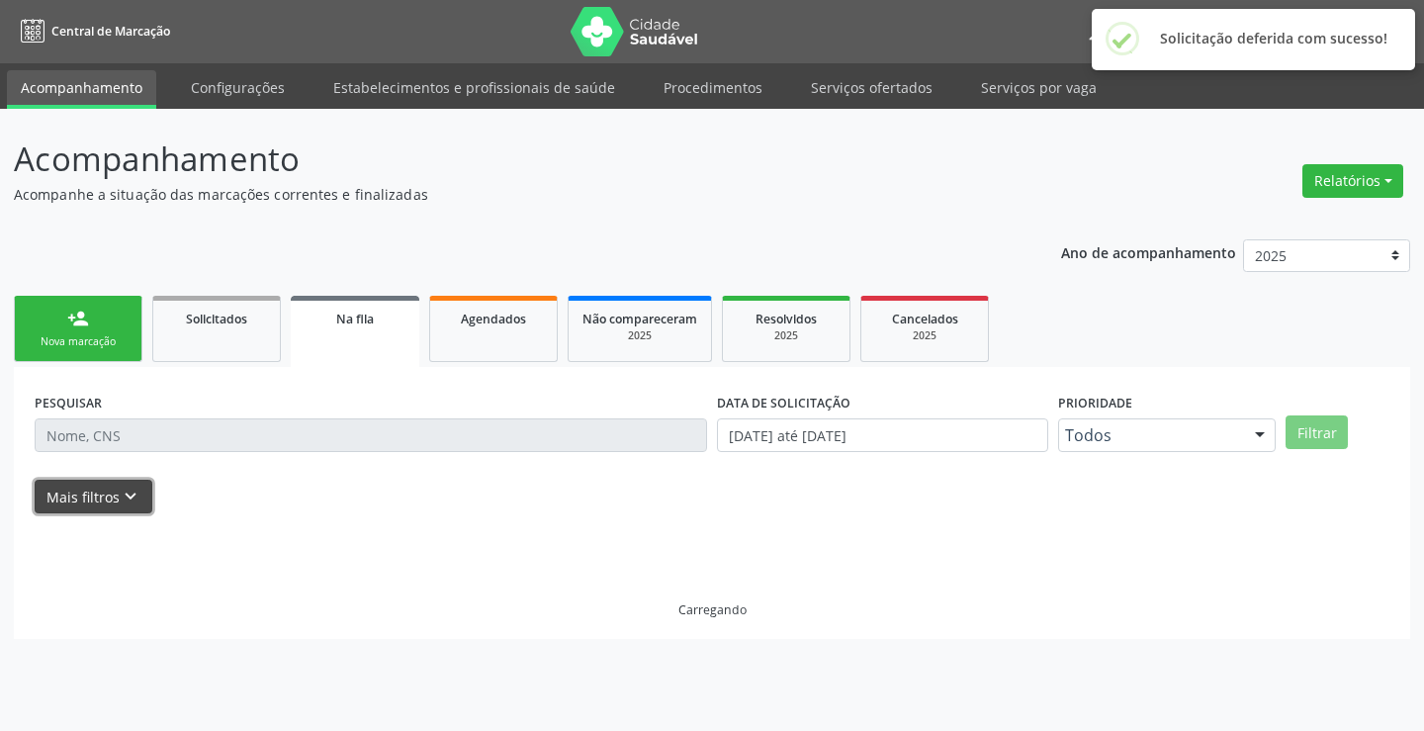
click at [134, 504] on icon "keyboard_arrow_down" at bounding box center [131, 497] width 22 height 22
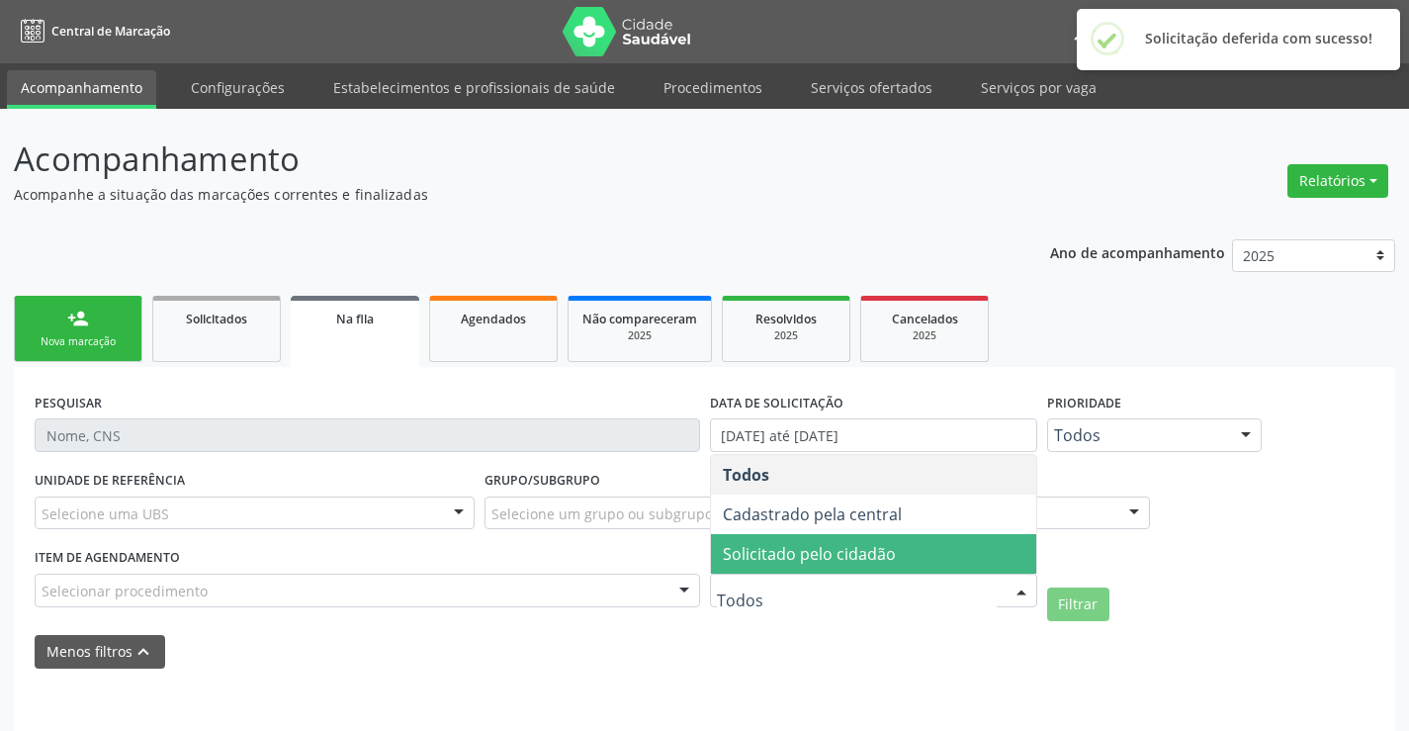
click at [878, 568] on span "Solicitado pelo cidadão" at bounding box center [873, 554] width 325 height 40
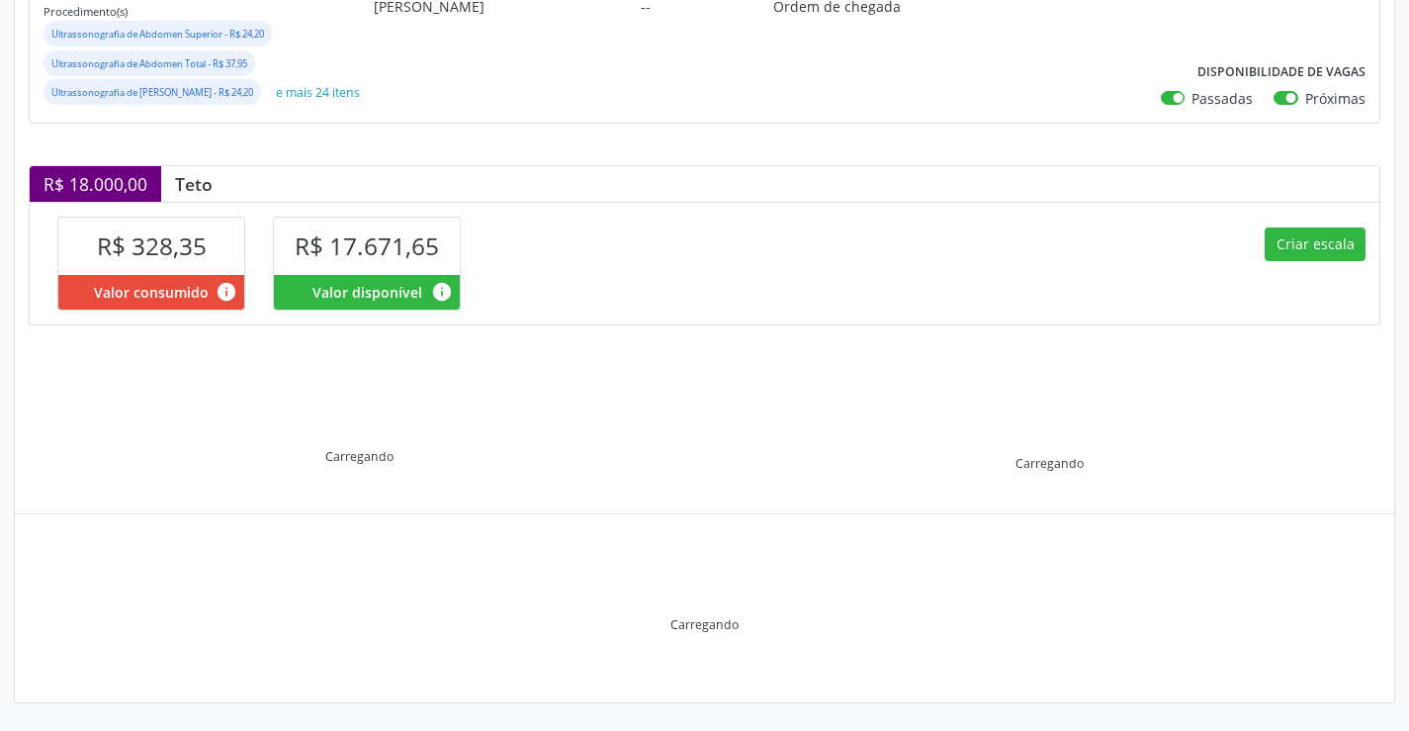
scroll to position [367, 0]
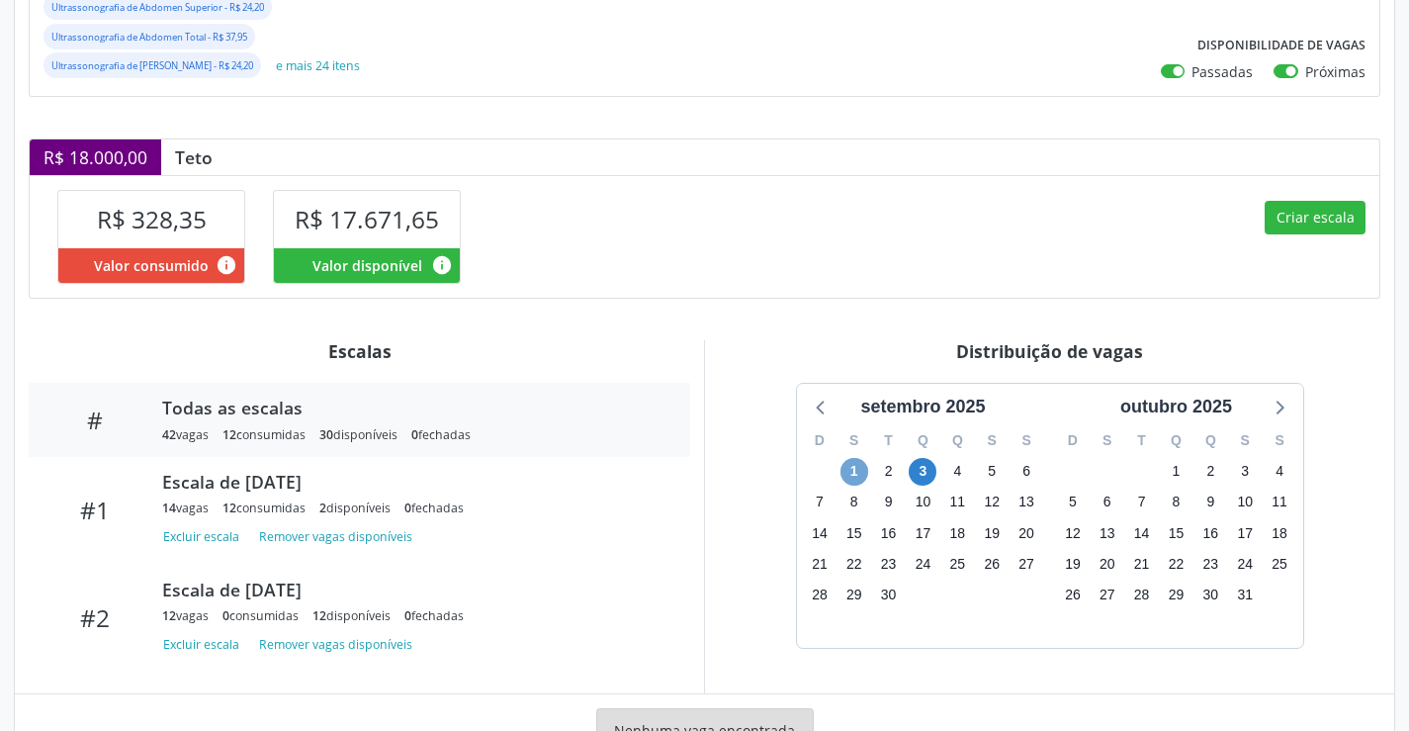
click at [849, 486] on span "1" at bounding box center [855, 472] width 28 height 28
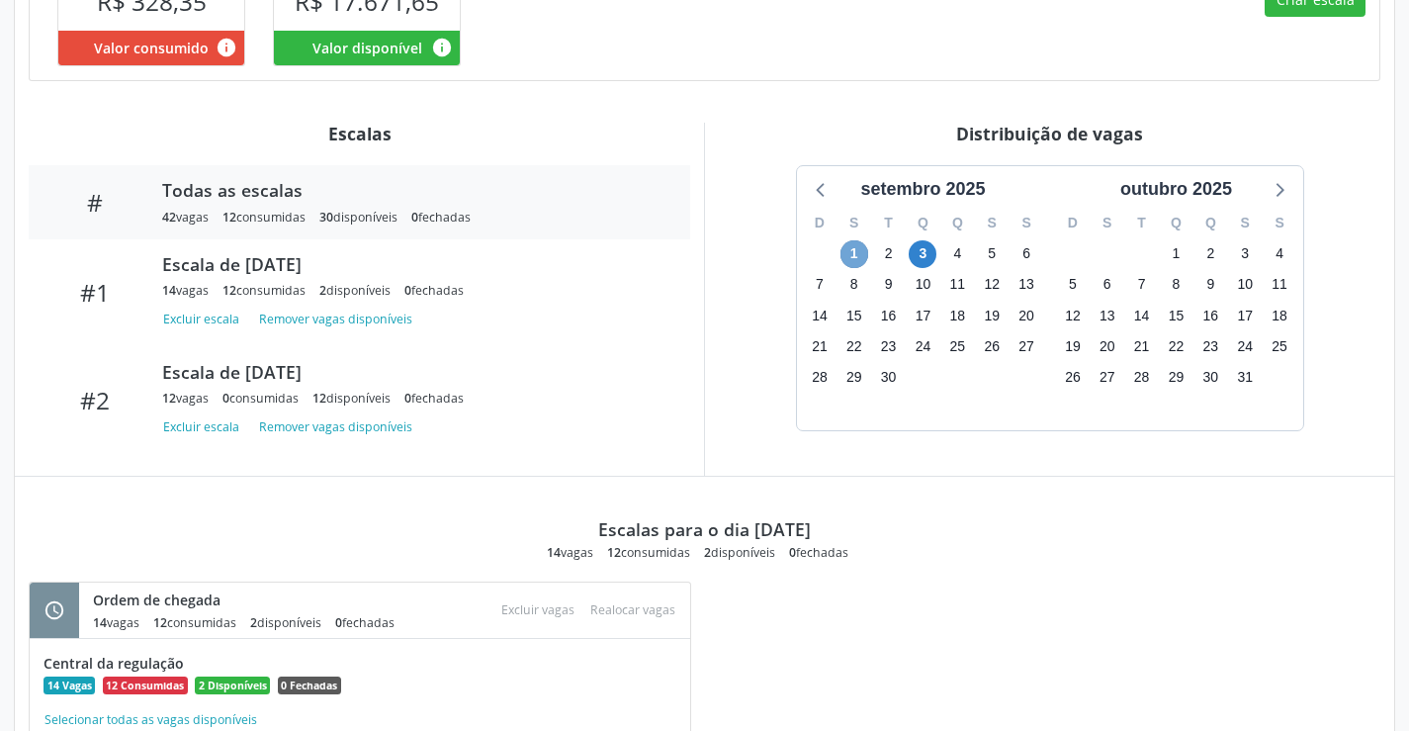
scroll to position [377, 0]
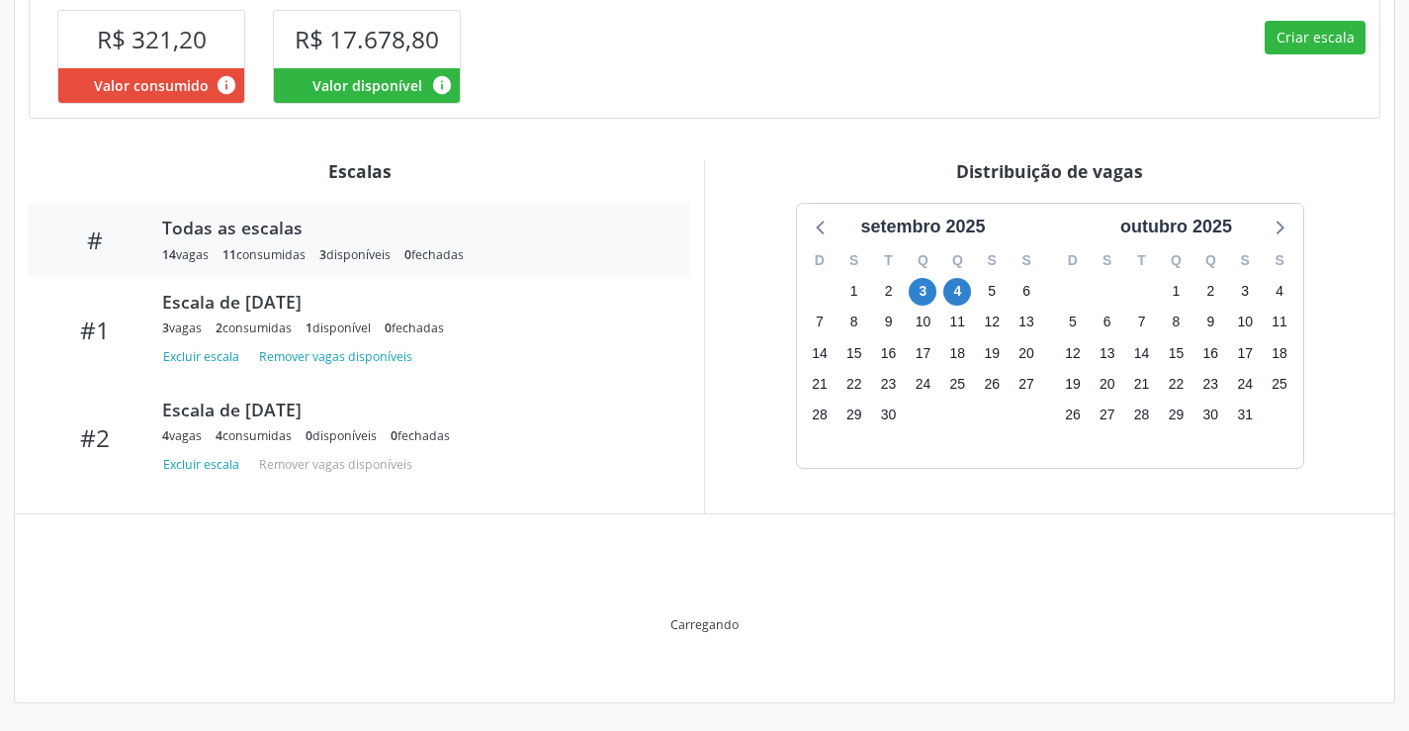
scroll to position [444, 0]
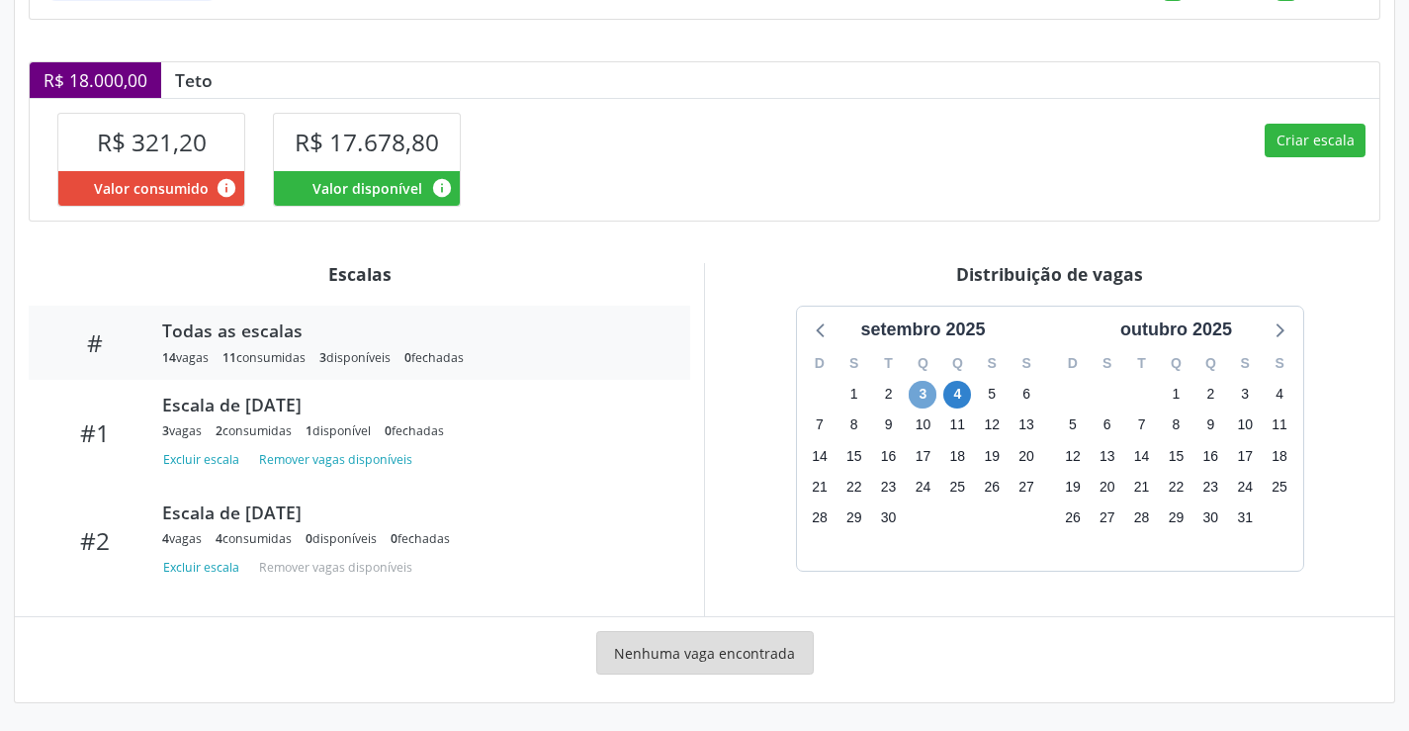
click at [928, 395] on span "3" at bounding box center [923, 395] width 28 height 28
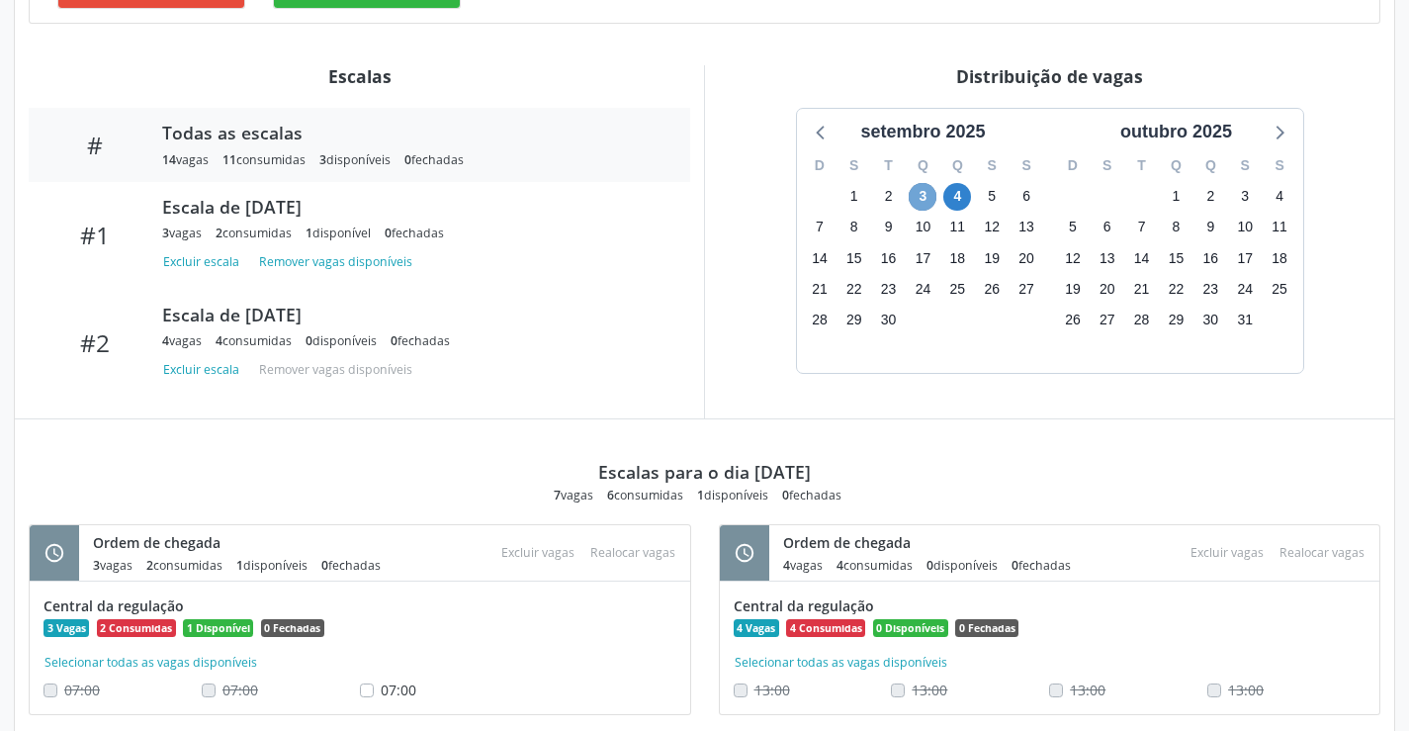
scroll to position [689, 0]
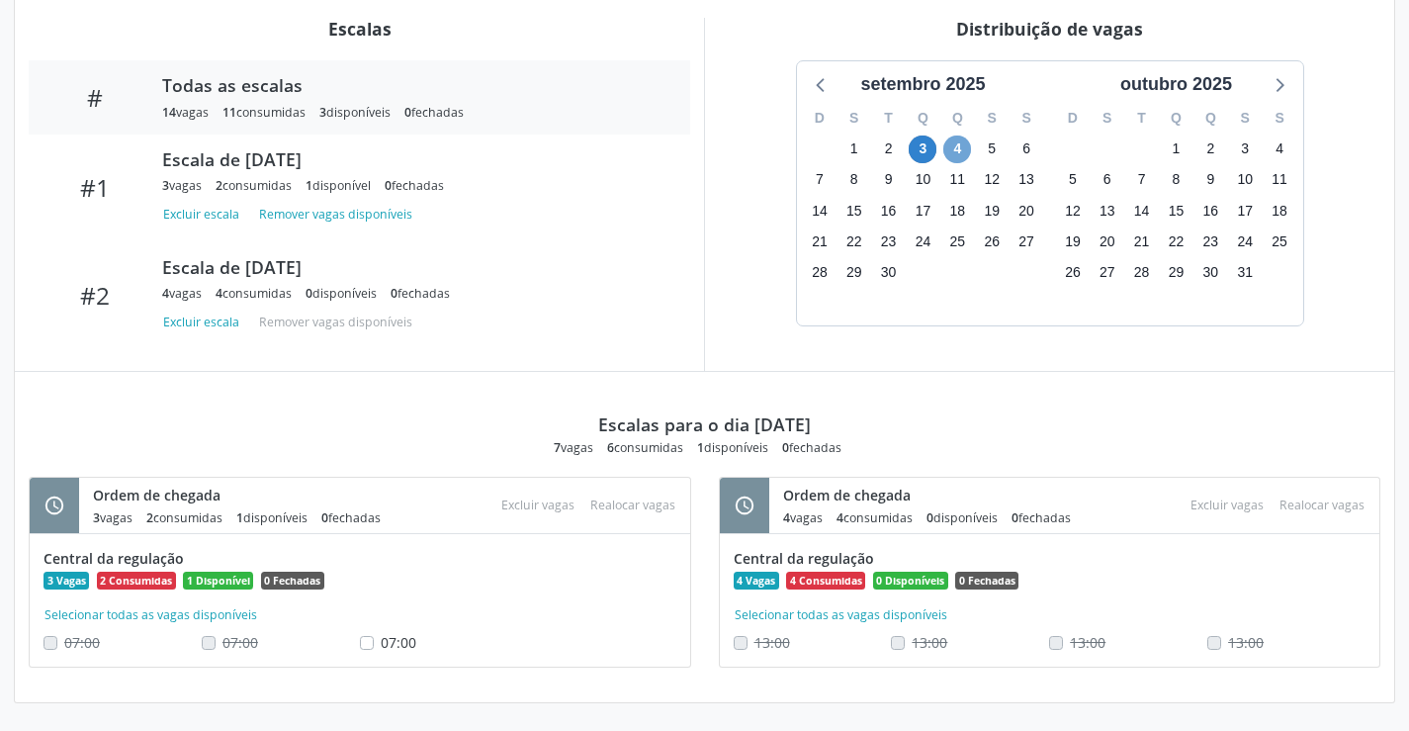
click at [951, 148] on span "4" at bounding box center [958, 149] width 28 height 28
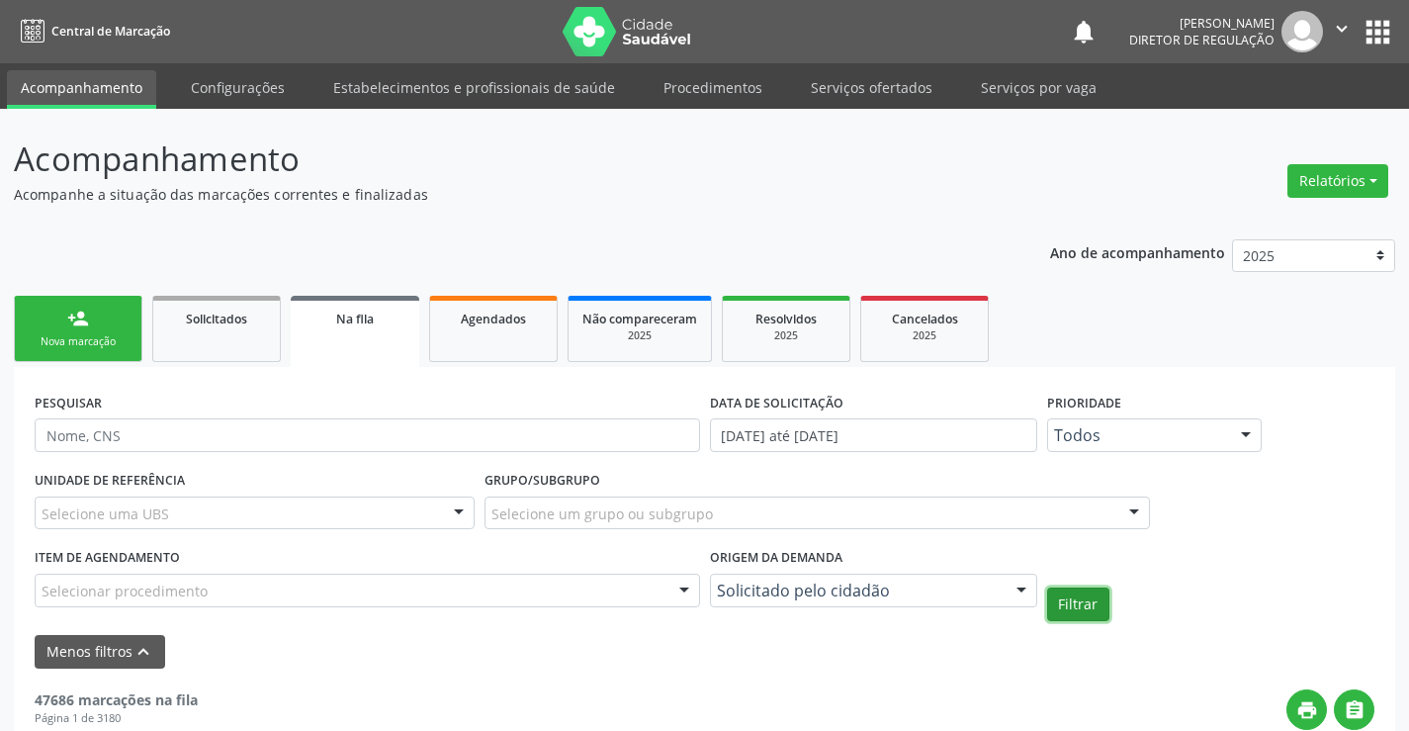
click at [1069, 612] on button "Filtrar" at bounding box center [1078, 604] width 62 height 34
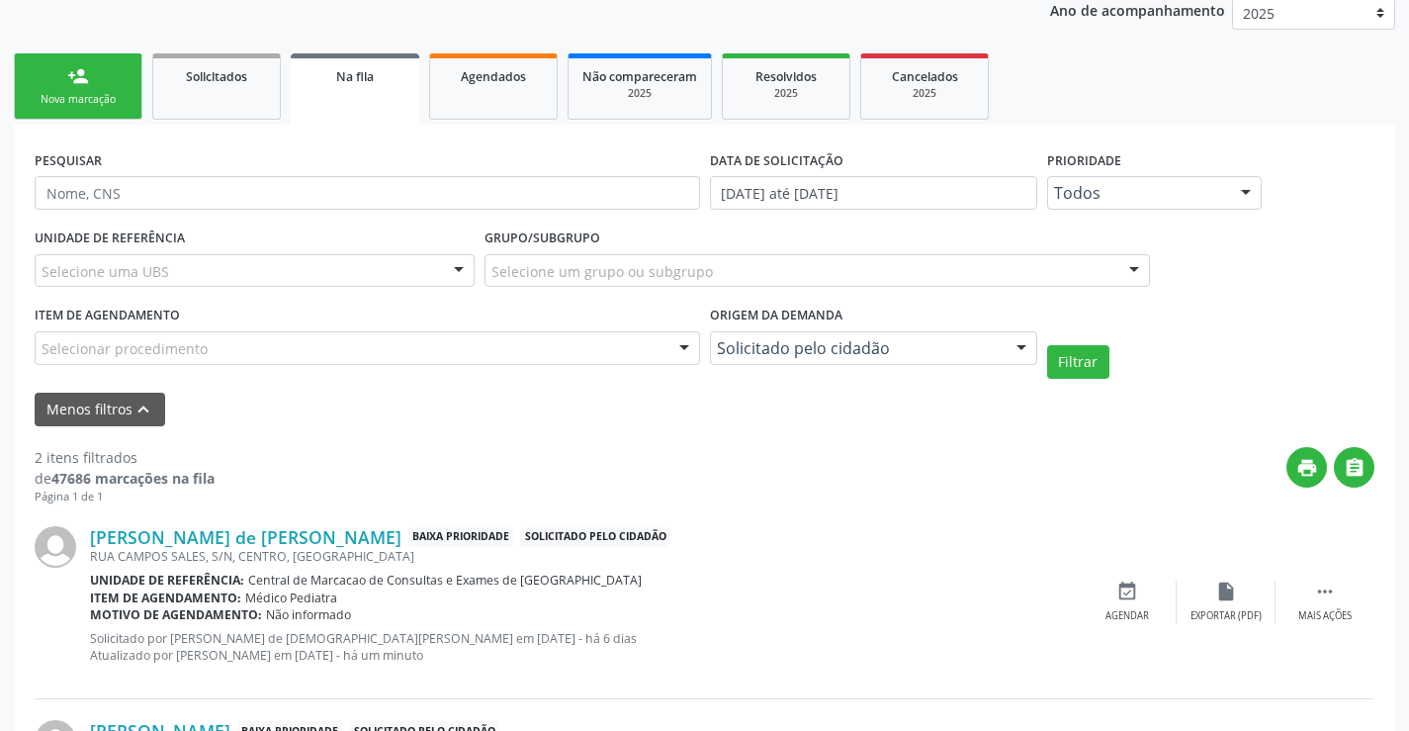
scroll to position [439, 0]
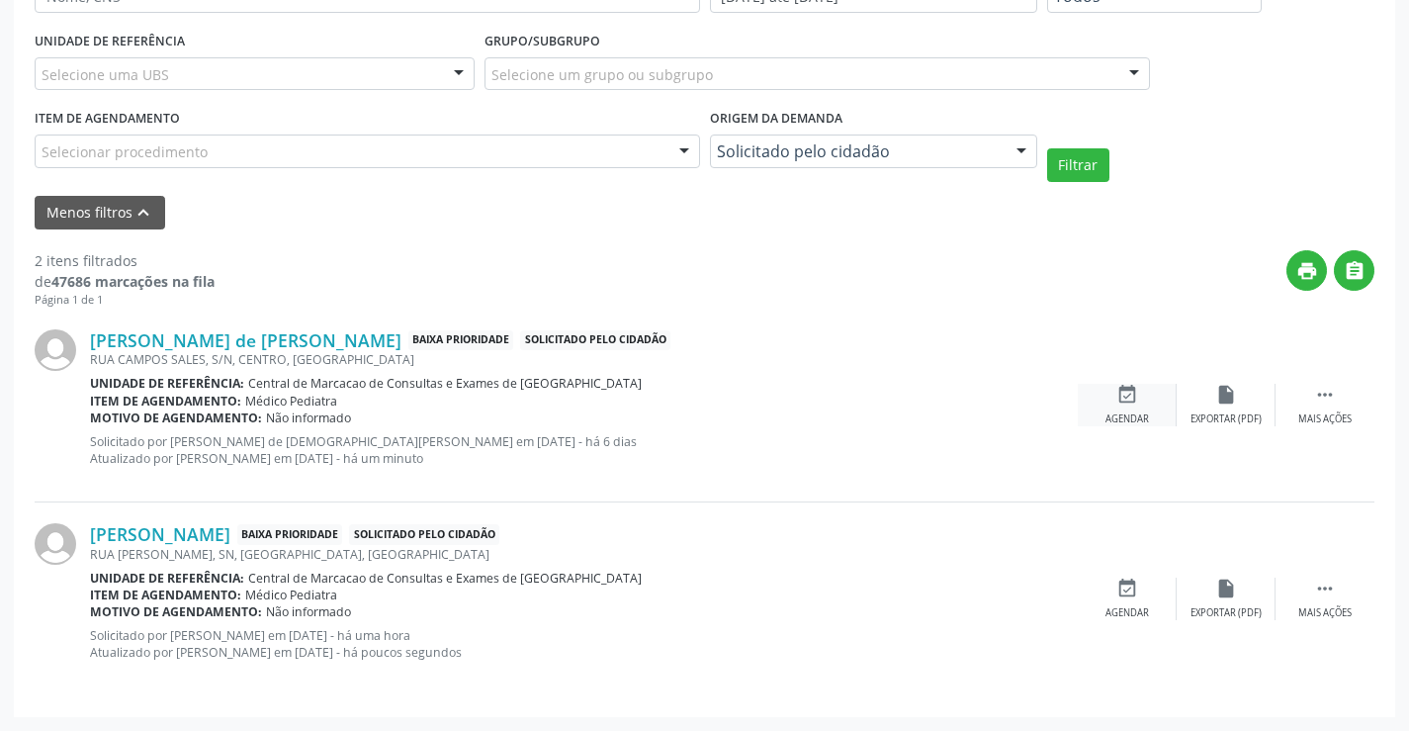
click at [1125, 391] on icon "event_available" at bounding box center [1128, 395] width 22 height 22
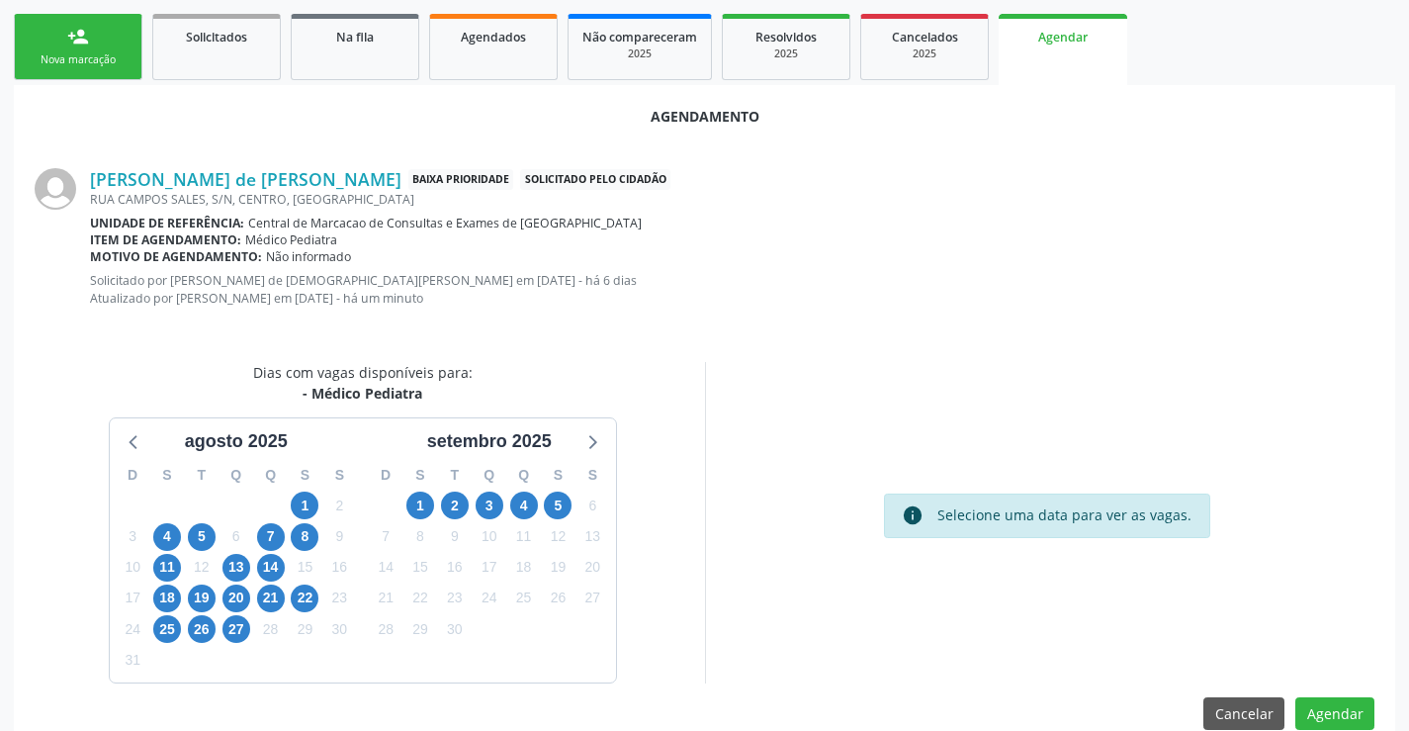
scroll to position [316, 0]
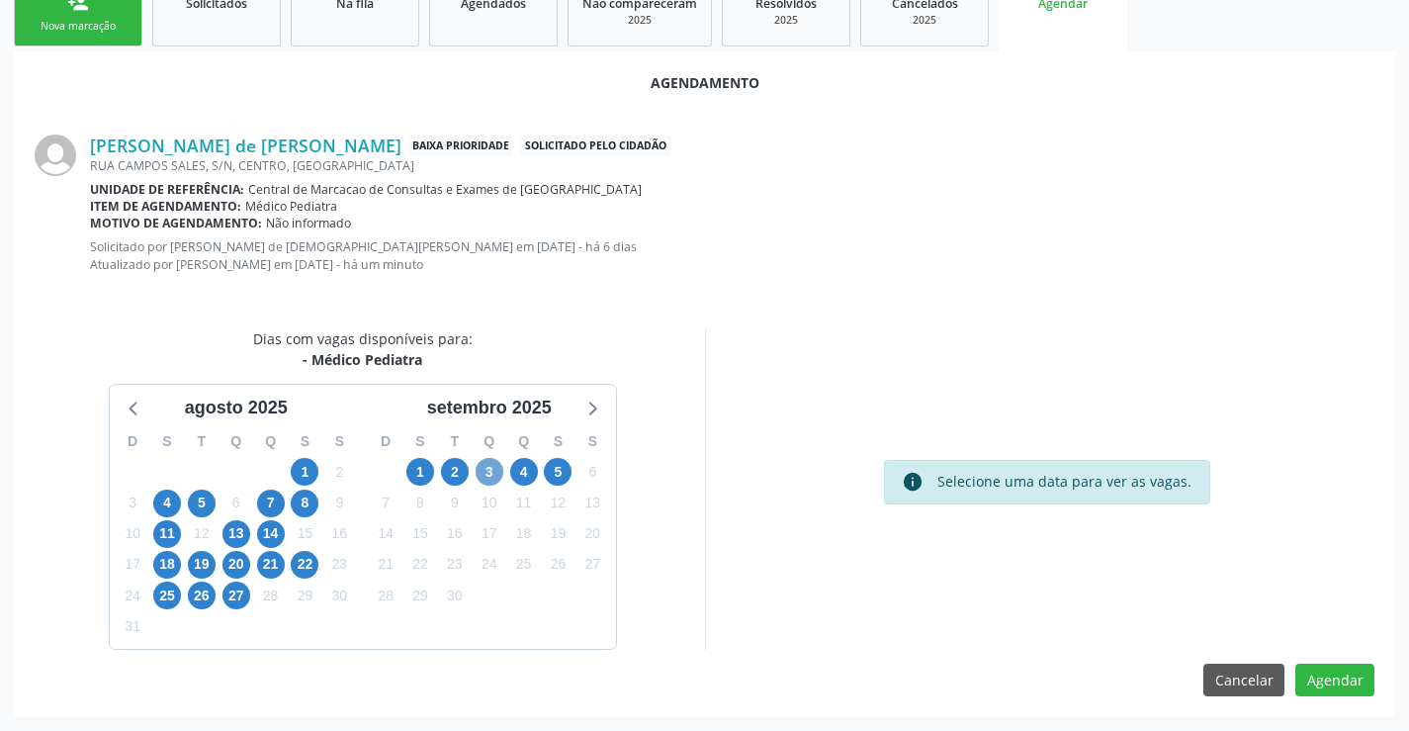
click at [488, 475] on span "3" at bounding box center [490, 472] width 28 height 28
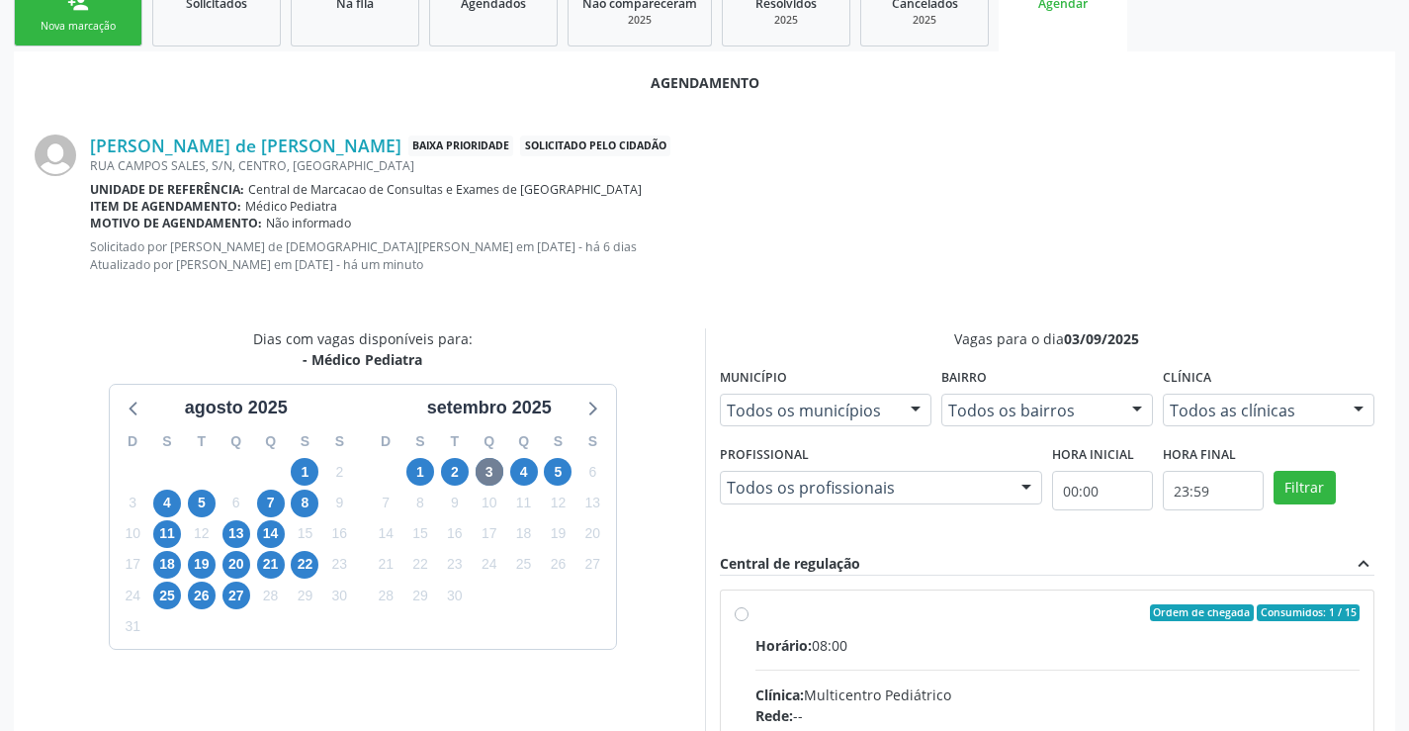
click at [992, 654] on div "Horário: 08:00" at bounding box center [1058, 645] width 605 height 21
click at [749, 622] on input "Ordem de chegada Consumidos: 1 / 15 Horário: 08:00 Clínica: Multicentro Pediátr…" at bounding box center [742, 613] width 14 height 18
radio input "true"
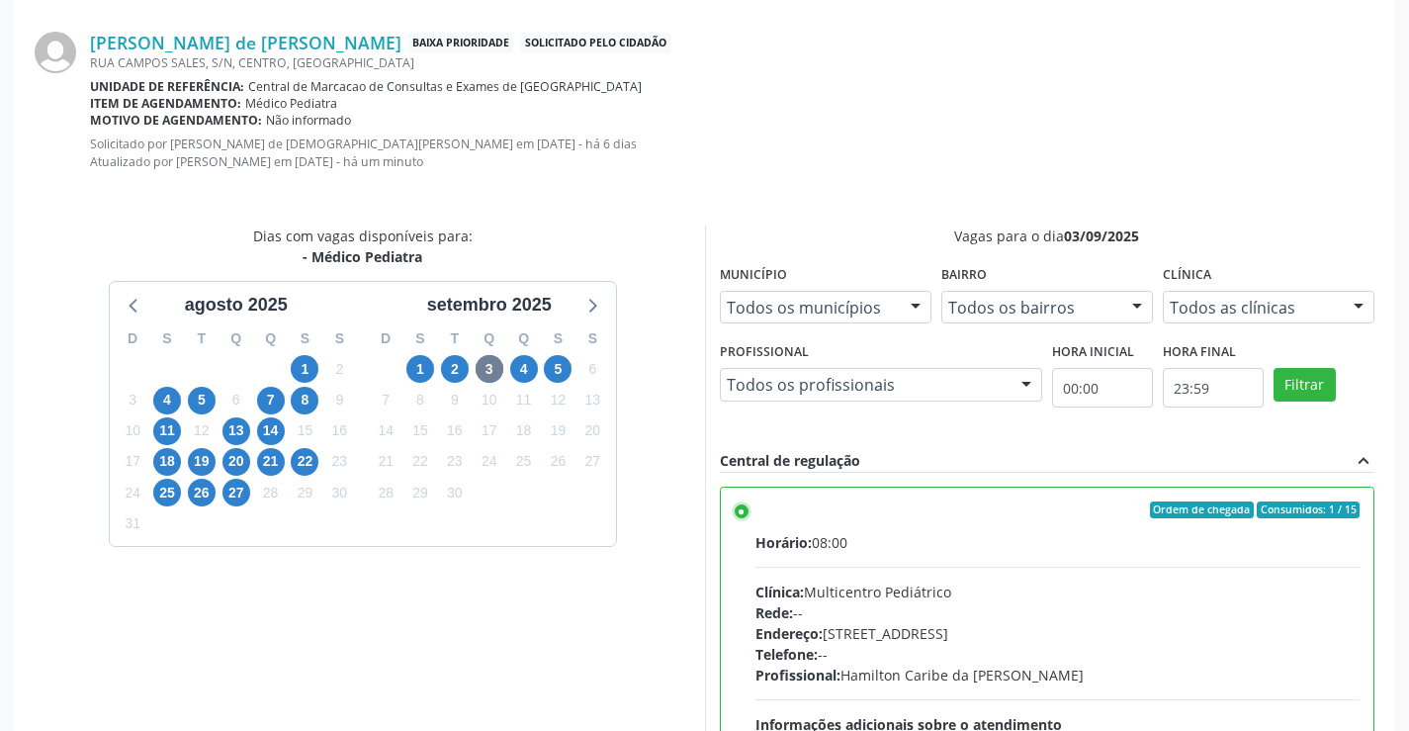
scroll to position [637, 0]
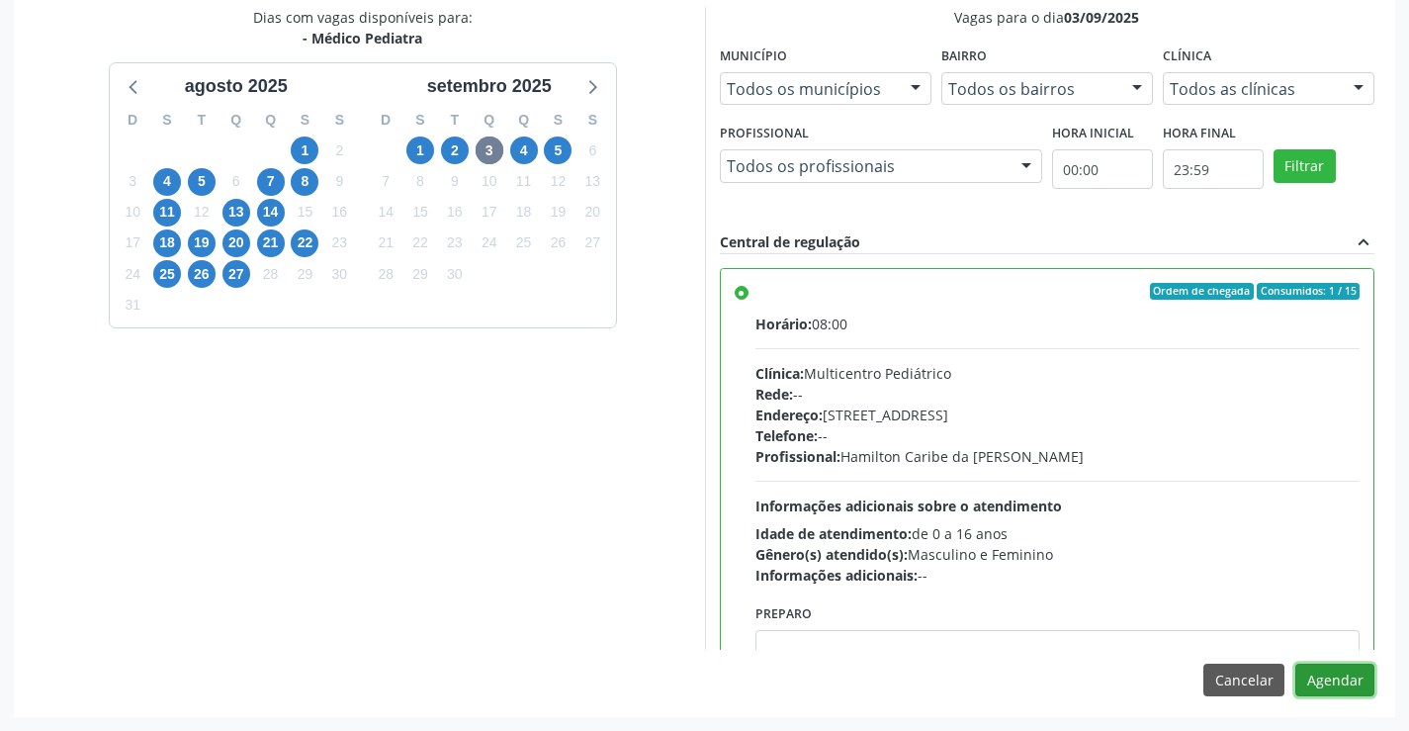
click at [1339, 675] on button "Agendar" at bounding box center [1335, 681] width 79 height 34
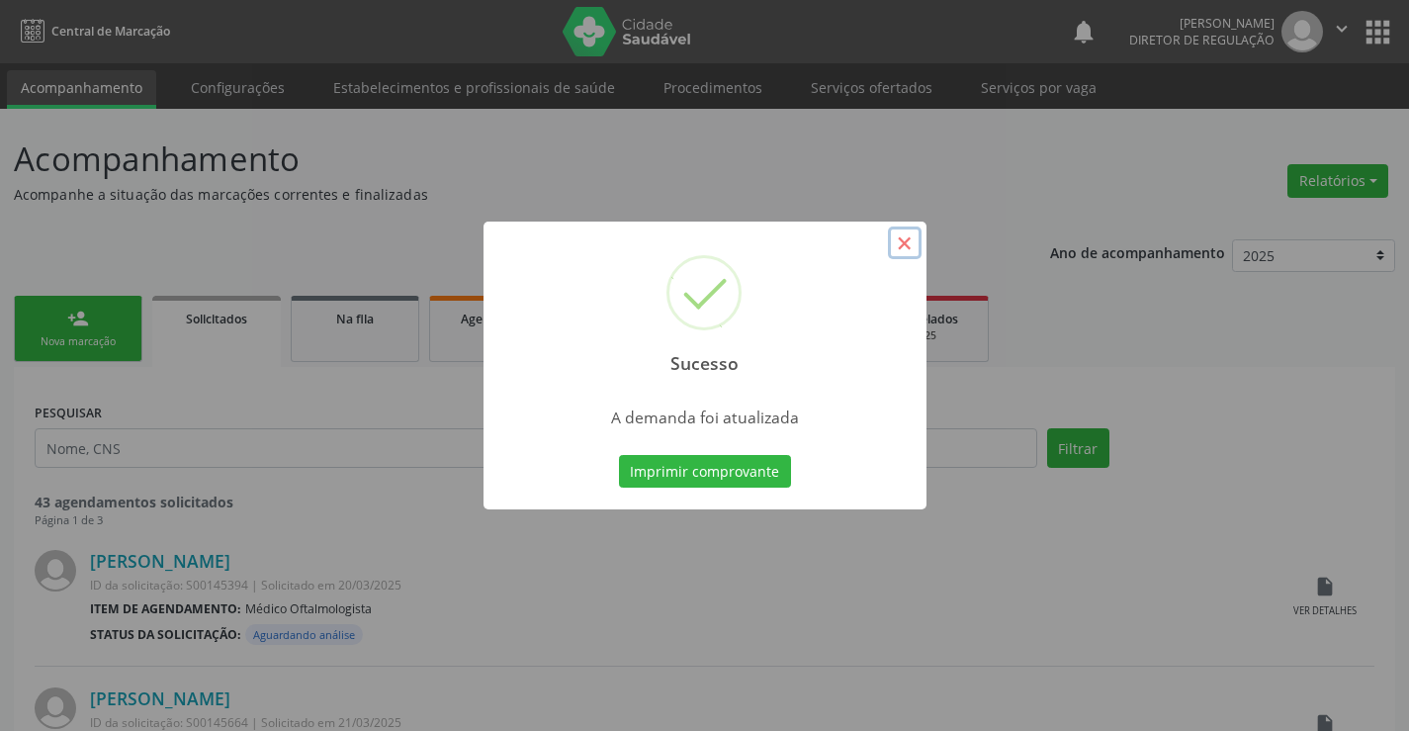
click at [915, 243] on button "×" at bounding box center [905, 243] width 34 height 34
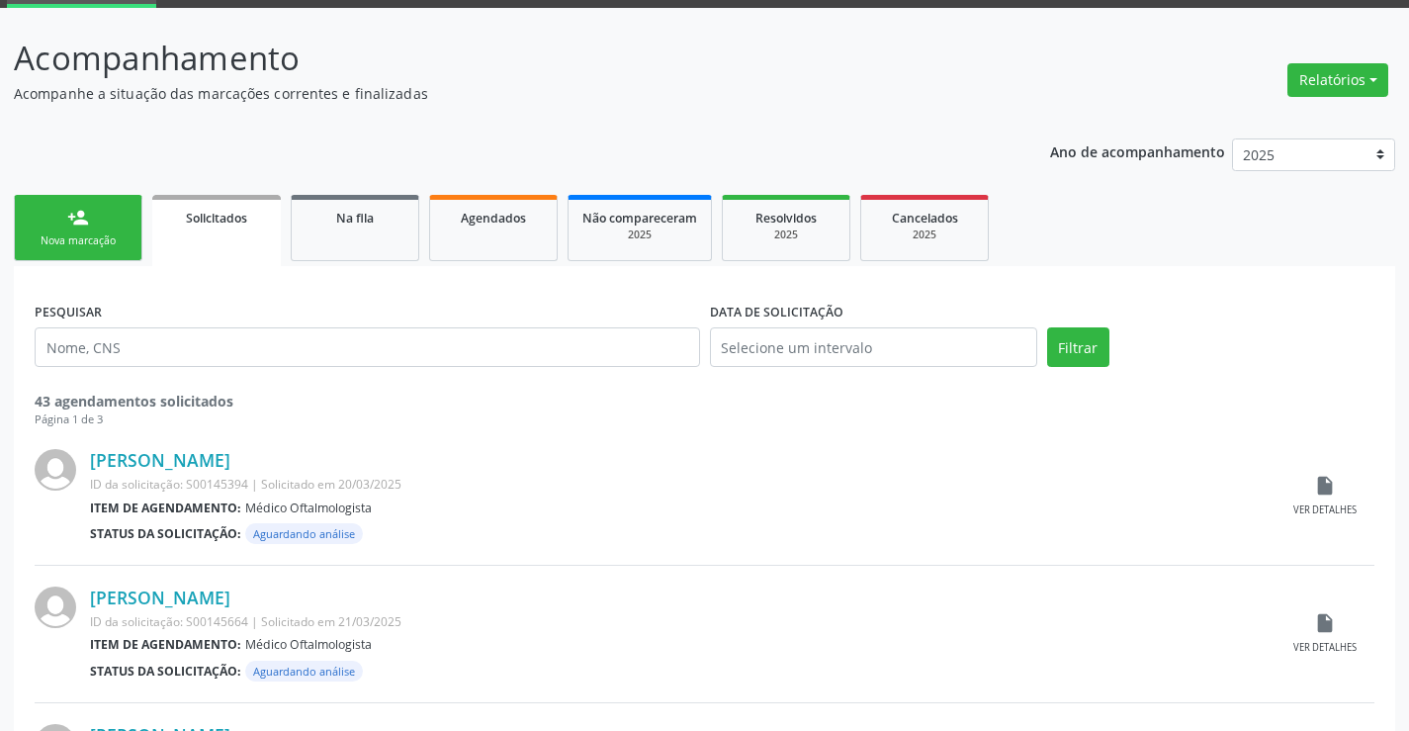
scroll to position [99, 0]
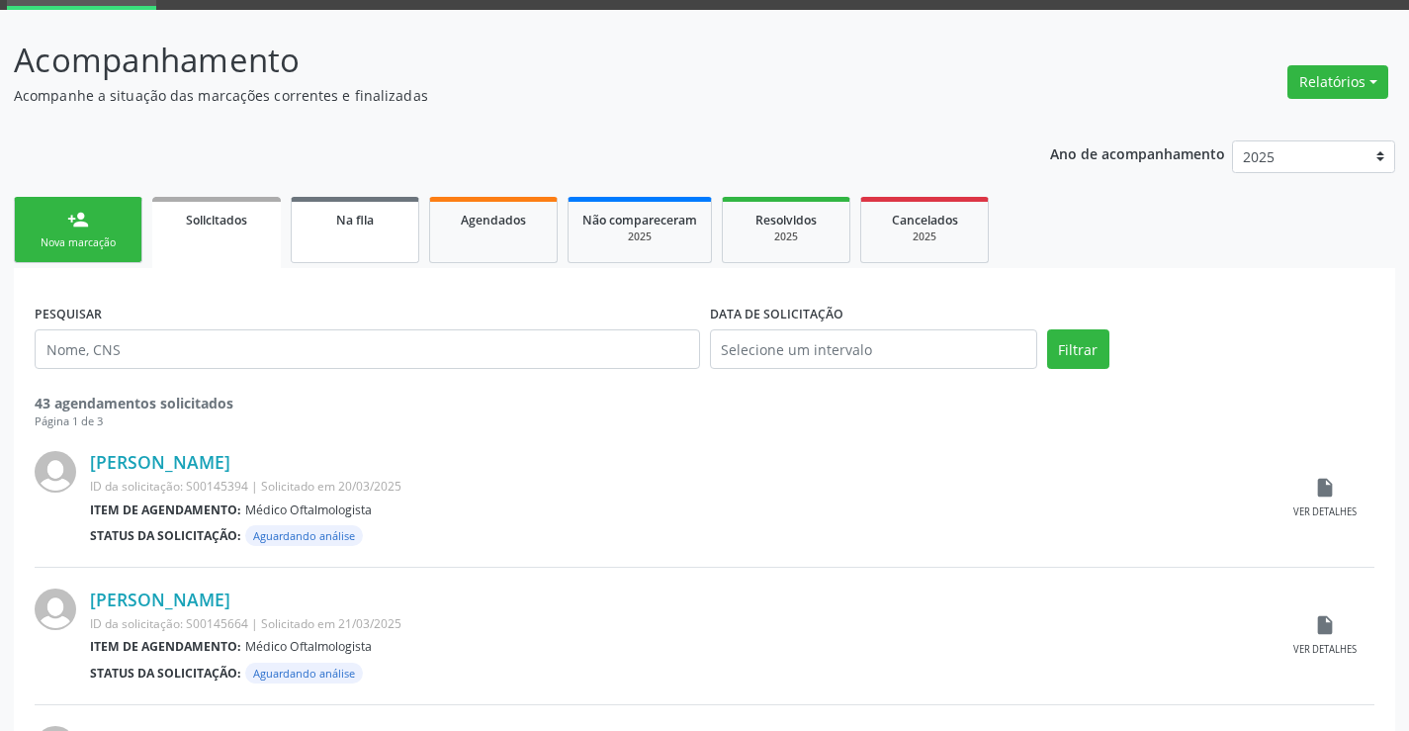
click at [368, 247] on link "Na fila" at bounding box center [355, 230] width 129 height 66
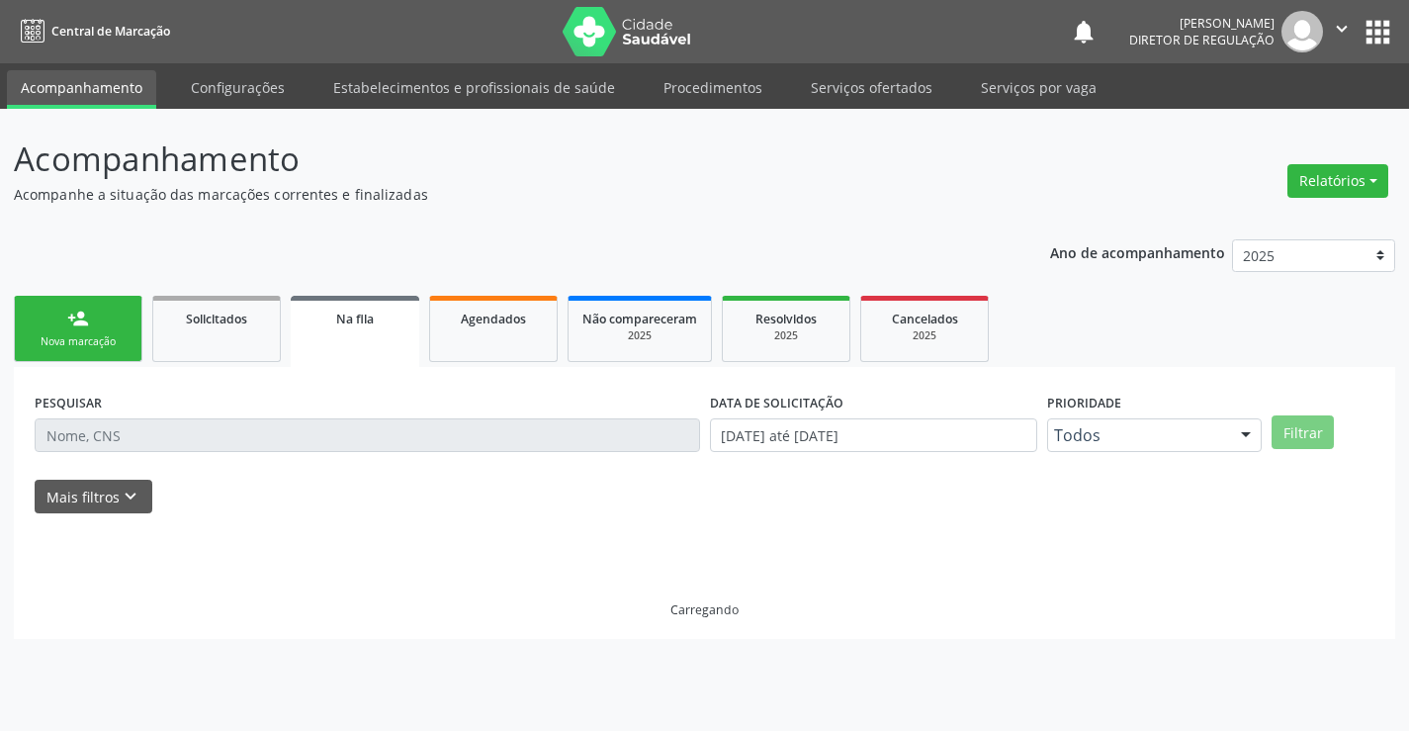
scroll to position [0, 0]
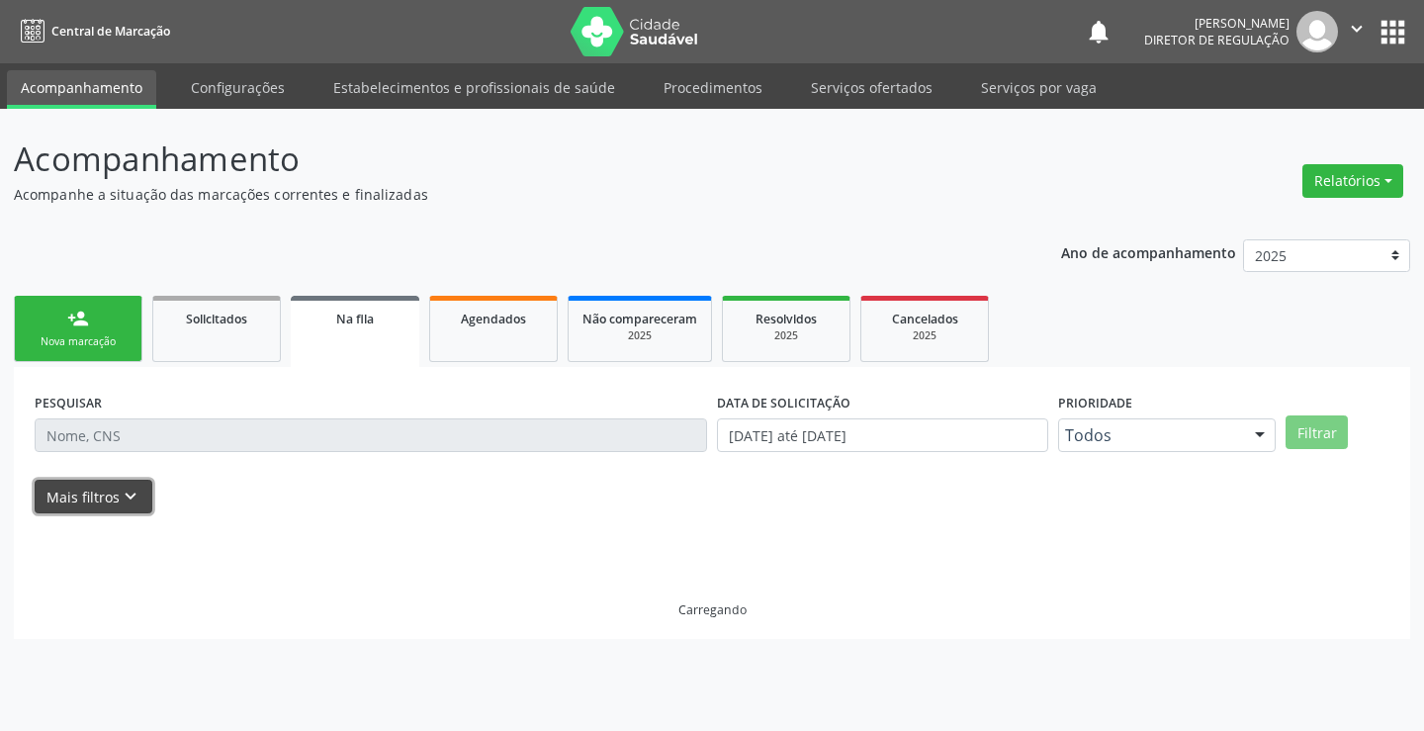
click at [121, 509] on button "Mais filtros keyboard_arrow_down" at bounding box center [94, 497] width 118 height 35
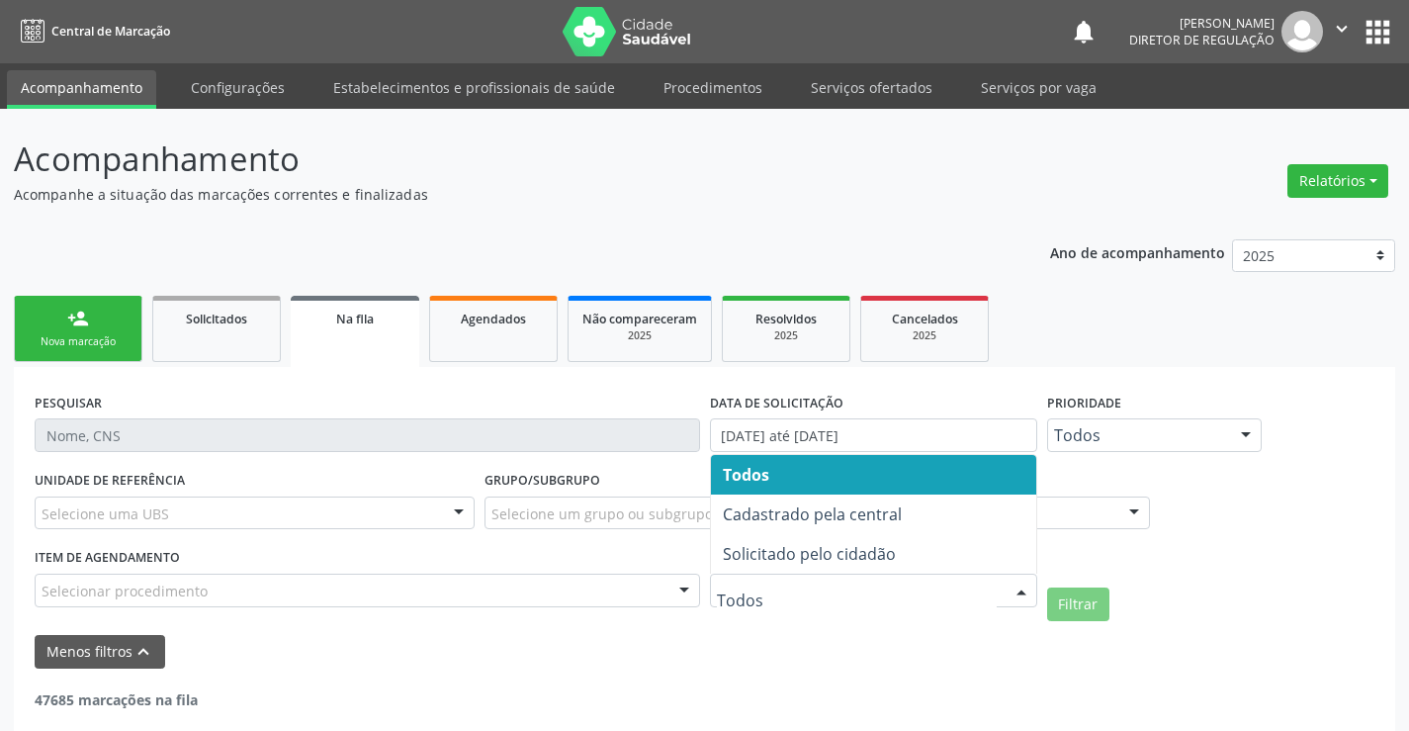
click at [793, 605] on div at bounding box center [873, 591] width 327 height 34
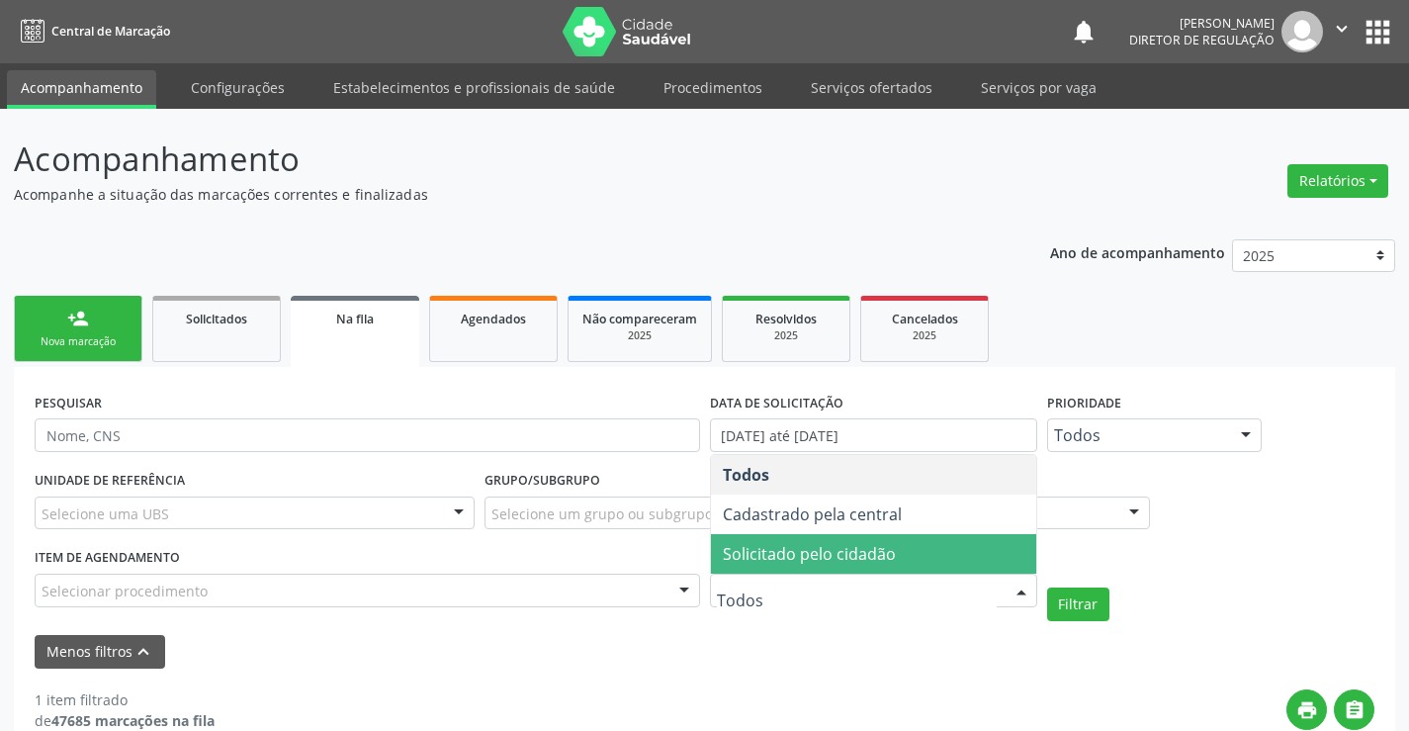
click at [827, 570] on span "Solicitado pelo cidadão" at bounding box center [873, 554] width 325 height 40
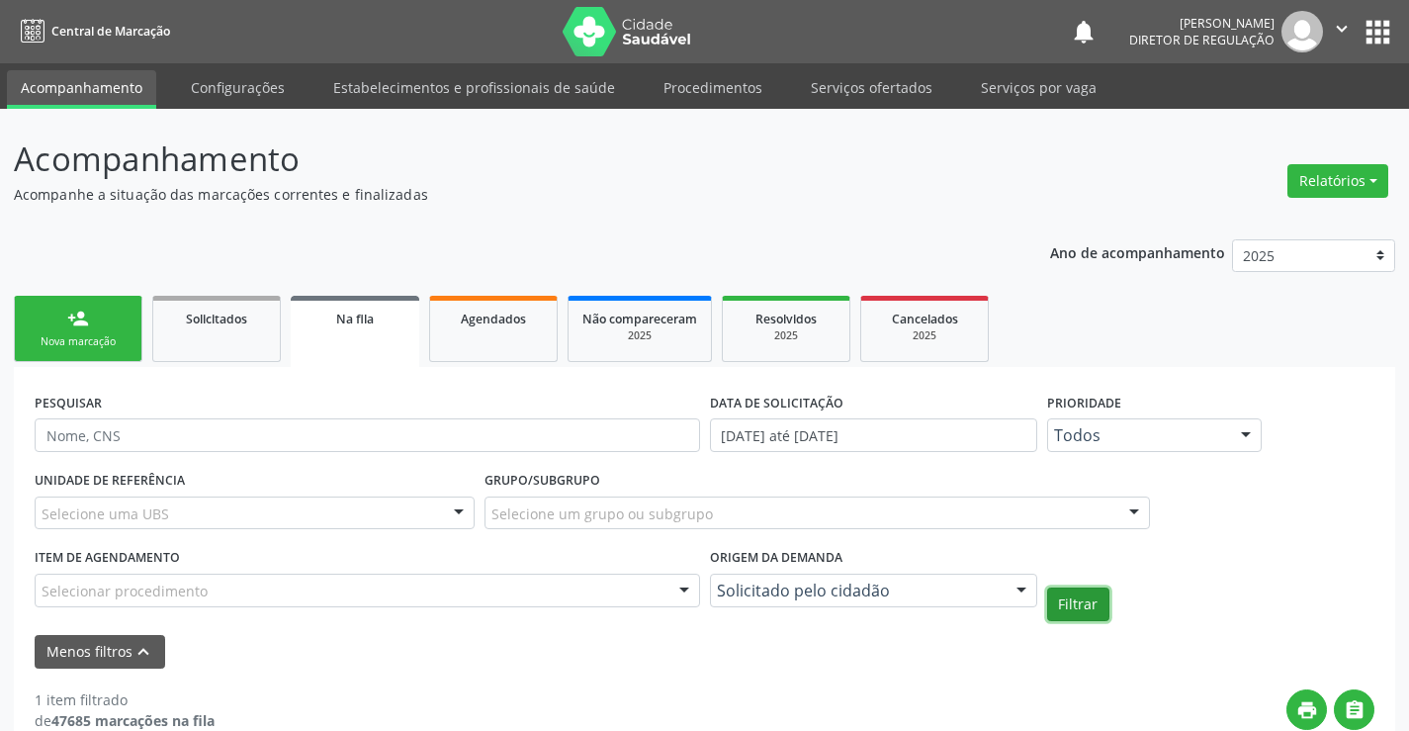
click at [1072, 600] on button "Filtrar" at bounding box center [1078, 604] width 62 height 34
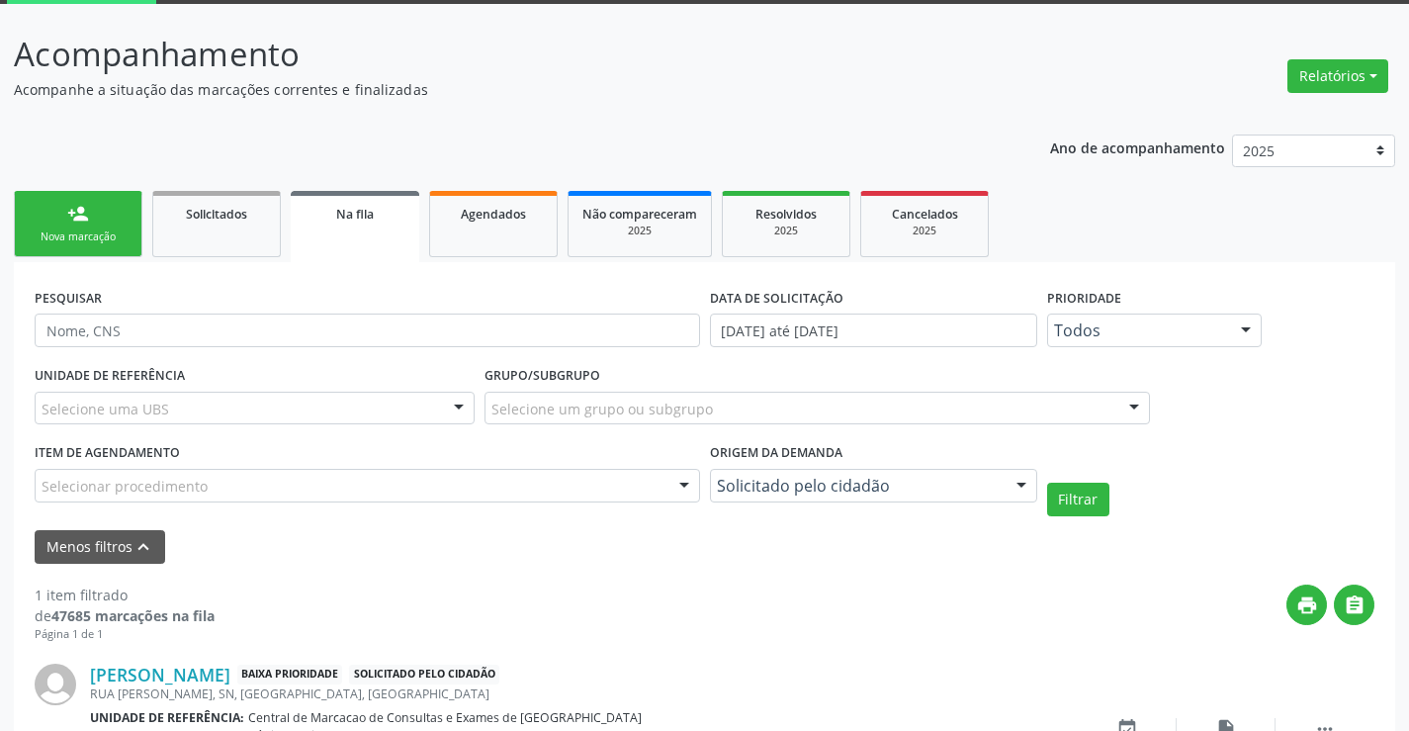
scroll to position [244, 0]
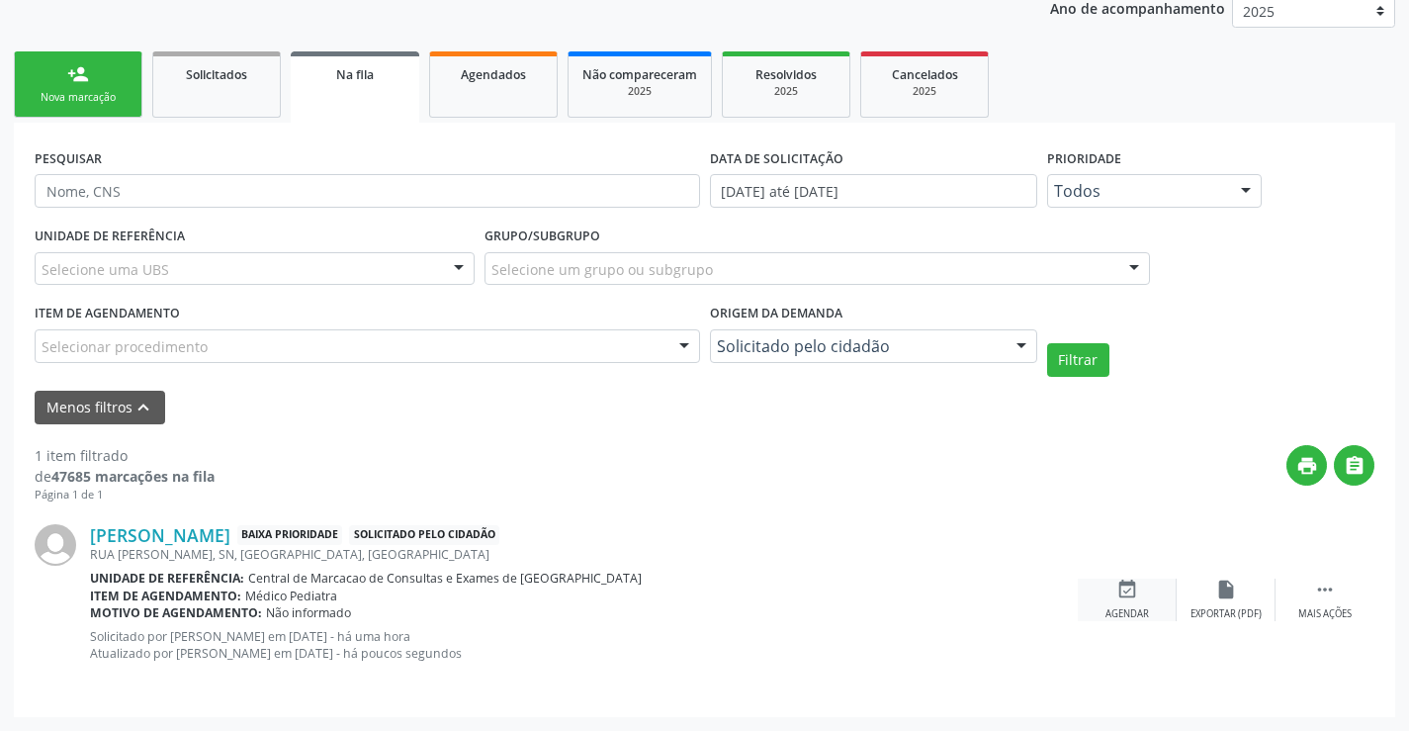
click at [1131, 594] on icon "event_available" at bounding box center [1128, 590] width 22 height 22
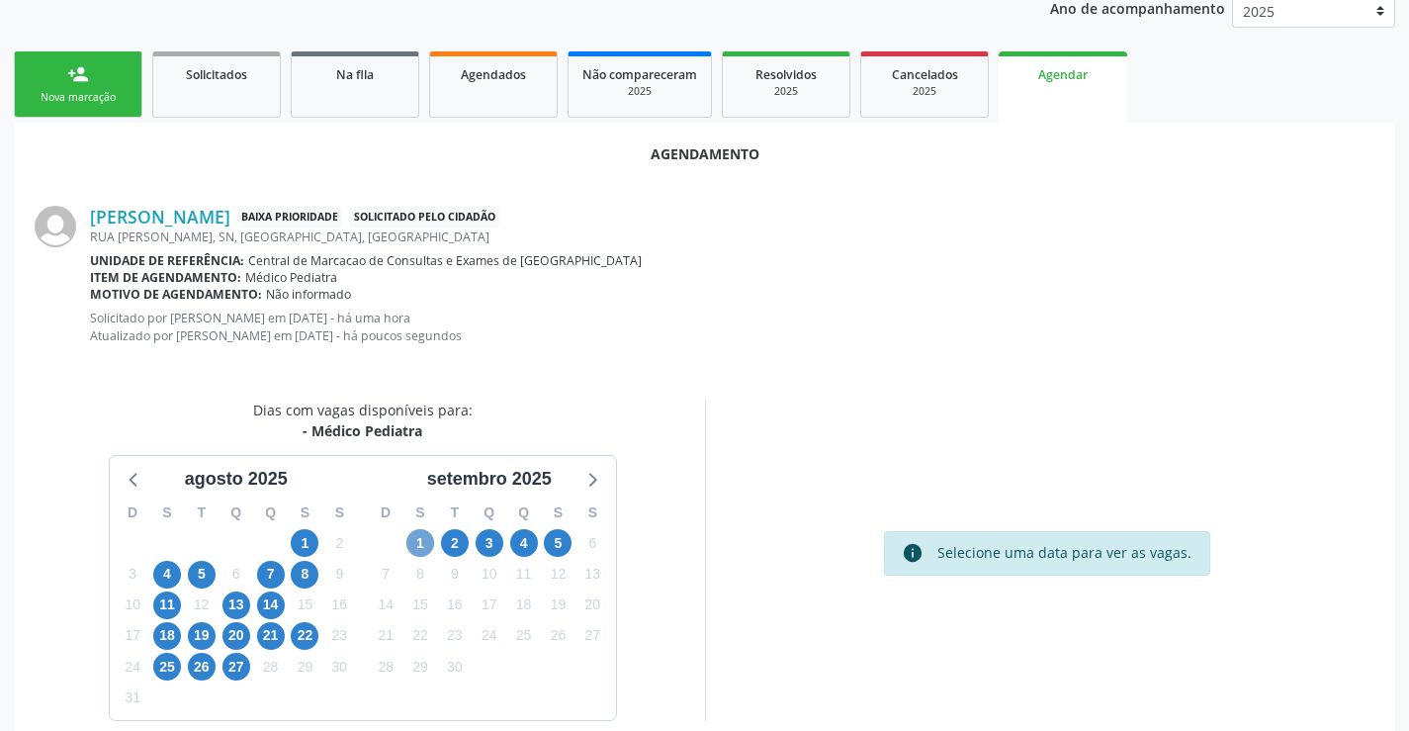
click at [427, 544] on span "1" at bounding box center [420, 543] width 28 height 28
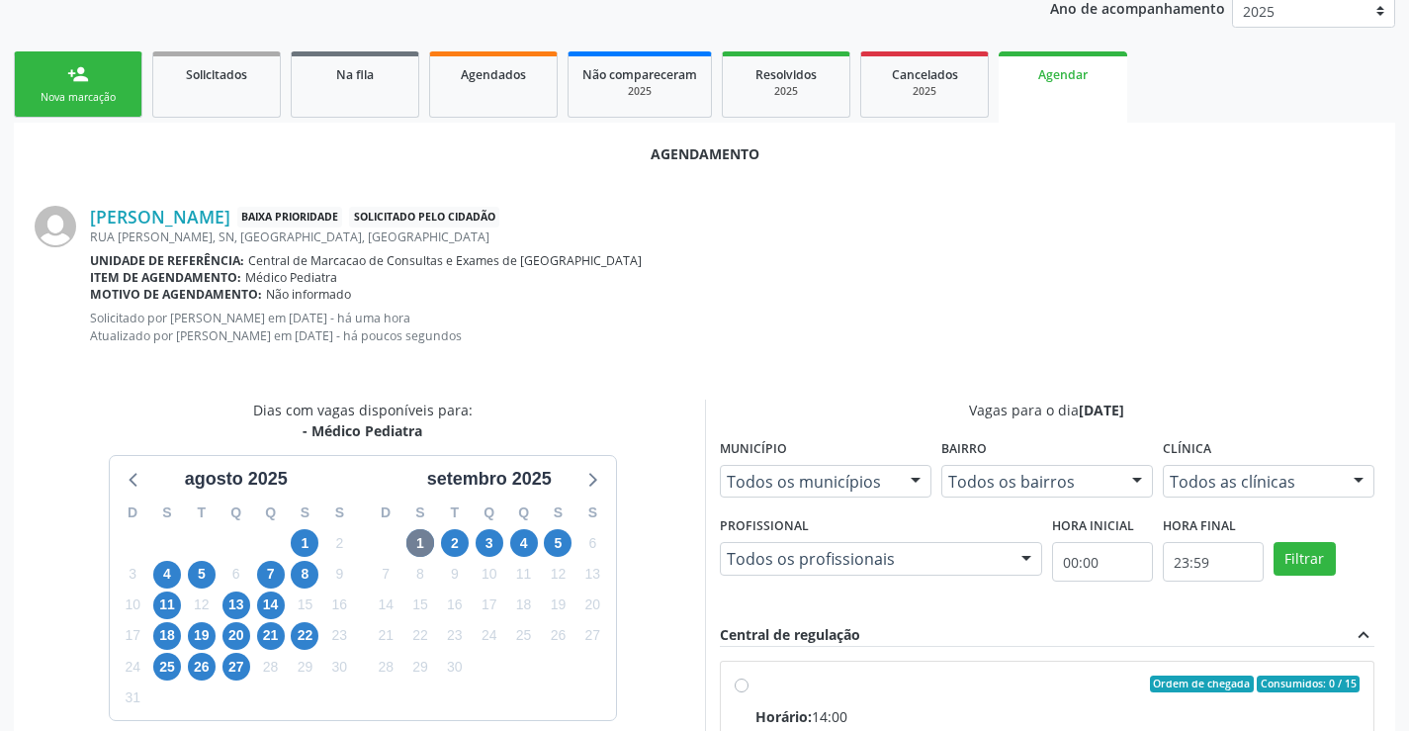
click at [900, 677] on div "Ordem de chegada Consumidos: 0 / 15" at bounding box center [1058, 685] width 605 height 18
click at [749, 677] on input "Ordem de chegada Consumidos: 0 / 15 Horário: 14:00 Clínica: Multicentro Pediátr…" at bounding box center [742, 685] width 14 height 18
radio input "true"
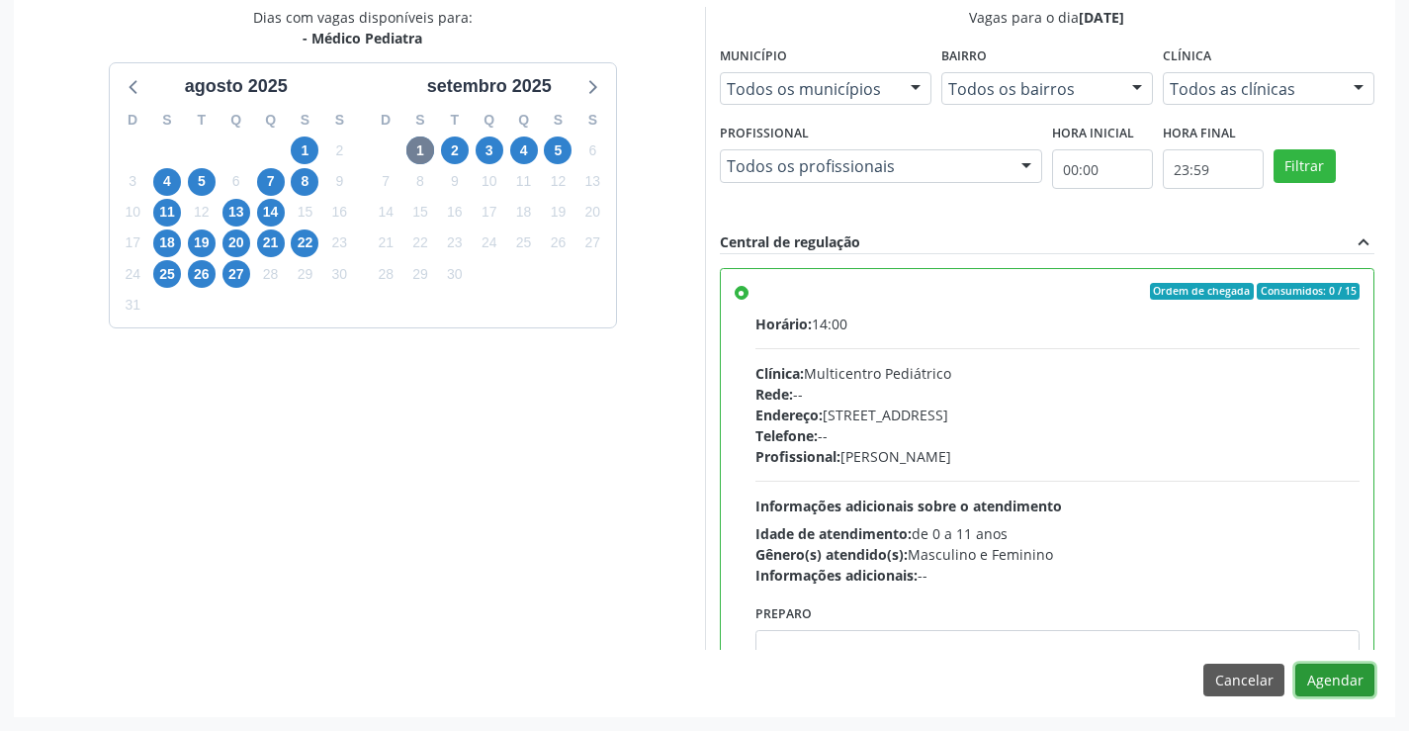
click at [1357, 677] on button "Agendar" at bounding box center [1335, 681] width 79 height 34
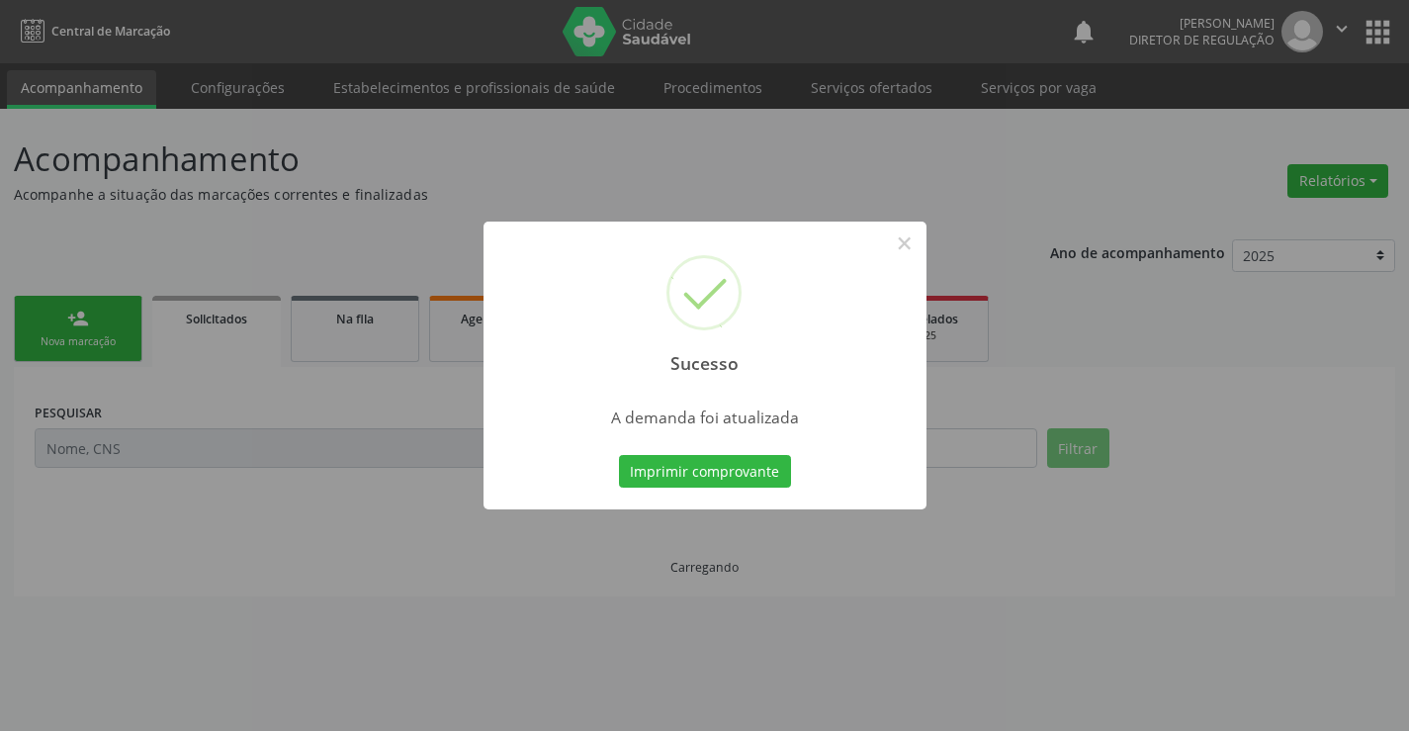
scroll to position [0, 0]
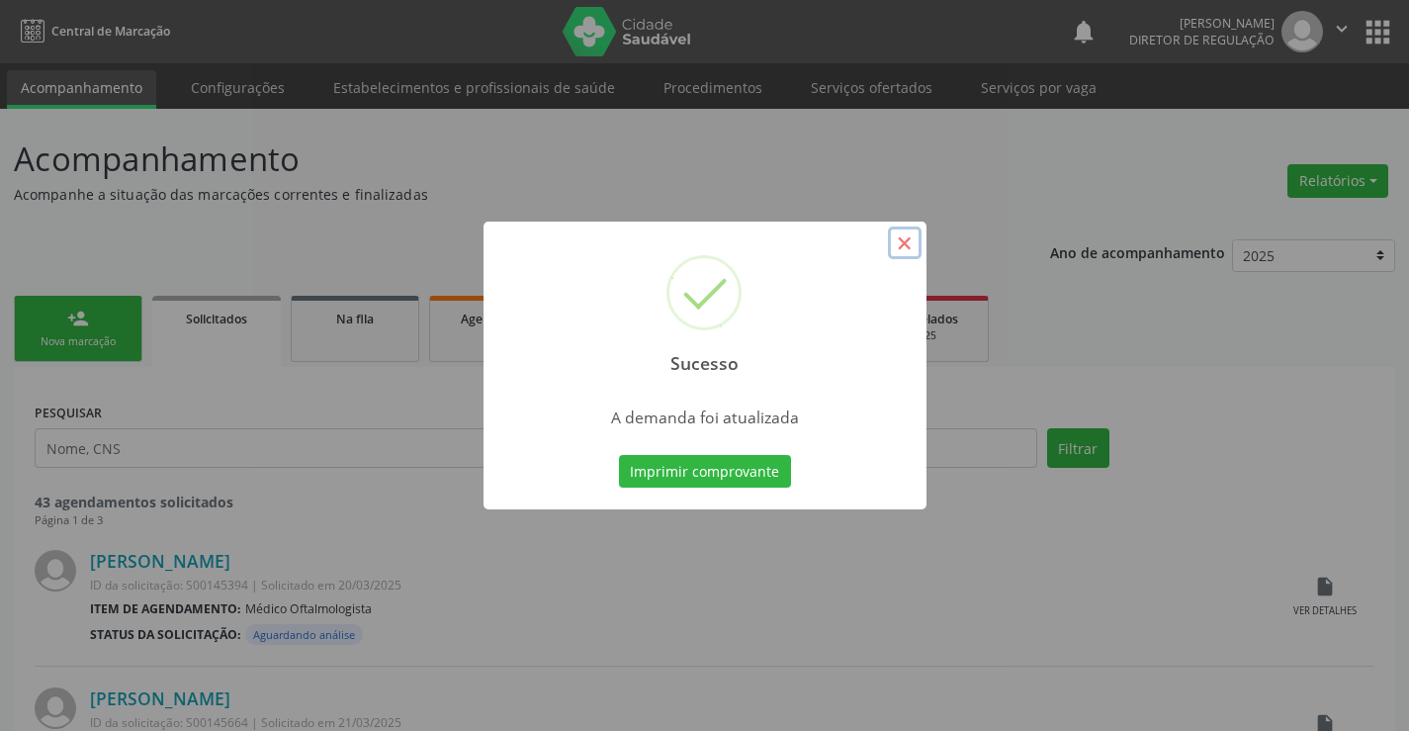
click at [889, 256] on button "×" at bounding box center [905, 243] width 34 height 34
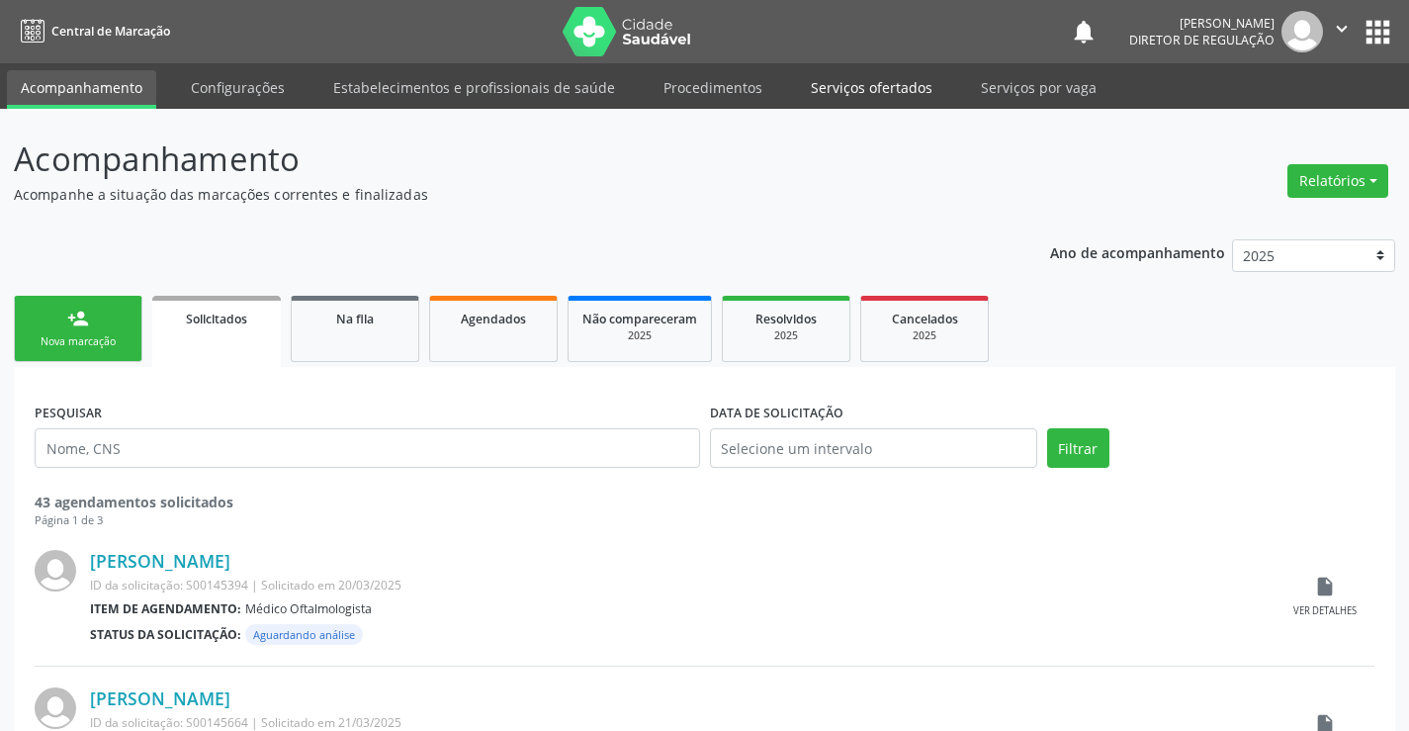
click at [851, 101] on link "Serviços ofertados" at bounding box center [871, 87] width 149 height 35
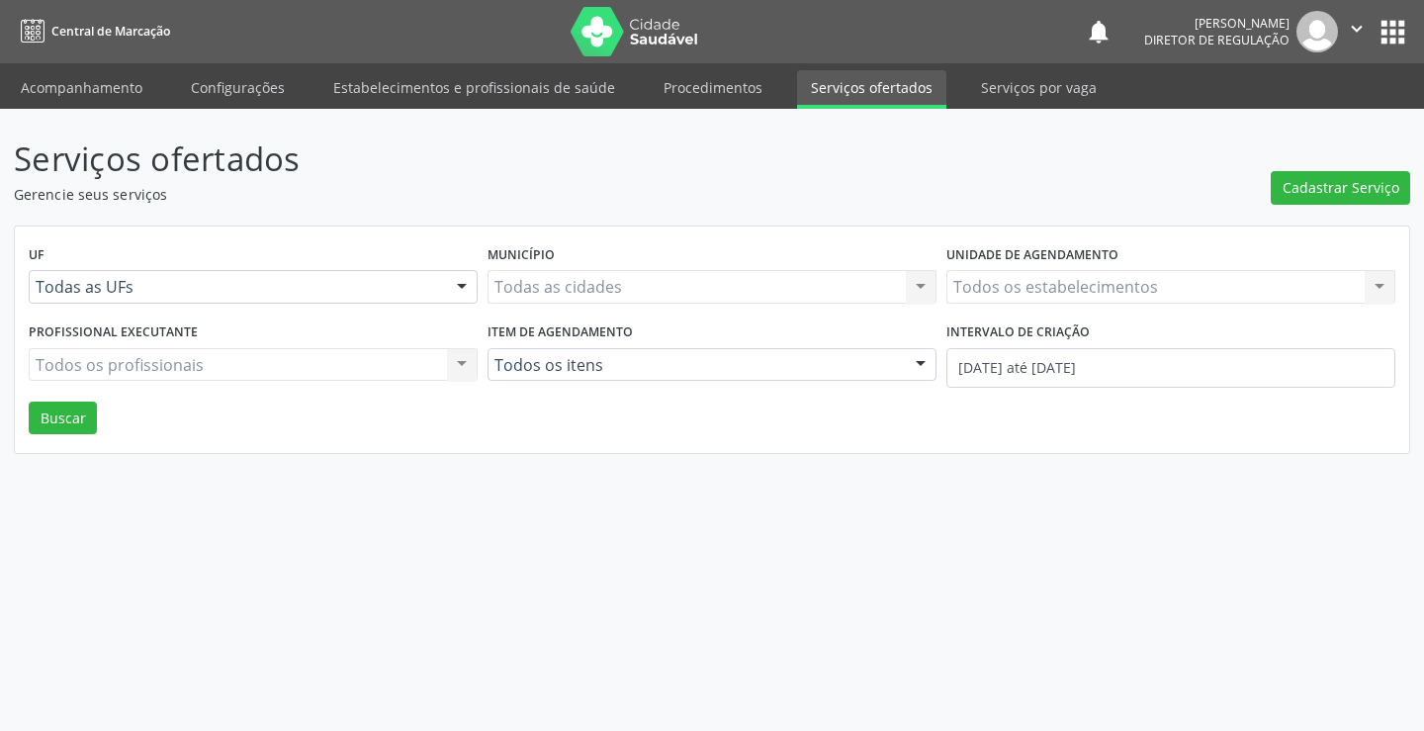
click at [974, 285] on div "Todos os estabelecimentos Todos os estabelecimentos Nenhum resultado encontrado…" at bounding box center [1171, 287] width 449 height 34
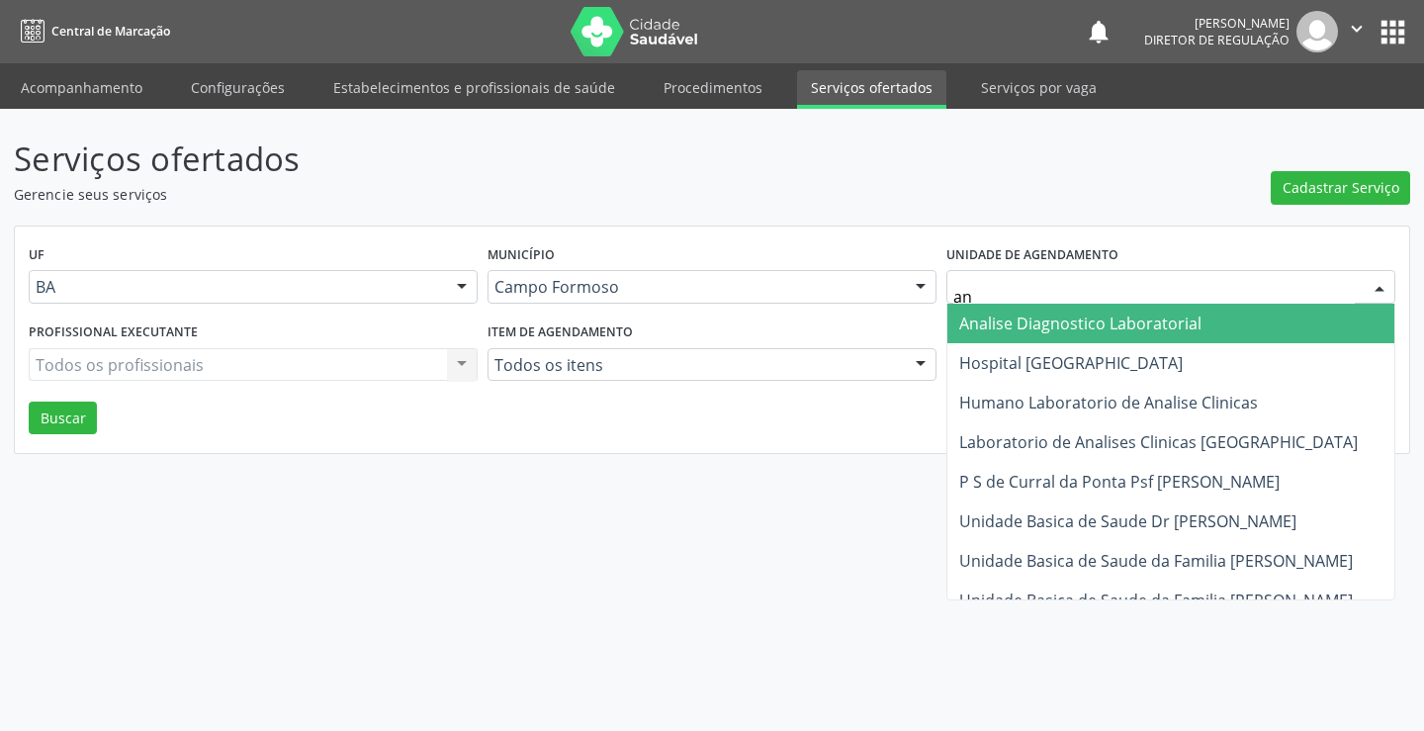
type input "ana"
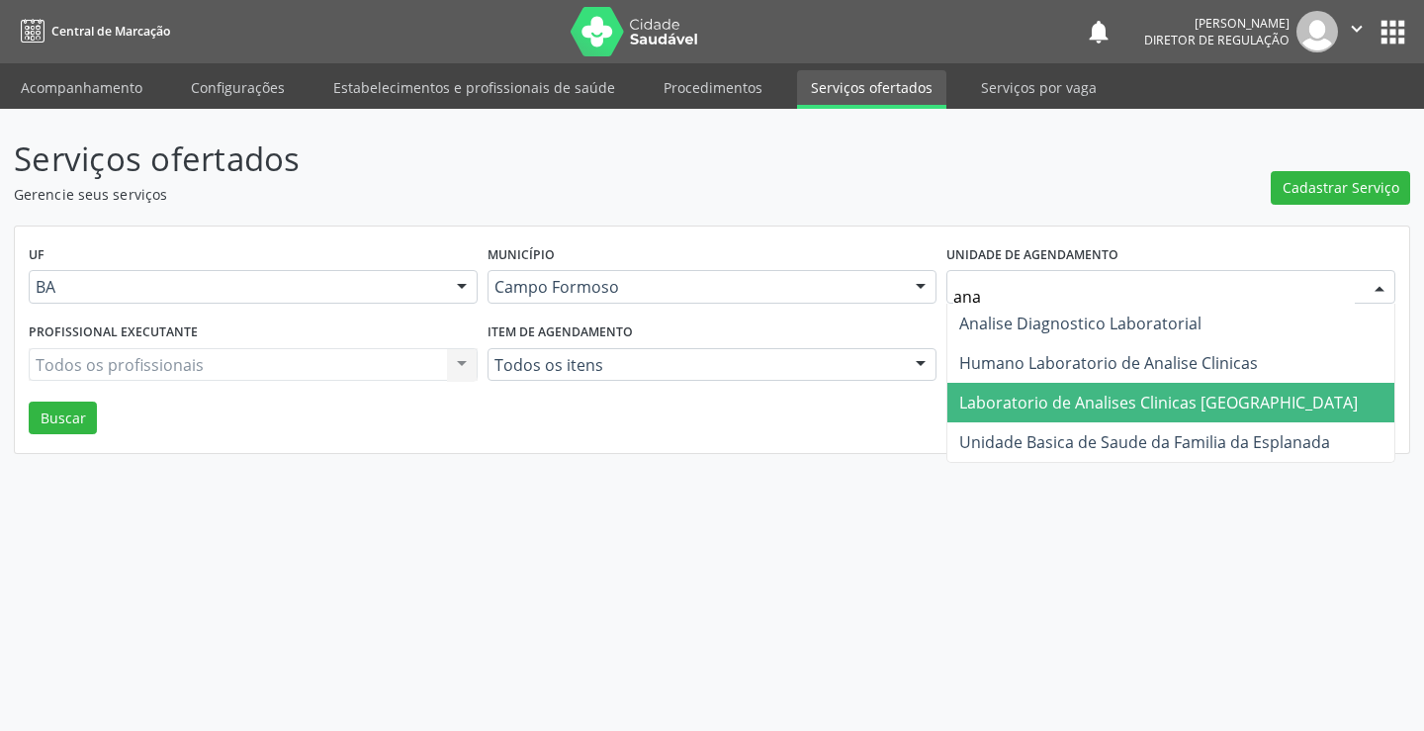
click at [1003, 395] on span "Laboratorio de Analises Clinicas [GEOGRAPHIC_DATA]" at bounding box center [1158, 403] width 399 height 22
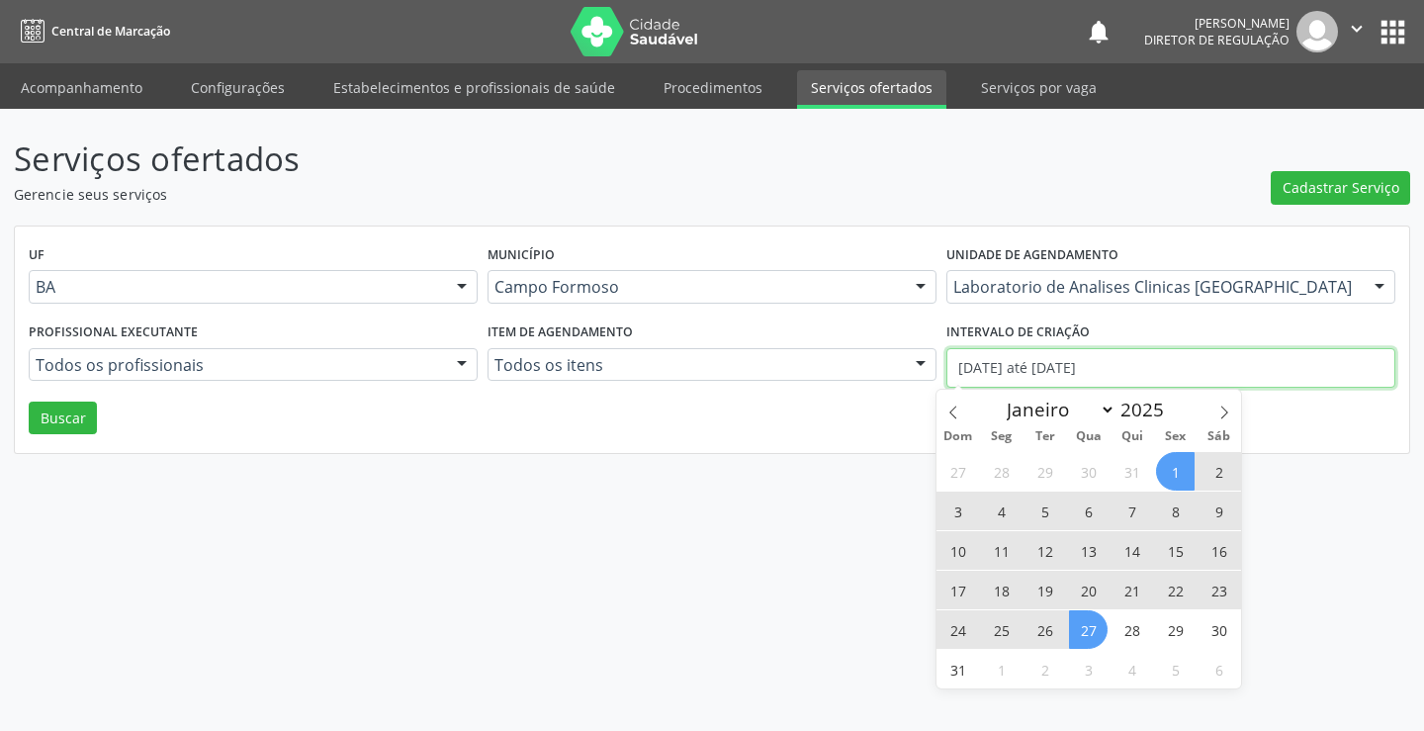
click at [1013, 378] on input "[DATE] até [DATE]" at bounding box center [1171, 368] width 449 height 40
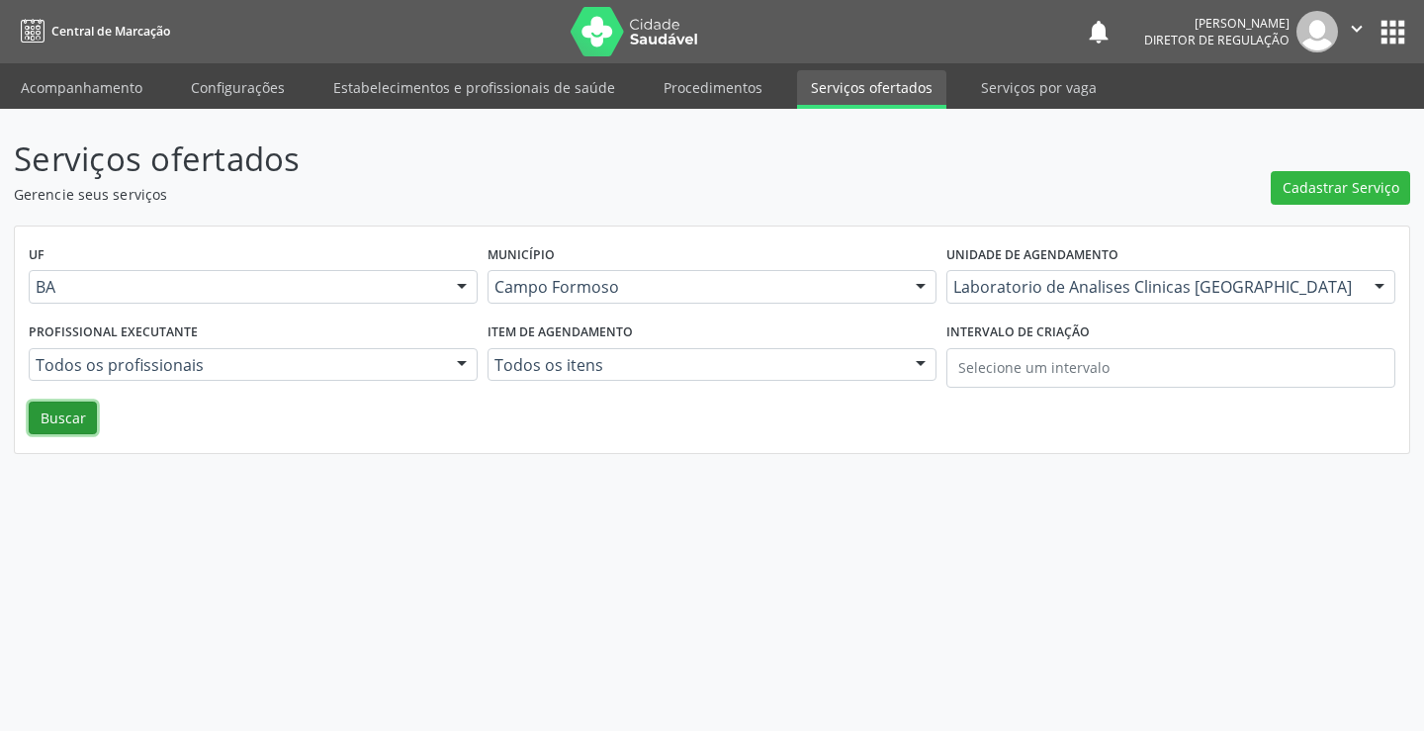
click at [39, 406] on button "Buscar" at bounding box center [63, 419] width 68 height 34
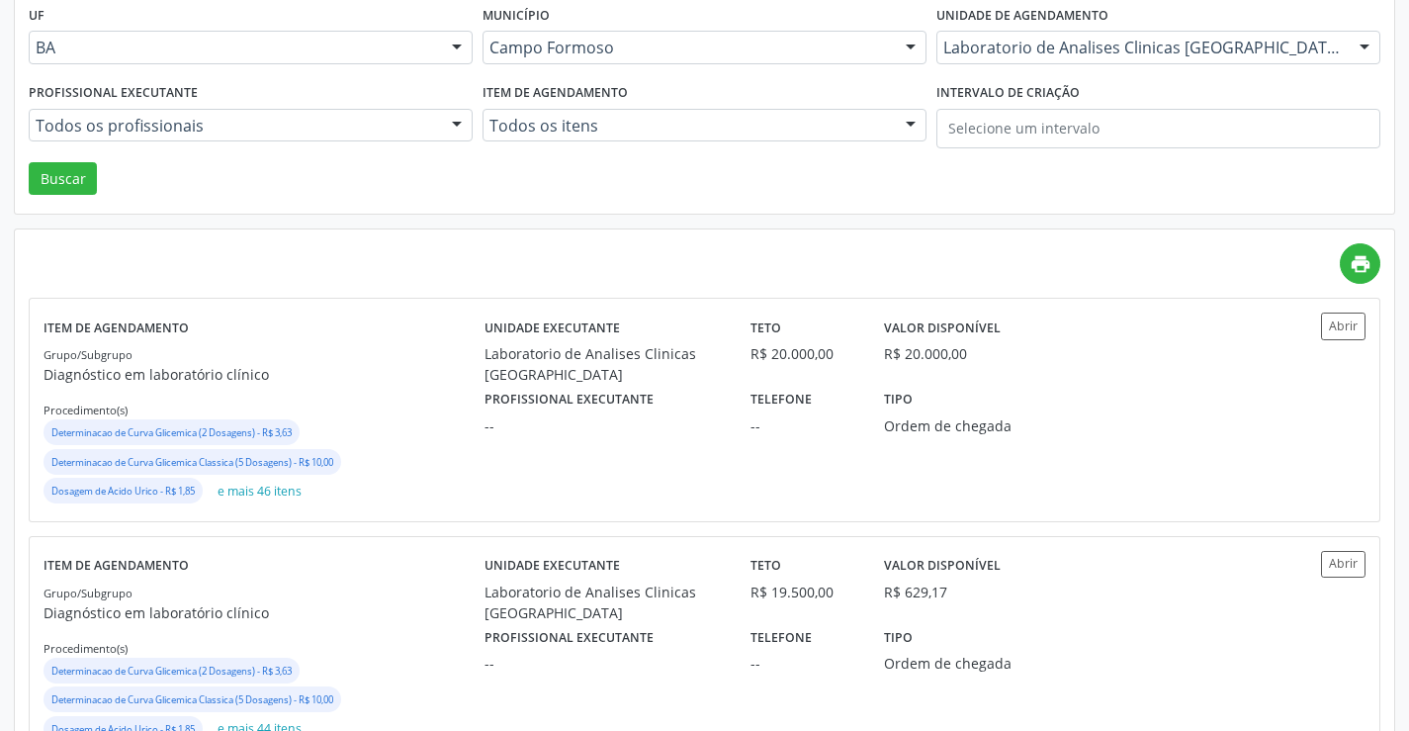
scroll to position [297, 0]
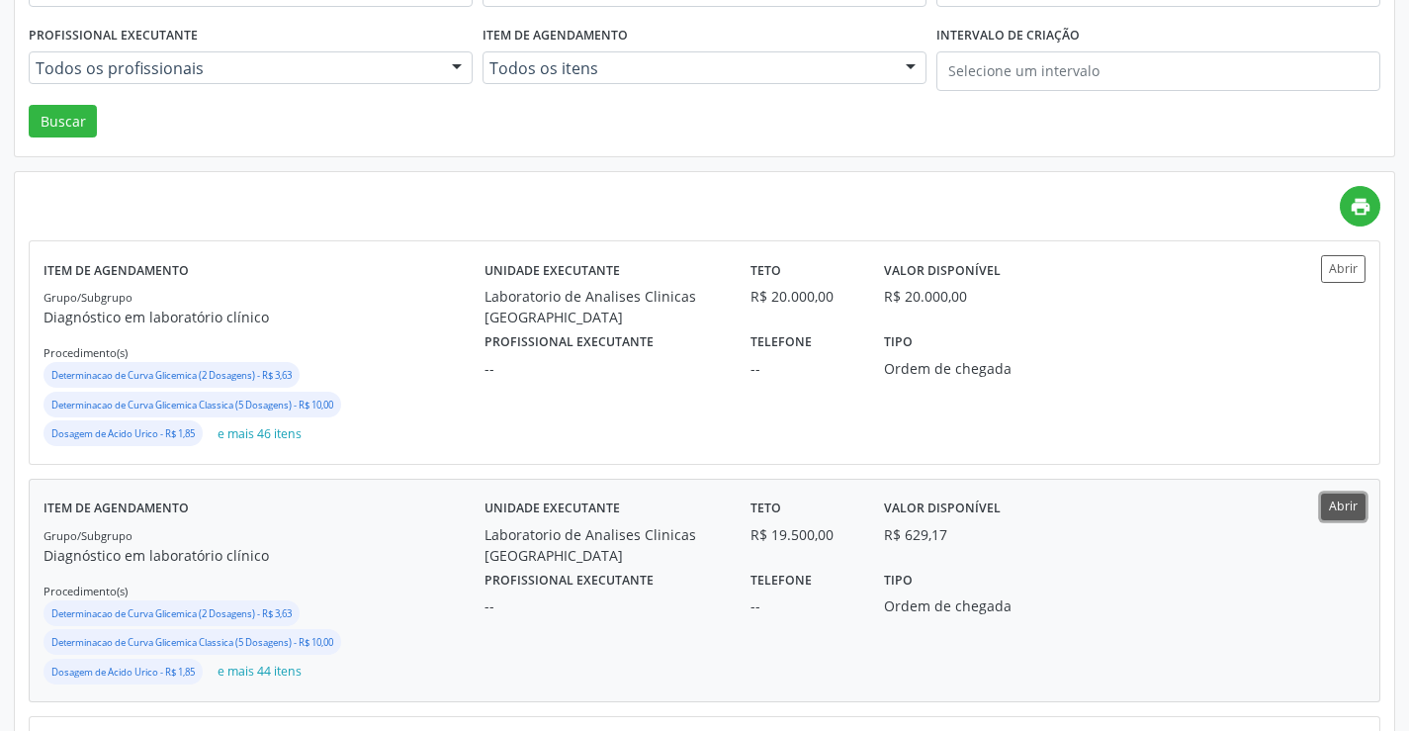
click at [1349, 518] on button "Abrir" at bounding box center [1343, 507] width 45 height 27
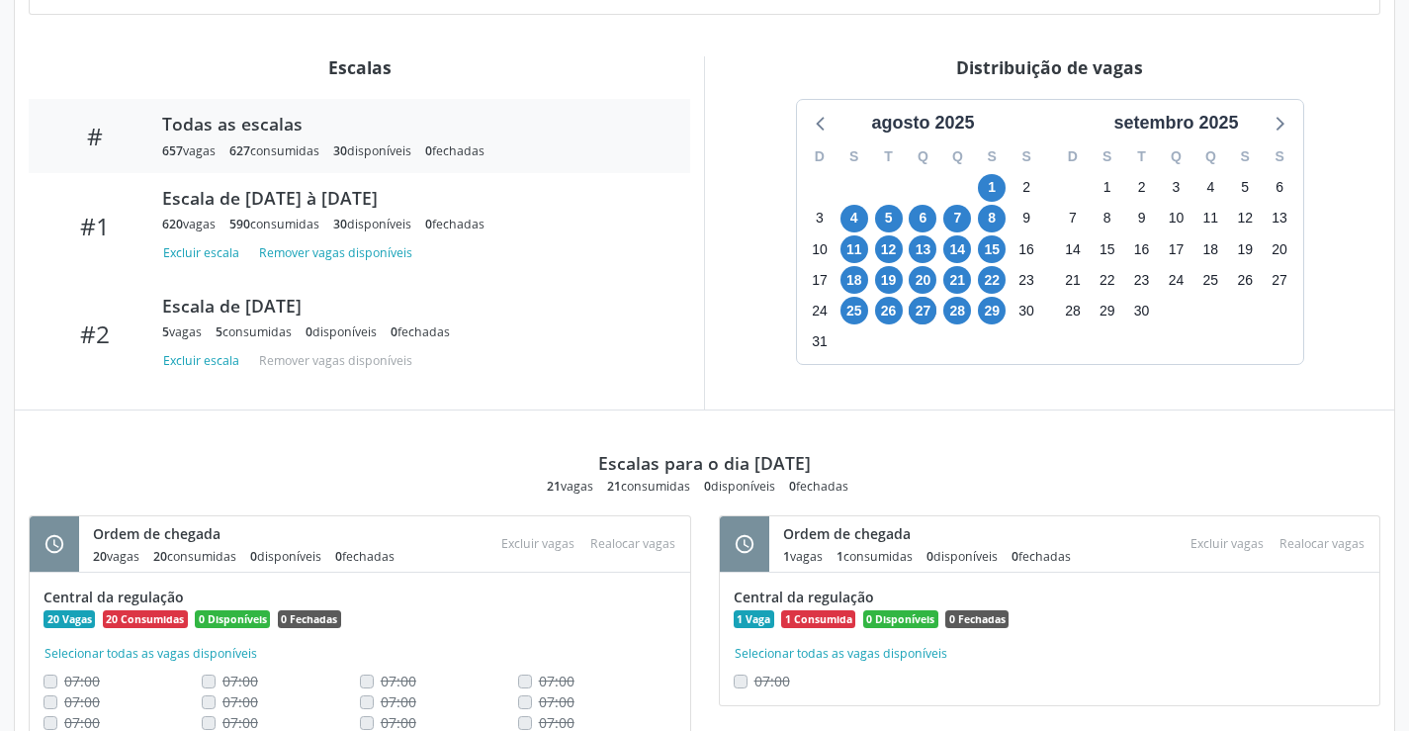
scroll to position [772, 0]
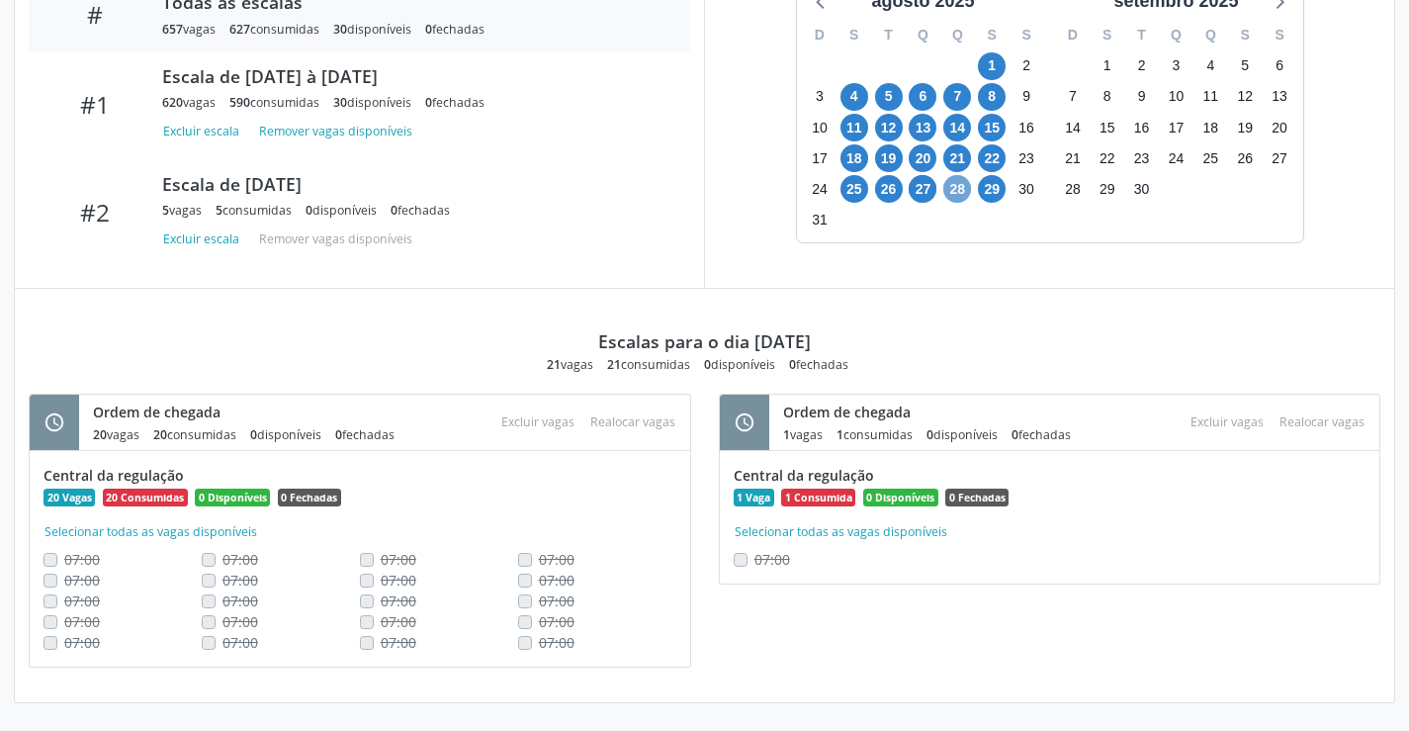
click at [959, 195] on span "28" at bounding box center [958, 189] width 28 height 28
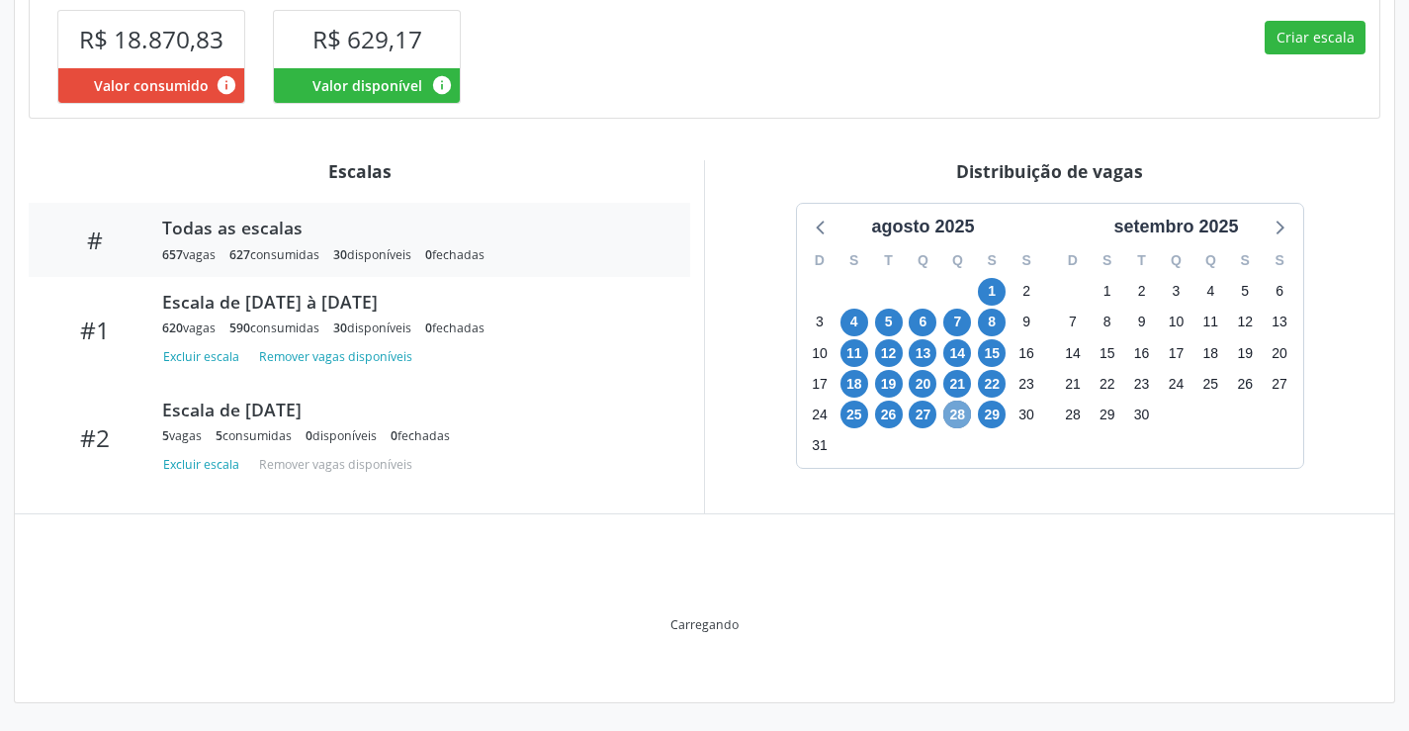
scroll to position [547, 0]
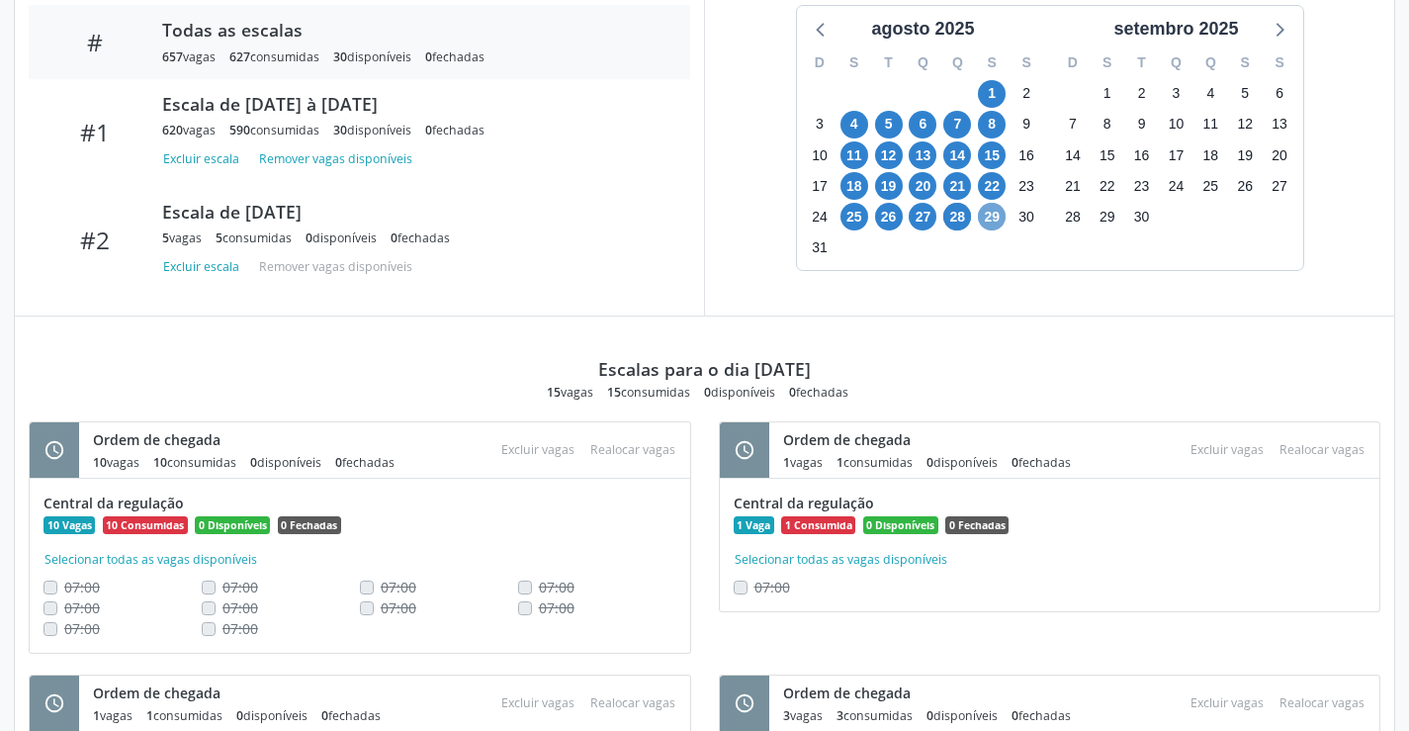
click at [999, 226] on span "29" at bounding box center [992, 217] width 28 height 28
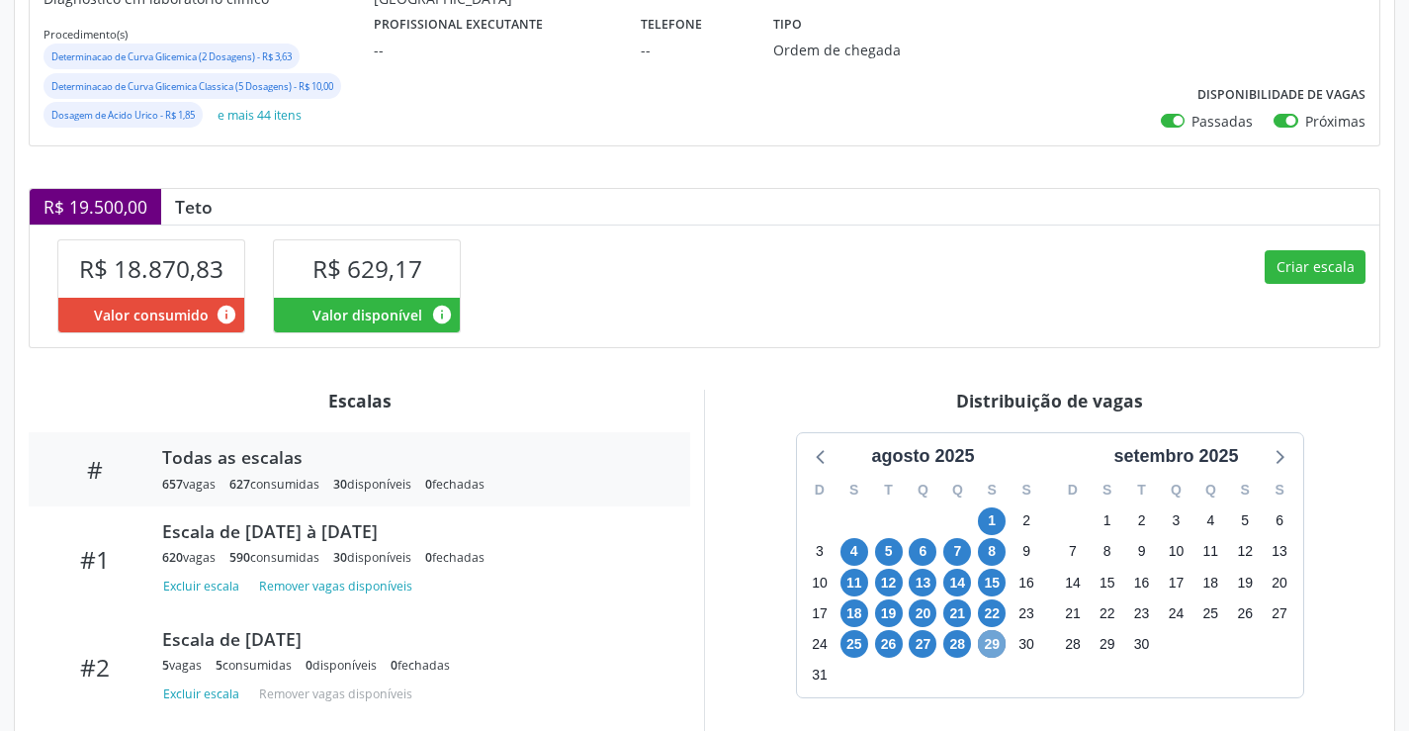
scroll to position [0, 0]
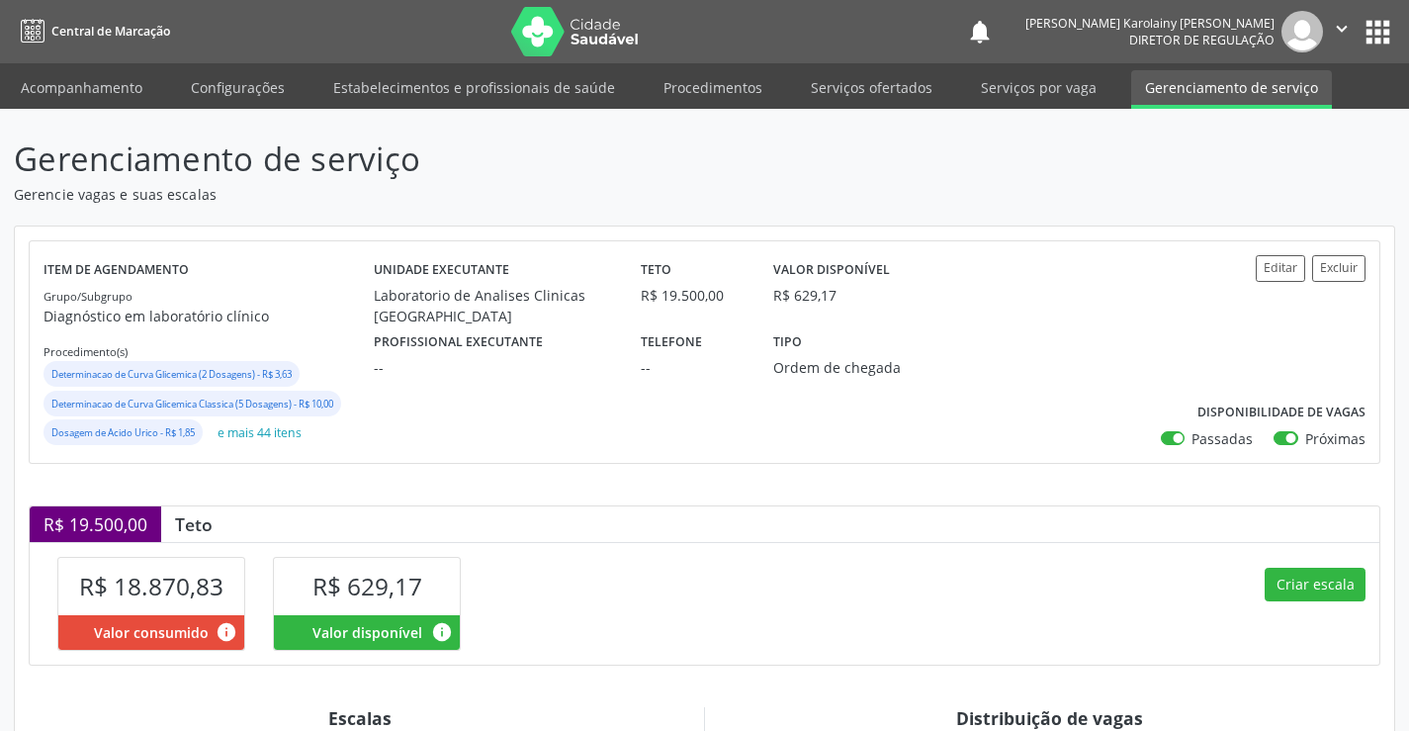
click at [1332, 33] on icon "" at bounding box center [1342, 29] width 22 height 22
click at [1285, 131] on link "Sair" at bounding box center [1291, 121] width 136 height 28
